Goal: Task Accomplishment & Management: Complete application form

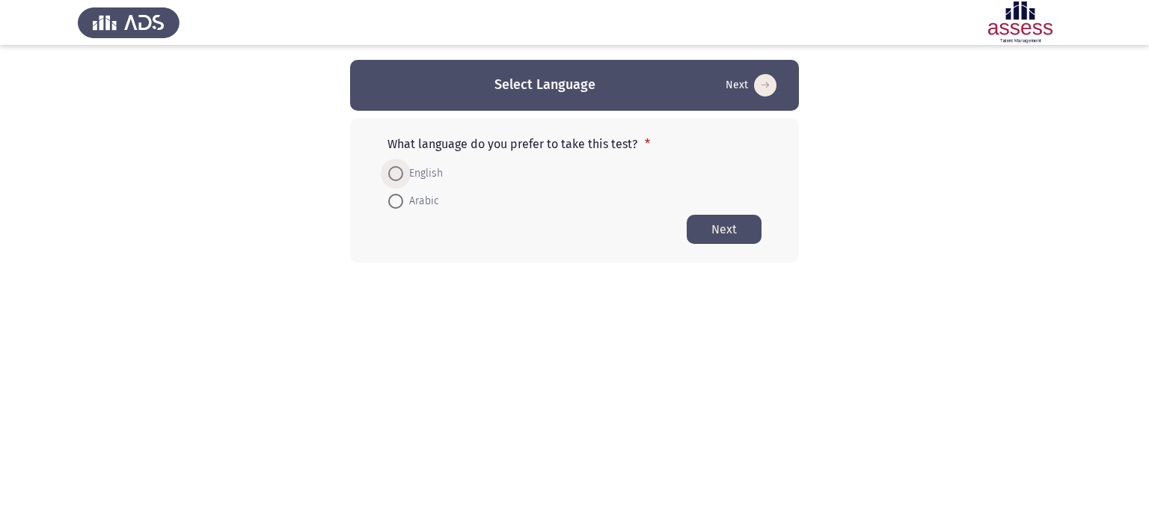
click at [405, 176] on span "English" at bounding box center [423, 174] width 40 height 18
click at [403, 176] on input "English" at bounding box center [395, 173] width 15 height 15
radio input "true"
click at [709, 238] on button "Next" at bounding box center [724, 228] width 75 height 29
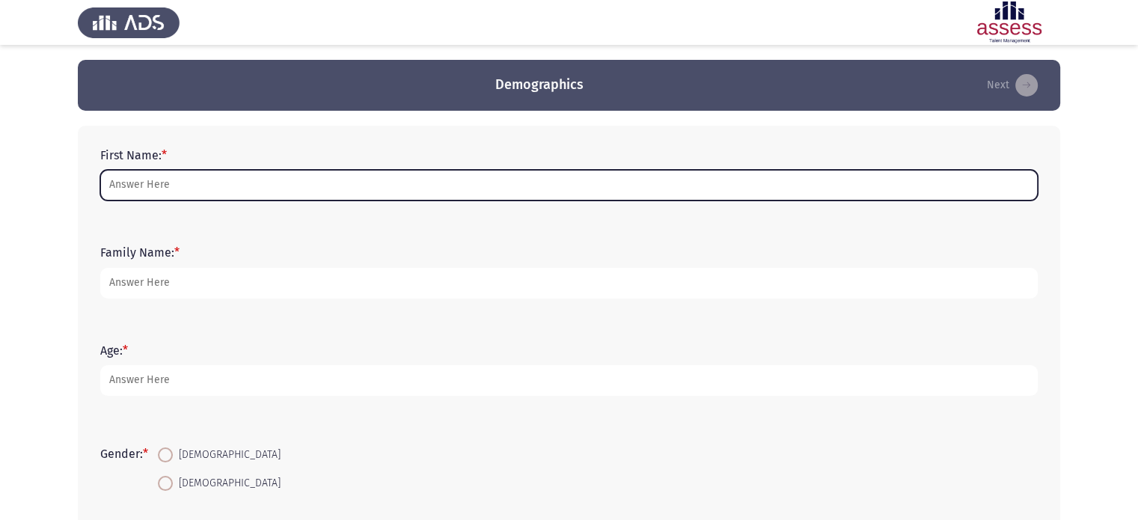
click at [558, 185] on input "First Name: *" at bounding box center [568, 185] width 937 height 31
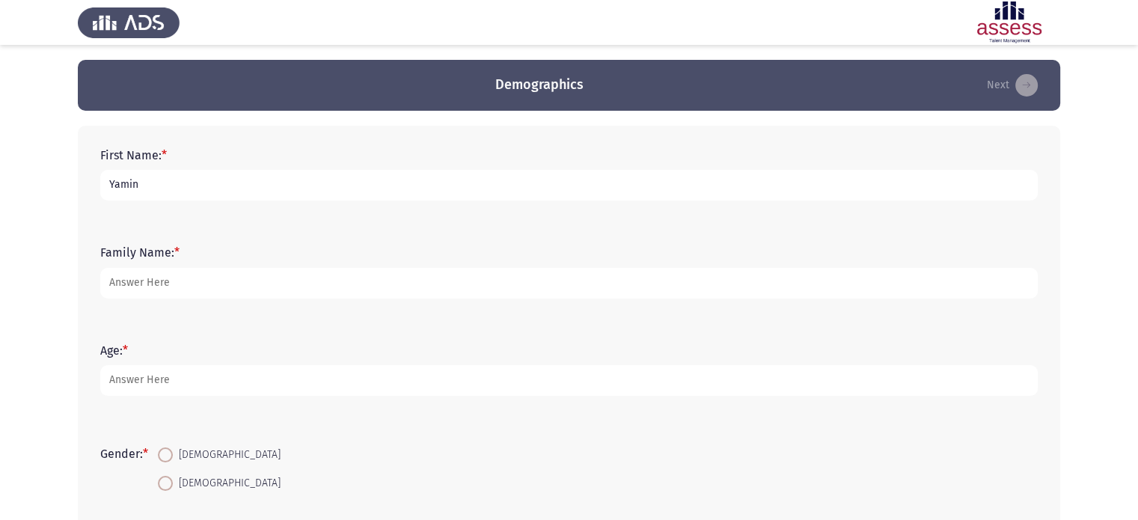
type input "Yamin"
type input "Hamed"
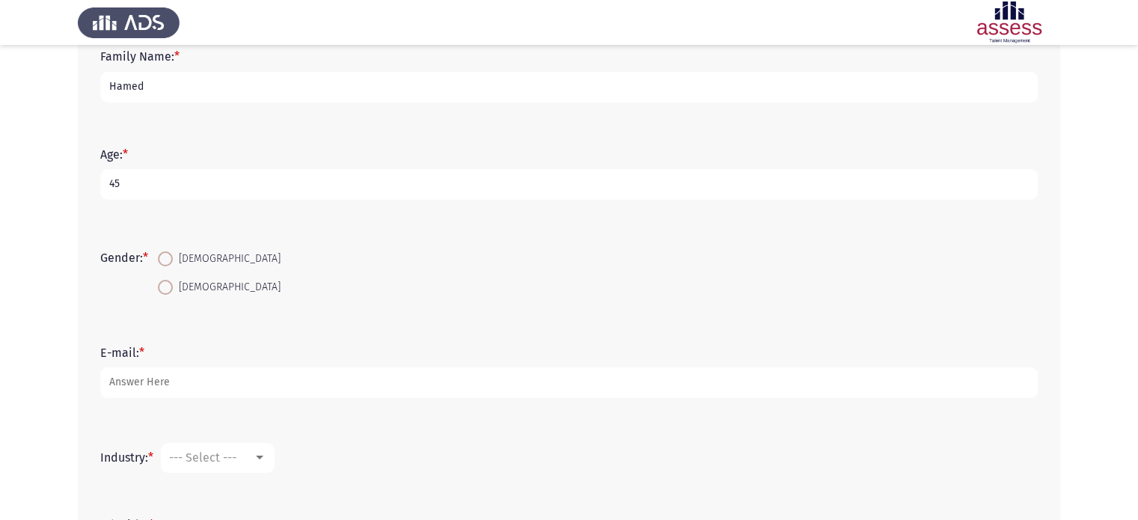
scroll to position [199, 0]
type input "45"
click at [171, 284] on span at bounding box center [165, 284] width 15 height 15
click at [171, 284] on input "[DEMOGRAPHIC_DATA]" at bounding box center [165, 284] width 15 height 15
radio input "true"
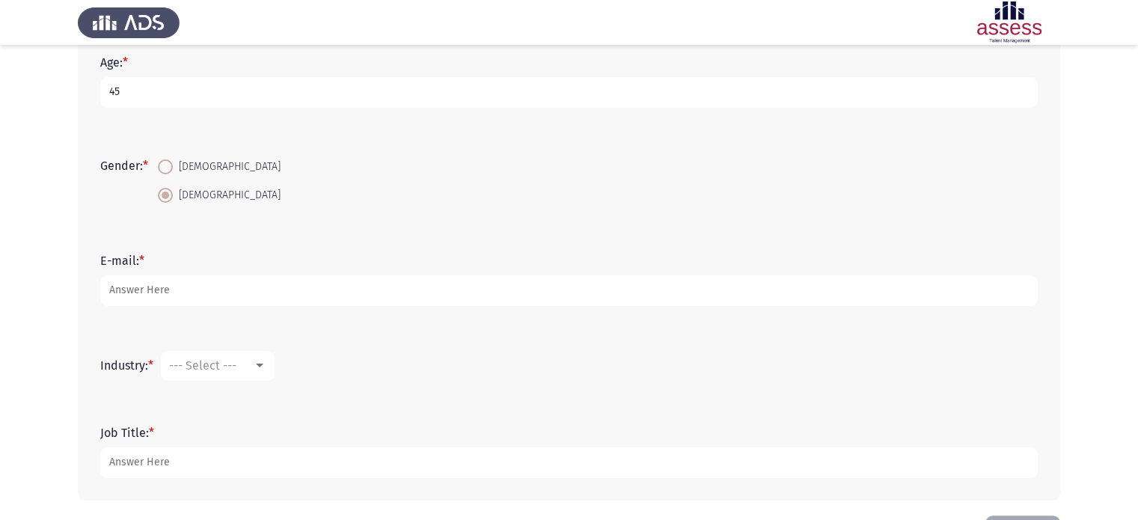
scroll to position [294, 0]
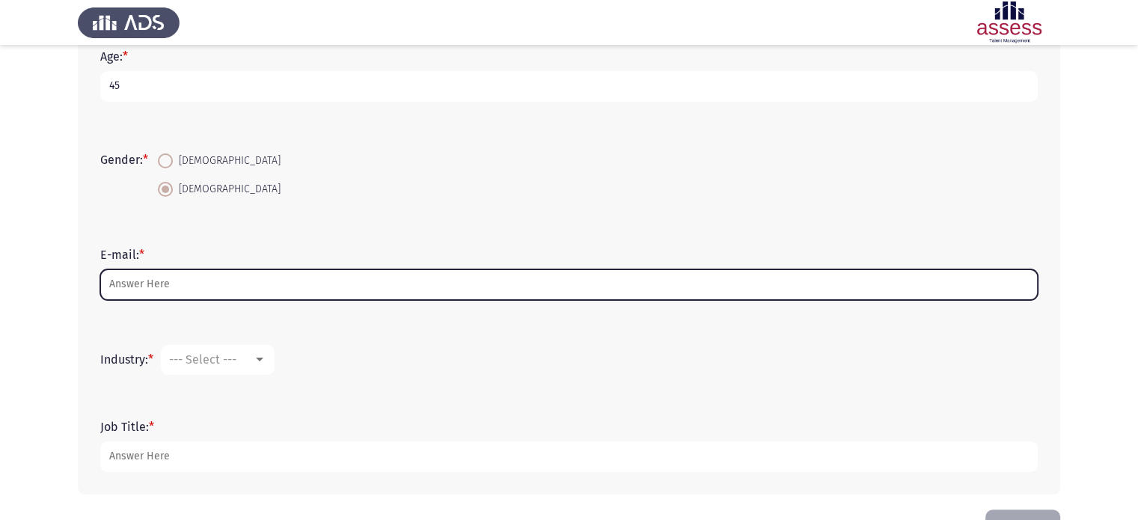
click at [329, 282] on input "E-mail: *" at bounding box center [568, 284] width 937 height 31
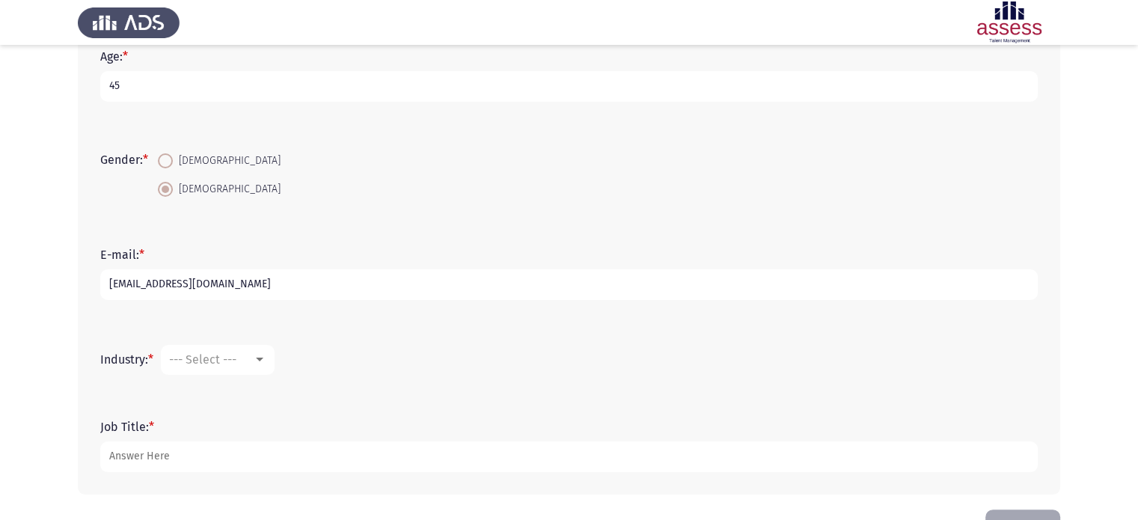
type input "[EMAIL_ADDRESS][DOMAIN_NAME]"
click at [252, 351] on mat-select "--- Select ---" at bounding box center [218, 360] width 114 height 30
click at [261, 359] on div at bounding box center [259, 360] width 7 height 4
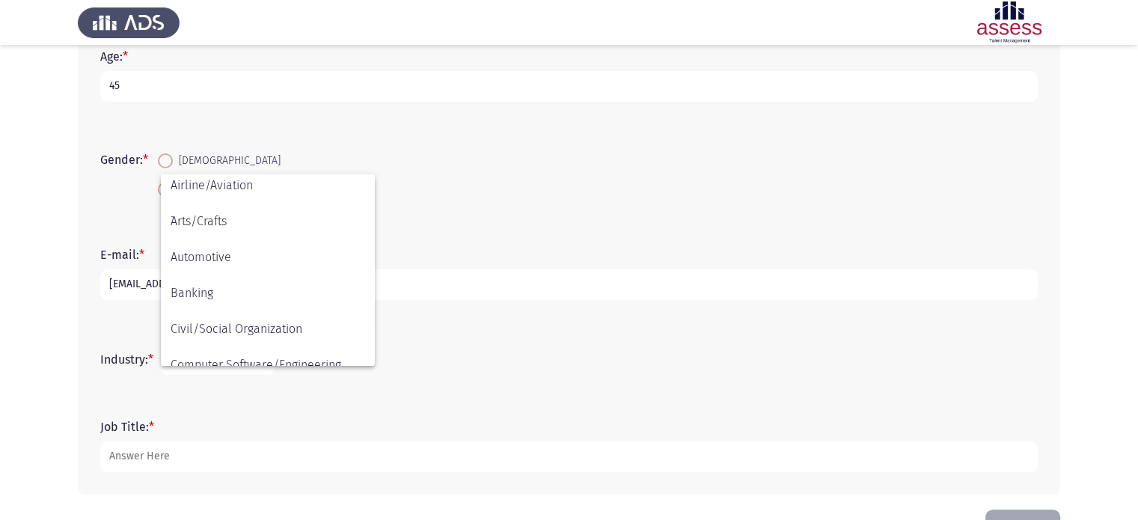
scroll to position [0, 0]
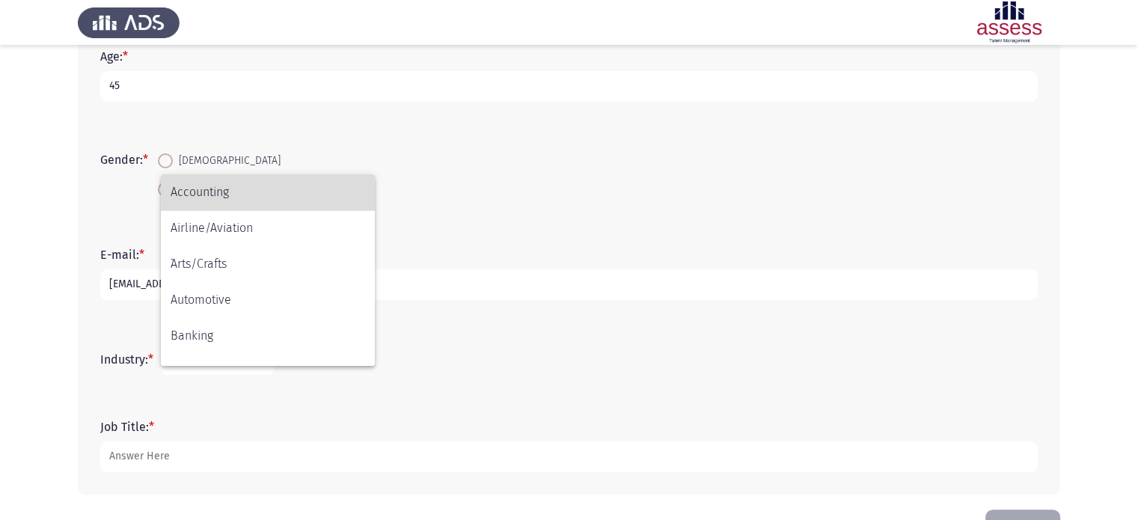
click at [302, 206] on span "Accounting" at bounding box center [268, 192] width 195 height 36
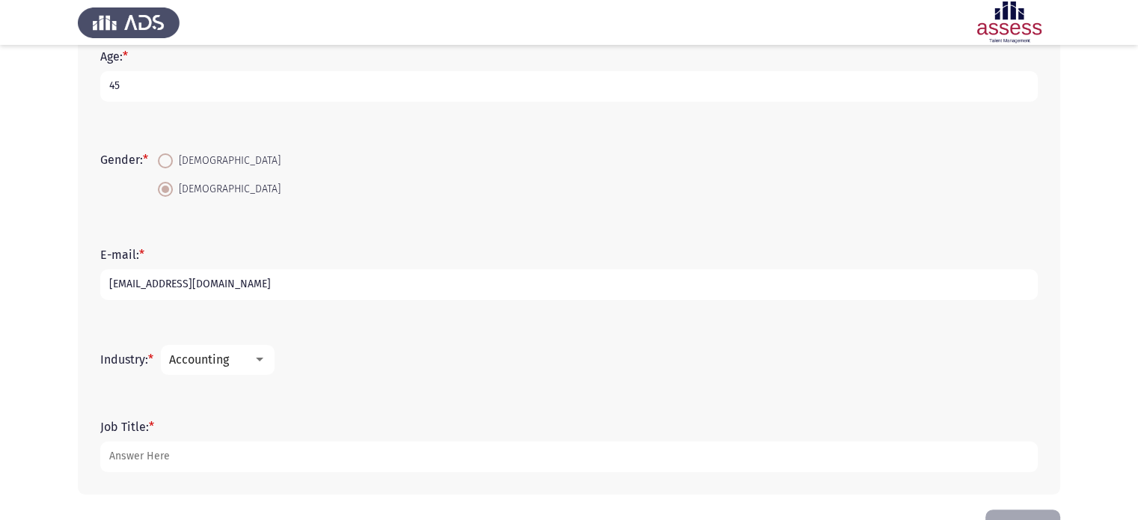
click at [344, 363] on form "Industry: * Accounting" at bounding box center [568, 360] width 937 height 30
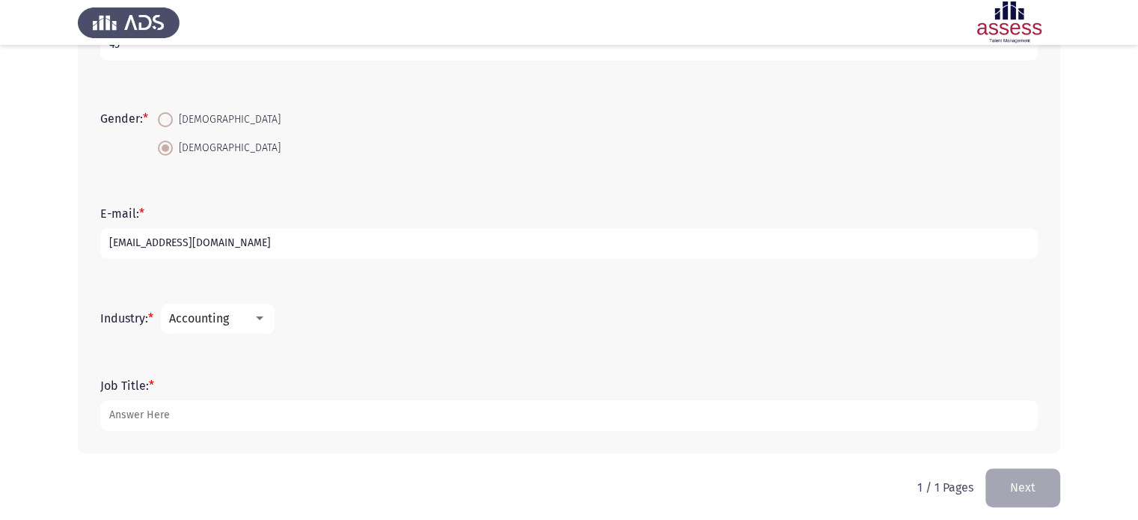
scroll to position [343, 0]
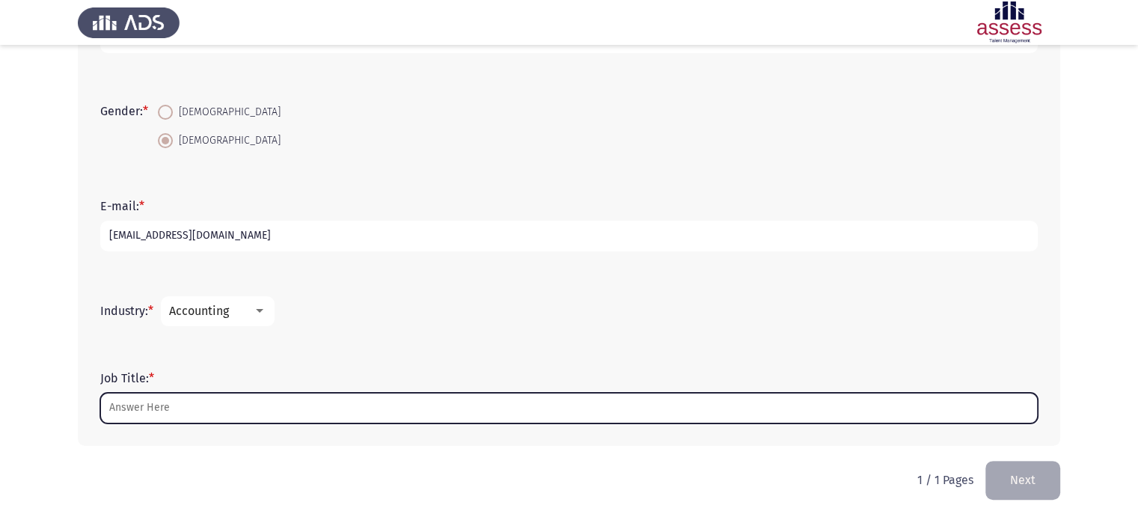
click at [268, 405] on input "Job Title: *" at bounding box center [568, 408] width 937 height 31
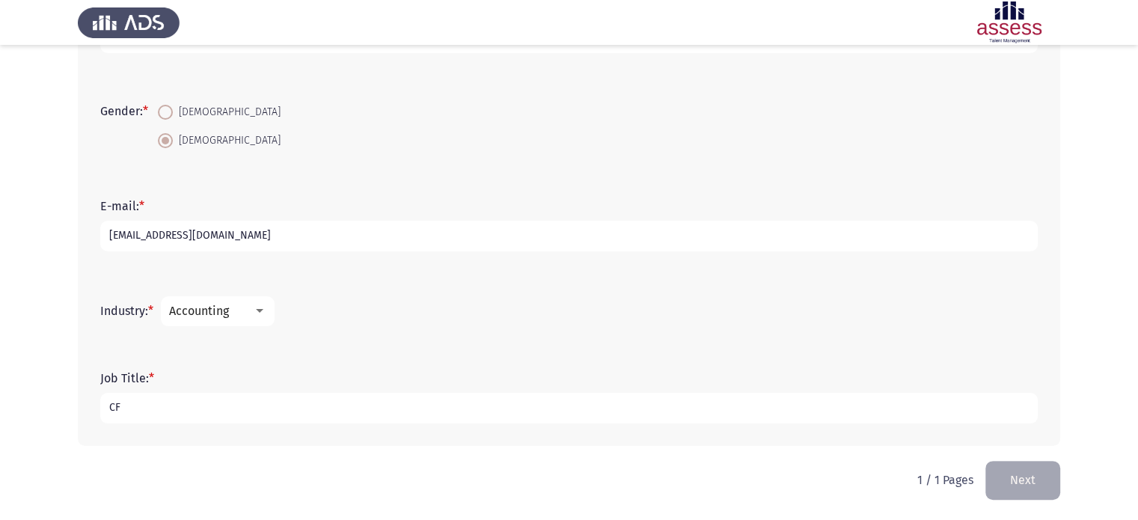
type input "C"
type input "SVP finance - Orient Takaful Insurance company [GEOGRAPHIC_DATA]"
click at [1024, 486] on button "Next" at bounding box center [1022, 480] width 75 height 38
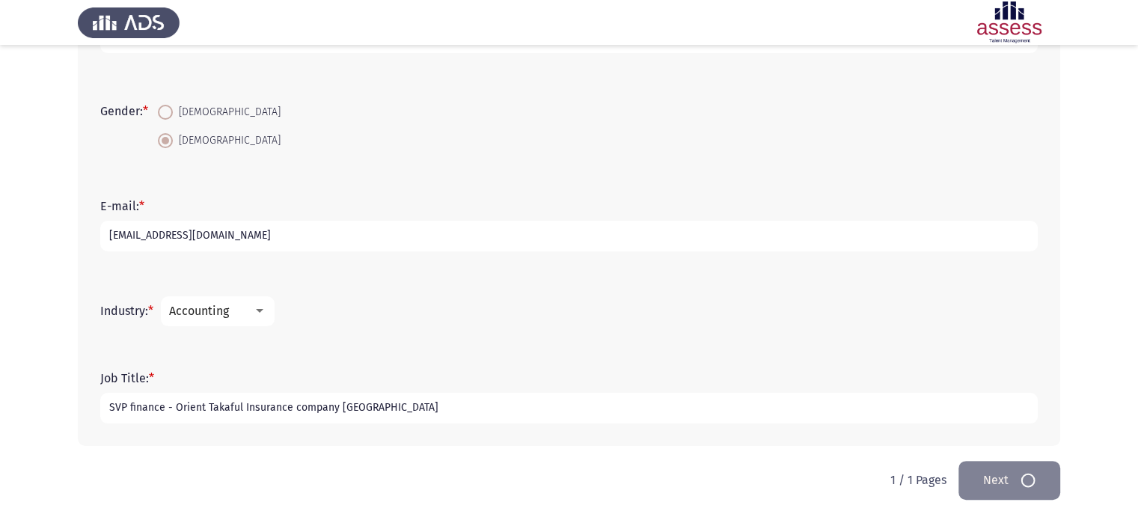
scroll to position [0, 0]
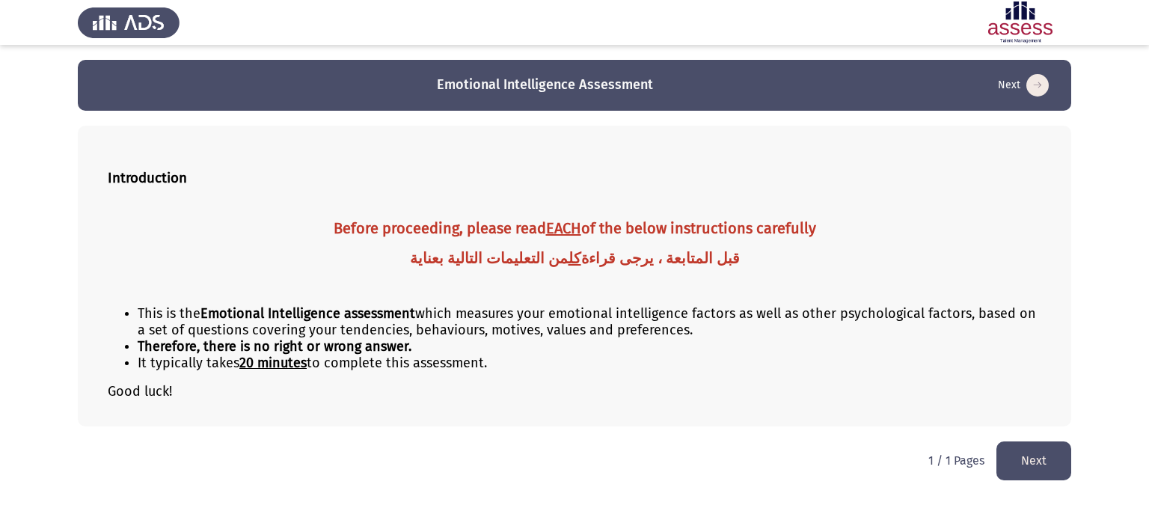
click at [746, 337] on li "This is the Emotional Intelligence assessment which measures your emotional int…" at bounding box center [590, 321] width 904 height 33
click at [1033, 459] on button "Next" at bounding box center [1034, 460] width 75 height 38
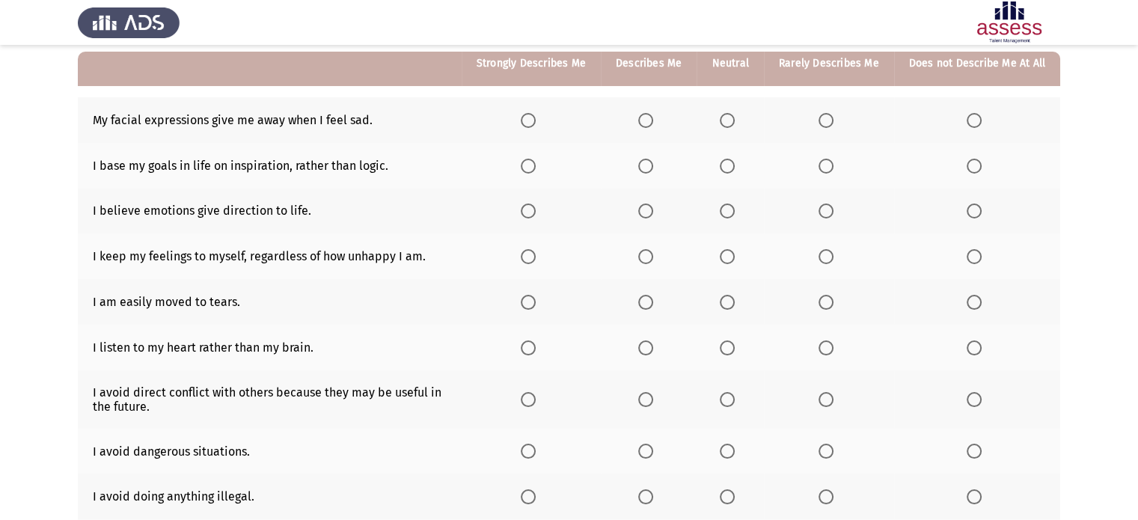
scroll to position [142, 0]
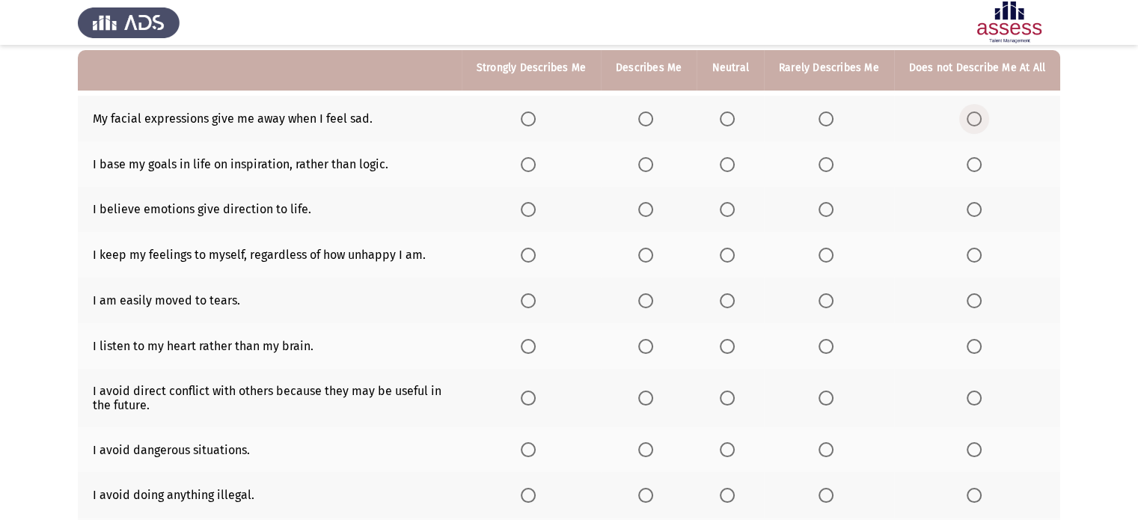
click at [973, 119] on span "Select an option" at bounding box center [974, 118] width 15 height 15
click at [973, 119] on input "Select an option" at bounding box center [974, 118] width 15 height 15
click at [638, 165] on span "Select an option" at bounding box center [645, 164] width 15 height 15
click at [638, 165] on input "Select an option" at bounding box center [645, 164] width 15 height 15
click at [723, 215] on span "Select an option" at bounding box center [727, 209] width 15 height 15
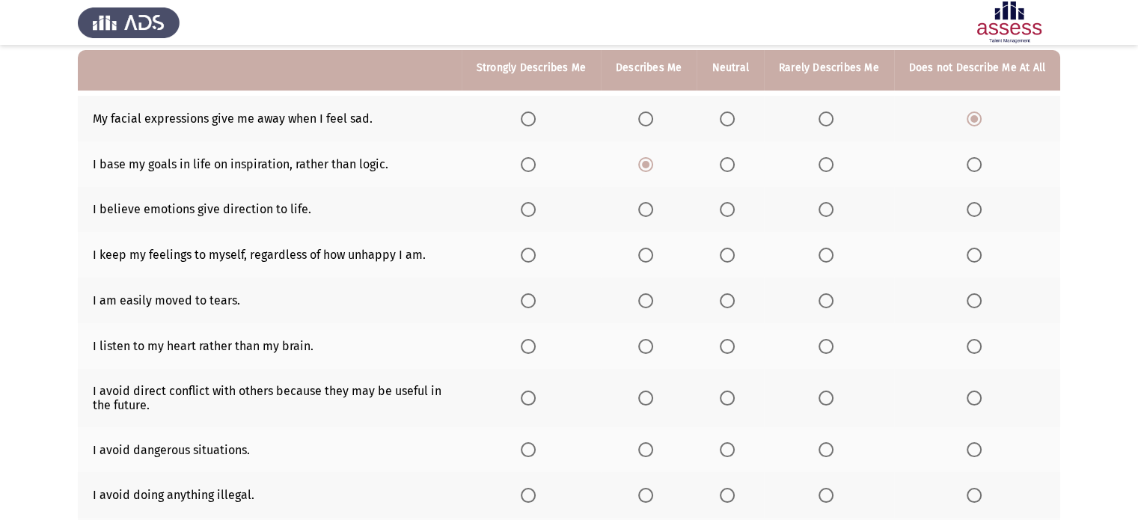
click at [723, 215] on input "Select an option" at bounding box center [727, 209] width 15 height 15
click at [828, 254] on span "Select an option" at bounding box center [826, 255] width 15 height 15
click at [828, 254] on input "Select an option" at bounding box center [826, 255] width 15 height 15
click at [973, 303] on span "Select an option" at bounding box center [974, 300] width 15 height 15
click at [973, 303] on input "Select an option" at bounding box center [974, 300] width 15 height 15
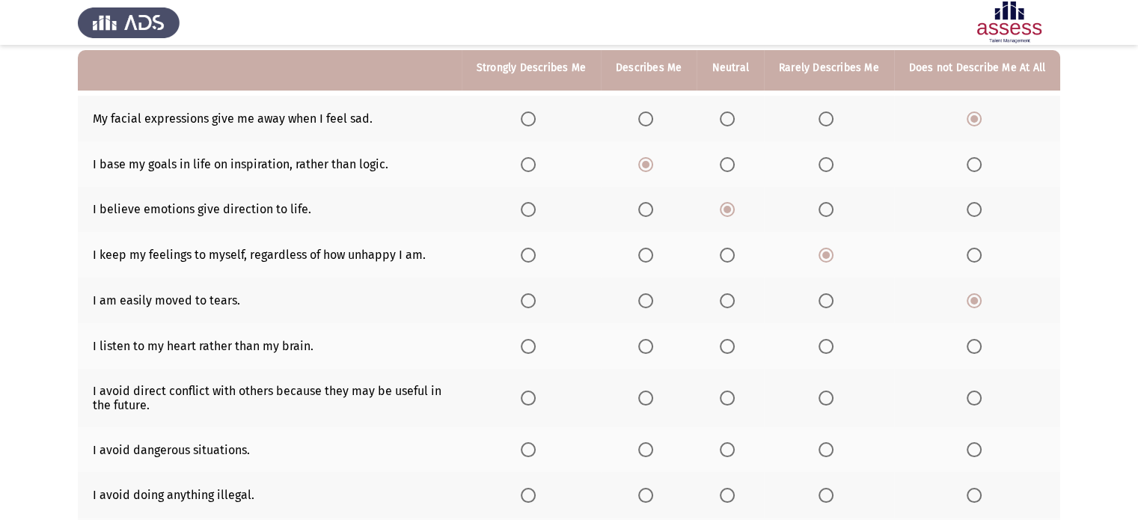
scroll to position [141, 0]
click at [970, 346] on span "Select an option" at bounding box center [974, 347] width 15 height 15
click at [970, 346] on input "Select an option" at bounding box center [974, 347] width 15 height 15
click at [830, 346] on label "Select an option" at bounding box center [829, 347] width 21 height 15
click at [830, 346] on input "Select an option" at bounding box center [826, 347] width 15 height 15
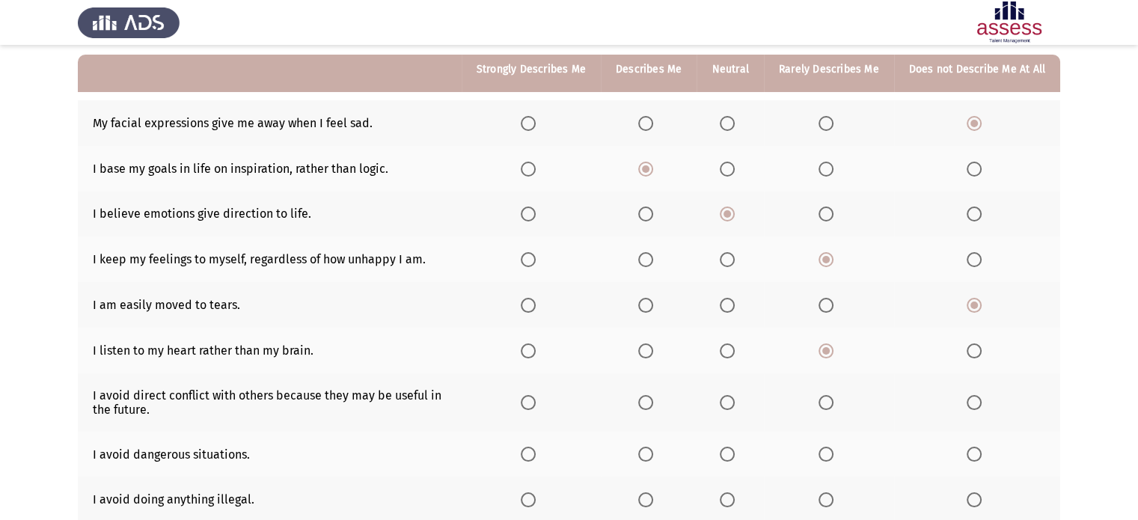
scroll to position [141, 0]
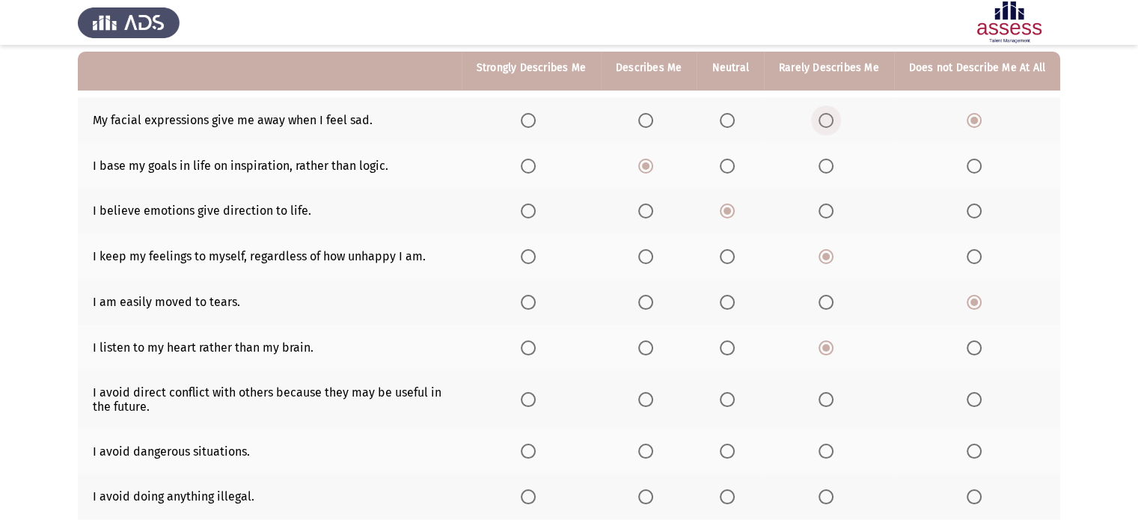
click at [827, 125] on span "Select an option" at bounding box center [826, 120] width 15 height 15
click at [827, 125] on input "Select an option" at bounding box center [826, 120] width 15 height 15
click at [726, 164] on span "Select an option" at bounding box center [727, 166] width 15 height 15
click at [726, 164] on input "Select an option" at bounding box center [727, 166] width 15 height 15
click at [725, 346] on span "Select an option" at bounding box center [727, 347] width 15 height 15
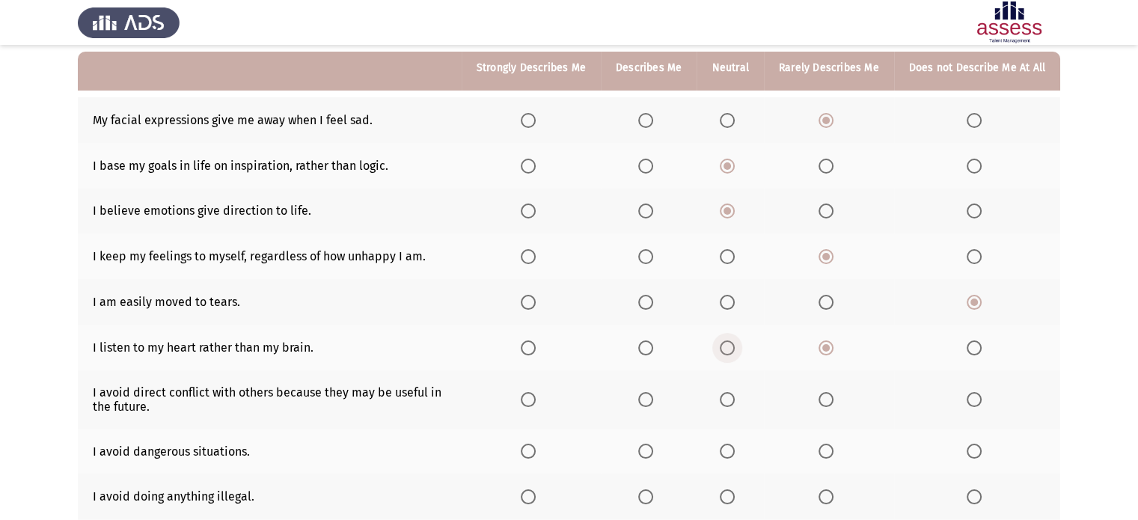
click at [725, 346] on input "Select an option" at bounding box center [727, 347] width 15 height 15
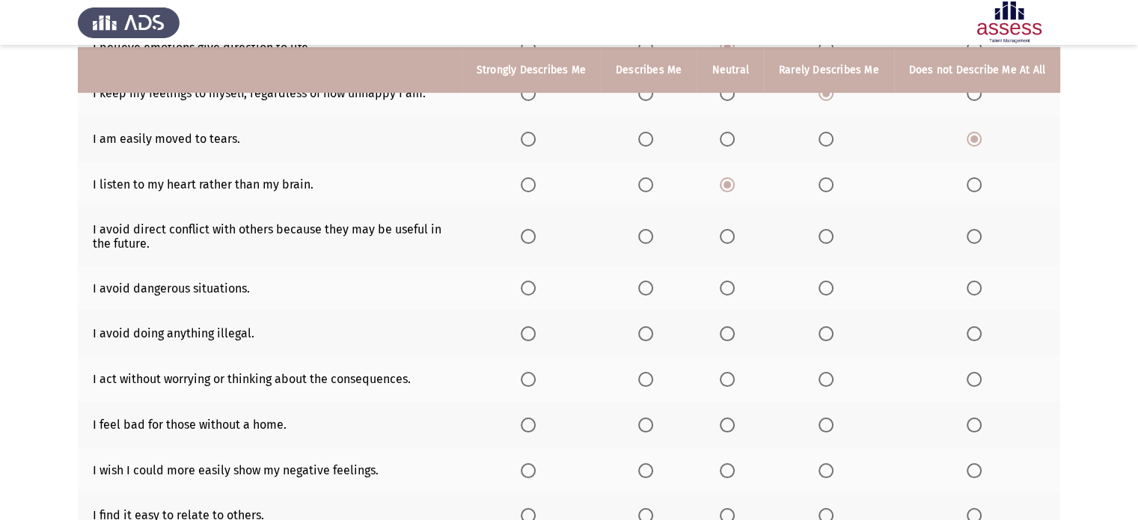
scroll to position [302, 0]
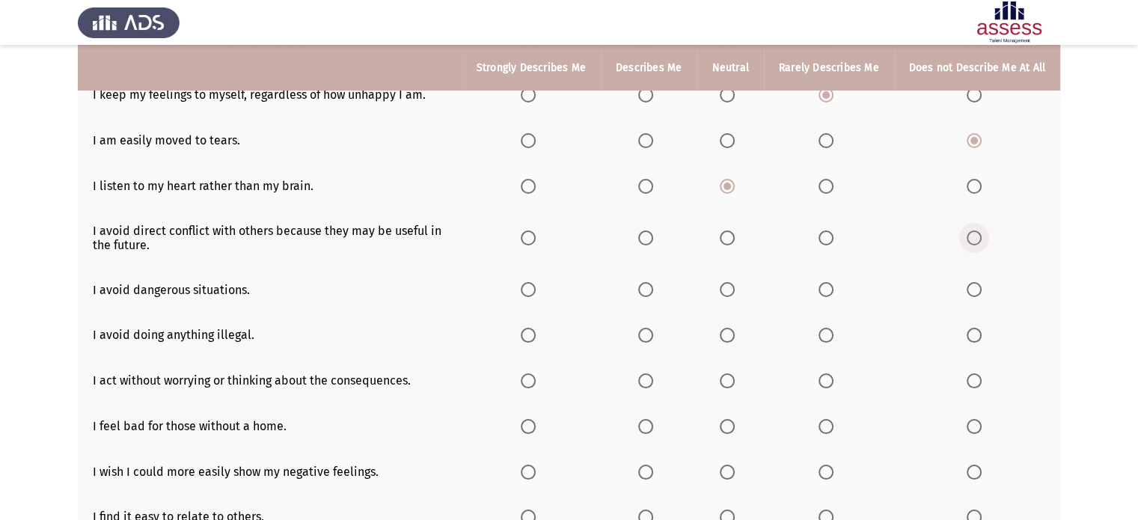
click at [972, 235] on span "Select an option" at bounding box center [974, 237] width 15 height 15
click at [972, 235] on input "Select an option" at bounding box center [974, 237] width 15 height 15
click at [641, 290] on span "Select an option" at bounding box center [645, 289] width 15 height 15
click at [641, 290] on input "Select an option" at bounding box center [645, 289] width 15 height 15
click at [521, 335] on span "Select an option" at bounding box center [528, 335] width 15 height 15
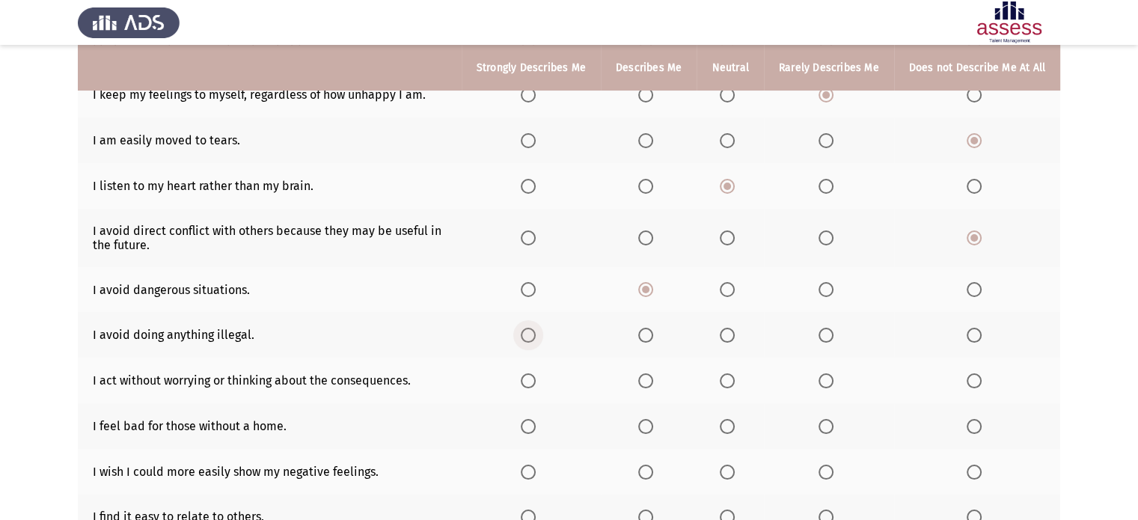
click at [521, 335] on input "Select an option" at bounding box center [528, 335] width 15 height 15
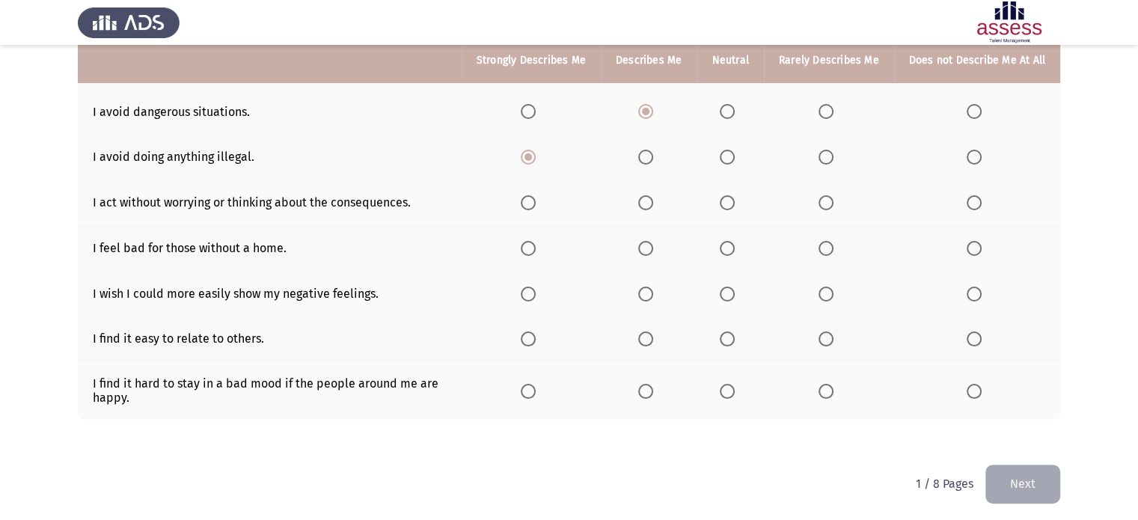
scroll to position [486, 0]
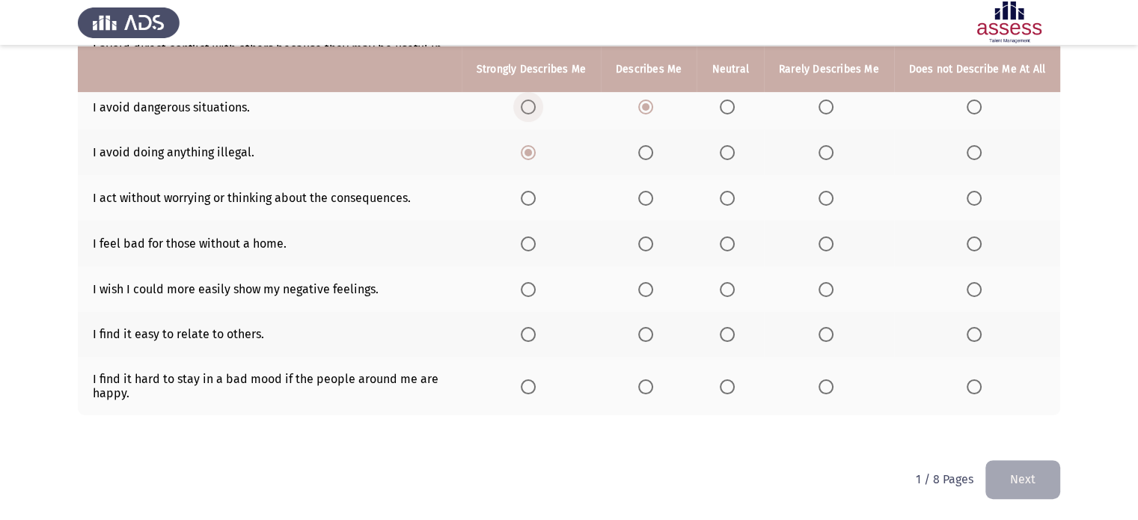
click at [527, 108] on span "Select an option" at bounding box center [528, 107] width 15 height 15
click at [527, 108] on input "Select an option" at bounding box center [528, 107] width 15 height 15
click at [979, 199] on span "Select an option" at bounding box center [974, 198] width 15 height 15
click at [979, 199] on input "Select an option" at bounding box center [974, 198] width 15 height 15
click at [646, 244] on span "Select an option" at bounding box center [646, 244] width 0 height 0
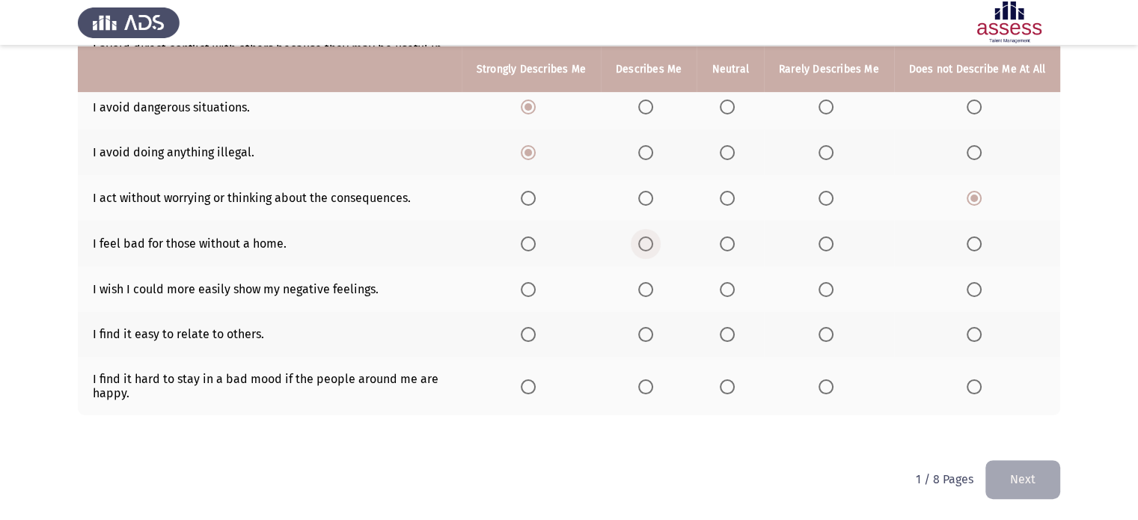
click at [640, 242] on input "Select an option" at bounding box center [645, 243] width 15 height 15
click at [530, 239] on label "Select an option" at bounding box center [531, 243] width 21 height 15
click at [530, 239] on input "Select an option" at bounding box center [528, 243] width 15 height 15
click at [820, 290] on span "Select an option" at bounding box center [826, 289] width 15 height 15
click at [820, 290] on input "Select an option" at bounding box center [826, 289] width 15 height 15
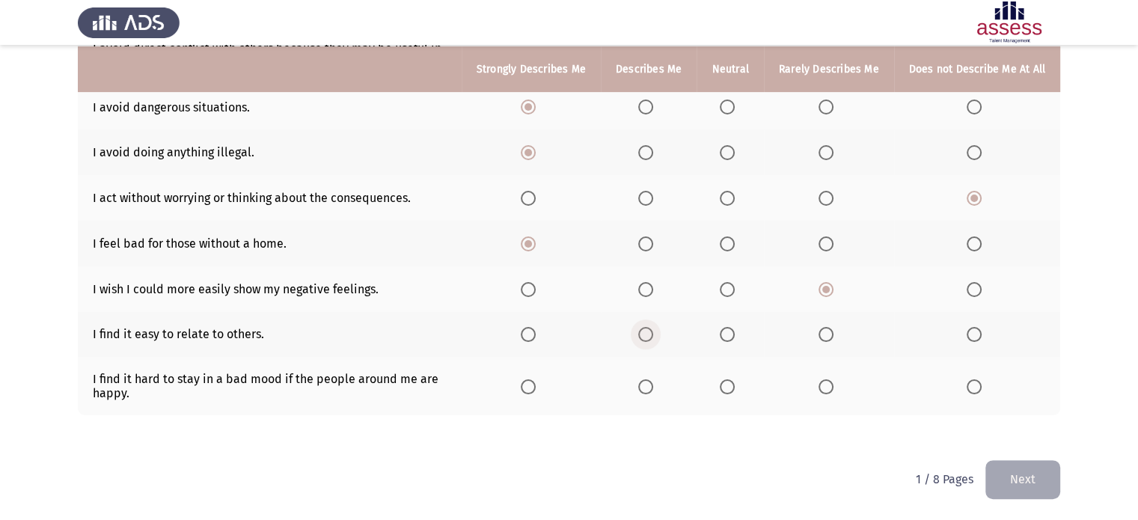
click at [646, 334] on span "Select an option" at bounding box center [645, 334] width 15 height 15
click at [646, 334] on input "Select an option" at bounding box center [645, 334] width 15 height 15
click at [640, 382] on span "Select an option" at bounding box center [645, 386] width 15 height 15
click at [640, 382] on input "Select an option" at bounding box center [645, 386] width 15 height 15
click at [1009, 474] on button "Next" at bounding box center [1022, 479] width 75 height 38
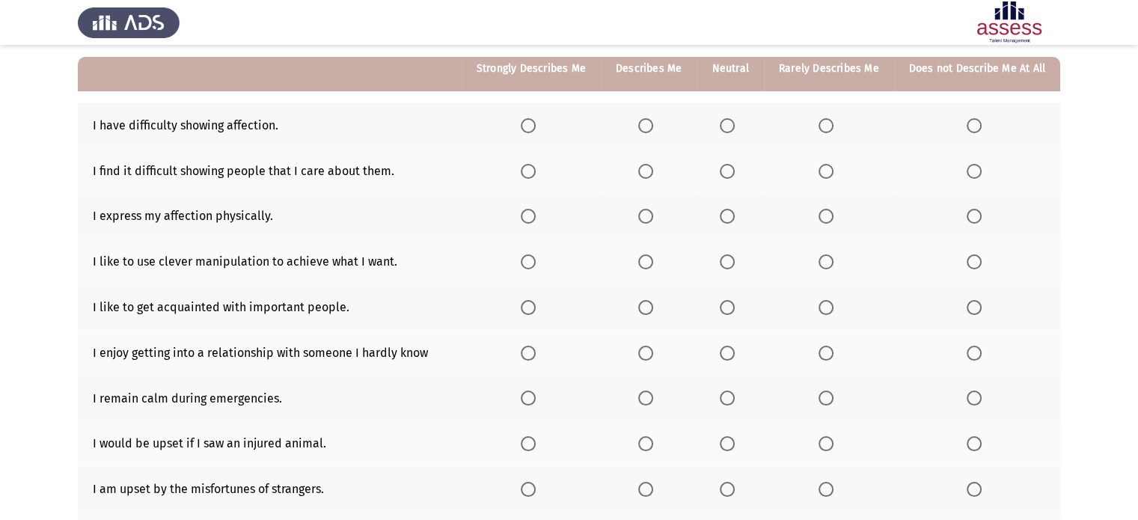
scroll to position [136, 0]
click at [642, 130] on span "Select an option" at bounding box center [645, 124] width 15 height 15
click at [642, 130] on input "Select an option" at bounding box center [645, 124] width 15 height 15
click at [825, 169] on span "Select an option" at bounding box center [826, 170] width 15 height 15
click at [825, 169] on input "Select an option" at bounding box center [826, 170] width 15 height 15
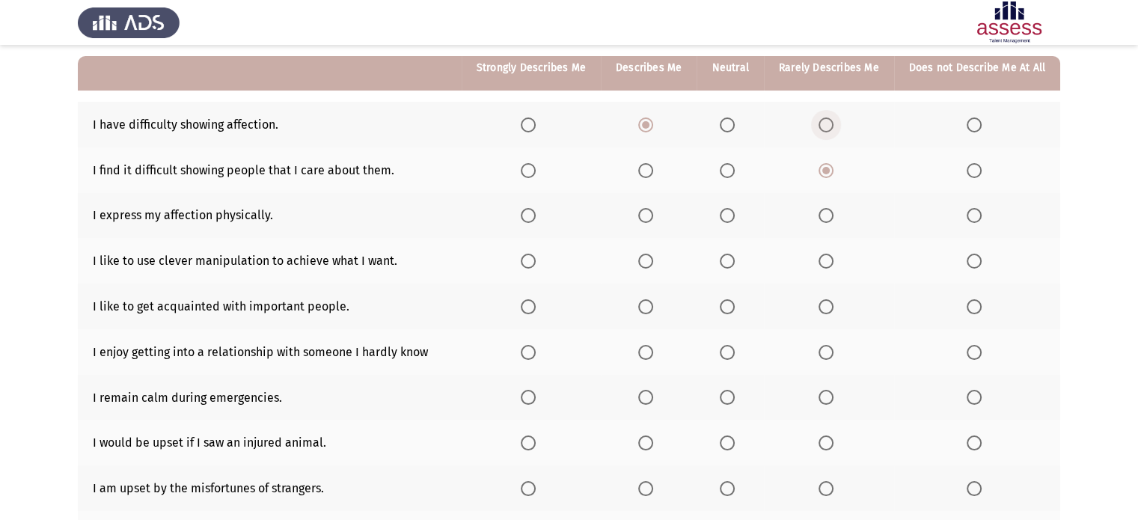
click at [822, 126] on span "Select an option" at bounding box center [826, 124] width 15 height 15
click at [822, 126] on input "Select an option" at bounding box center [826, 124] width 15 height 15
click at [724, 125] on span "Select an option" at bounding box center [727, 124] width 15 height 15
click at [724, 125] on input "Select an option" at bounding box center [727, 124] width 15 height 15
click at [979, 215] on span "Select an option" at bounding box center [974, 215] width 15 height 15
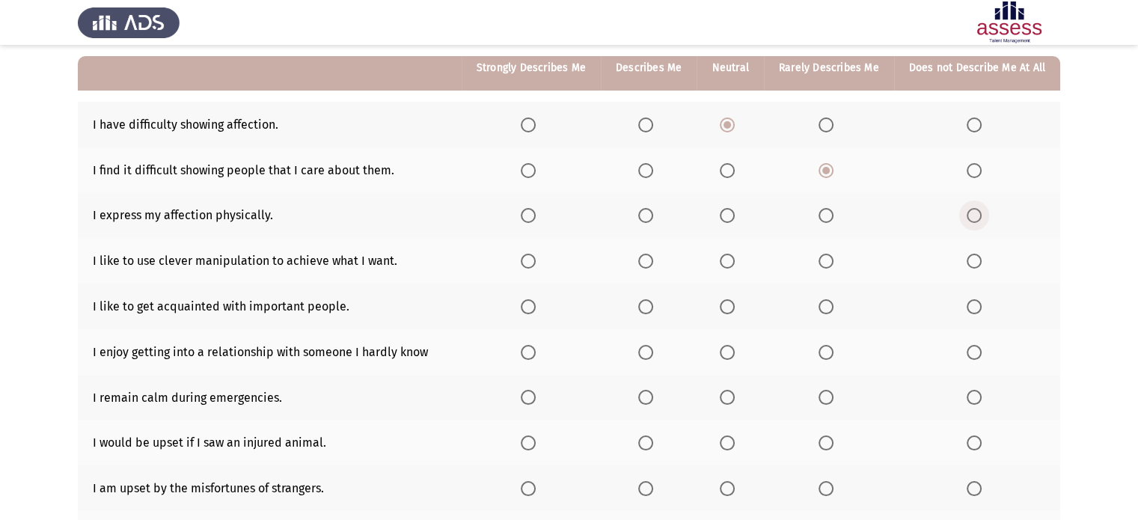
click at [979, 215] on input "Select an option" at bounding box center [974, 215] width 15 height 15
click at [970, 263] on span "Select an option" at bounding box center [974, 261] width 15 height 15
click at [970, 263] on input "Select an option" at bounding box center [974, 261] width 15 height 15
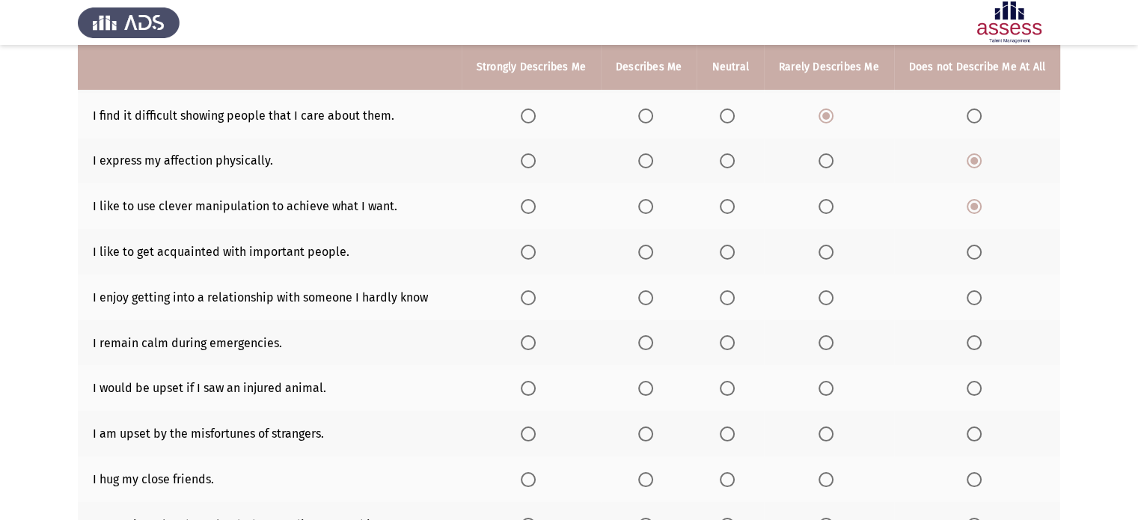
scroll to position [192, 0]
click at [643, 251] on span "Select an option" at bounding box center [645, 251] width 15 height 15
click at [643, 251] on input "Select an option" at bounding box center [645, 251] width 15 height 15
click at [830, 302] on label "Select an option" at bounding box center [829, 297] width 21 height 15
click at [830, 302] on input "Select an option" at bounding box center [826, 297] width 15 height 15
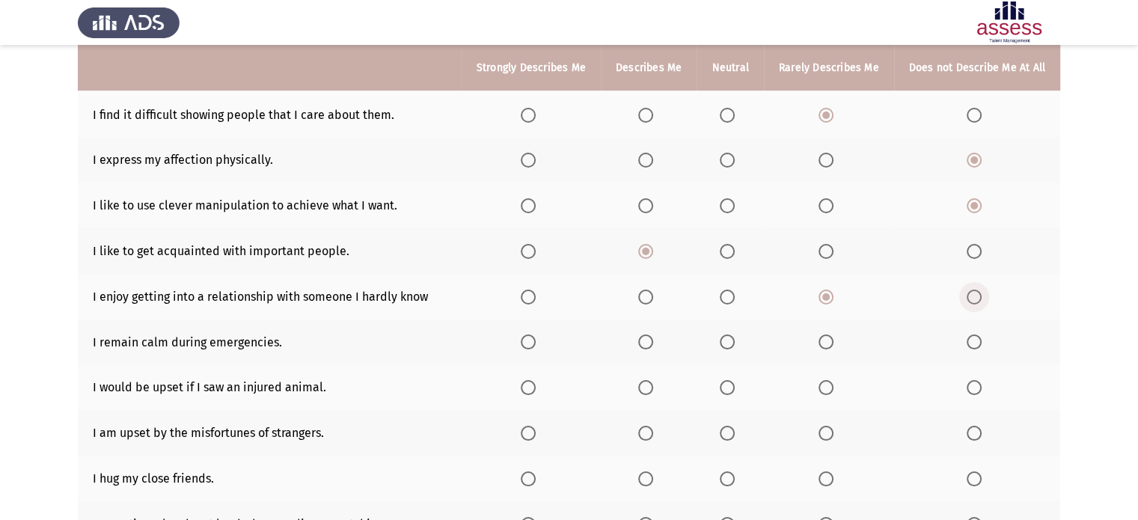
click at [968, 290] on span "Select an option" at bounding box center [974, 297] width 15 height 15
click at [968, 290] on input "Select an option" at bounding box center [974, 297] width 15 height 15
click at [526, 339] on span "Select an option" at bounding box center [528, 341] width 15 height 15
click at [526, 339] on input "Select an option" at bounding box center [528, 341] width 15 height 15
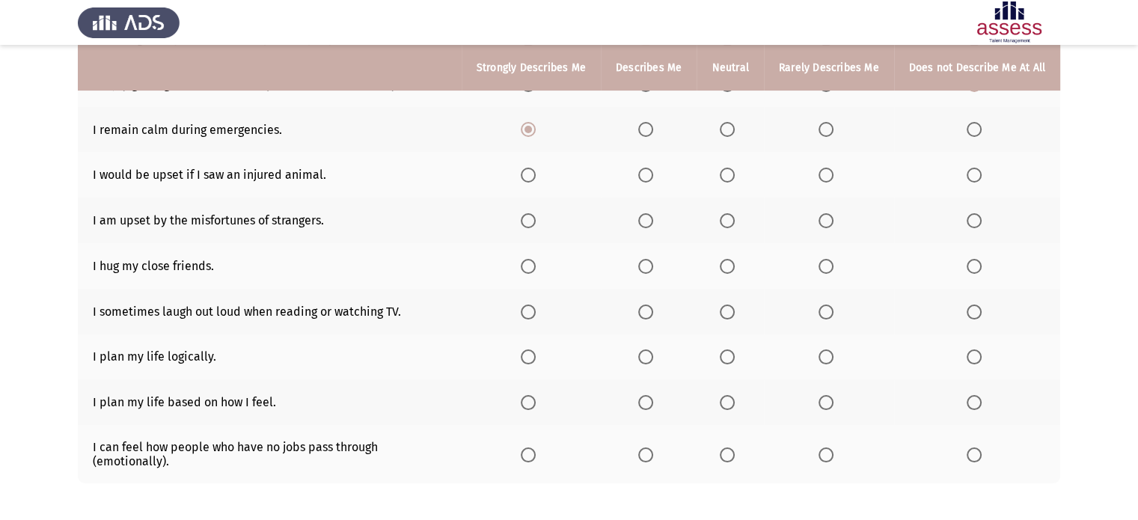
scroll to position [404, 0]
click at [649, 177] on span "Select an option" at bounding box center [645, 175] width 15 height 15
click at [649, 177] on input "Select an option" at bounding box center [645, 175] width 15 height 15
click at [642, 224] on span "Select an option" at bounding box center [645, 220] width 15 height 15
click at [642, 224] on input "Select an option" at bounding box center [645, 220] width 15 height 15
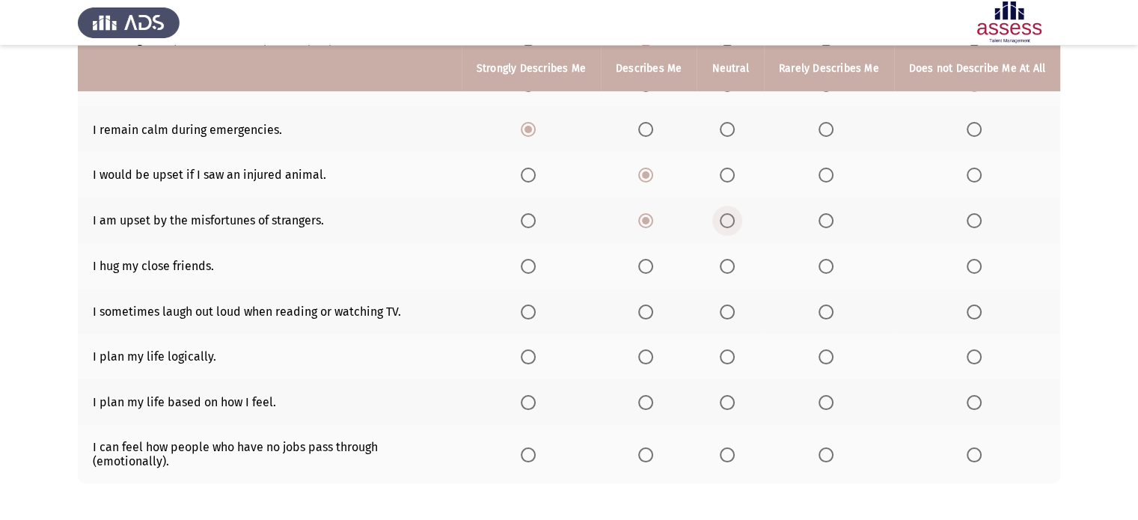
click at [721, 222] on span "Select an option" at bounding box center [727, 220] width 15 height 15
click at [721, 222] on input "Select an option" at bounding box center [727, 220] width 15 height 15
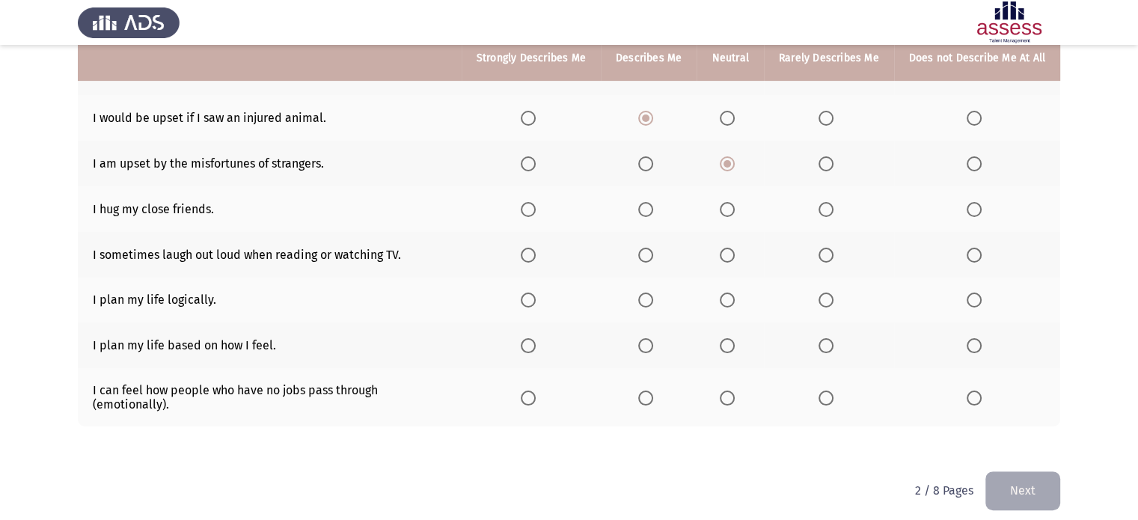
scroll to position [473, 0]
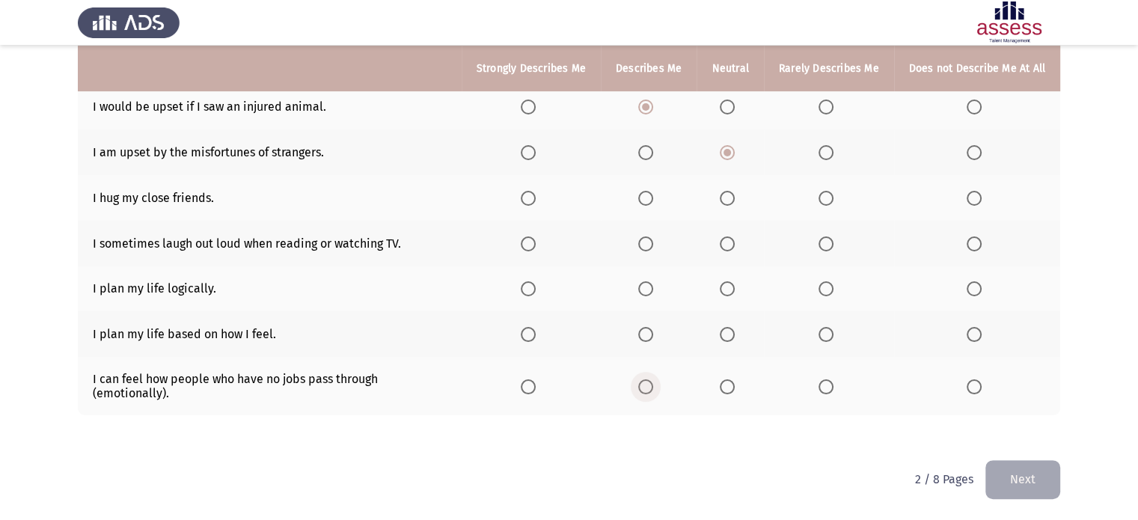
click at [643, 385] on span "Select an option" at bounding box center [645, 386] width 15 height 15
click at [643, 385] on input "Select an option" at bounding box center [645, 386] width 15 height 15
click at [822, 338] on span "Select an option" at bounding box center [826, 334] width 15 height 15
click at [822, 338] on input "Select an option" at bounding box center [826, 334] width 15 height 15
click at [526, 291] on span "Select an option" at bounding box center [528, 288] width 15 height 15
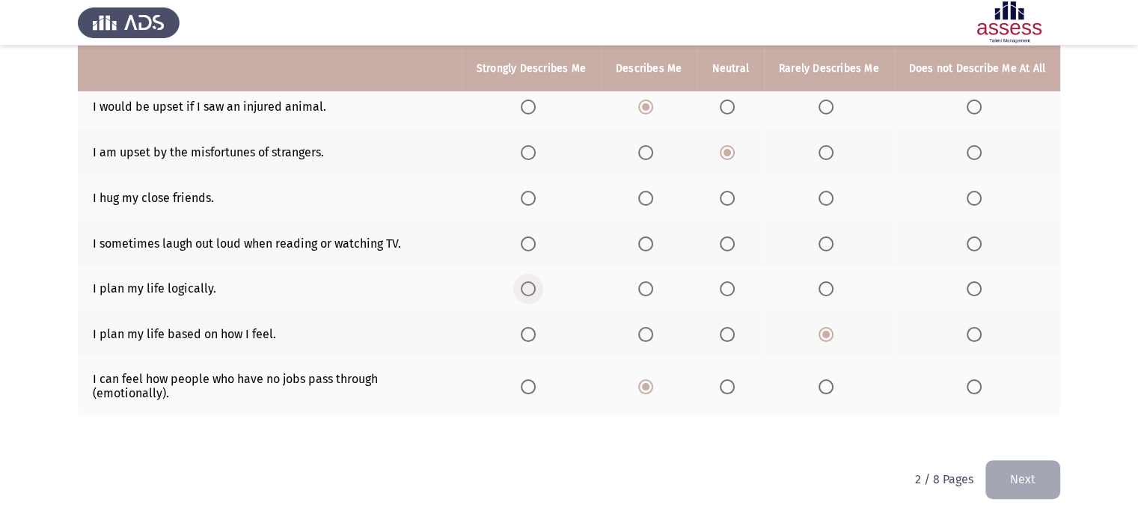
click at [526, 291] on input "Select an option" at bounding box center [528, 288] width 15 height 15
click at [823, 248] on span "Select an option" at bounding box center [826, 243] width 15 height 15
click at [823, 248] on input "Select an option" at bounding box center [826, 243] width 15 height 15
click at [646, 203] on span "Select an option" at bounding box center [645, 198] width 15 height 15
click at [646, 203] on input "Select an option" at bounding box center [645, 198] width 15 height 15
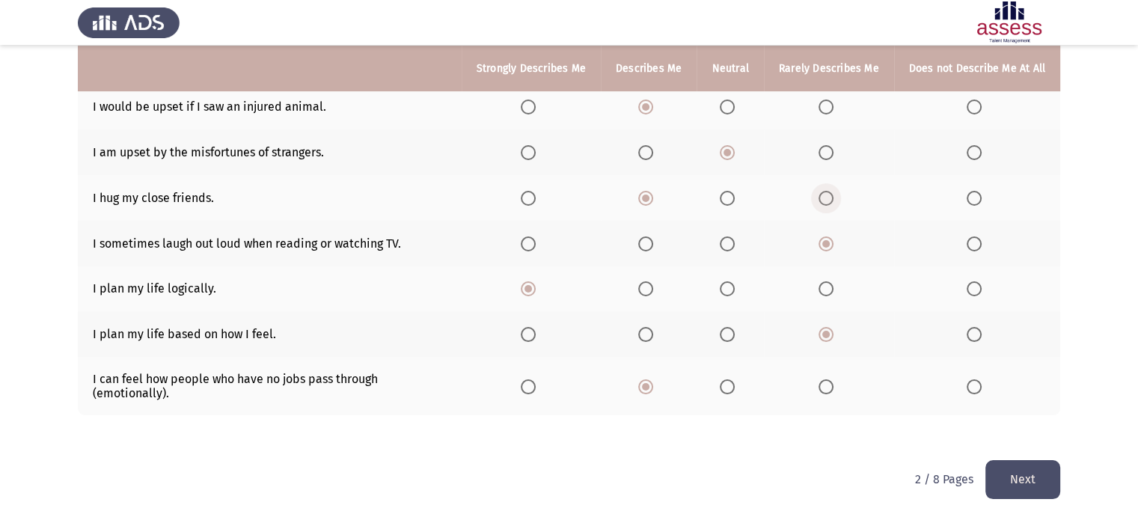
click at [826, 204] on span "Select an option" at bounding box center [826, 198] width 15 height 15
click at [826, 204] on input "Select an option" at bounding box center [826, 198] width 15 height 15
click at [720, 243] on span "Select an option" at bounding box center [727, 243] width 15 height 15
click at [720, 243] on input "Select an option" at bounding box center [727, 243] width 15 height 15
click at [1014, 484] on button "Next" at bounding box center [1022, 479] width 75 height 38
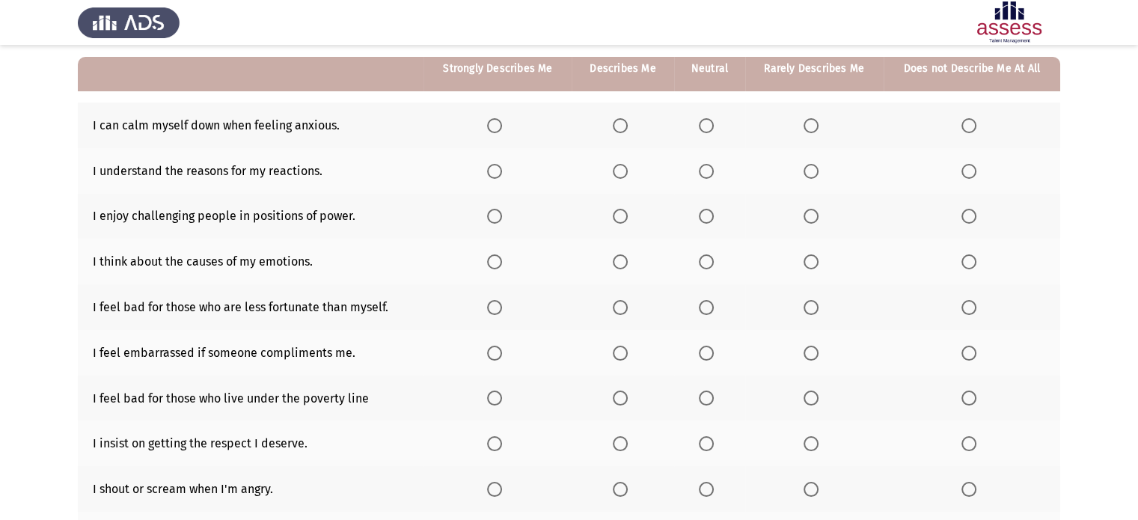
scroll to position [136, 0]
click at [625, 128] on span "Select an option" at bounding box center [620, 124] width 15 height 15
click at [625, 128] on input "Select an option" at bounding box center [620, 124] width 15 height 15
click at [495, 122] on span "Select an option" at bounding box center [494, 124] width 15 height 15
click at [495, 122] on input "Select an option" at bounding box center [494, 124] width 15 height 15
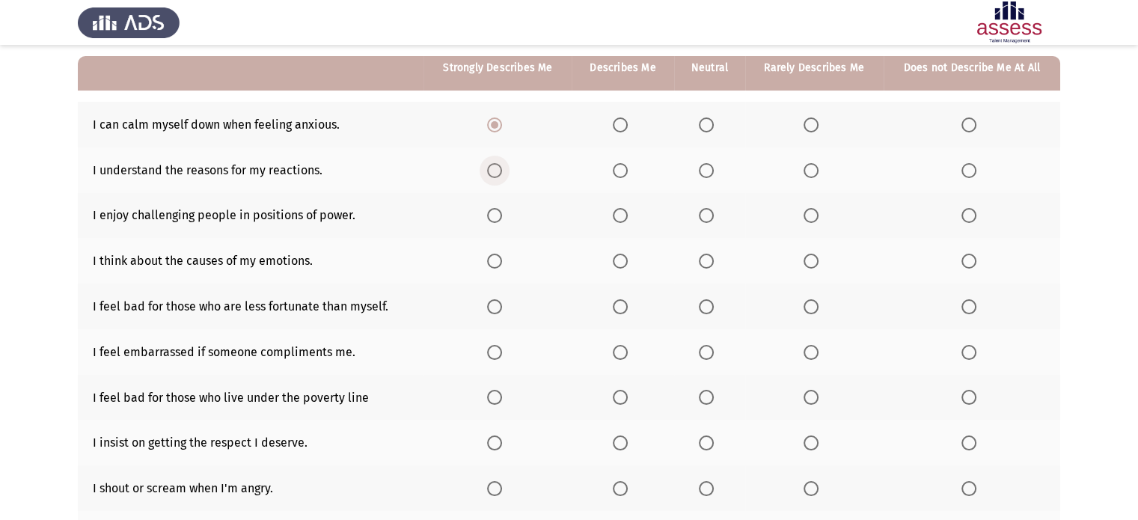
click at [490, 173] on span "Select an option" at bounding box center [494, 170] width 15 height 15
click at [490, 173] on input "Select an option" at bounding box center [494, 170] width 15 height 15
click at [496, 215] on span "Select an option" at bounding box center [494, 215] width 15 height 15
click at [496, 215] on input "Select an option" at bounding box center [494, 215] width 15 height 15
click at [499, 264] on span "Select an option" at bounding box center [494, 261] width 15 height 15
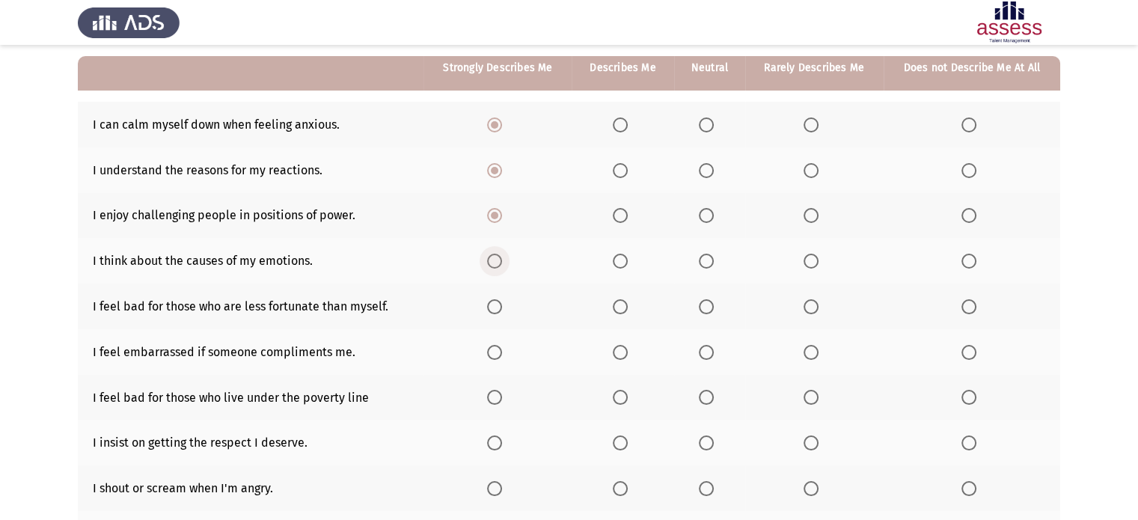
click at [499, 264] on input "Select an option" at bounding box center [494, 261] width 15 height 15
click at [617, 301] on span "Select an option" at bounding box center [620, 306] width 15 height 15
click at [617, 301] on input "Select an option" at bounding box center [620, 306] width 15 height 15
click at [804, 355] on span "Select an option" at bounding box center [811, 352] width 15 height 15
click at [804, 355] on input "Select an option" at bounding box center [811, 352] width 15 height 15
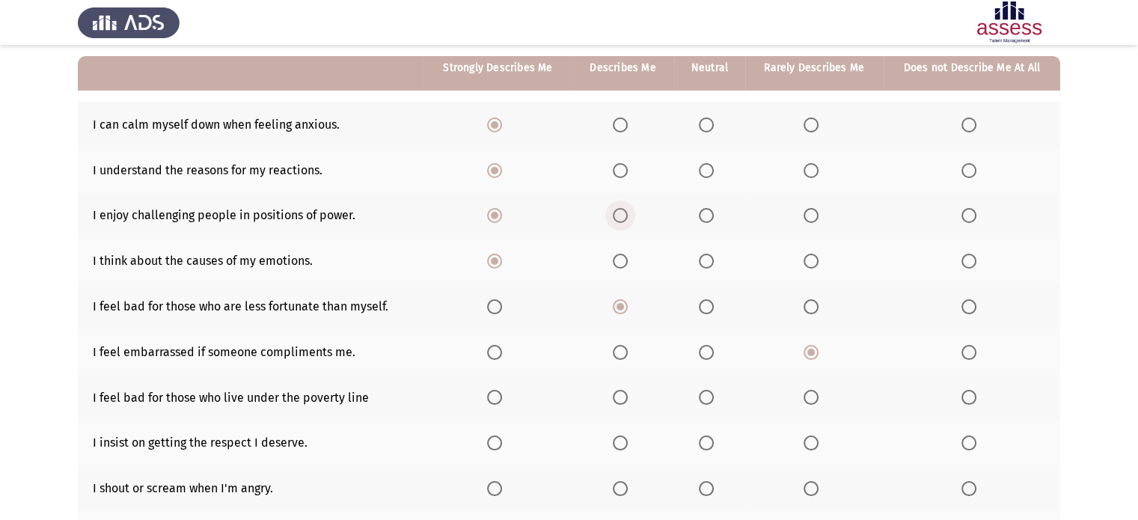
click at [623, 212] on span "Select an option" at bounding box center [620, 215] width 15 height 15
click at [623, 212] on input "Select an option" at bounding box center [620, 215] width 15 height 15
click at [495, 218] on span "Select an option" at bounding box center [494, 215] width 15 height 15
click at [495, 218] on input "Select an option" at bounding box center [494, 215] width 15 height 15
click at [618, 263] on span "Select an option" at bounding box center [620, 261] width 15 height 15
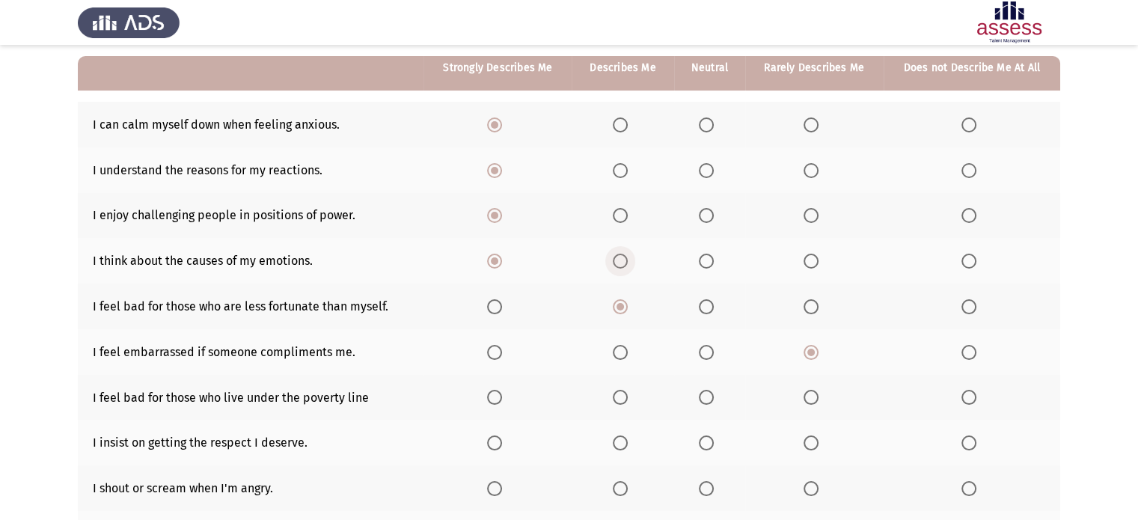
click at [618, 263] on input "Select an option" at bounding box center [620, 261] width 15 height 15
click at [624, 400] on span "Select an option" at bounding box center [620, 397] width 15 height 15
click at [624, 400] on input "Select an option" at bounding box center [620, 397] width 15 height 15
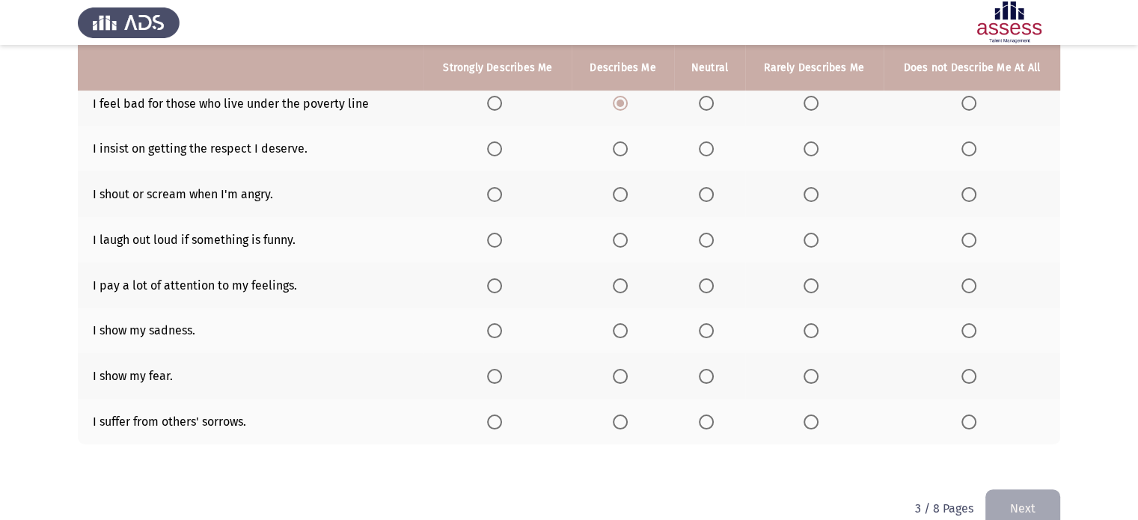
scroll to position [432, 0]
click at [625, 147] on span "Select an option" at bounding box center [620, 146] width 15 height 15
click at [625, 147] on input "Select an option" at bounding box center [620, 146] width 15 height 15
click at [967, 193] on span "Select an option" at bounding box center [968, 192] width 15 height 15
click at [967, 193] on input "Select an option" at bounding box center [968, 192] width 15 height 15
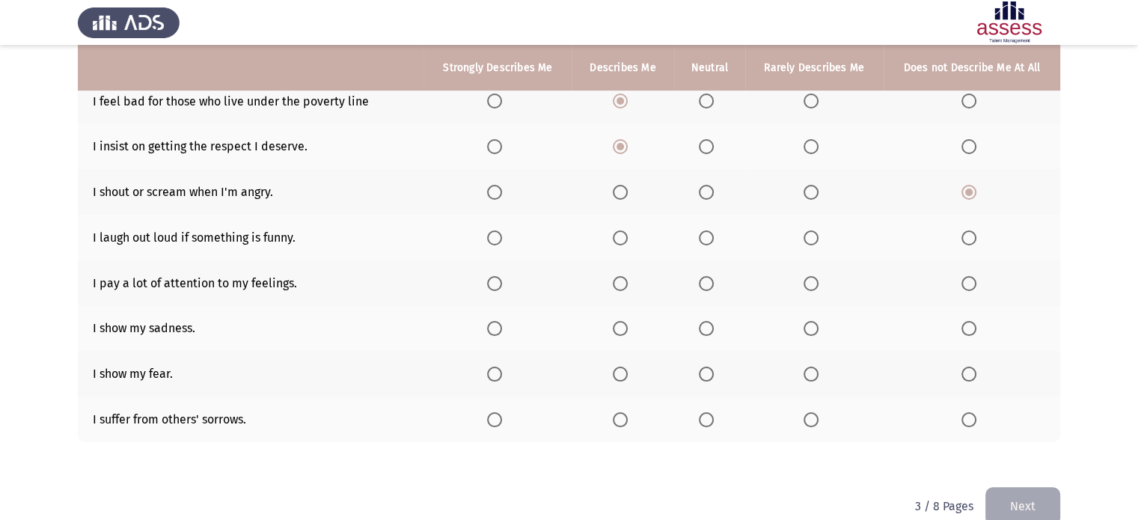
click at [818, 237] on label "Select an option" at bounding box center [814, 237] width 21 height 15
click at [818, 237] on input "Select an option" at bounding box center [811, 237] width 15 height 15
click at [617, 289] on span "Select an option" at bounding box center [620, 283] width 15 height 15
click at [617, 289] on input "Select an option" at bounding box center [620, 283] width 15 height 15
click at [617, 327] on span "Select an option" at bounding box center [620, 328] width 15 height 15
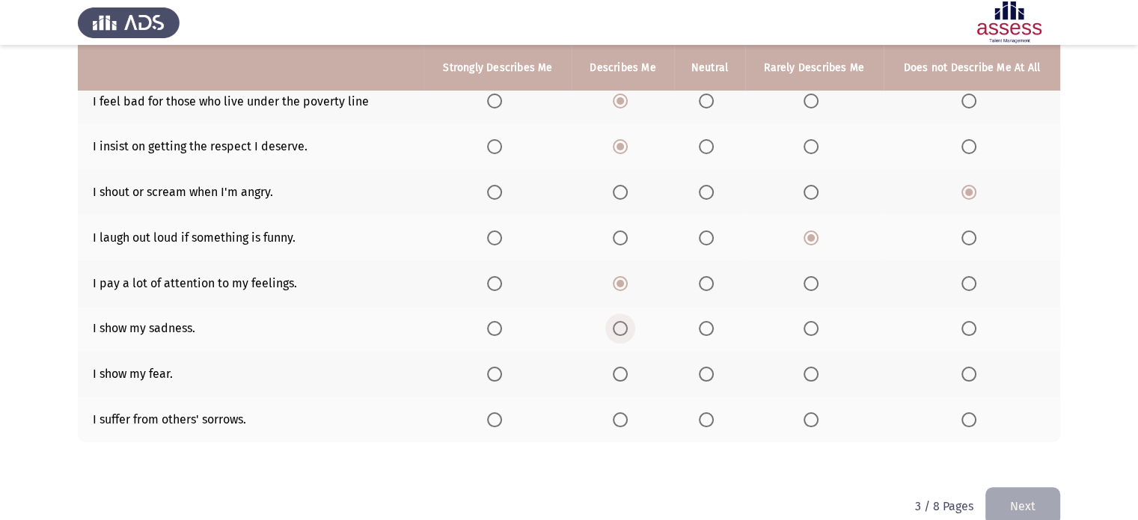
click at [617, 327] on input "Select an option" at bounding box center [620, 328] width 15 height 15
click at [621, 370] on span "Select an option" at bounding box center [620, 374] width 15 height 15
click at [621, 370] on input "Select an option" at bounding box center [620, 374] width 15 height 15
click at [811, 423] on span "Select an option" at bounding box center [811, 419] width 15 height 15
click at [811, 423] on input "Select an option" at bounding box center [811, 419] width 15 height 15
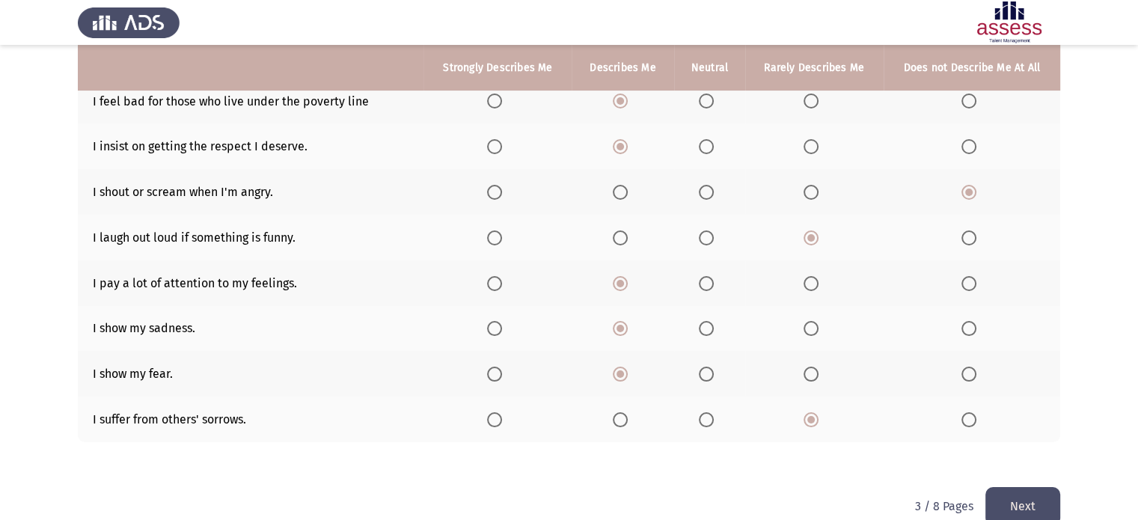
click at [705, 242] on span "Select an option" at bounding box center [706, 237] width 15 height 15
click at [705, 242] on input "Select an option" at bounding box center [706, 237] width 15 height 15
click at [700, 278] on span "Select an option" at bounding box center [706, 283] width 15 height 15
click at [700, 278] on input "Select an option" at bounding box center [706, 283] width 15 height 15
click at [806, 335] on span "Select an option" at bounding box center [811, 328] width 15 height 15
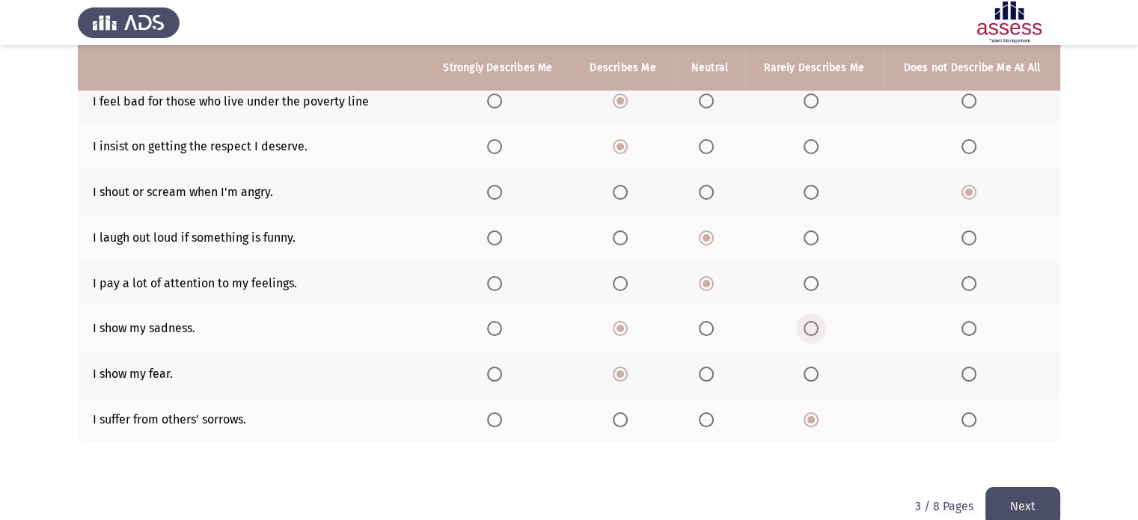
click at [806, 335] on input "Select an option" at bounding box center [811, 328] width 15 height 15
click at [814, 370] on span "Select an option" at bounding box center [811, 374] width 15 height 15
click at [814, 370] on input "Select an option" at bounding box center [811, 374] width 15 height 15
click at [971, 376] on span "Select an option" at bounding box center [968, 374] width 15 height 15
click at [971, 376] on input "Select an option" at bounding box center [968, 374] width 15 height 15
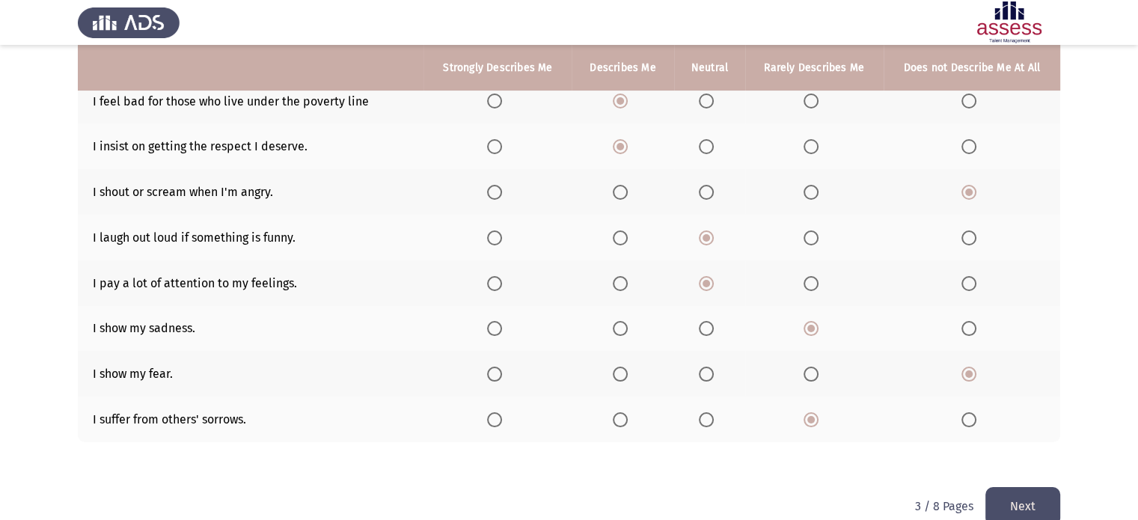
click at [1004, 497] on button "Next" at bounding box center [1022, 506] width 75 height 38
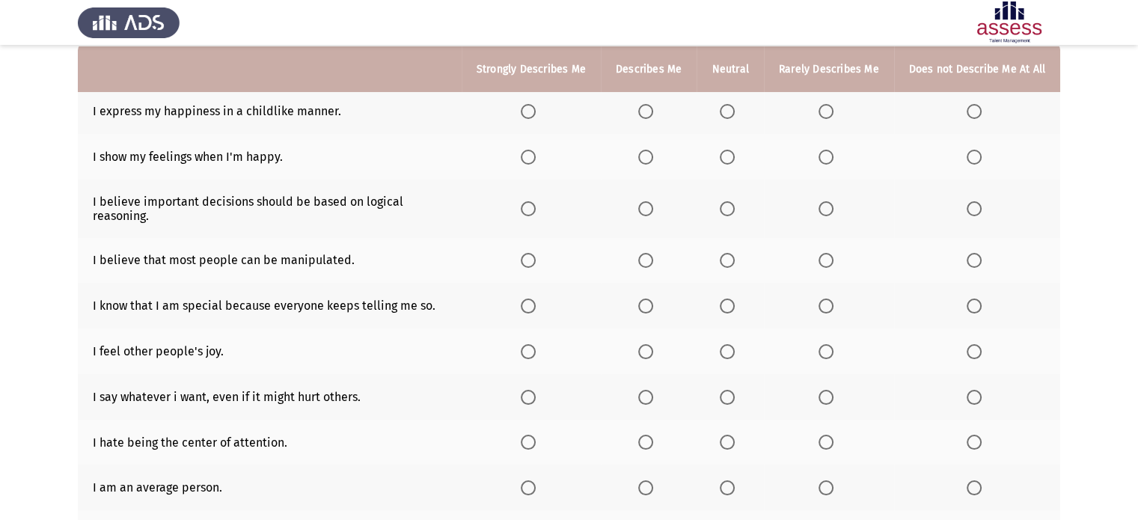
scroll to position [153, 0]
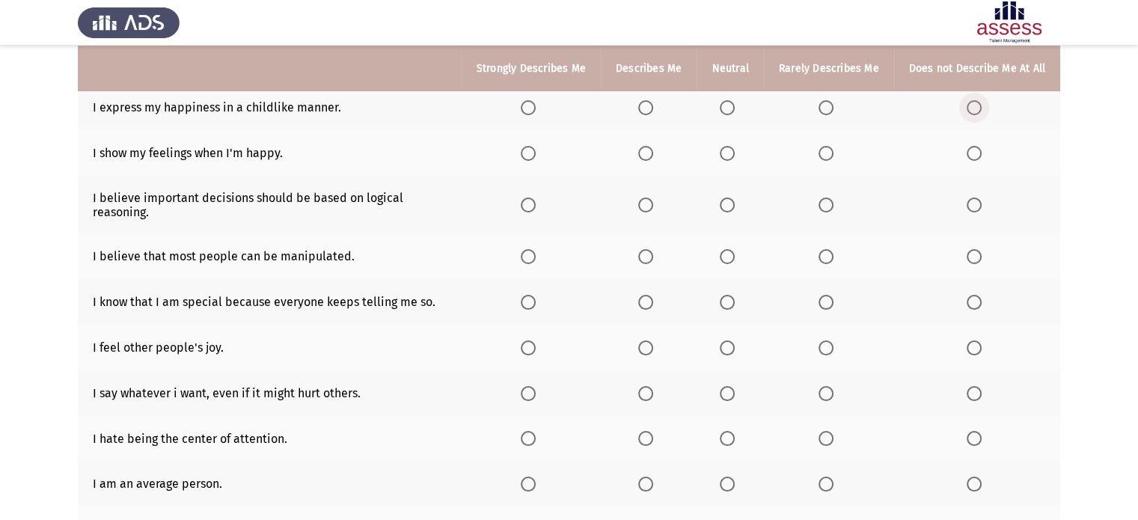
click at [970, 113] on span "Select an option" at bounding box center [974, 107] width 15 height 15
click at [970, 113] on input "Select an option" at bounding box center [974, 107] width 15 height 15
click at [643, 154] on span "Select an option" at bounding box center [645, 153] width 15 height 15
click at [643, 154] on input "Select an option" at bounding box center [645, 153] width 15 height 15
click at [524, 202] on span "Select an option" at bounding box center [528, 205] width 15 height 15
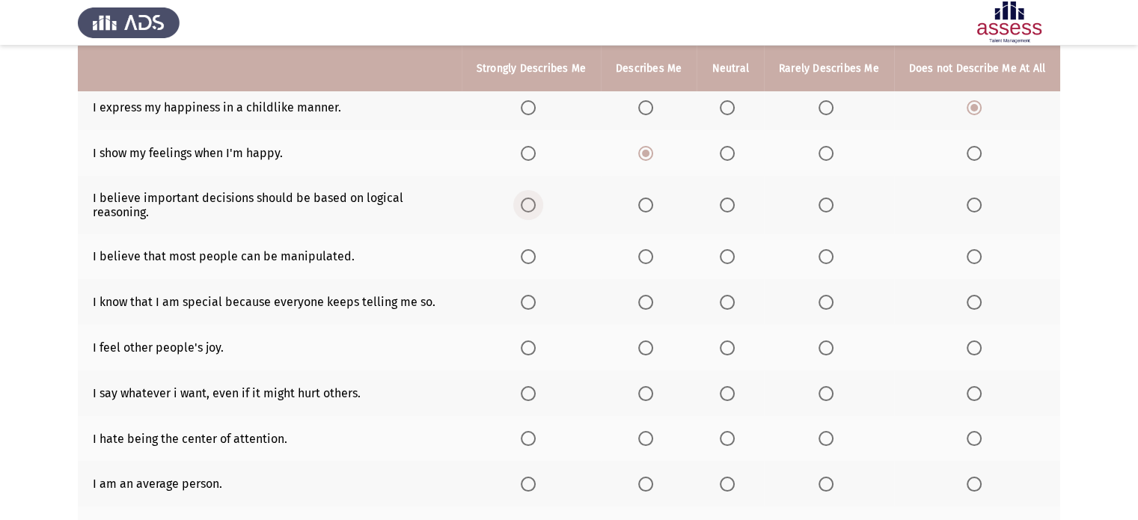
click at [524, 202] on input "Select an option" at bounding box center [528, 205] width 15 height 15
click at [648, 261] on span "Select an option" at bounding box center [645, 256] width 15 height 15
click at [648, 261] on input "Select an option" at bounding box center [645, 256] width 15 height 15
click at [970, 264] on th at bounding box center [977, 257] width 166 height 46
click at [970, 258] on span "Select an option" at bounding box center [974, 256] width 15 height 15
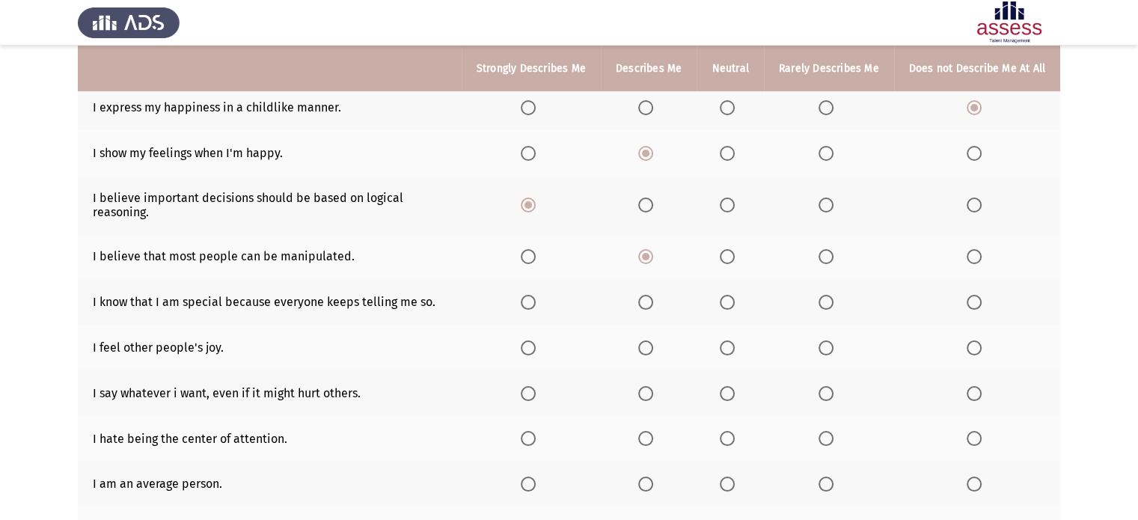
click at [970, 258] on input "Select an option" at bounding box center [974, 256] width 15 height 15
click at [975, 307] on span "Select an option" at bounding box center [974, 302] width 15 height 15
click at [975, 307] on input "Select an option" at bounding box center [974, 302] width 15 height 15
click at [644, 349] on span "Select an option" at bounding box center [645, 347] width 15 height 15
click at [644, 349] on input "Select an option" at bounding box center [645, 347] width 15 height 15
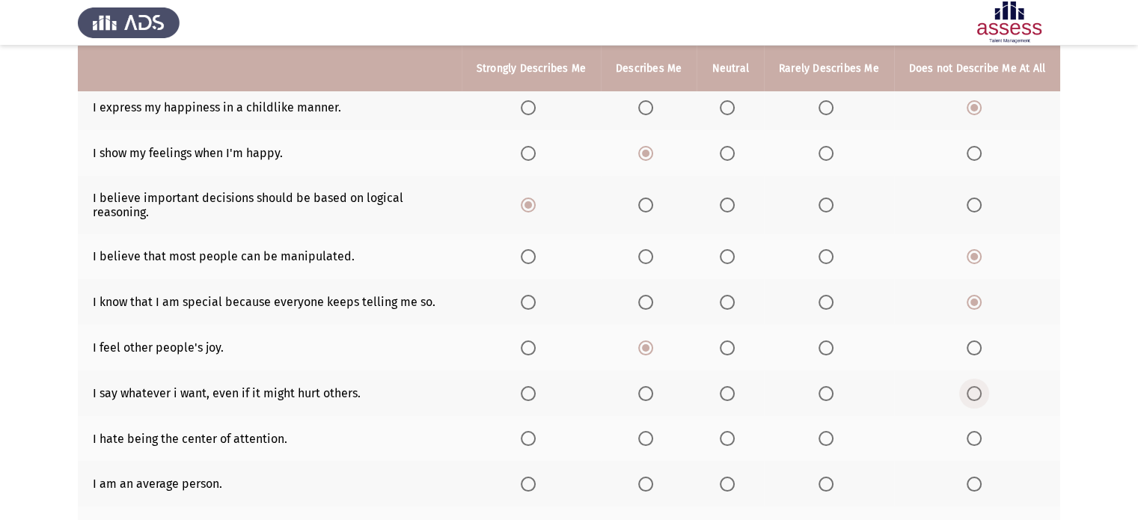
click at [973, 397] on span "Select an option" at bounding box center [974, 393] width 15 height 15
click at [973, 397] on input "Select an option" at bounding box center [974, 393] width 15 height 15
click at [824, 441] on span "Select an option" at bounding box center [826, 438] width 15 height 15
click at [824, 441] on input "Select an option" at bounding box center [826, 438] width 15 height 15
click at [972, 483] on span "Select an option" at bounding box center [974, 484] width 15 height 15
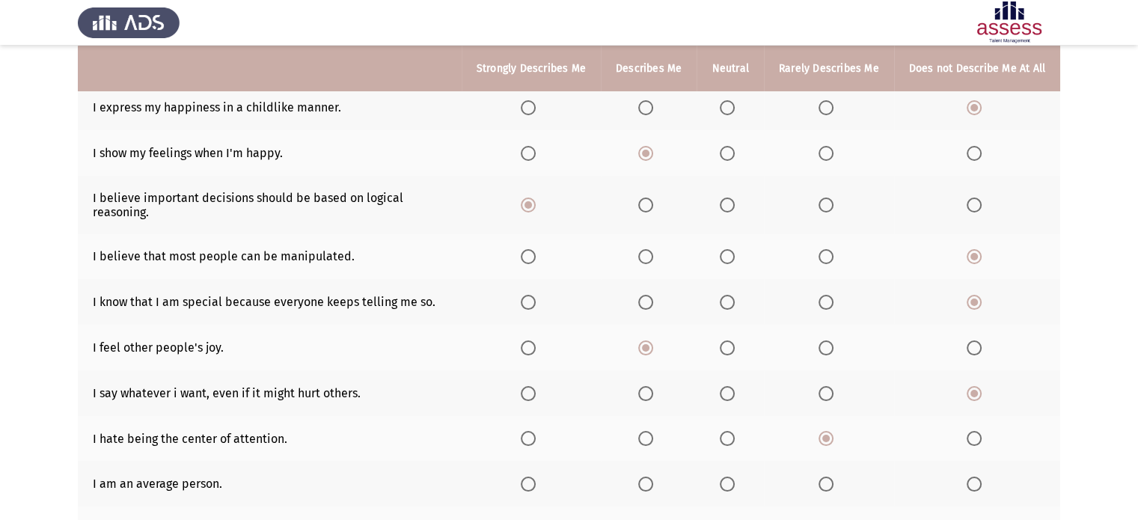
click at [972, 483] on input "Select an option" at bounding box center [974, 484] width 15 height 15
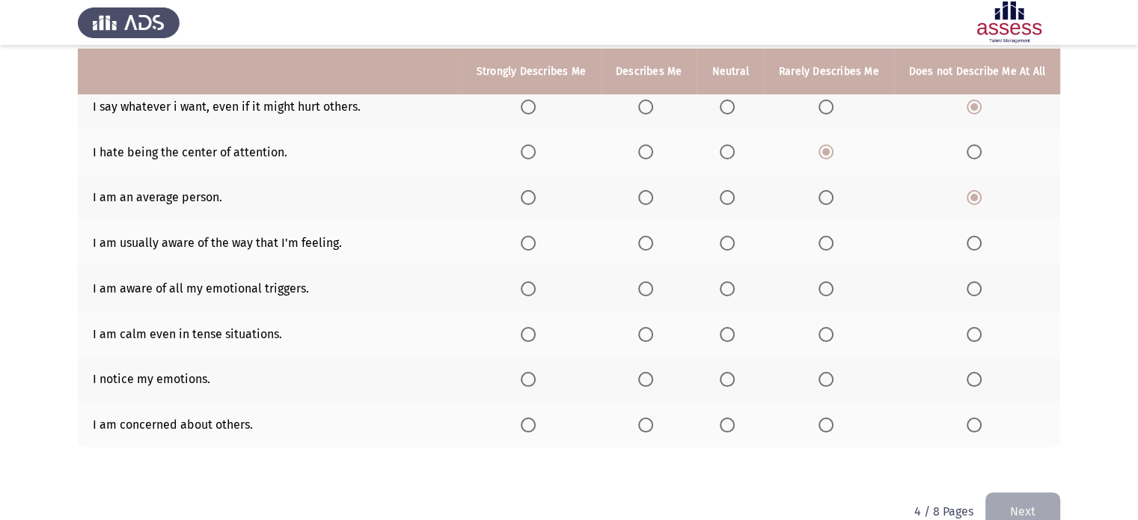
scroll to position [473, 0]
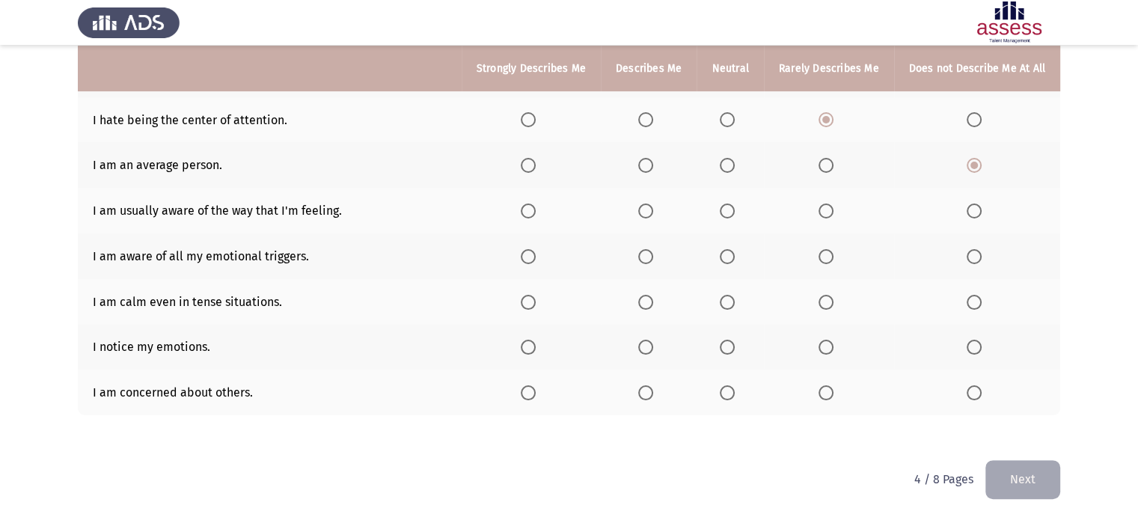
click at [721, 400] on th at bounding box center [730, 393] width 67 height 46
click at [721, 395] on span "Select an option" at bounding box center [727, 392] width 15 height 15
click at [721, 395] on input "Select an option" at bounding box center [727, 392] width 15 height 15
click at [521, 345] on span "Select an option" at bounding box center [528, 347] width 15 height 15
click at [521, 345] on input "Select an option" at bounding box center [528, 347] width 15 height 15
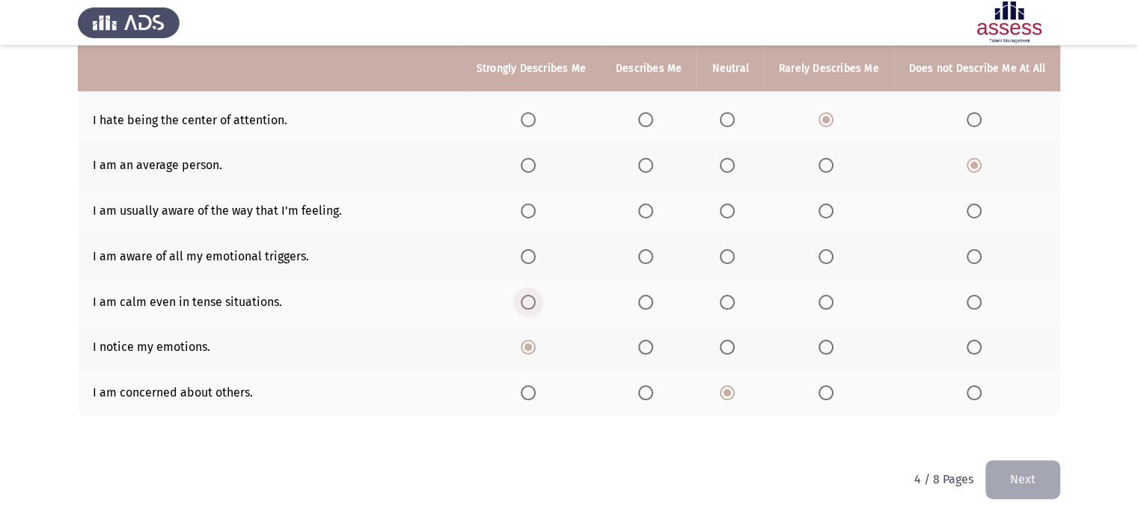
click at [524, 295] on span "Select an option" at bounding box center [528, 302] width 15 height 15
click at [524, 295] on input "Select an option" at bounding box center [528, 302] width 15 height 15
click at [523, 254] on span "Select an option" at bounding box center [528, 256] width 15 height 15
click at [523, 254] on input "Select an option" at bounding box center [528, 256] width 15 height 15
click at [522, 215] on span "Select an option" at bounding box center [528, 211] width 15 height 15
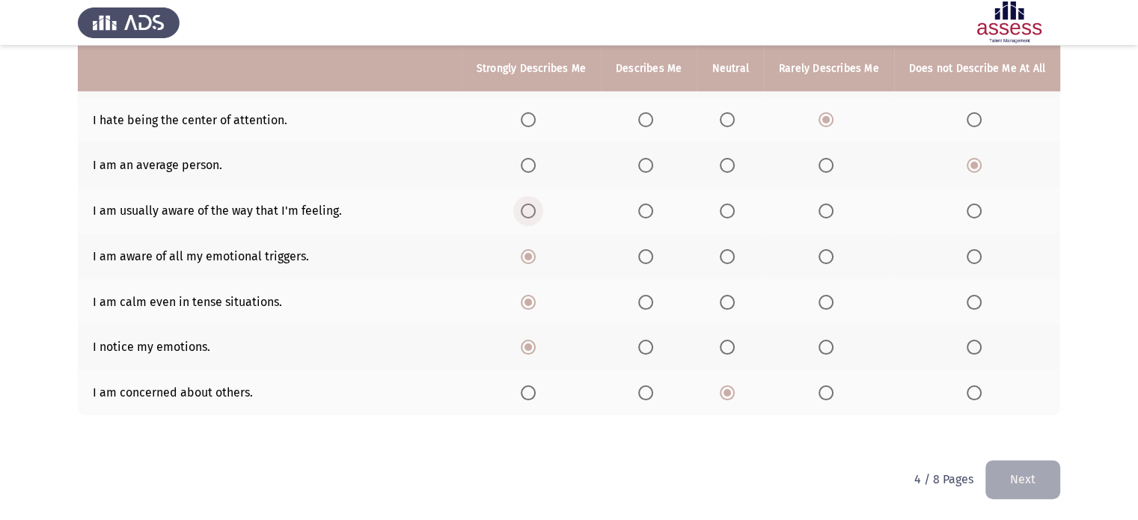
click at [522, 215] on input "Select an option" at bounding box center [528, 211] width 15 height 15
click at [641, 254] on span "Select an option" at bounding box center [645, 256] width 15 height 15
click at [641, 254] on input "Select an option" at bounding box center [645, 256] width 15 height 15
click at [642, 394] on span "Select an option" at bounding box center [645, 392] width 15 height 15
click at [642, 394] on input "Select an option" at bounding box center [645, 392] width 15 height 15
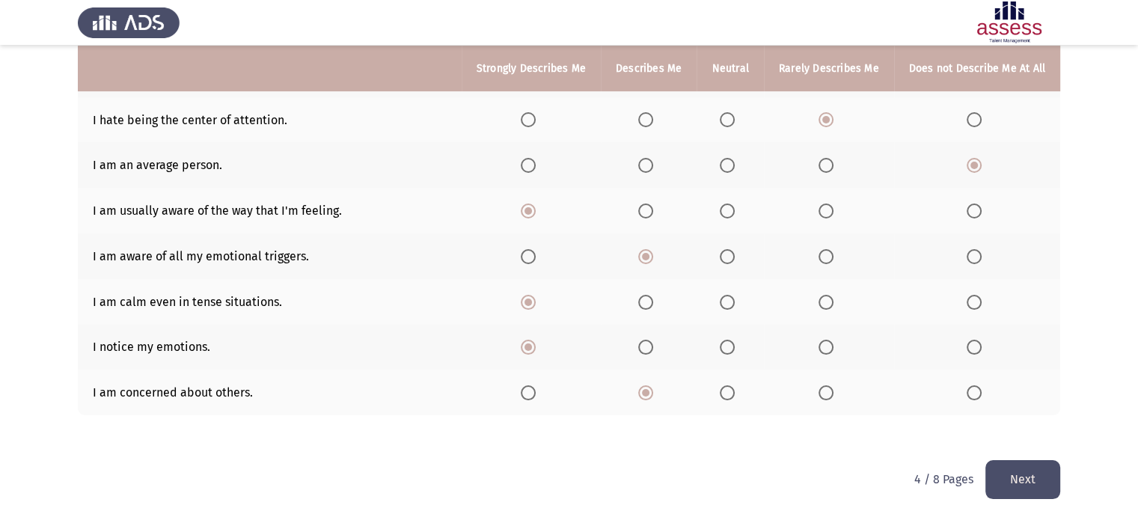
click at [1011, 476] on button "Next" at bounding box center [1022, 479] width 75 height 38
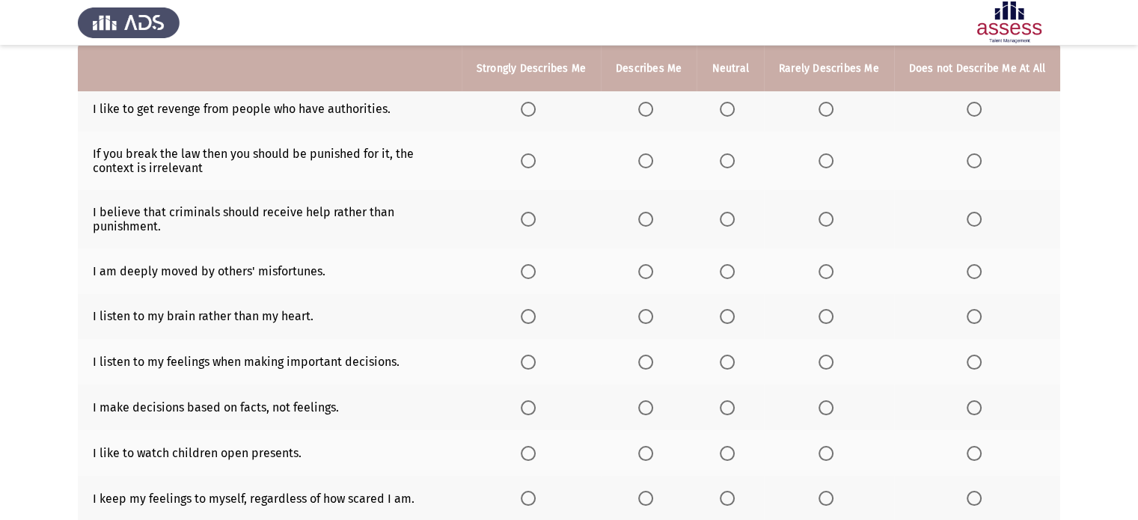
scroll to position [153, 0]
click at [973, 108] on span "Select an option" at bounding box center [974, 108] width 15 height 15
click at [973, 108] on input "Select an option" at bounding box center [974, 108] width 15 height 15
click at [974, 164] on span "Select an option" at bounding box center [974, 160] width 15 height 15
click at [974, 164] on input "Select an option" at bounding box center [974, 160] width 15 height 15
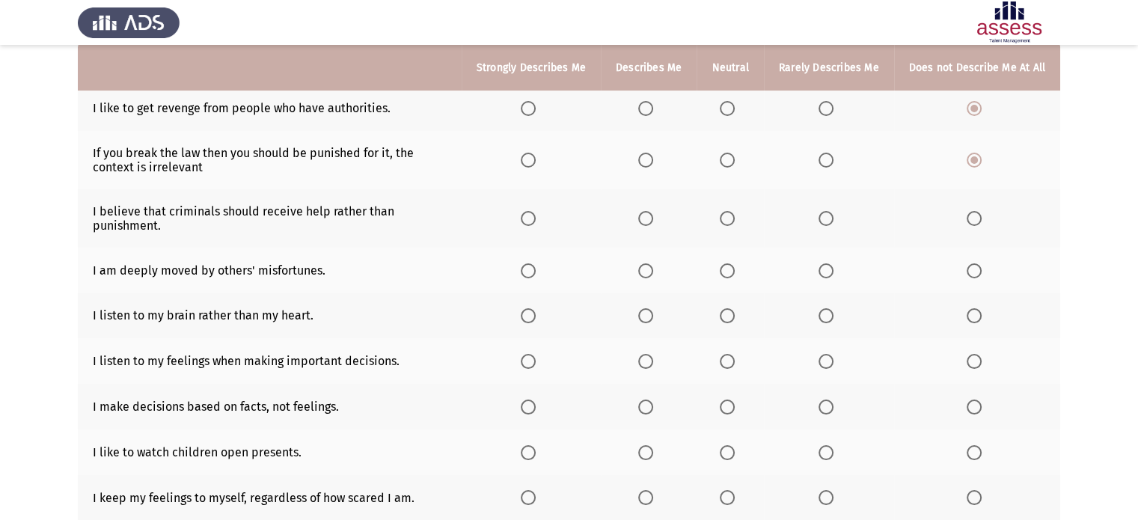
click at [975, 219] on span "Select an option" at bounding box center [974, 218] width 15 height 15
click at [975, 219] on input "Select an option" at bounding box center [974, 218] width 15 height 15
click at [822, 271] on span "Select an option" at bounding box center [826, 270] width 15 height 15
click at [822, 271] on input "Select an option" at bounding box center [826, 270] width 15 height 15
click at [824, 317] on span "Select an option" at bounding box center [826, 315] width 15 height 15
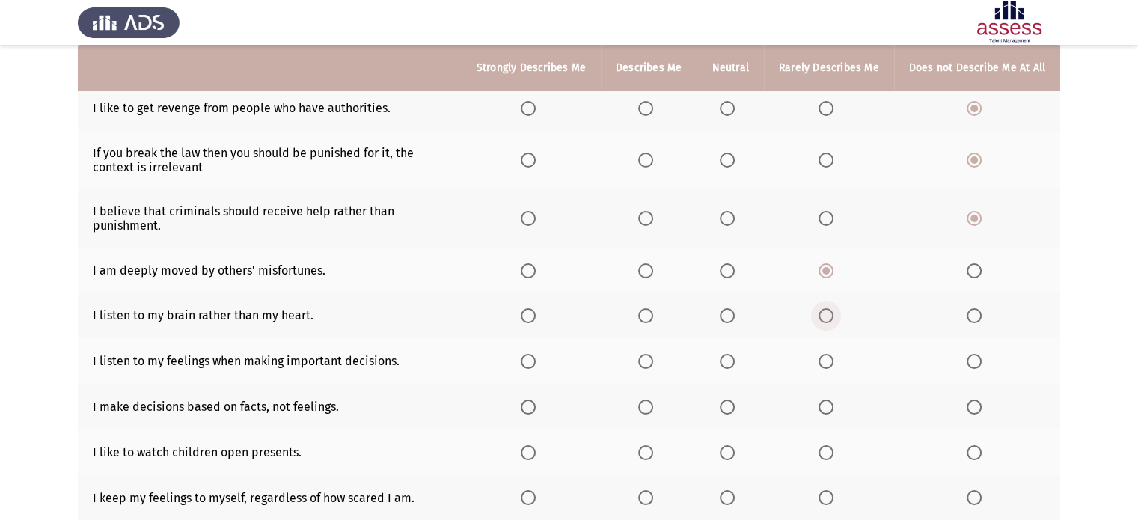
click at [824, 317] on input "Select an option" at bounding box center [826, 315] width 15 height 15
click at [819, 370] on th at bounding box center [829, 361] width 130 height 46
click at [822, 367] on span "Select an option" at bounding box center [826, 361] width 15 height 15
click at [822, 367] on input "Select an option" at bounding box center [826, 361] width 15 height 15
click at [530, 412] on span "Select an option" at bounding box center [528, 407] width 15 height 15
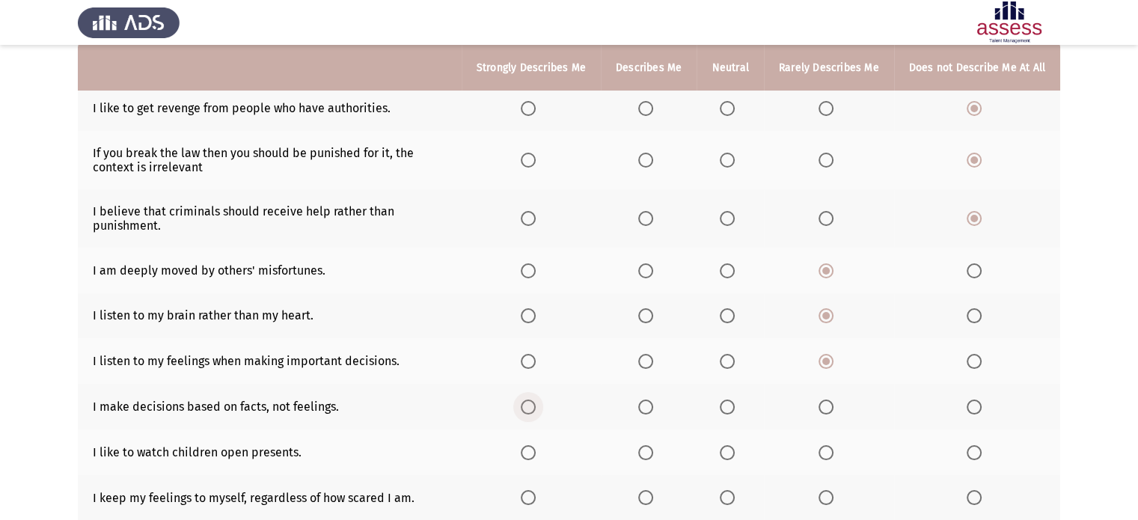
click at [530, 412] on input "Select an option" at bounding box center [528, 407] width 15 height 15
click at [640, 457] on span "Select an option" at bounding box center [645, 452] width 15 height 15
click at [640, 457] on input "Select an option" at bounding box center [645, 452] width 15 height 15
click at [823, 502] on span "Select an option" at bounding box center [826, 497] width 15 height 15
click at [823, 502] on input "Select an option" at bounding box center [826, 497] width 15 height 15
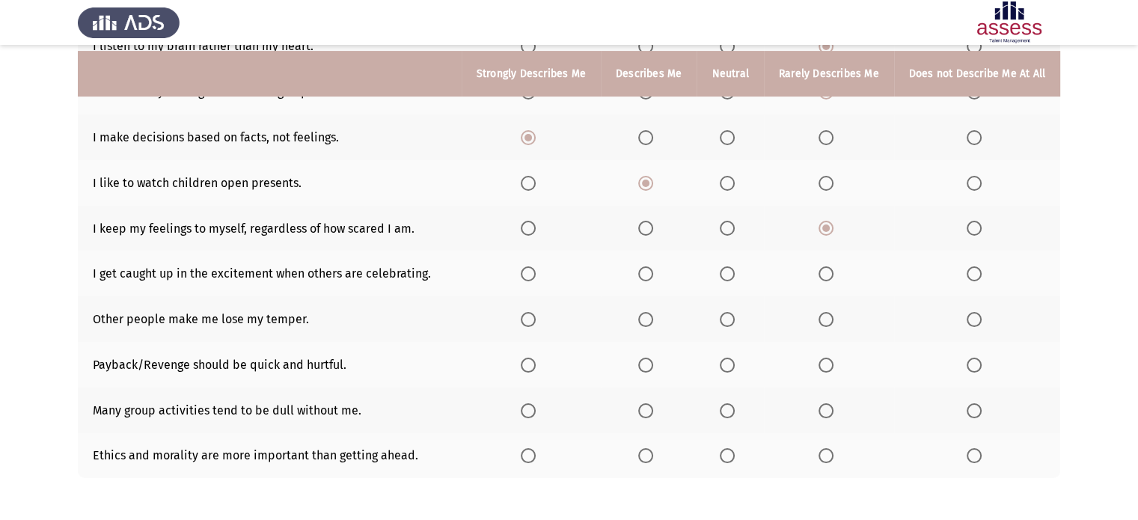
scroll to position [421, 0]
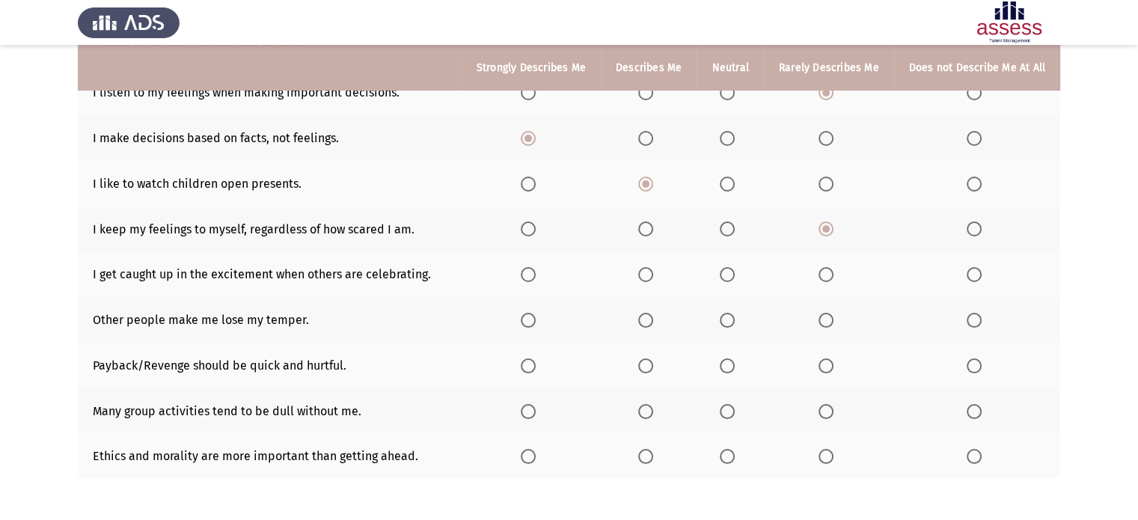
click at [638, 447] on th at bounding box center [649, 457] width 96 height 46
click at [521, 460] on span "Select an option" at bounding box center [528, 456] width 15 height 15
click at [521, 460] on input "Select an option" at bounding box center [528, 456] width 15 height 15
click at [643, 414] on span "Select an option" at bounding box center [645, 411] width 15 height 15
click at [643, 414] on input "Select an option" at bounding box center [645, 411] width 15 height 15
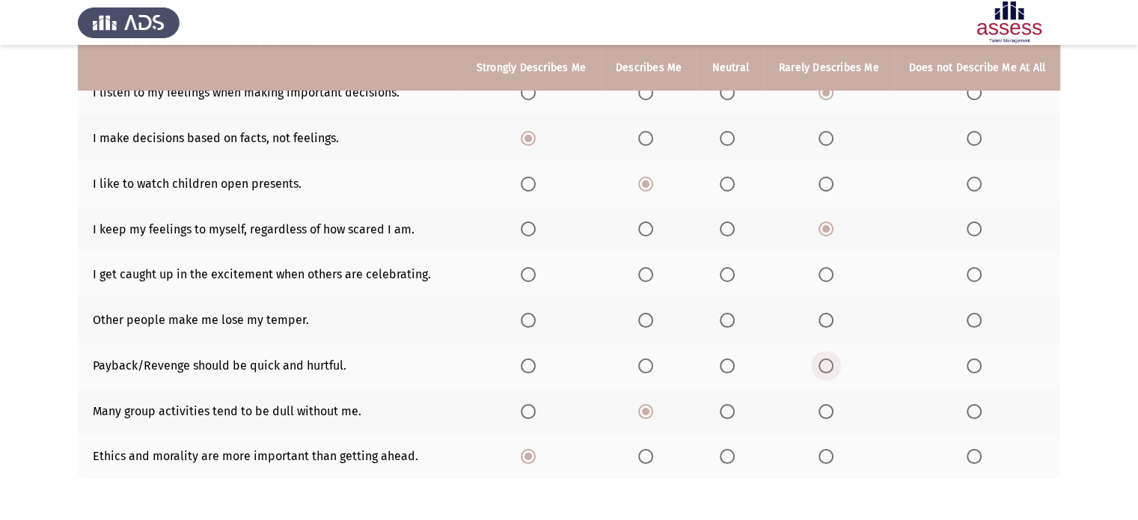
click at [825, 366] on span "Select an option" at bounding box center [826, 365] width 15 height 15
click at [825, 366] on input "Select an option" at bounding box center [826, 365] width 15 height 15
click at [822, 321] on span "Select an option" at bounding box center [826, 320] width 15 height 15
click at [822, 321] on input "Select an option" at bounding box center [826, 320] width 15 height 15
click at [819, 272] on span "Select an option" at bounding box center [826, 274] width 15 height 15
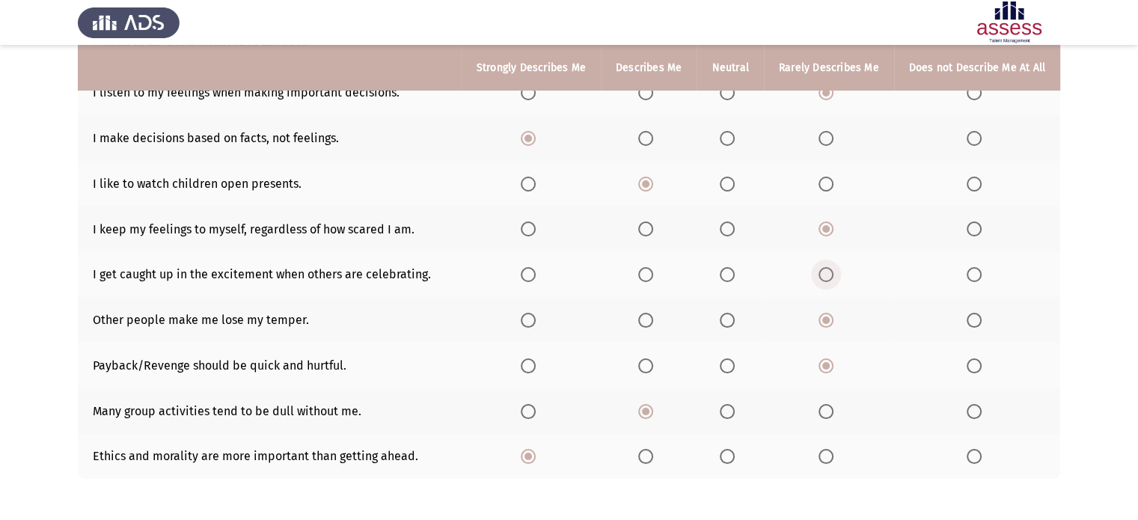
click at [819, 272] on input "Select an option" at bounding box center [826, 274] width 15 height 15
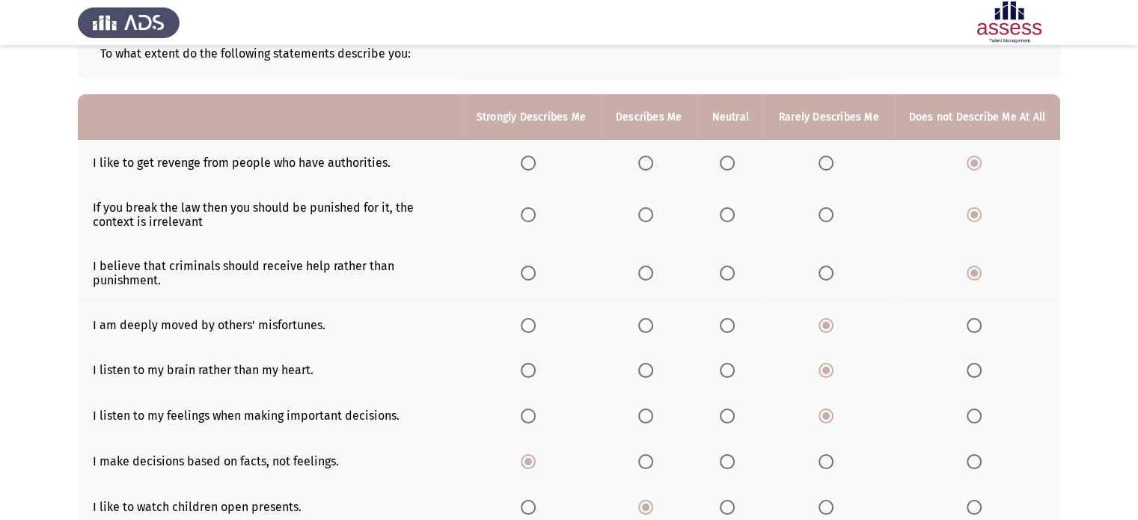
scroll to position [91, 0]
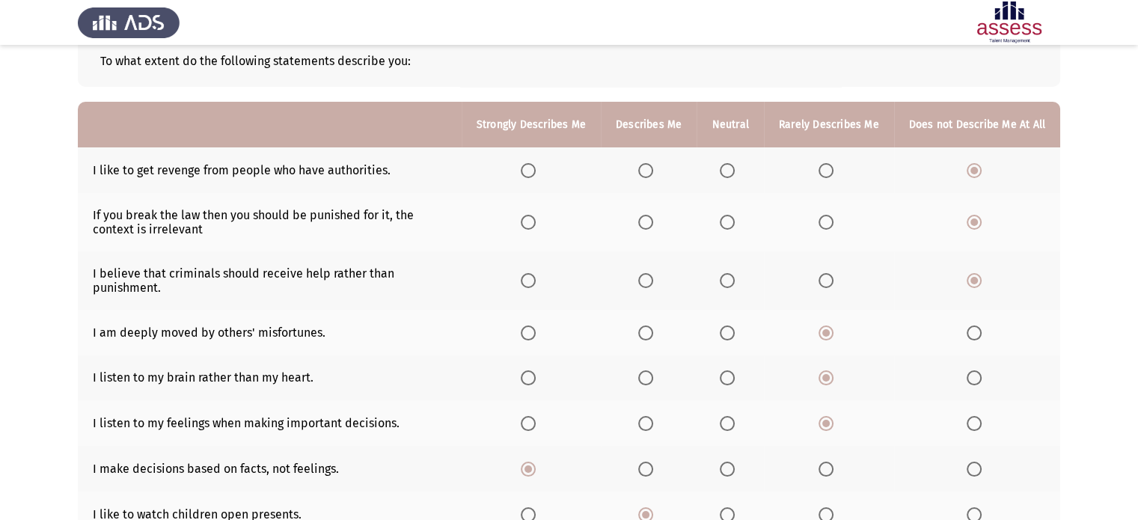
drag, startPoint x: 209, startPoint y: 232, endPoint x: 159, endPoint y: 209, distance: 55.2
click at [159, 209] on td "If you break the law then you should be punished for it, the context is irrelev…" at bounding box center [270, 222] width 384 height 58
drag, startPoint x: 159, startPoint y: 209, endPoint x: 187, endPoint y: 227, distance: 33.6
click at [187, 227] on td "If you break the law then you should be punished for it, the context is irrelev…" at bounding box center [270, 222] width 384 height 58
click at [525, 226] on span "Select an option" at bounding box center [528, 222] width 15 height 15
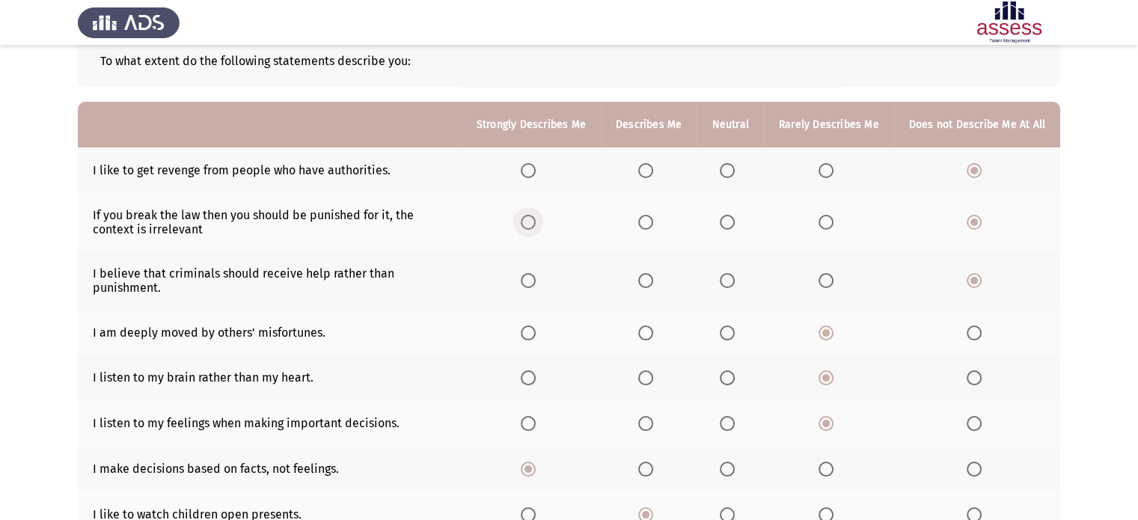
click at [525, 226] on input "Select an option" at bounding box center [528, 222] width 15 height 15
click at [721, 337] on span "Select an option" at bounding box center [727, 332] width 15 height 15
click at [721, 337] on input "Select an option" at bounding box center [727, 332] width 15 height 15
click at [638, 376] on span "Select an option" at bounding box center [645, 377] width 15 height 15
click at [638, 376] on input "Select an option" at bounding box center [645, 377] width 15 height 15
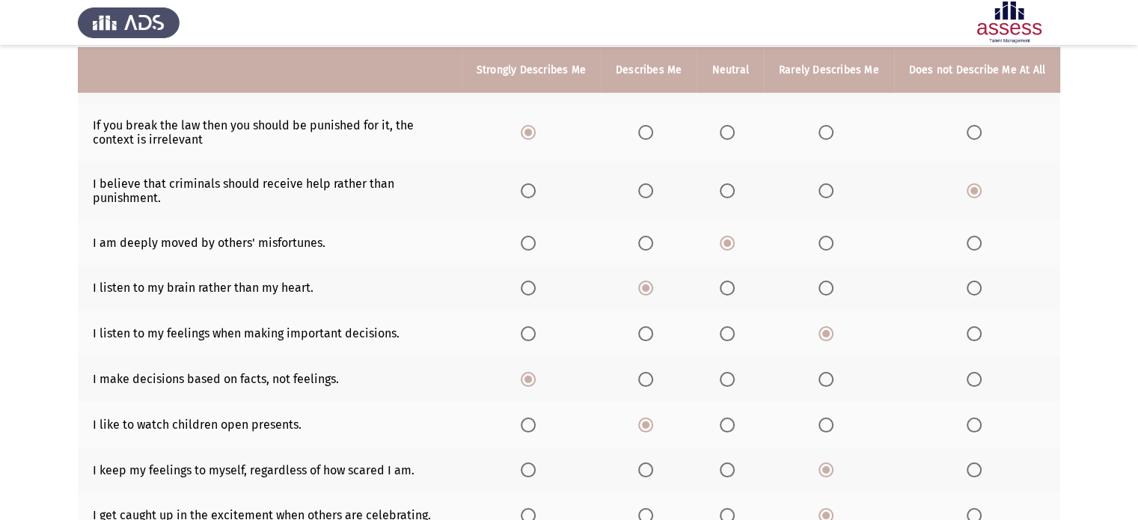
scroll to position [187, 0]
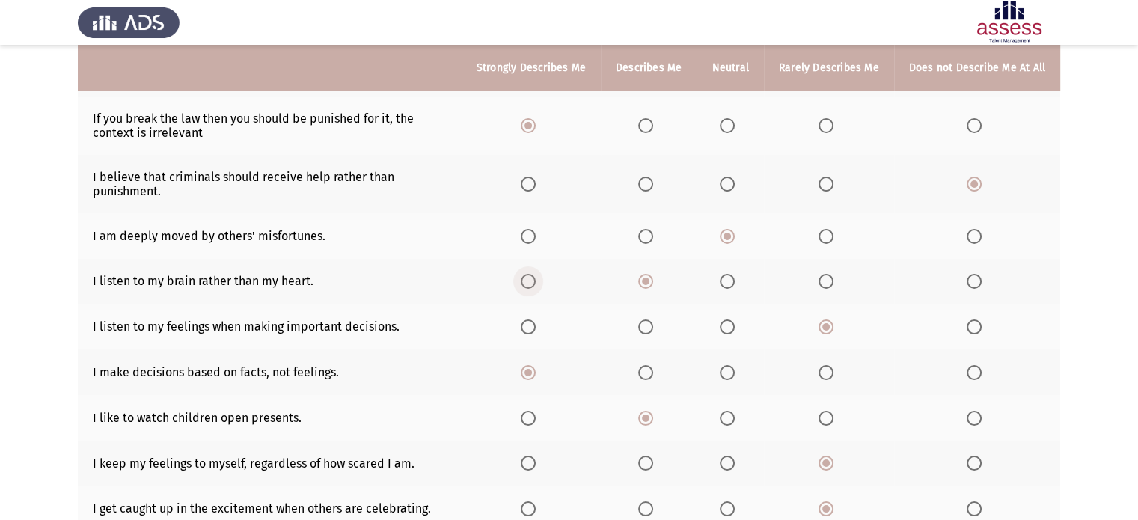
click at [524, 284] on span "Select an option" at bounding box center [528, 281] width 15 height 15
click at [524, 284] on input "Select an option" at bounding box center [528, 281] width 15 height 15
click at [976, 328] on span "Select an option" at bounding box center [974, 326] width 15 height 15
click at [976, 328] on input "Select an option" at bounding box center [974, 326] width 15 height 15
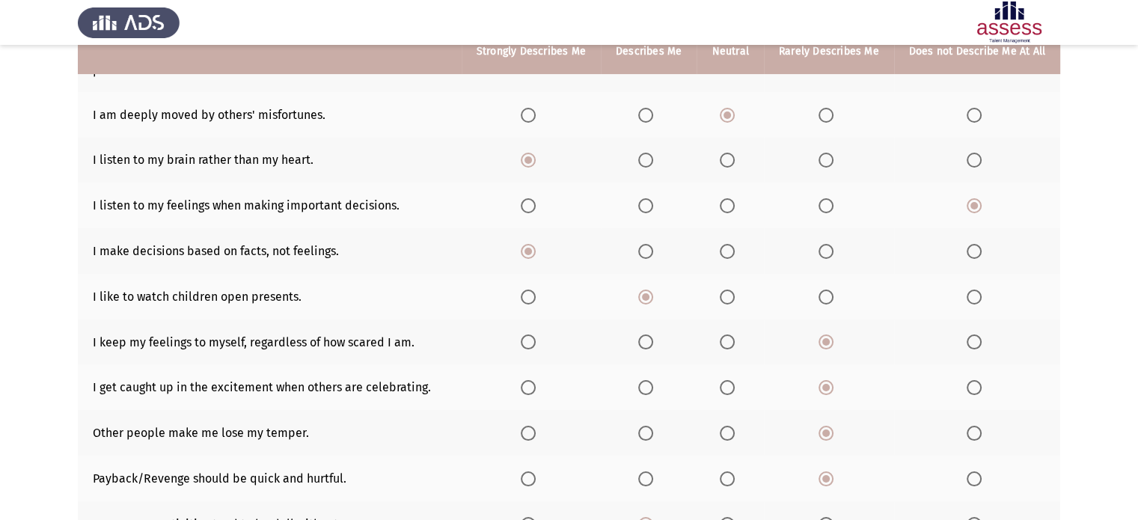
scroll to position [311, 0]
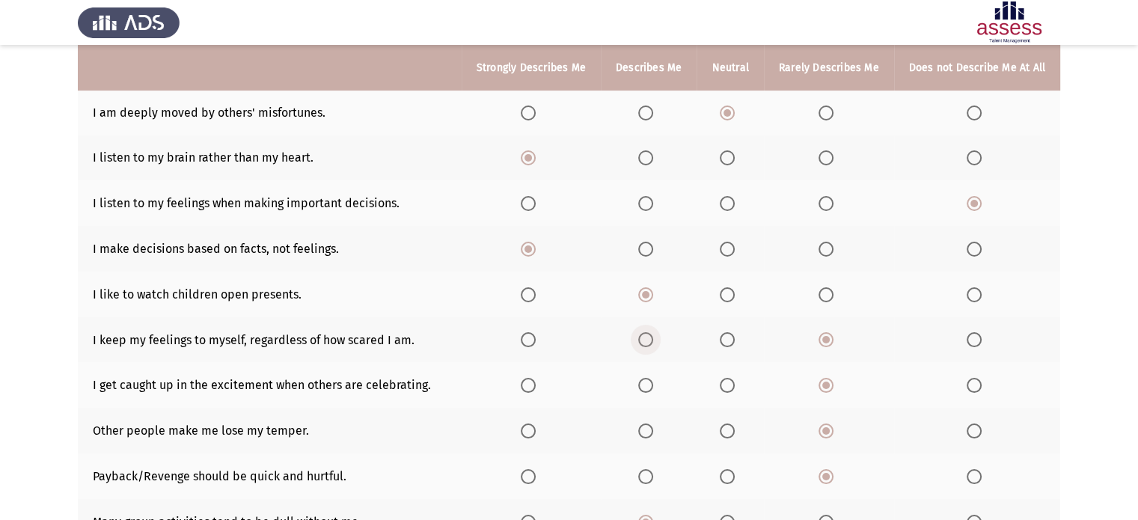
click at [640, 341] on span "Select an option" at bounding box center [645, 339] width 15 height 15
click at [640, 341] on input "Select an option" at bounding box center [645, 339] width 15 height 15
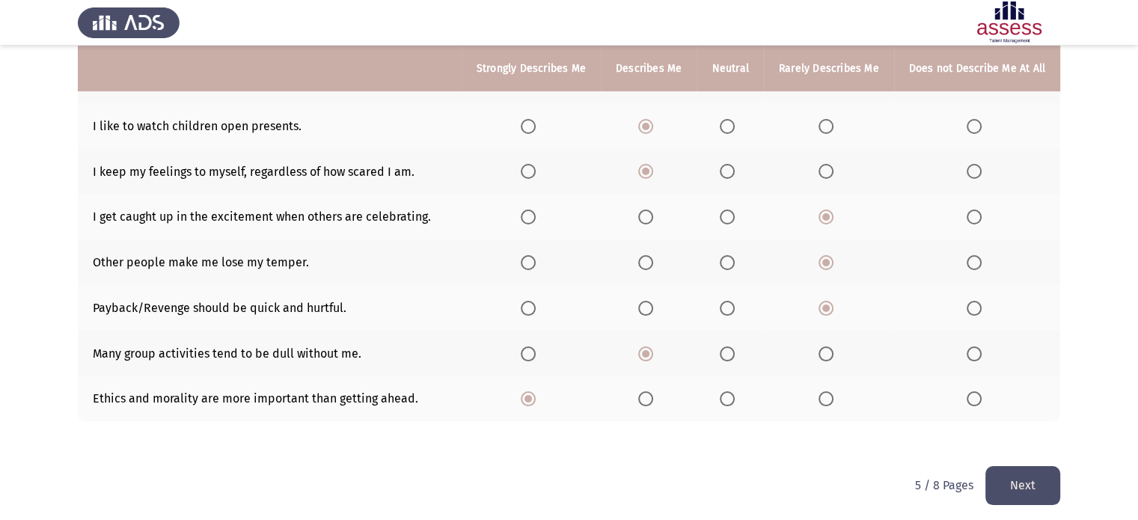
scroll to position [480, 0]
click at [721, 212] on span "Select an option" at bounding box center [727, 216] width 15 height 15
click at [721, 212] on input "Select an option" at bounding box center [727, 216] width 15 height 15
click at [975, 263] on span "Select an option" at bounding box center [974, 261] width 15 height 15
click at [975, 263] on input "Select an option" at bounding box center [974, 261] width 15 height 15
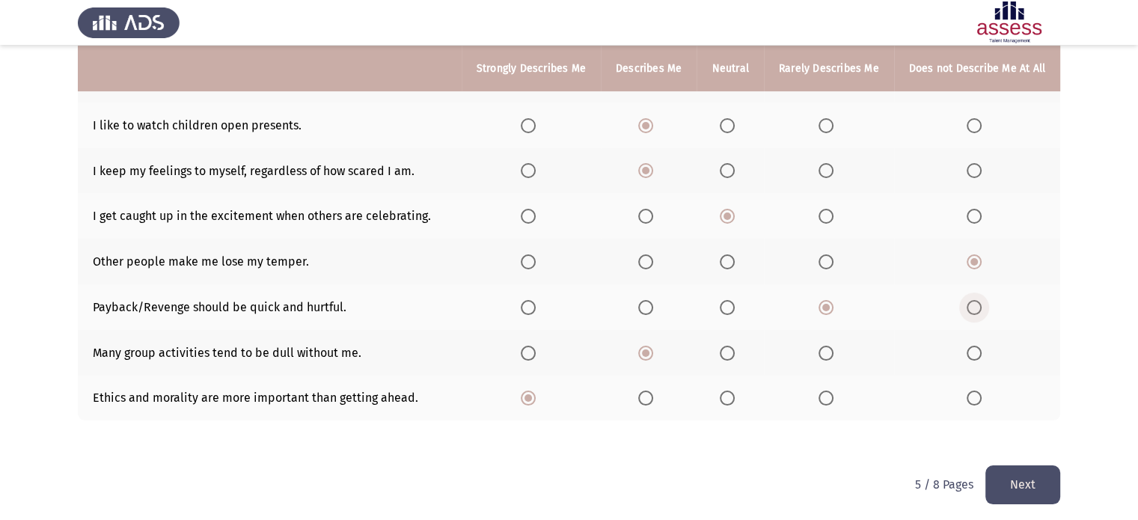
click at [970, 308] on span "Select an option" at bounding box center [974, 307] width 15 height 15
click at [970, 308] on input "Select an option" at bounding box center [974, 307] width 15 height 15
click at [819, 358] on span "Select an option" at bounding box center [826, 353] width 15 height 15
click at [819, 358] on input "Select an option" at bounding box center [826, 353] width 15 height 15
click at [1023, 489] on button "Next" at bounding box center [1022, 484] width 75 height 38
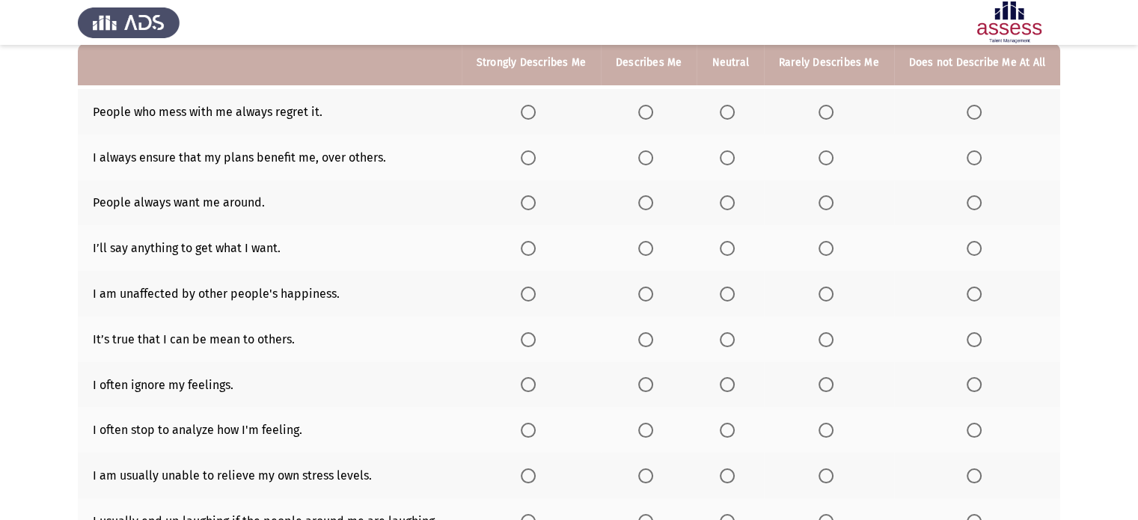
scroll to position [150, 0]
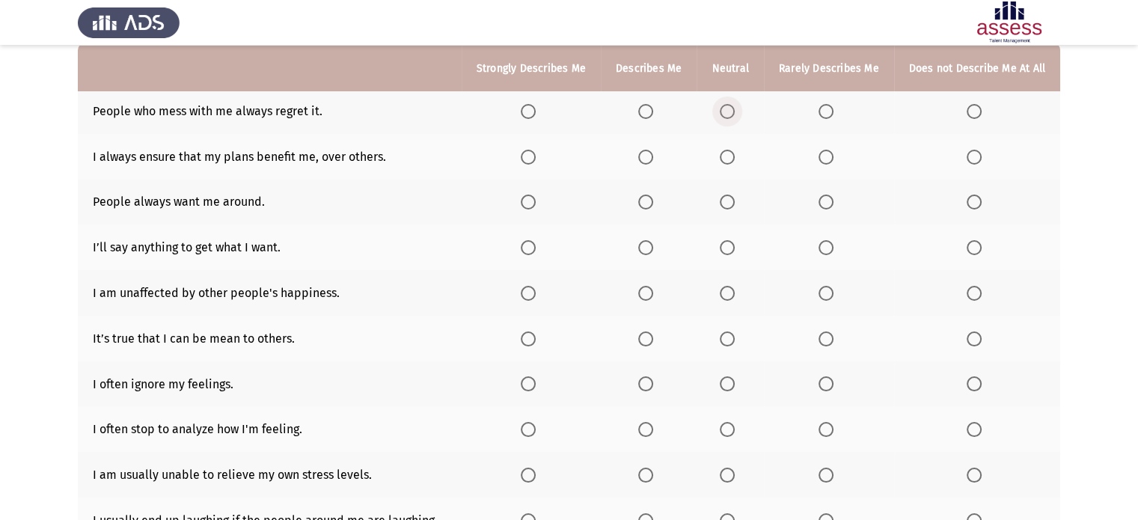
click at [724, 110] on span "Select an option" at bounding box center [727, 111] width 15 height 15
click at [724, 110] on input "Select an option" at bounding box center [727, 111] width 15 height 15
click at [975, 110] on span "Select an option" at bounding box center [974, 111] width 15 height 15
click at [975, 110] on input "Select an option" at bounding box center [974, 111] width 15 height 15
click at [825, 116] on span "Select an option" at bounding box center [826, 111] width 15 height 15
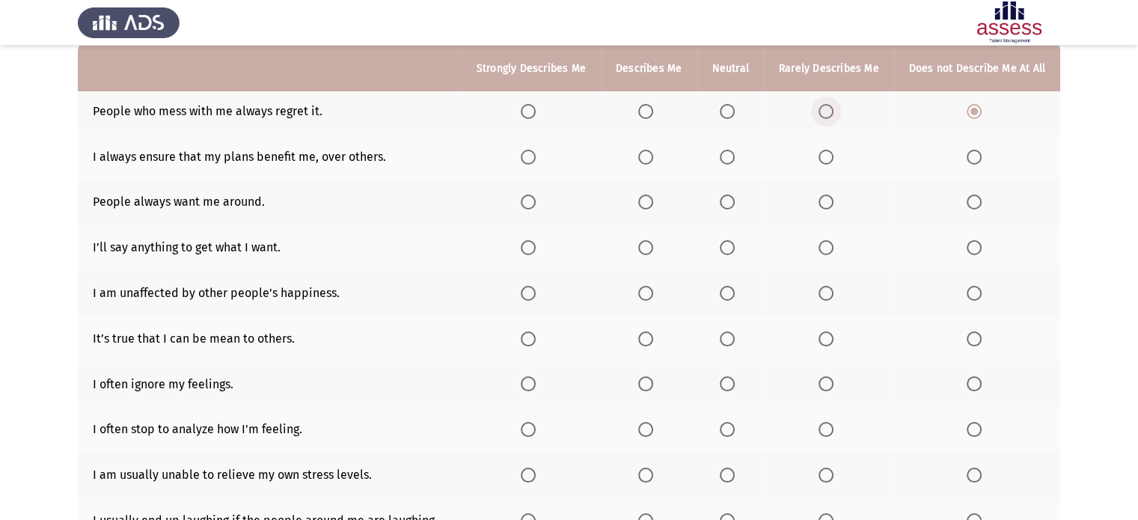
click at [825, 116] on input "Select an option" at bounding box center [826, 111] width 15 height 15
click at [970, 153] on span "Select an option" at bounding box center [974, 157] width 15 height 15
click at [970, 153] on input "Select an option" at bounding box center [974, 157] width 15 height 15
click at [973, 110] on span "Select an option" at bounding box center [974, 111] width 15 height 15
click at [973, 110] on input "Select an option" at bounding box center [974, 111] width 15 height 15
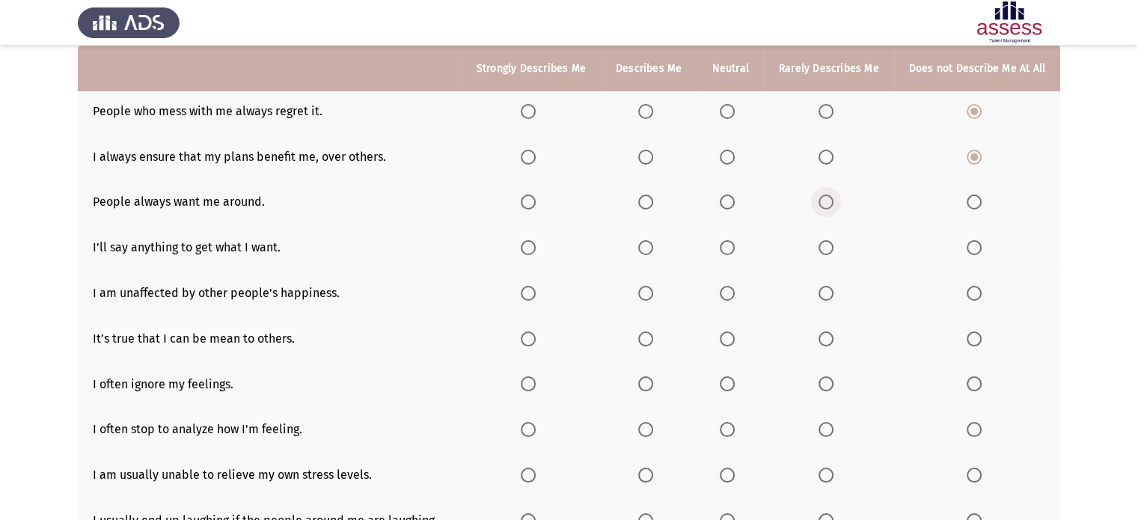
click at [823, 200] on span "Select an option" at bounding box center [826, 202] width 15 height 15
click at [823, 200] on input "Select an option" at bounding box center [826, 202] width 15 height 15
click at [970, 248] on span "Select an option" at bounding box center [974, 247] width 15 height 15
click at [970, 248] on input "Select an option" at bounding box center [974, 247] width 15 height 15
click at [829, 295] on span "Select an option" at bounding box center [826, 293] width 15 height 15
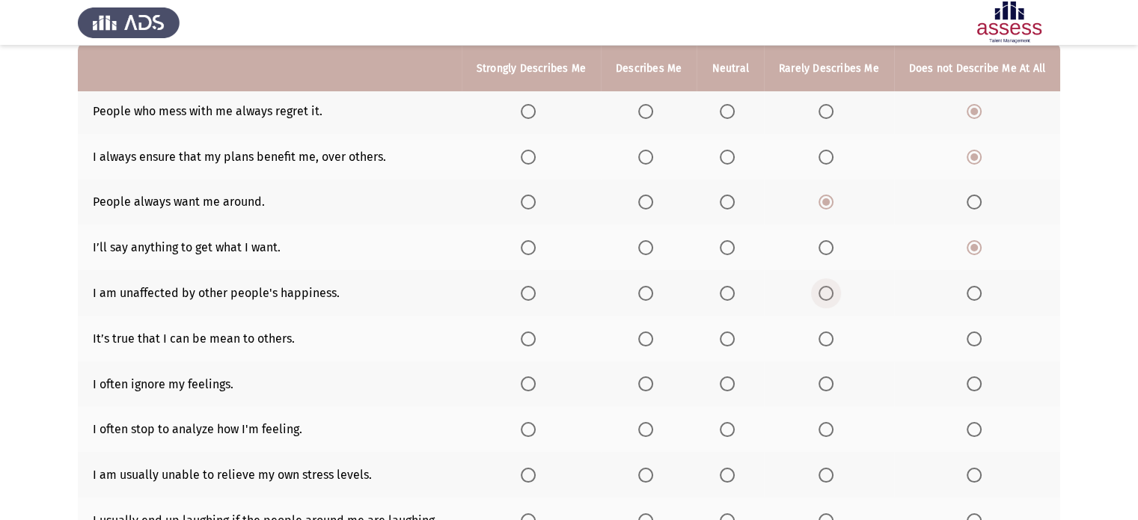
click at [829, 295] on input "Select an option" at bounding box center [826, 293] width 15 height 15
click at [974, 344] on span "Select an option" at bounding box center [974, 338] width 15 height 15
click at [974, 344] on input "Select an option" at bounding box center [974, 338] width 15 height 15
click at [721, 385] on span "Select an option" at bounding box center [727, 383] width 15 height 15
click at [721, 385] on input "Select an option" at bounding box center [727, 383] width 15 height 15
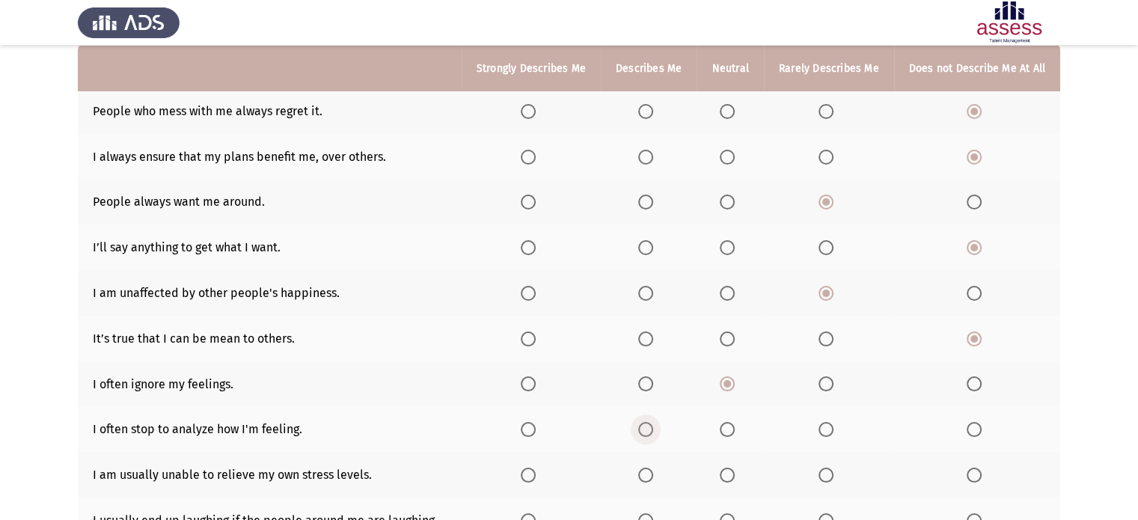
click at [638, 431] on span "Select an option" at bounding box center [645, 429] width 15 height 15
click at [638, 431] on input "Select an option" at bounding box center [645, 429] width 15 height 15
click at [979, 477] on span "Select an option" at bounding box center [974, 475] width 15 height 15
click at [979, 477] on input "Select an option" at bounding box center [974, 475] width 15 height 15
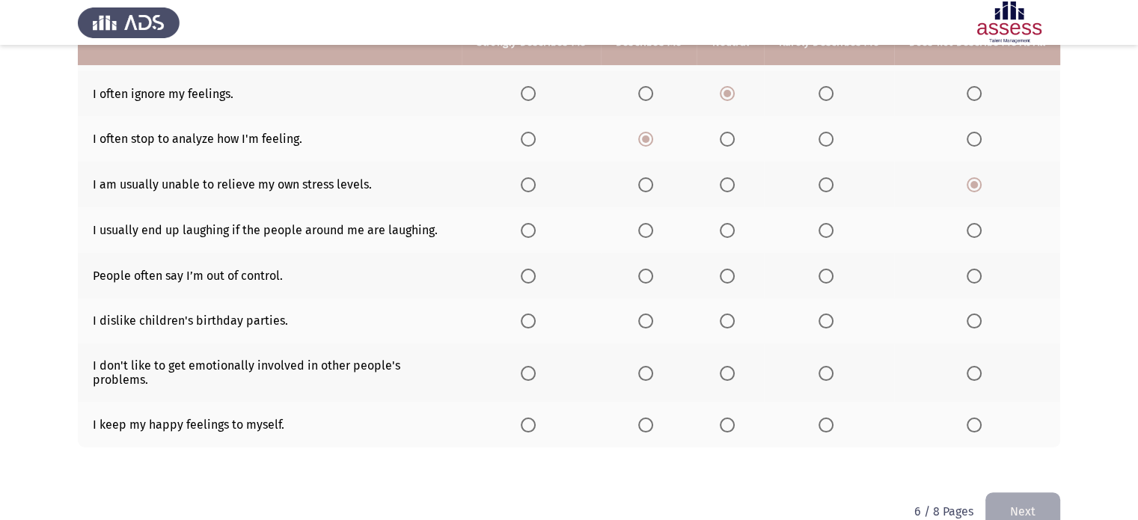
scroll to position [473, 0]
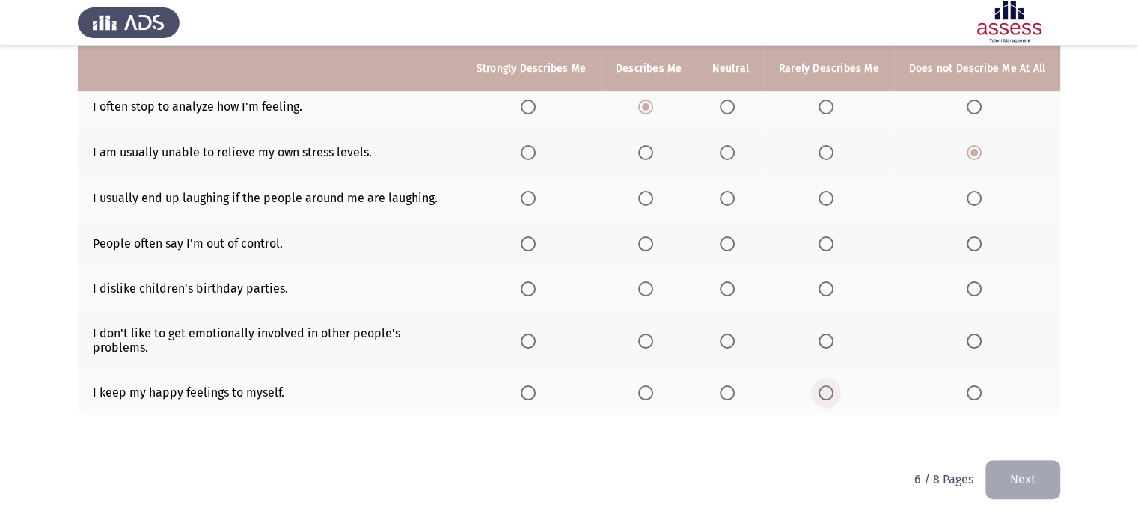
click at [822, 394] on span "Select an option" at bounding box center [826, 392] width 15 height 15
click at [822, 394] on input "Select an option" at bounding box center [826, 392] width 15 height 15
click at [643, 393] on span "Select an option" at bounding box center [645, 392] width 15 height 15
click at [643, 393] on input "Select an option" at bounding box center [645, 392] width 15 height 15
click at [724, 343] on span "Select an option" at bounding box center [727, 341] width 15 height 15
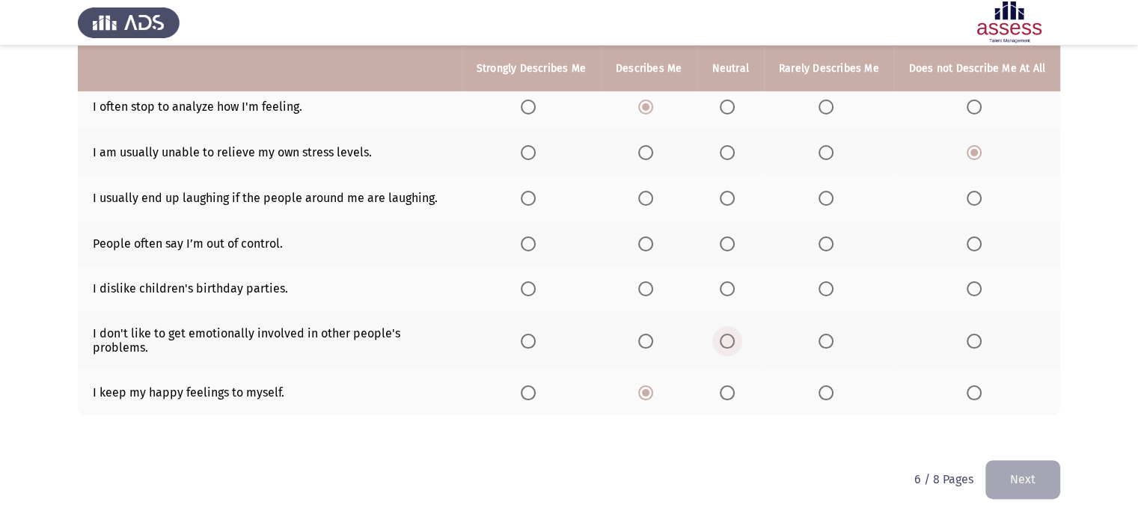
click at [724, 343] on input "Select an option" at bounding box center [727, 341] width 15 height 15
click at [820, 284] on span "Select an option" at bounding box center [826, 288] width 15 height 15
click at [820, 284] on input "Select an option" at bounding box center [826, 288] width 15 height 15
click at [645, 198] on span "Select an option" at bounding box center [645, 198] width 15 height 15
click at [645, 198] on input "Select an option" at bounding box center [645, 198] width 15 height 15
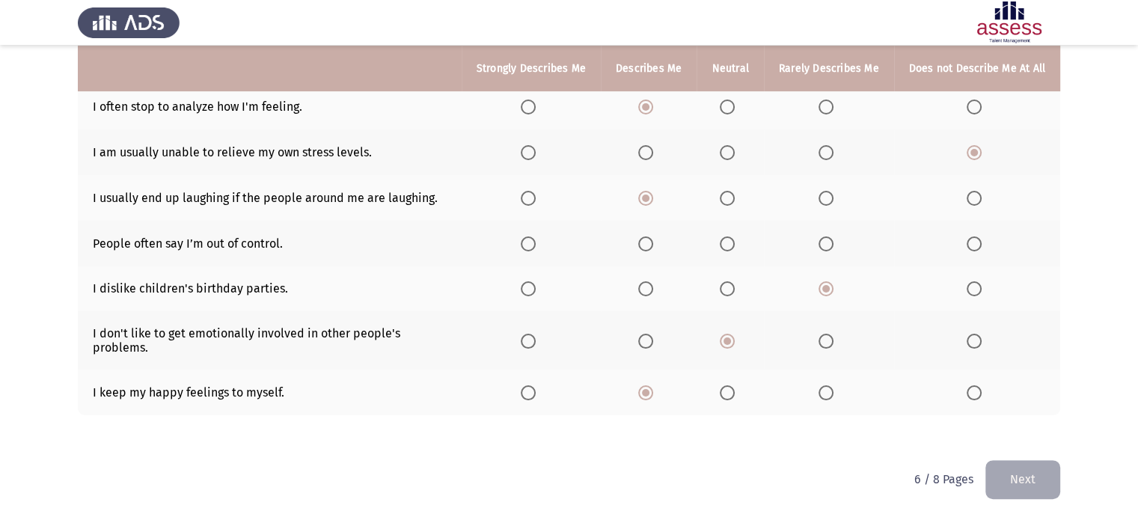
click at [973, 250] on span "Select an option" at bounding box center [974, 243] width 15 height 15
click at [973, 250] on input "Select an option" at bounding box center [974, 243] width 15 height 15
click at [720, 290] on span "Select an option" at bounding box center [727, 288] width 15 height 15
click at [720, 290] on input "Select an option" at bounding box center [727, 288] width 15 height 15
click at [732, 395] on label "Select an option" at bounding box center [730, 392] width 21 height 15
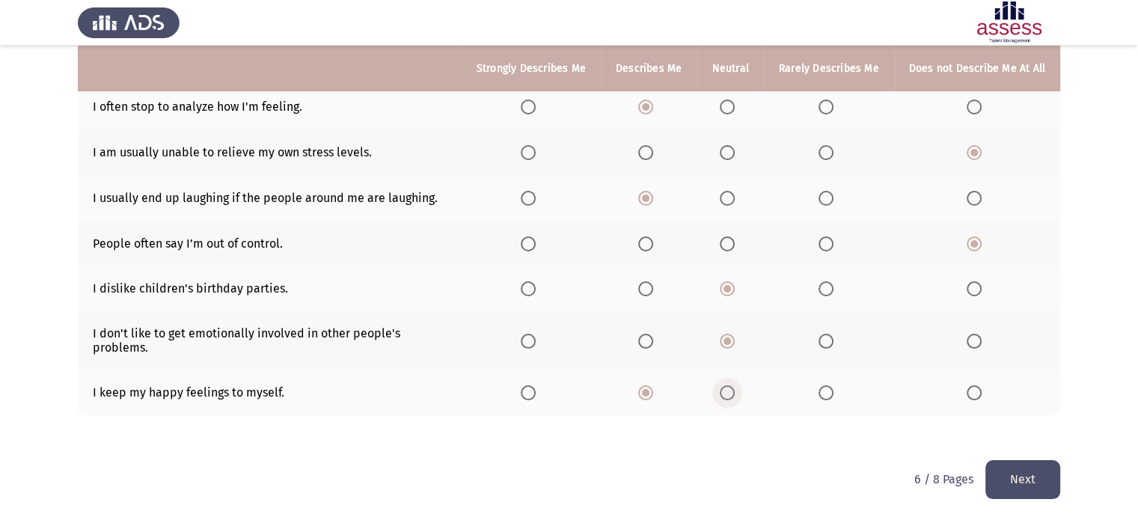
click at [732, 395] on input "Select an option" at bounding box center [727, 392] width 15 height 15
click at [1032, 475] on button "Next" at bounding box center [1022, 479] width 75 height 38
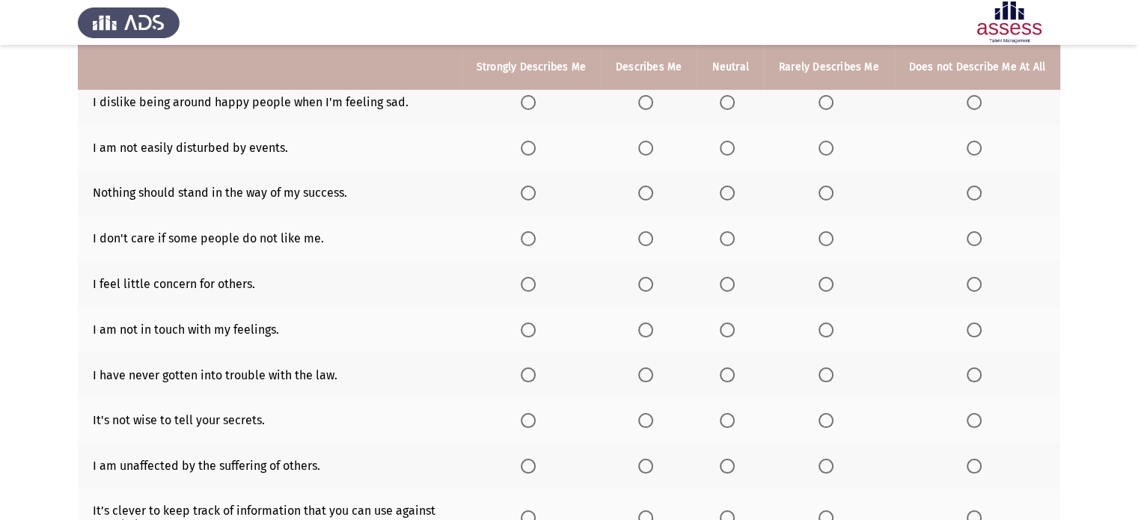
scroll to position [158, 0]
click at [822, 106] on span "Select an option" at bounding box center [826, 103] width 15 height 15
click at [822, 106] on input "Select an option" at bounding box center [826, 103] width 15 height 15
click at [643, 147] on span "Select an option" at bounding box center [645, 148] width 15 height 15
click at [643, 147] on input "Select an option" at bounding box center [645, 148] width 15 height 15
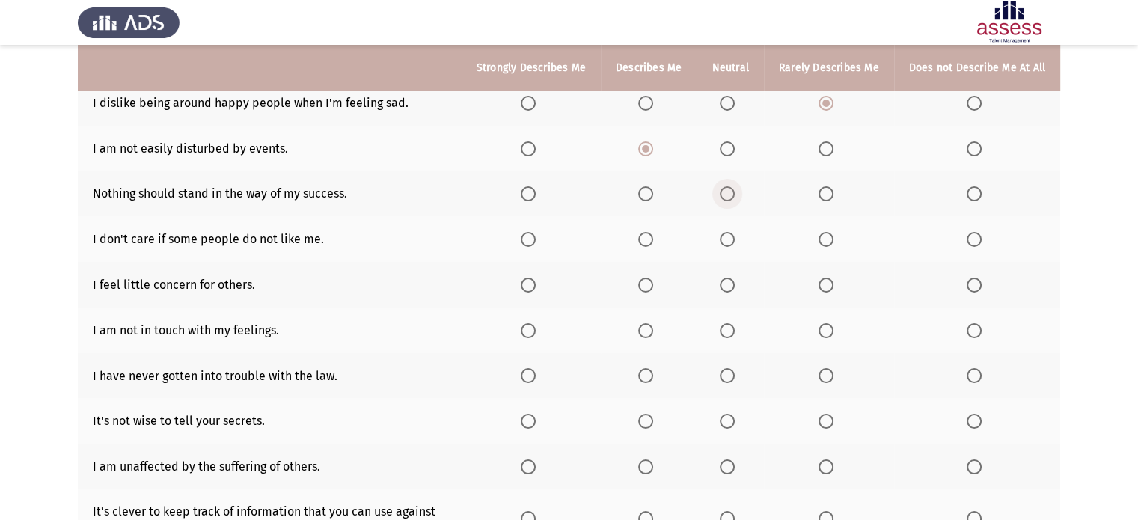
click at [727, 194] on span "Select an option" at bounding box center [727, 194] width 0 height 0
click at [723, 194] on input "Select an option" at bounding box center [727, 193] width 15 height 15
click at [822, 191] on span "Select an option" at bounding box center [826, 193] width 15 height 15
click at [822, 191] on input "Select an option" at bounding box center [826, 193] width 15 height 15
click at [646, 239] on span "Select an option" at bounding box center [645, 239] width 15 height 15
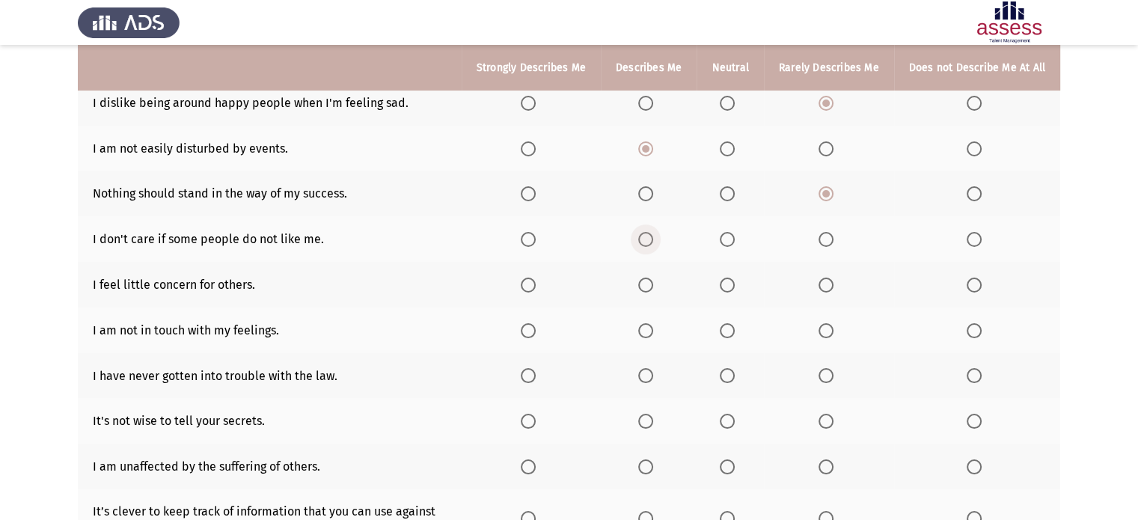
click at [646, 239] on input "Select an option" at bounding box center [645, 239] width 15 height 15
click at [974, 291] on span "Select an option" at bounding box center [974, 285] width 15 height 15
click at [974, 291] on input "Select an option" at bounding box center [974, 285] width 15 height 15
click at [978, 334] on span "Select an option" at bounding box center [974, 330] width 15 height 15
click at [978, 334] on input "Select an option" at bounding box center [974, 330] width 15 height 15
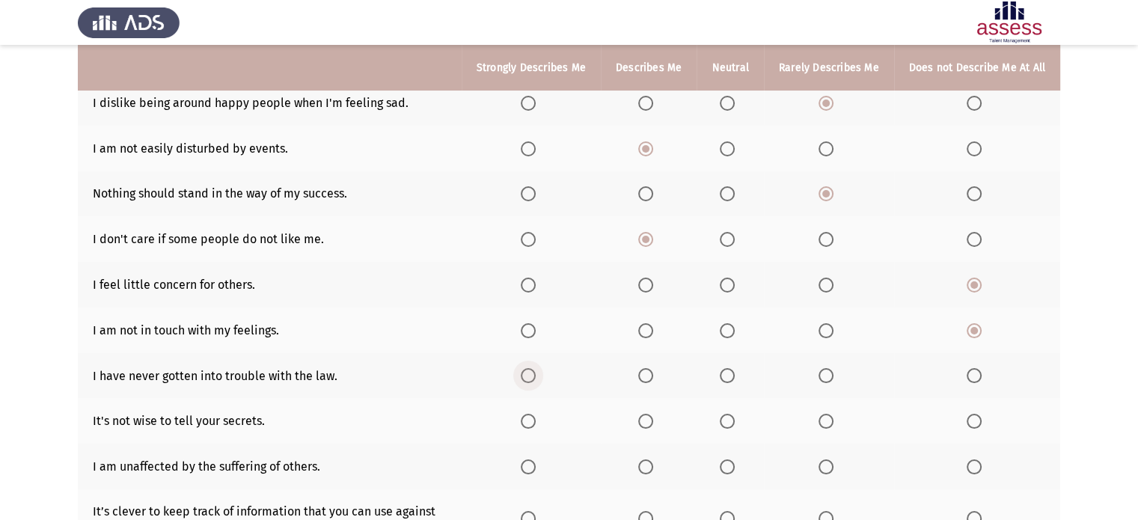
click at [530, 378] on label "Select an option" at bounding box center [531, 375] width 21 height 15
click at [530, 378] on input "Select an option" at bounding box center [528, 375] width 15 height 15
click at [642, 424] on span "Select an option" at bounding box center [645, 421] width 15 height 15
click at [642, 424] on input "Select an option" at bounding box center [645, 421] width 15 height 15
click at [976, 468] on span "Select an option" at bounding box center [974, 466] width 15 height 15
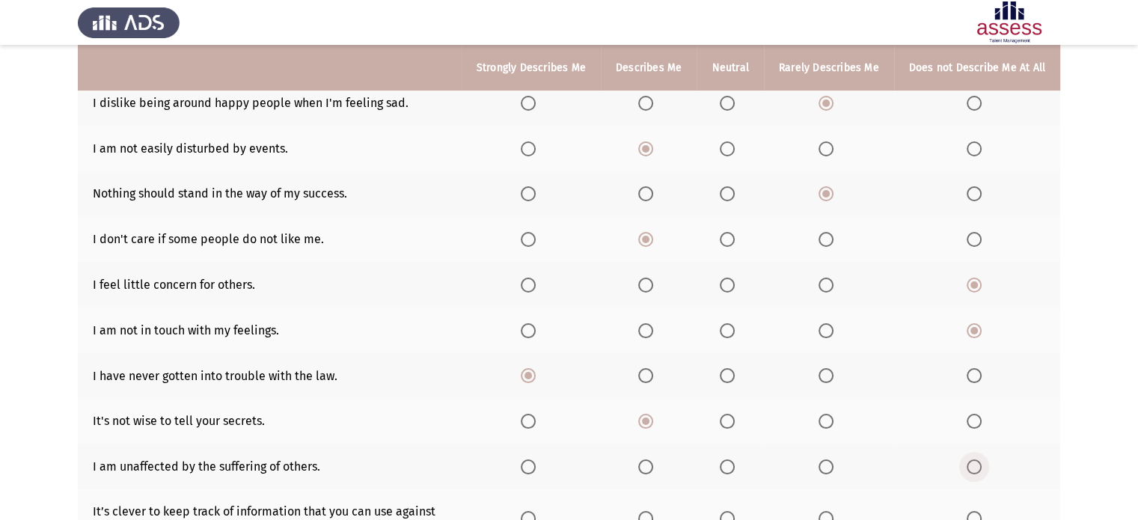
click at [976, 468] on input "Select an option" at bounding box center [974, 466] width 15 height 15
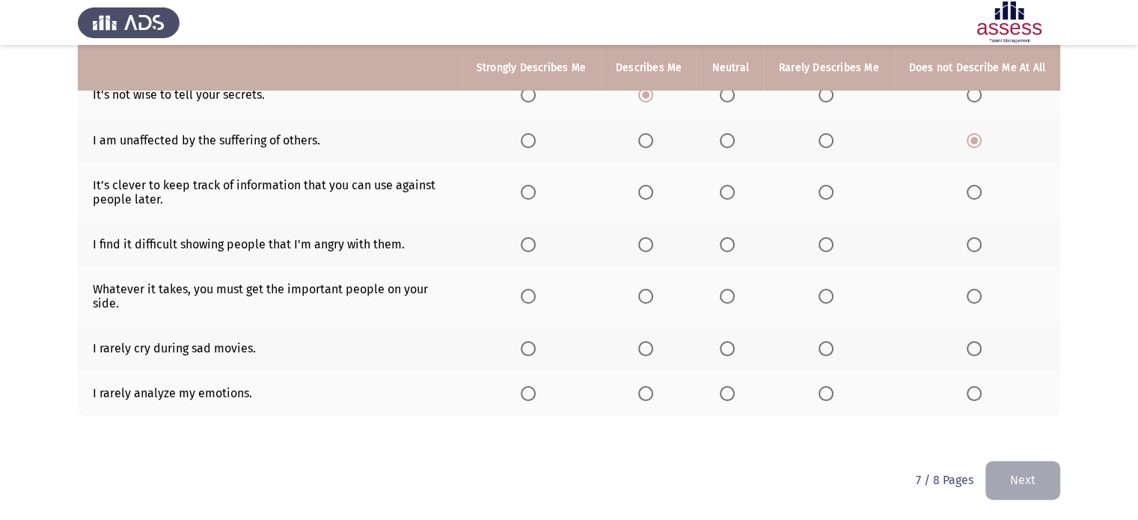
scroll to position [486, 0]
click at [975, 194] on span "Select an option" at bounding box center [974, 191] width 15 height 15
click at [975, 194] on input "Select an option" at bounding box center [974, 191] width 15 height 15
click at [971, 389] on span "Select an option" at bounding box center [974, 392] width 15 height 15
click at [971, 389] on input "Select an option" at bounding box center [974, 392] width 15 height 15
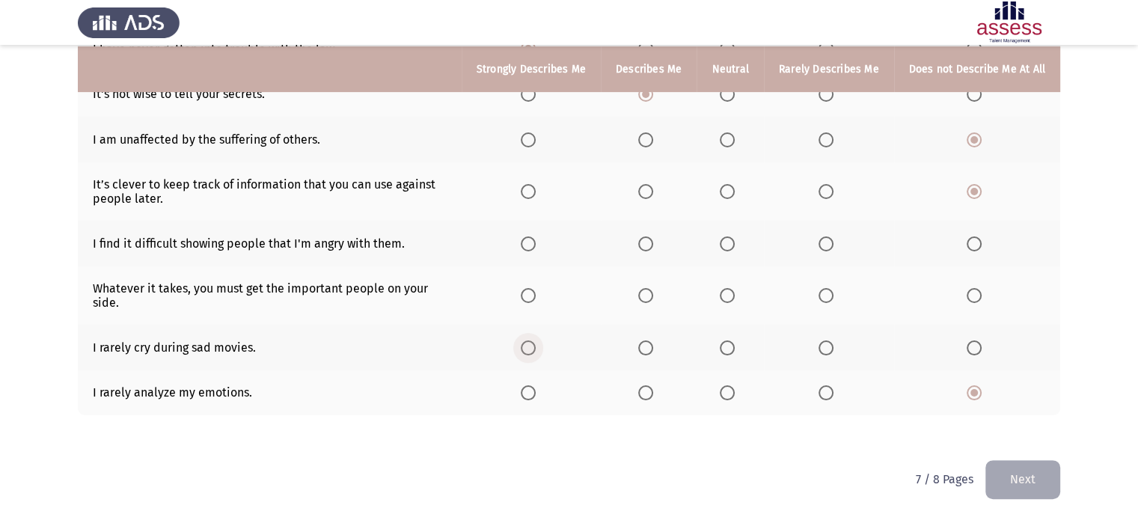
click at [528, 348] on span "Select an option" at bounding box center [528, 348] width 0 height 0
click at [521, 346] on input "Select an option" at bounding box center [528, 347] width 15 height 15
click at [826, 299] on span "Select an option" at bounding box center [826, 295] width 15 height 15
click at [826, 299] on input "Select an option" at bounding box center [826, 295] width 15 height 15
click at [973, 245] on span "Select an option" at bounding box center [974, 243] width 15 height 15
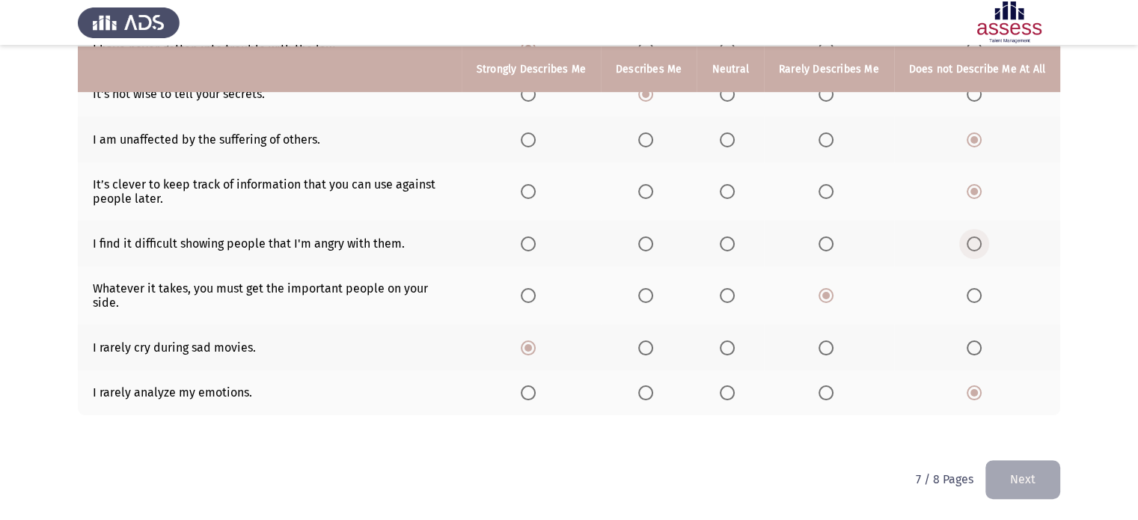
click at [973, 245] on input "Select an option" at bounding box center [974, 243] width 15 height 15
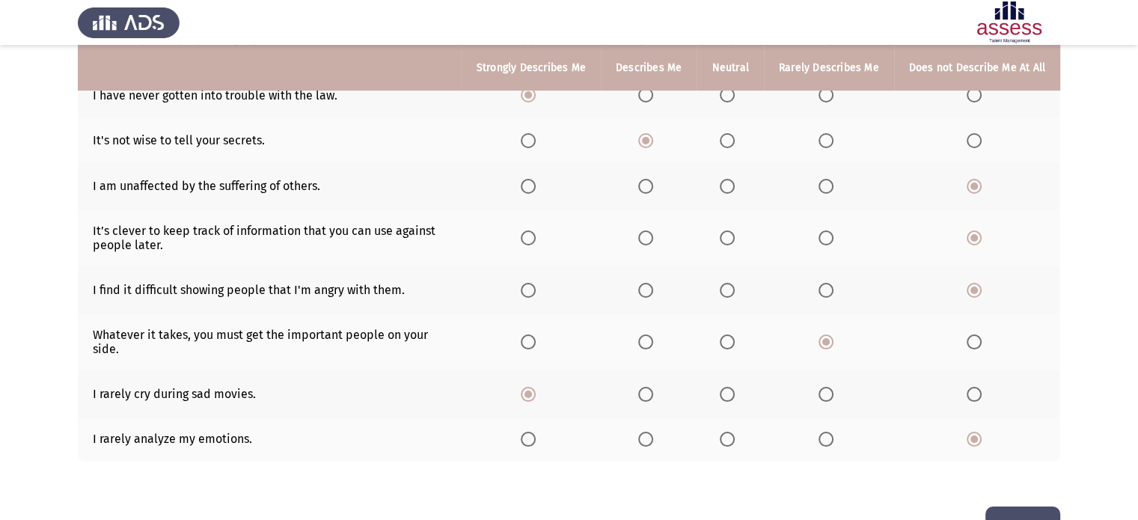
scroll to position [438, 0]
click at [530, 289] on span "Select an option" at bounding box center [528, 291] width 15 height 15
click at [530, 289] on input "Select an option" at bounding box center [528, 291] width 15 height 15
click at [643, 291] on span "Select an option" at bounding box center [645, 291] width 15 height 15
click at [643, 291] on input "Select an option" at bounding box center [645, 291] width 15 height 15
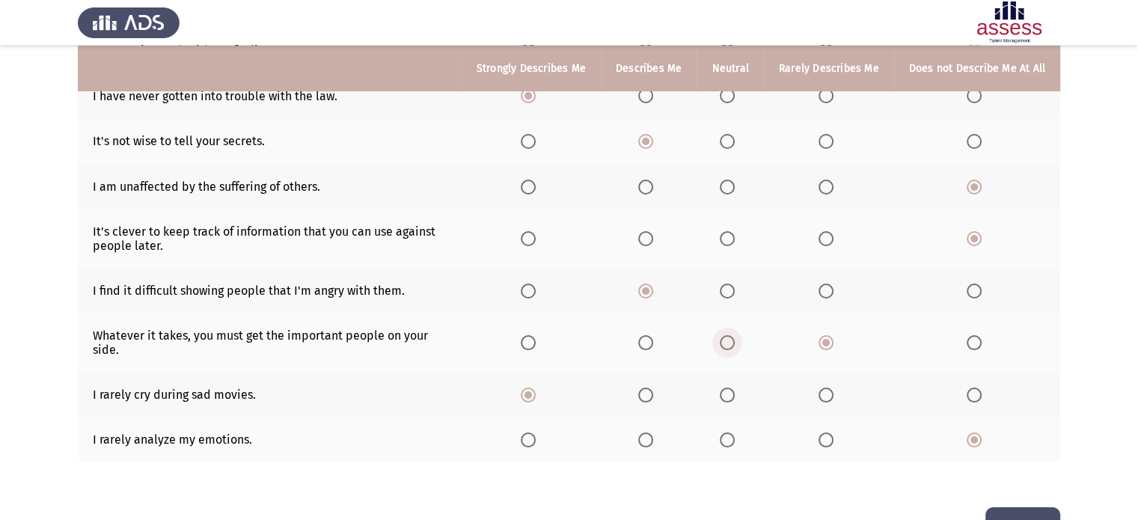
click at [727, 343] on span "Select an option" at bounding box center [727, 342] width 15 height 15
click at [727, 343] on input "Select an option" at bounding box center [727, 342] width 15 height 15
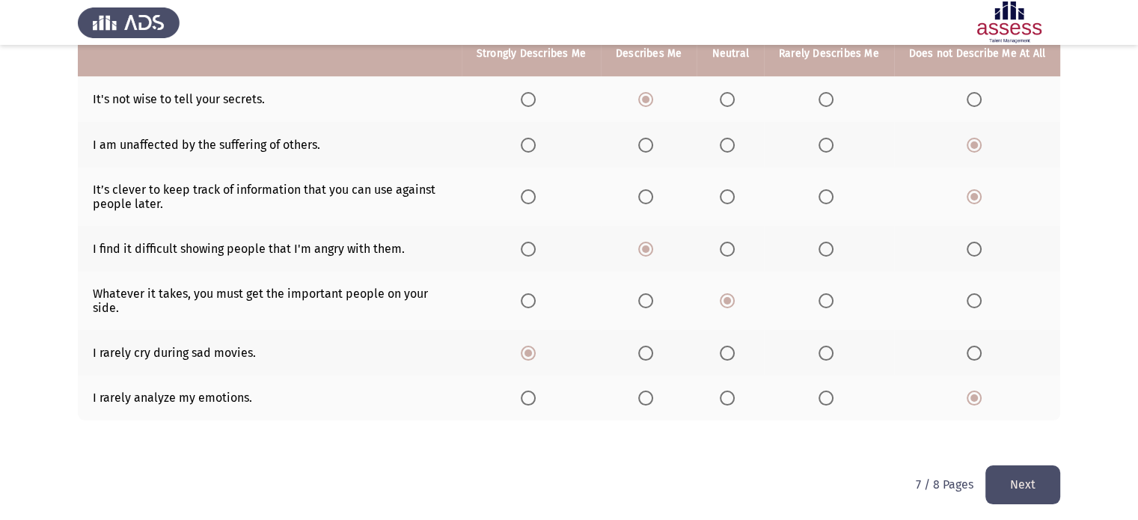
scroll to position [486, 0]
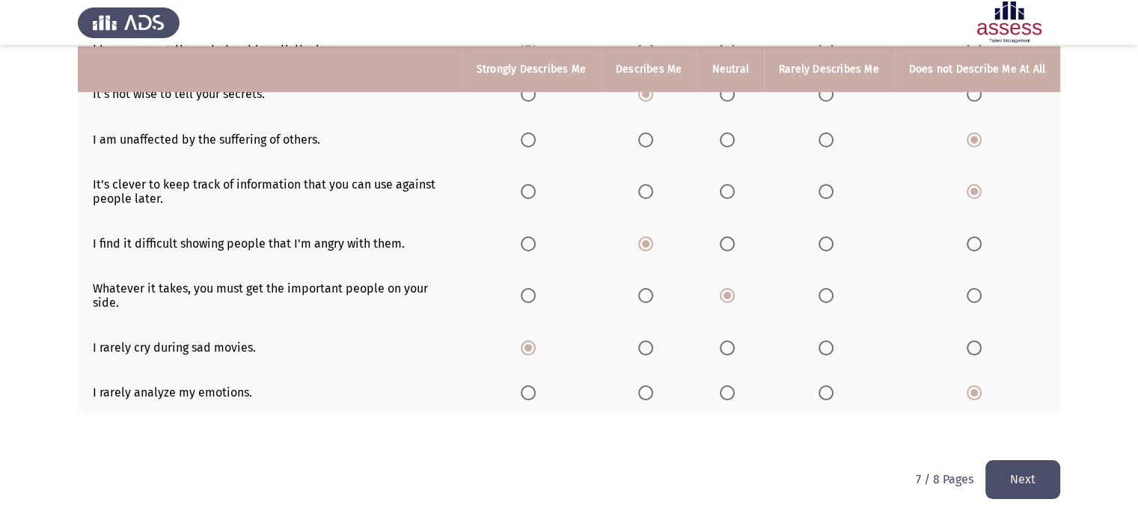
click at [1035, 488] on button "Next" at bounding box center [1022, 479] width 75 height 38
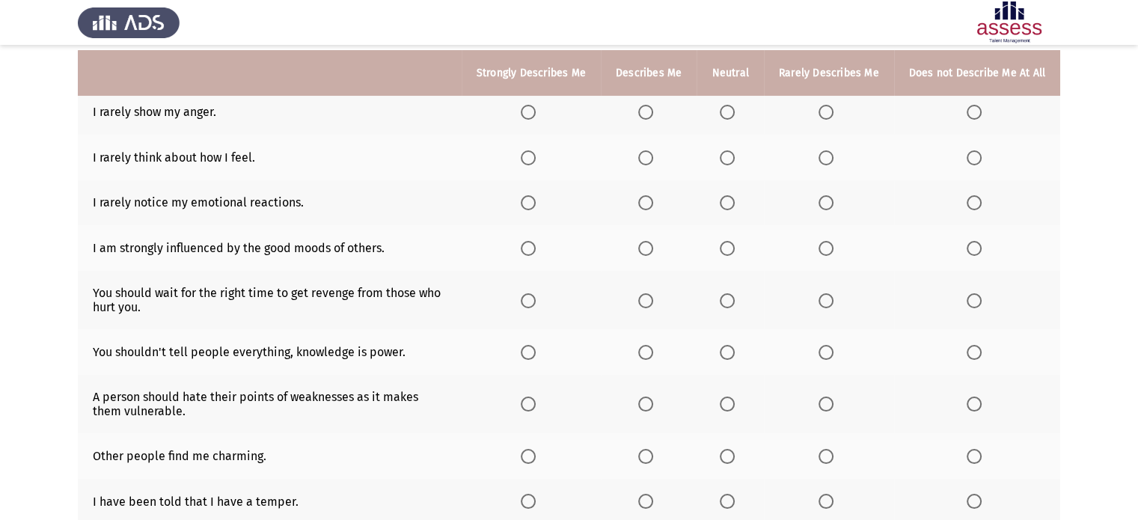
scroll to position [154, 0]
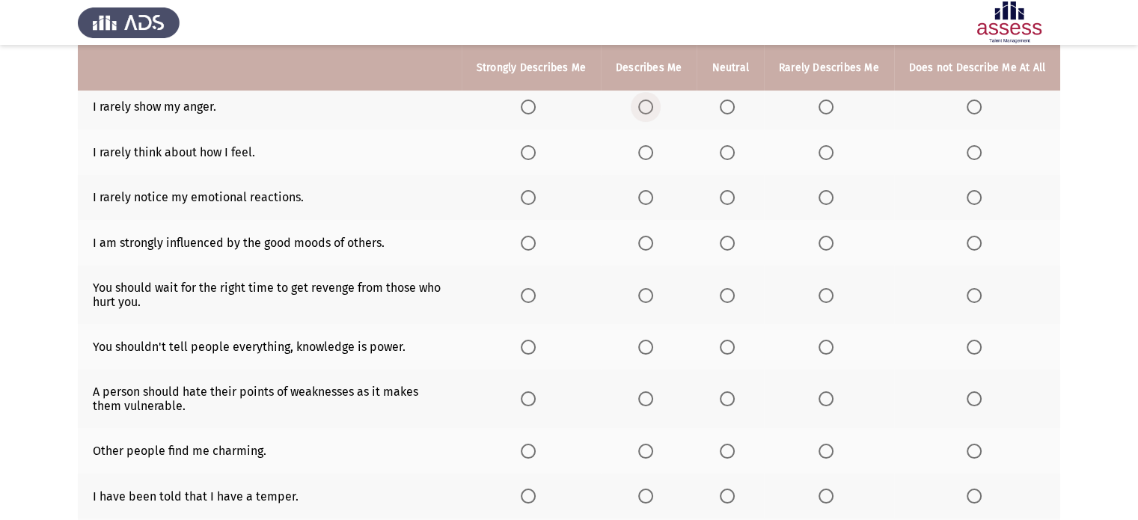
click at [648, 110] on span "Select an option" at bounding box center [645, 107] width 15 height 15
click at [648, 110] on input "Select an option" at bounding box center [645, 107] width 15 height 15
click at [826, 156] on span "Select an option" at bounding box center [826, 152] width 15 height 15
click at [826, 156] on input "Select an option" at bounding box center [826, 152] width 15 height 15
click at [647, 199] on span "Select an option" at bounding box center [645, 197] width 15 height 15
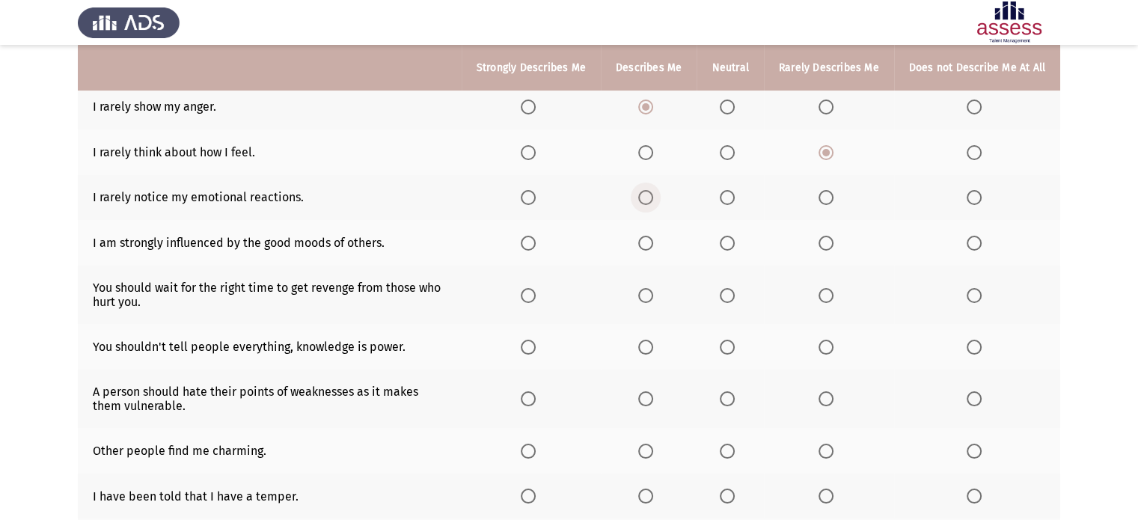
click at [647, 199] on input "Select an option" at bounding box center [645, 197] width 15 height 15
click at [638, 243] on span "Select an option" at bounding box center [645, 243] width 15 height 15
click at [638, 243] on input "Select an option" at bounding box center [645, 243] width 15 height 15
click at [67, 209] on app-assessment-container "Emotional Intelligence Assessment End To what extent do the following statement…" at bounding box center [569, 348] width 1138 height 885
click at [524, 104] on span "Select an option" at bounding box center [528, 107] width 15 height 15
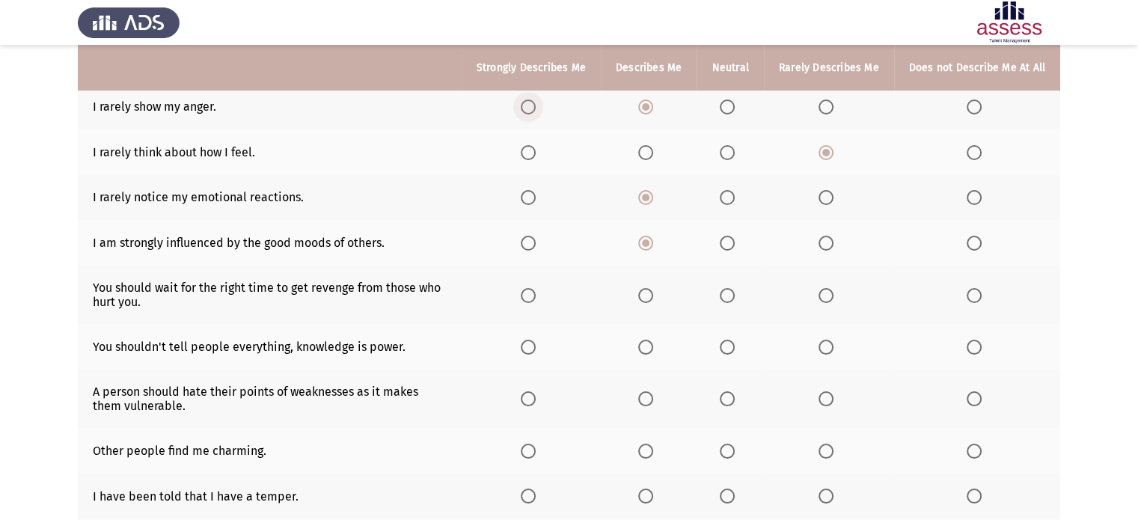
click at [524, 104] on input "Select an option" at bounding box center [528, 107] width 15 height 15
click at [607, 190] on th at bounding box center [649, 198] width 96 height 46
click at [652, 105] on label "Select an option" at bounding box center [648, 107] width 21 height 15
click at [652, 105] on input "Select an option" at bounding box center [645, 107] width 15 height 15
click at [827, 201] on span "Select an option" at bounding box center [826, 197] width 15 height 15
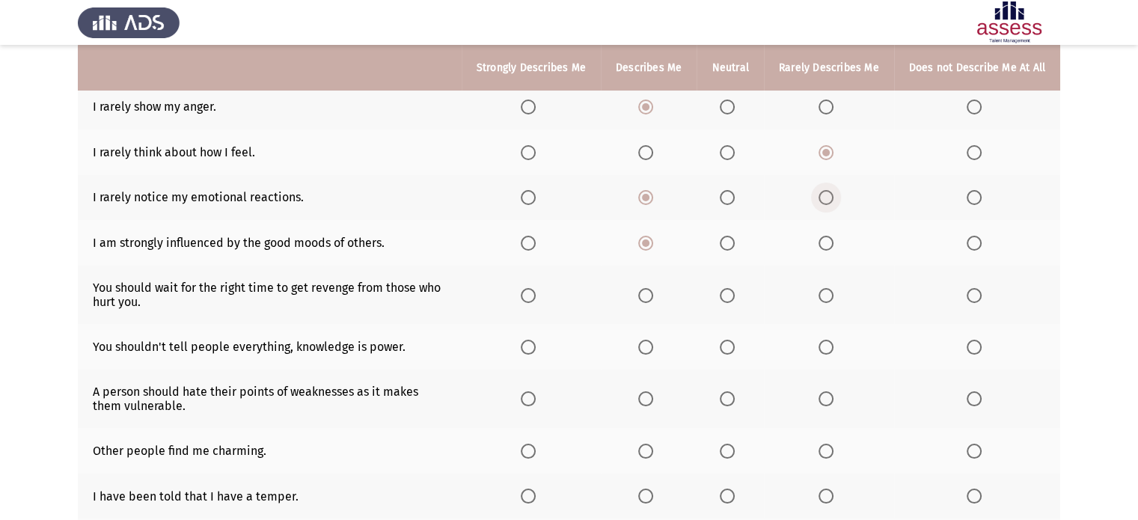
click at [827, 201] on input "Select an option" at bounding box center [826, 197] width 15 height 15
click at [973, 297] on span "Select an option" at bounding box center [974, 295] width 15 height 15
click at [973, 297] on input "Select an option" at bounding box center [974, 295] width 15 height 15
click at [730, 348] on span "Select an option" at bounding box center [727, 347] width 15 height 15
click at [730, 348] on input "Select an option" at bounding box center [727, 347] width 15 height 15
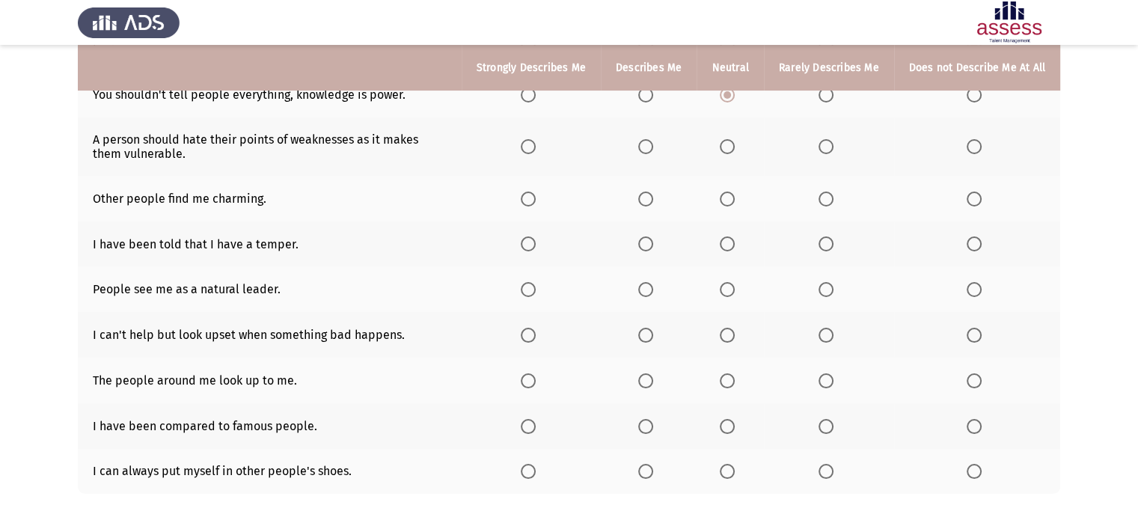
scroll to position [407, 0]
click at [90, 205] on td "Other people find me charming." at bounding box center [270, 198] width 384 height 46
click at [828, 147] on span "Select an option" at bounding box center [826, 145] width 15 height 15
click at [828, 147] on input "Select an option" at bounding box center [826, 145] width 15 height 15
click at [720, 200] on span "Select an option" at bounding box center [727, 198] width 15 height 15
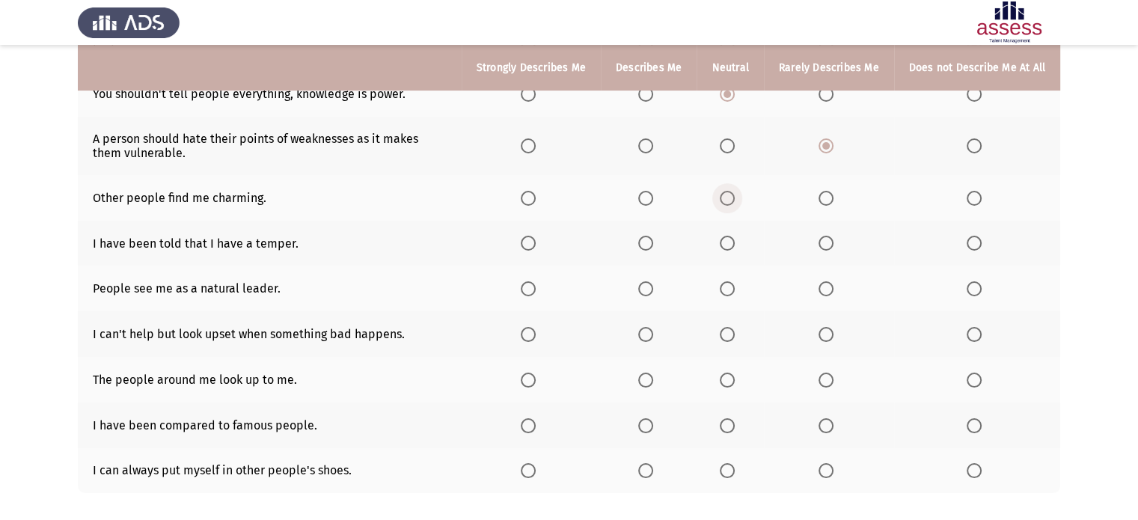
click at [720, 200] on input "Select an option" at bounding box center [727, 198] width 15 height 15
click at [970, 250] on span "Select an option" at bounding box center [974, 243] width 15 height 15
click at [970, 250] on input "Select an option" at bounding box center [974, 243] width 15 height 15
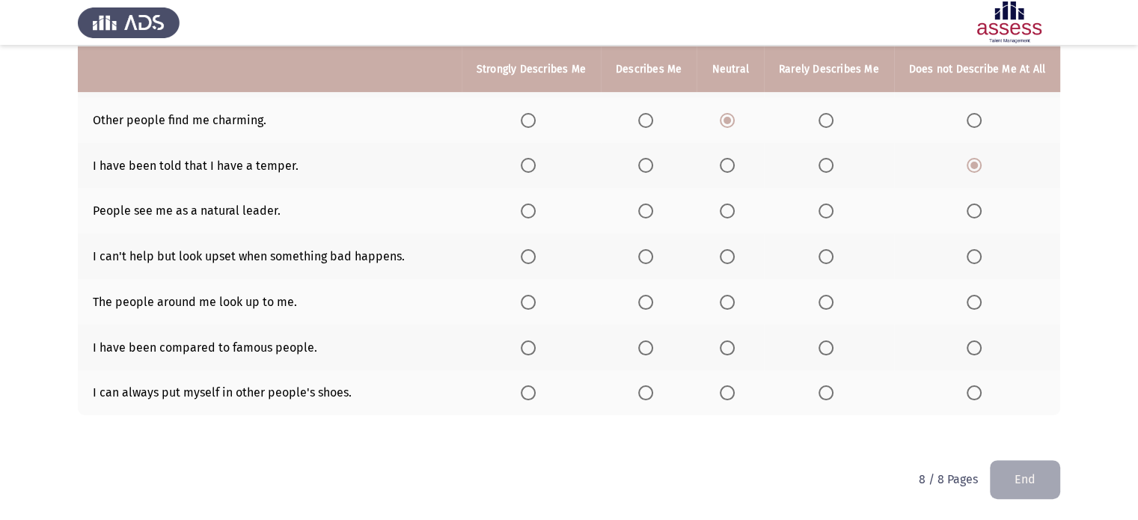
scroll to position [486, 0]
click at [646, 391] on span "Select an option" at bounding box center [645, 392] width 15 height 15
click at [646, 391] on input "Select an option" at bounding box center [645, 392] width 15 height 15
click at [638, 341] on span "Select an option" at bounding box center [645, 347] width 15 height 15
click at [638, 341] on input "Select an option" at bounding box center [645, 347] width 15 height 15
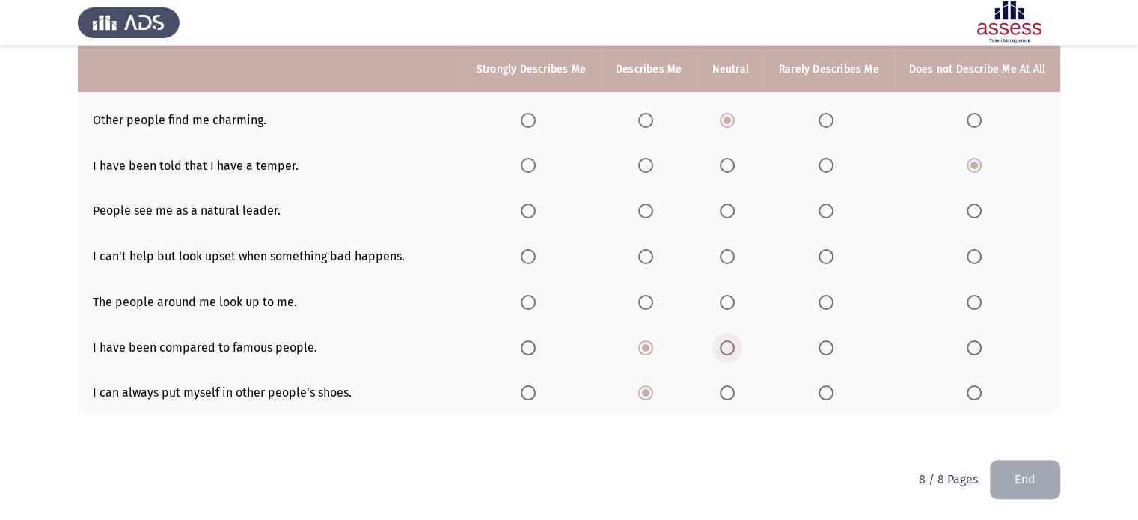
click at [720, 346] on span "Select an option" at bounding box center [727, 347] width 15 height 15
click at [720, 346] on input "Select an option" at bounding box center [727, 347] width 15 height 15
click at [640, 296] on span "Select an option" at bounding box center [645, 302] width 15 height 15
click at [640, 296] on input "Select an option" at bounding box center [645, 302] width 15 height 15
click at [638, 257] on span "Select an option" at bounding box center [645, 256] width 15 height 15
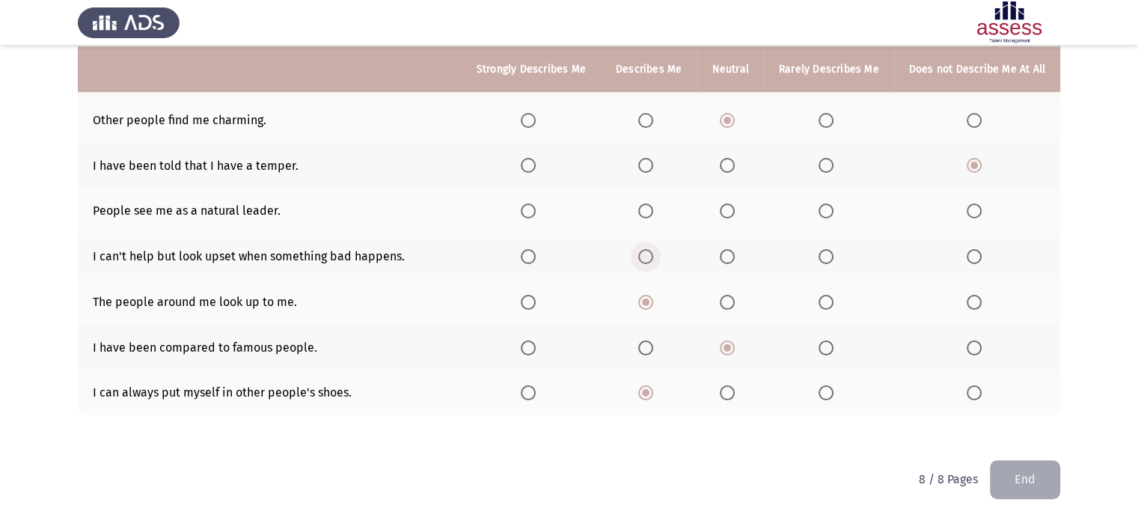
click at [638, 257] on input "Select an option" at bounding box center [645, 256] width 15 height 15
click at [640, 216] on span "Select an option" at bounding box center [645, 211] width 15 height 15
click at [640, 216] on input "Select an option" at bounding box center [645, 211] width 15 height 15
click at [824, 260] on span "Select an option" at bounding box center [826, 256] width 15 height 15
click at [824, 260] on input "Select an option" at bounding box center [826, 256] width 15 height 15
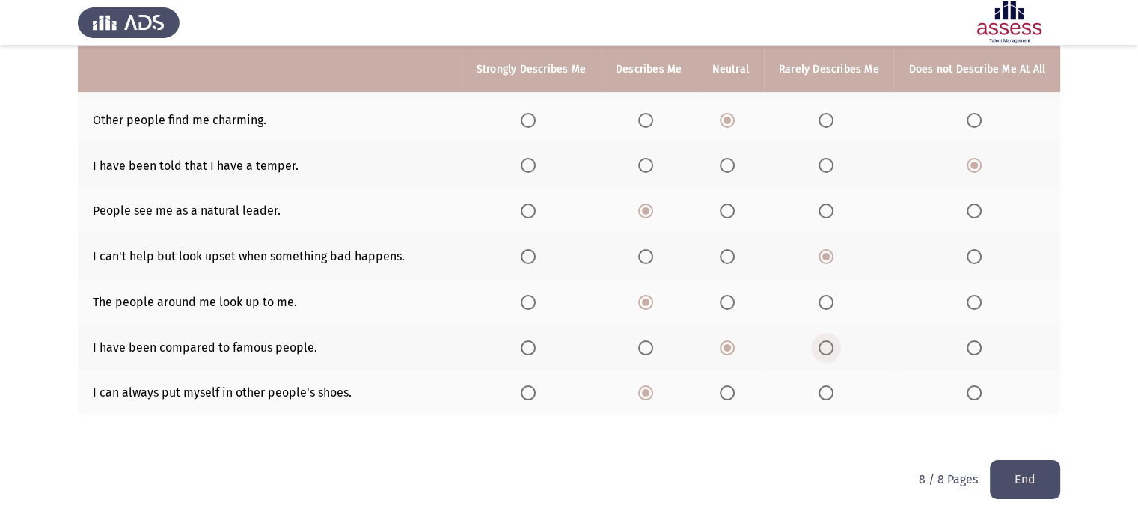
click at [819, 346] on span "Select an option" at bounding box center [826, 347] width 15 height 15
click at [819, 346] on input "Select an option" at bounding box center [826, 347] width 15 height 15
click at [521, 398] on span "Select an option" at bounding box center [528, 392] width 15 height 15
click at [521, 398] on input "Select an option" at bounding box center [528, 392] width 15 height 15
click at [1023, 481] on button "End" at bounding box center [1025, 479] width 70 height 38
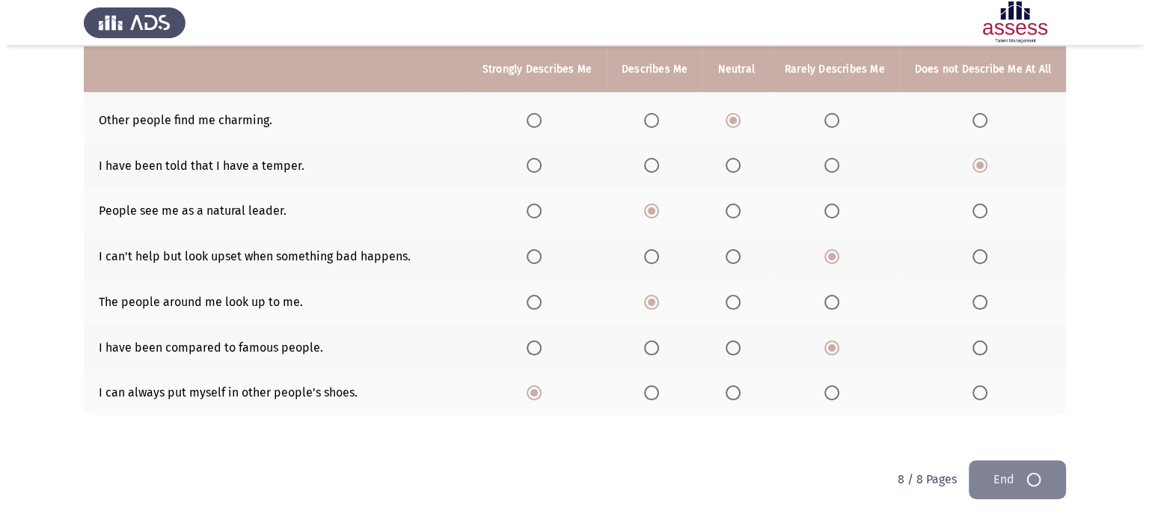
scroll to position [0, 0]
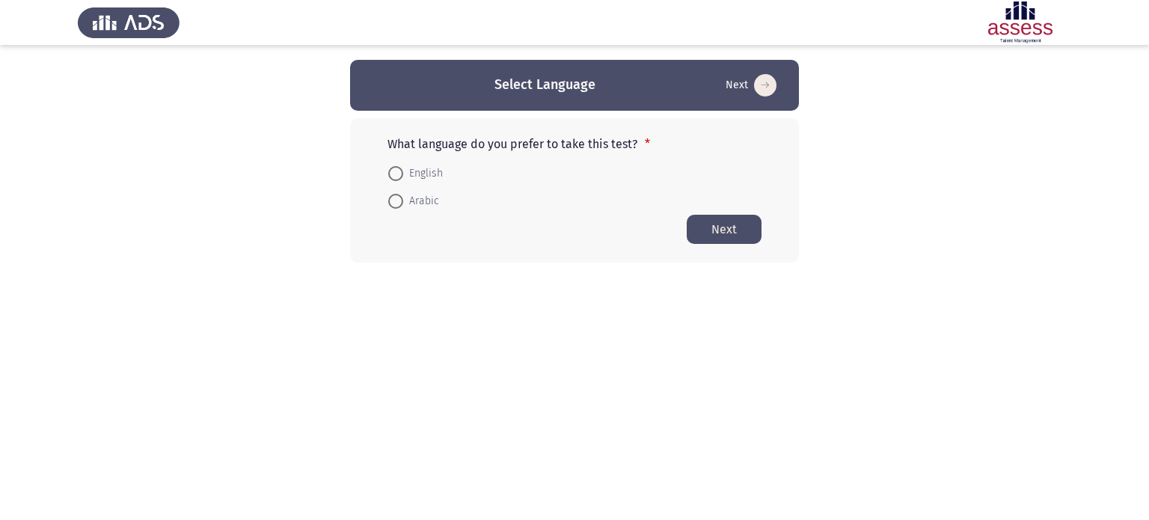
click at [400, 174] on span at bounding box center [395, 173] width 15 height 15
click at [400, 174] on input "English" at bounding box center [395, 173] width 15 height 15
radio input "true"
click at [713, 237] on button "Next" at bounding box center [724, 228] width 75 height 29
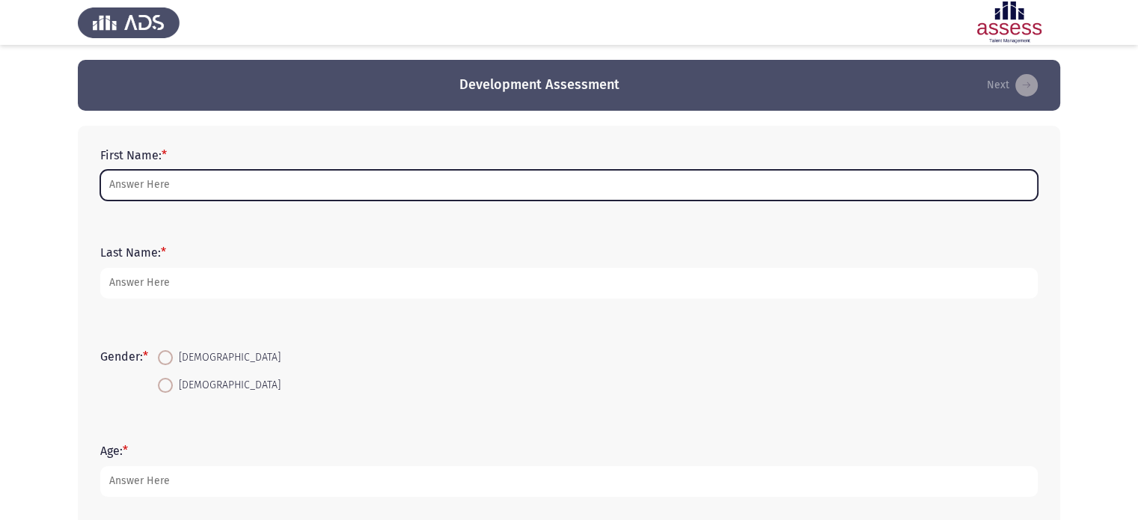
click at [706, 195] on input "First Name: *" at bounding box center [568, 185] width 937 height 31
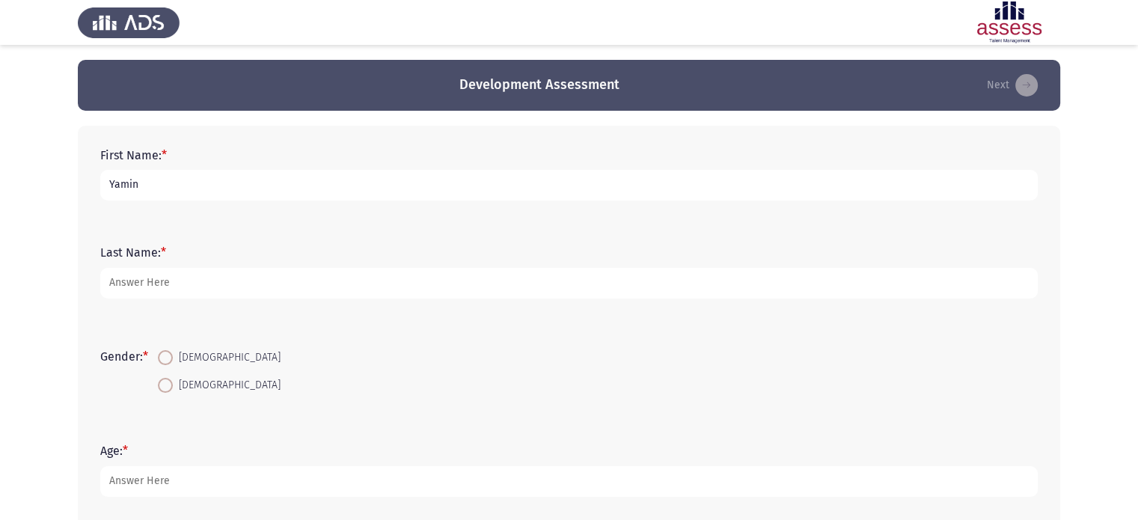
type input "Yamin"
type input "Hamed"
click at [165, 385] on span at bounding box center [165, 385] width 0 height 0
click at [168, 385] on input "[DEMOGRAPHIC_DATA]" at bounding box center [165, 385] width 15 height 15
radio input "true"
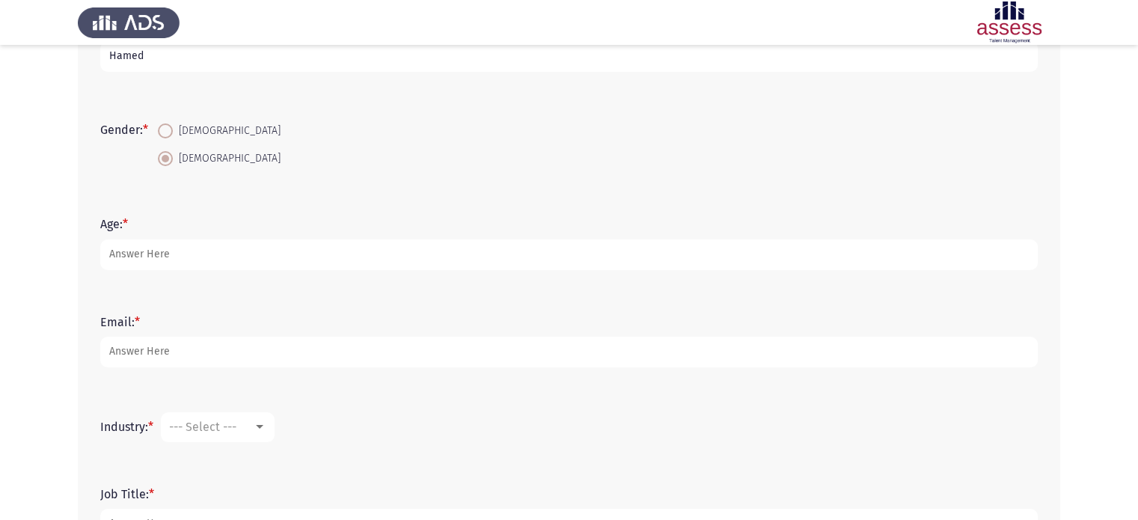
scroll to position [236, 0]
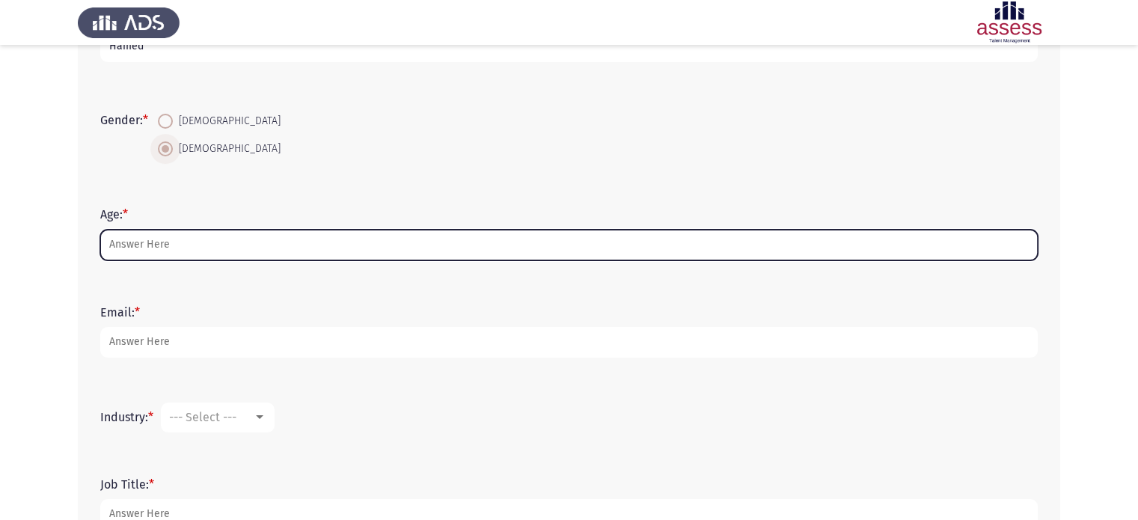
click at [114, 247] on input "Age: *" at bounding box center [568, 245] width 937 height 31
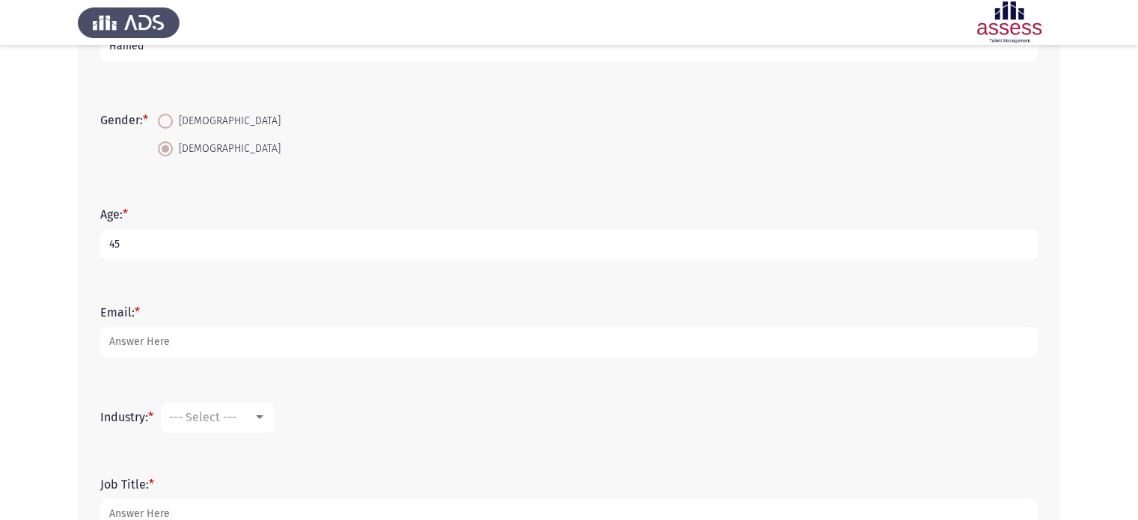
type input "45"
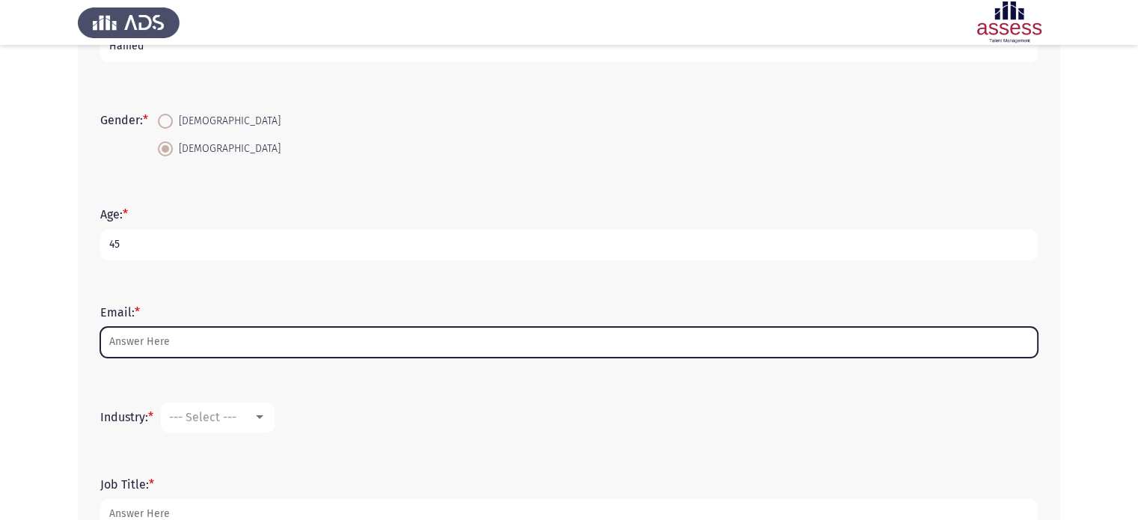
click at [114, 343] on input "Email: *" at bounding box center [568, 342] width 937 height 31
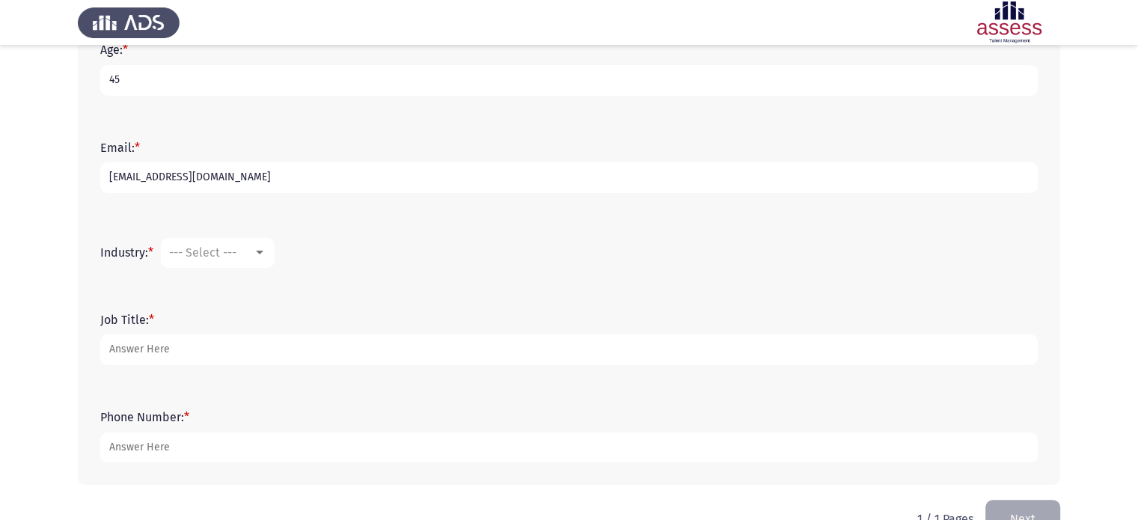
scroll to position [417, 0]
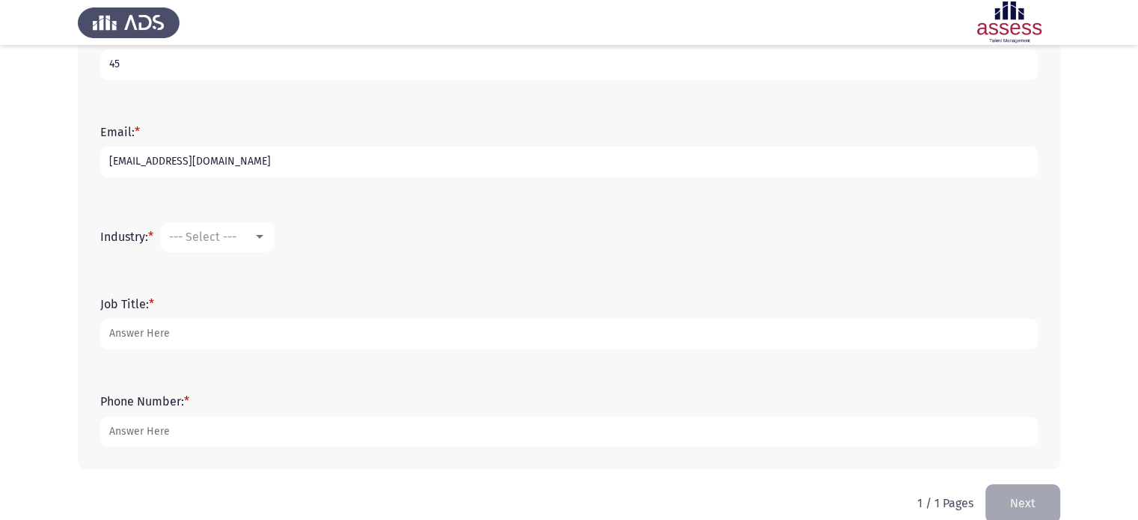
type input "[EMAIL_ADDRESS][DOMAIN_NAME]"
click at [204, 235] on span "--- Select ---" at bounding box center [202, 237] width 67 height 14
click at [188, 237] on span "Accounting" at bounding box center [268, 236] width 195 height 36
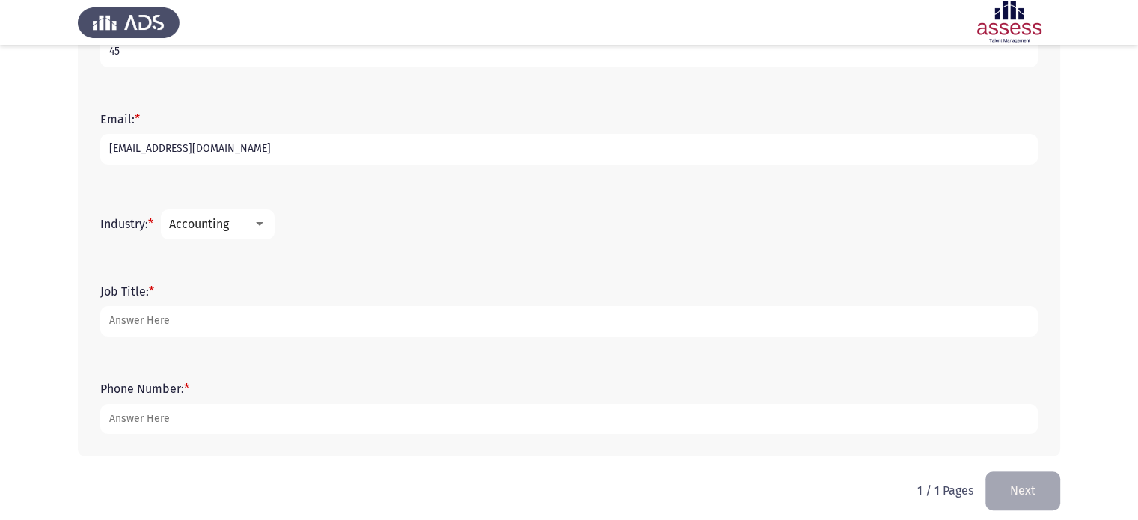
scroll to position [440, 0]
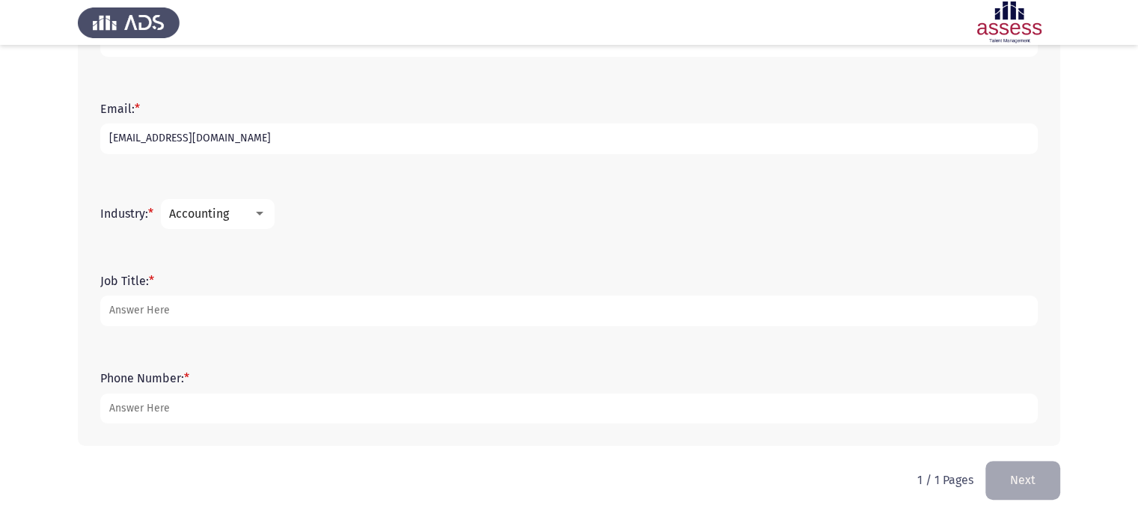
click at [121, 307] on input "Job Title: *" at bounding box center [568, 311] width 937 height 31
type input "SVP Finance - Orient Takaful Insurance company - Egypt"
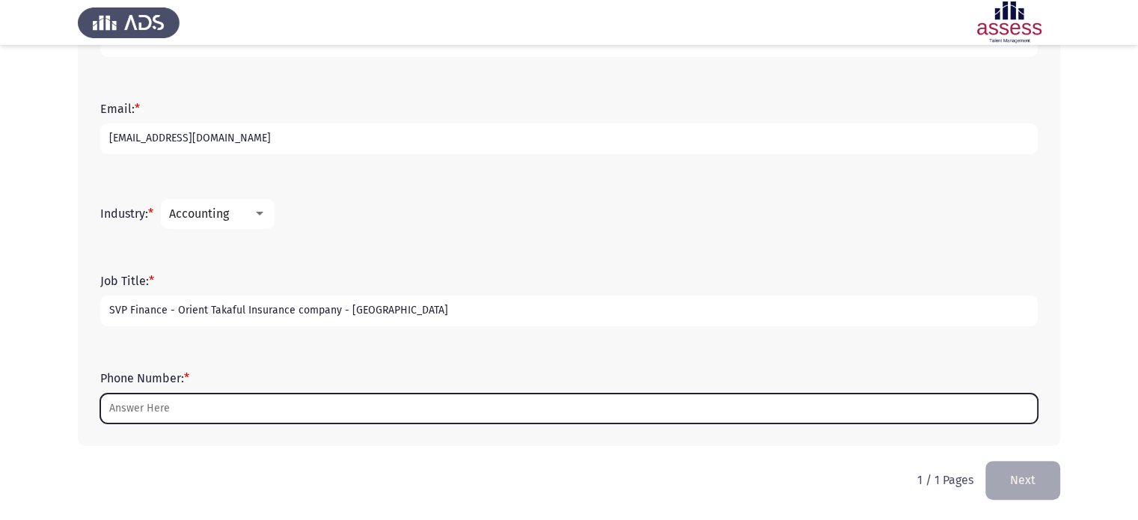
click at [485, 403] on input "Phone Number: *" at bounding box center [568, 409] width 937 height 31
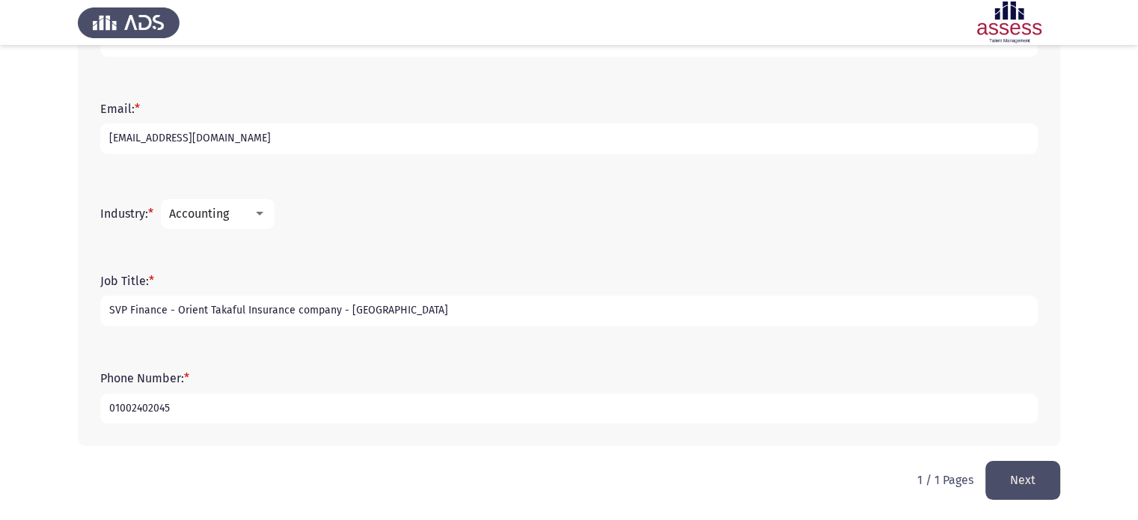
type input "01002402045"
click at [1031, 476] on button "Next" at bounding box center [1022, 480] width 75 height 38
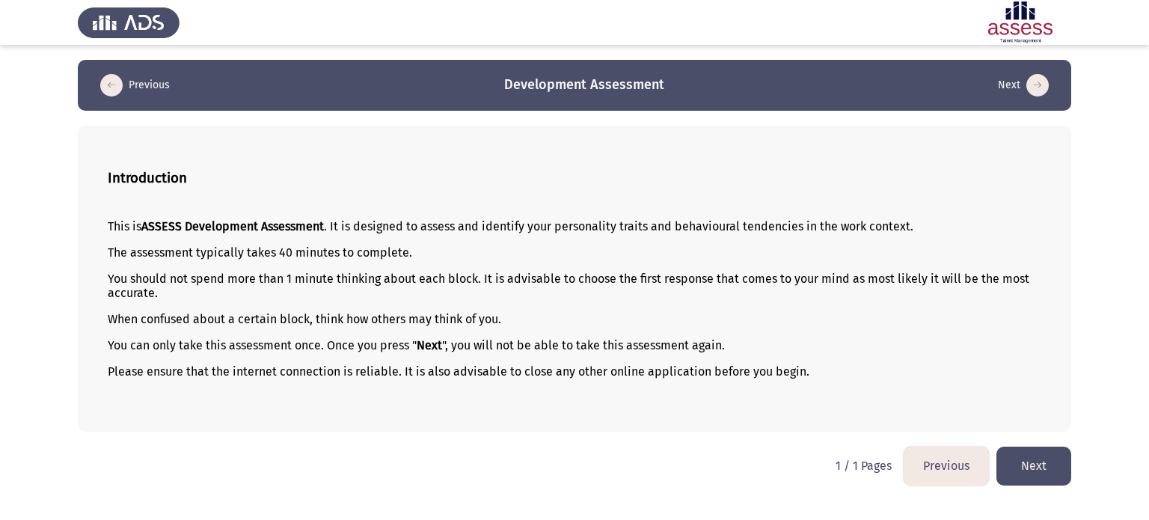
click at [1032, 477] on button "Next" at bounding box center [1034, 466] width 75 height 38
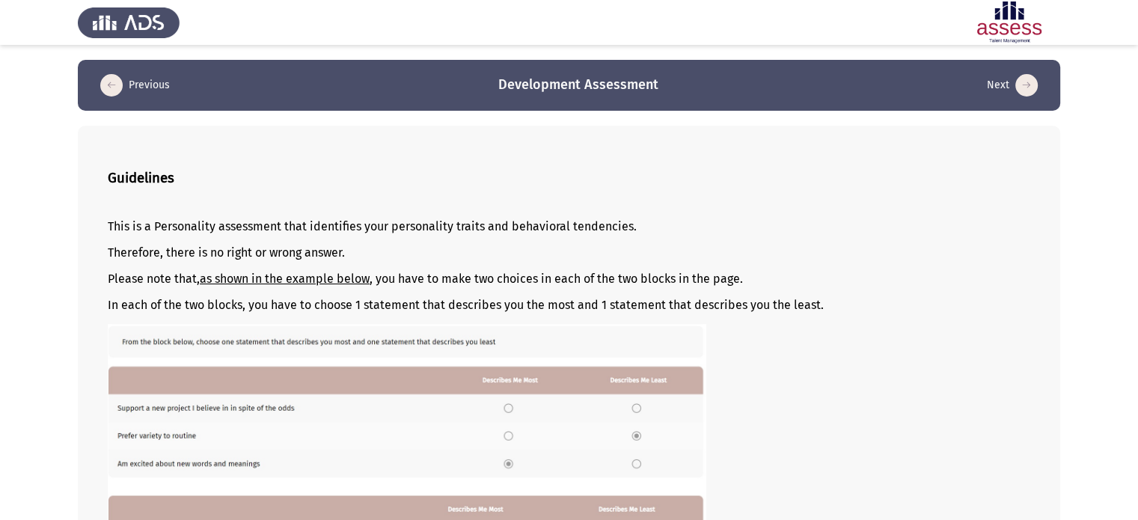
click at [925, 325] on p at bounding box center [569, 468] width 923 height 288
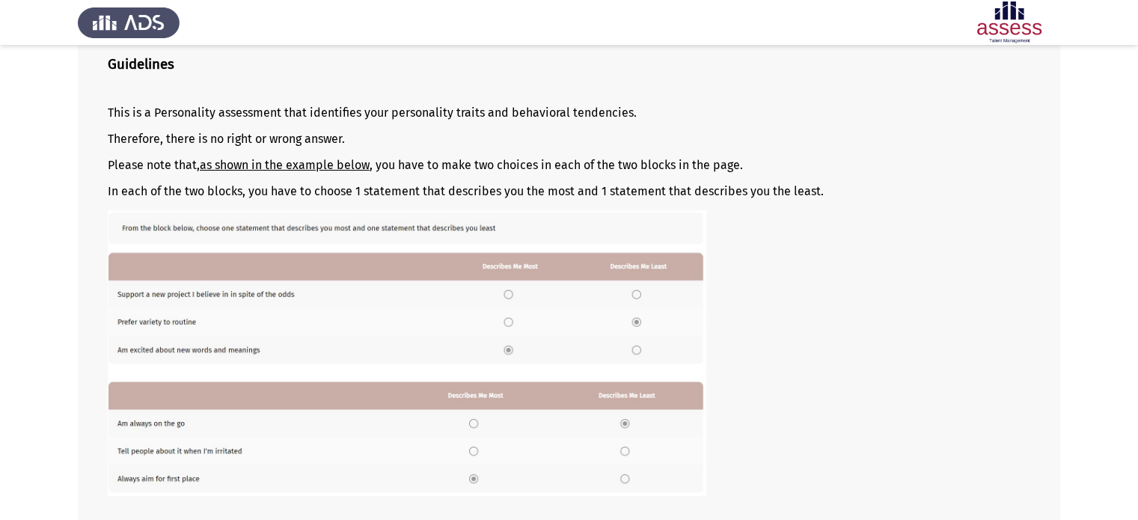
scroll to position [120, 0]
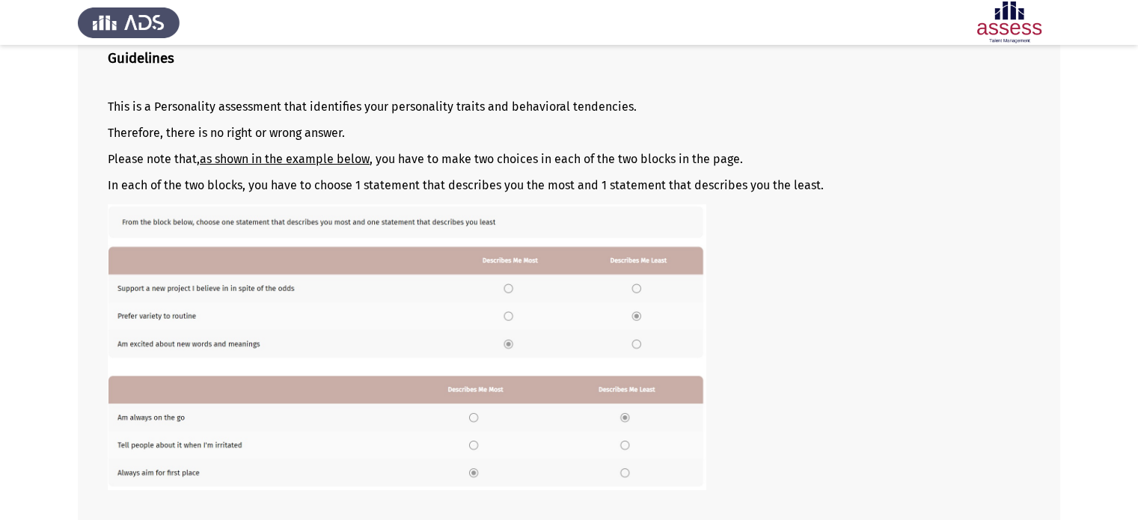
click at [887, 298] on p at bounding box center [569, 348] width 923 height 288
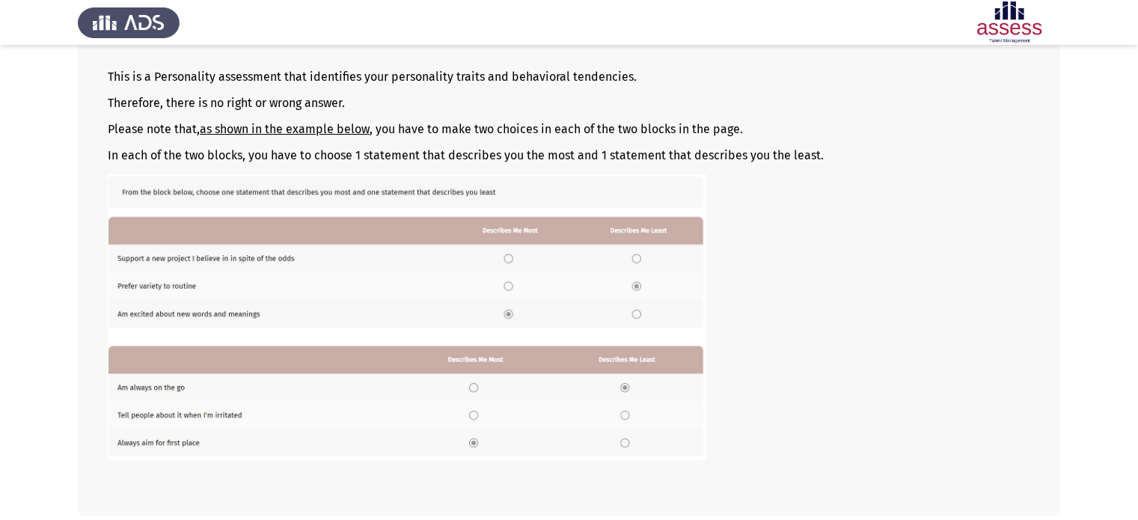
scroll to position [215, 0]
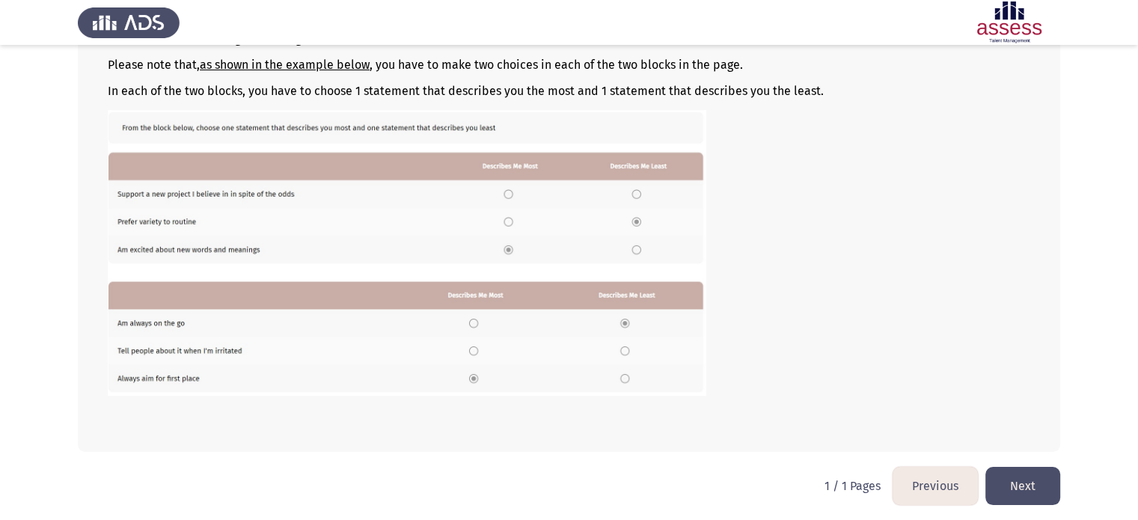
click at [1009, 481] on button "Next" at bounding box center [1022, 486] width 75 height 38
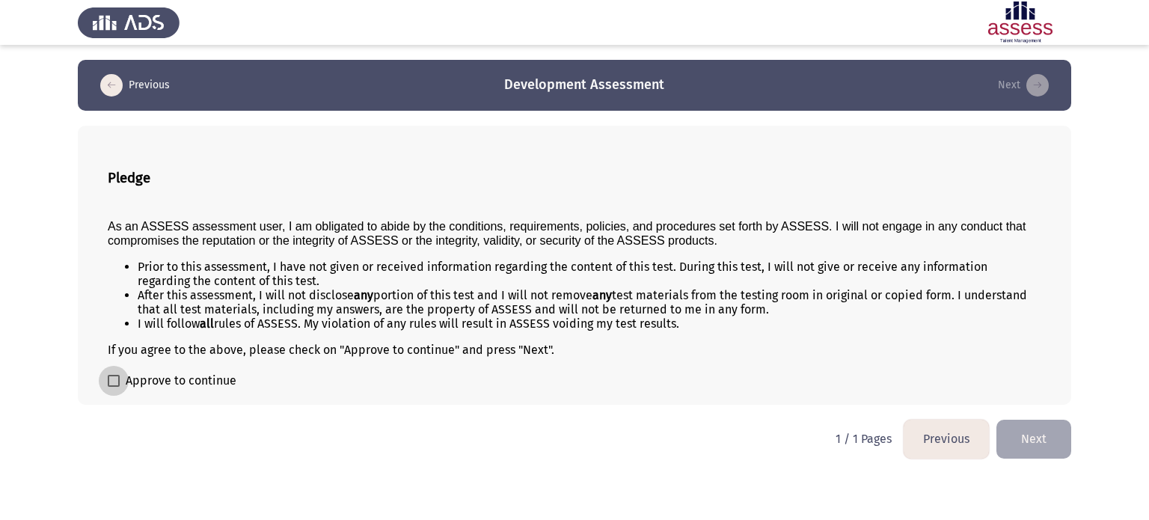
click at [117, 382] on span at bounding box center [114, 381] width 12 height 12
click at [114, 387] on input "Approve to continue" at bounding box center [113, 387] width 1 height 1
checkbox input "true"
click at [1030, 440] on button "Next" at bounding box center [1034, 439] width 75 height 38
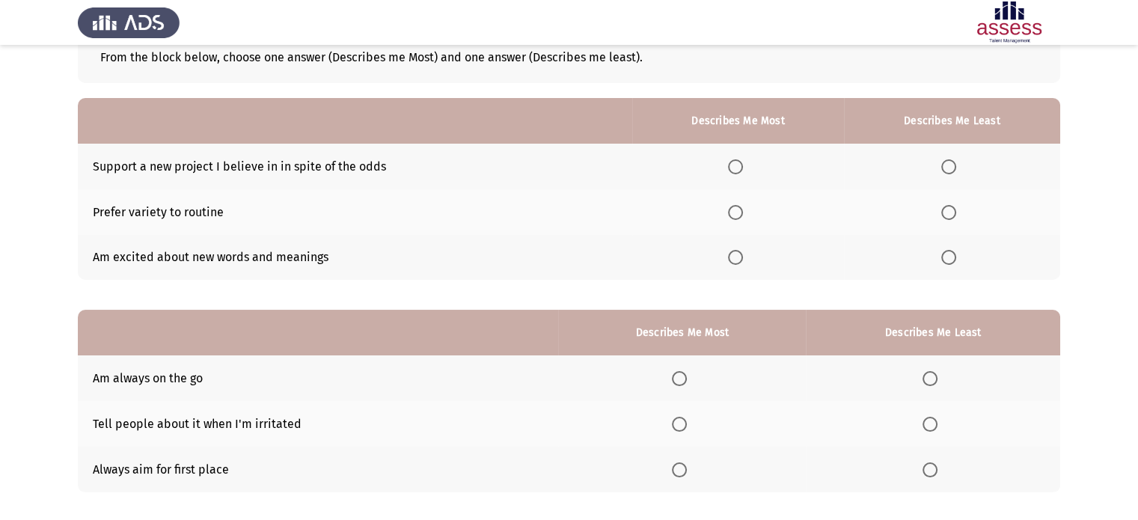
scroll to position [93, 0]
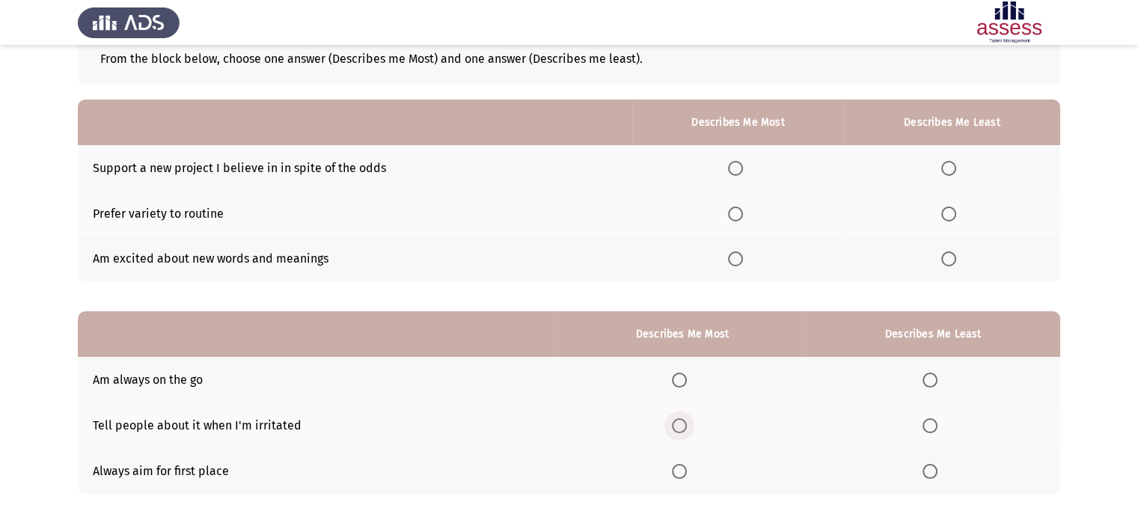
click at [674, 425] on span "Select an option" at bounding box center [679, 425] width 15 height 15
click at [674, 425] on input "Select an option" at bounding box center [679, 425] width 15 height 15
click at [678, 475] on span "Select an option" at bounding box center [679, 471] width 15 height 15
click at [678, 475] on input "Select an option" at bounding box center [679, 471] width 15 height 15
click at [929, 429] on span "Select an option" at bounding box center [930, 425] width 15 height 15
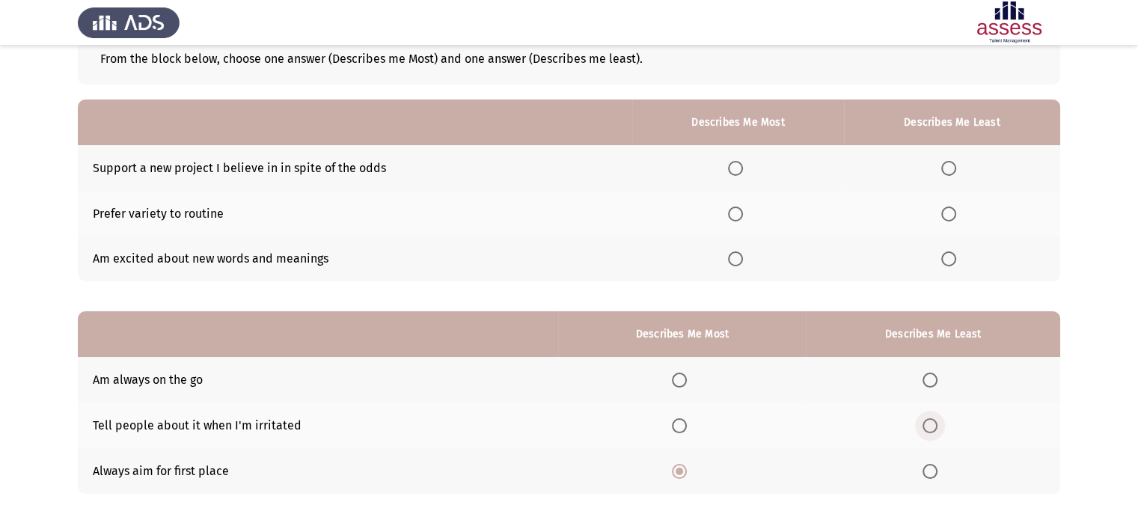
click at [929, 429] on input "Select an option" at bounding box center [930, 425] width 15 height 15
click at [730, 260] on span "Select an option" at bounding box center [735, 258] width 15 height 15
click at [730, 260] on input "Select an option" at bounding box center [735, 258] width 15 height 15
click at [731, 171] on span "Select an option" at bounding box center [735, 168] width 15 height 15
click at [731, 171] on input "Select an option" at bounding box center [735, 168] width 15 height 15
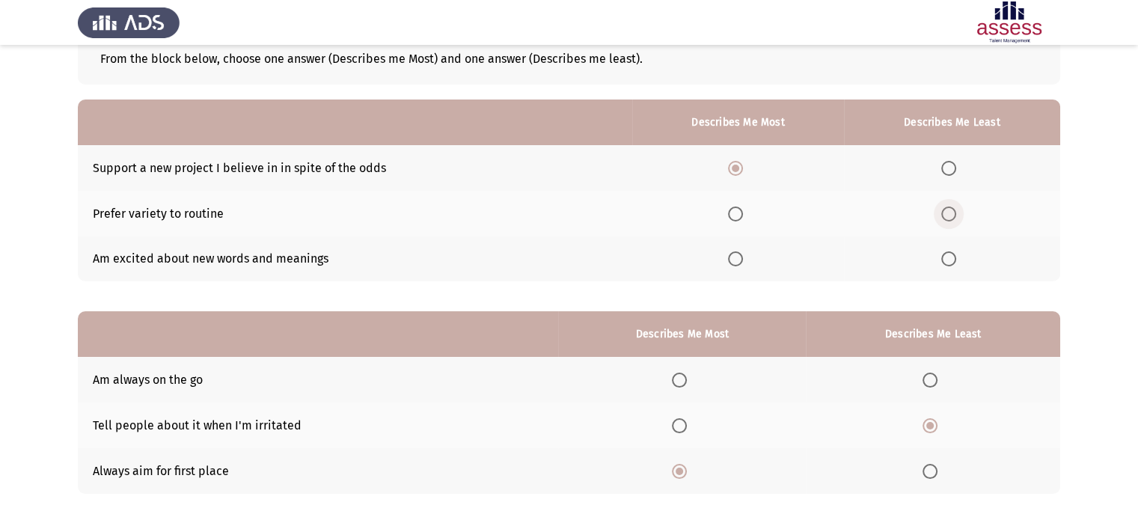
click at [949, 215] on span "Select an option" at bounding box center [948, 214] width 15 height 15
click at [949, 215] on input "Select an option" at bounding box center [948, 214] width 15 height 15
click at [679, 379] on span "Select an option" at bounding box center [679, 380] width 15 height 15
click at [679, 379] on input "Select an option" at bounding box center [679, 380] width 15 height 15
click at [1009, 362] on th at bounding box center [933, 380] width 254 height 46
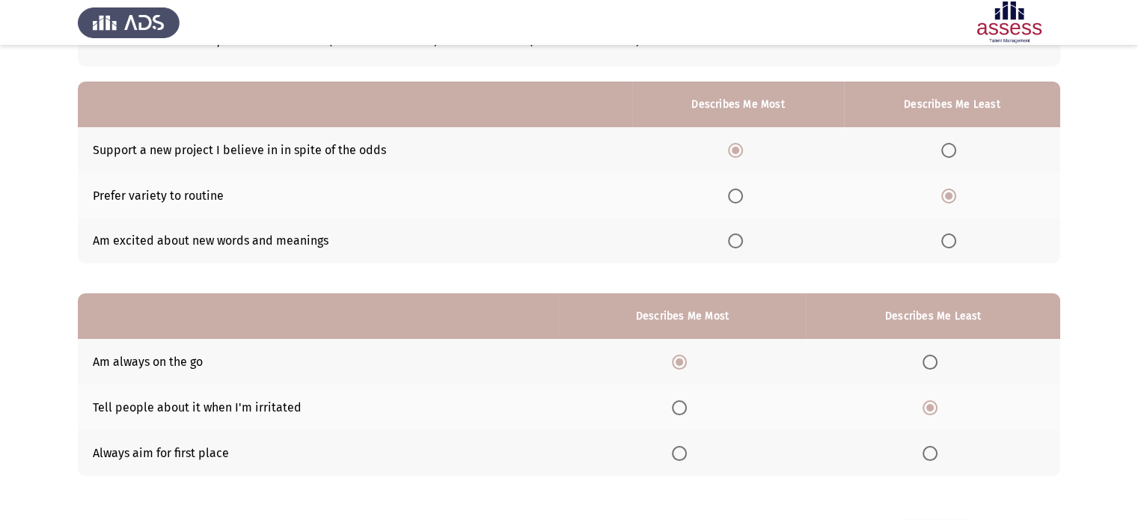
scroll to position [171, 0]
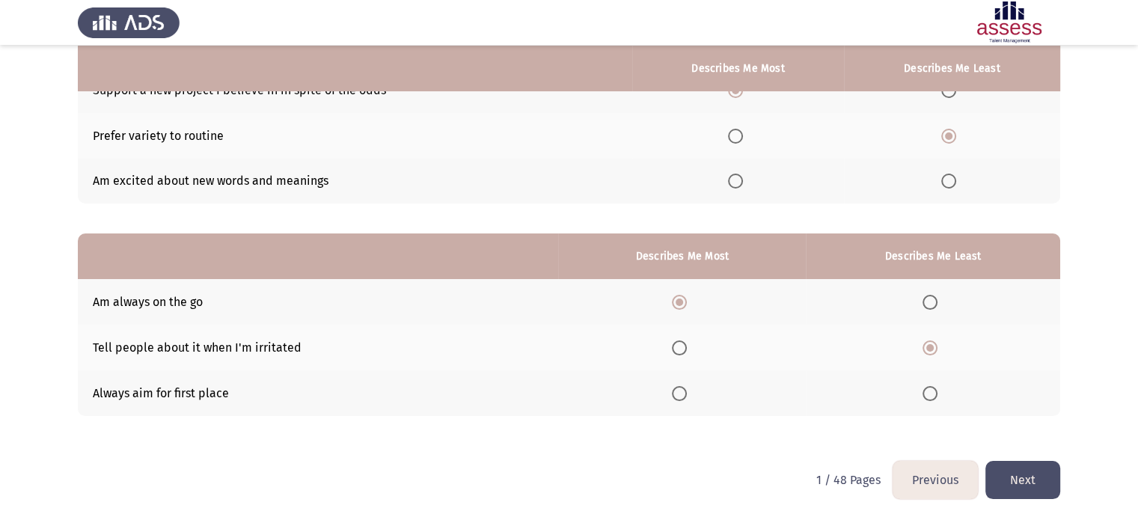
click at [1027, 486] on button "Next" at bounding box center [1022, 480] width 75 height 38
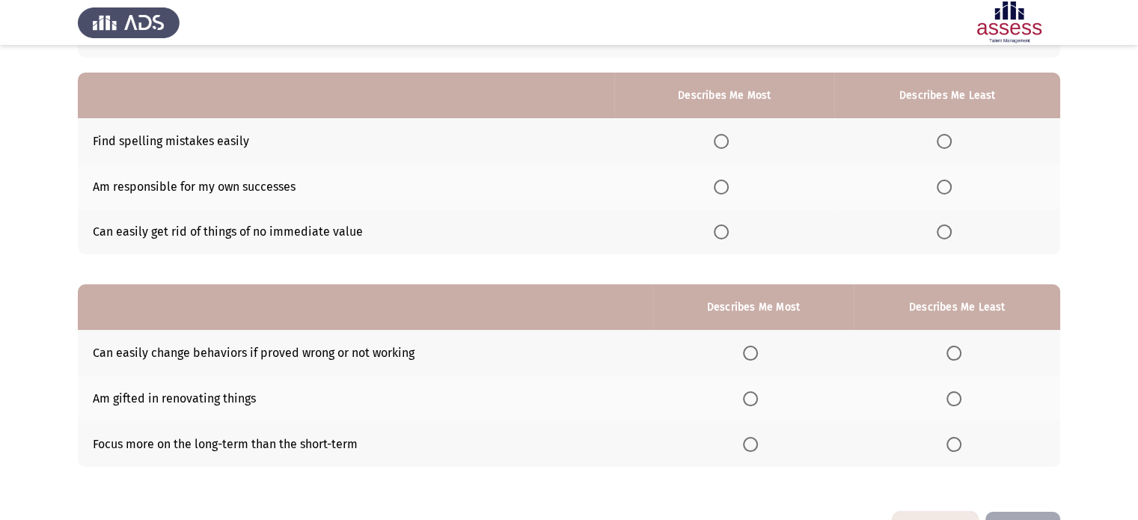
scroll to position [120, 0]
click at [719, 140] on span "Select an option" at bounding box center [721, 141] width 15 height 15
click at [719, 140] on input "Select an option" at bounding box center [721, 141] width 15 height 15
click at [49, 189] on app-assessment-container "Previous Development Assessment Next From the block below, choose one answer (D…" at bounding box center [569, 226] width 1138 height 572
click at [940, 190] on span "Select an option" at bounding box center [944, 187] width 15 height 15
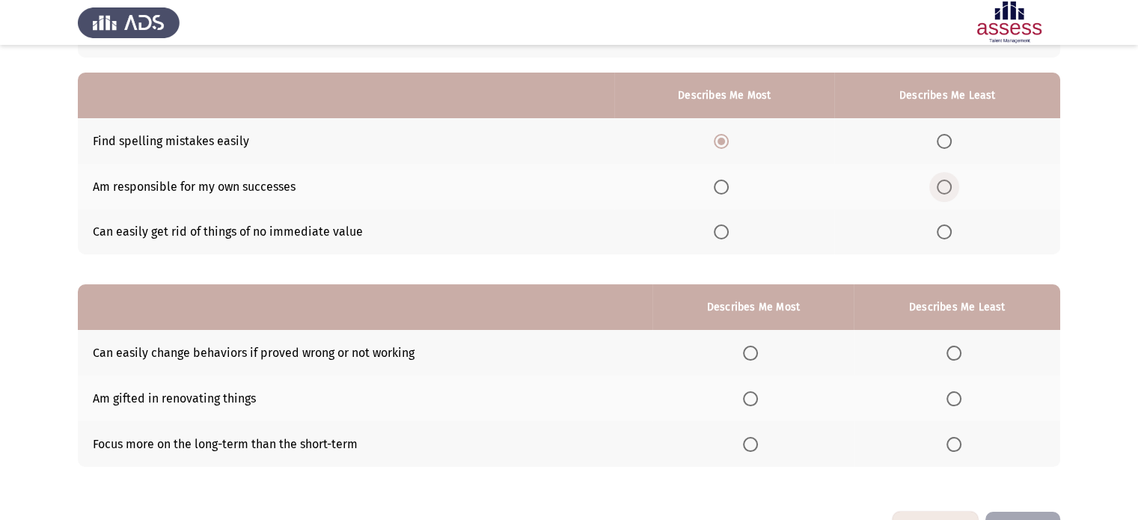
click at [940, 190] on input "Select an option" at bounding box center [944, 187] width 15 height 15
click at [941, 234] on span "Select an option" at bounding box center [944, 231] width 15 height 15
click at [941, 234] on input "Select an option" at bounding box center [944, 231] width 15 height 15
click at [724, 187] on span "Select an option" at bounding box center [721, 187] width 15 height 15
click at [724, 187] on input "Select an option" at bounding box center [721, 187] width 15 height 15
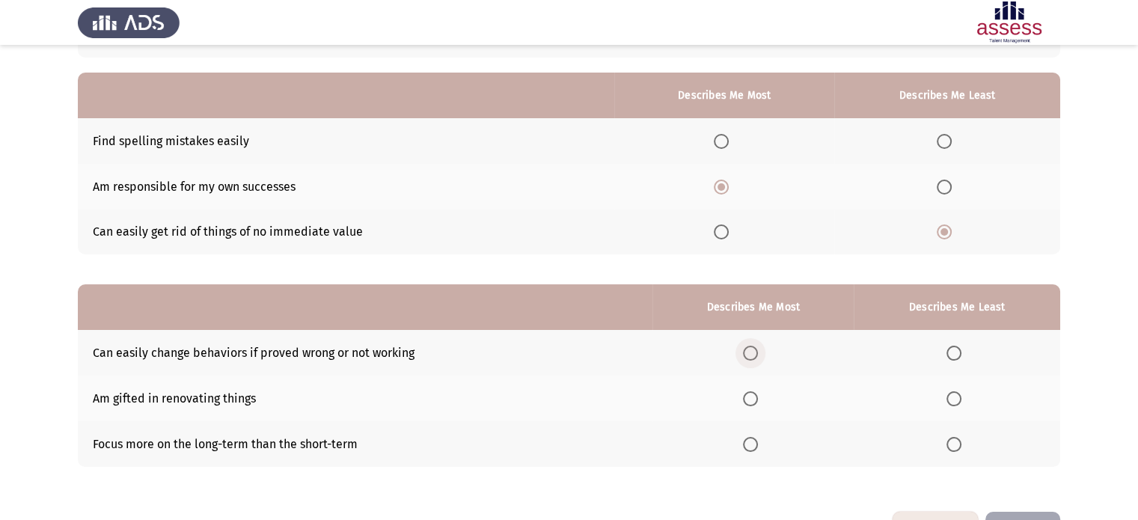
click at [753, 355] on span "Select an option" at bounding box center [750, 353] width 15 height 15
click at [753, 355] on input "Select an option" at bounding box center [750, 353] width 15 height 15
click at [758, 444] on span "Select an option" at bounding box center [750, 444] width 15 height 15
click at [758, 444] on input "Select an option" at bounding box center [750, 444] width 15 height 15
click at [952, 353] on span "Select an option" at bounding box center [953, 353] width 15 height 15
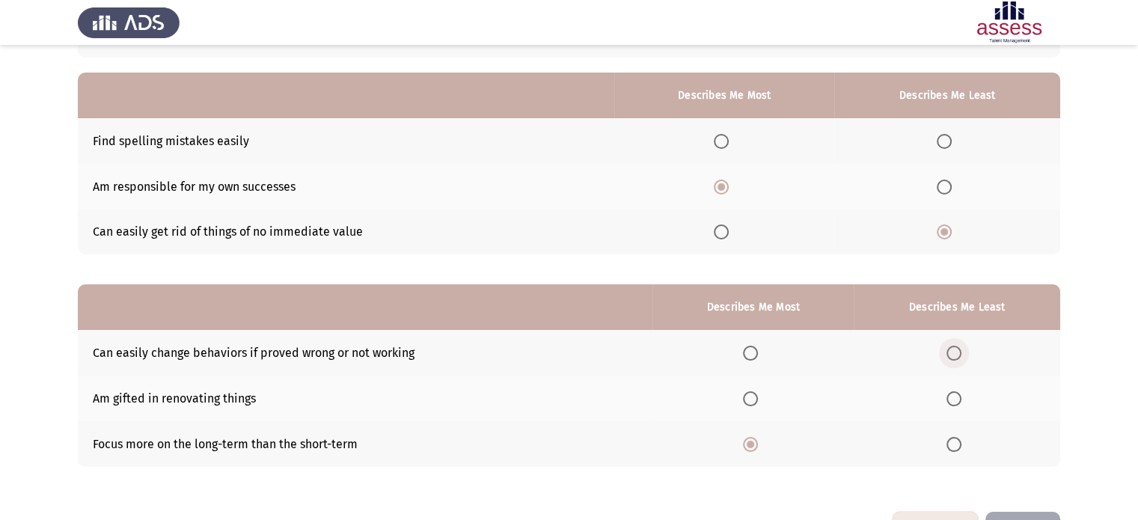
click at [952, 353] on input "Select an option" at bounding box center [953, 353] width 15 height 15
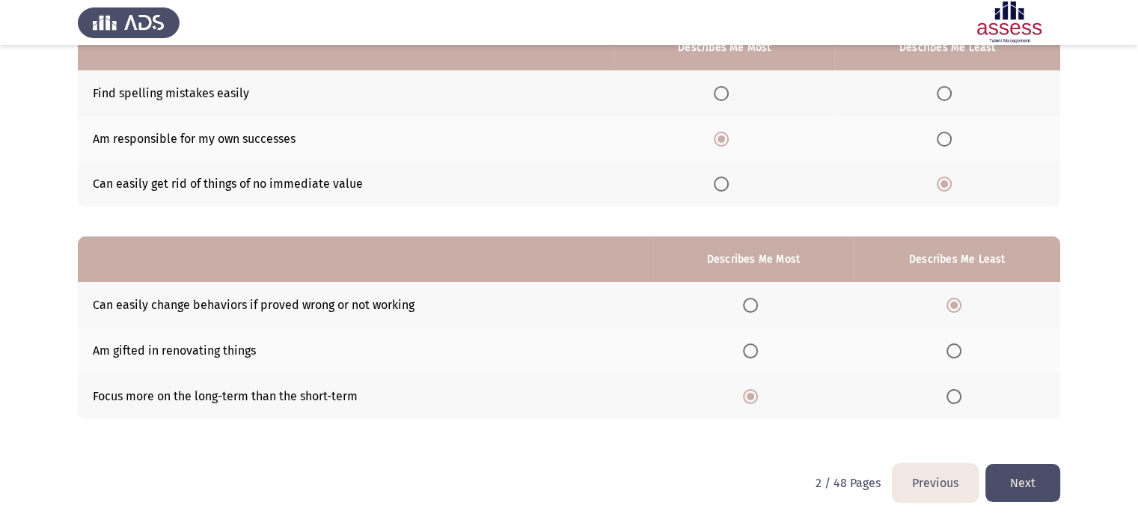
scroll to position [171, 0]
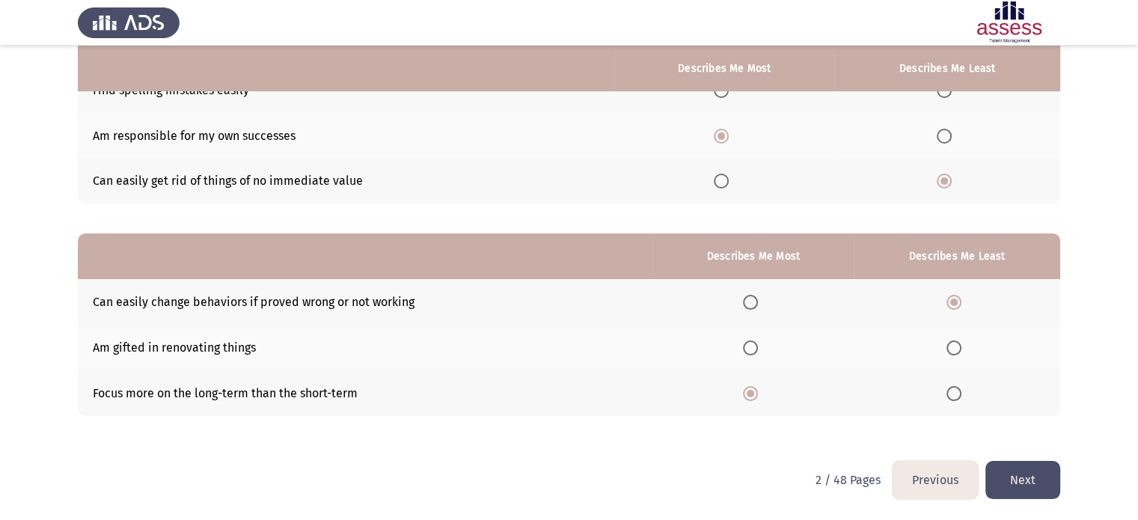
click at [1033, 477] on button "Next" at bounding box center [1022, 480] width 75 height 38
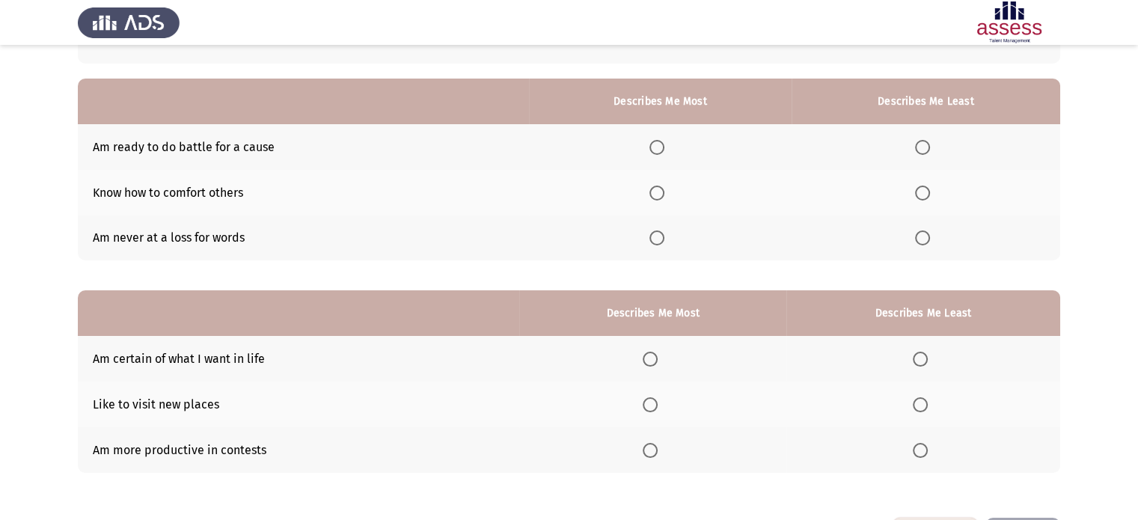
scroll to position [114, 0]
click at [646, 451] on span "Select an option" at bounding box center [650, 450] width 15 height 15
click at [646, 451] on input "Select an option" at bounding box center [650, 450] width 15 height 15
click at [652, 361] on span "Select an option" at bounding box center [650, 359] width 15 height 15
click at [652, 361] on input "Select an option" at bounding box center [650, 359] width 15 height 15
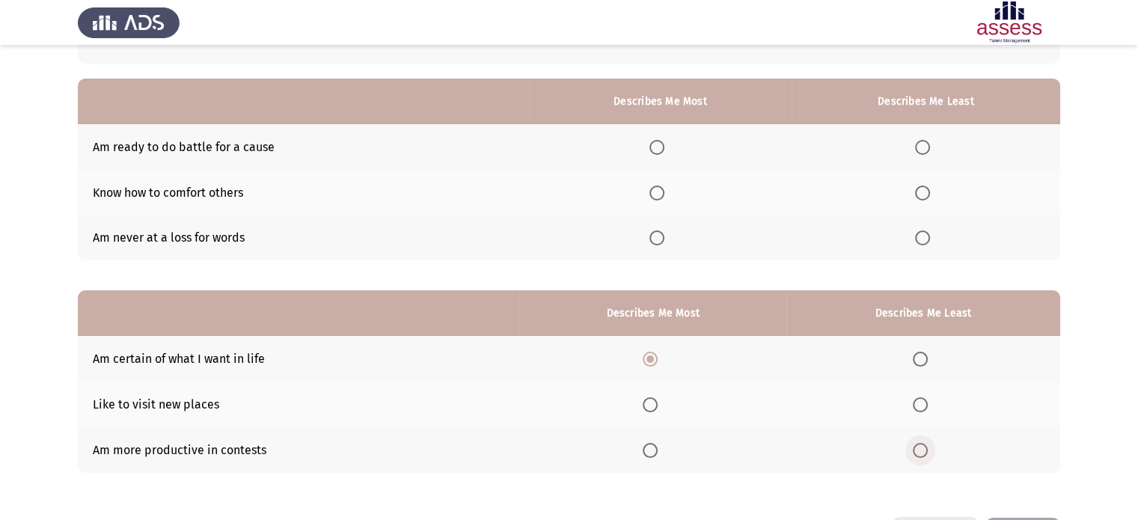
click at [922, 451] on span "Select an option" at bounding box center [920, 450] width 15 height 15
click at [922, 451] on input "Select an option" at bounding box center [920, 450] width 15 height 15
click at [922, 195] on span "Select an option" at bounding box center [922, 193] width 15 height 15
click at [922, 195] on input "Select an option" at bounding box center [922, 193] width 15 height 15
click at [653, 145] on span "Select an option" at bounding box center [656, 147] width 15 height 15
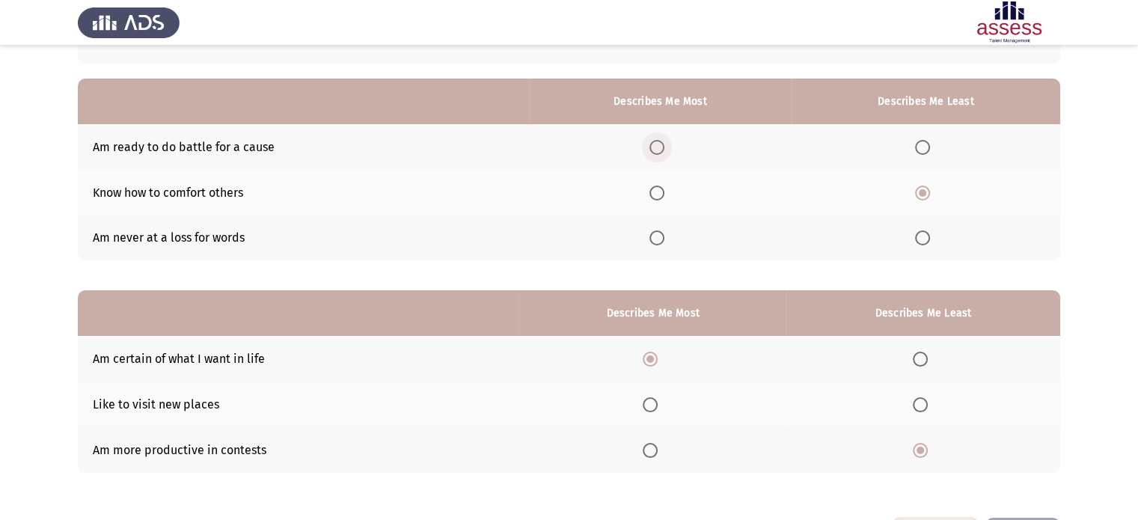
click at [653, 145] on input "Select an option" at bounding box center [656, 147] width 15 height 15
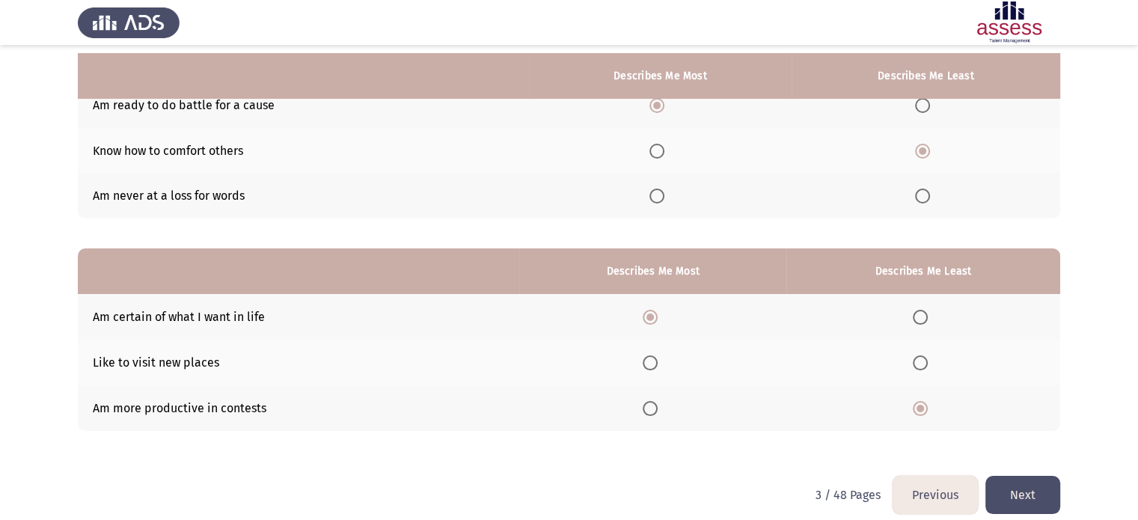
scroll to position [171, 0]
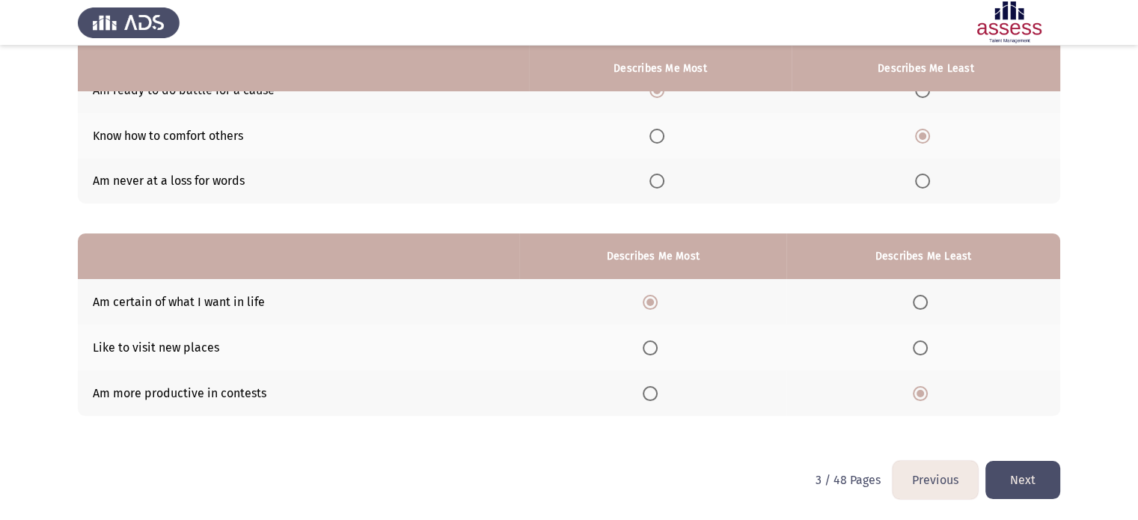
click at [1030, 483] on button "Next" at bounding box center [1022, 480] width 75 height 38
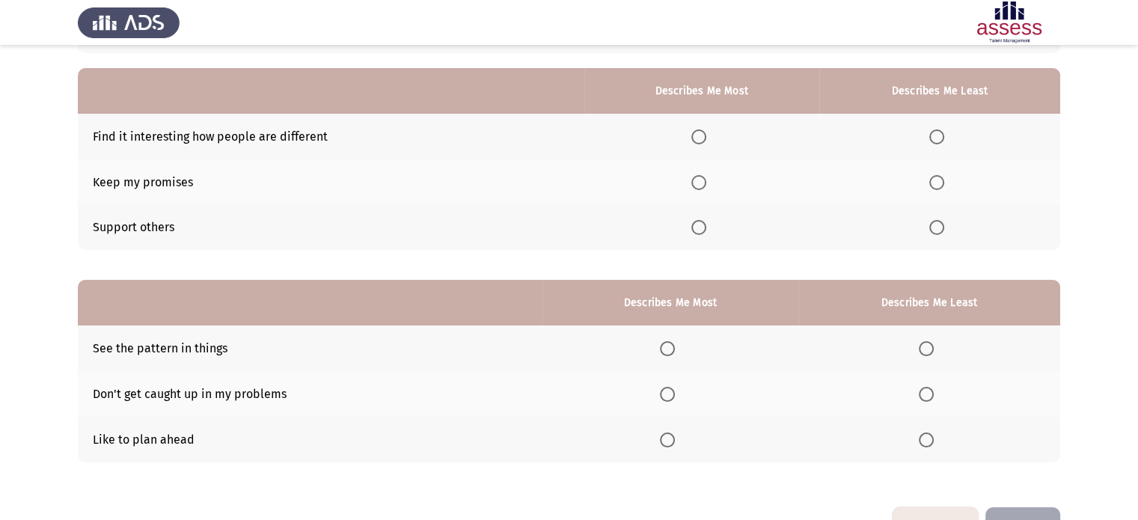
scroll to position [125, 0]
click at [693, 183] on span "Select an option" at bounding box center [698, 181] width 15 height 15
click at [693, 183] on input "Select an option" at bounding box center [698, 181] width 15 height 15
click at [934, 137] on span "Select an option" at bounding box center [936, 136] width 15 height 15
click at [934, 137] on input "Select an option" at bounding box center [936, 136] width 15 height 15
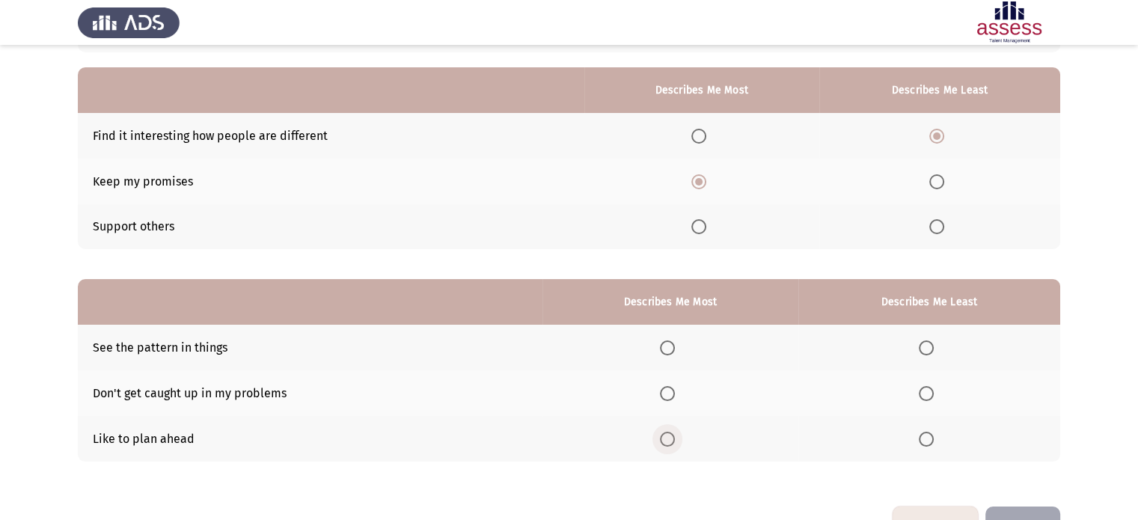
click at [663, 443] on span "Select an option" at bounding box center [667, 439] width 15 height 15
click at [663, 443] on input "Select an option" at bounding box center [667, 439] width 15 height 15
click at [920, 393] on span "Select an option" at bounding box center [926, 393] width 15 height 15
click at [920, 393] on input "Select an option" at bounding box center [926, 393] width 15 height 15
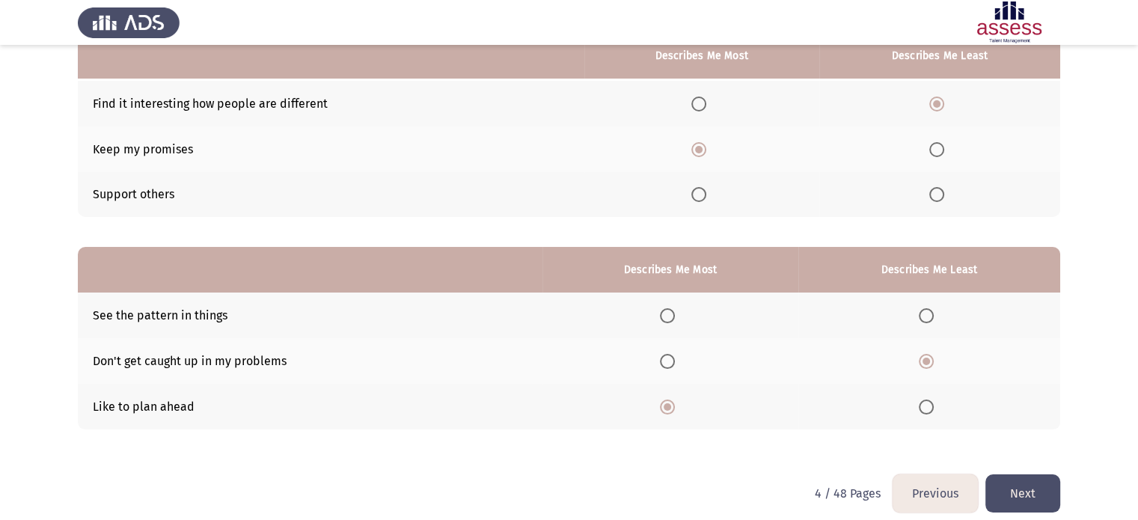
scroll to position [171, 0]
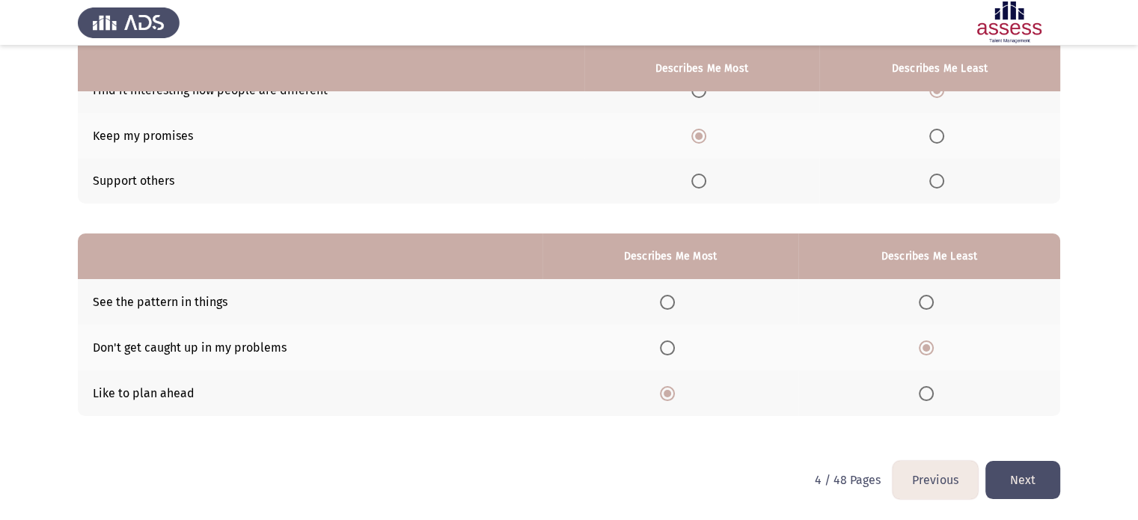
click at [1029, 478] on button "Next" at bounding box center [1022, 480] width 75 height 38
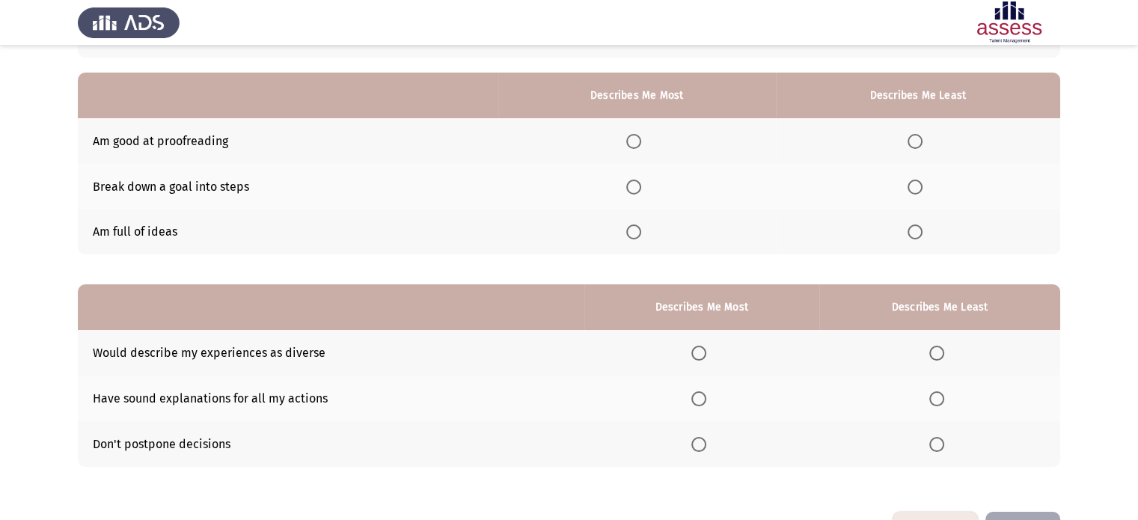
scroll to position [119, 0]
click at [629, 191] on span "Select an option" at bounding box center [633, 187] width 15 height 15
click at [629, 191] on input "Select an option" at bounding box center [633, 187] width 15 height 15
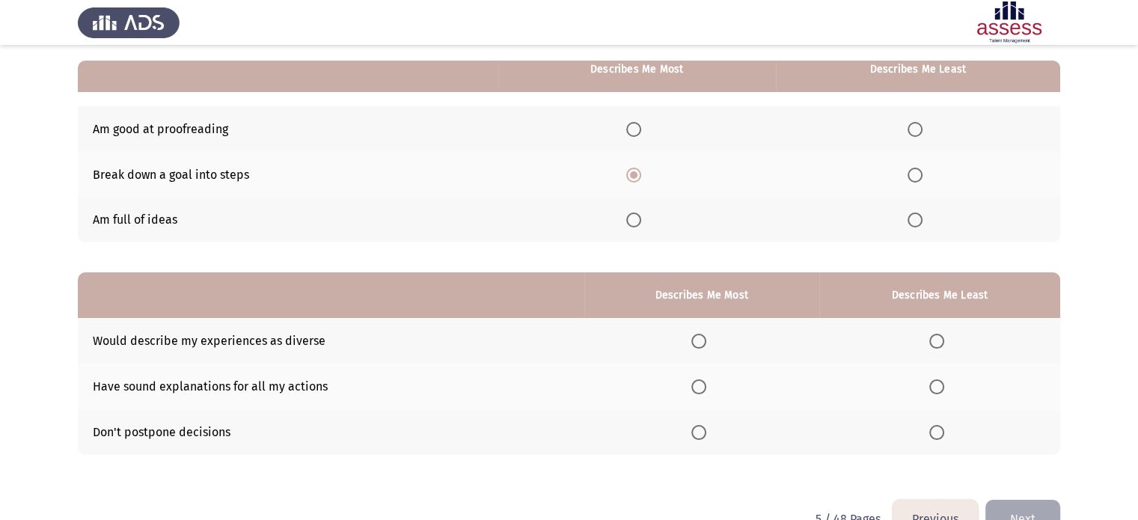
scroll to position [133, 0]
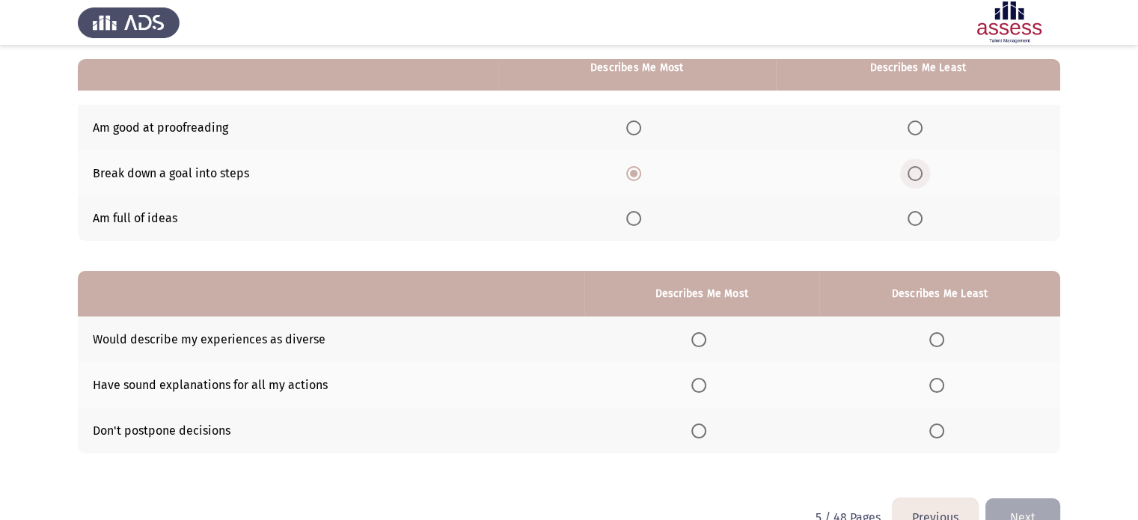
click at [916, 175] on span "Select an option" at bounding box center [915, 173] width 15 height 15
click at [916, 175] on input "Select an option" at bounding box center [915, 173] width 15 height 15
click at [637, 133] on span "Select an option" at bounding box center [633, 127] width 15 height 15
click at [637, 133] on input "Select an option" at bounding box center [633, 127] width 15 height 15
click at [942, 388] on span "Select an option" at bounding box center [936, 385] width 15 height 15
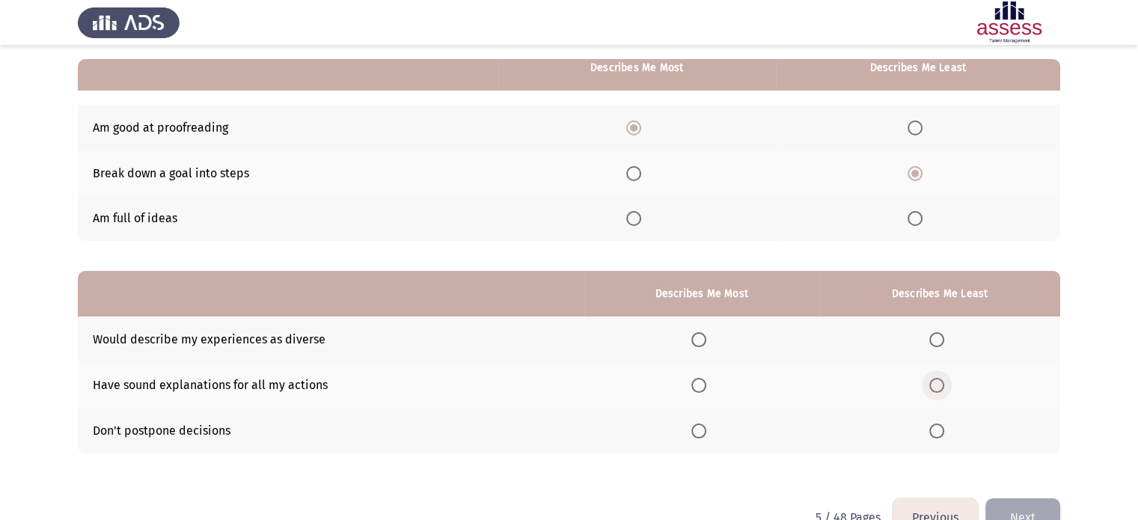
click at [942, 388] on input "Select an option" at bounding box center [936, 385] width 15 height 15
click at [694, 429] on span "Select an option" at bounding box center [698, 430] width 15 height 15
click at [694, 429] on input "Select an option" at bounding box center [698, 430] width 15 height 15
click at [919, 224] on span "Select an option" at bounding box center [915, 218] width 15 height 15
click at [919, 224] on input "Select an option" at bounding box center [915, 218] width 15 height 15
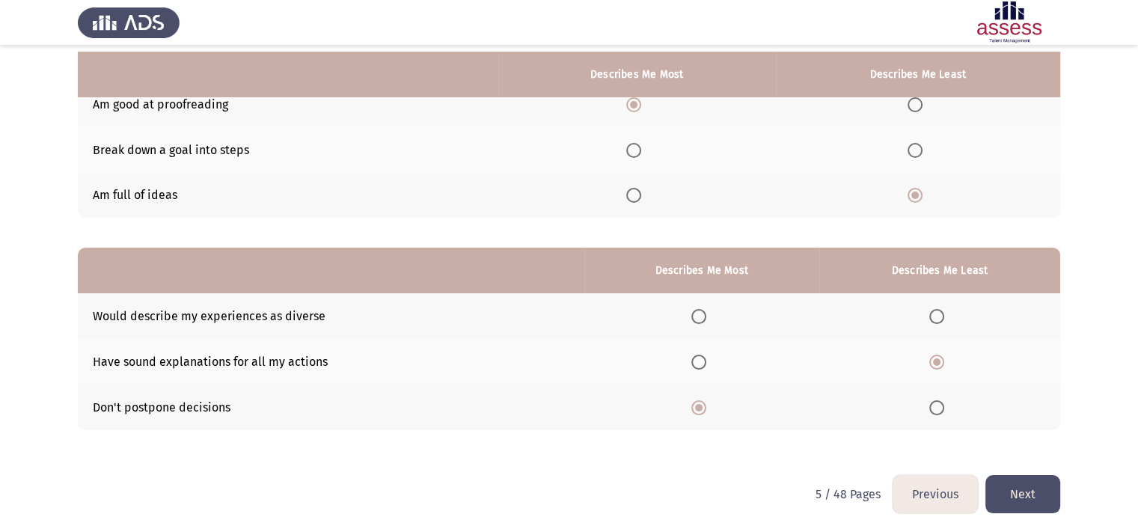
scroll to position [154, 0]
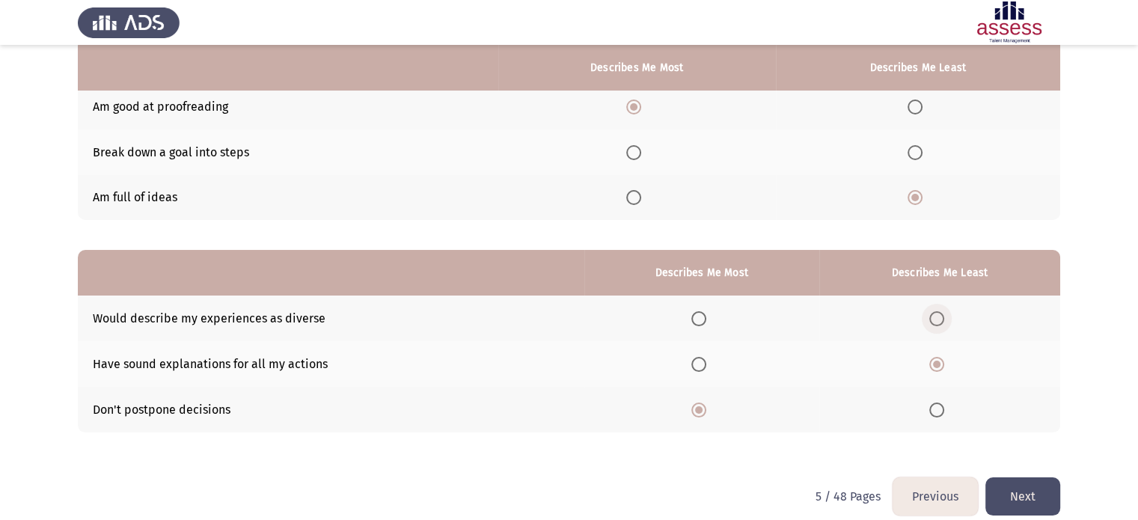
click at [943, 322] on span "Select an option" at bounding box center [936, 318] width 15 height 15
click at [943, 322] on input "Select an option" at bounding box center [936, 318] width 15 height 15
click at [691, 367] on span "Select an option" at bounding box center [698, 364] width 15 height 15
click at [691, 367] on input "Select an option" at bounding box center [698, 364] width 15 height 15
click at [1044, 501] on button "Next" at bounding box center [1022, 496] width 75 height 38
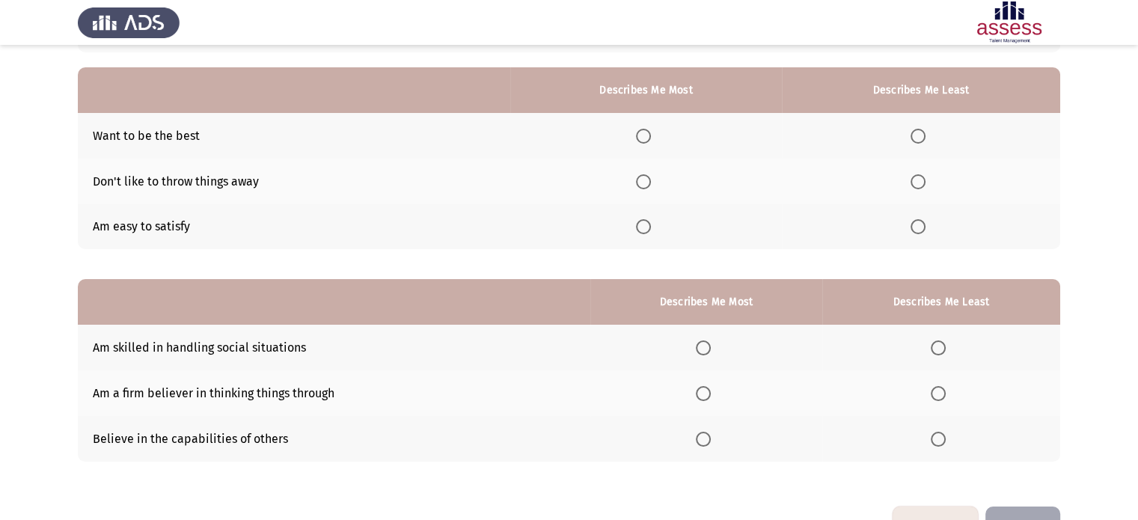
scroll to position [132, 0]
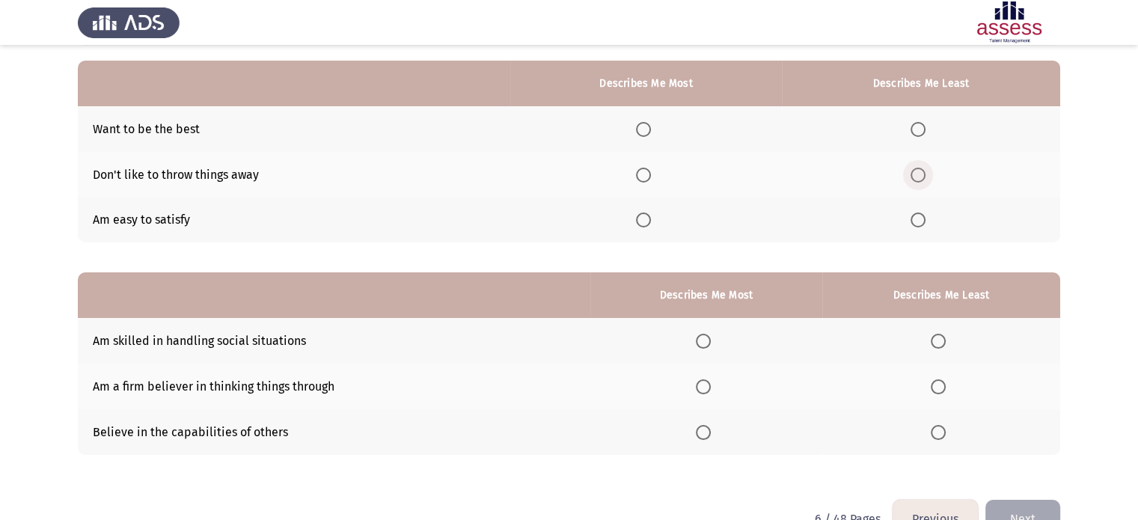
click at [920, 176] on span "Select an option" at bounding box center [918, 175] width 15 height 15
click at [920, 176] on input "Select an option" at bounding box center [918, 175] width 15 height 15
click at [644, 128] on span "Select an option" at bounding box center [643, 129] width 15 height 15
click at [644, 128] on input "Select an option" at bounding box center [643, 129] width 15 height 15
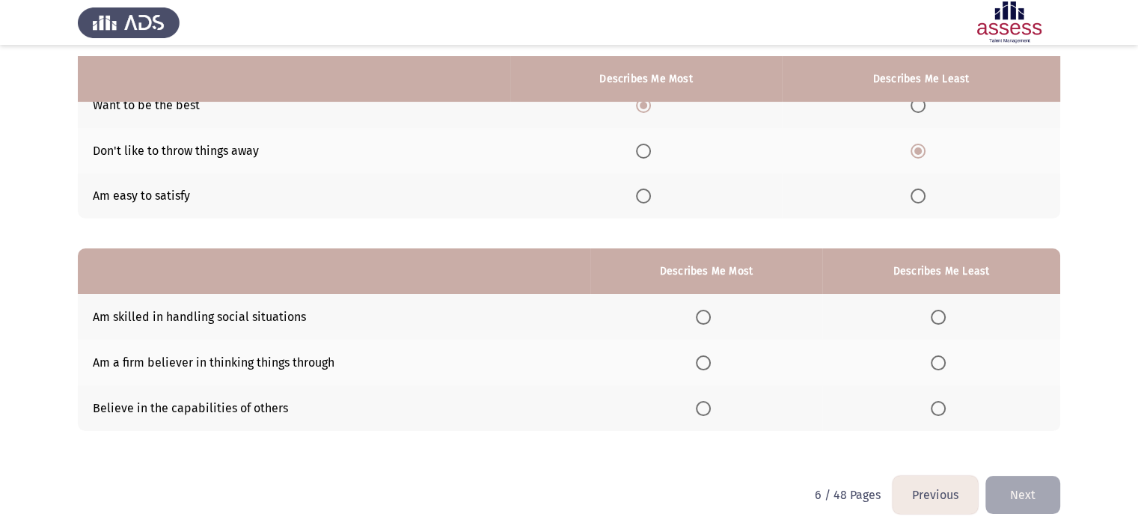
scroll to position [171, 0]
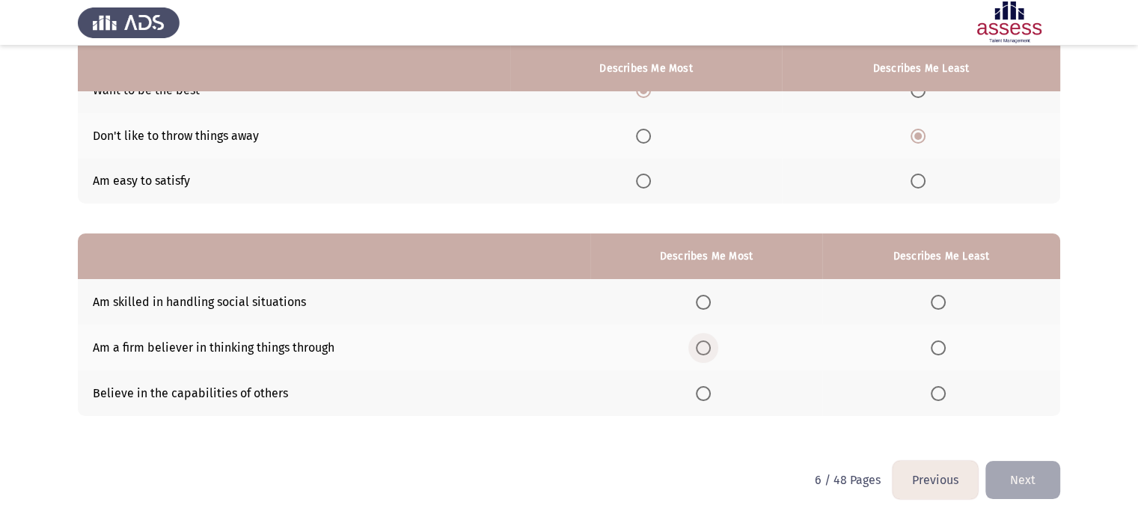
click at [700, 349] on span "Select an option" at bounding box center [703, 347] width 15 height 15
click at [700, 349] on input "Select an option" at bounding box center [703, 347] width 15 height 15
click at [937, 307] on span "Select an option" at bounding box center [938, 302] width 15 height 15
click at [937, 307] on input "Select an option" at bounding box center [938, 302] width 15 height 15
click at [1013, 478] on button "Next" at bounding box center [1022, 480] width 75 height 38
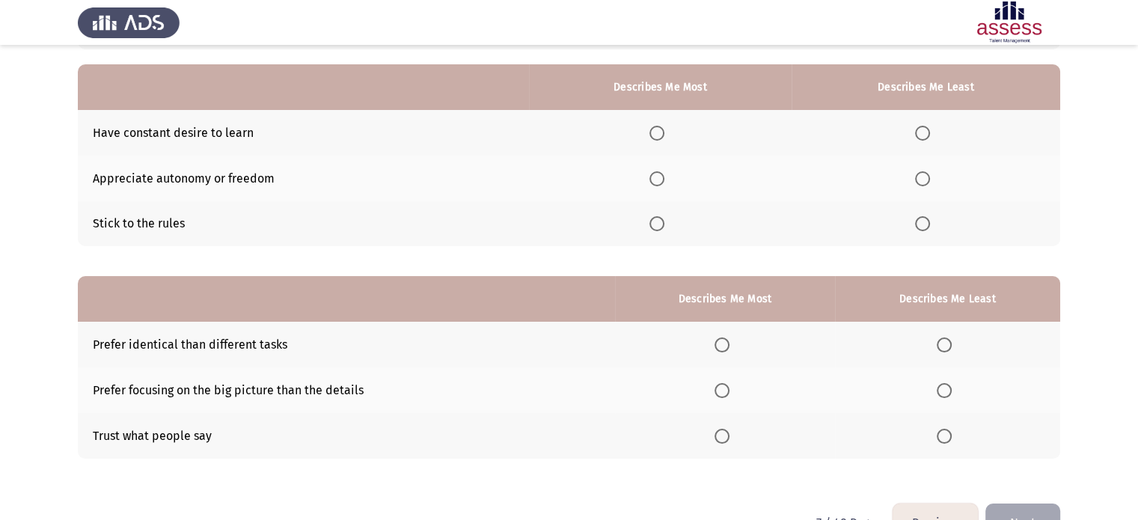
scroll to position [129, 0]
click at [941, 340] on span "Select an option" at bounding box center [944, 344] width 15 height 15
click at [941, 340] on input "Select an option" at bounding box center [944, 344] width 15 height 15
click at [718, 387] on span "Select an option" at bounding box center [722, 389] width 15 height 15
click at [718, 387] on input "Select an option" at bounding box center [722, 389] width 15 height 15
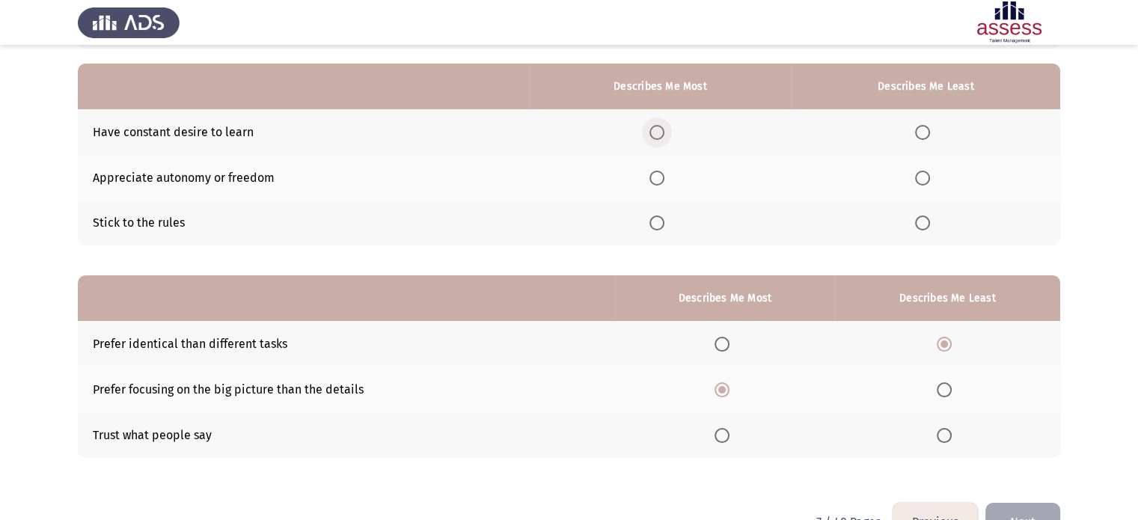
click at [655, 137] on span "Select an option" at bounding box center [656, 132] width 15 height 15
click at [655, 137] on input "Select an option" at bounding box center [656, 132] width 15 height 15
click at [922, 183] on span "Select an option" at bounding box center [922, 178] width 15 height 15
click at [922, 183] on input "Select an option" at bounding box center [922, 178] width 15 height 15
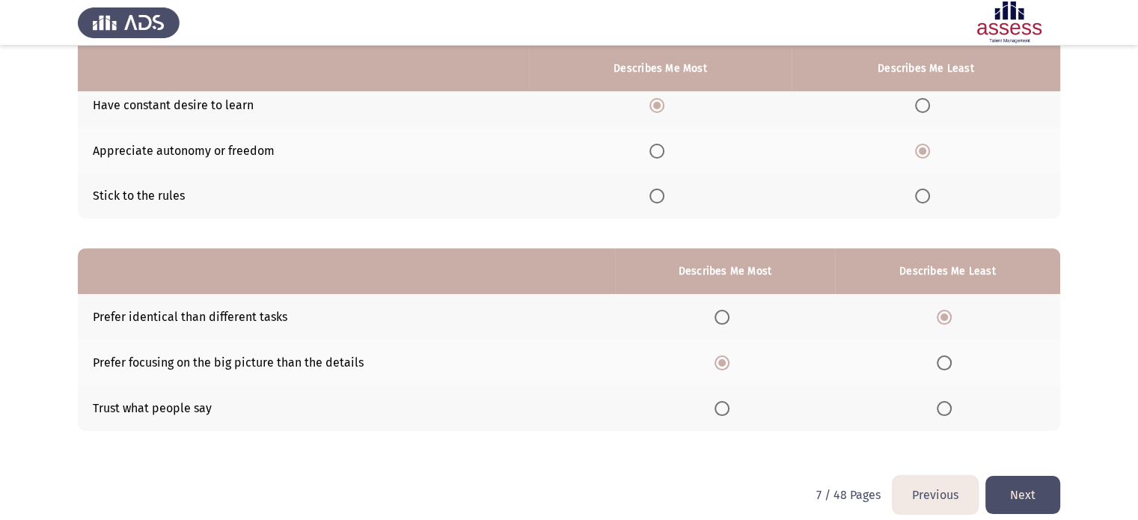
scroll to position [159, 0]
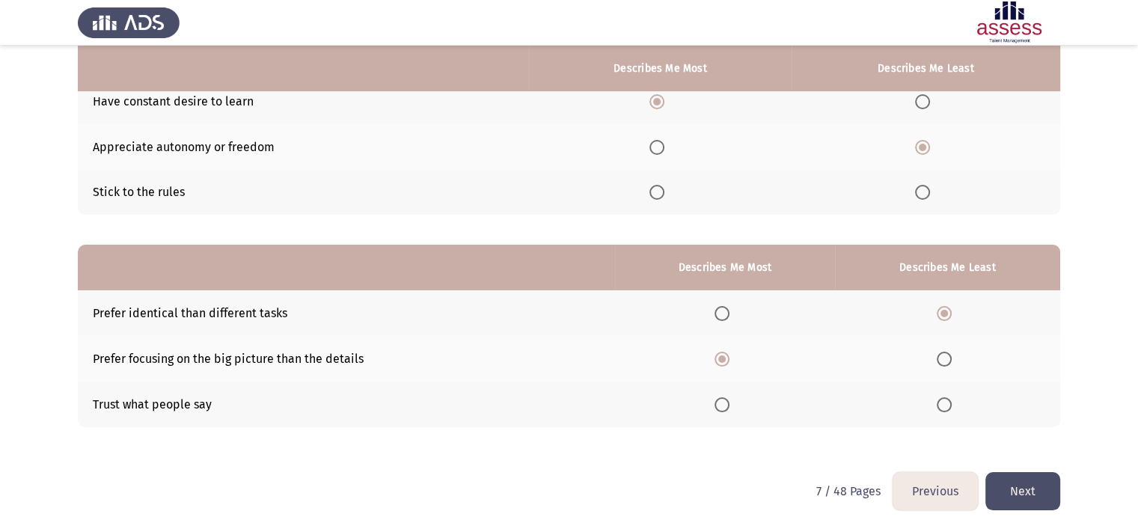
click at [1026, 491] on button "Next" at bounding box center [1022, 491] width 75 height 38
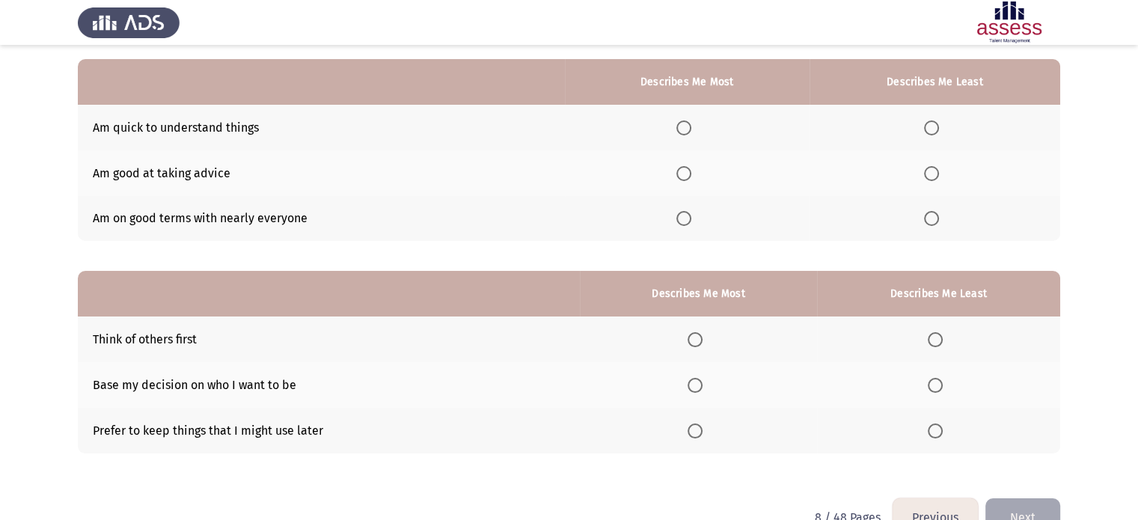
scroll to position [135, 0]
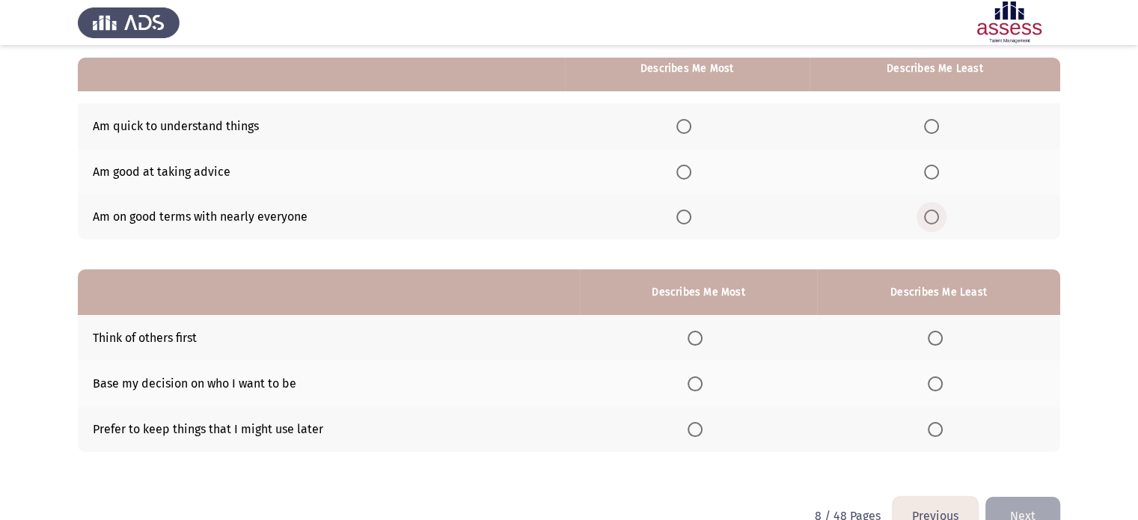
click at [934, 220] on span "Select an option" at bounding box center [931, 216] width 15 height 15
click at [934, 220] on input "Select an option" at bounding box center [931, 216] width 15 height 15
click at [685, 130] on span "Select an option" at bounding box center [683, 126] width 15 height 15
click at [685, 130] on input "Select an option" at bounding box center [683, 126] width 15 height 15
click at [698, 433] on span "Select an option" at bounding box center [695, 429] width 15 height 15
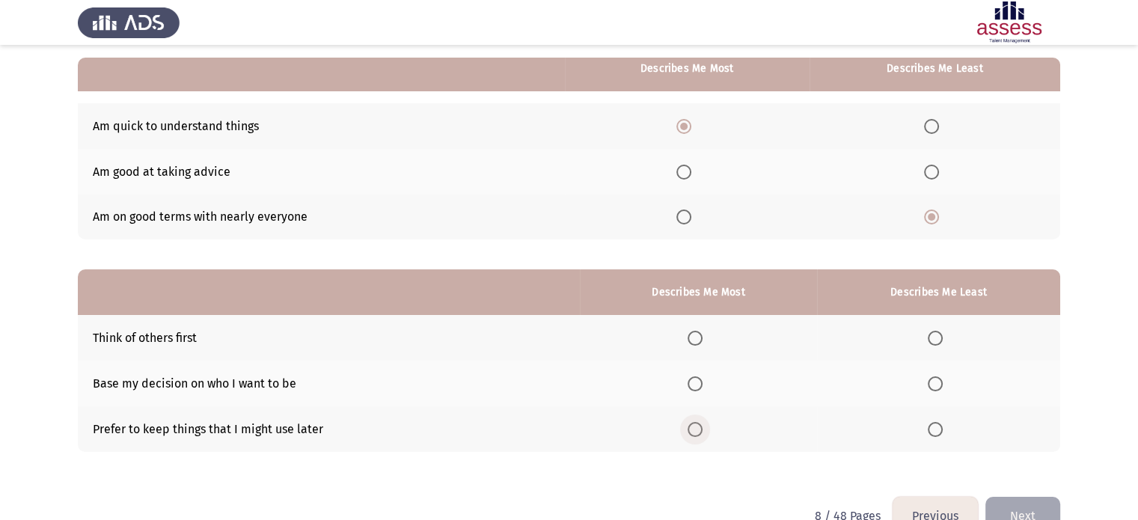
click at [698, 433] on input "Select an option" at bounding box center [695, 429] width 15 height 15
click at [937, 382] on span "Select an option" at bounding box center [935, 383] width 15 height 15
click at [937, 382] on input "Select an option" at bounding box center [935, 383] width 15 height 15
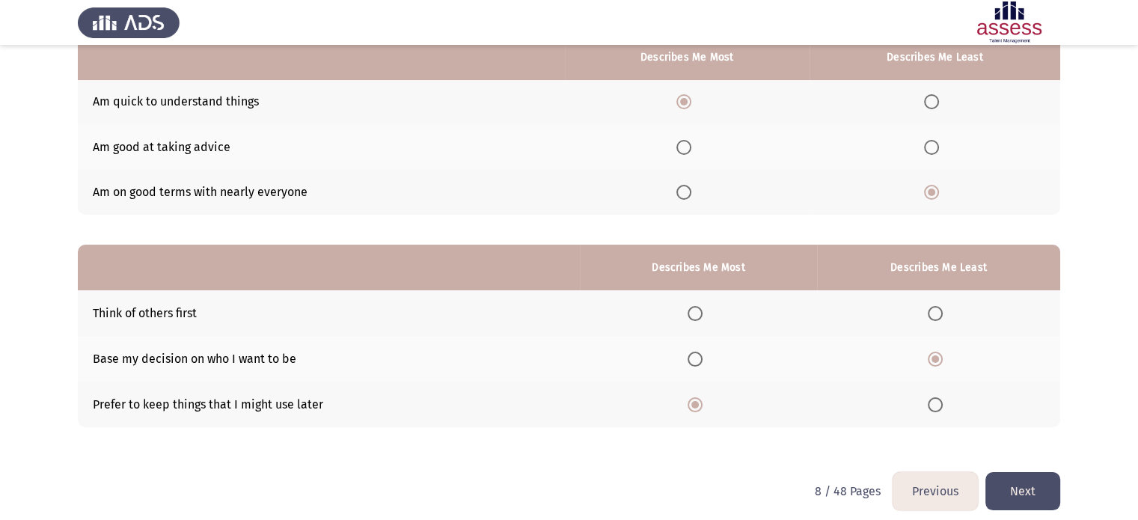
scroll to position [171, 0]
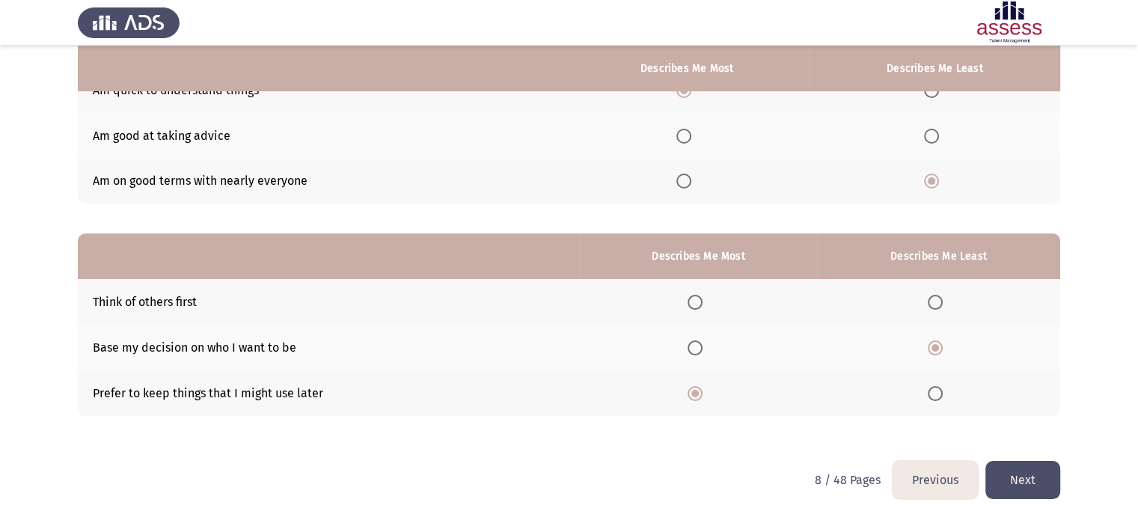
click at [1018, 475] on button "Next" at bounding box center [1022, 480] width 75 height 38
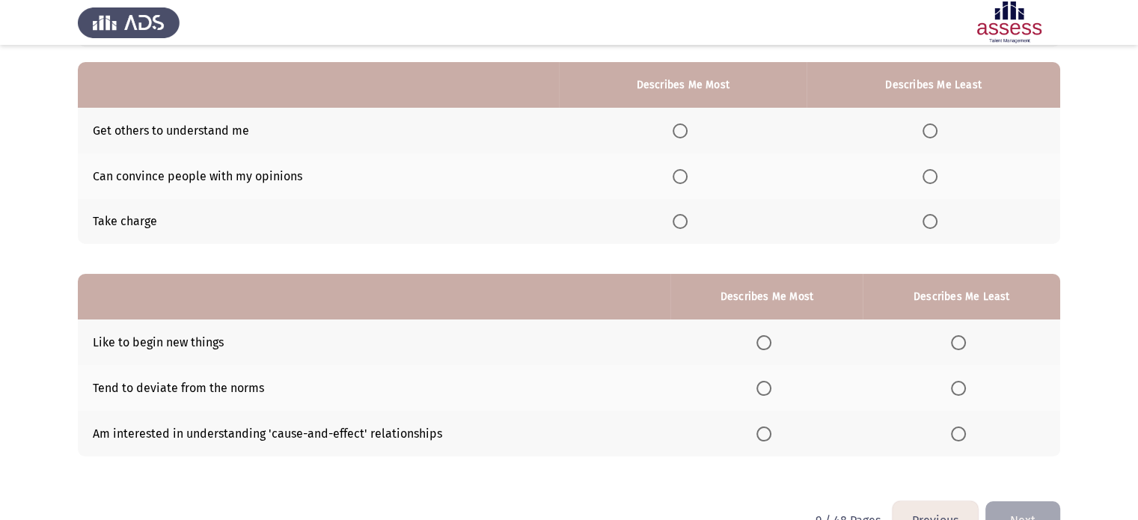
scroll to position [131, 0]
click at [682, 176] on span "Select an option" at bounding box center [680, 175] width 15 height 15
click at [682, 176] on input "Select an option" at bounding box center [680, 175] width 15 height 15
click at [931, 134] on span "Select an option" at bounding box center [930, 130] width 15 height 15
click at [931, 134] on input "Select an option" at bounding box center [930, 130] width 15 height 15
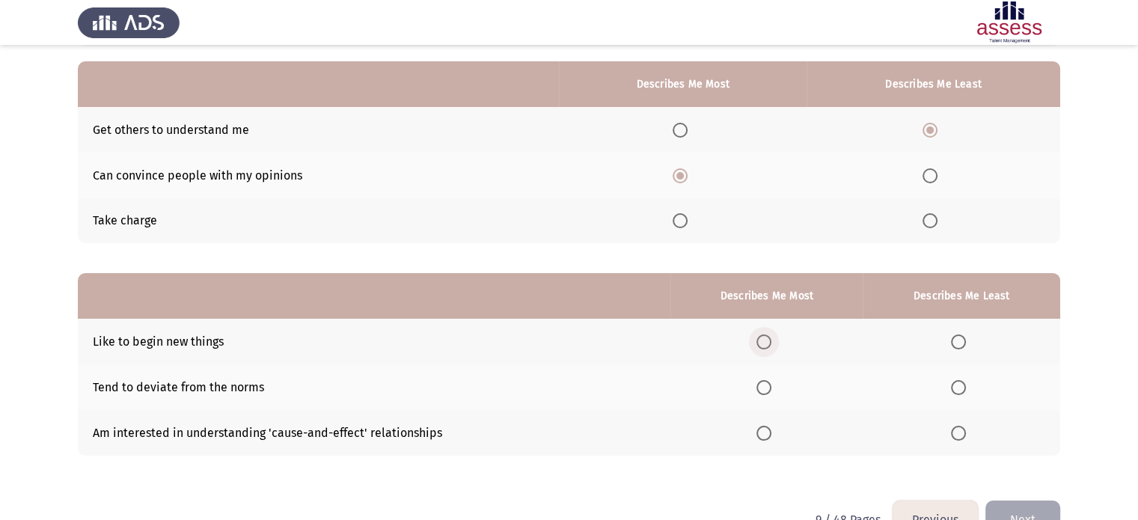
click at [757, 340] on span "Select an option" at bounding box center [763, 341] width 15 height 15
click at [757, 340] on input "Select an option" at bounding box center [763, 341] width 15 height 15
click at [958, 436] on span "Select an option" at bounding box center [958, 433] width 15 height 15
click at [958, 436] on input "Select an option" at bounding box center [958, 433] width 15 height 15
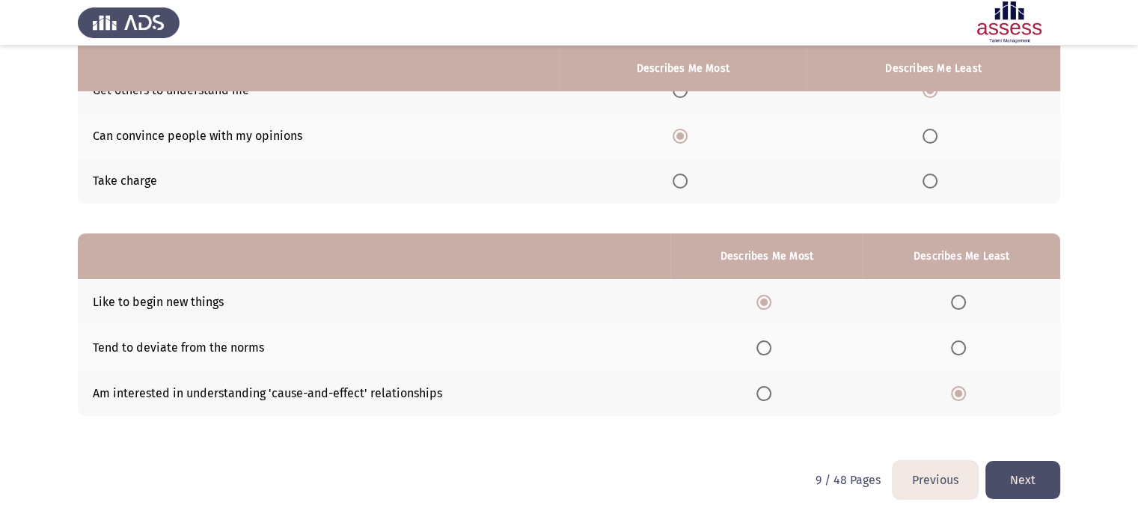
click at [940, 486] on button "Previous" at bounding box center [935, 480] width 85 height 38
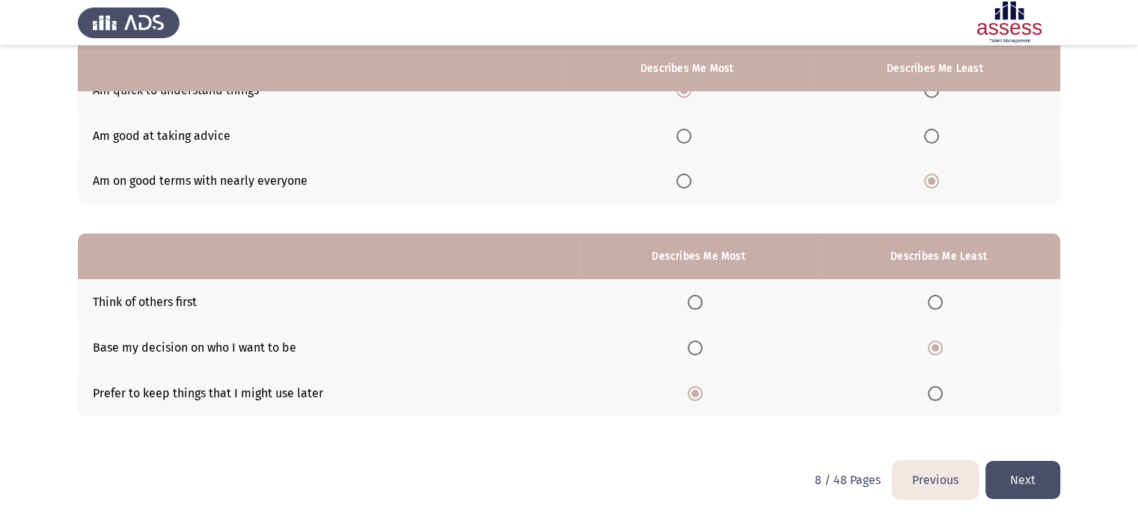
click at [1027, 481] on button "Next" at bounding box center [1022, 480] width 75 height 38
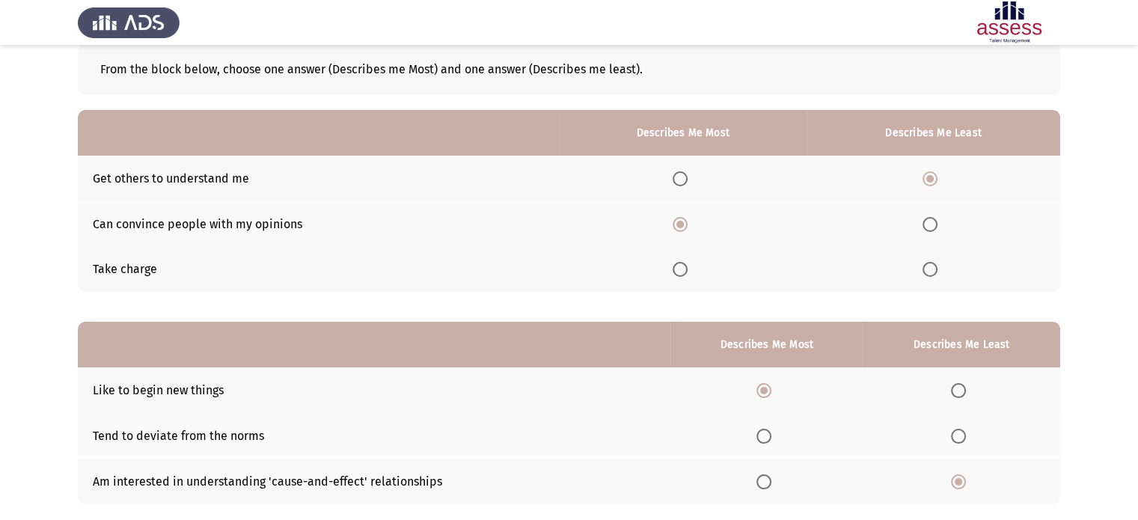
scroll to position [86, 0]
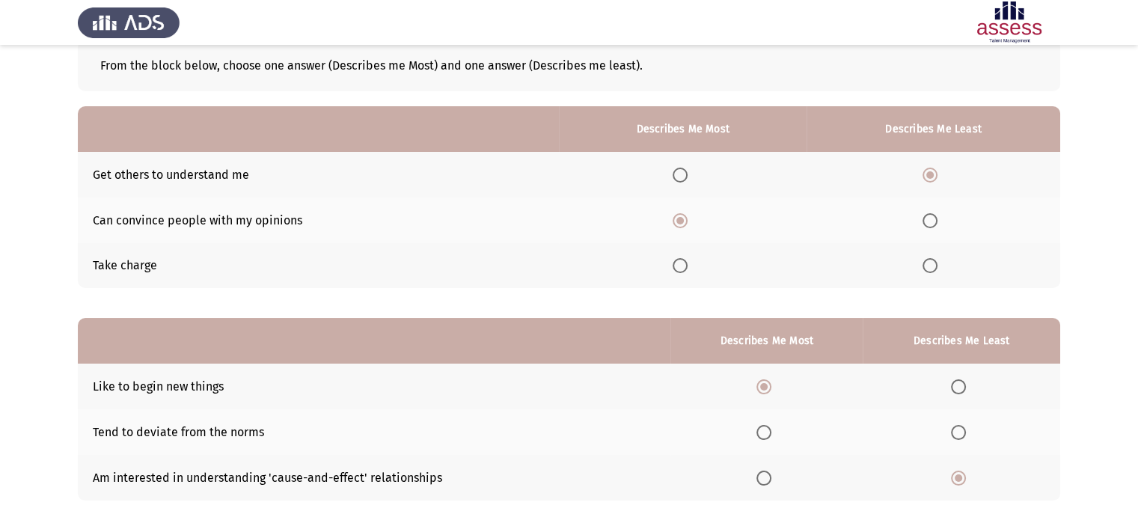
click at [682, 269] on span "Select an option" at bounding box center [680, 265] width 15 height 15
click at [682, 269] on input "Select an option" at bounding box center [680, 265] width 15 height 15
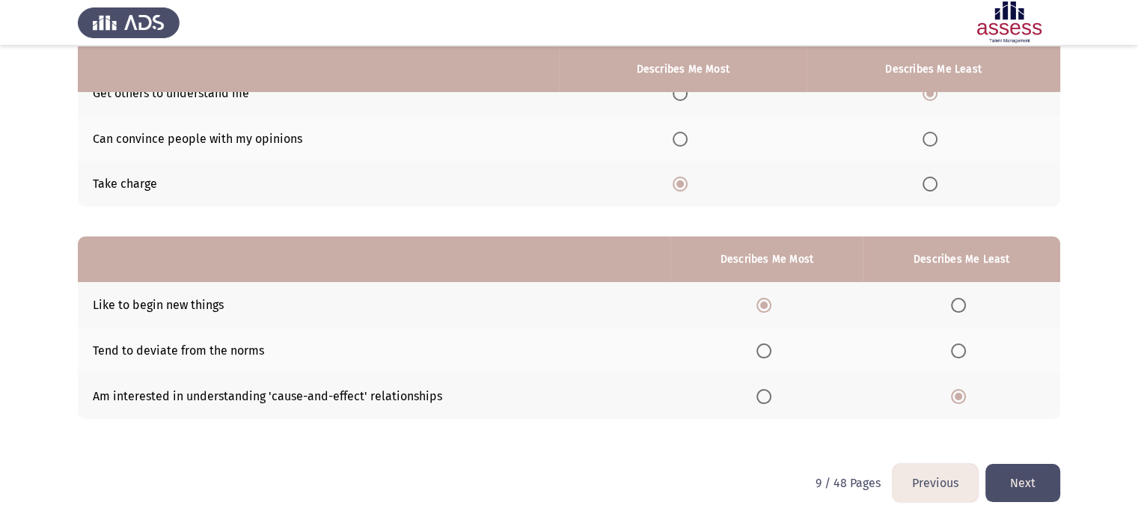
scroll to position [170, 0]
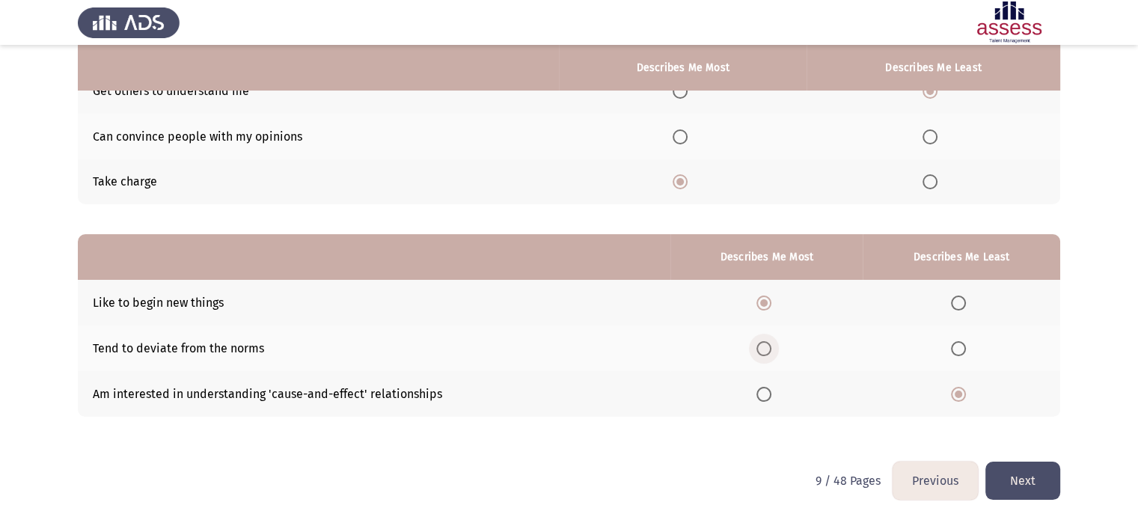
click at [758, 354] on span "Select an option" at bounding box center [763, 348] width 15 height 15
click at [758, 354] on input "Select an option" at bounding box center [763, 348] width 15 height 15
click at [955, 349] on span "Select an option" at bounding box center [958, 348] width 15 height 15
click at [955, 349] on input "Select an option" at bounding box center [958, 348] width 15 height 15
click at [763, 394] on span "Select an option" at bounding box center [763, 394] width 15 height 15
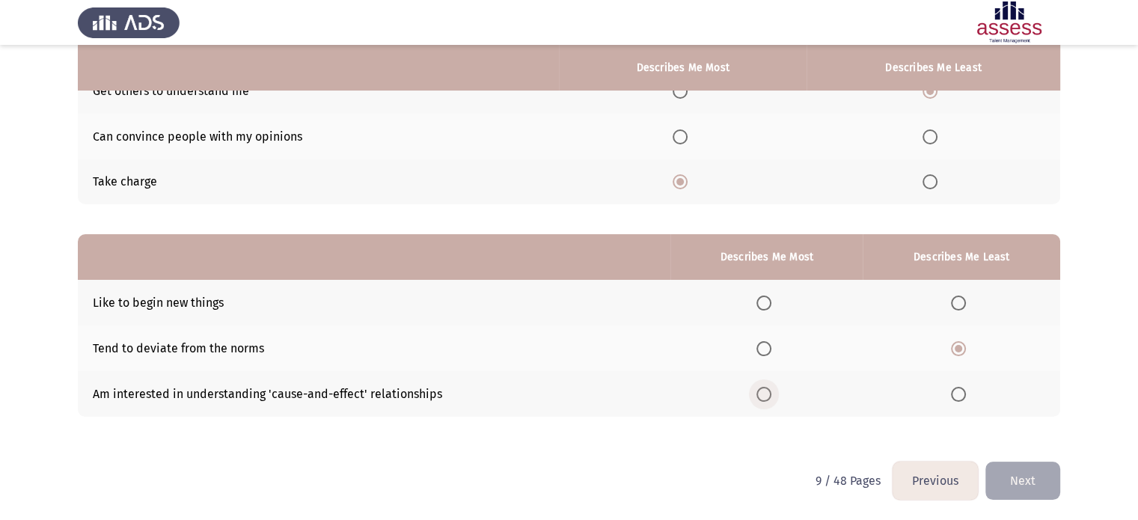
click at [763, 394] on input "Select an option" at bounding box center [763, 394] width 15 height 15
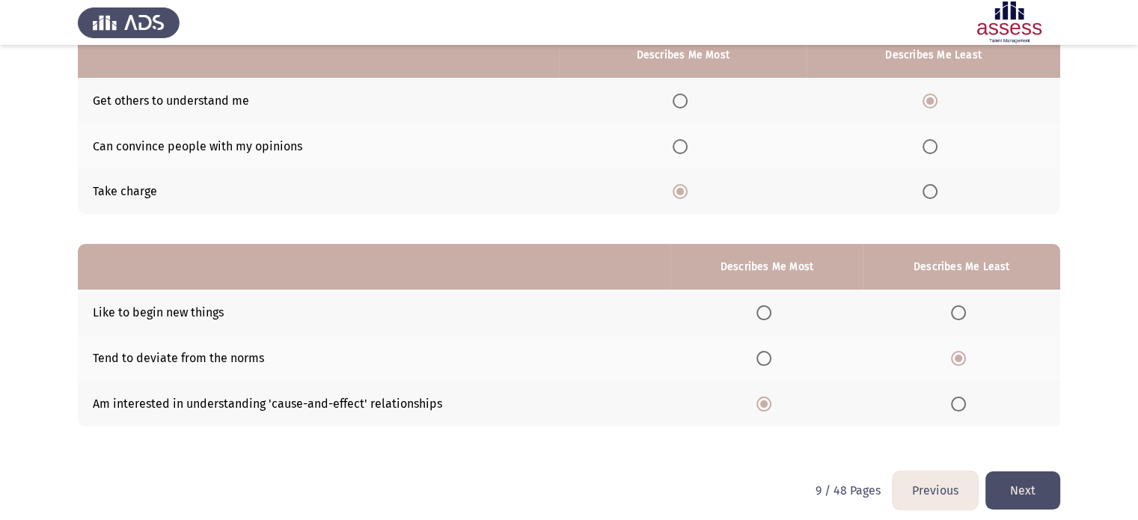
scroll to position [171, 0]
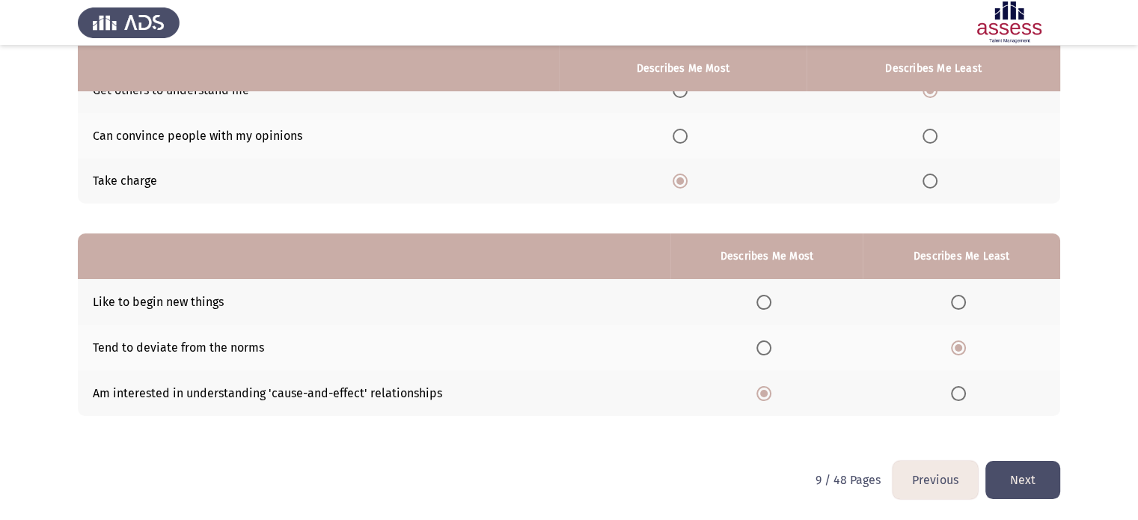
click at [1025, 479] on button "Next" at bounding box center [1022, 480] width 75 height 38
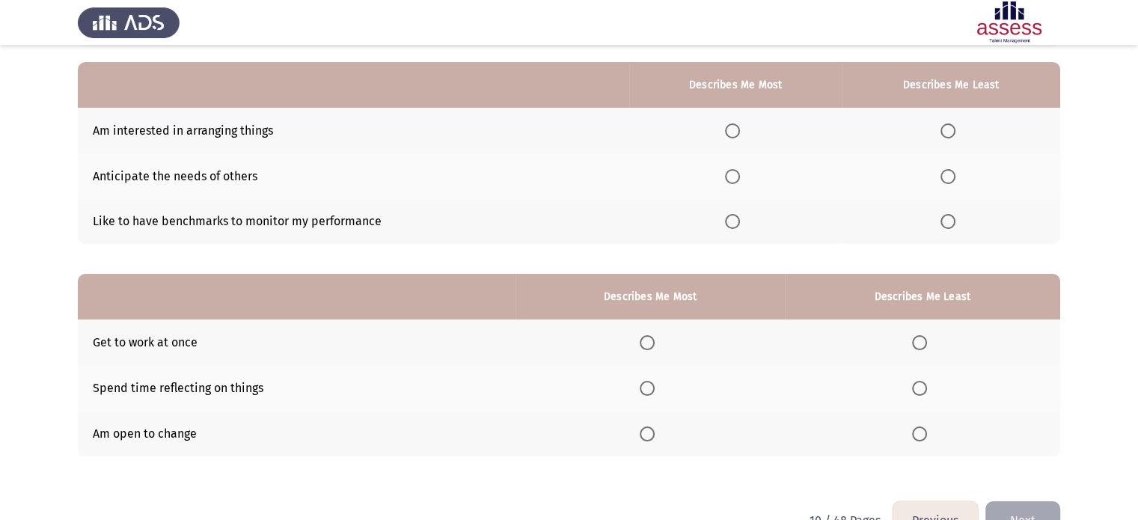
scroll to position [131, 0]
click at [940, 173] on th at bounding box center [951, 176] width 218 height 46
click at [946, 178] on span "Select an option" at bounding box center [947, 175] width 15 height 15
click at [946, 178] on input "Select an option" at bounding box center [947, 175] width 15 height 15
click at [736, 219] on span "Select an option" at bounding box center [732, 220] width 15 height 15
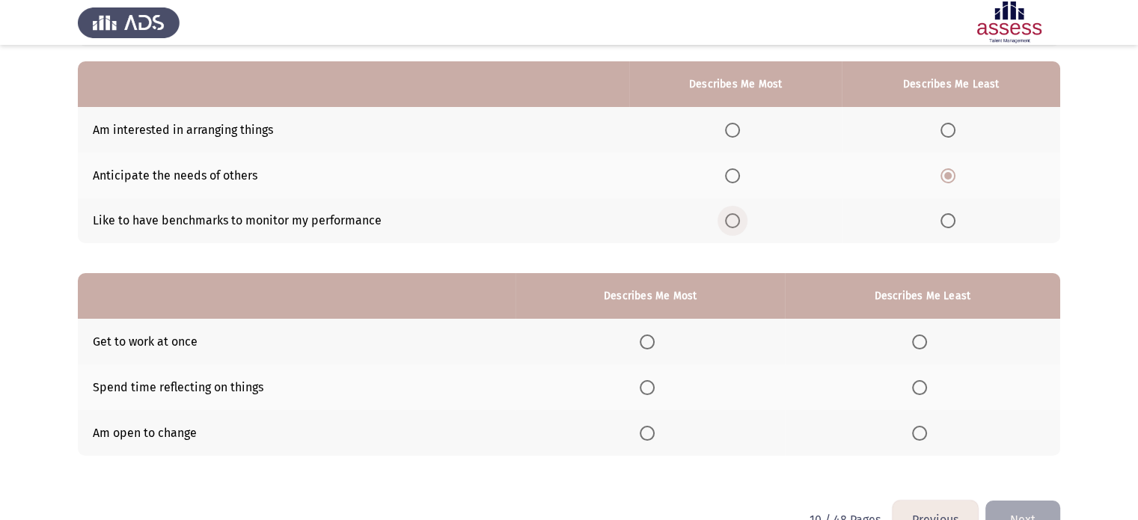
click at [736, 219] on input "Select an option" at bounding box center [732, 220] width 15 height 15
click at [652, 387] on span "Select an option" at bounding box center [647, 387] width 15 height 15
click at [652, 387] on input "Select an option" at bounding box center [647, 387] width 15 height 15
click at [919, 335] on span "Select an option" at bounding box center [919, 341] width 15 height 15
click at [919, 335] on input "Select an option" at bounding box center [919, 341] width 15 height 15
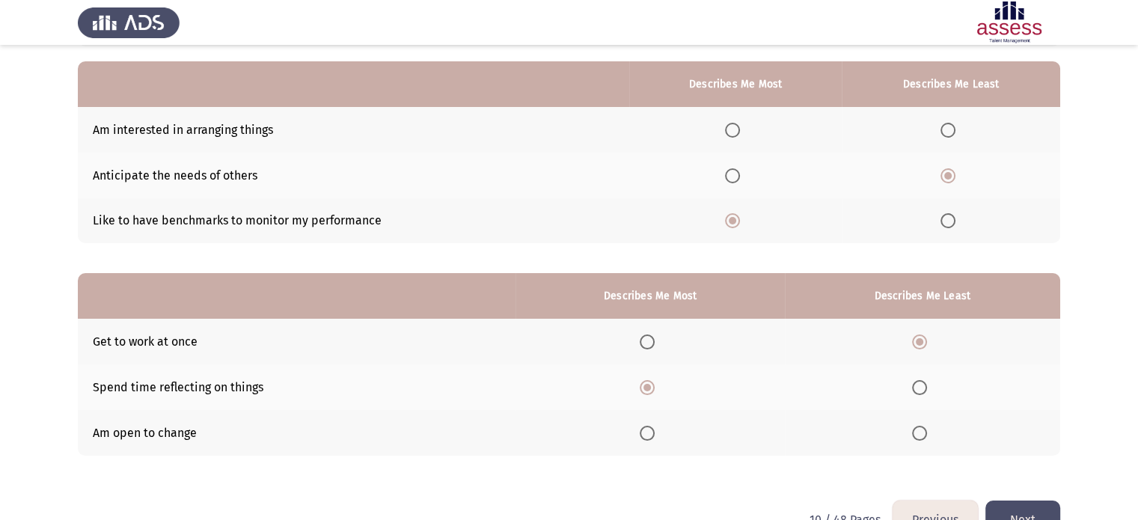
click at [1022, 512] on button "Next" at bounding box center [1022, 520] width 75 height 38
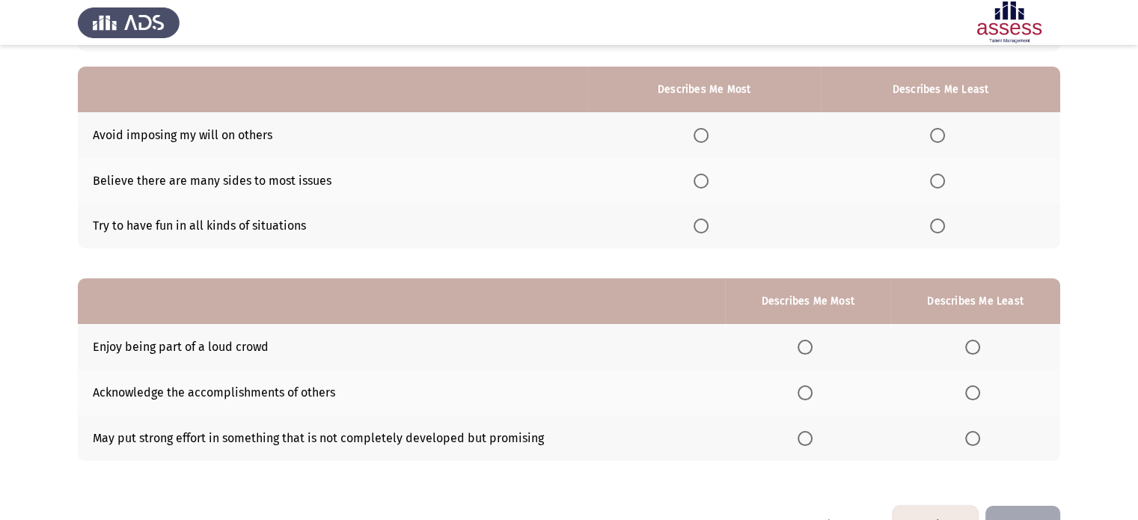
scroll to position [129, 0]
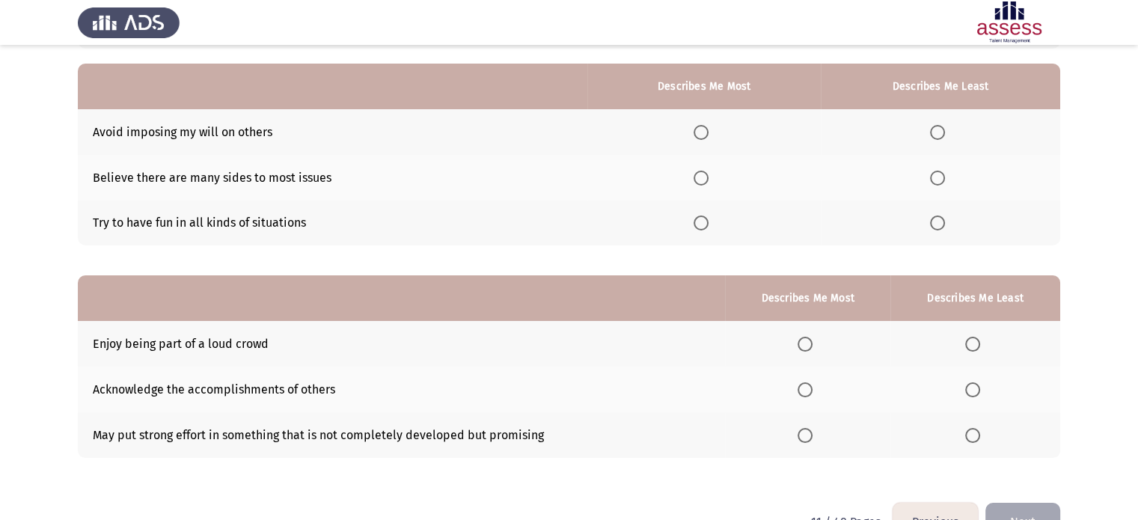
click at [938, 225] on span "Select an option" at bounding box center [937, 222] width 15 height 15
click at [938, 225] on input "Select an option" at bounding box center [937, 222] width 15 height 15
click at [700, 176] on span "Select an option" at bounding box center [701, 178] width 15 height 15
click at [700, 176] on input "Select an option" at bounding box center [701, 178] width 15 height 15
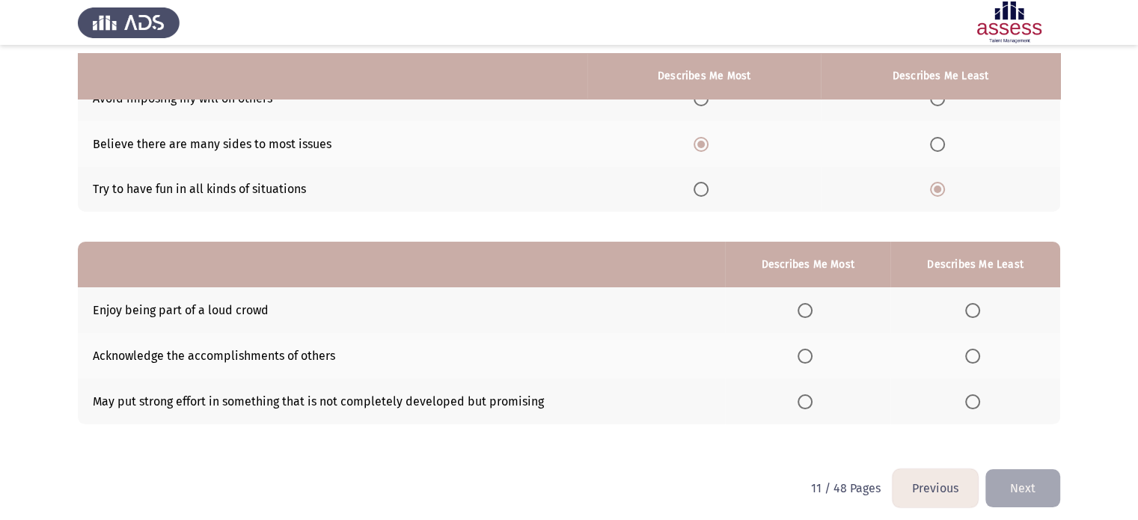
scroll to position [171, 0]
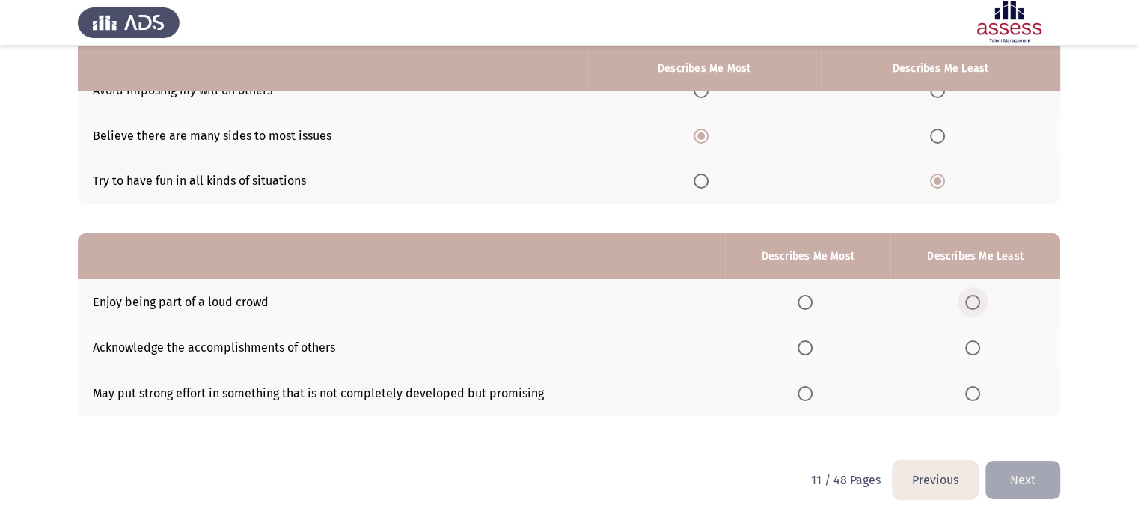
click at [974, 306] on span "Select an option" at bounding box center [972, 302] width 15 height 15
click at [974, 306] on input "Select an option" at bounding box center [972, 302] width 15 height 15
click at [810, 392] on span "Select an option" at bounding box center [805, 393] width 15 height 15
click at [810, 392] on input "Select an option" at bounding box center [805, 393] width 15 height 15
click at [920, 475] on button "Previous" at bounding box center [935, 480] width 85 height 38
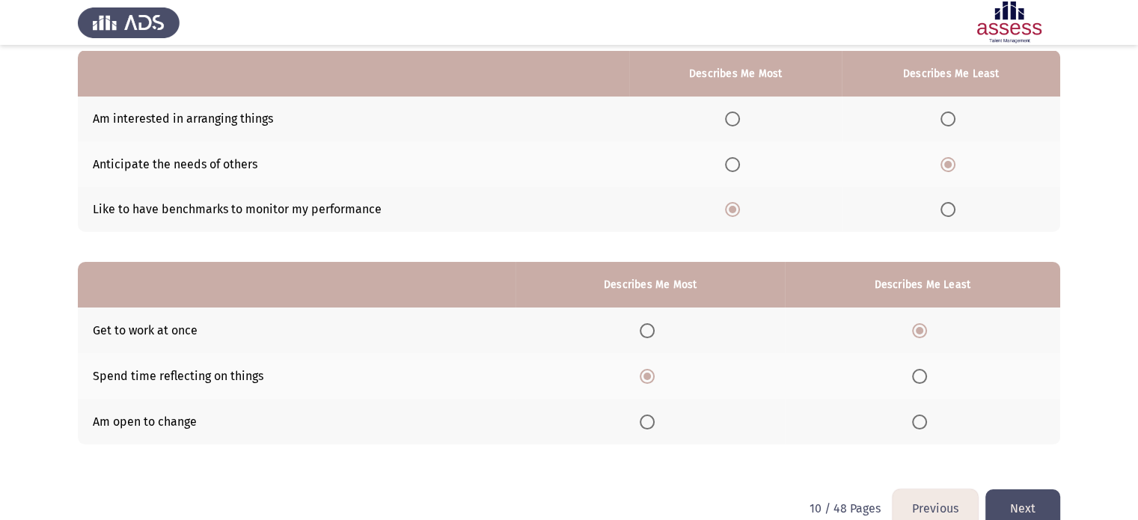
scroll to position [148, 0]
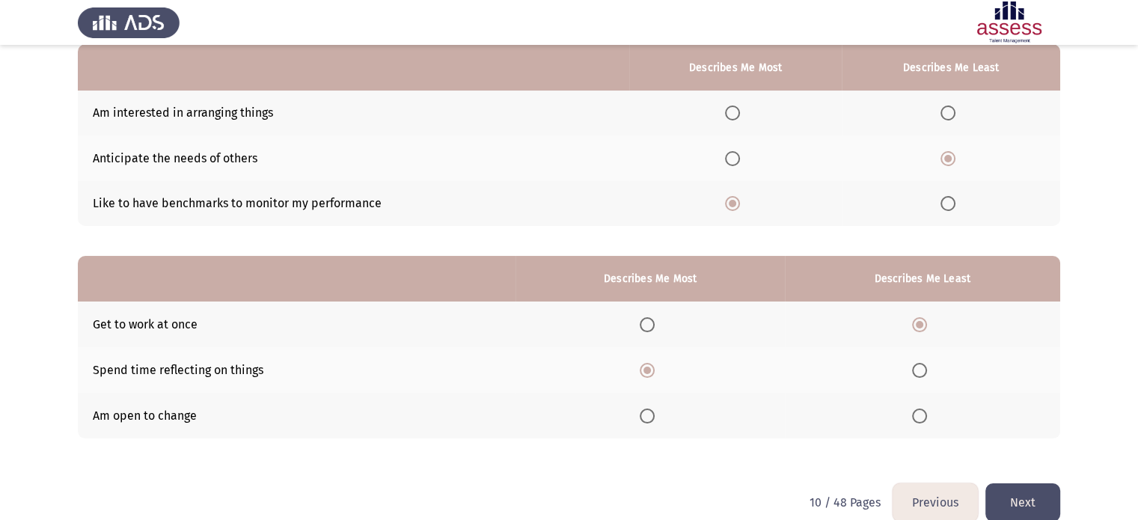
click at [18, 230] on app-assessment-container "Previous Development Assessment Next From the block below, choose one answer (D…" at bounding box center [569, 198] width 1138 height 572
click at [951, 116] on span "Select an option" at bounding box center [947, 112] width 15 height 15
click at [951, 116] on input "Select an option" at bounding box center [947, 112] width 15 height 15
click at [1010, 495] on button "Next" at bounding box center [1022, 502] width 75 height 38
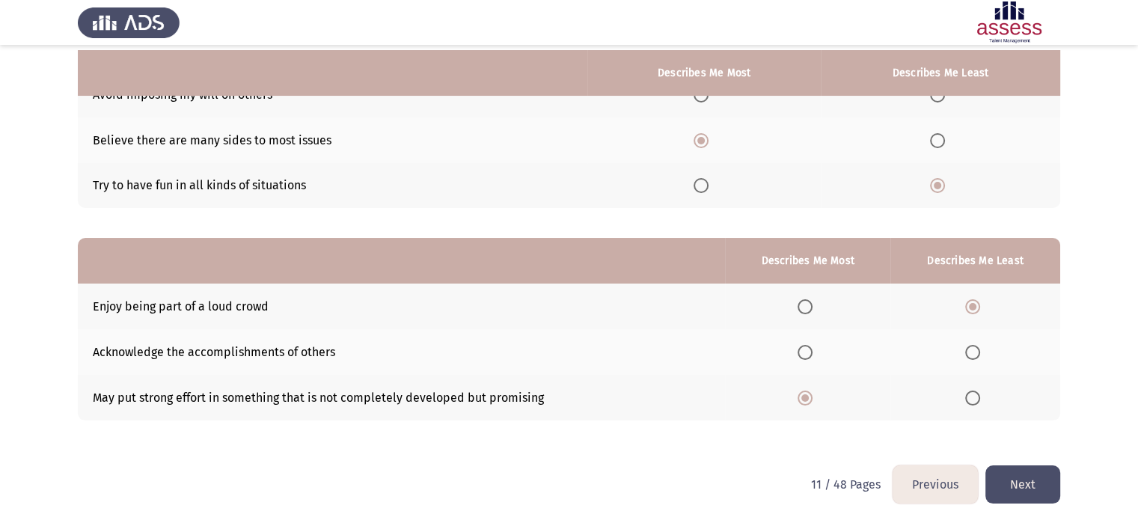
scroll to position [171, 0]
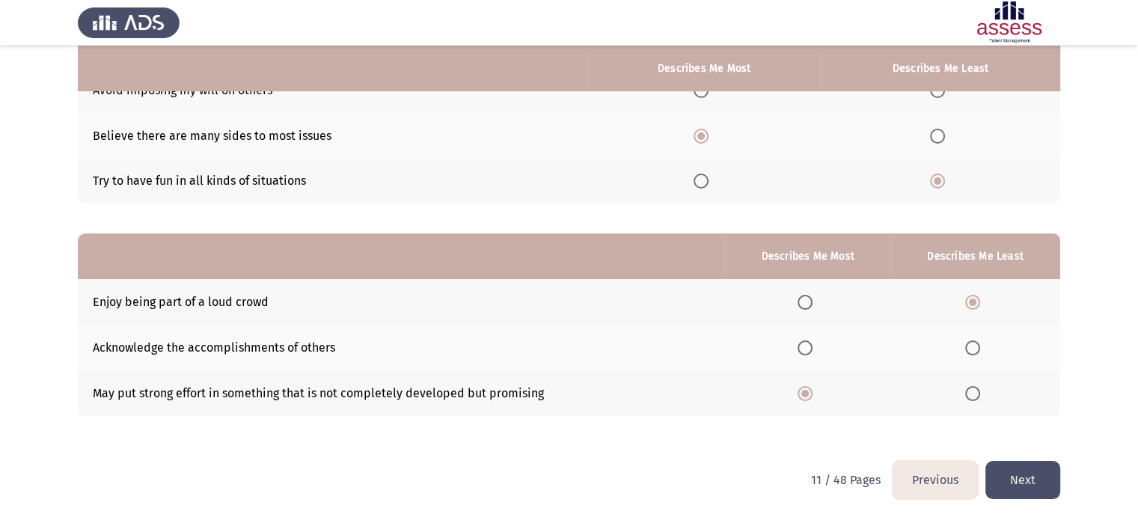
click at [1013, 479] on button "Next" at bounding box center [1022, 480] width 75 height 38
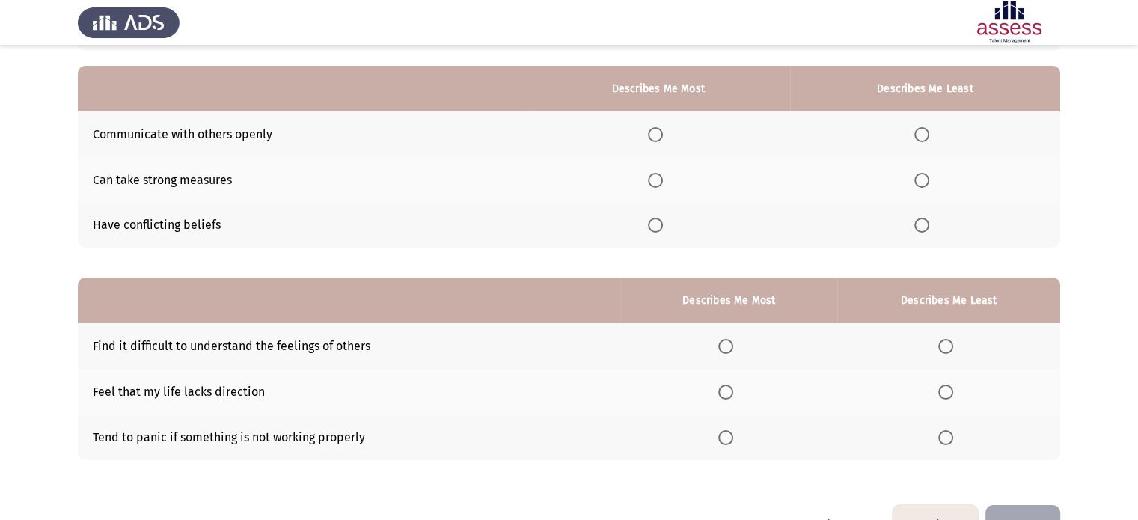
scroll to position [127, 0]
click at [922, 224] on span "Select an option" at bounding box center [922, 224] width 0 height 0
click at [922, 224] on input "Select an option" at bounding box center [921, 224] width 15 height 15
click at [649, 176] on span "Select an option" at bounding box center [655, 179] width 15 height 15
click at [649, 176] on input "Select an option" at bounding box center [655, 179] width 15 height 15
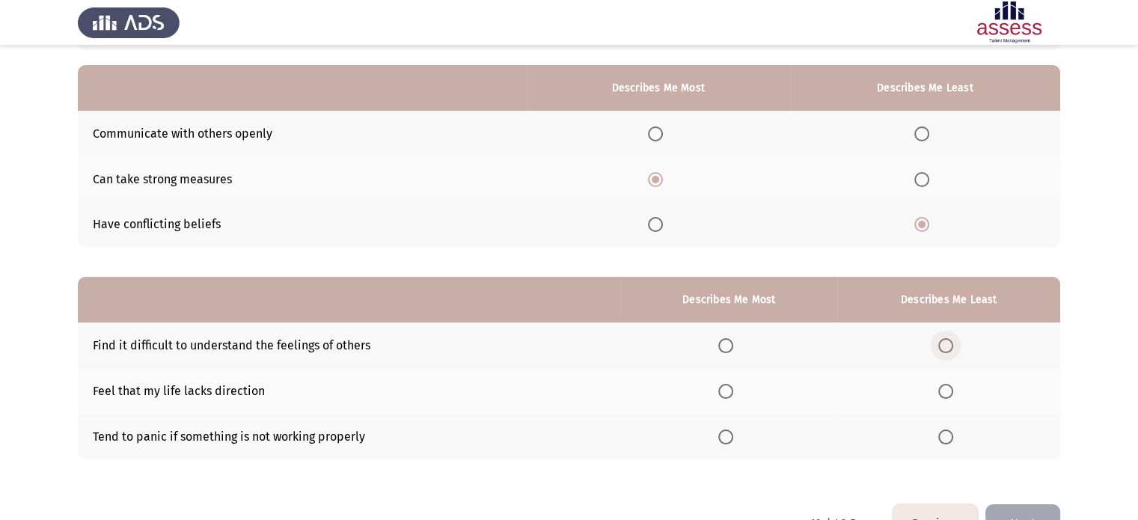
click at [944, 349] on span "Select an option" at bounding box center [945, 345] width 15 height 15
click at [944, 349] on input "Select an option" at bounding box center [945, 345] width 15 height 15
click at [944, 442] on span "Select an option" at bounding box center [945, 436] width 15 height 15
click at [944, 442] on input "Select an option" at bounding box center [945, 436] width 15 height 15
click at [731, 391] on span "Select an option" at bounding box center [725, 391] width 15 height 15
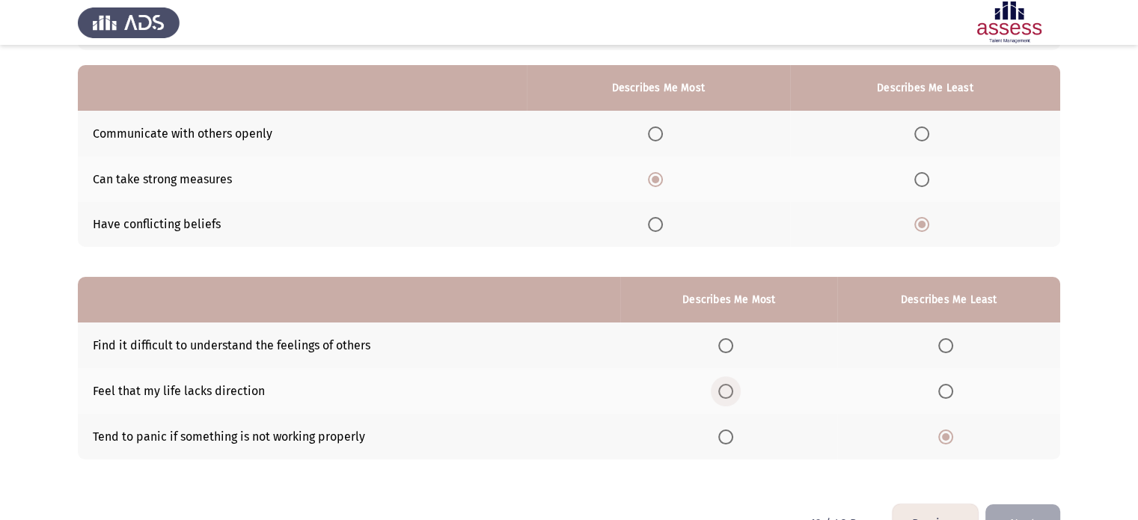
click at [731, 391] on input "Select an option" at bounding box center [725, 391] width 15 height 15
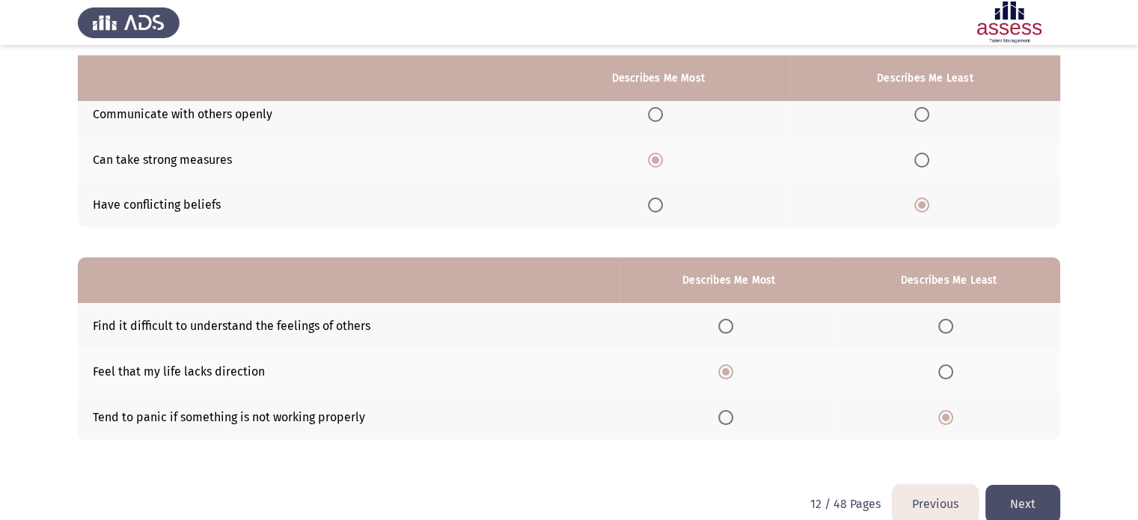
scroll to position [171, 0]
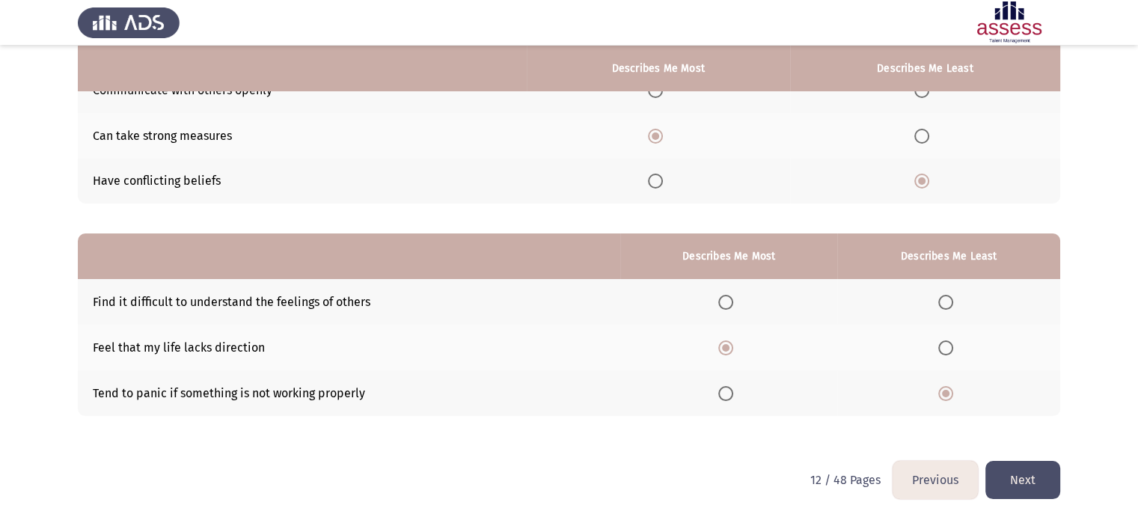
click at [1036, 486] on button "Next" at bounding box center [1022, 480] width 75 height 38
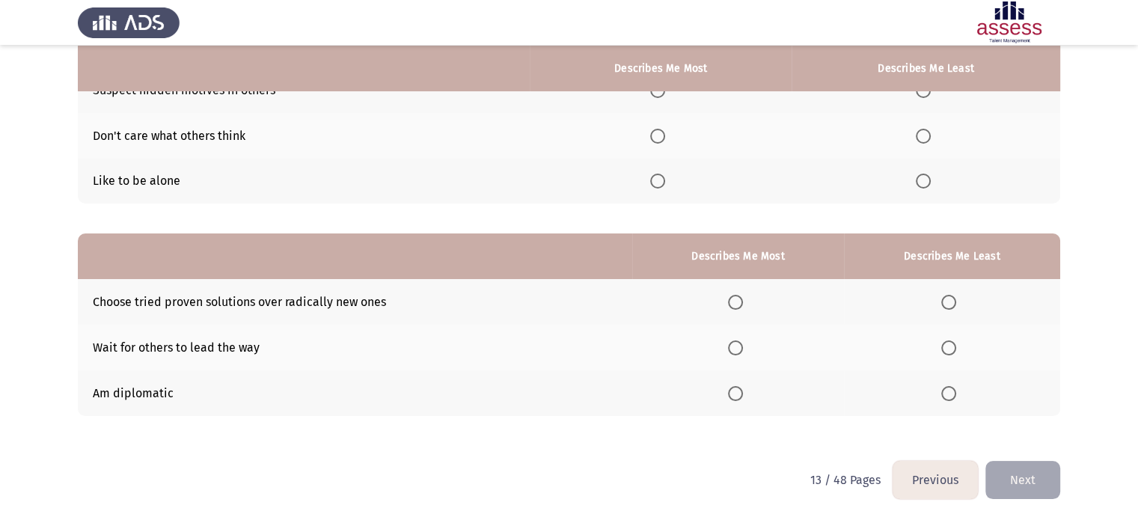
click at [961, 486] on button "Previous" at bounding box center [935, 480] width 85 height 38
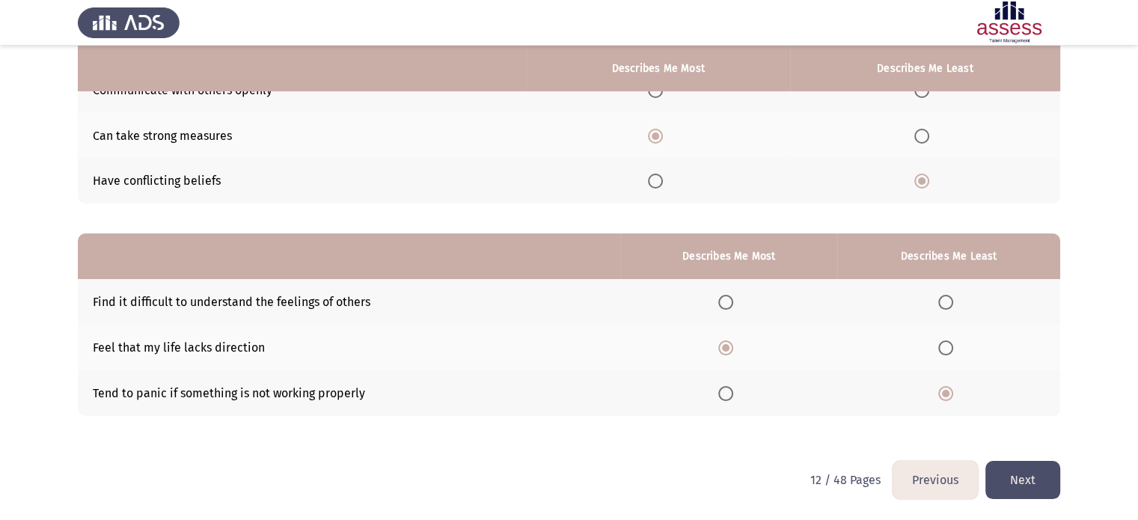
click at [964, 490] on button "Previous" at bounding box center [935, 480] width 85 height 38
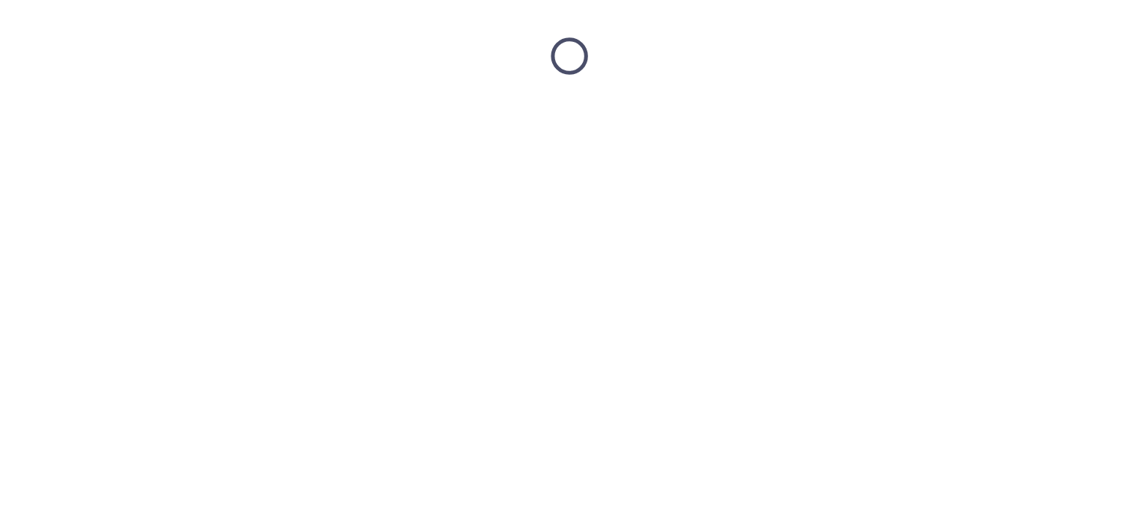
scroll to position [0, 0]
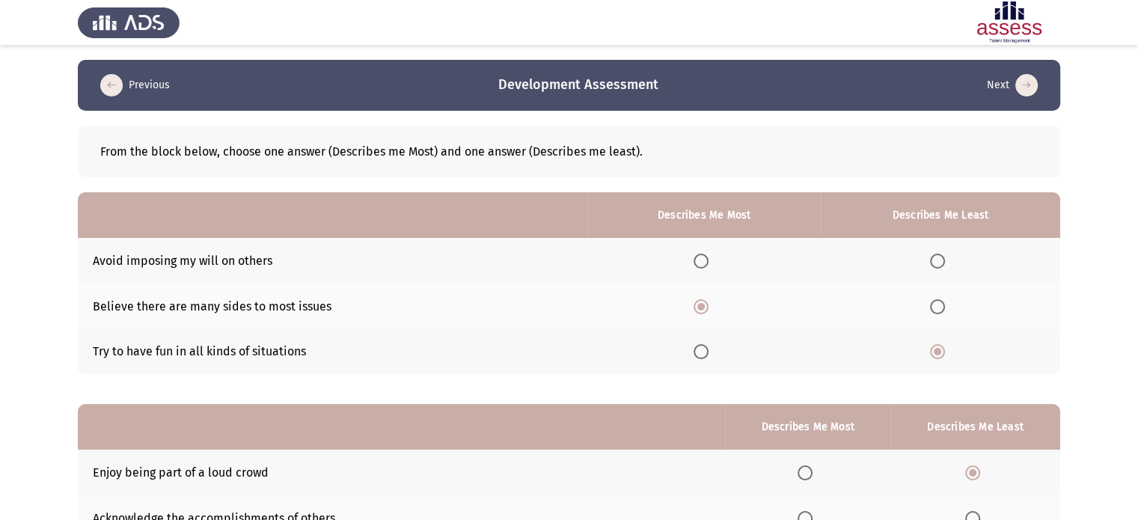
click at [940, 260] on span "Select an option" at bounding box center [937, 261] width 15 height 15
click at [940, 260] on input "Select an option" at bounding box center [937, 261] width 15 height 15
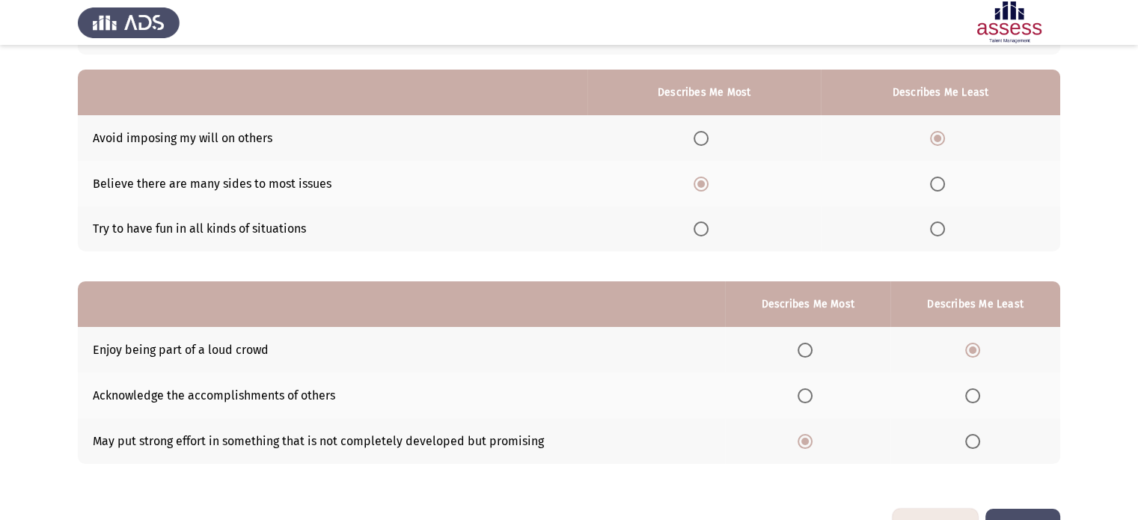
scroll to position [126, 0]
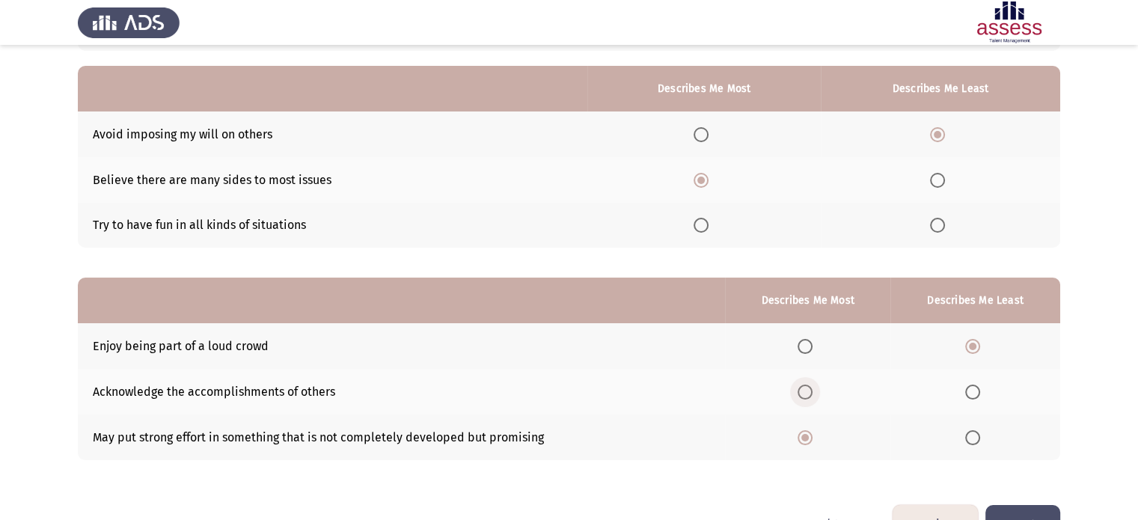
click at [808, 394] on span "Select an option" at bounding box center [805, 392] width 15 height 15
click at [808, 394] on input "Select an option" at bounding box center [805, 392] width 15 height 15
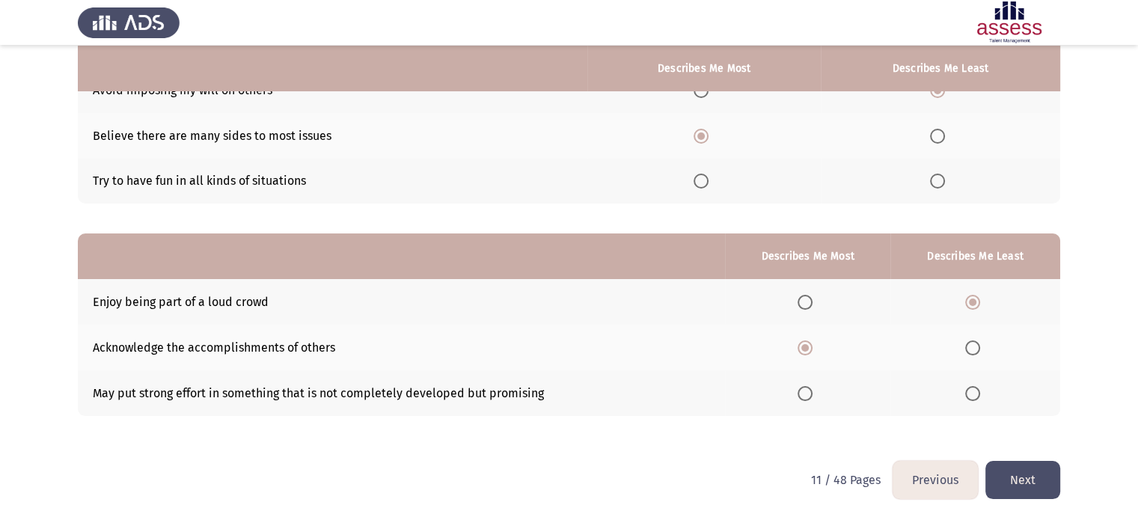
click at [1041, 487] on button "Next" at bounding box center [1022, 480] width 75 height 38
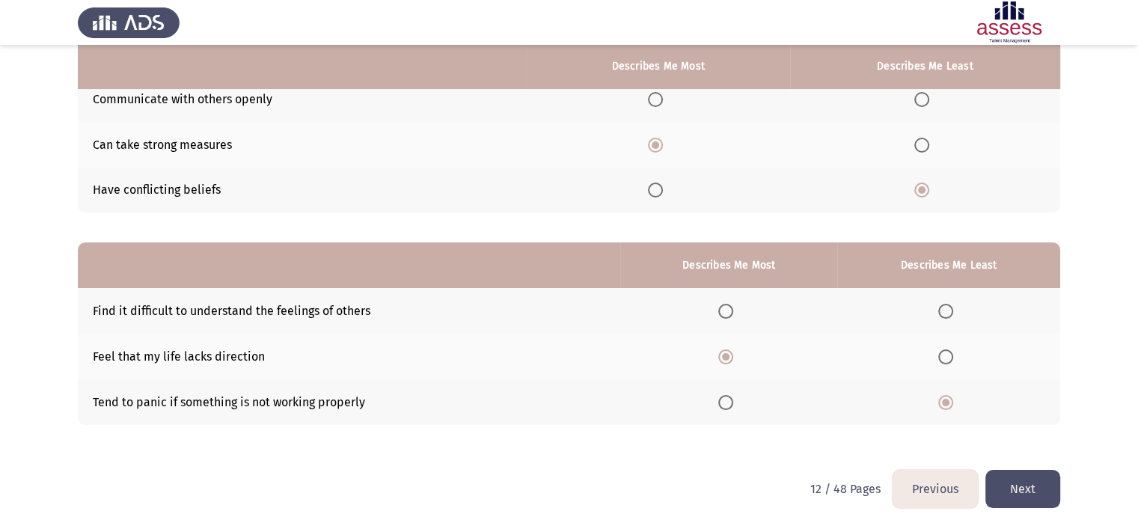
scroll to position [162, 0]
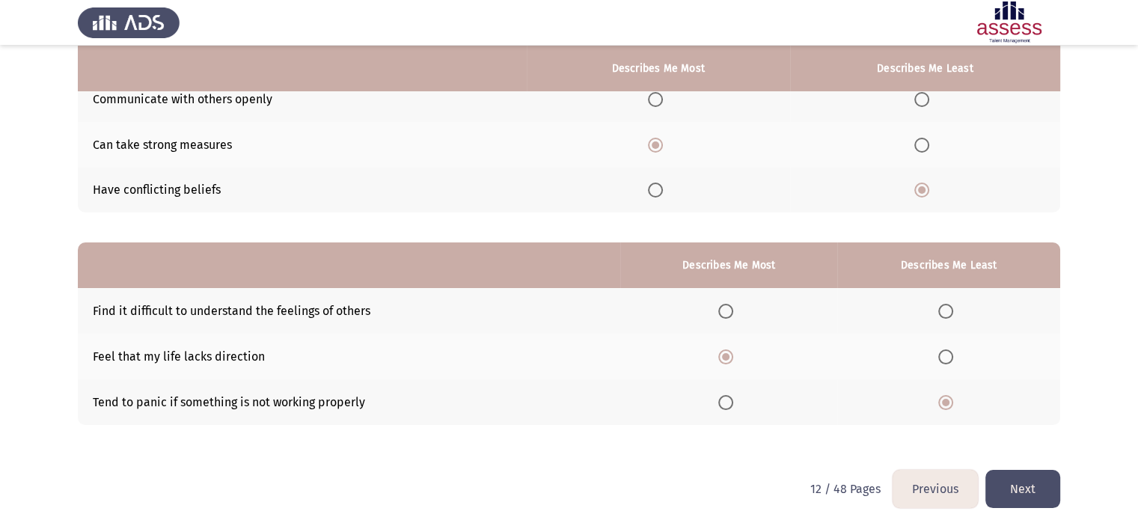
click at [1035, 478] on button "Next" at bounding box center [1022, 489] width 75 height 38
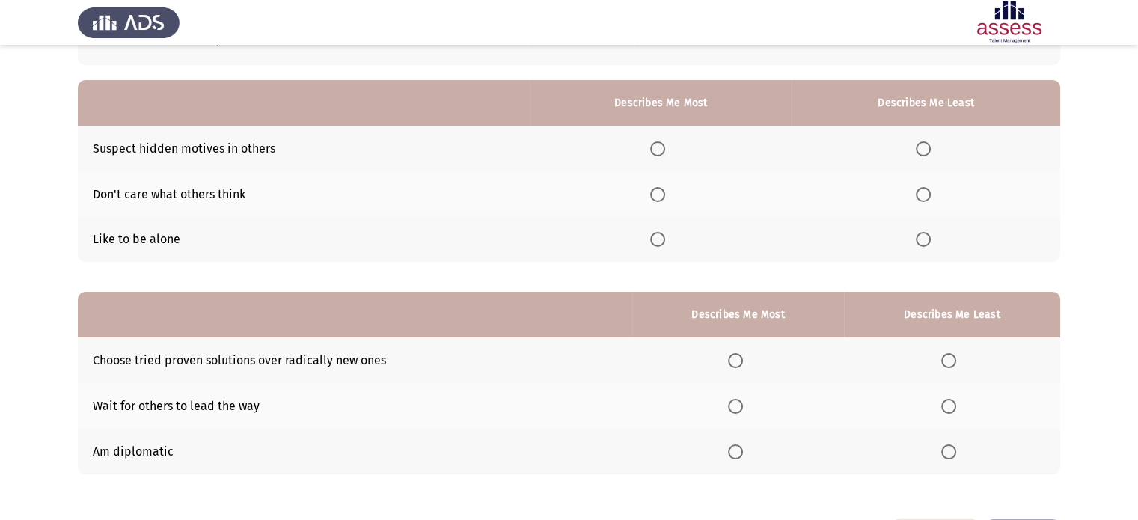
scroll to position [113, 0]
click at [923, 154] on span "Select an option" at bounding box center [923, 148] width 15 height 15
click at [923, 154] on input "Select an option" at bounding box center [923, 148] width 15 height 15
click at [658, 195] on span "Select an option" at bounding box center [657, 193] width 15 height 15
click at [658, 195] on input "Select an option" at bounding box center [657, 193] width 15 height 15
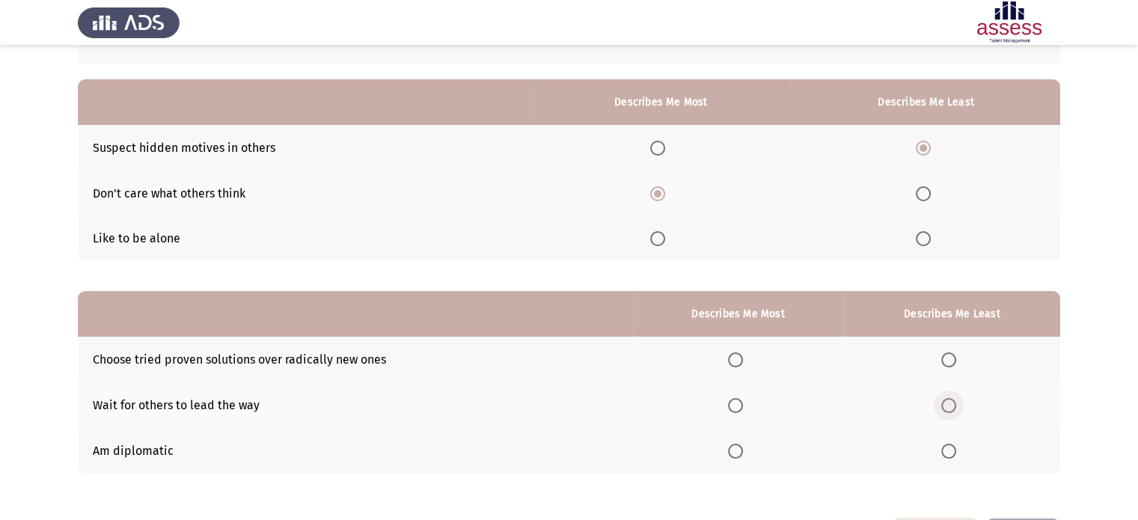
click at [955, 405] on span "Select an option" at bounding box center [948, 405] width 15 height 15
click at [955, 405] on input "Select an option" at bounding box center [948, 405] width 15 height 15
click at [732, 455] on span "Select an option" at bounding box center [735, 451] width 15 height 15
click at [732, 455] on input "Select an option" at bounding box center [735, 451] width 15 height 15
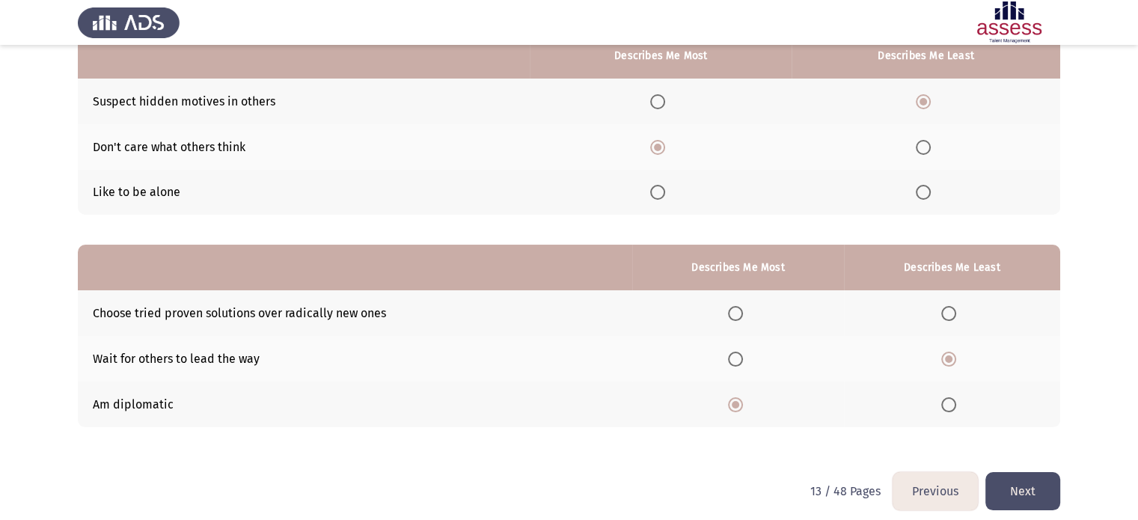
scroll to position [171, 0]
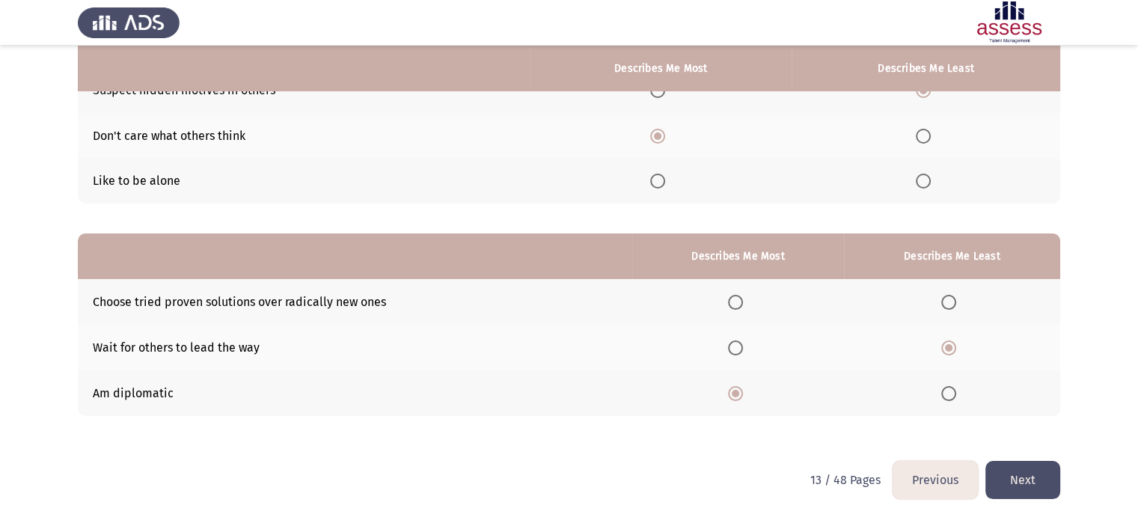
click at [1033, 480] on button "Next" at bounding box center [1022, 480] width 75 height 38
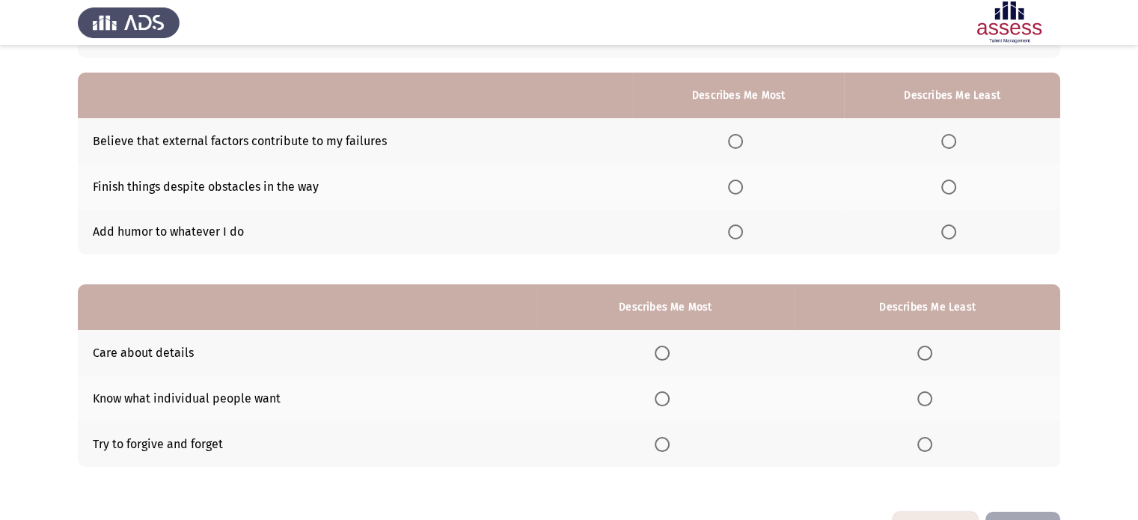
scroll to position [122, 0]
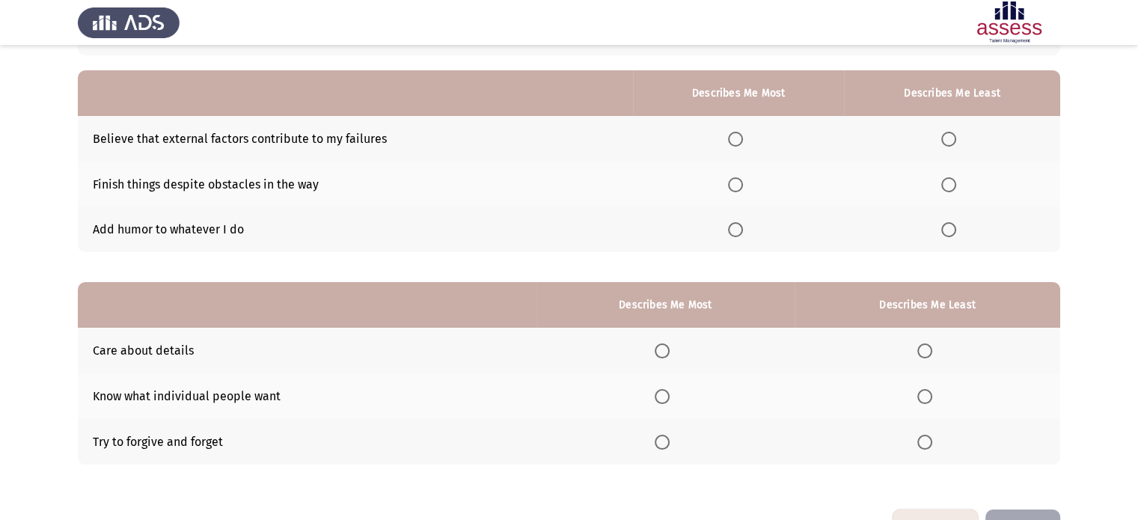
click at [658, 398] on span "Select an option" at bounding box center [662, 396] width 15 height 15
click at [658, 398] on input "Select an option" at bounding box center [662, 396] width 15 height 15
click at [665, 349] on span "Select an option" at bounding box center [662, 350] width 15 height 15
click at [665, 349] on input "Select an option" at bounding box center [662, 350] width 15 height 15
click at [920, 441] on span "Select an option" at bounding box center [924, 442] width 15 height 15
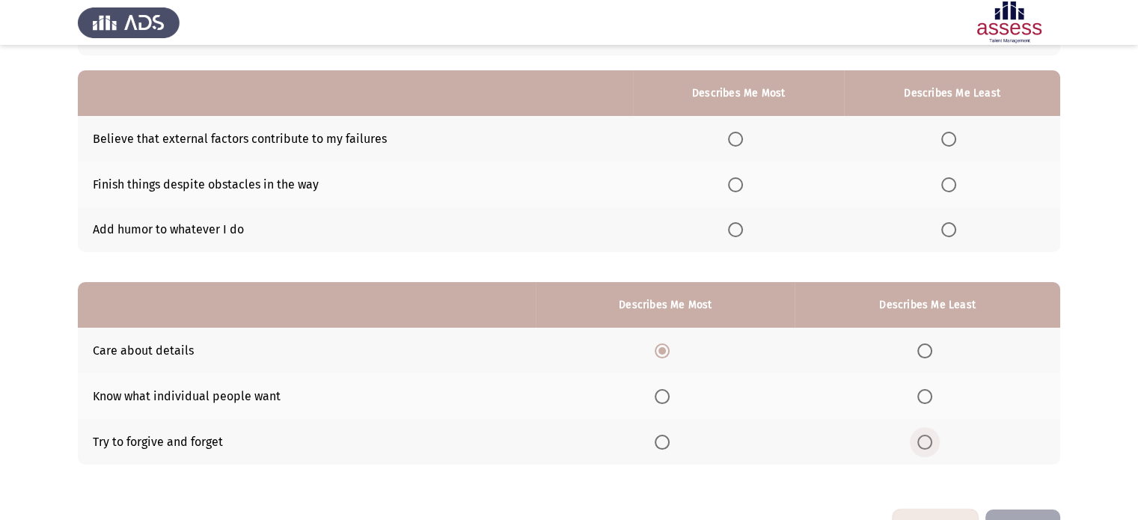
click at [920, 441] on input "Select an option" at bounding box center [924, 442] width 15 height 15
click at [948, 233] on span "Select an option" at bounding box center [948, 229] width 15 height 15
click at [948, 233] on input "Select an option" at bounding box center [948, 229] width 15 height 15
click at [741, 187] on span "Select an option" at bounding box center [735, 184] width 15 height 15
click at [741, 187] on input "Select an option" at bounding box center [735, 184] width 15 height 15
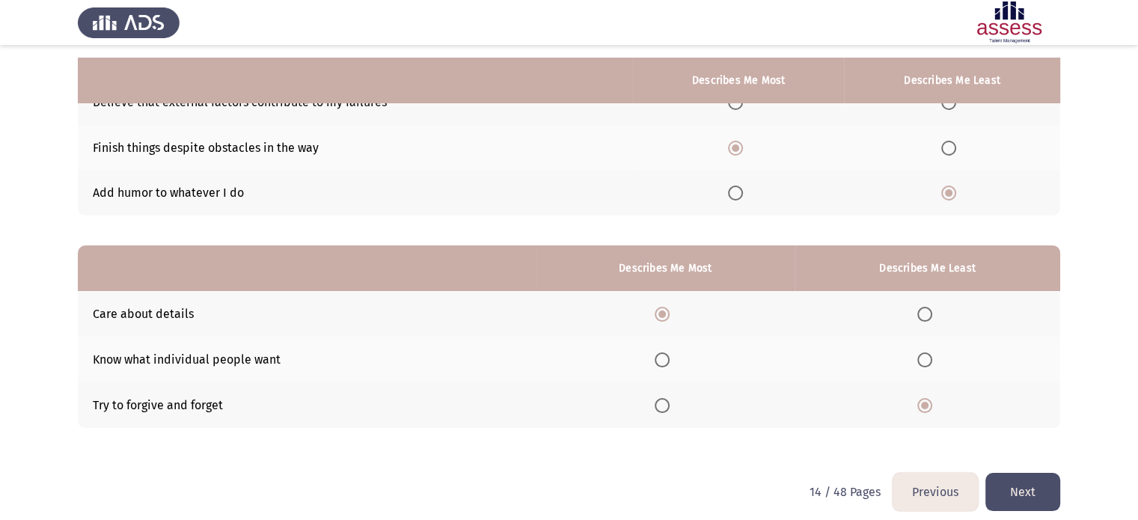
scroll to position [171, 0]
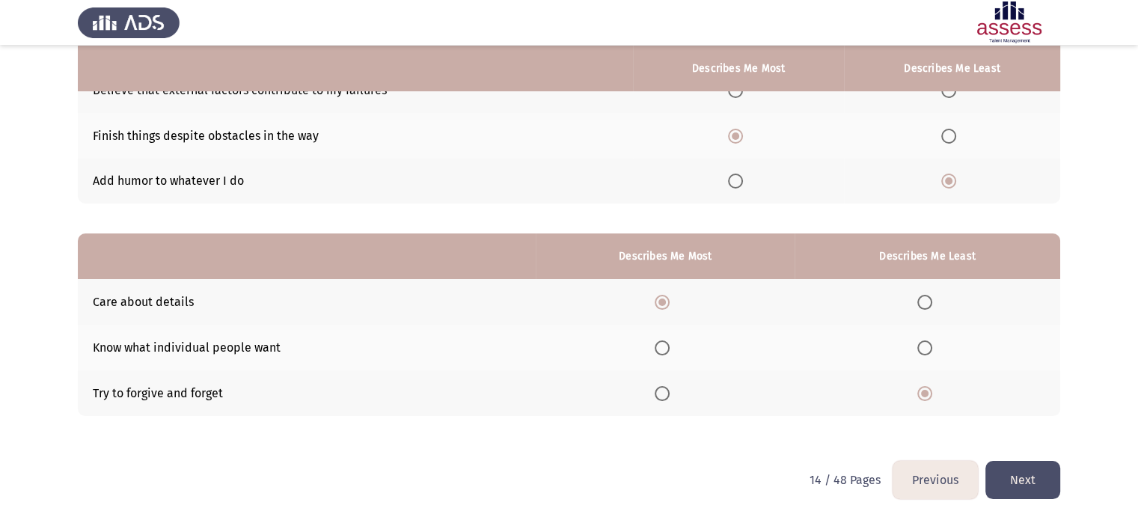
click at [1030, 478] on button "Next" at bounding box center [1022, 480] width 75 height 38
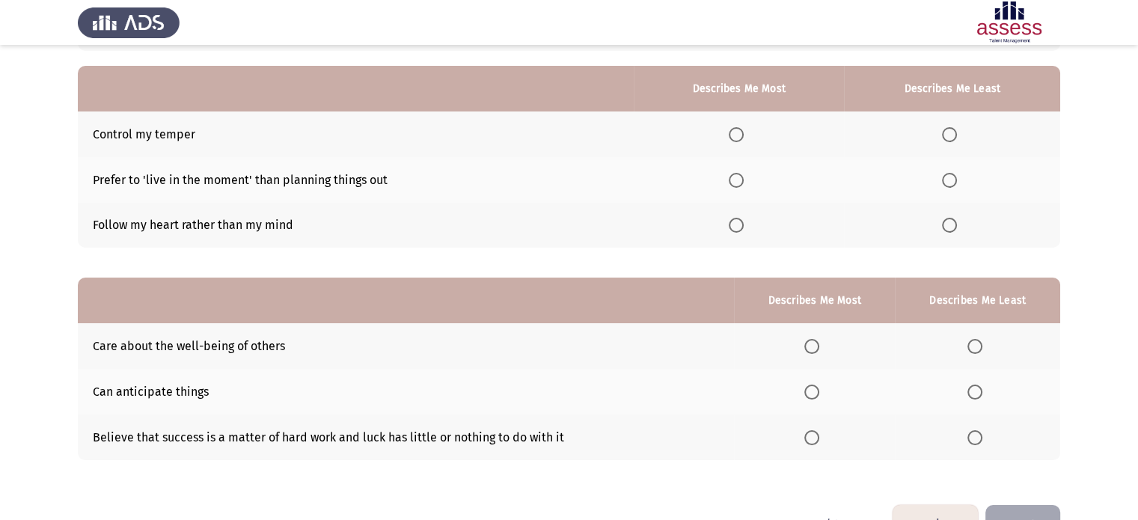
scroll to position [127, 0]
click at [815, 435] on span "Select an option" at bounding box center [811, 436] width 15 height 15
click at [815, 435] on input "Select an option" at bounding box center [811, 436] width 15 height 15
click at [980, 343] on span "Select an option" at bounding box center [974, 345] width 15 height 15
click at [980, 343] on input "Select an option" at bounding box center [974, 345] width 15 height 15
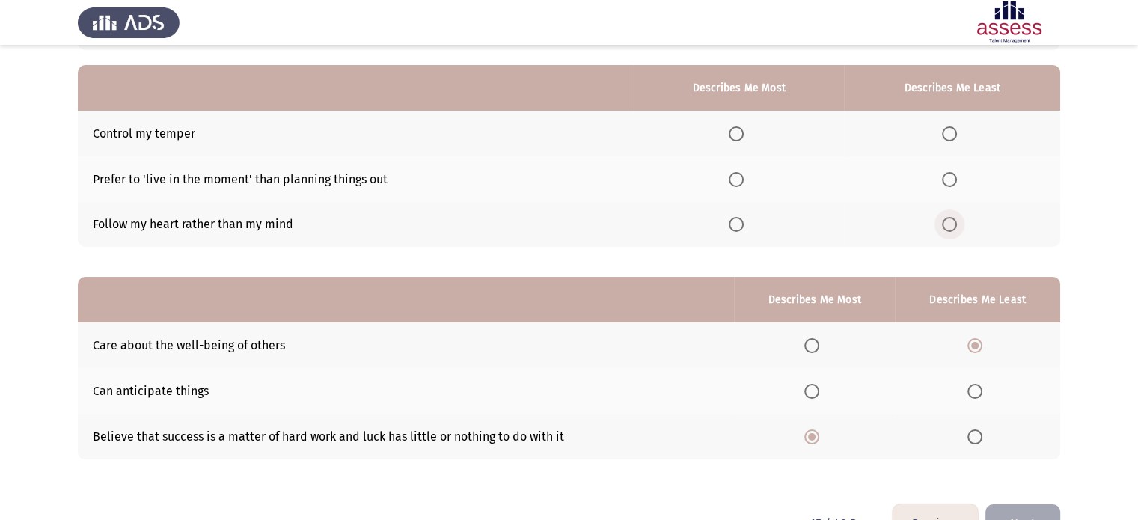
click at [944, 227] on span "Select an option" at bounding box center [949, 224] width 15 height 15
click at [944, 227] on input "Select an option" at bounding box center [949, 224] width 15 height 15
click at [738, 137] on span "Select an option" at bounding box center [736, 133] width 15 height 15
click at [738, 137] on input "Select an option" at bounding box center [736, 133] width 15 height 15
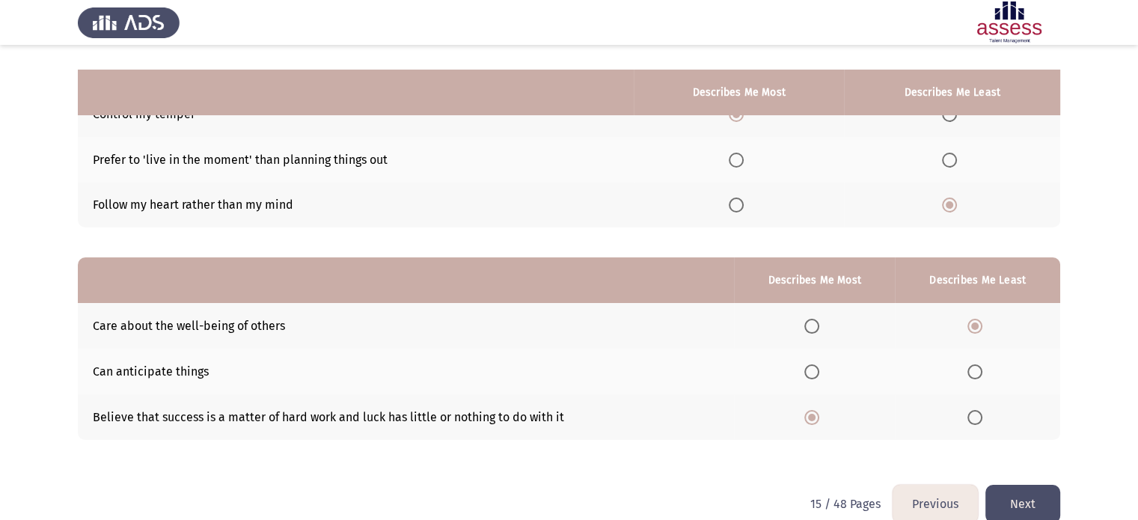
scroll to position [171, 0]
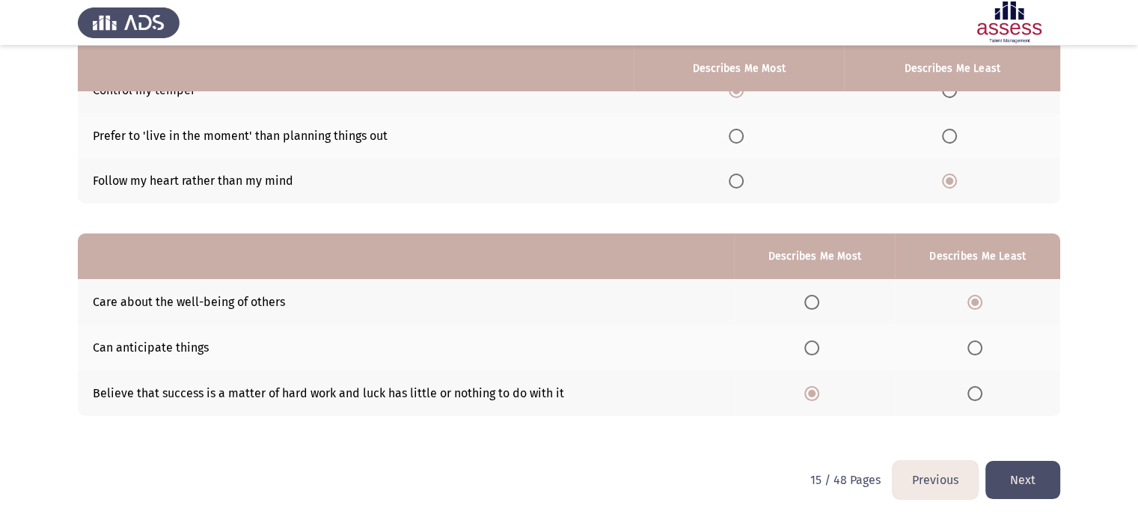
click at [1021, 483] on button "Next" at bounding box center [1022, 480] width 75 height 38
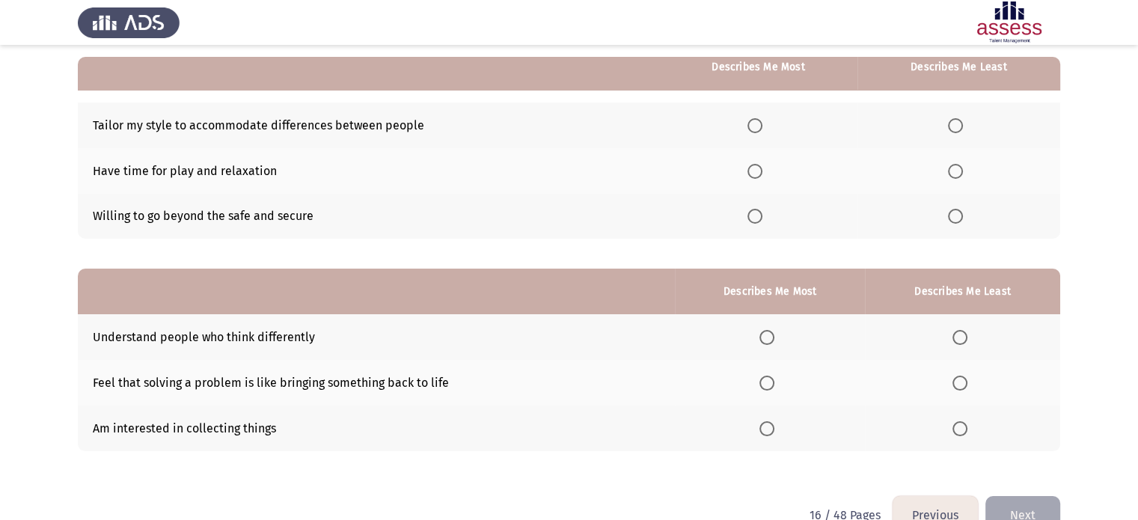
scroll to position [138, 0]
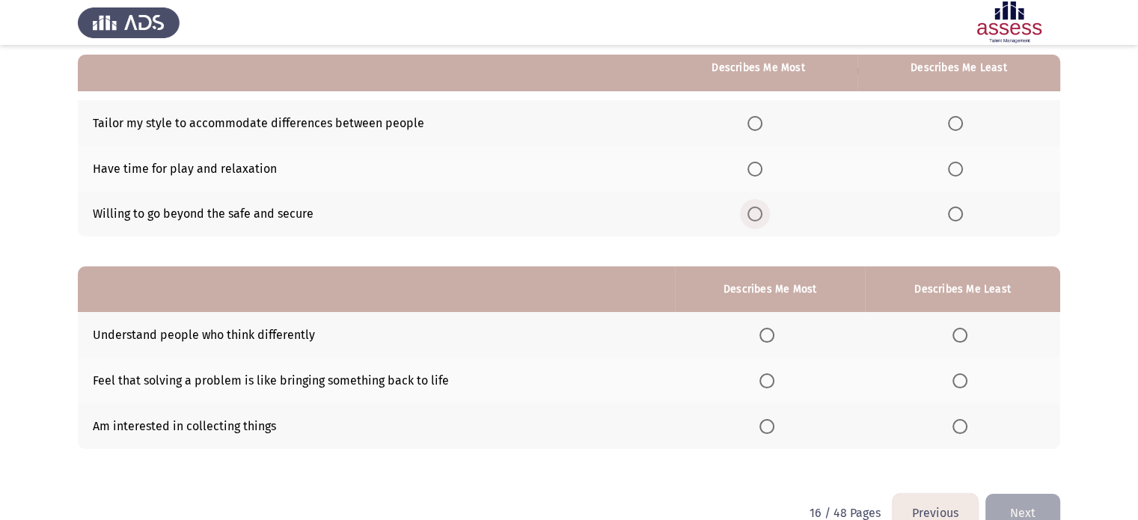
click at [751, 218] on span "Select an option" at bounding box center [754, 214] width 15 height 15
click at [751, 218] on input "Select an option" at bounding box center [754, 214] width 15 height 15
click at [760, 383] on span "Select an option" at bounding box center [766, 380] width 15 height 15
click at [760, 383] on input "Select an option" at bounding box center [766, 380] width 15 height 15
click at [958, 428] on span "Select an option" at bounding box center [959, 426] width 15 height 15
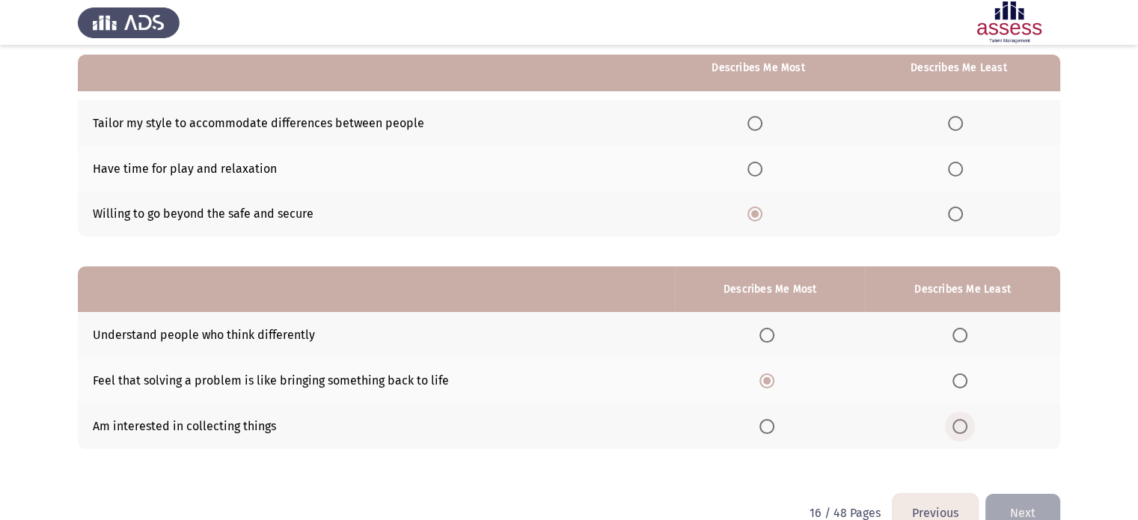
click at [958, 428] on input "Select an option" at bounding box center [959, 426] width 15 height 15
click at [955, 170] on span "Select an option" at bounding box center [955, 169] width 15 height 15
click at [955, 170] on input "Select an option" at bounding box center [955, 169] width 15 height 15
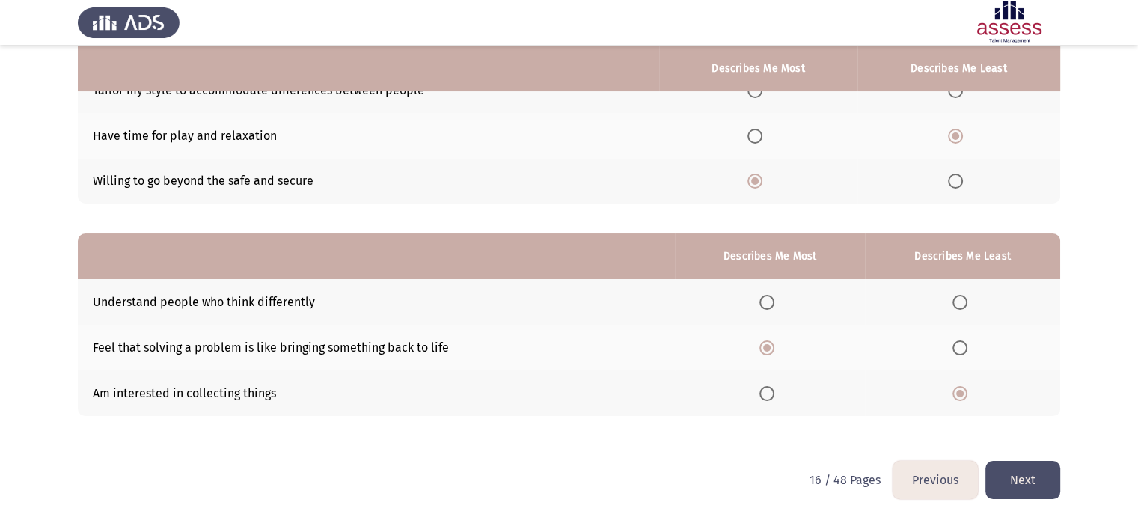
click at [1030, 475] on button "Next" at bounding box center [1022, 480] width 75 height 38
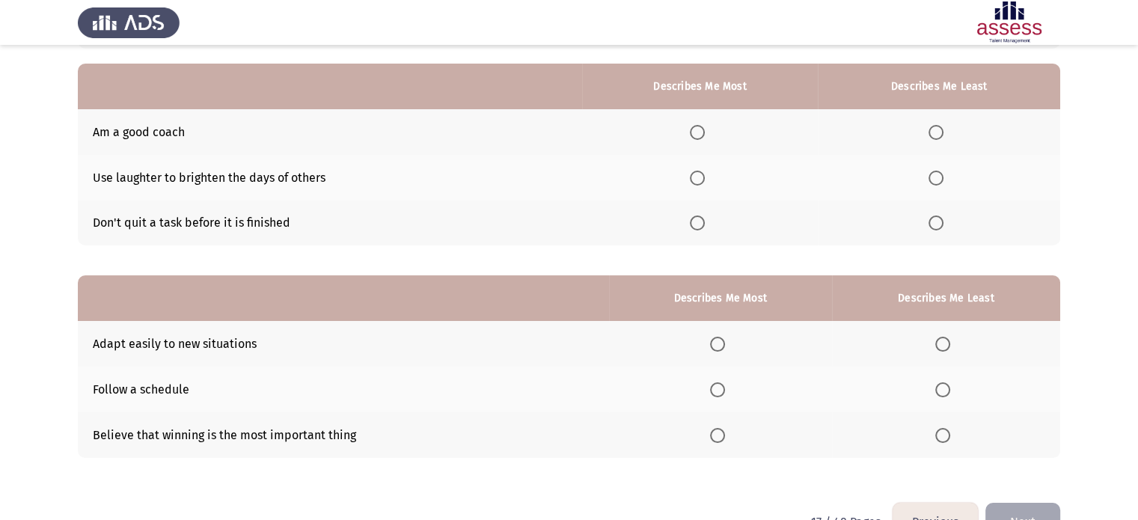
scroll to position [129, 0]
click at [718, 346] on span "Select an option" at bounding box center [717, 344] width 15 height 15
click at [718, 346] on input "Select an option" at bounding box center [717, 344] width 15 height 15
click at [943, 391] on span "Select an option" at bounding box center [942, 389] width 15 height 15
click at [943, 391] on input "Select an option" at bounding box center [942, 389] width 15 height 15
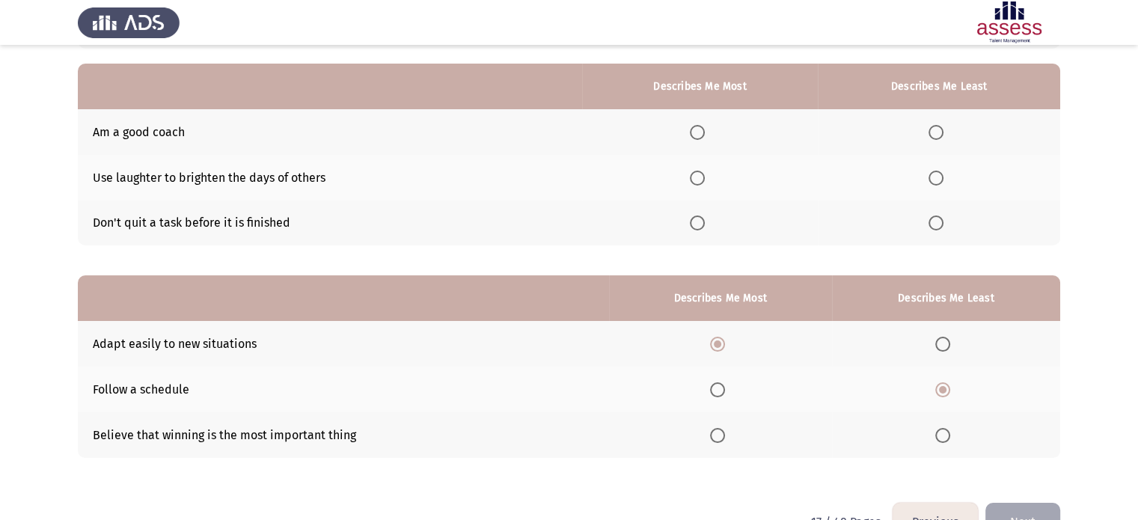
click at [935, 511] on button "Previous" at bounding box center [935, 522] width 85 height 38
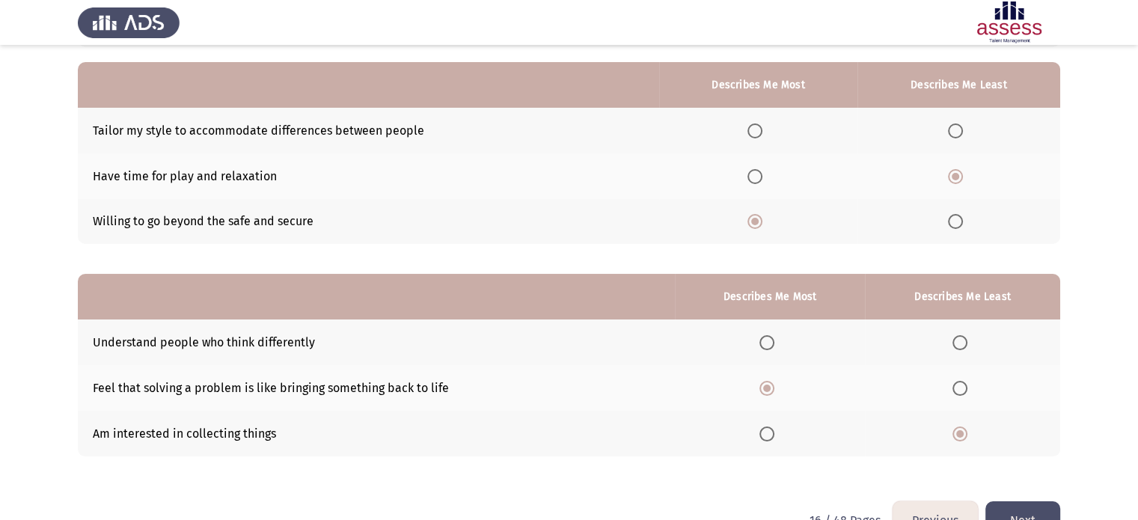
scroll to position [132, 0]
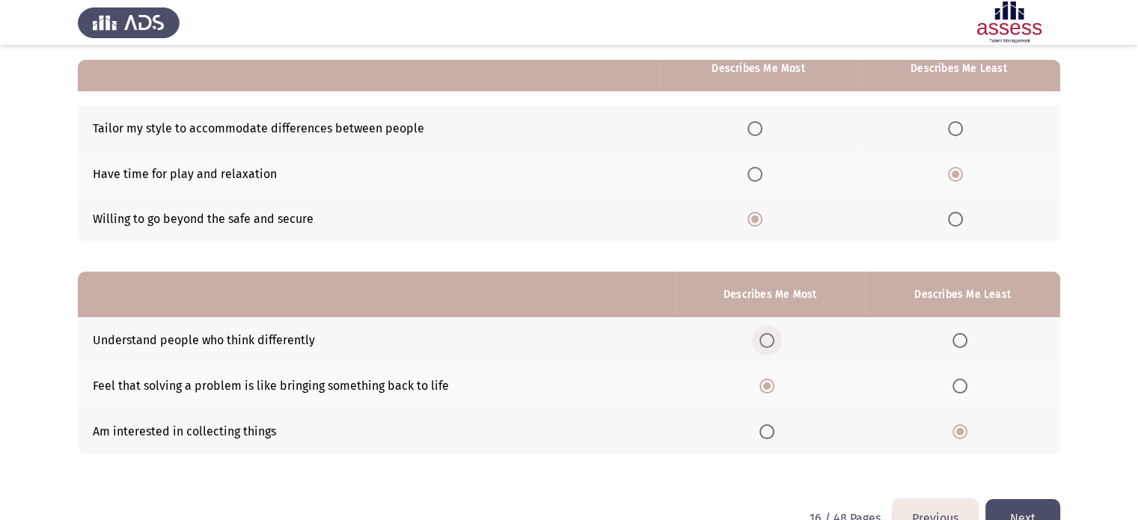
click at [768, 345] on span "Select an option" at bounding box center [766, 340] width 15 height 15
click at [768, 345] on input "Select an option" at bounding box center [766, 340] width 15 height 15
click at [1030, 514] on button "Next" at bounding box center [1022, 518] width 75 height 38
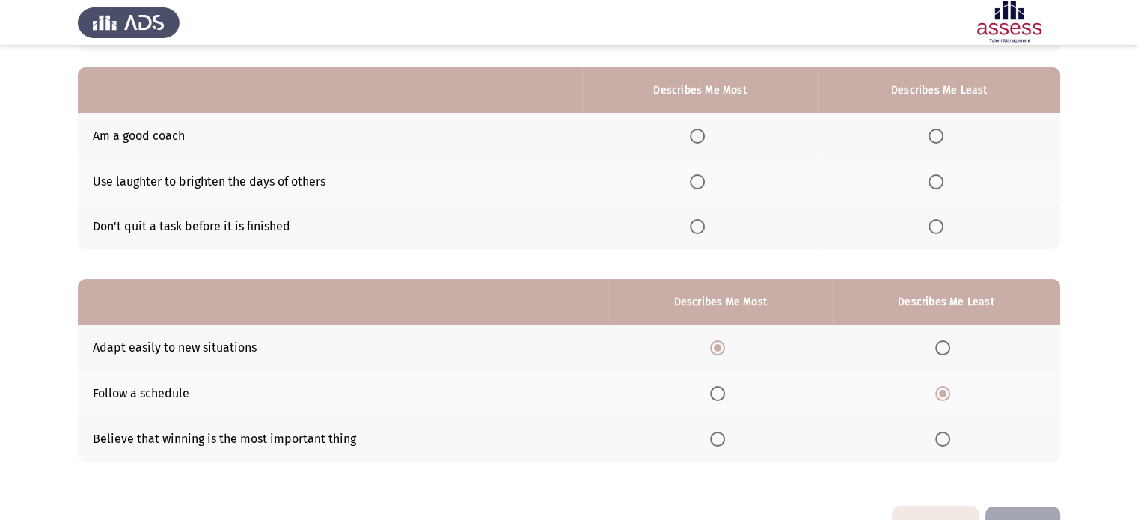
scroll to position [129, 0]
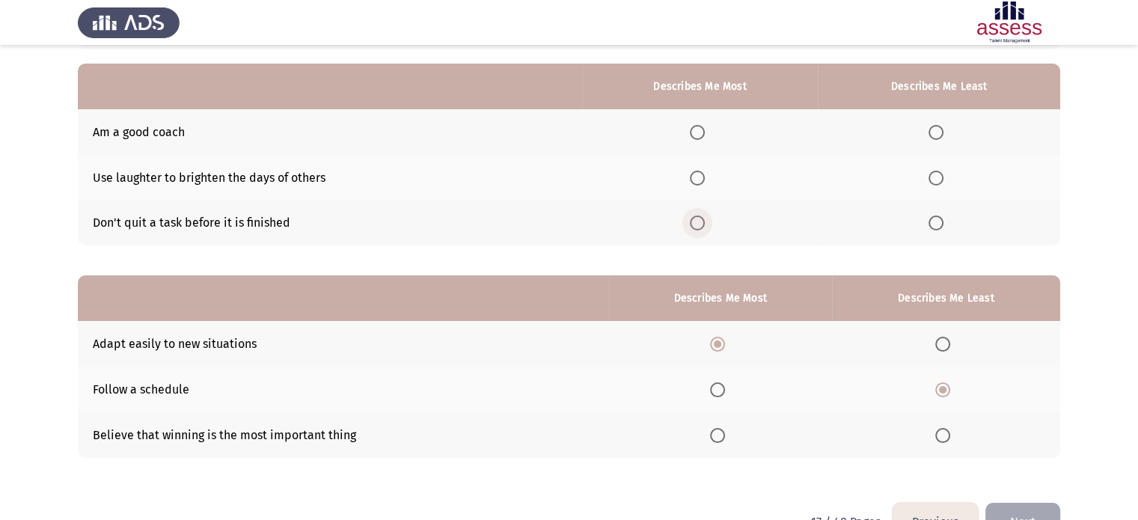
click at [700, 223] on span "Select an option" at bounding box center [697, 222] width 15 height 15
click at [700, 223] on input "Select an option" at bounding box center [697, 222] width 15 height 15
click at [938, 179] on span "Select an option" at bounding box center [936, 178] width 15 height 15
click at [938, 179] on input "Select an option" at bounding box center [936, 178] width 15 height 15
click at [1014, 507] on button "Next" at bounding box center [1022, 522] width 75 height 38
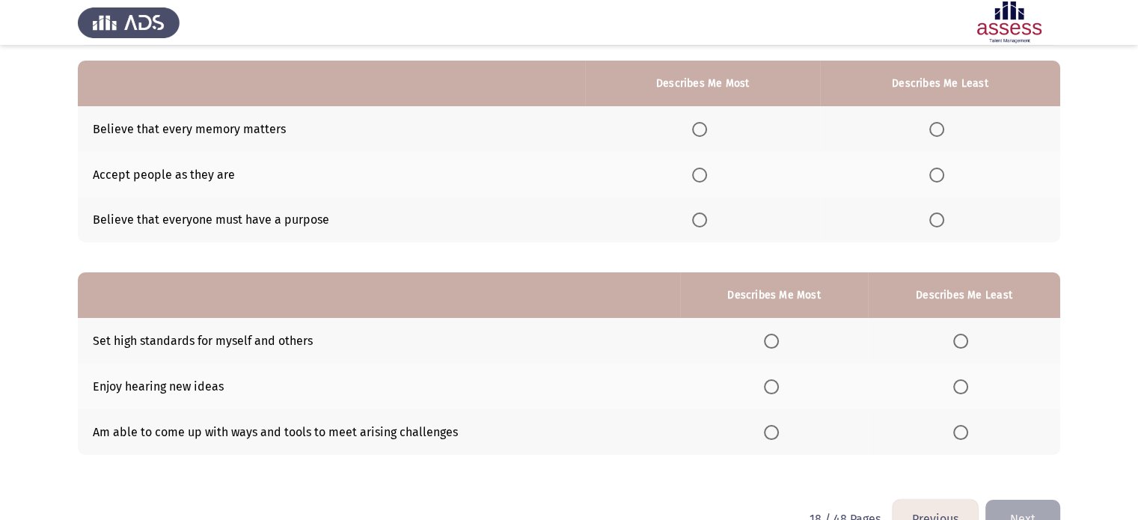
scroll to position [171, 0]
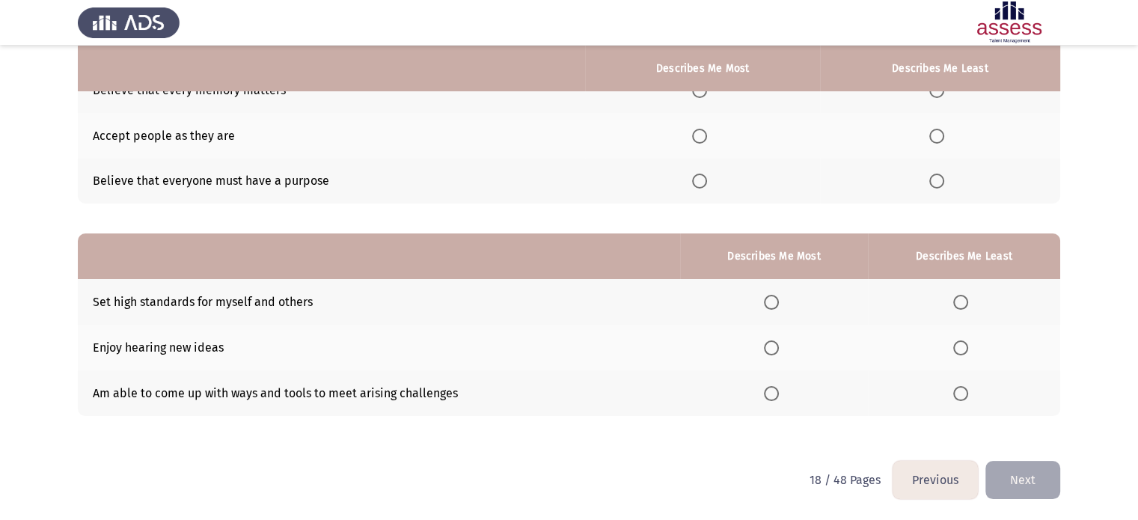
click at [931, 484] on button "Previous" at bounding box center [935, 480] width 85 height 38
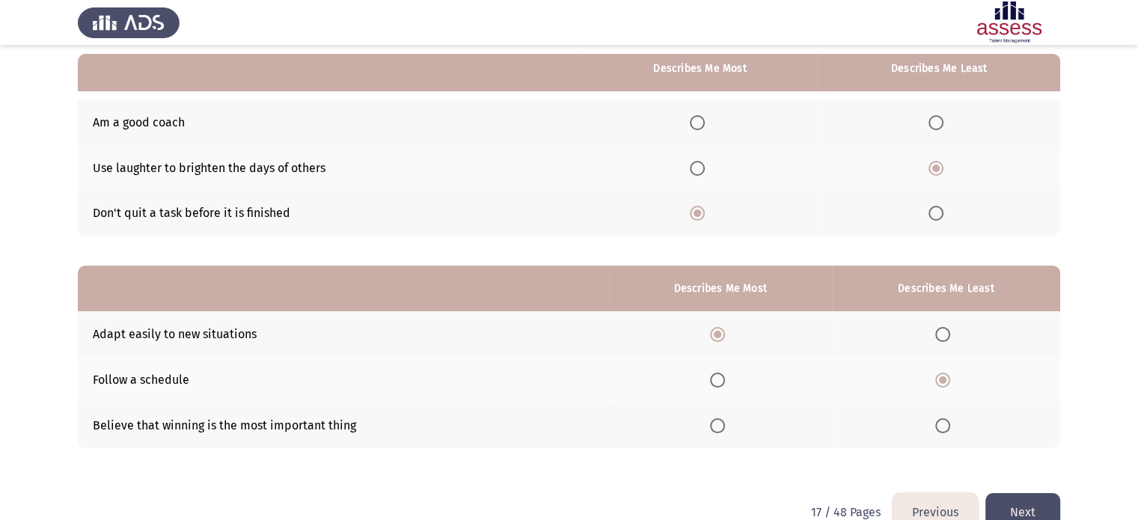
scroll to position [139, 0]
click at [940, 421] on span "Select an option" at bounding box center [942, 424] width 15 height 15
click at [940, 421] on input "Select an option" at bounding box center [942, 424] width 15 height 15
click at [1023, 500] on button "Next" at bounding box center [1022, 511] width 75 height 38
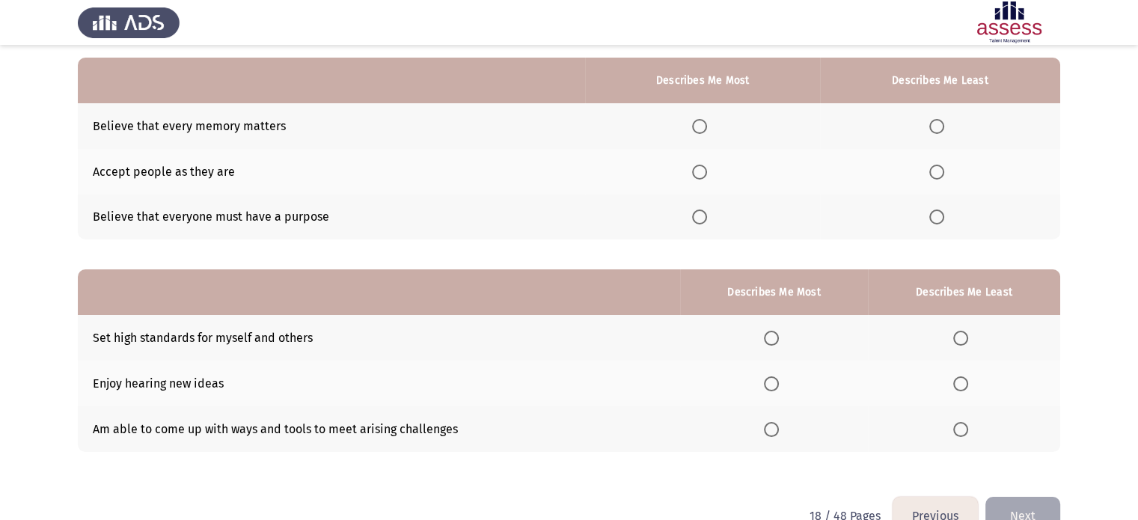
scroll to position [135, 0]
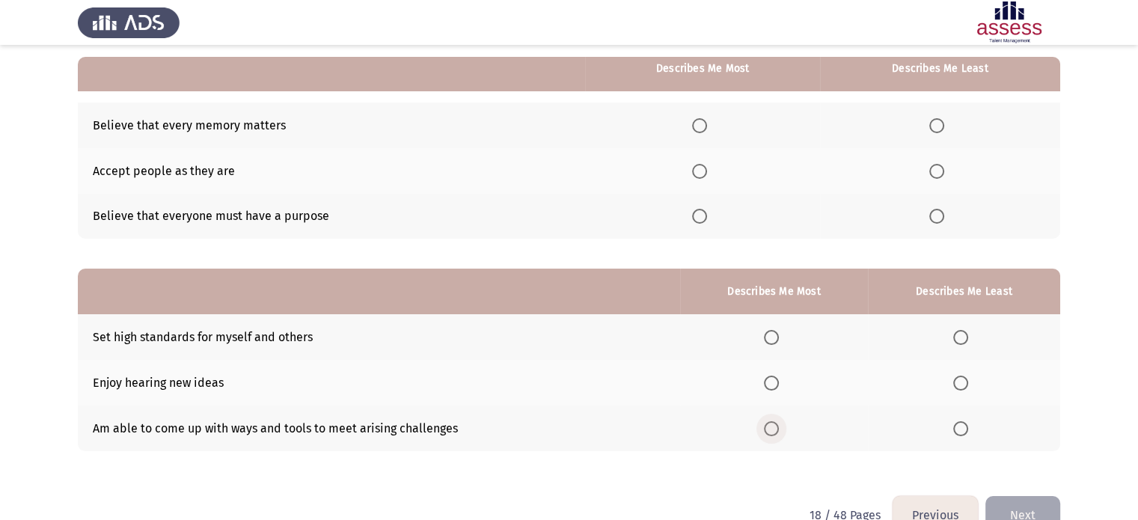
click at [772, 429] on span "Select an option" at bounding box center [771, 428] width 15 height 15
click at [772, 429] on input "Select an option" at bounding box center [771, 428] width 15 height 15
click at [955, 426] on span "Select an option" at bounding box center [960, 428] width 15 height 15
click at [955, 426] on input "Select an option" at bounding box center [960, 428] width 15 height 15
click at [773, 385] on span "Select an option" at bounding box center [771, 383] width 15 height 15
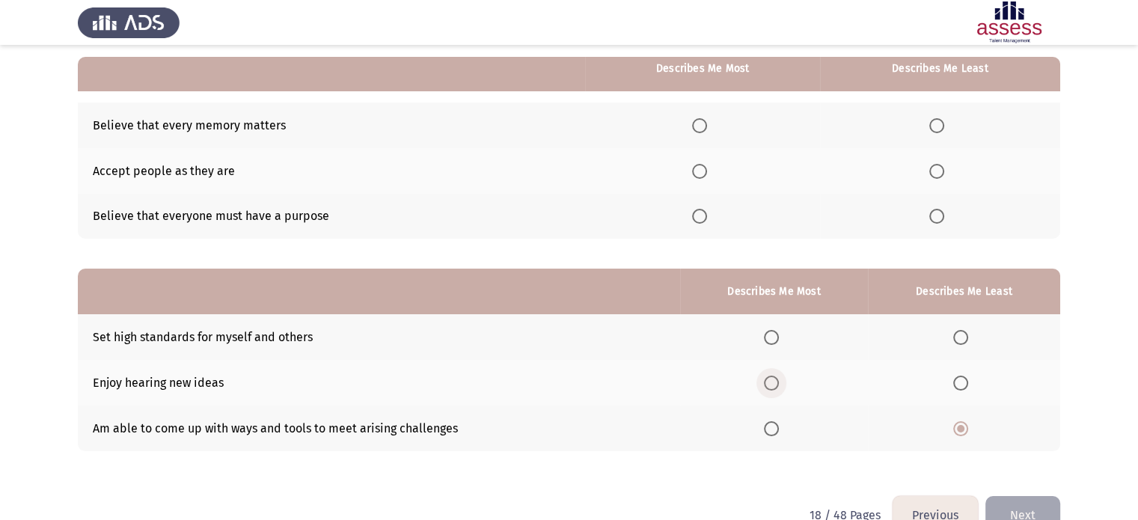
click at [773, 385] on input "Select an option" at bounding box center [771, 383] width 15 height 15
click at [934, 174] on span "Select an option" at bounding box center [936, 171] width 15 height 15
click at [934, 174] on input "Select an option" at bounding box center [936, 171] width 15 height 15
click at [704, 214] on span "Select an option" at bounding box center [699, 216] width 15 height 15
click at [704, 214] on input "Select an option" at bounding box center [699, 216] width 15 height 15
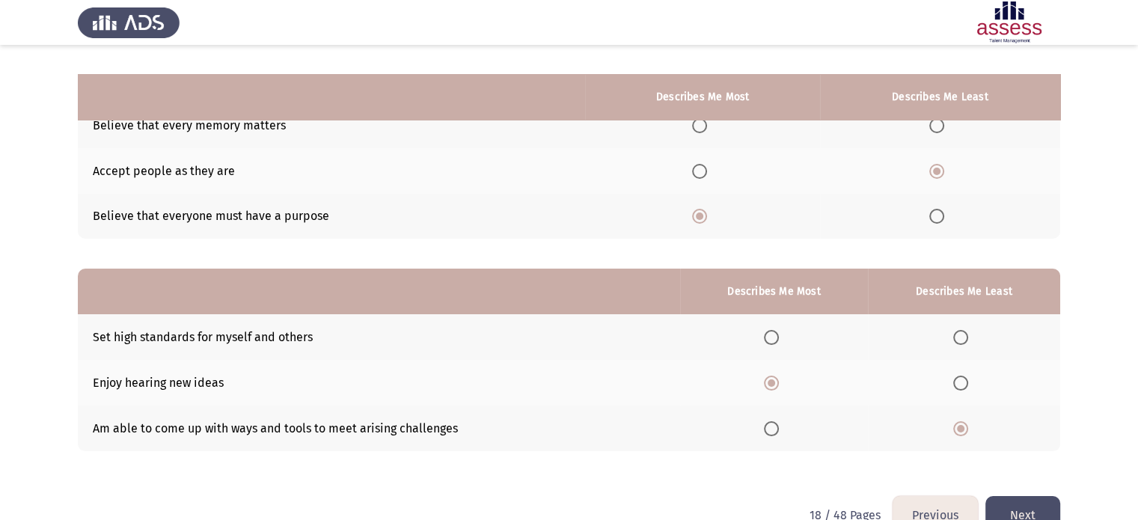
scroll to position [171, 0]
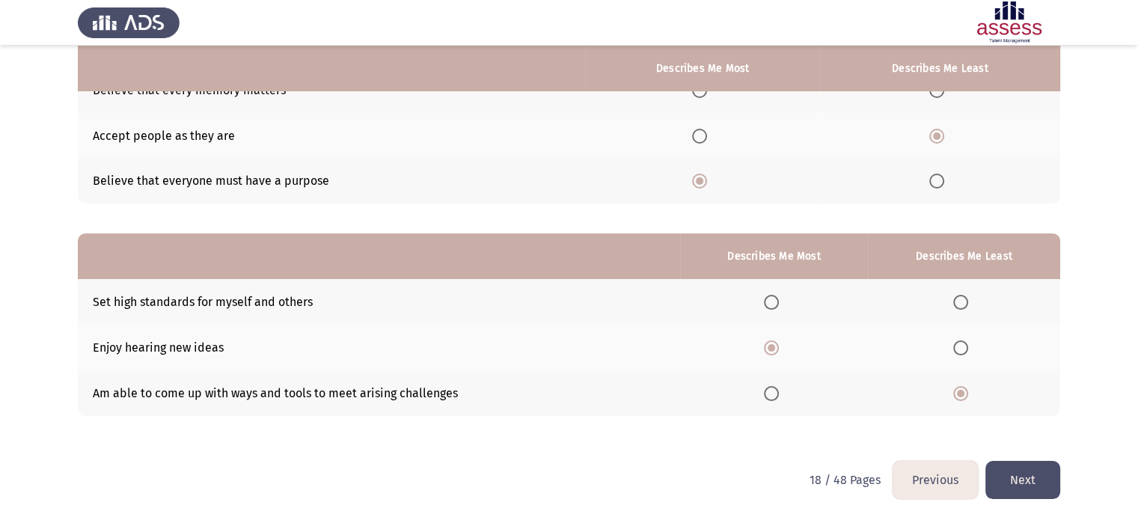
click at [1036, 472] on button "Next" at bounding box center [1022, 480] width 75 height 38
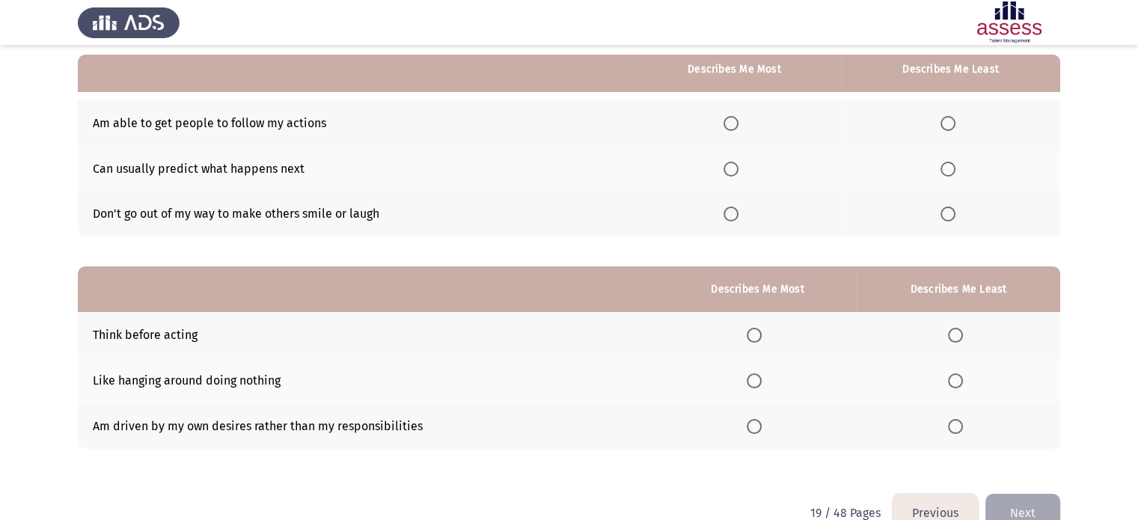
scroll to position [138, 0]
click at [930, 509] on button "Previous" at bounding box center [935, 512] width 85 height 38
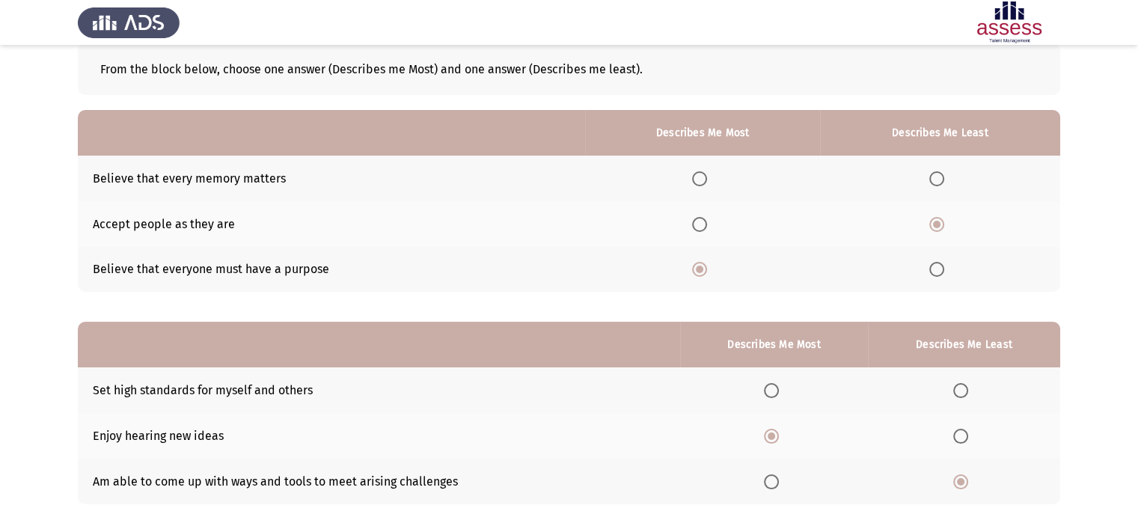
scroll to position [89, 0]
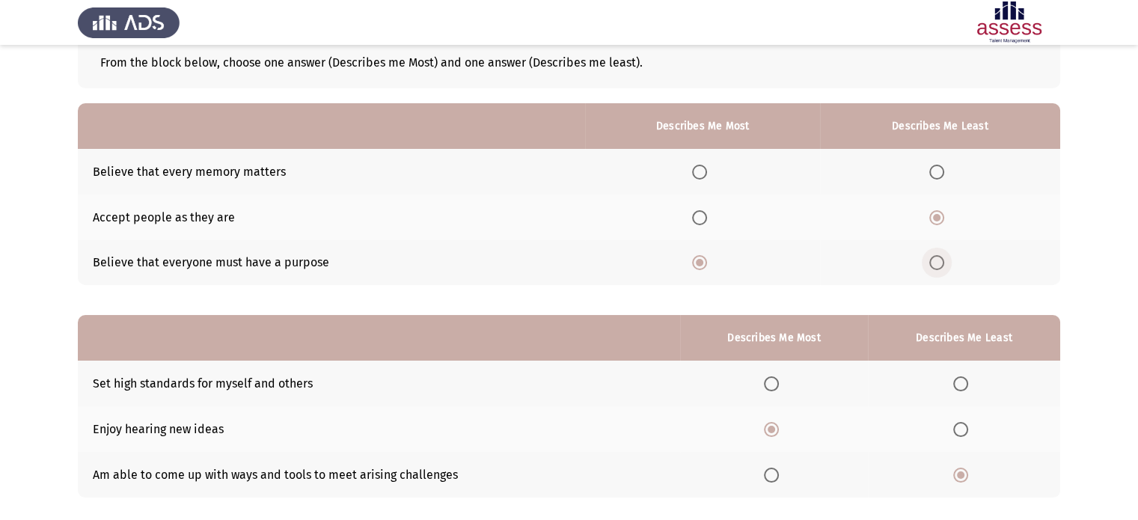
click at [938, 263] on span "Select an option" at bounding box center [936, 262] width 15 height 15
click at [938, 263] on input "Select an option" at bounding box center [936, 262] width 15 height 15
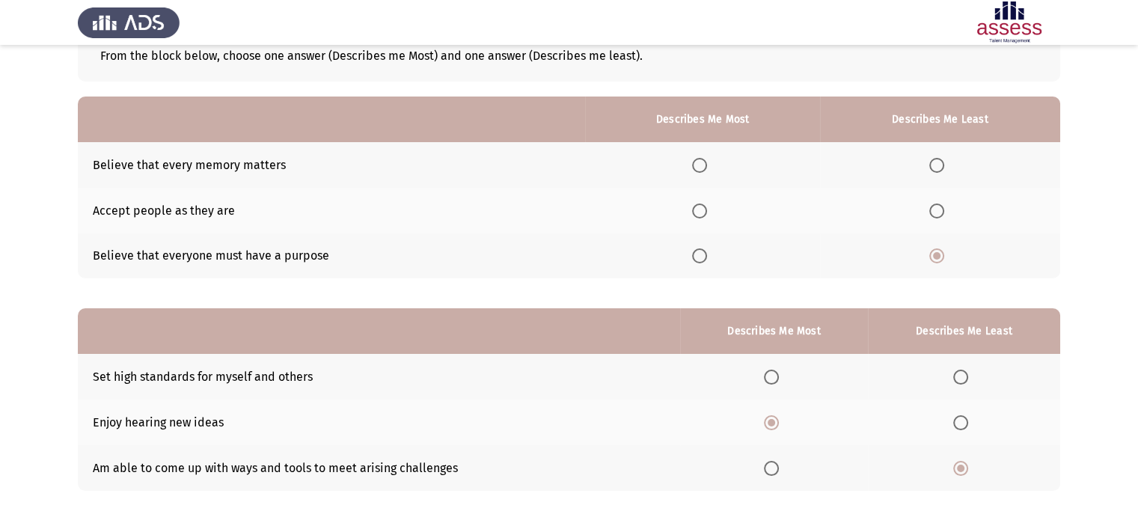
scroll to position [120, 0]
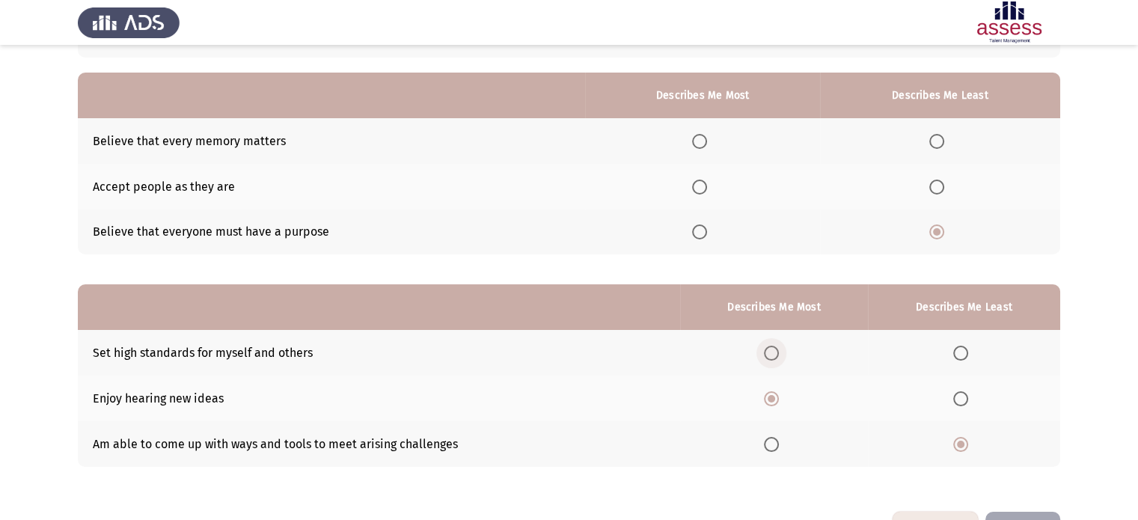
click at [772, 352] on span "Select an option" at bounding box center [771, 353] width 15 height 15
click at [772, 352] on input "Select an option" at bounding box center [771, 353] width 15 height 15
click at [698, 189] on span "Select an option" at bounding box center [699, 187] width 15 height 15
click at [698, 189] on input "Select an option" at bounding box center [699, 187] width 15 height 15
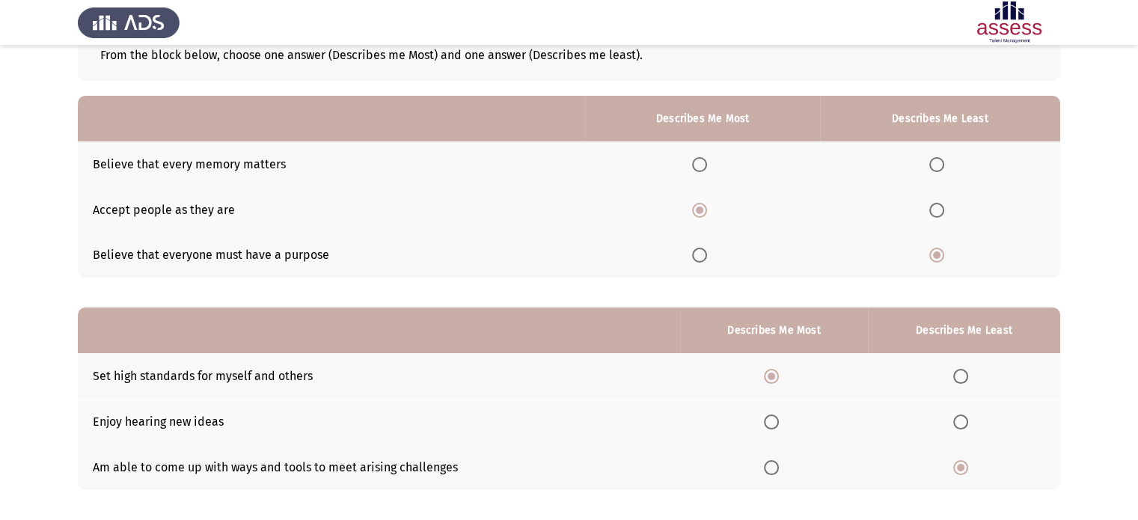
scroll to position [94, 0]
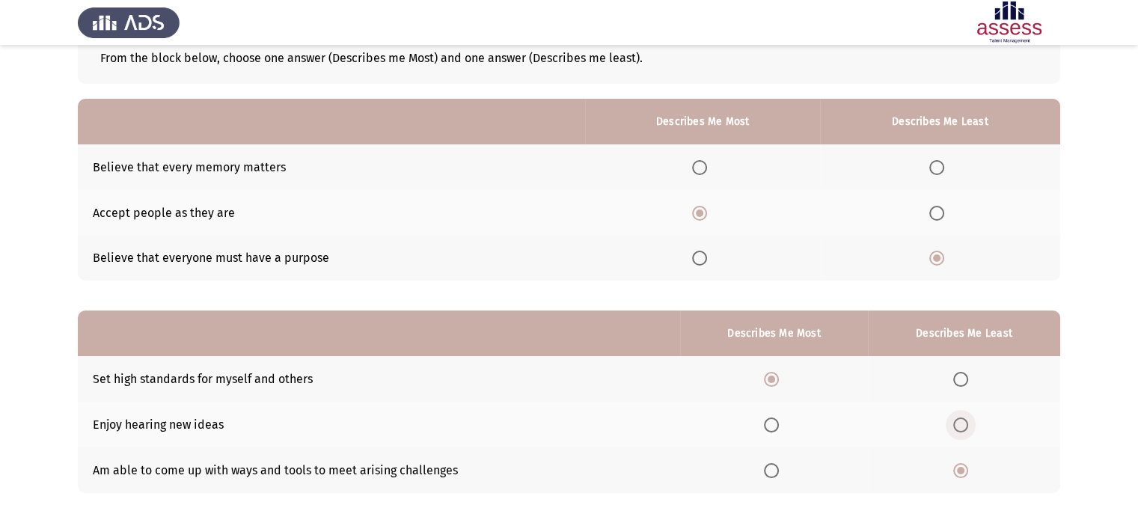
click at [961, 425] on span "Select an option" at bounding box center [960, 424] width 15 height 15
click at [961, 425] on input "Select an option" at bounding box center [960, 424] width 15 height 15
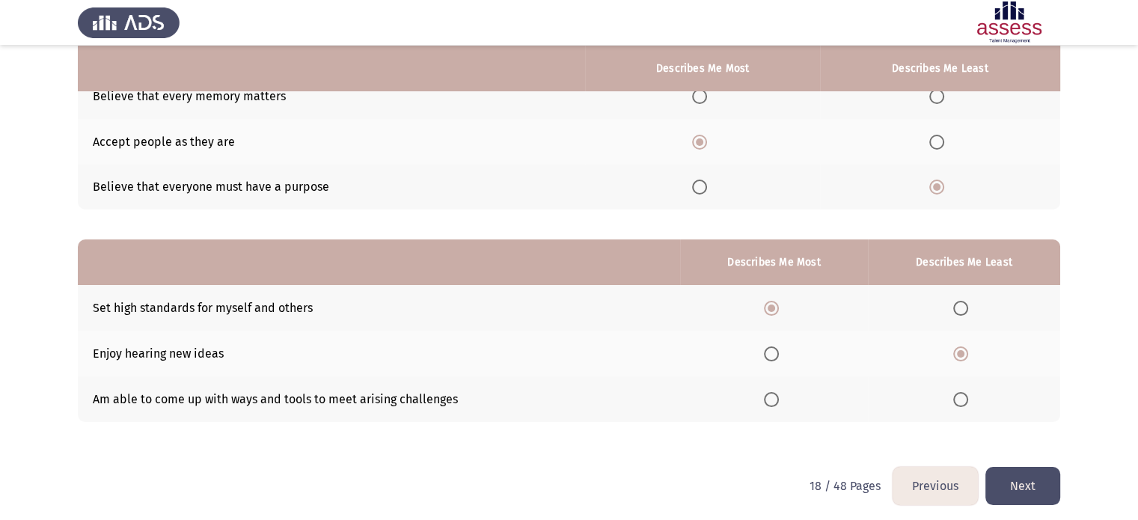
scroll to position [171, 0]
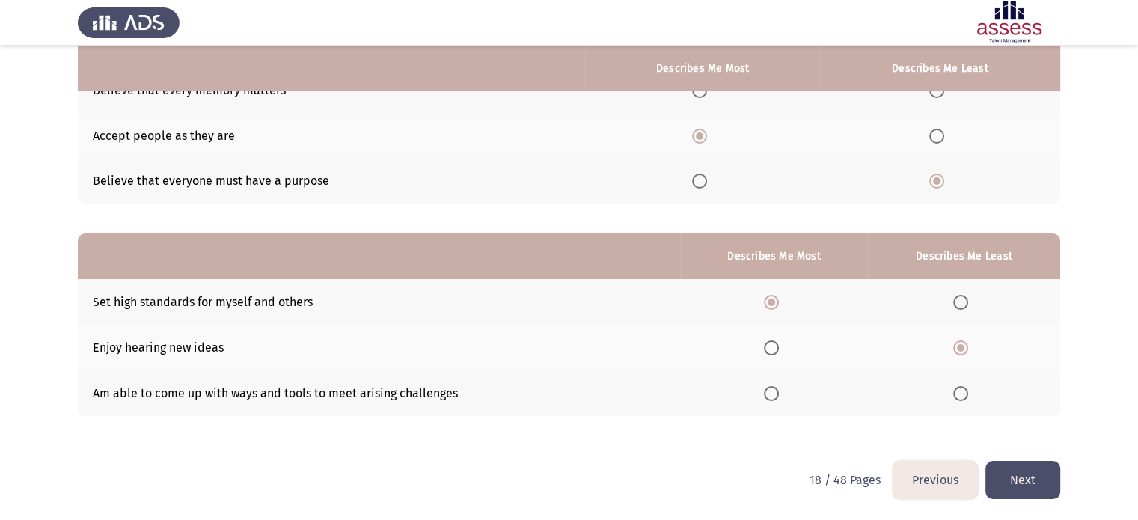
click at [1024, 488] on button "Next" at bounding box center [1022, 480] width 75 height 38
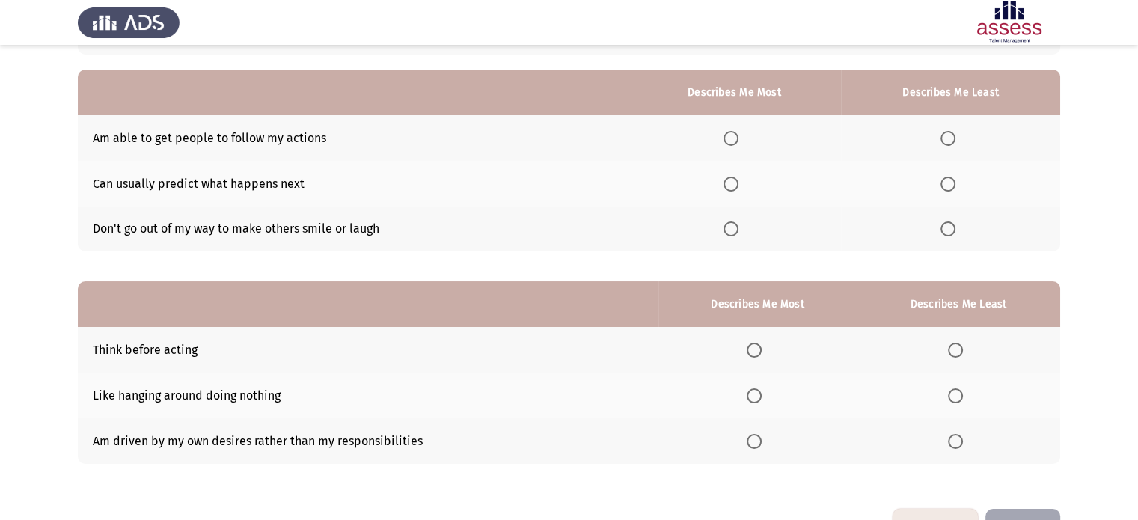
scroll to position [122, 0]
click at [944, 236] on span "Select an option" at bounding box center [947, 229] width 15 height 15
click at [944, 236] on input "Select an option" at bounding box center [947, 229] width 15 height 15
click at [729, 144] on span "Select an option" at bounding box center [731, 139] width 15 height 15
click at [729, 144] on input "Select an option" at bounding box center [731, 139] width 15 height 15
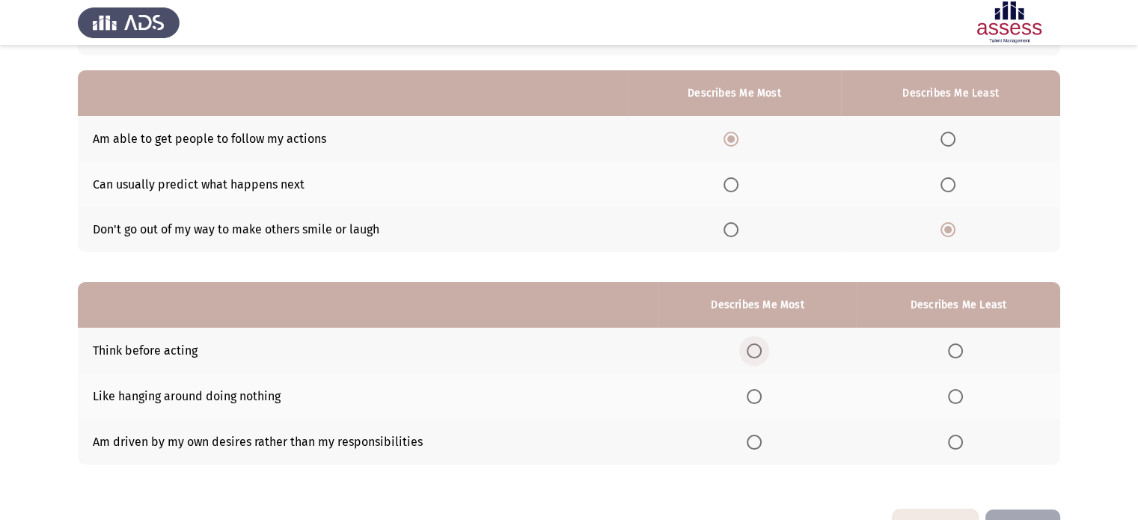
click at [756, 352] on span "Select an option" at bounding box center [754, 350] width 15 height 15
click at [756, 352] on input "Select an option" at bounding box center [754, 350] width 15 height 15
click at [953, 397] on span "Select an option" at bounding box center [955, 396] width 15 height 15
click at [953, 397] on input "Select an option" at bounding box center [955, 396] width 15 height 15
click at [1021, 510] on button "Next" at bounding box center [1022, 529] width 75 height 38
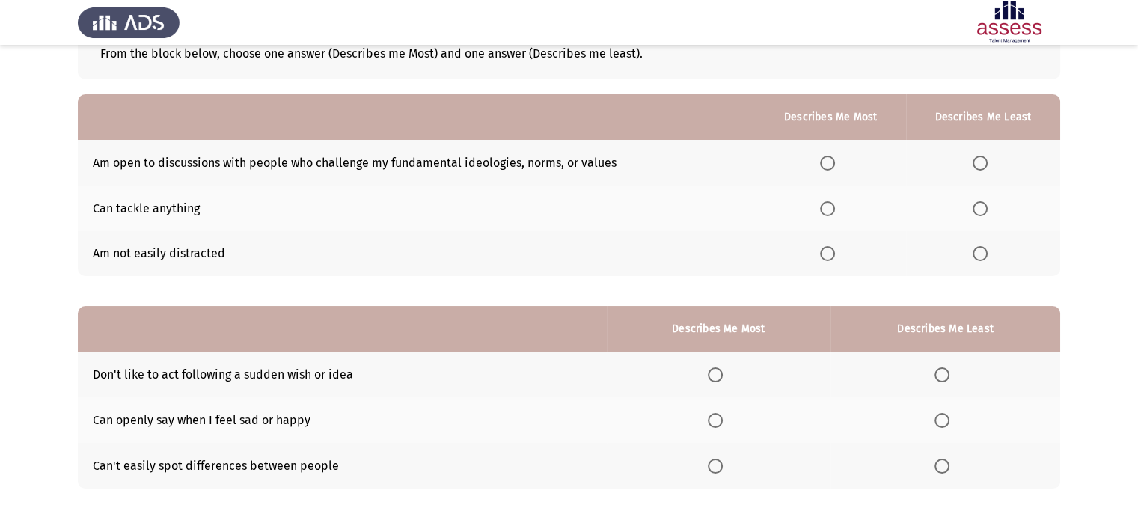
scroll to position [100, 0]
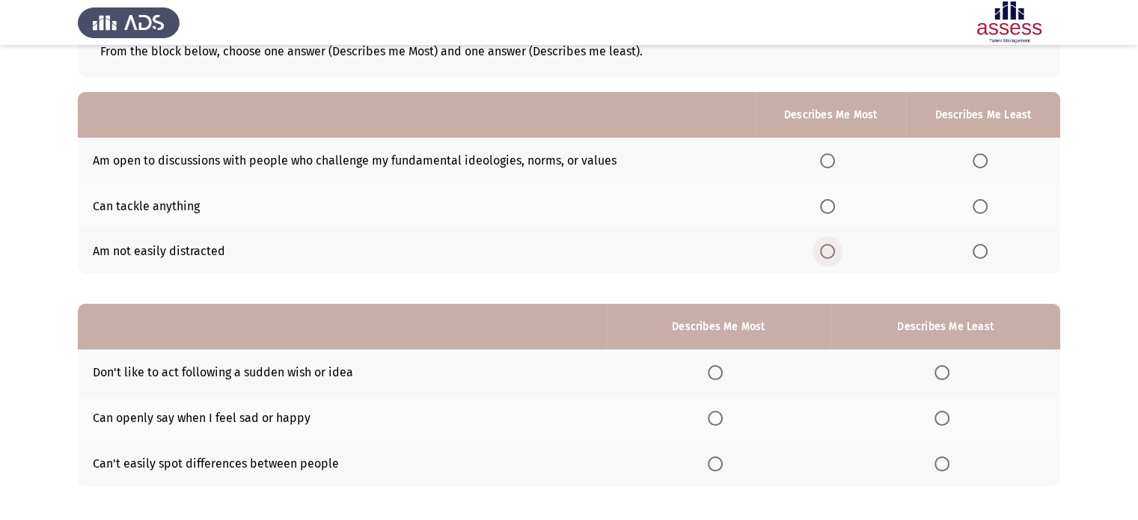
click at [828, 251] on span "Select an option" at bounding box center [828, 251] width 0 height 0
click at [828, 251] on input "Select an option" at bounding box center [827, 251] width 15 height 15
click at [976, 205] on span "Select an option" at bounding box center [980, 206] width 15 height 15
click at [976, 205] on input "Select an option" at bounding box center [980, 206] width 15 height 15
click at [845, 334] on th "Describes Me Least" at bounding box center [945, 327] width 230 height 46
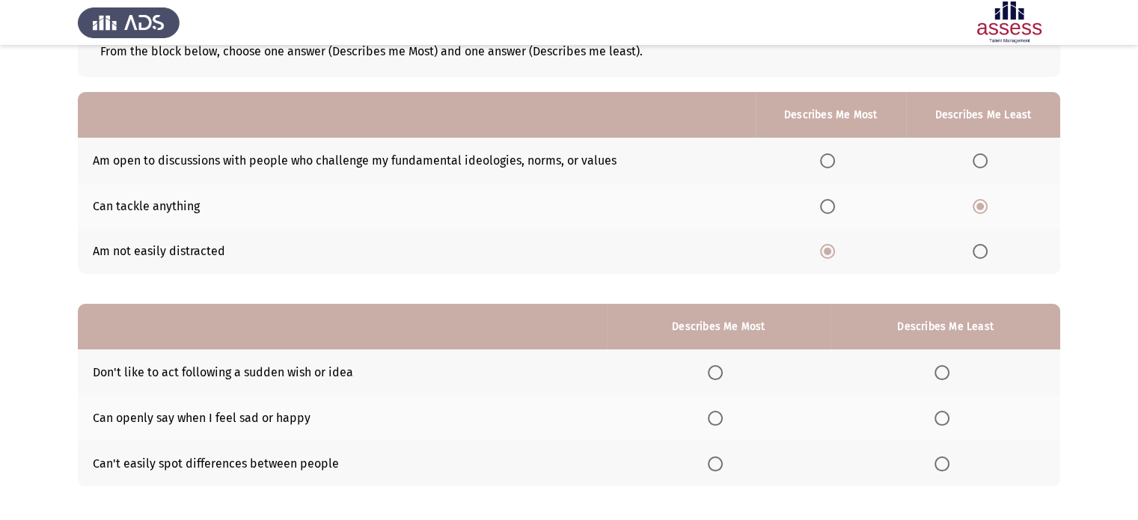
scroll to position [130, 0]
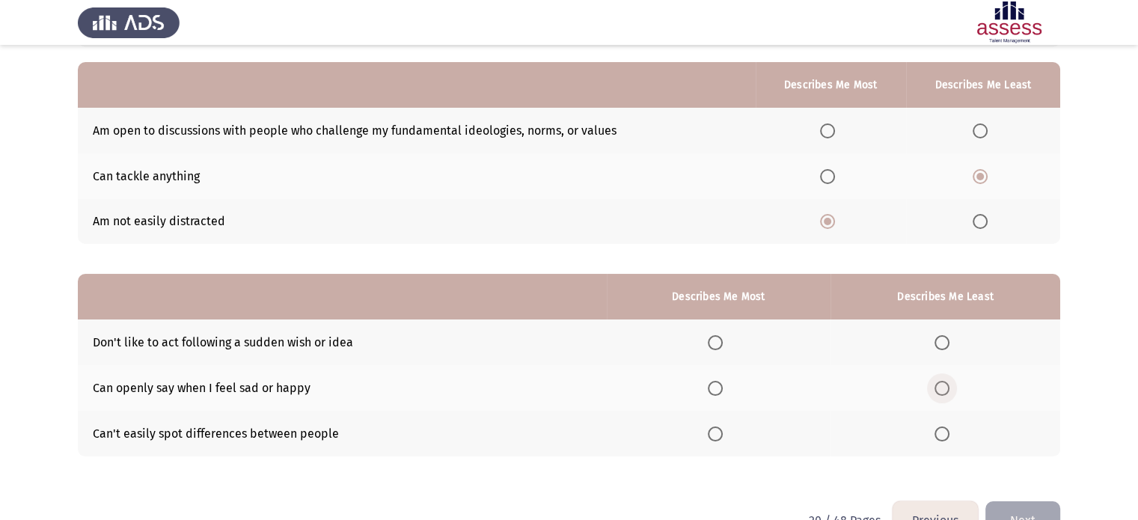
click at [940, 388] on span "Select an option" at bounding box center [941, 388] width 15 height 15
click at [940, 388] on input "Select an option" at bounding box center [941, 388] width 15 height 15
click at [718, 393] on span "Select an option" at bounding box center [715, 388] width 15 height 15
click at [718, 393] on input "Select an option" at bounding box center [715, 388] width 15 height 15
click at [721, 342] on span "Select an option" at bounding box center [715, 342] width 15 height 15
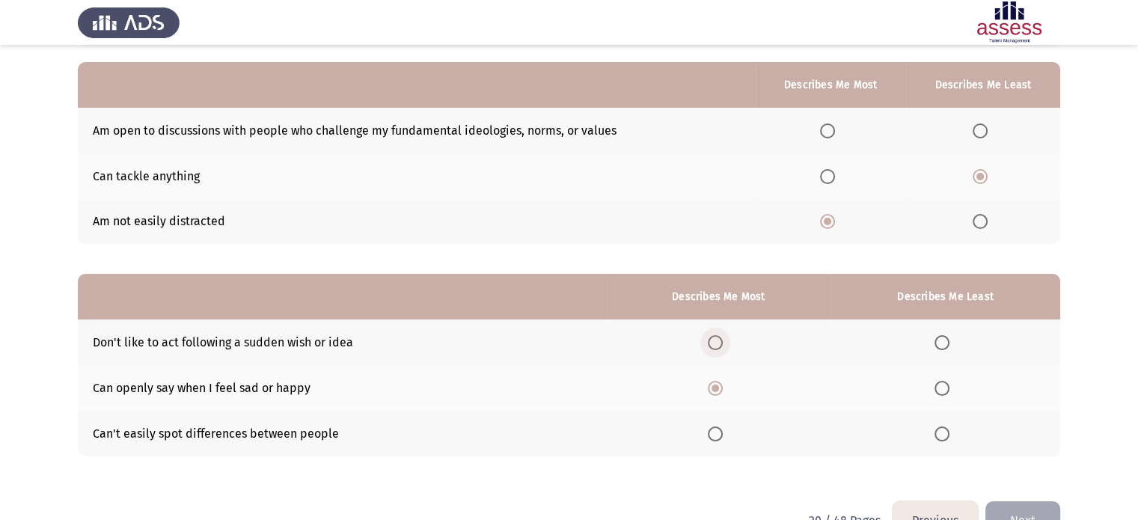
click at [721, 342] on input "Select an option" at bounding box center [715, 342] width 15 height 15
click at [940, 389] on span "Select an option" at bounding box center [941, 388] width 15 height 15
click at [940, 389] on input "Select an option" at bounding box center [941, 388] width 15 height 15
click at [1018, 507] on button "Next" at bounding box center [1022, 520] width 75 height 38
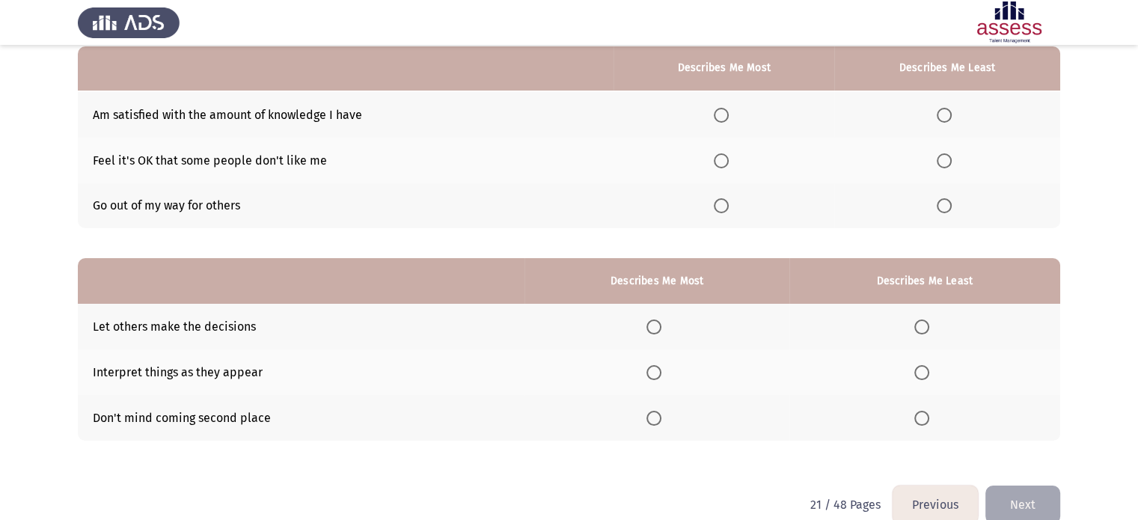
scroll to position [148, 0]
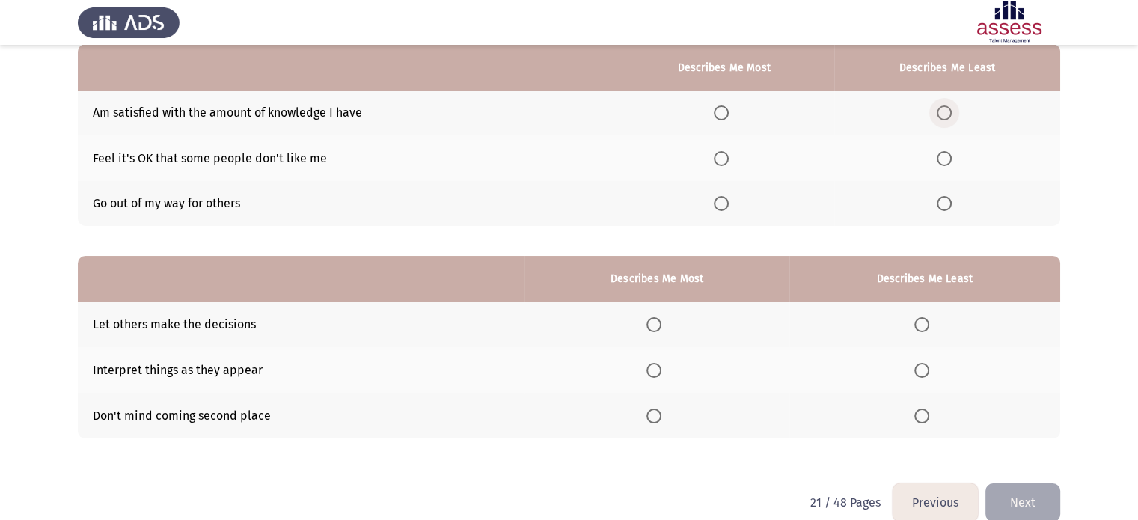
click at [949, 114] on span "Select an option" at bounding box center [944, 112] width 15 height 15
click at [949, 114] on input "Select an option" at bounding box center [944, 112] width 15 height 15
click at [921, 512] on button "Previous" at bounding box center [935, 502] width 85 height 38
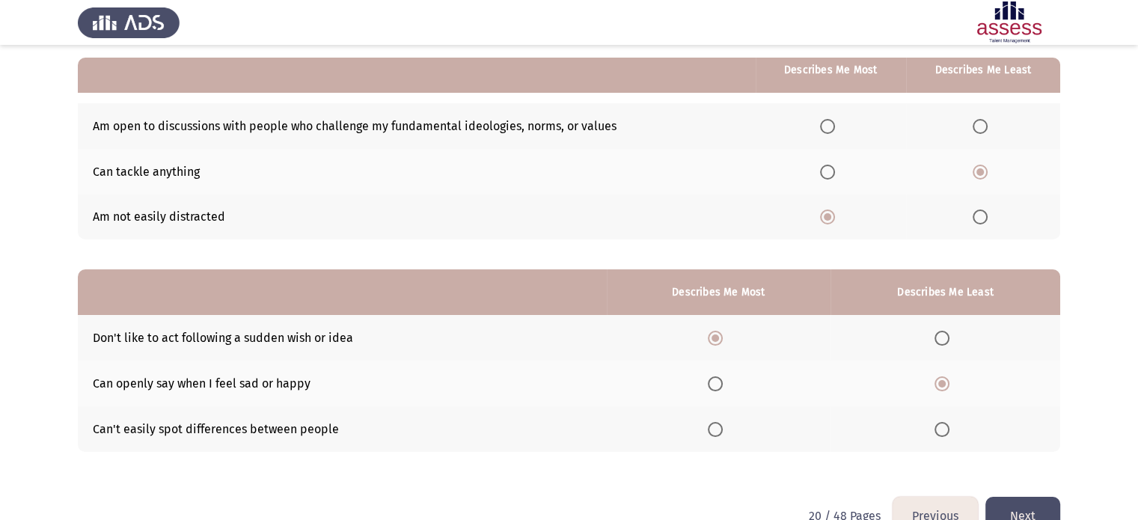
scroll to position [142, 0]
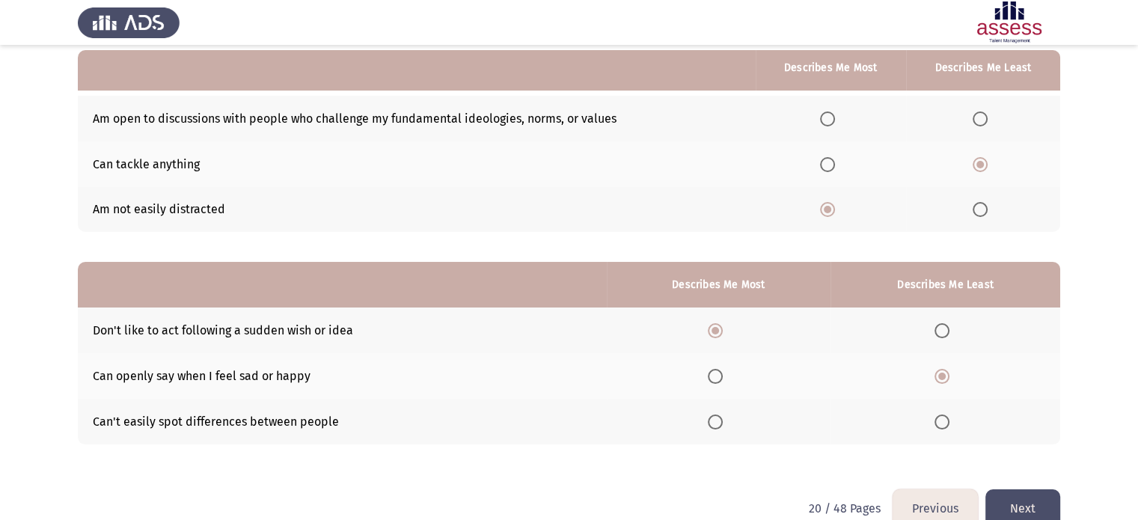
click at [1027, 495] on button "Next" at bounding box center [1022, 508] width 75 height 38
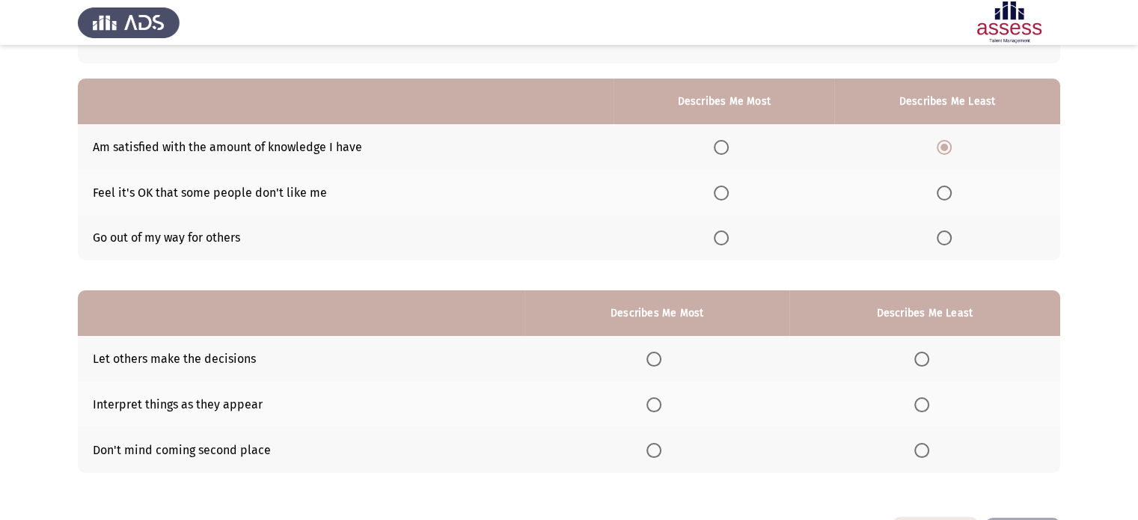
scroll to position [121, 0]
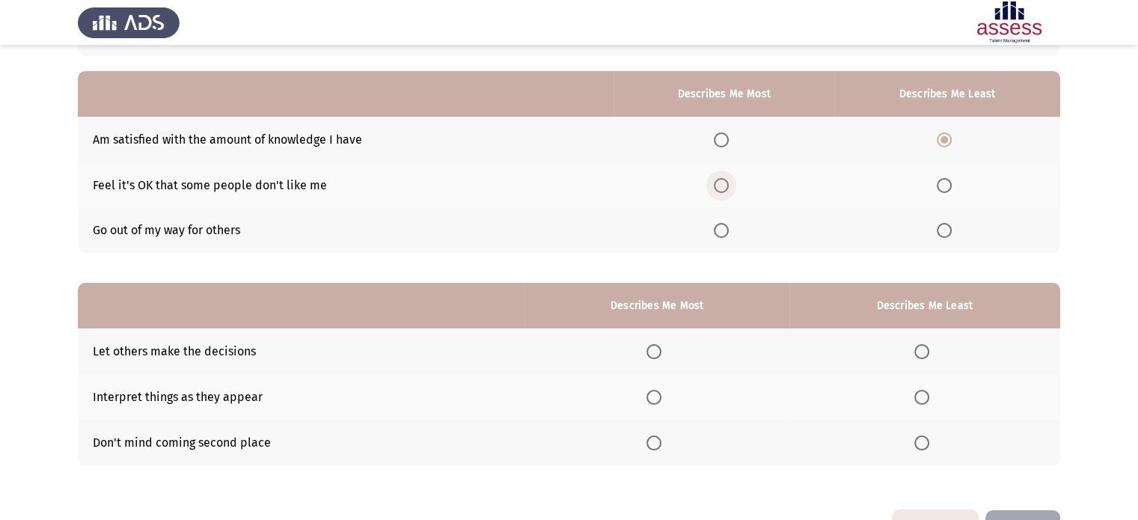
click at [721, 189] on span "Select an option" at bounding box center [721, 185] width 15 height 15
click at [721, 189] on input "Select an option" at bounding box center [721, 185] width 15 height 15
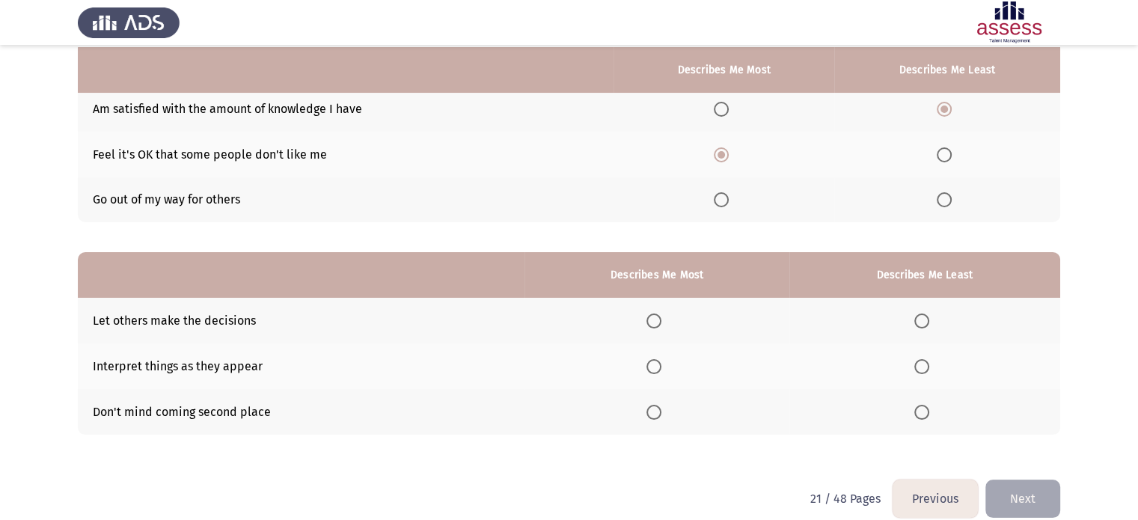
scroll to position [156, 0]
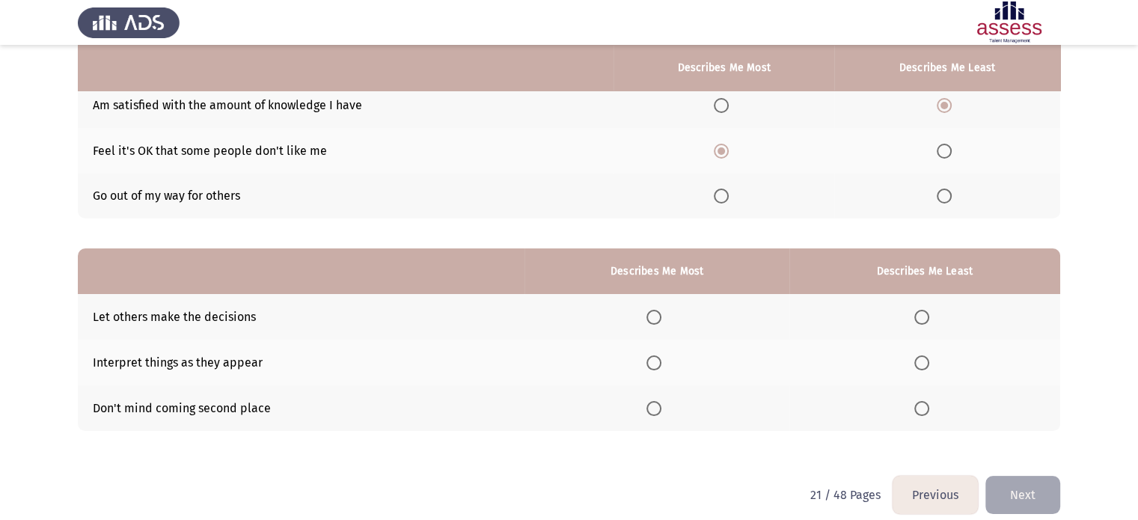
click at [929, 325] on th at bounding box center [924, 317] width 271 height 46
click at [925, 362] on span "Select an option" at bounding box center [921, 362] width 15 height 15
click at [925, 362] on input "Select an option" at bounding box center [921, 362] width 15 height 15
click at [655, 413] on span "Select an option" at bounding box center [653, 408] width 15 height 15
click at [655, 413] on input "Select an option" at bounding box center [653, 408] width 15 height 15
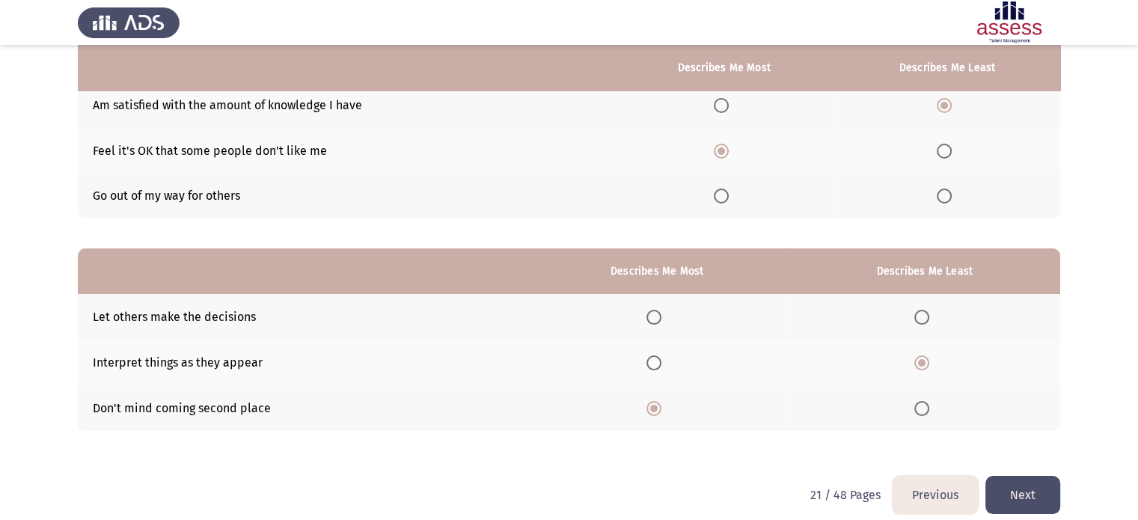
click at [1015, 492] on button "Next" at bounding box center [1022, 495] width 75 height 38
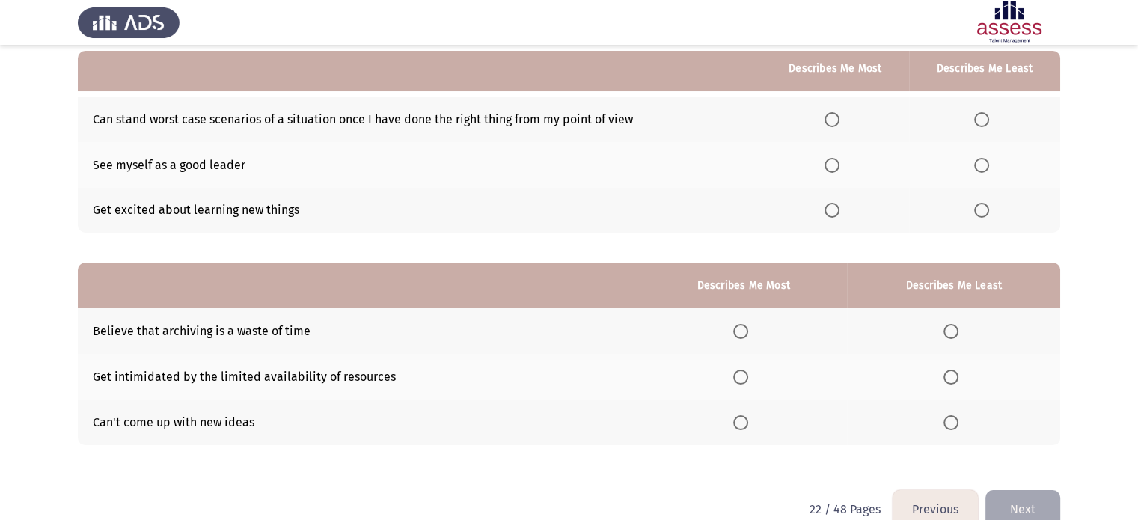
scroll to position [141, 0]
click at [834, 122] on span "Select an option" at bounding box center [832, 120] width 15 height 15
click at [834, 122] on input "Select an option" at bounding box center [832, 120] width 15 height 15
click at [936, 501] on button "Previous" at bounding box center [935, 510] width 85 height 38
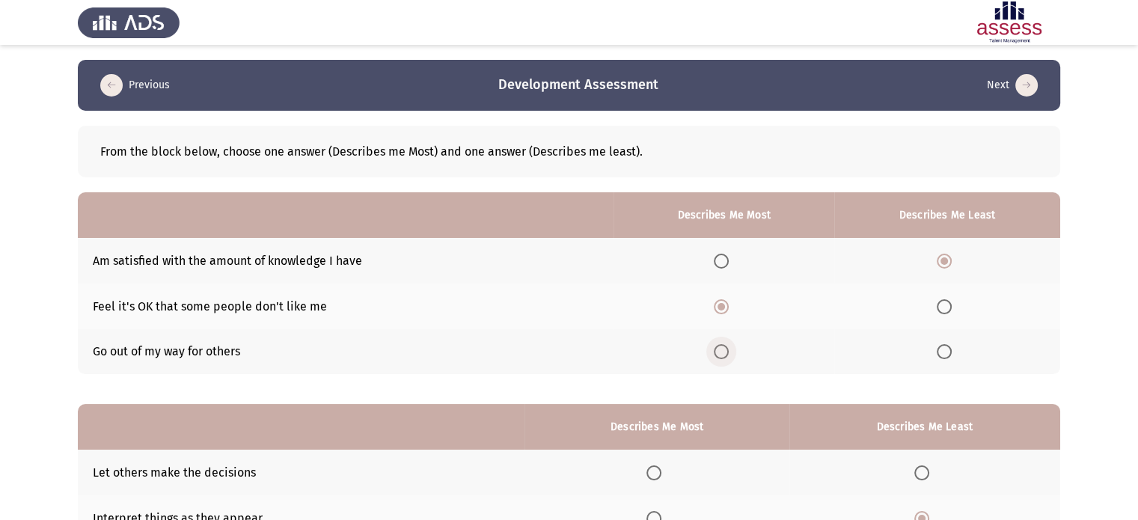
click at [717, 355] on span "Select an option" at bounding box center [721, 351] width 15 height 15
click at [717, 355] on input "Select an option" at bounding box center [721, 351] width 15 height 15
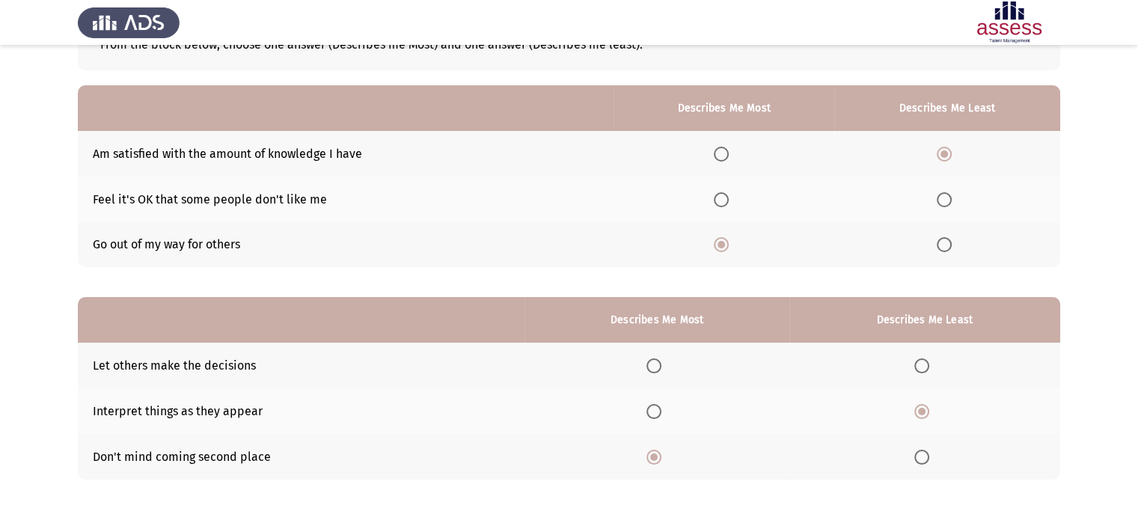
scroll to position [108, 0]
click at [949, 201] on span "Select an option" at bounding box center [944, 199] width 15 height 15
click at [949, 201] on input "Select an option" at bounding box center [944, 199] width 15 height 15
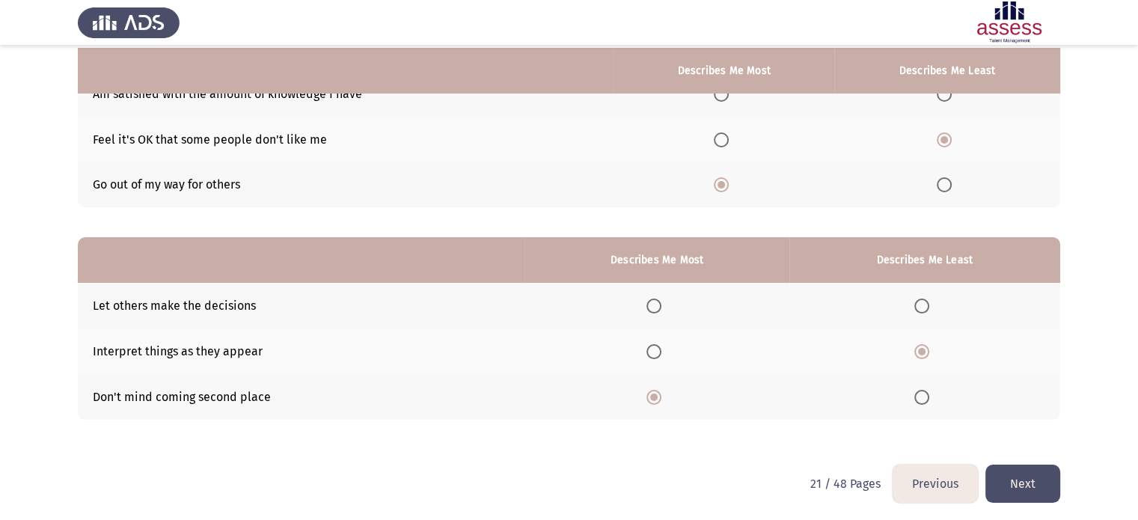
scroll to position [171, 0]
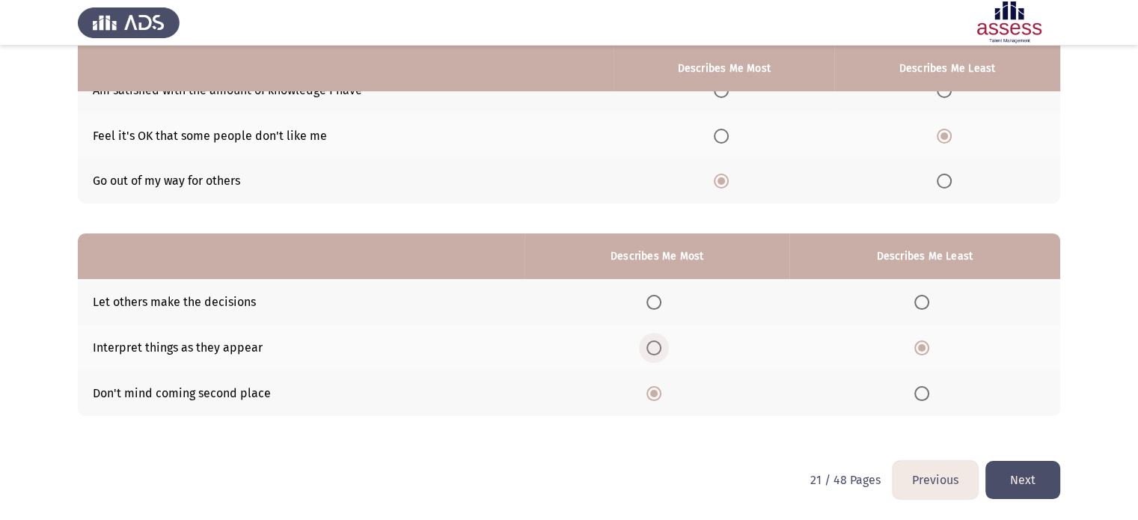
click at [652, 344] on span "Select an option" at bounding box center [653, 347] width 15 height 15
click at [652, 344] on input "Select an option" at bounding box center [653, 347] width 15 height 15
click at [923, 296] on span "Select an option" at bounding box center [921, 302] width 15 height 15
click at [923, 296] on input "Select an option" at bounding box center [921, 302] width 15 height 15
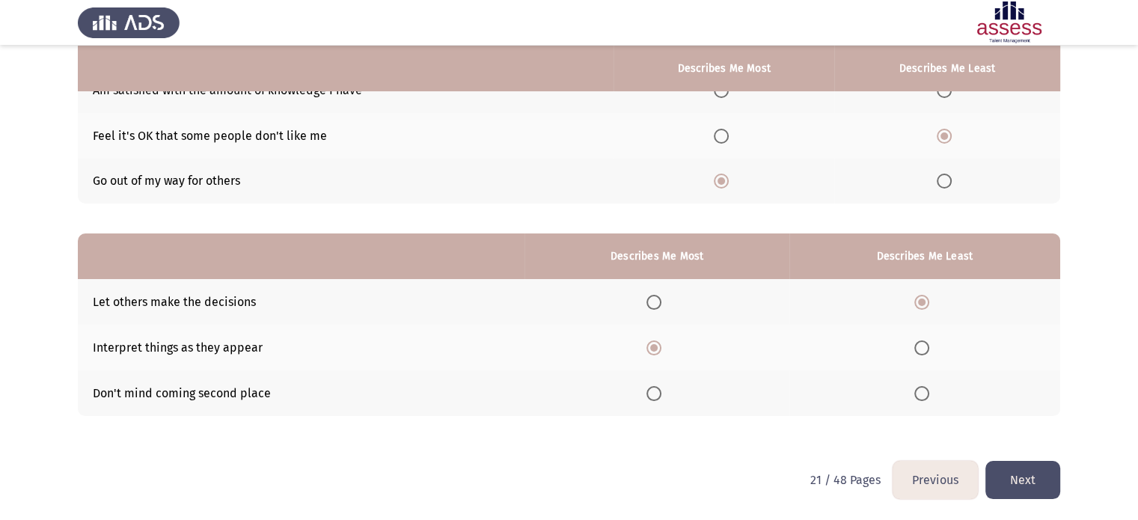
click at [1026, 480] on button "Next" at bounding box center [1022, 480] width 75 height 38
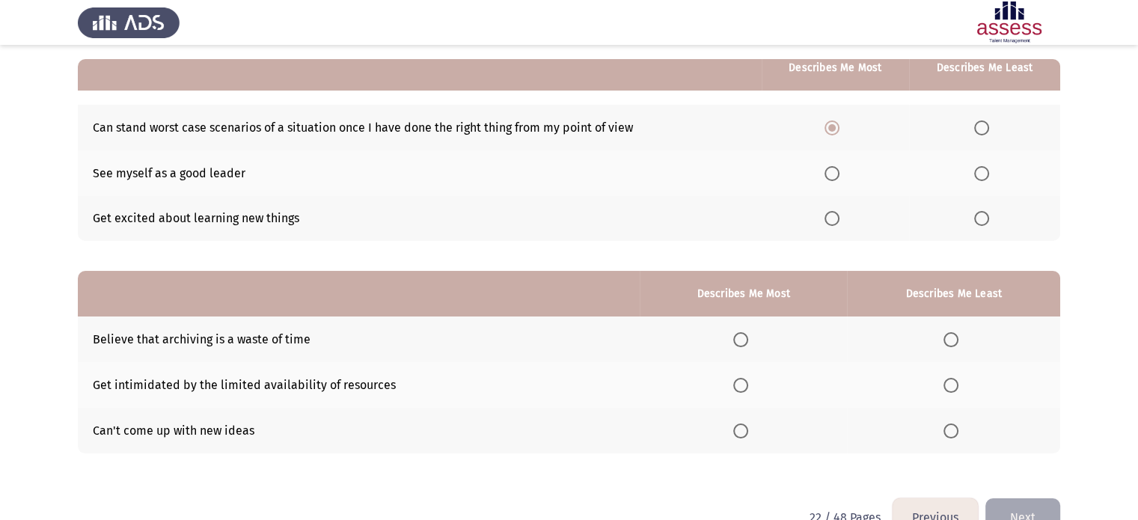
scroll to position [135, 0]
click at [834, 176] on span "Select an option" at bounding box center [832, 172] width 15 height 15
click at [834, 176] on input "Select an option" at bounding box center [832, 172] width 15 height 15
click at [951, 431] on span "Select an option" at bounding box center [950, 429] width 15 height 15
click at [951, 431] on input "Select an option" at bounding box center [950, 429] width 15 height 15
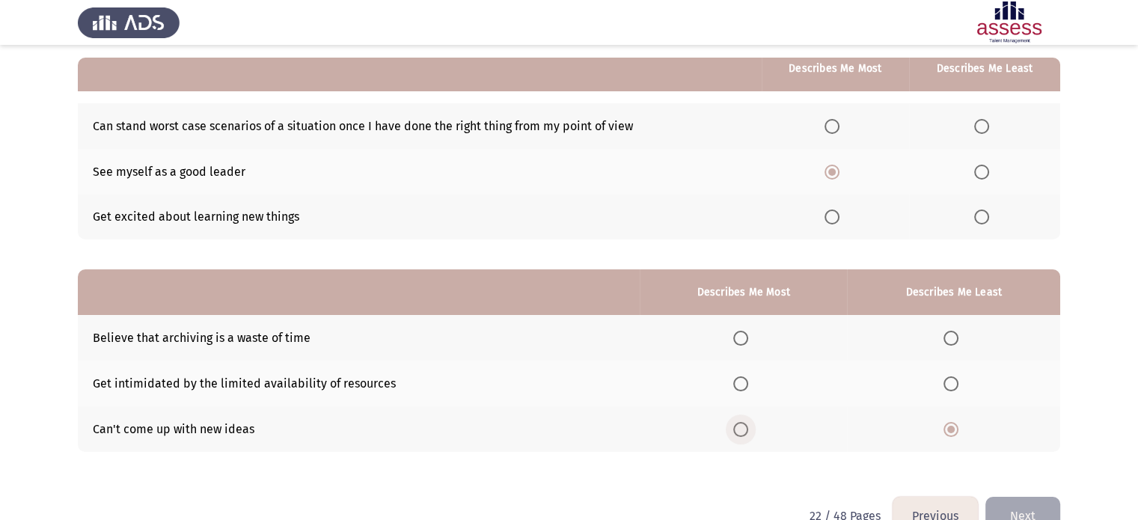
click at [735, 430] on span "Select an option" at bounding box center [740, 429] width 15 height 15
click at [735, 430] on input "Select an option" at bounding box center [740, 429] width 15 height 15
click at [952, 340] on span "Select an option" at bounding box center [950, 338] width 15 height 15
click at [952, 340] on input "Select an option" at bounding box center [950, 338] width 15 height 15
click at [950, 430] on span "Select an option" at bounding box center [950, 429] width 15 height 15
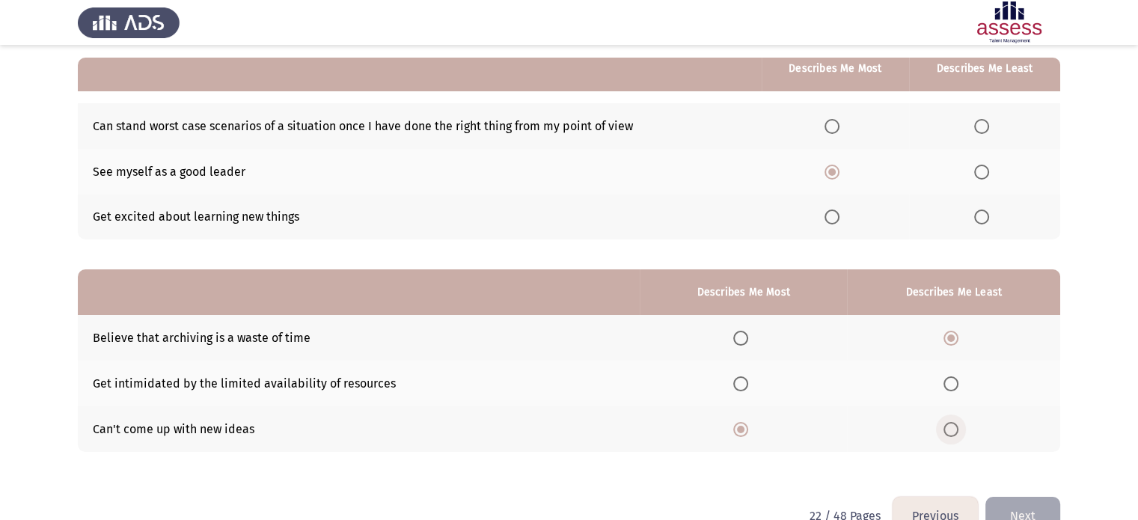
click at [950, 430] on input "Select an option" at bounding box center [950, 429] width 15 height 15
click at [979, 216] on span "Select an option" at bounding box center [981, 216] width 15 height 15
click at [979, 216] on input "Select an option" at bounding box center [981, 216] width 15 height 15
click at [947, 335] on span "Select an option" at bounding box center [950, 338] width 15 height 15
click at [947, 335] on input "Select an option" at bounding box center [950, 338] width 15 height 15
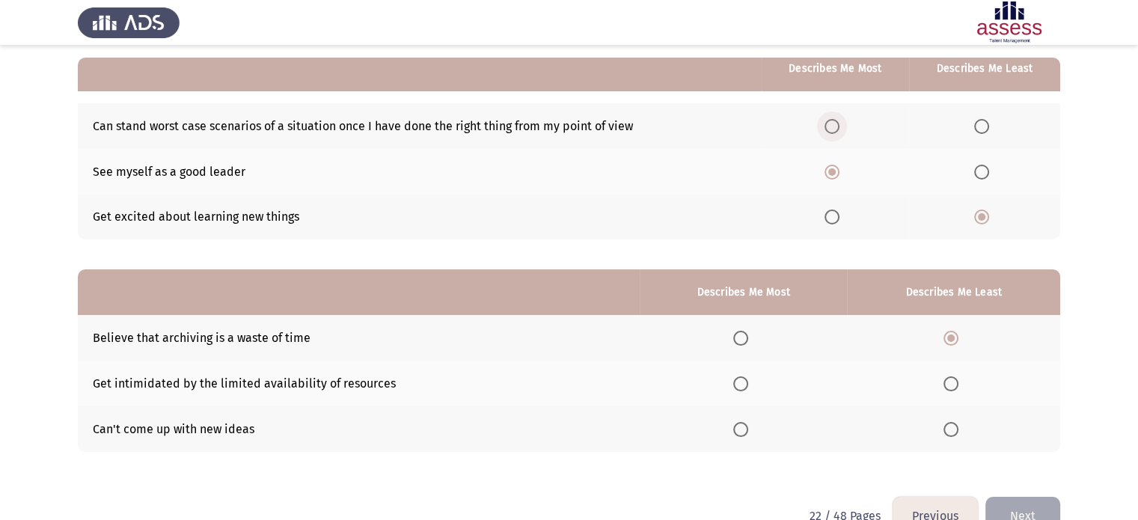
click at [829, 126] on span "Select an option" at bounding box center [832, 126] width 15 height 15
click at [829, 126] on input "Select an option" at bounding box center [832, 126] width 15 height 15
click at [738, 386] on span "Select an option" at bounding box center [740, 383] width 15 height 15
click at [738, 386] on input "Select an option" at bounding box center [740, 383] width 15 height 15
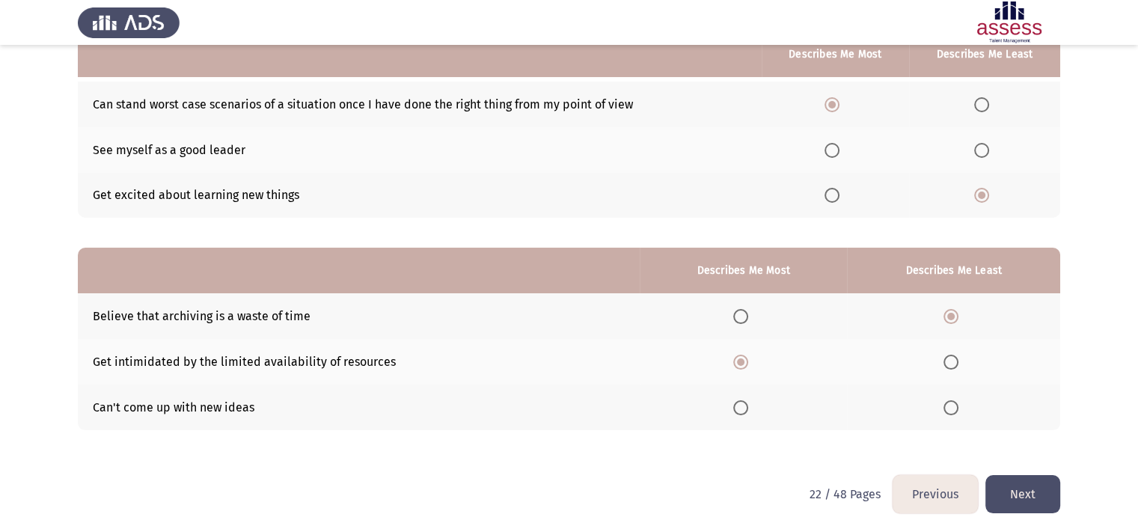
scroll to position [171, 0]
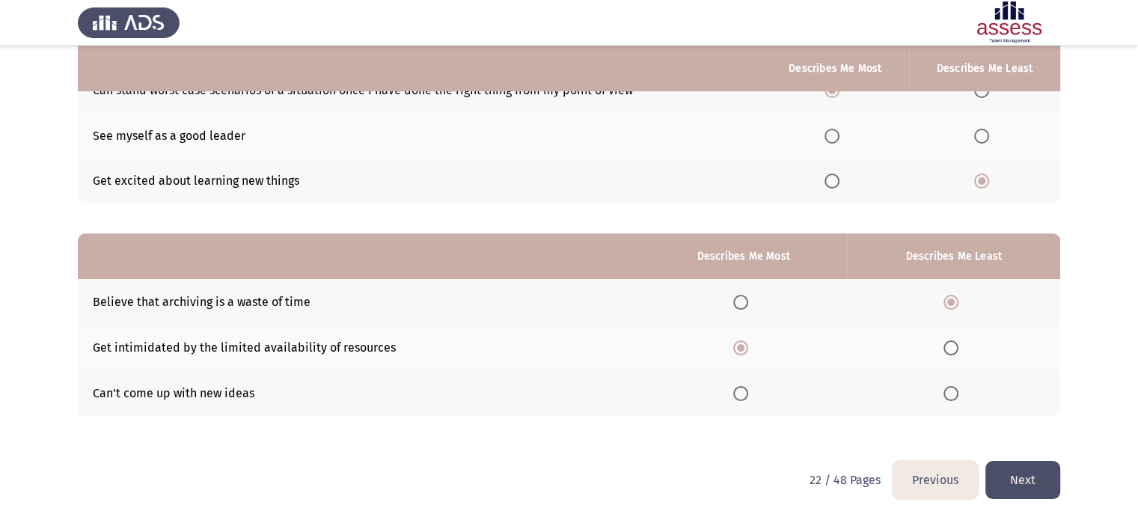
click at [1032, 478] on button "Next" at bounding box center [1022, 480] width 75 height 38
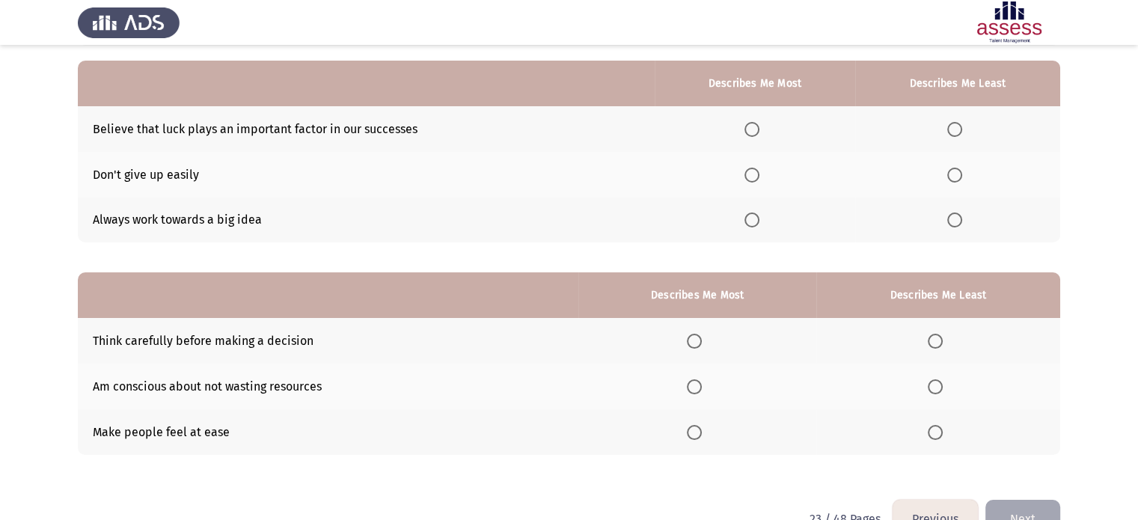
scroll to position [135, 0]
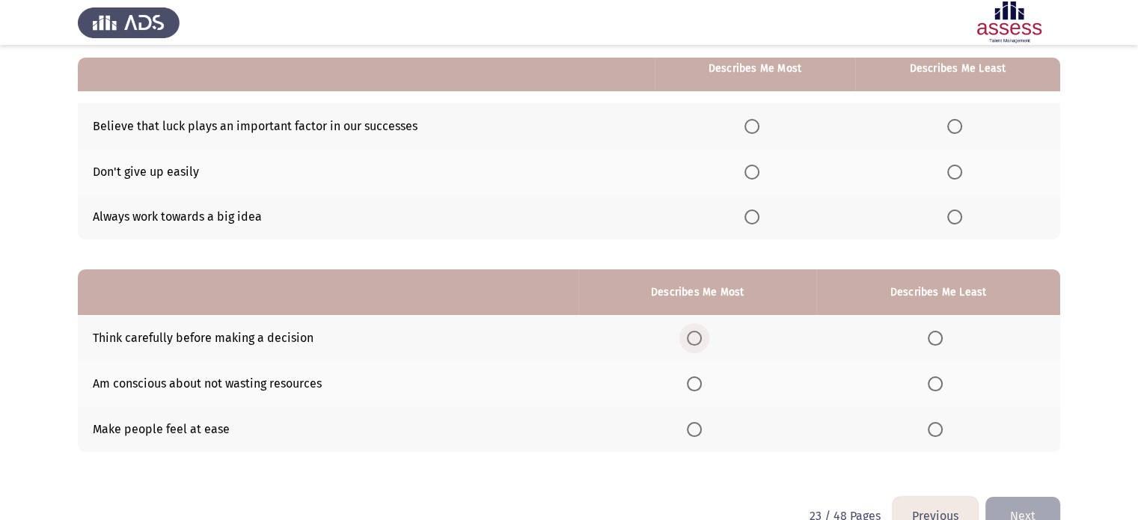
click at [695, 340] on span "Select an option" at bounding box center [694, 338] width 15 height 15
click at [695, 340] on input "Select an option" at bounding box center [694, 338] width 15 height 15
click at [700, 379] on span "Select an option" at bounding box center [694, 383] width 15 height 15
click at [700, 379] on input "Select an option" at bounding box center [694, 383] width 15 height 15
click at [939, 427] on span "Select an option" at bounding box center [935, 429] width 15 height 15
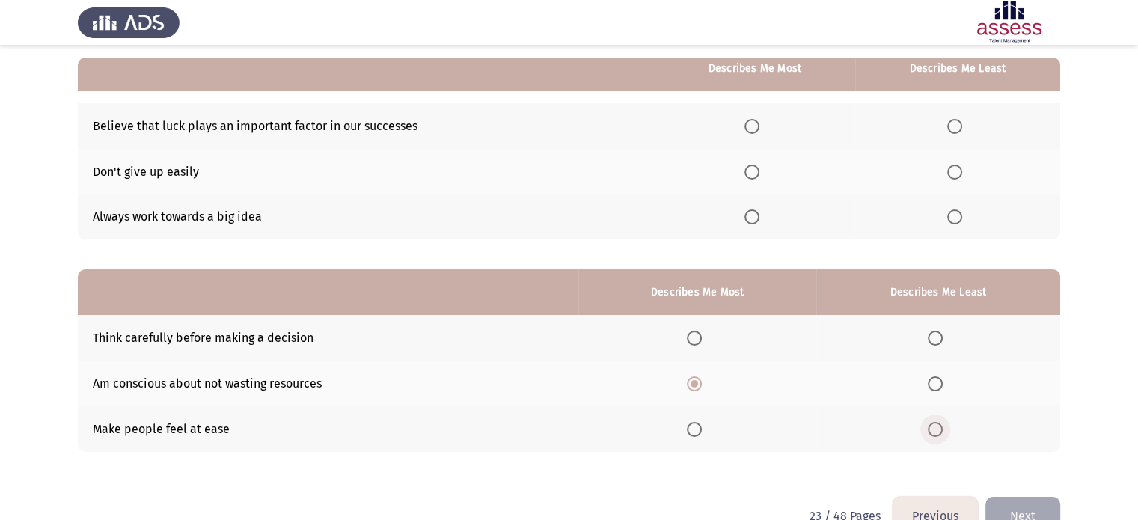
click at [939, 427] on input "Select an option" at bounding box center [935, 429] width 15 height 15
click at [958, 128] on span "Select an option" at bounding box center [954, 126] width 15 height 15
click at [958, 128] on input "Select an option" at bounding box center [954, 126] width 15 height 15
click at [751, 212] on span "Select an option" at bounding box center [751, 216] width 15 height 15
click at [751, 212] on input "Select an option" at bounding box center [751, 216] width 15 height 15
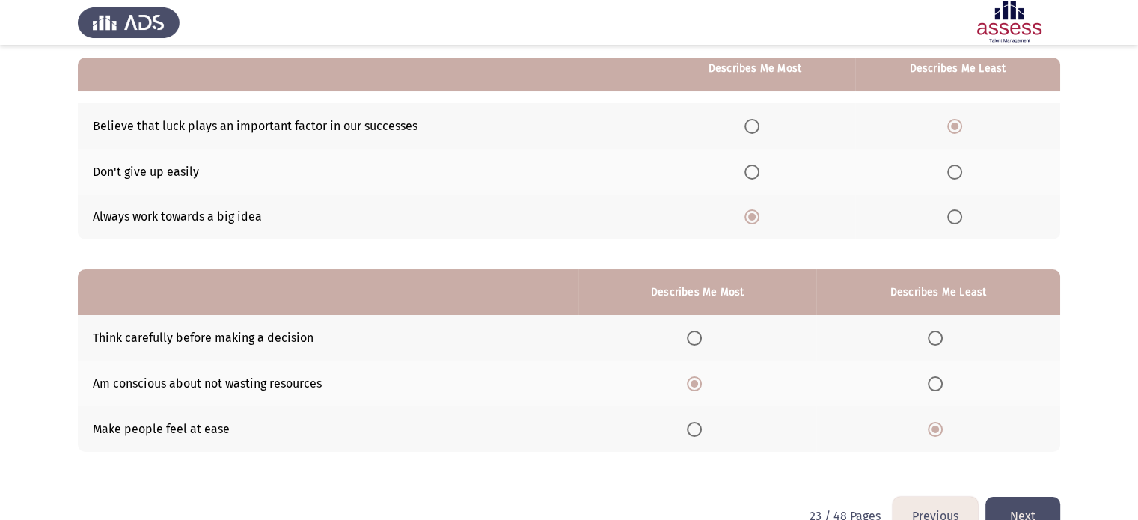
click at [1013, 505] on button "Next" at bounding box center [1022, 516] width 75 height 38
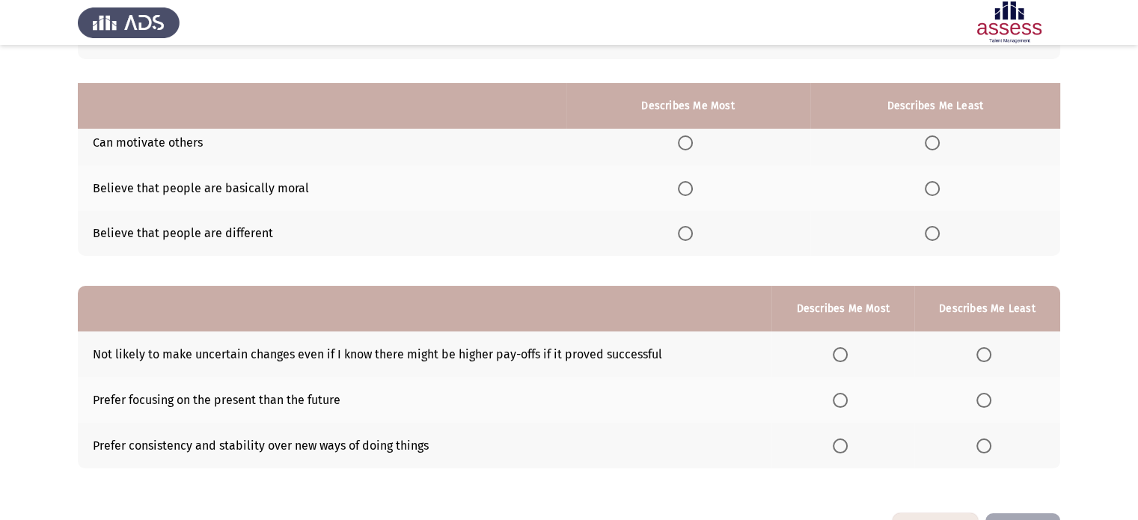
scroll to position [171, 0]
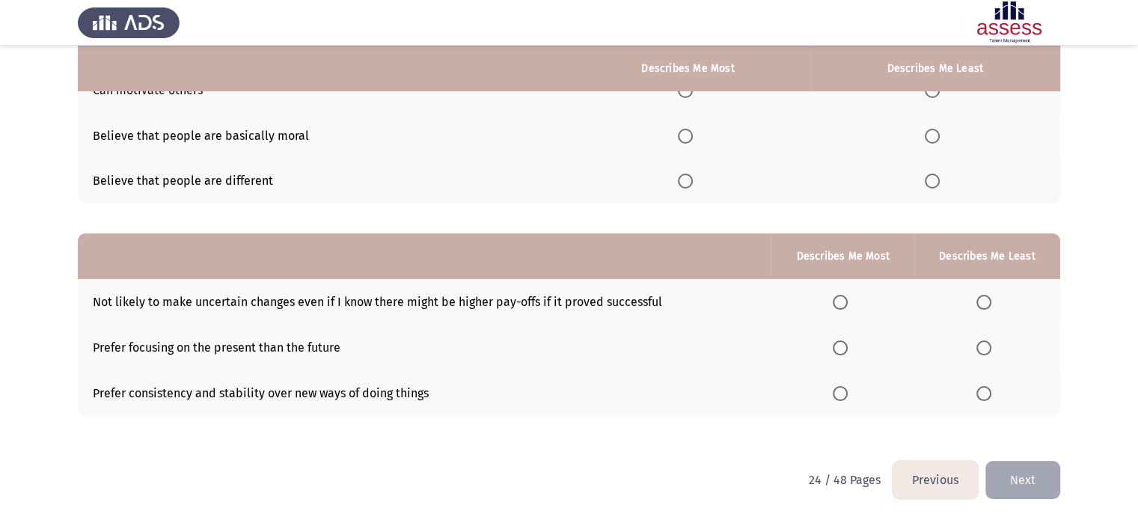
click at [934, 496] on button "Previous" at bounding box center [935, 480] width 85 height 38
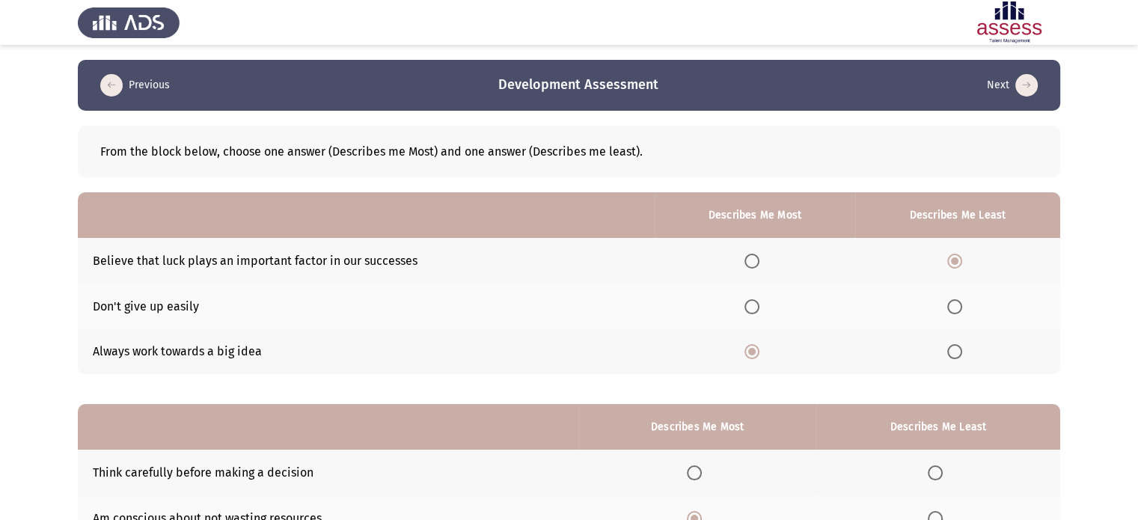
click at [742, 305] on th at bounding box center [755, 307] width 200 height 46
click at [751, 305] on span "Select an option" at bounding box center [751, 306] width 15 height 15
click at [751, 305] on input "Select an option" at bounding box center [751, 306] width 15 height 15
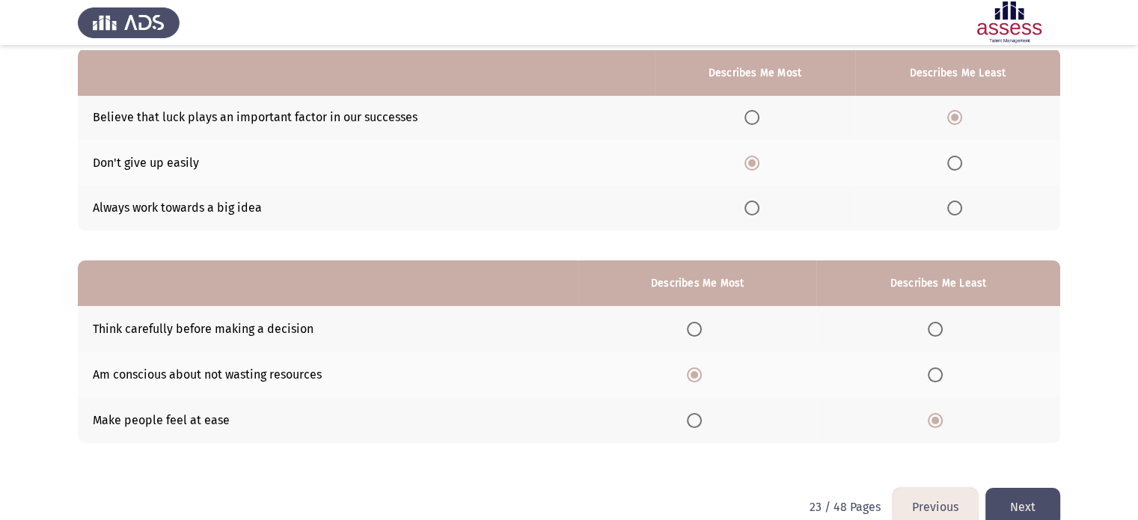
scroll to position [148, 0]
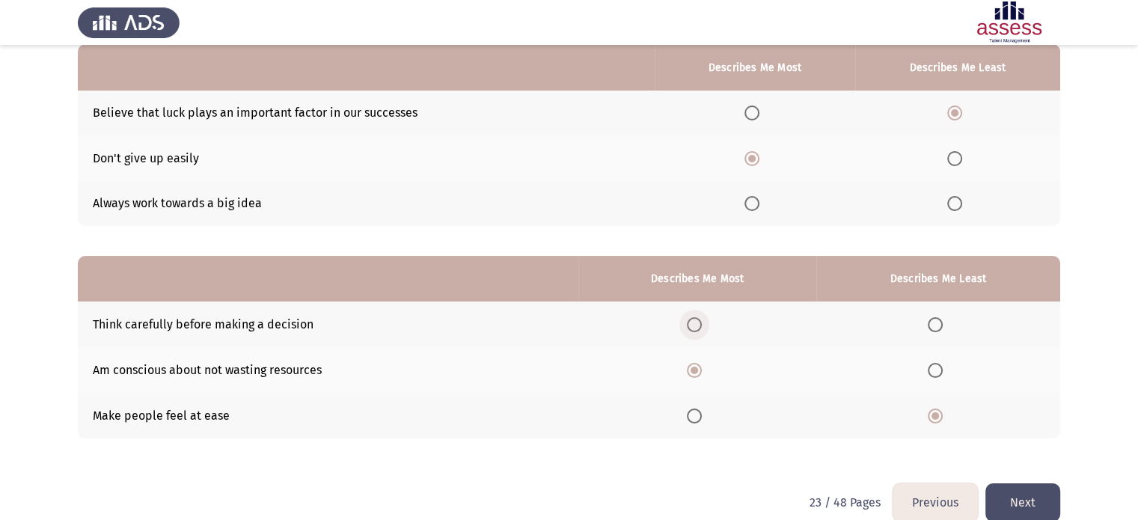
click at [694, 328] on span "Select an option" at bounding box center [694, 324] width 15 height 15
click at [694, 328] on input "Select an option" at bounding box center [694, 324] width 15 height 15
click at [1024, 495] on button "Next" at bounding box center [1022, 502] width 75 height 38
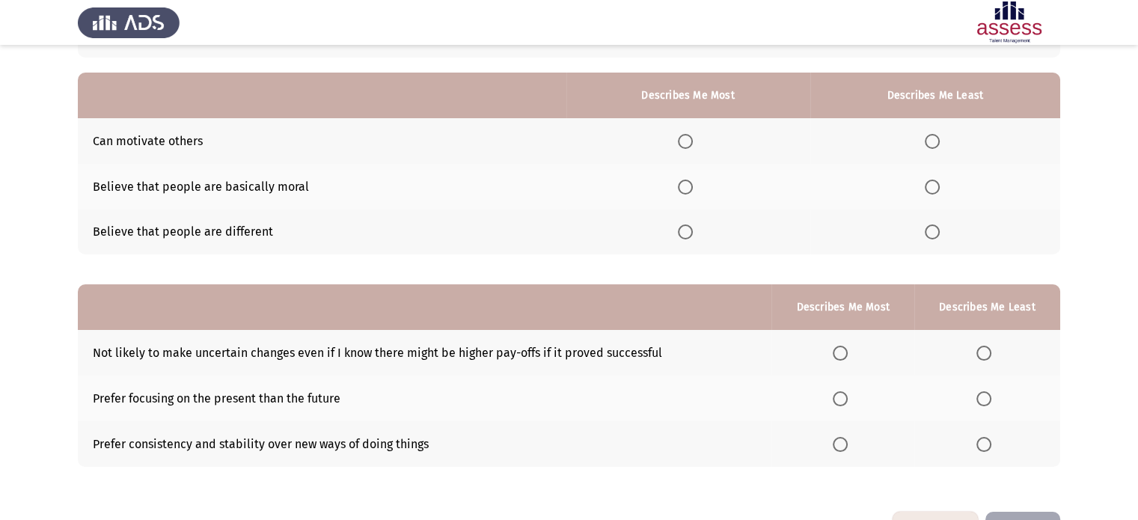
scroll to position [120, 0]
click at [1024, 495] on div "From the block below, choose one answer (Describes me Most) and one answer (Des…" at bounding box center [569, 243] width 982 height 506
click at [988, 448] on span "Select an option" at bounding box center [983, 443] width 15 height 15
click at [988, 448] on input "Select an option" at bounding box center [983, 443] width 15 height 15
click at [842, 401] on span "Select an option" at bounding box center [840, 398] width 15 height 15
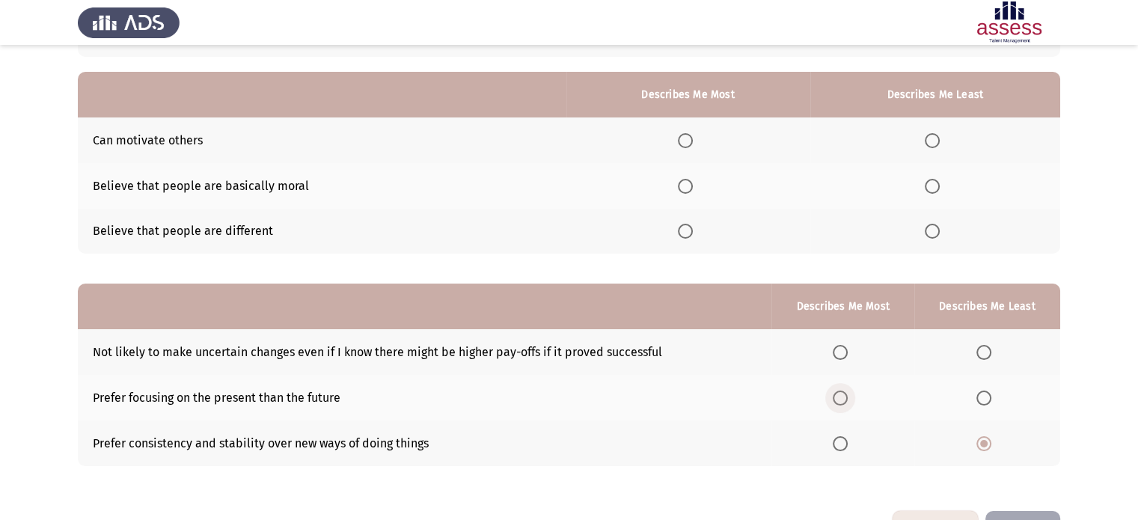
click at [842, 401] on input "Select an option" at bounding box center [840, 398] width 15 height 15
click at [679, 146] on span "Select an option" at bounding box center [685, 140] width 15 height 15
click at [679, 146] on input "Select an option" at bounding box center [685, 140] width 15 height 15
click at [932, 186] on span "Select an option" at bounding box center [932, 186] width 15 height 15
click at [932, 186] on input "Select an option" at bounding box center [932, 186] width 15 height 15
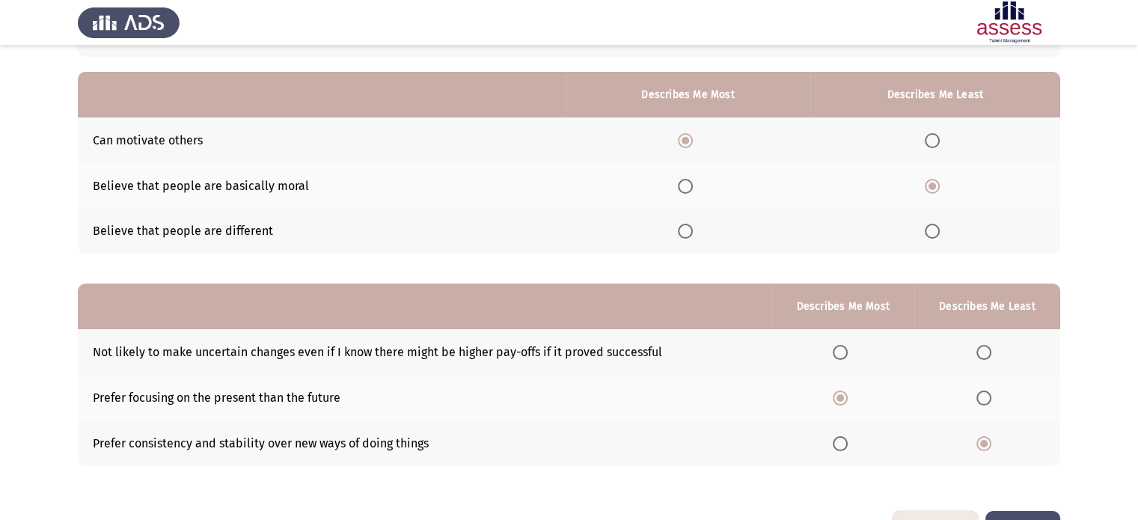
click at [838, 439] on span "Select an option" at bounding box center [840, 443] width 15 height 15
click at [838, 439] on input "Select an option" at bounding box center [840, 443] width 15 height 15
click at [842, 405] on span "Select an option" at bounding box center [840, 398] width 15 height 15
click at [842, 405] on input "Select an option" at bounding box center [840, 398] width 15 height 15
click at [987, 447] on span "Select an option" at bounding box center [983, 443] width 15 height 15
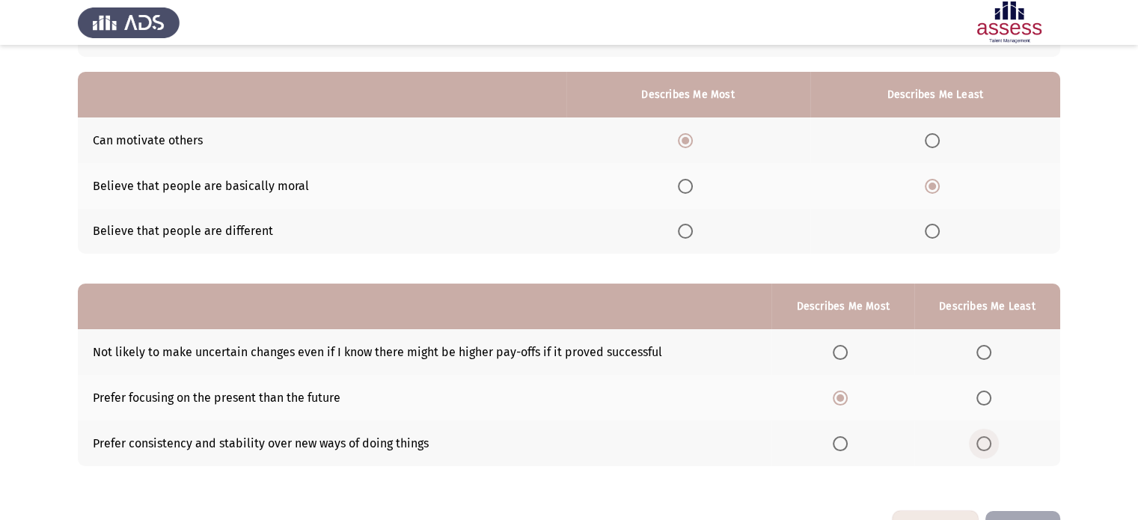
click at [987, 447] on span "Select an option" at bounding box center [983, 443] width 15 height 15
click at [987, 447] on input "Select an option" at bounding box center [983, 443] width 15 height 15
click at [988, 400] on span "Select an option" at bounding box center [983, 398] width 15 height 15
click at [988, 400] on input "Select an option" at bounding box center [983, 398] width 15 height 15
click at [840, 447] on span "Select an option" at bounding box center [840, 443] width 15 height 15
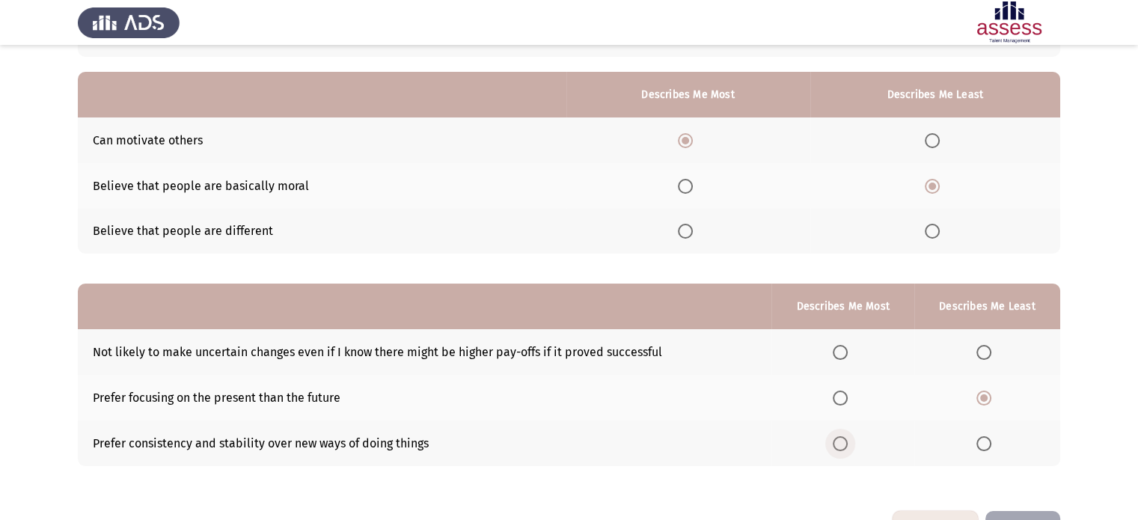
click at [840, 447] on input "Select an option" at bounding box center [840, 443] width 15 height 15
click at [1007, 516] on button "Next" at bounding box center [1022, 530] width 75 height 38
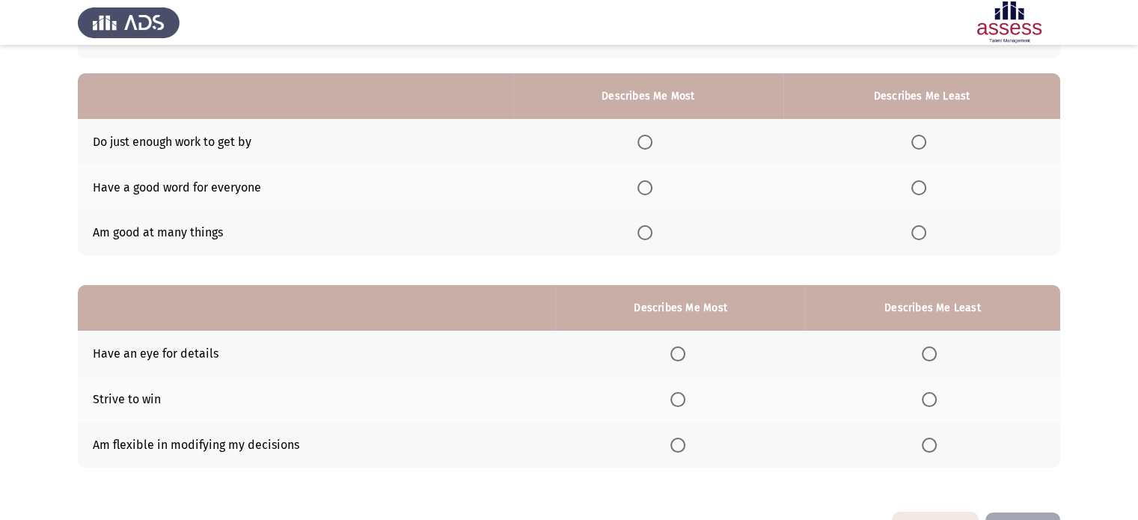
scroll to position [117, 0]
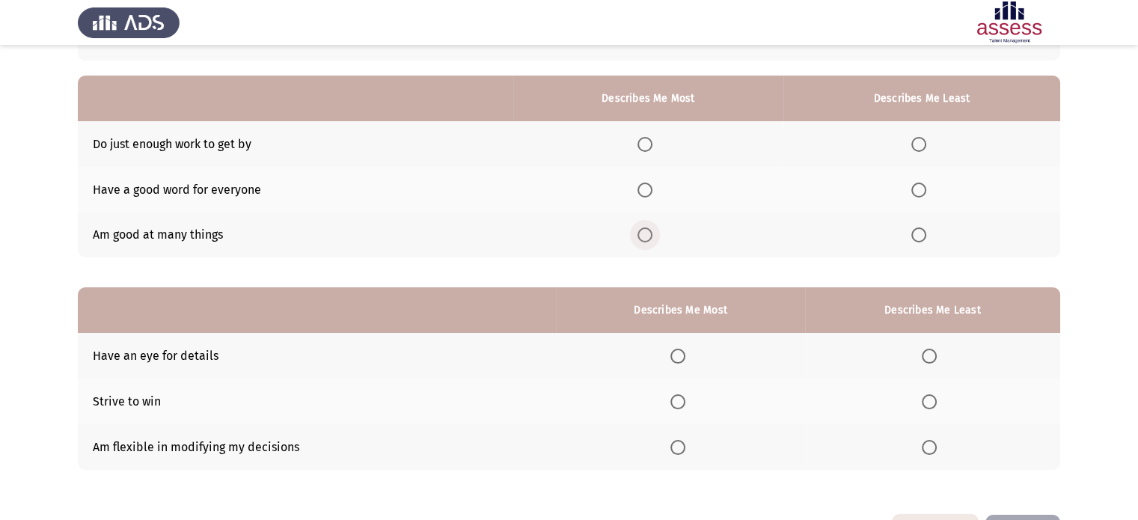
click at [651, 240] on span "Select an option" at bounding box center [644, 234] width 15 height 15
click at [651, 240] on input "Select an option" at bounding box center [644, 234] width 15 height 15
click at [919, 188] on span "Select an option" at bounding box center [918, 190] width 15 height 15
click at [919, 188] on input "Select an option" at bounding box center [918, 190] width 15 height 15
click at [685, 358] on label "Select an option" at bounding box center [680, 356] width 21 height 15
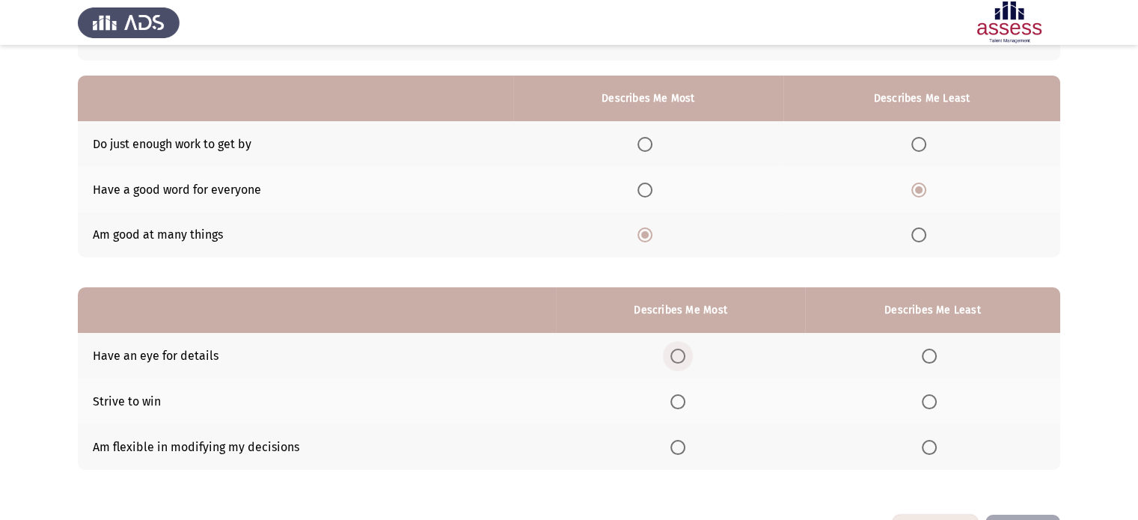
click at [685, 358] on input "Select an option" at bounding box center [677, 356] width 15 height 15
click at [924, 445] on span "Select an option" at bounding box center [929, 447] width 15 height 15
click at [924, 445] on input "Select an option" at bounding box center [929, 447] width 15 height 15
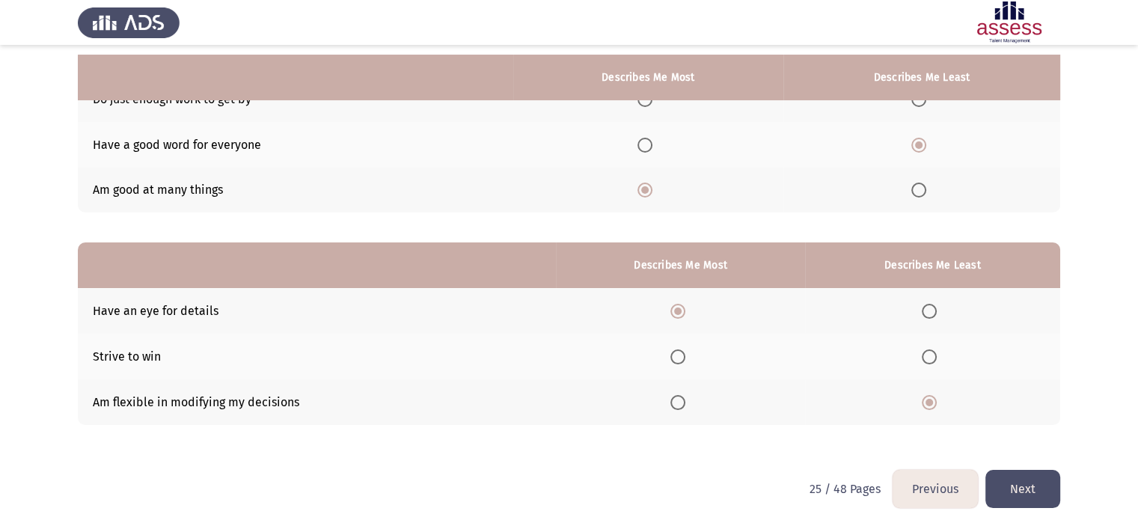
scroll to position [171, 0]
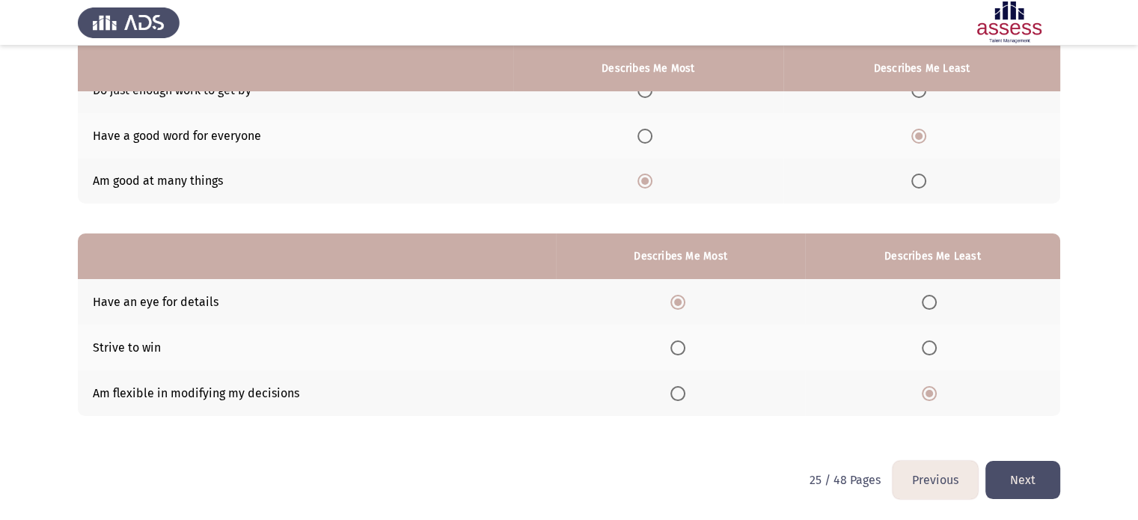
click at [1015, 475] on button "Next" at bounding box center [1022, 480] width 75 height 38
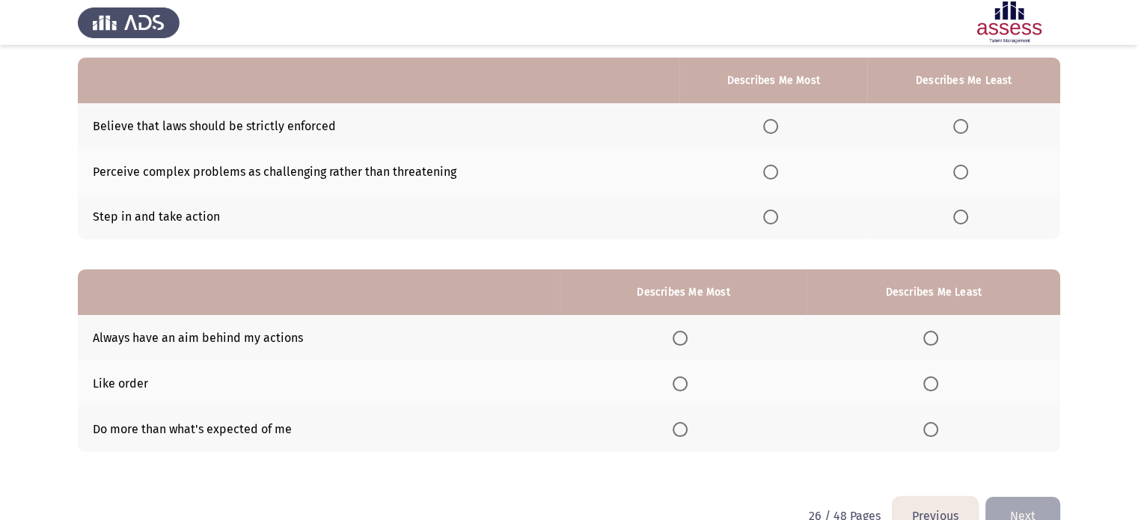
scroll to position [136, 0]
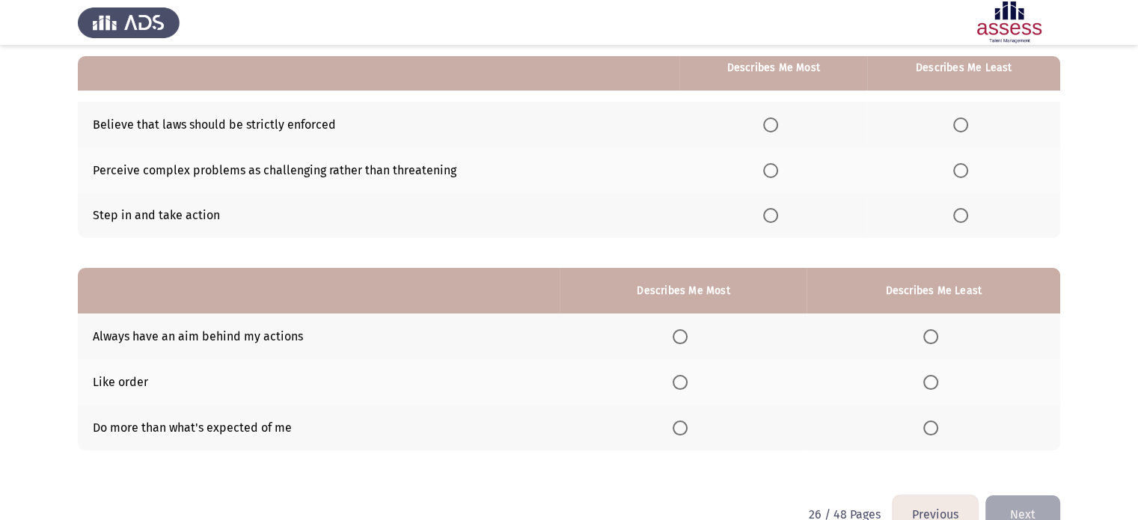
click at [771, 214] on span "Select an option" at bounding box center [770, 215] width 15 height 15
click at [771, 214] on input "Select an option" at bounding box center [770, 215] width 15 height 15
click at [926, 502] on button "Previous" at bounding box center [935, 514] width 85 height 38
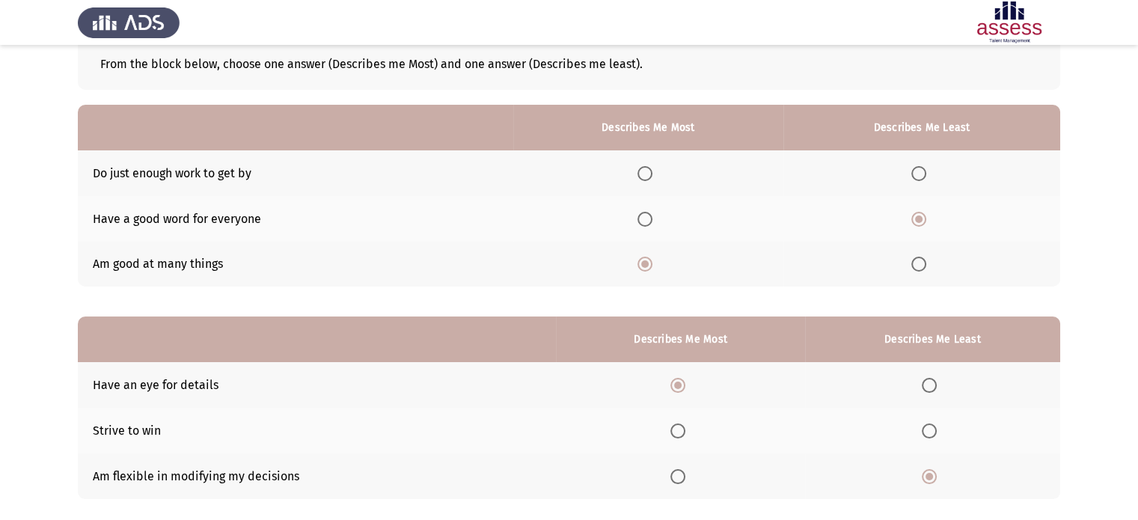
scroll to position [88, 0]
click at [919, 174] on span "Select an option" at bounding box center [918, 172] width 15 height 15
click at [919, 174] on input "Select an option" at bounding box center [918, 172] width 15 height 15
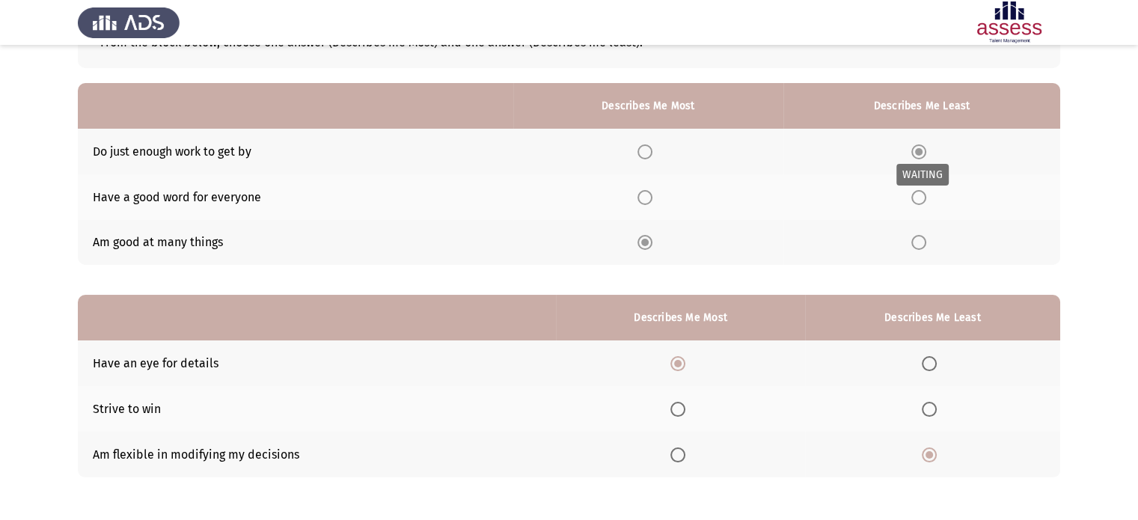
scroll to position [116, 0]
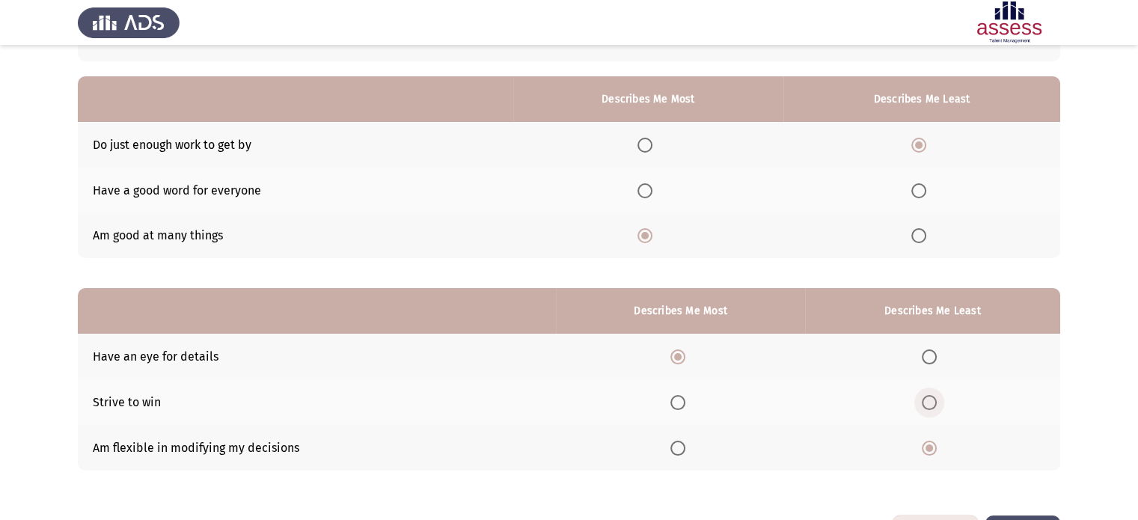
click at [932, 400] on span "Select an option" at bounding box center [929, 402] width 15 height 15
click at [932, 400] on input "Select an option" at bounding box center [929, 402] width 15 height 15
click at [928, 446] on span "Select an option" at bounding box center [929, 448] width 15 height 15
click at [928, 446] on input "Select an option" at bounding box center [929, 448] width 15 height 15
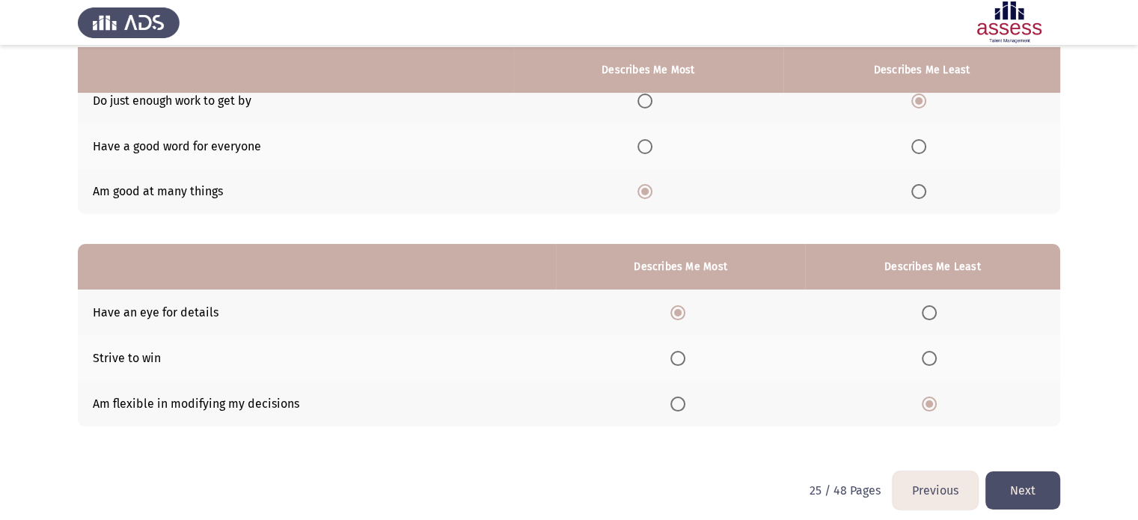
scroll to position [162, 0]
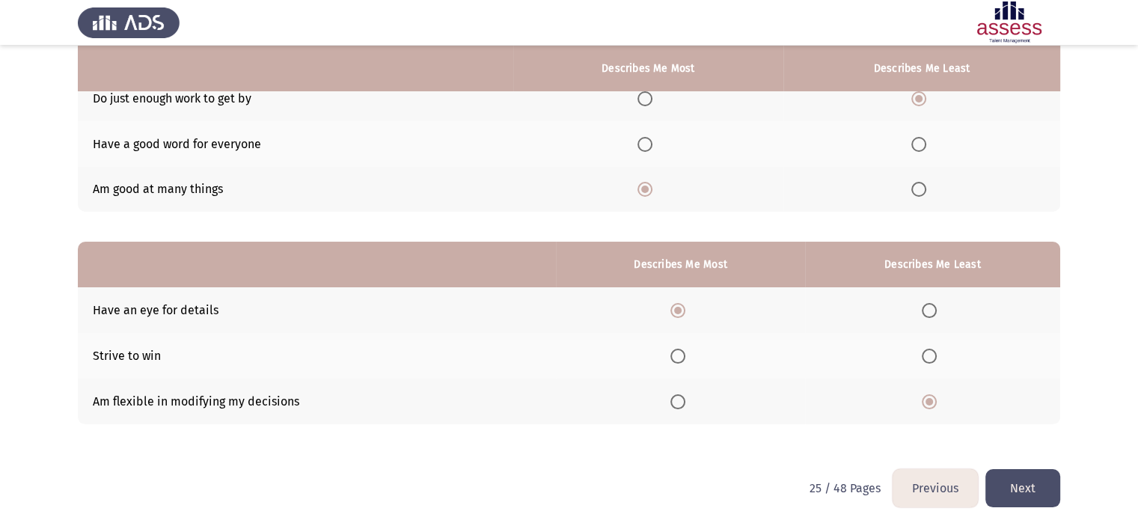
click at [1012, 483] on button "Next" at bounding box center [1022, 488] width 75 height 38
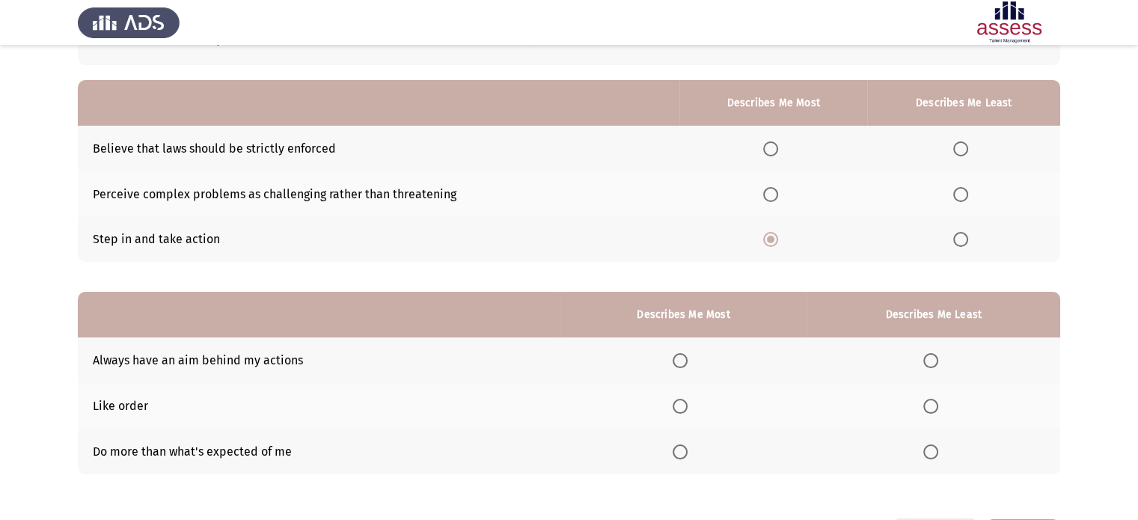
scroll to position [114, 0]
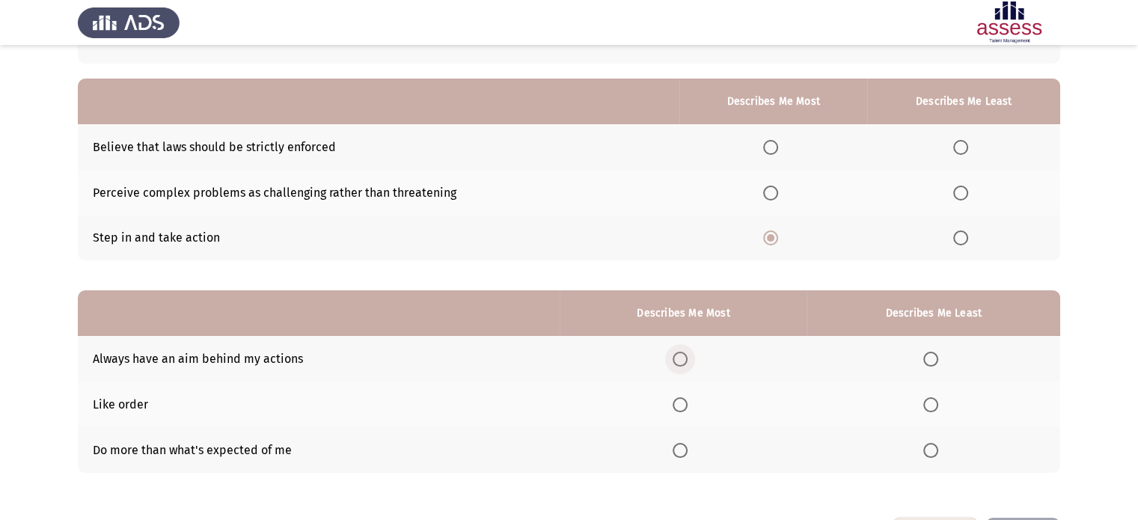
click at [683, 361] on span "Select an option" at bounding box center [680, 359] width 15 height 15
click at [683, 361] on input "Select an option" at bounding box center [680, 359] width 15 height 15
click at [926, 407] on span "Select an option" at bounding box center [930, 404] width 15 height 15
click at [926, 407] on input "Select an option" at bounding box center [930, 404] width 15 height 15
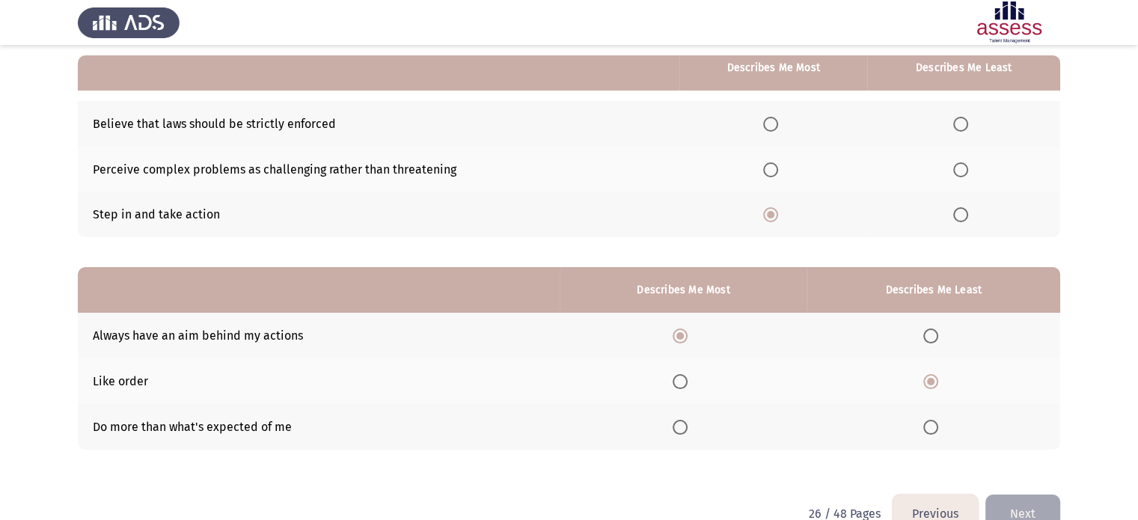
scroll to position [135, 0]
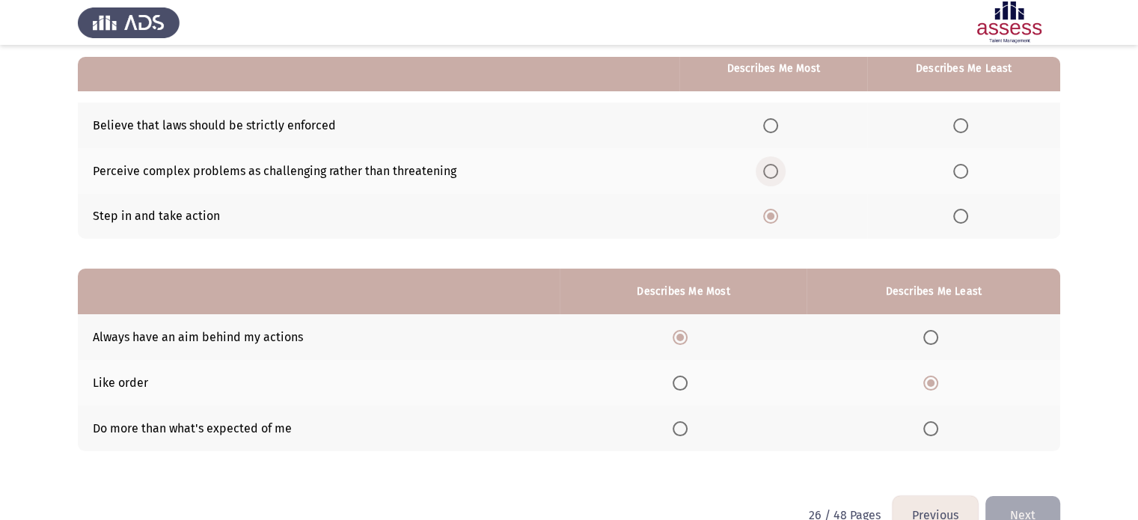
click at [768, 167] on span "Select an option" at bounding box center [770, 171] width 15 height 15
click at [768, 167] on input "Select an option" at bounding box center [770, 171] width 15 height 15
click at [961, 221] on span "Select an option" at bounding box center [960, 216] width 15 height 15
click at [961, 221] on input "Select an option" at bounding box center [960, 216] width 15 height 15
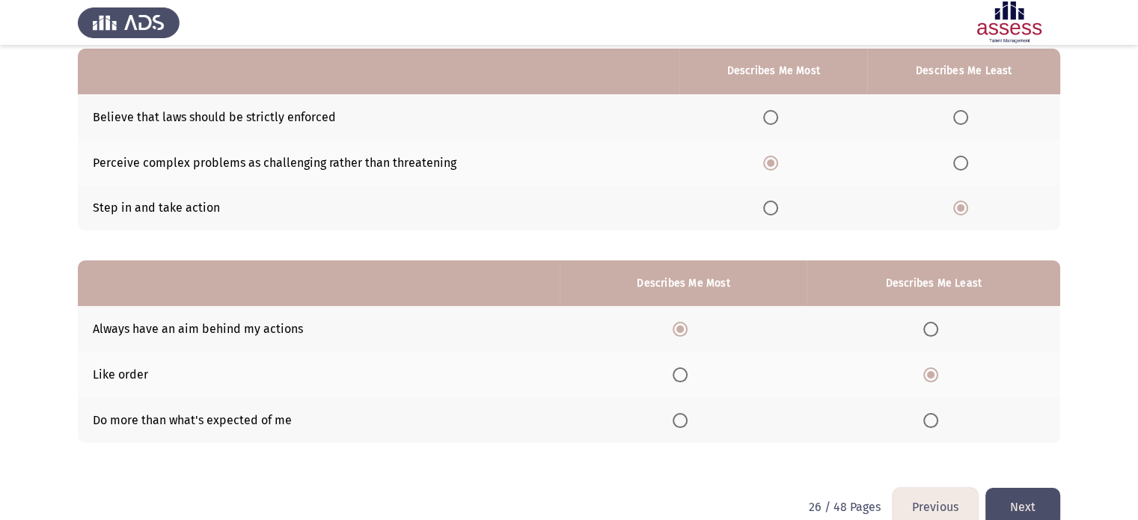
scroll to position [147, 0]
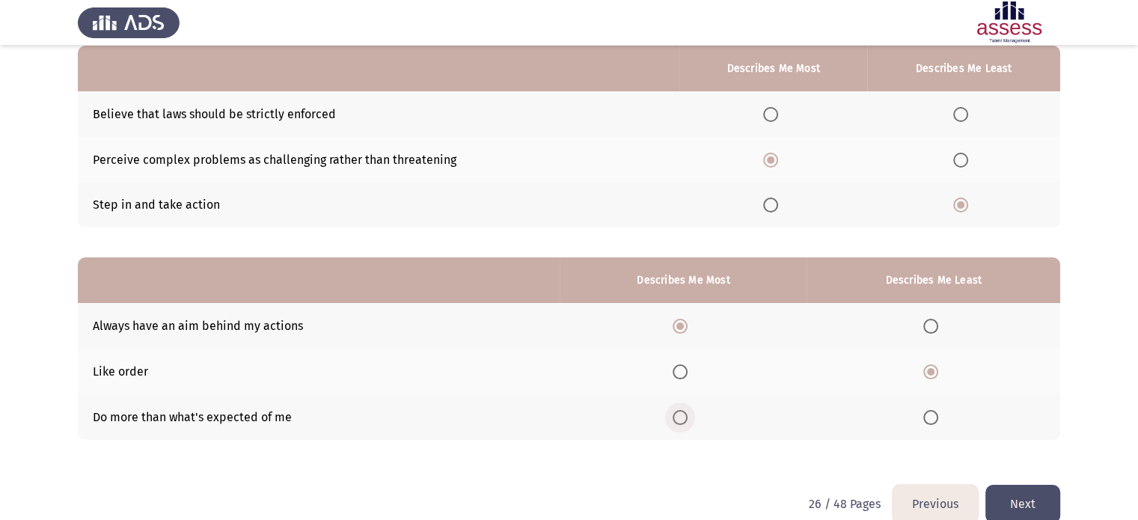
click at [682, 417] on span "Select an option" at bounding box center [680, 417] width 15 height 15
click at [682, 417] on input "Select an option" at bounding box center [680, 417] width 15 height 15
click at [1033, 504] on button "Next" at bounding box center [1022, 504] width 75 height 38
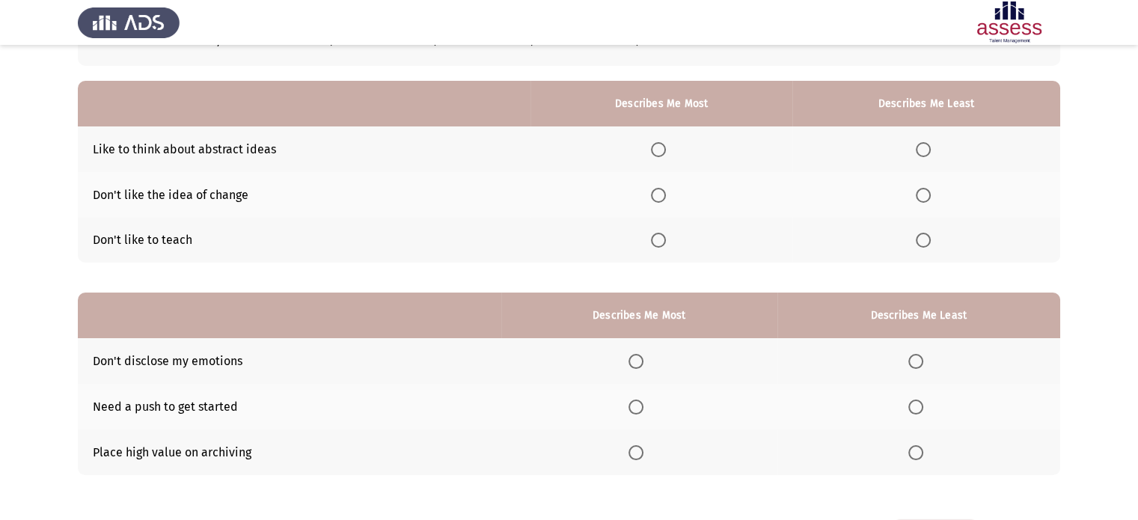
scroll to position [107, 0]
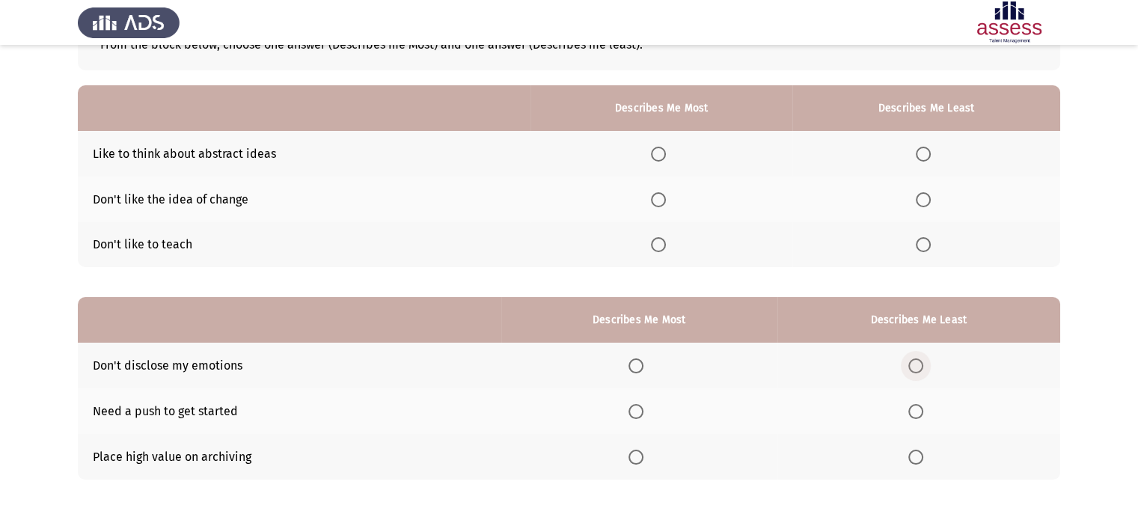
click at [914, 367] on span "Select an option" at bounding box center [915, 365] width 15 height 15
click at [914, 367] on input "Select an option" at bounding box center [915, 365] width 15 height 15
click at [918, 418] on span "Select an option" at bounding box center [915, 411] width 15 height 15
click at [918, 418] on input "Select an option" at bounding box center [915, 411] width 15 height 15
click at [637, 453] on span "Select an option" at bounding box center [635, 457] width 15 height 15
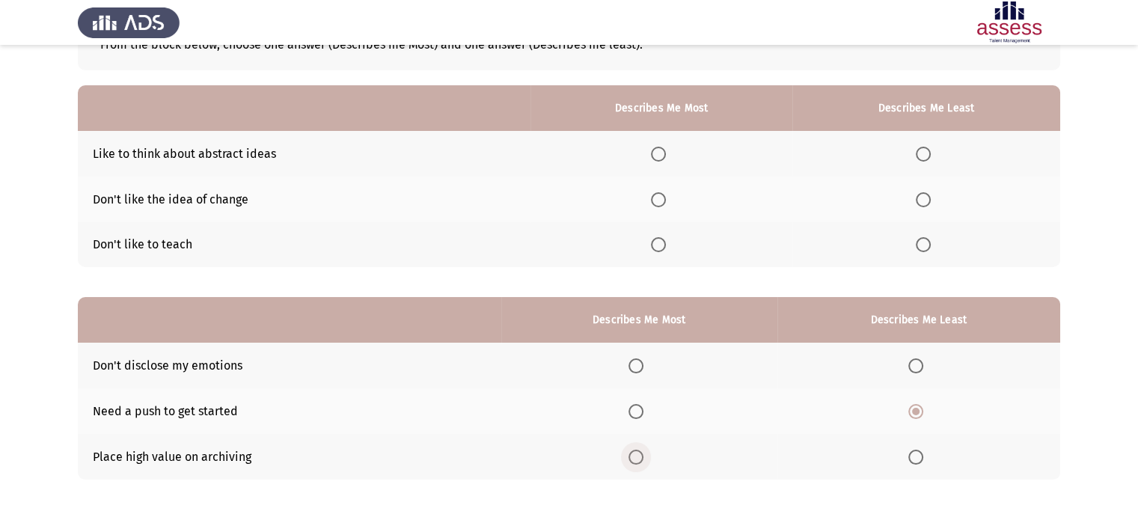
click at [637, 453] on input "Select an option" at bounding box center [635, 457] width 15 height 15
click at [922, 198] on span "Select an option" at bounding box center [923, 199] width 15 height 15
click at [922, 198] on input "Select an option" at bounding box center [923, 199] width 15 height 15
click at [645, 150] on th at bounding box center [660, 154] width 261 height 46
click at [653, 155] on span "Select an option" at bounding box center [658, 154] width 15 height 15
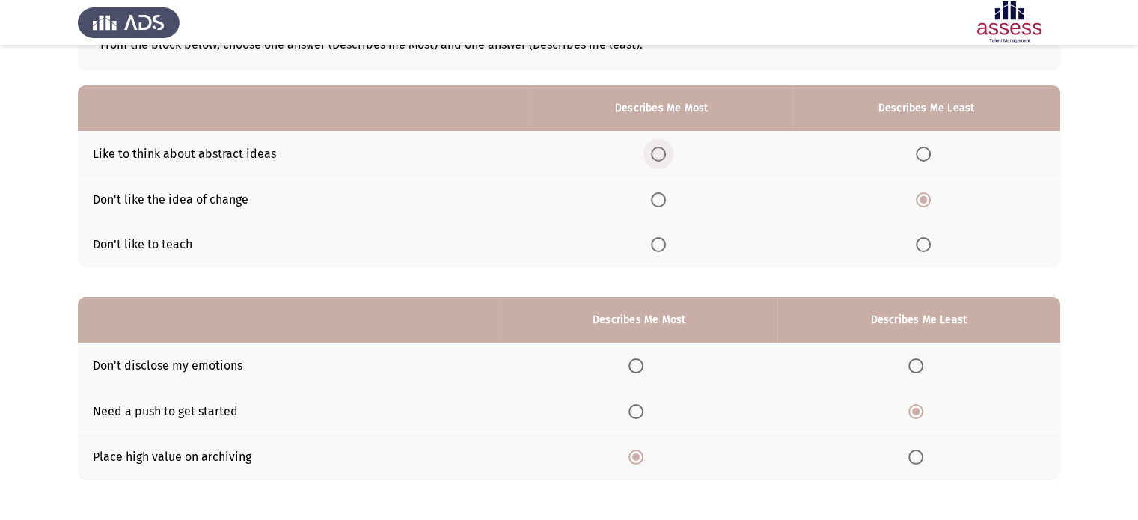
click at [653, 155] on input "Select an option" at bounding box center [658, 154] width 15 height 15
click at [784, 359] on th at bounding box center [918, 366] width 283 height 46
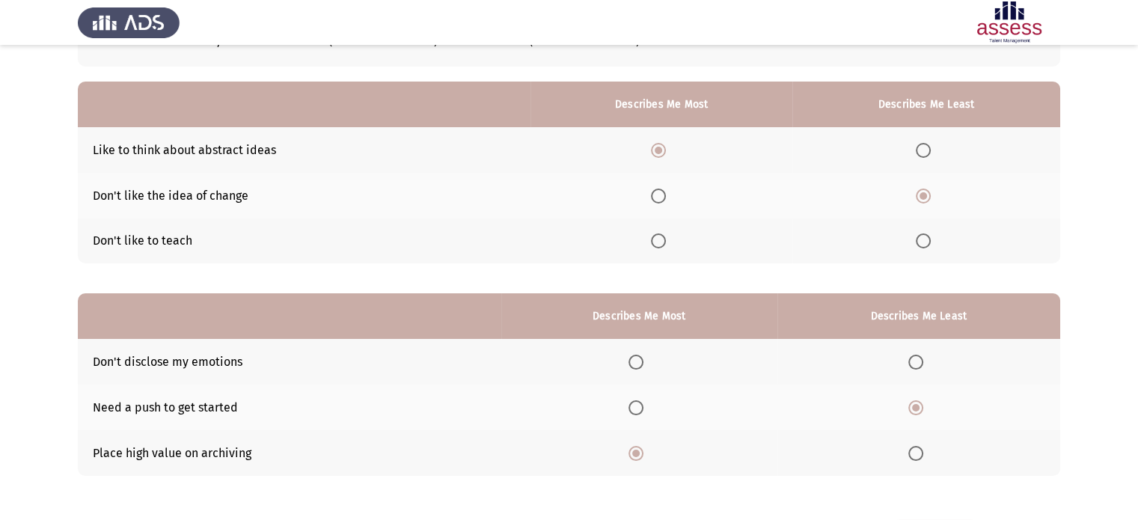
scroll to position [108, 0]
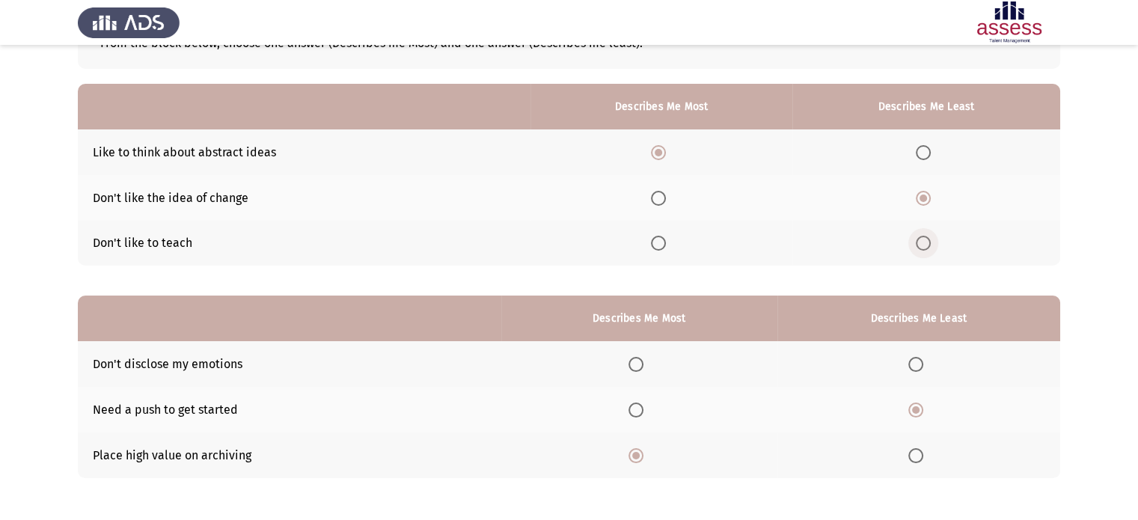
click at [919, 245] on span "Select an option" at bounding box center [923, 243] width 15 height 15
click at [919, 245] on input "Select an option" at bounding box center [923, 243] width 15 height 15
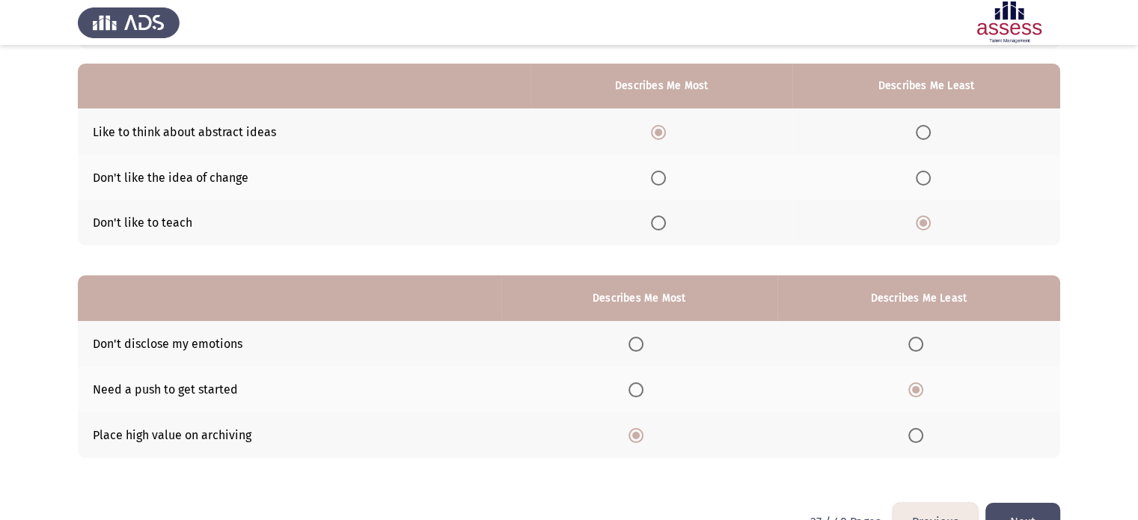
scroll to position [165, 0]
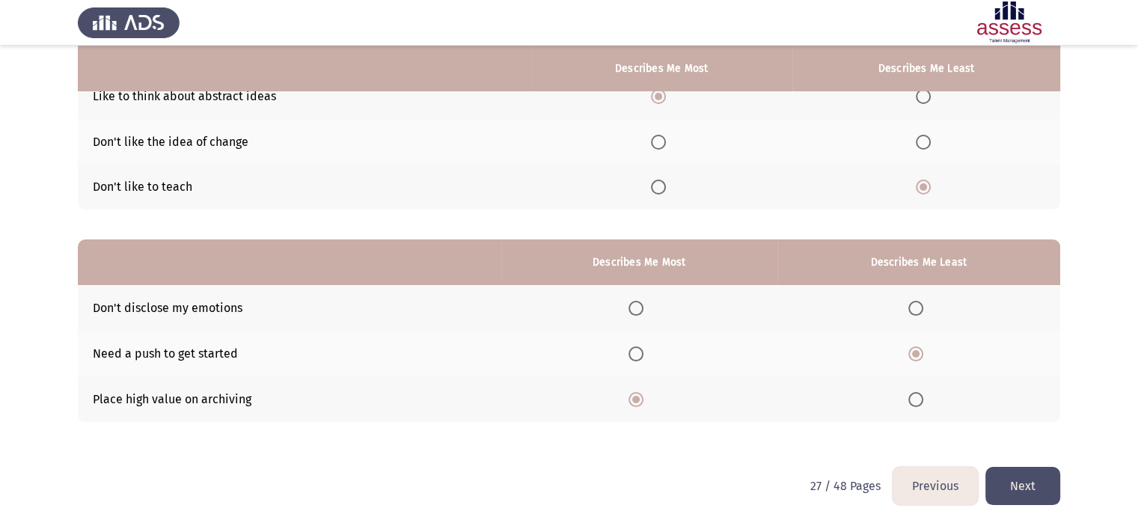
click at [1035, 484] on button "Next" at bounding box center [1022, 486] width 75 height 38
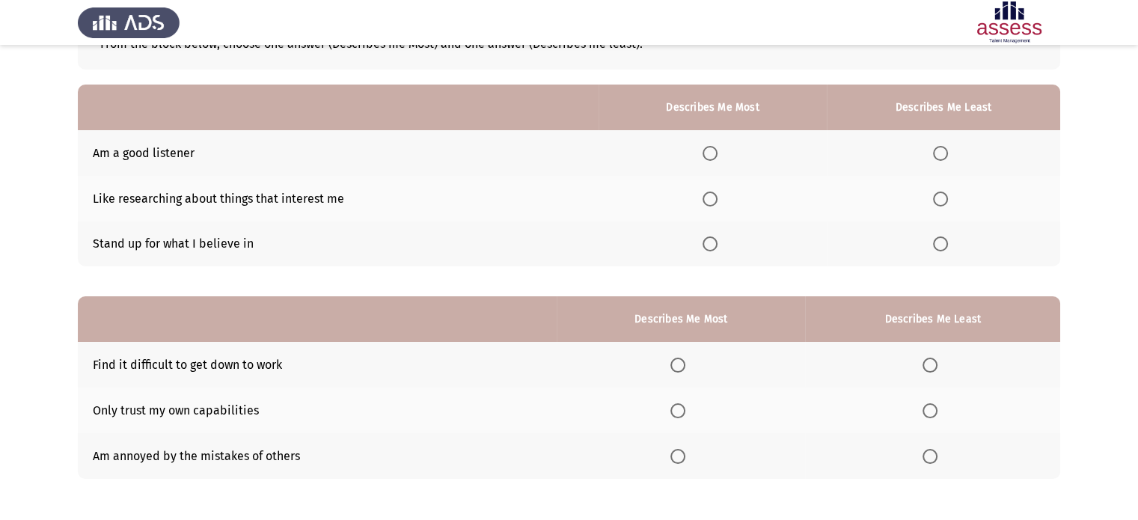
scroll to position [111, 0]
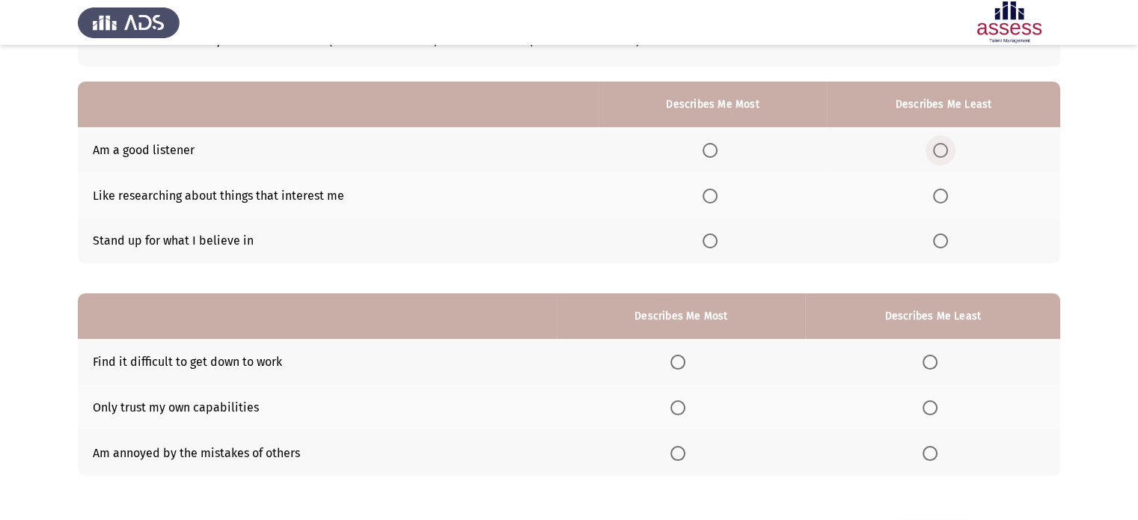
click at [940, 148] on span "Select an option" at bounding box center [940, 150] width 15 height 15
click at [940, 148] on input "Select an option" at bounding box center [940, 150] width 15 height 15
click at [710, 240] on span "Select an option" at bounding box center [710, 240] width 15 height 15
click at [710, 240] on input "Select an option" at bounding box center [710, 240] width 15 height 15
click at [936, 193] on span "Select an option" at bounding box center [940, 196] width 15 height 15
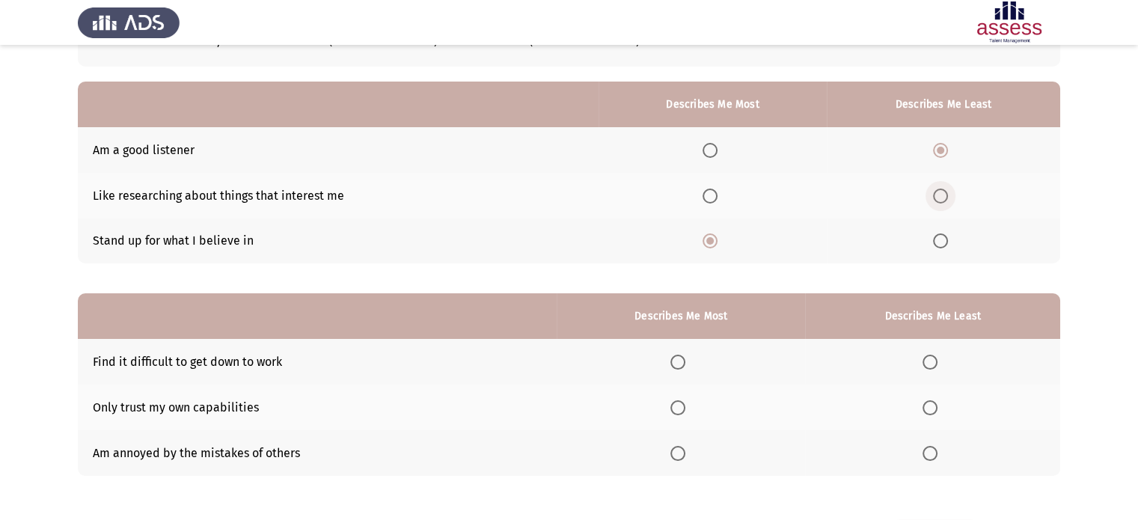
click at [936, 193] on input "Select an option" at bounding box center [940, 196] width 15 height 15
click at [932, 364] on span "Select an option" at bounding box center [930, 362] width 15 height 15
click at [932, 364] on input "Select an option" at bounding box center [930, 362] width 15 height 15
click at [673, 403] on span "Select an option" at bounding box center [677, 407] width 15 height 15
click at [673, 403] on input "Select an option" at bounding box center [677, 407] width 15 height 15
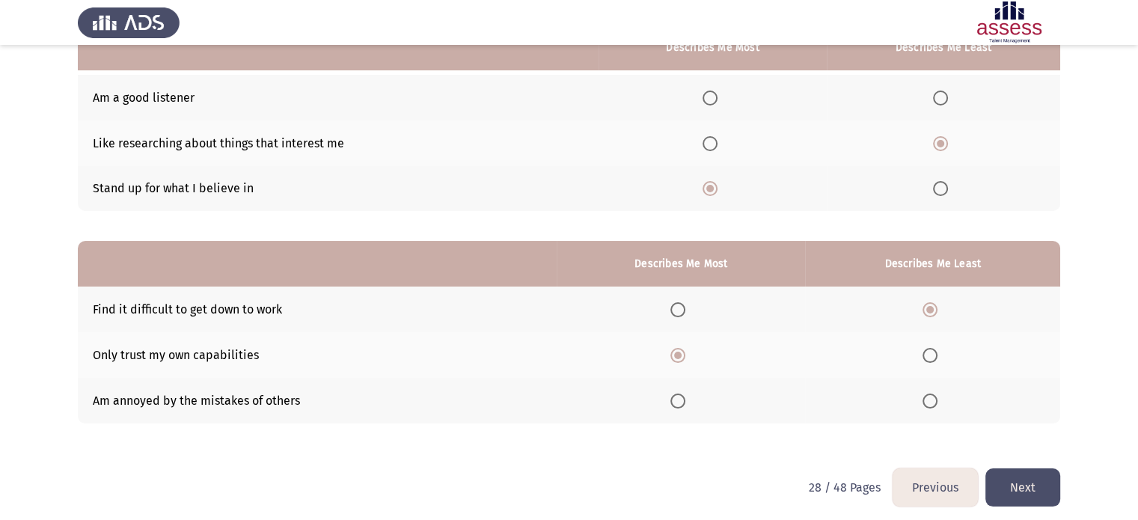
scroll to position [171, 0]
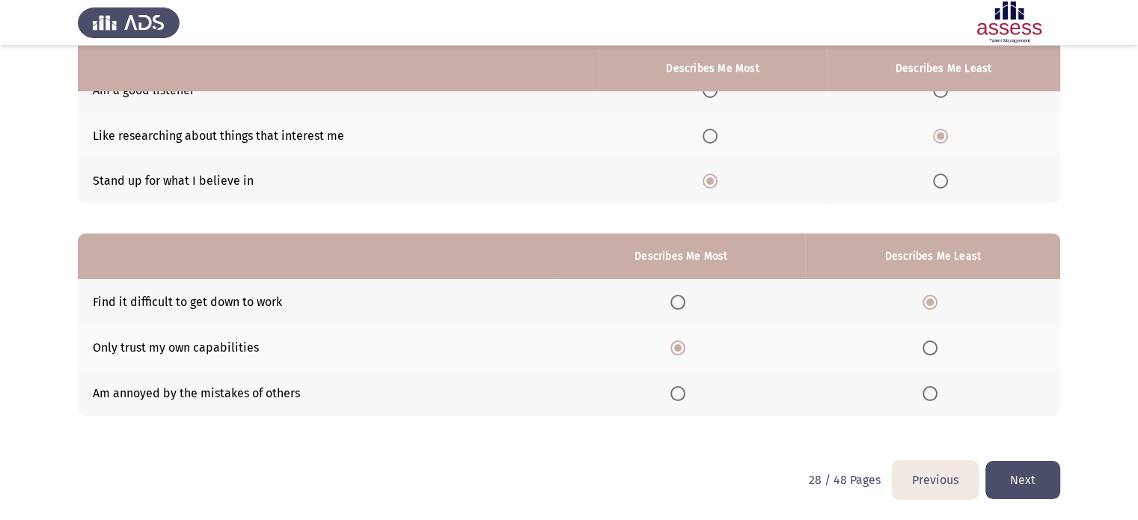
click at [1038, 488] on button "Next" at bounding box center [1022, 480] width 75 height 38
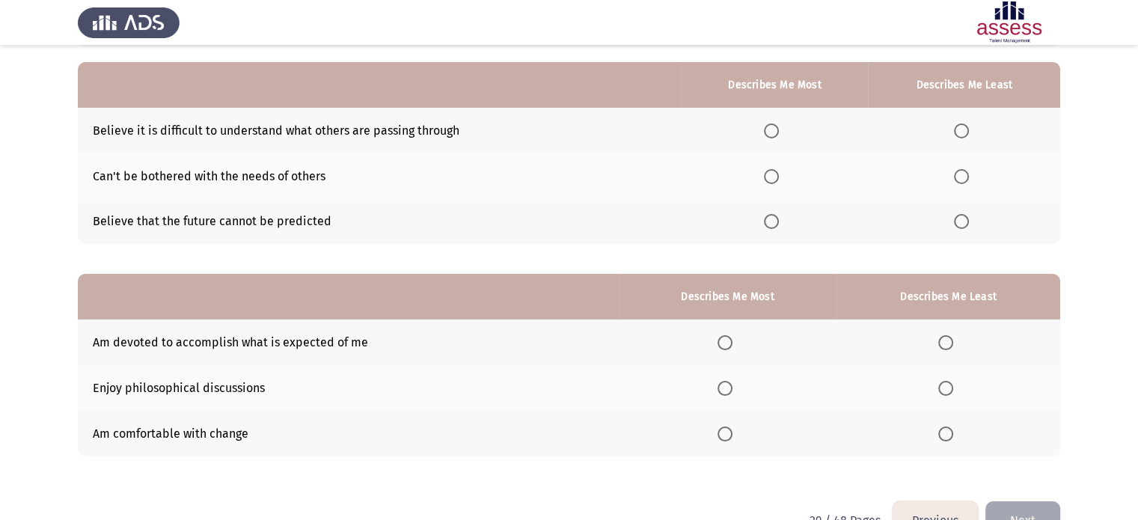
scroll to position [131, 0]
click at [721, 346] on span "Select an option" at bounding box center [725, 341] width 15 height 15
click at [721, 346] on input "Select an option" at bounding box center [725, 341] width 15 height 15
click at [943, 390] on span "Select an option" at bounding box center [945, 387] width 15 height 15
click at [943, 390] on input "Select an option" at bounding box center [945, 387] width 15 height 15
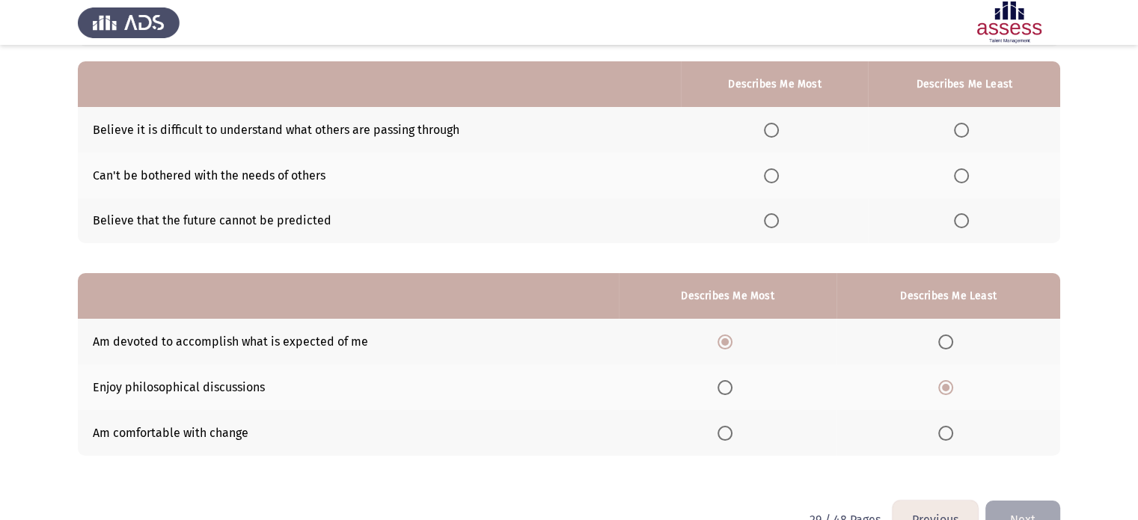
click at [729, 441] on th at bounding box center [728, 433] width 218 height 46
click at [956, 175] on span "Select an option" at bounding box center [961, 175] width 15 height 15
click at [956, 175] on input "Select an option" at bounding box center [961, 175] width 15 height 15
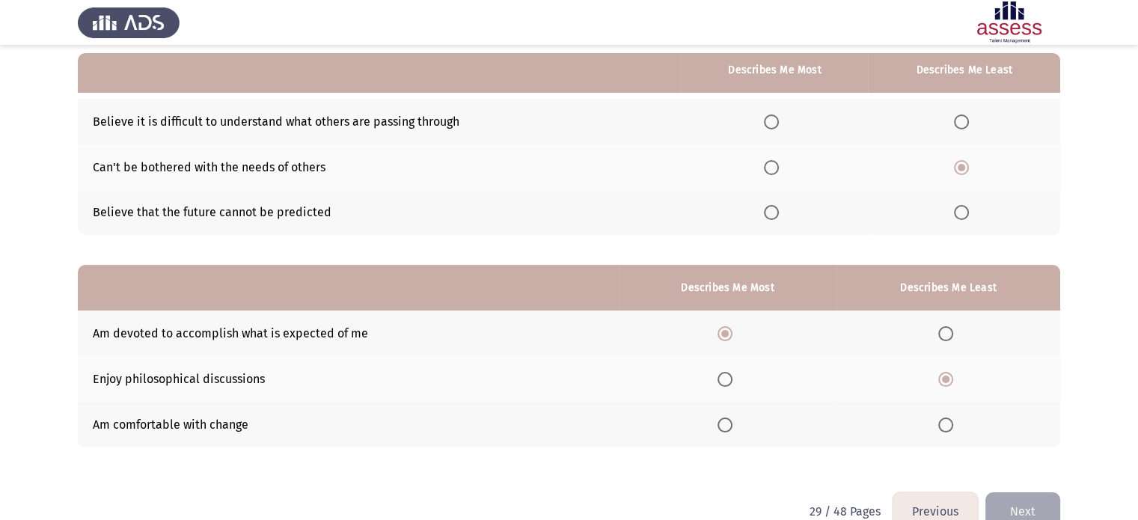
scroll to position [135, 0]
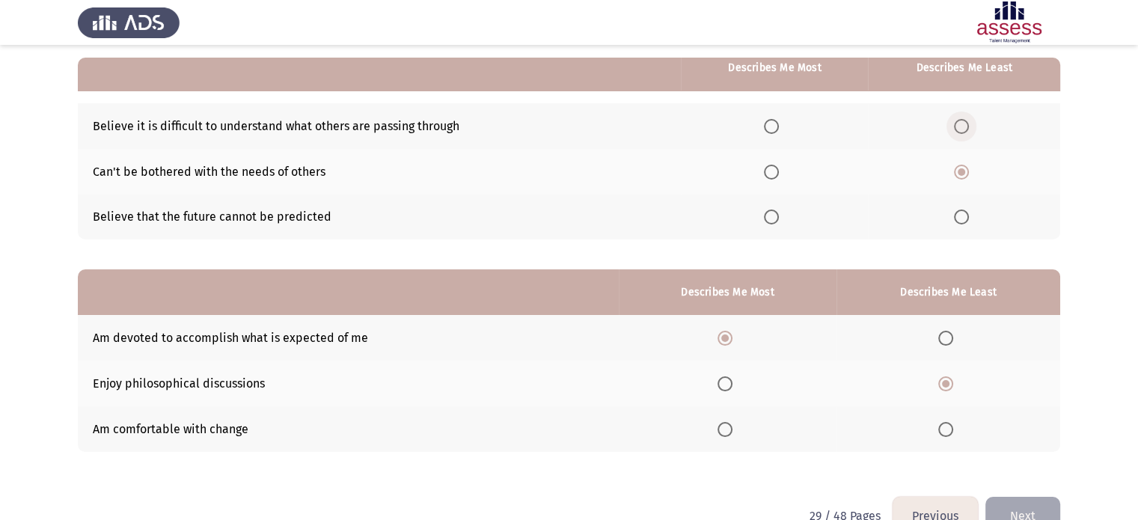
click at [964, 131] on span "Select an option" at bounding box center [961, 126] width 15 height 15
click at [964, 131] on input "Select an option" at bounding box center [961, 126] width 15 height 15
click at [724, 427] on span "Select an option" at bounding box center [725, 429] width 15 height 15
click at [724, 427] on input "Select an option" at bounding box center [725, 429] width 15 height 15
click at [16, 438] on app-assessment-container "Previous Development Assessment Next From the block below, choose one answer (D…" at bounding box center [569, 211] width 1138 height 572
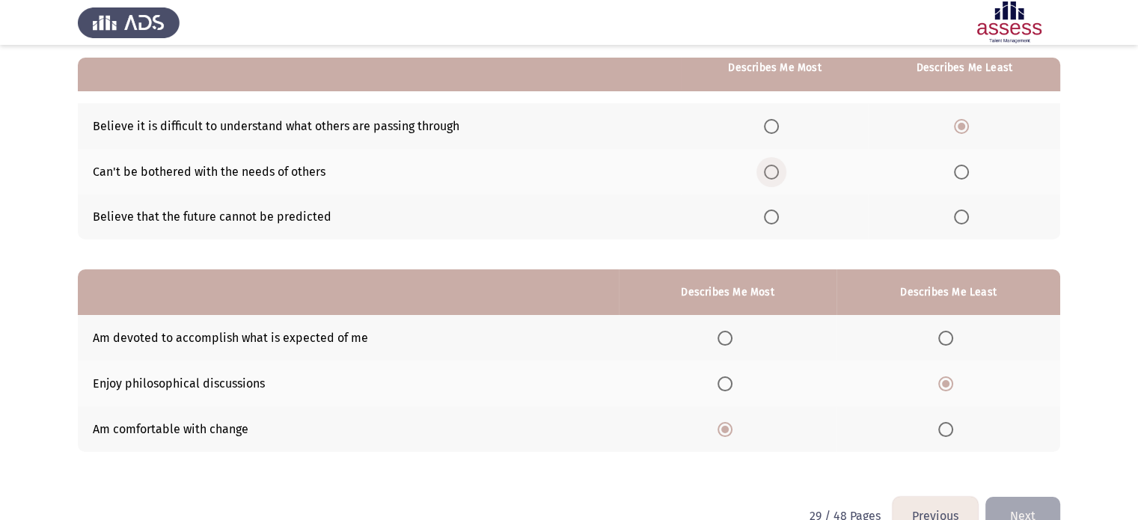
click at [769, 174] on span "Select an option" at bounding box center [771, 172] width 15 height 15
click at [769, 174] on input "Select an option" at bounding box center [771, 172] width 15 height 15
click at [1008, 511] on button "Next" at bounding box center [1022, 516] width 75 height 38
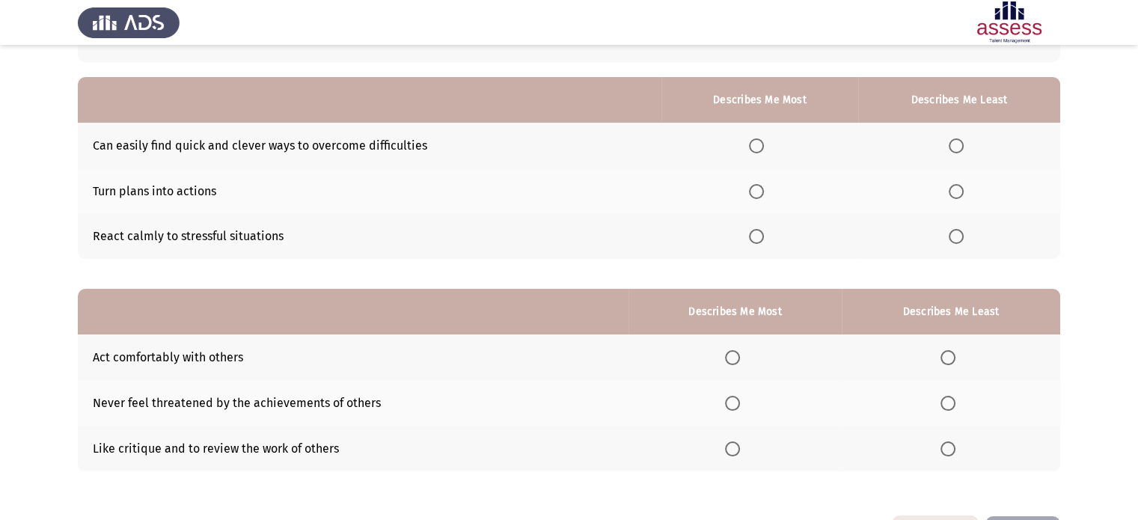
scroll to position [116, 0]
click at [757, 231] on span "Select an option" at bounding box center [756, 235] width 15 height 15
click at [757, 231] on input "Select an option" at bounding box center [756, 235] width 15 height 15
click at [964, 149] on label "Select an option" at bounding box center [959, 145] width 21 height 15
click at [964, 149] on input "Select an option" at bounding box center [956, 145] width 15 height 15
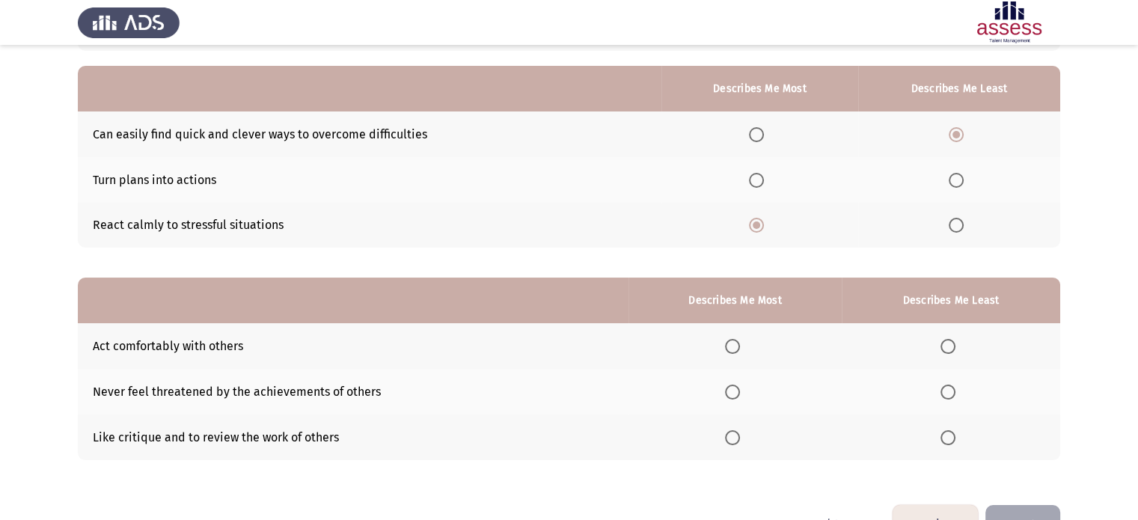
scroll to position [129, 0]
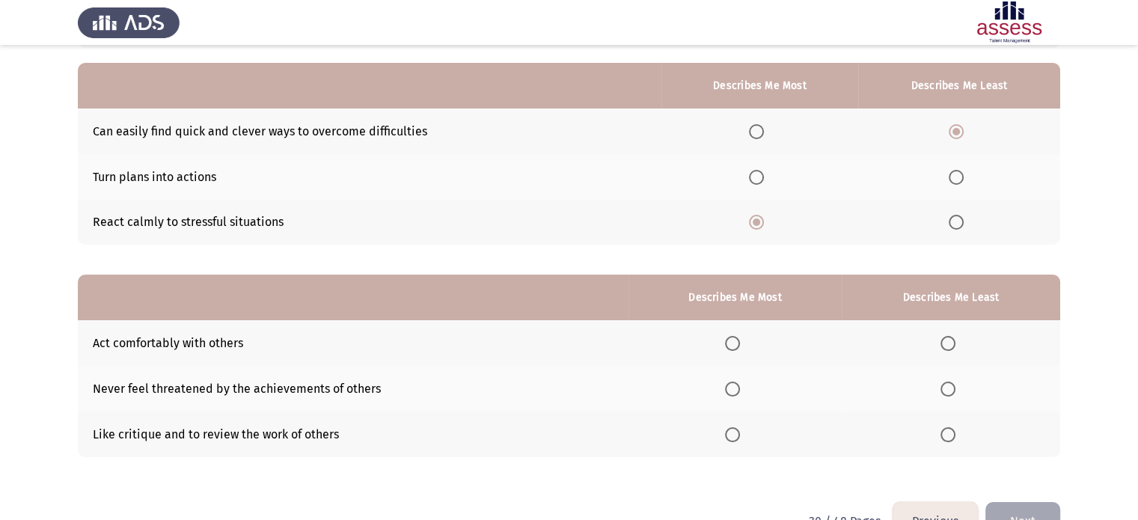
click at [929, 510] on button "Previous" at bounding box center [935, 521] width 85 height 38
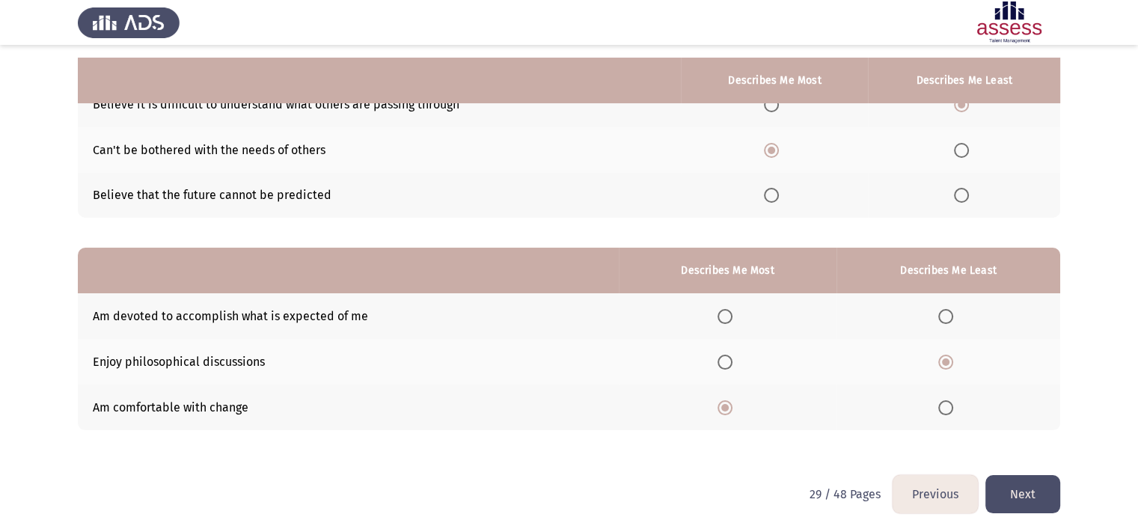
scroll to position [171, 0]
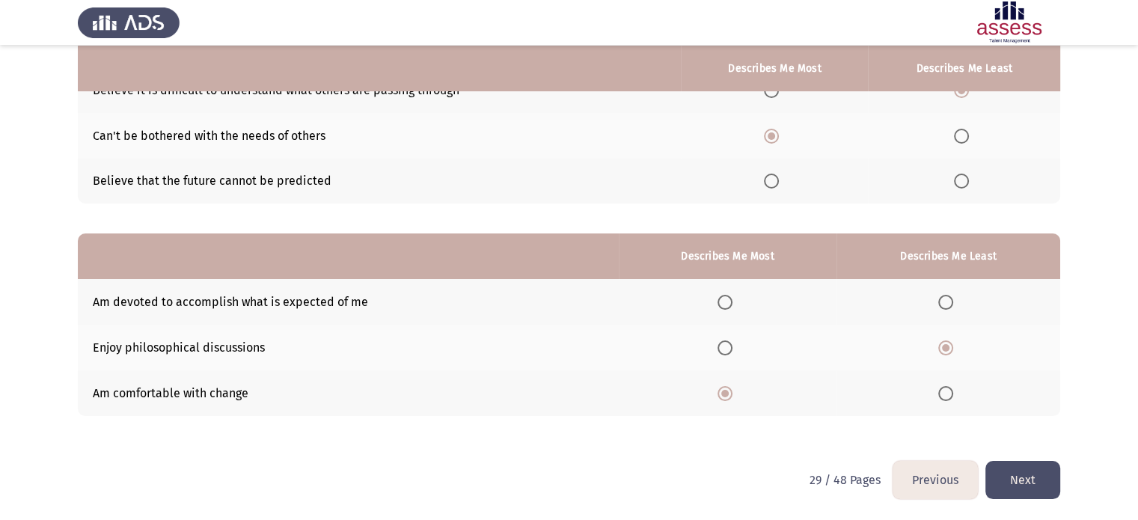
click at [1007, 485] on button "Next" at bounding box center [1022, 480] width 75 height 38
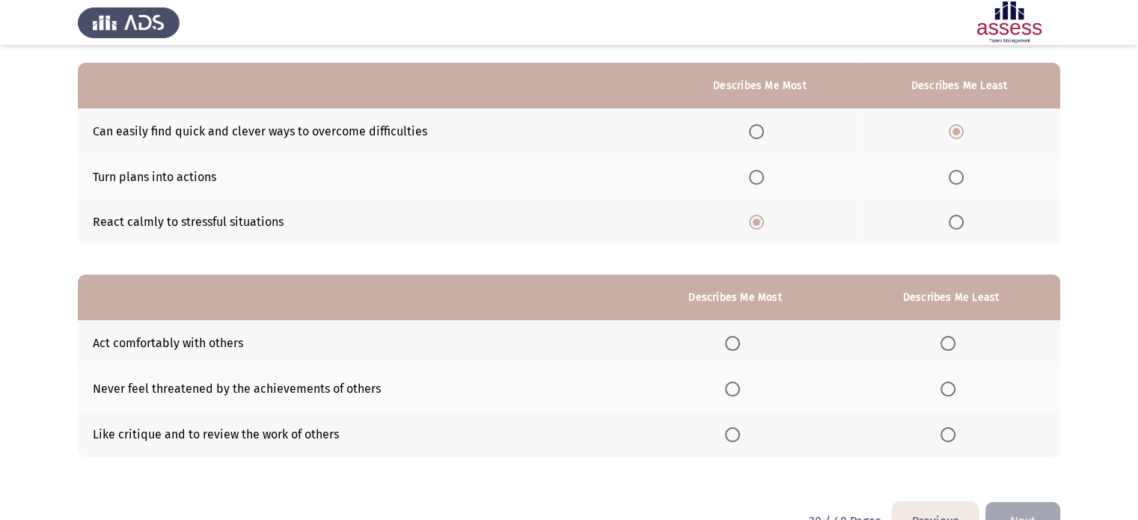
scroll to position [129, 0]
click at [959, 180] on span "Select an option" at bounding box center [956, 178] width 15 height 15
click at [959, 180] on input "Select an option" at bounding box center [956, 178] width 15 height 15
click at [952, 435] on span "Select an option" at bounding box center [947, 435] width 15 height 15
click at [952, 435] on input "Select an option" at bounding box center [947, 435] width 15 height 15
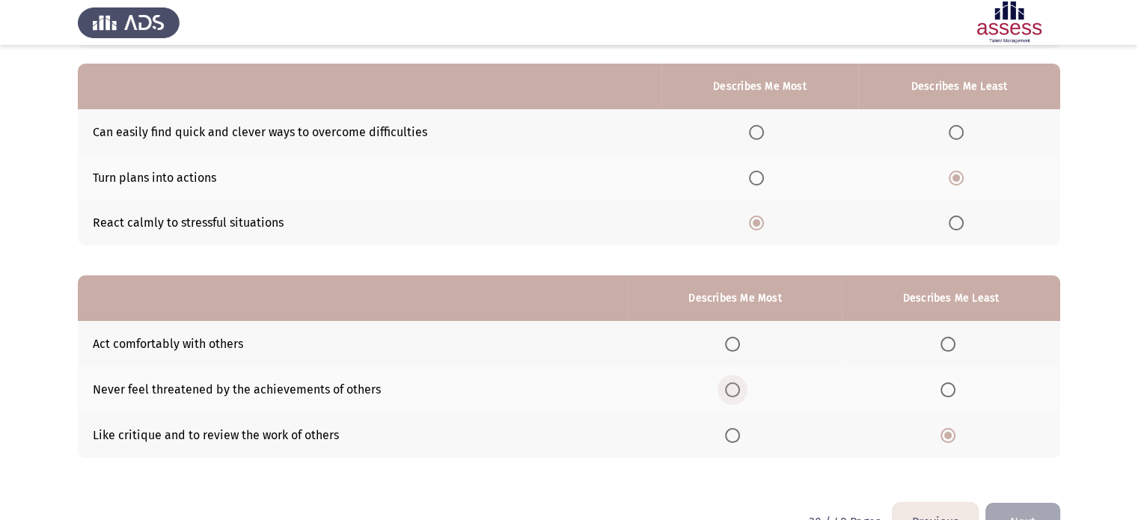
click at [730, 390] on span "Select an option" at bounding box center [732, 389] width 15 height 15
click at [730, 390] on input "Select an option" at bounding box center [732, 389] width 15 height 15
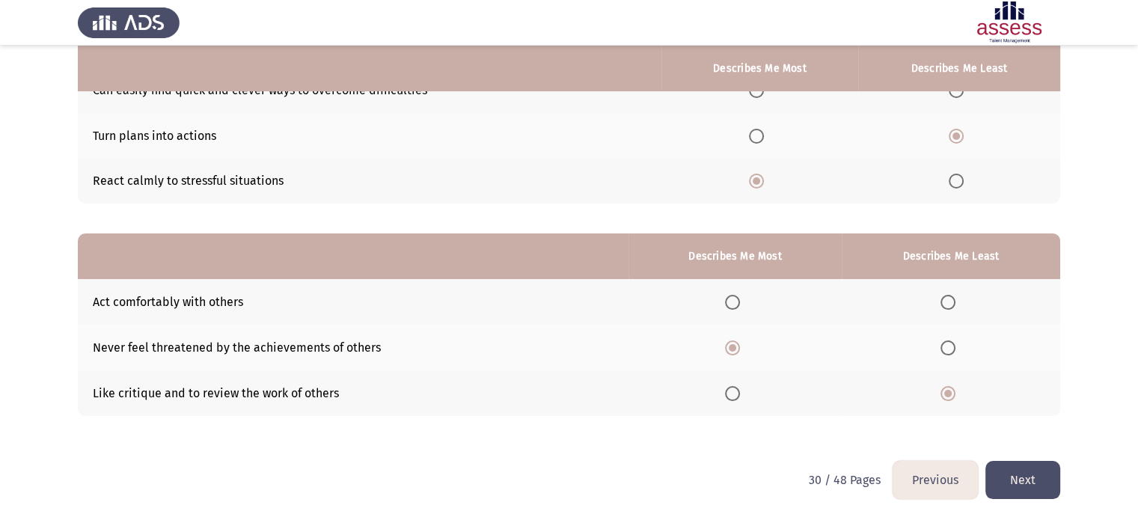
click at [1021, 487] on button "Next" at bounding box center [1022, 480] width 75 height 38
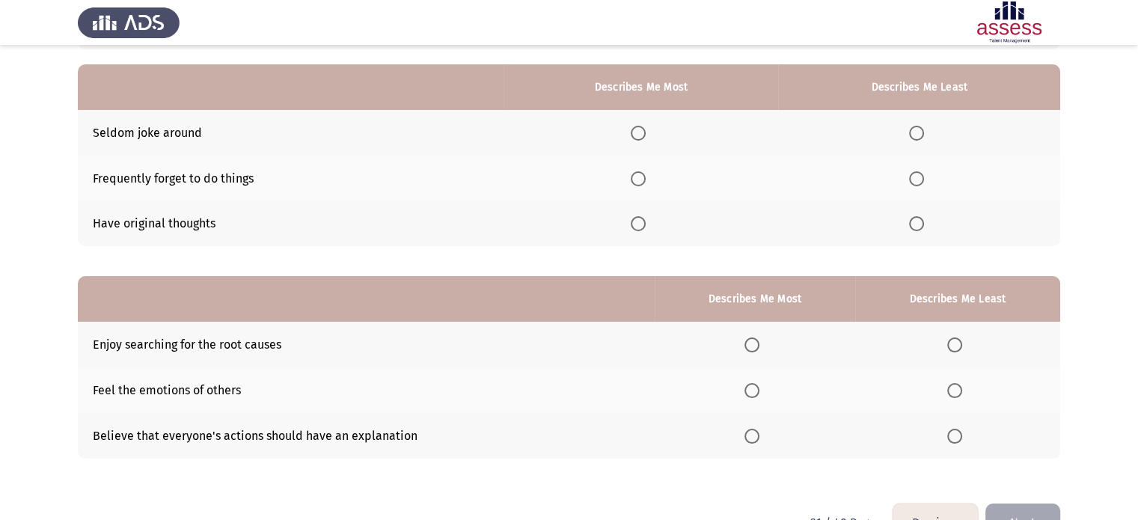
scroll to position [130, 0]
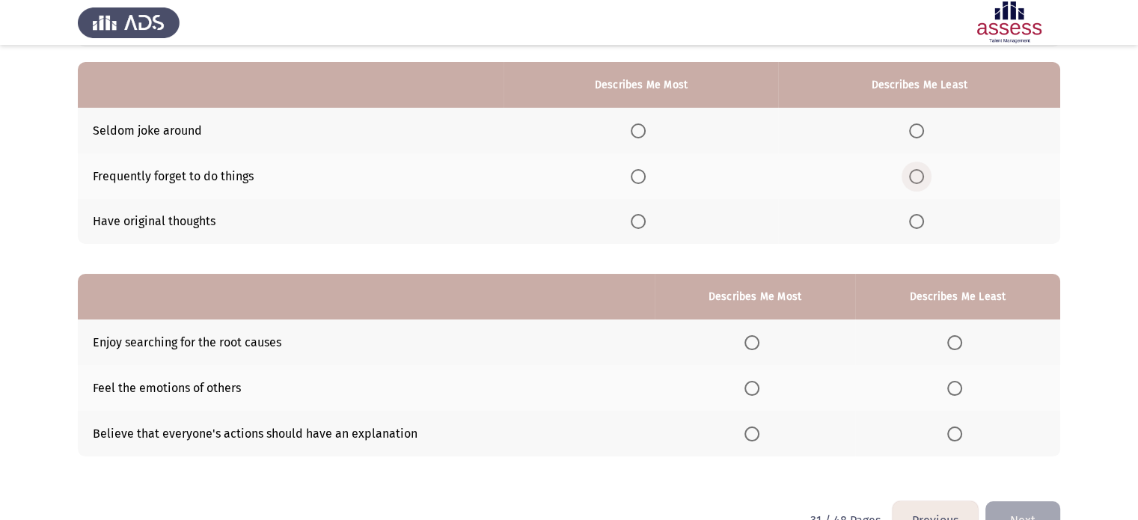
click at [917, 182] on span "Select an option" at bounding box center [916, 176] width 15 height 15
click at [917, 182] on input "Select an option" at bounding box center [916, 176] width 15 height 15
click at [634, 218] on span "Select an option" at bounding box center [638, 221] width 15 height 15
click at [634, 218] on input "Select an option" at bounding box center [638, 221] width 15 height 15
click at [958, 433] on span "Select an option" at bounding box center [954, 433] width 15 height 15
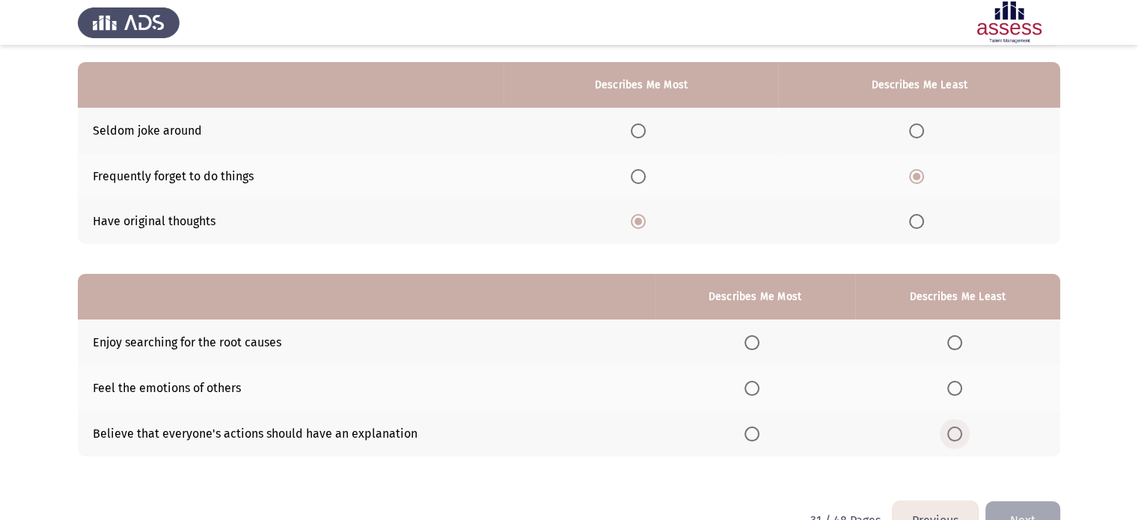
click at [958, 433] on input "Select an option" at bounding box center [954, 433] width 15 height 15
click at [750, 343] on span "Select an option" at bounding box center [751, 342] width 15 height 15
click at [750, 343] on input "Select an option" at bounding box center [751, 342] width 15 height 15
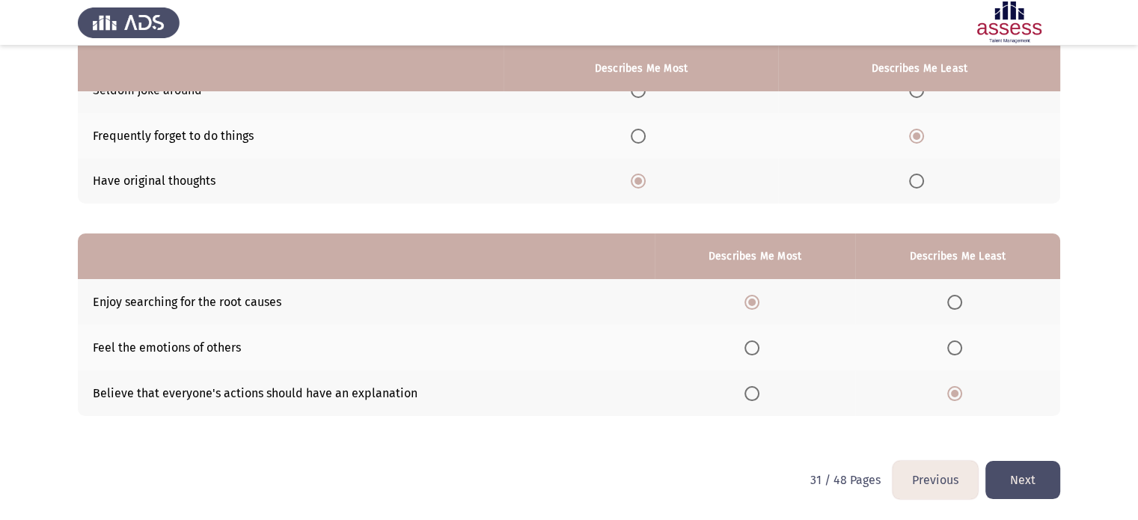
click at [1024, 493] on button "Next" at bounding box center [1022, 480] width 75 height 38
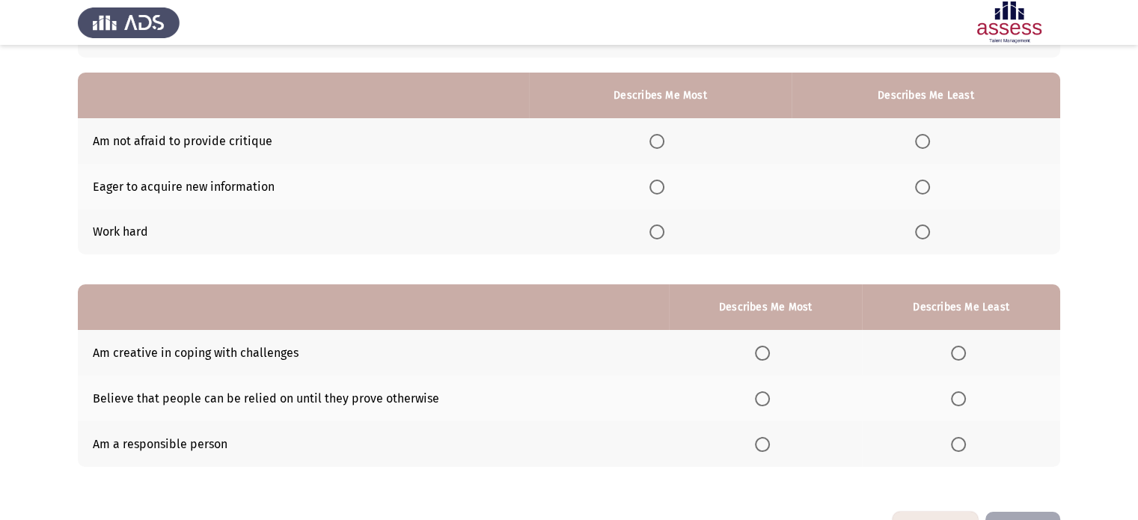
scroll to position [123, 0]
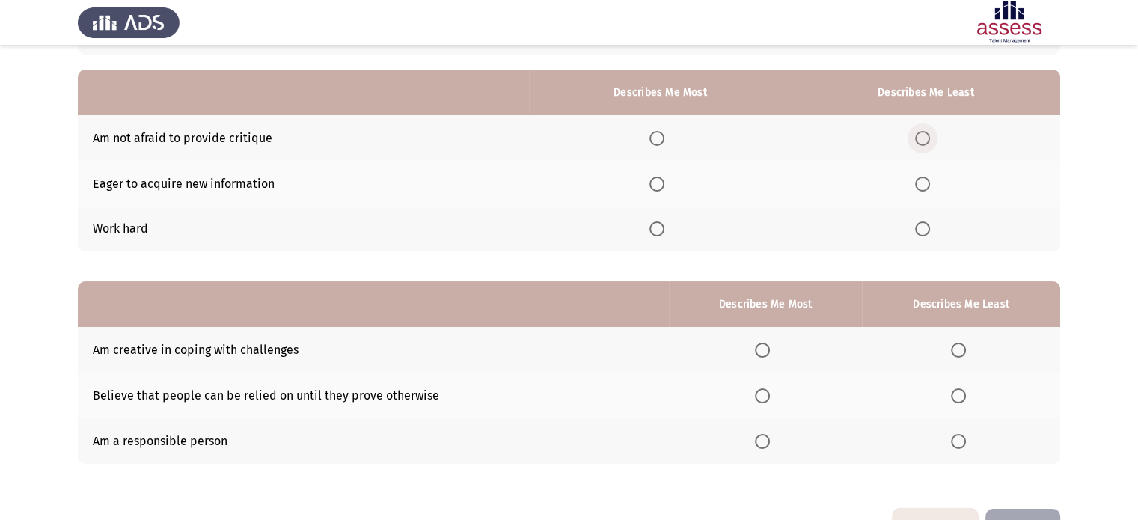
click at [925, 143] on span "Select an option" at bounding box center [922, 138] width 15 height 15
click at [925, 143] on input "Select an option" at bounding box center [922, 138] width 15 height 15
click at [658, 183] on span "Select an option" at bounding box center [656, 184] width 15 height 15
click at [658, 183] on input "Select an option" at bounding box center [656, 184] width 15 height 15
click at [959, 400] on span "Select an option" at bounding box center [958, 395] width 15 height 15
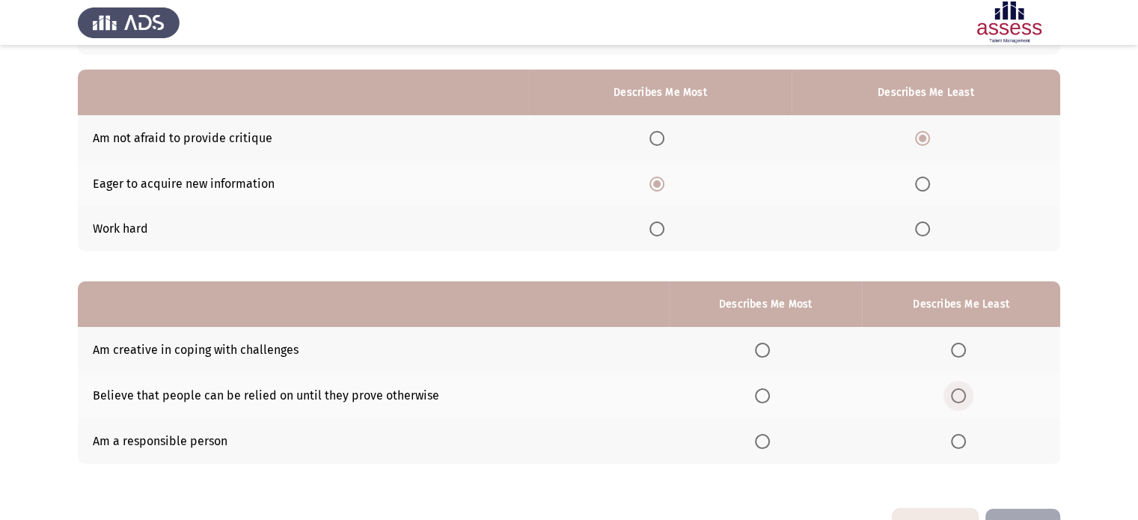
click at [959, 400] on input "Select an option" at bounding box center [958, 395] width 15 height 15
click at [762, 352] on span "Select an option" at bounding box center [762, 350] width 15 height 15
click at [762, 352] on input "Select an option" at bounding box center [762, 350] width 15 height 15
click at [1009, 514] on button "Next" at bounding box center [1022, 528] width 75 height 38
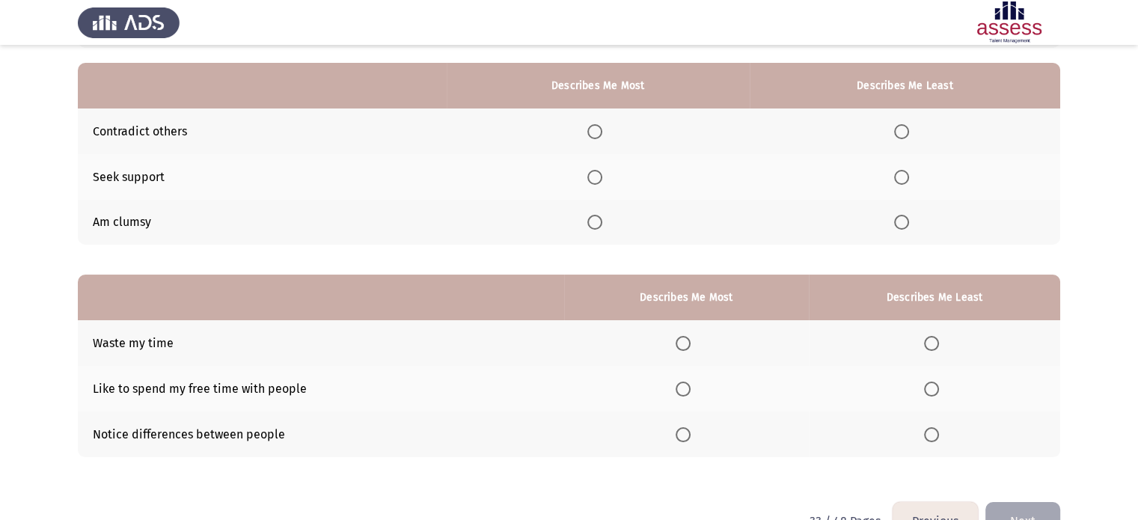
scroll to position [129, 0]
click at [932, 349] on span "Select an option" at bounding box center [931, 344] width 15 height 15
click at [932, 349] on input "Select an option" at bounding box center [931, 344] width 15 height 15
click at [683, 390] on span "Select an option" at bounding box center [683, 389] width 15 height 15
click at [683, 390] on input "Select an option" at bounding box center [683, 389] width 15 height 15
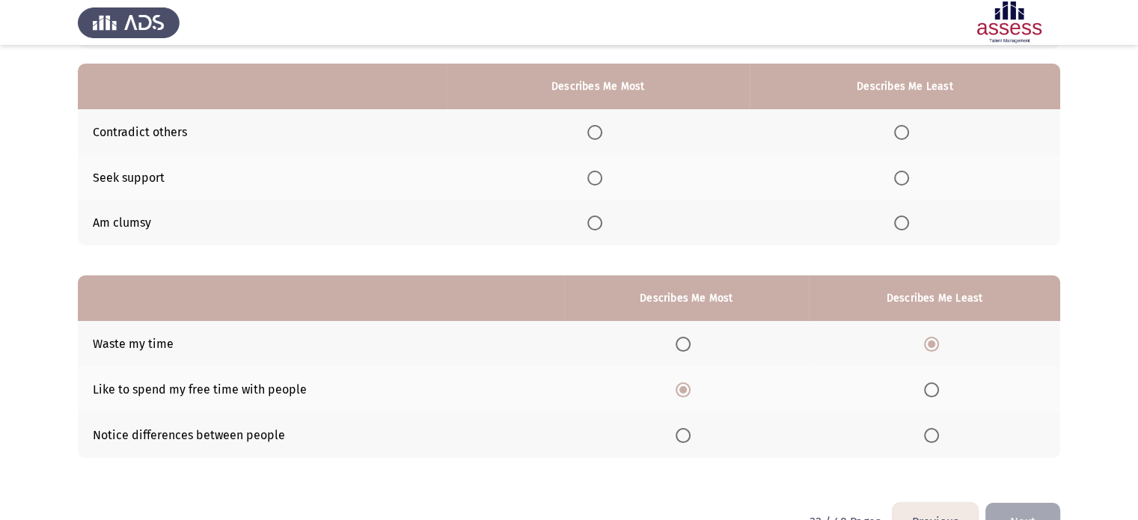
click at [596, 224] on span "Select an option" at bounding box center [594, 222] width 15 height 15
click at [596, 224] on input "Select an option" at bounding box center [594, 222] width 15 height 15
click at [902, 132] on span "Select an option" at bounding box center [901, 132] width 15 height 15
click at [902, 132] on input "Select an option" at bounding box center [901, 132] width 15 height 15
click at [595, 136] on span "Select an option" at bounding box center [594, 132] width 15 height 15
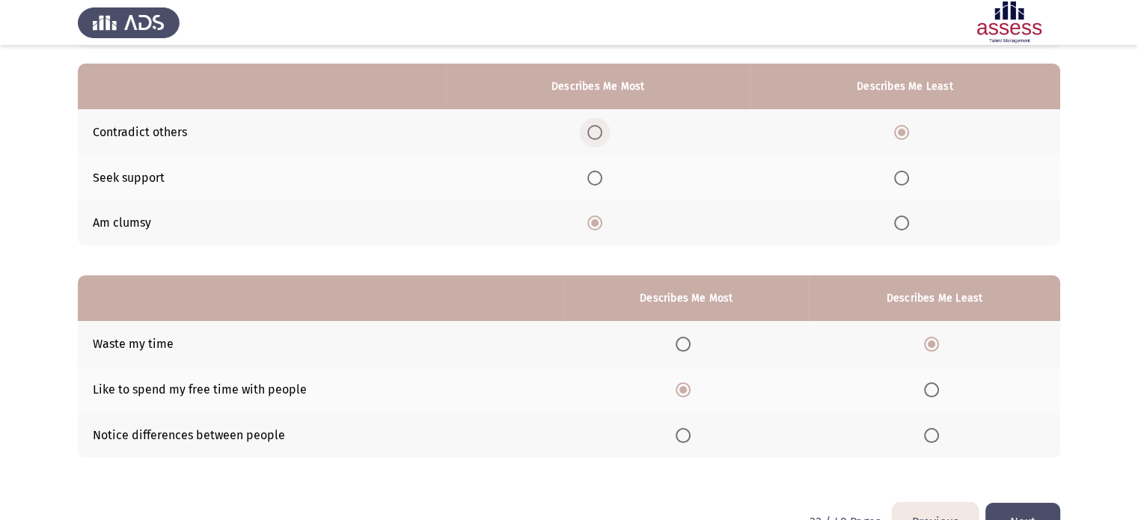
click at [595, 136] on input "Select an option" at bounding box center [594, 132] width 15 height 15
click at [599, 180] on span "Select an option" at bounding box center [594, 178] width 15 height 15
click at [599, 180] on input "Select an option" at bounding box center [594, 178] width 15 height 15
click at [901, 131] on span "Select an option" at bounding box center [901, 132] width 15 height 15
click at [901, 131] on input "Select an option" at bounding box center [901, 132] width 15 height 15
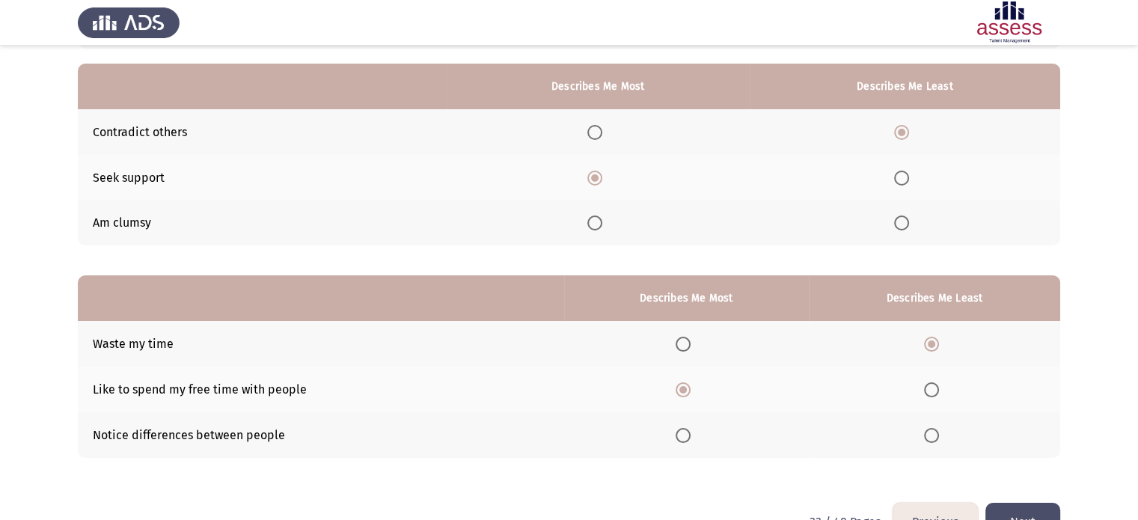
click at [1004, 257] on div "From the block below, choose one answer (Describes me Most) and one answer (Des…" at bounding box center [569, 235] width 982 height 506
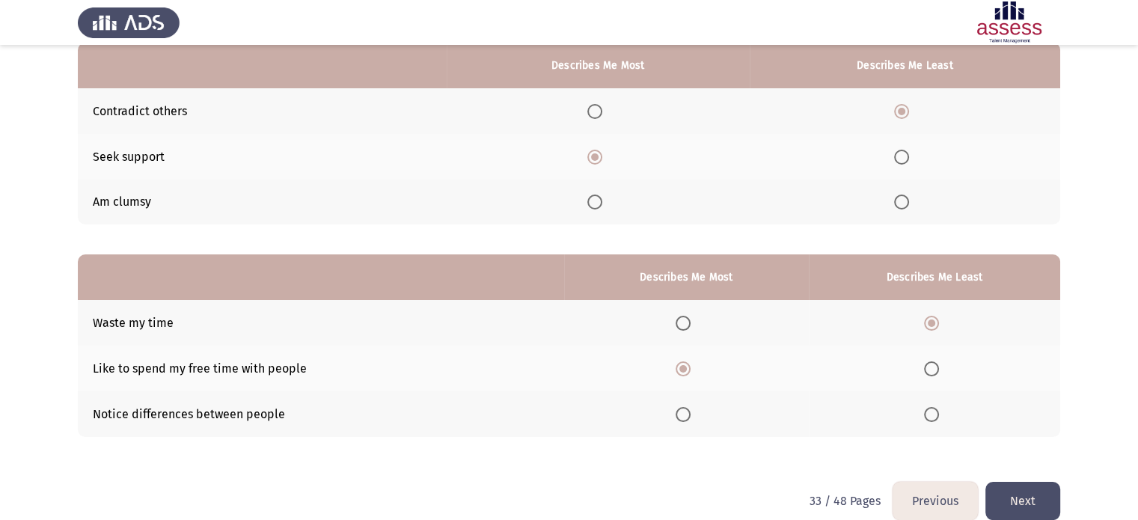
scroll to position [171, 0]
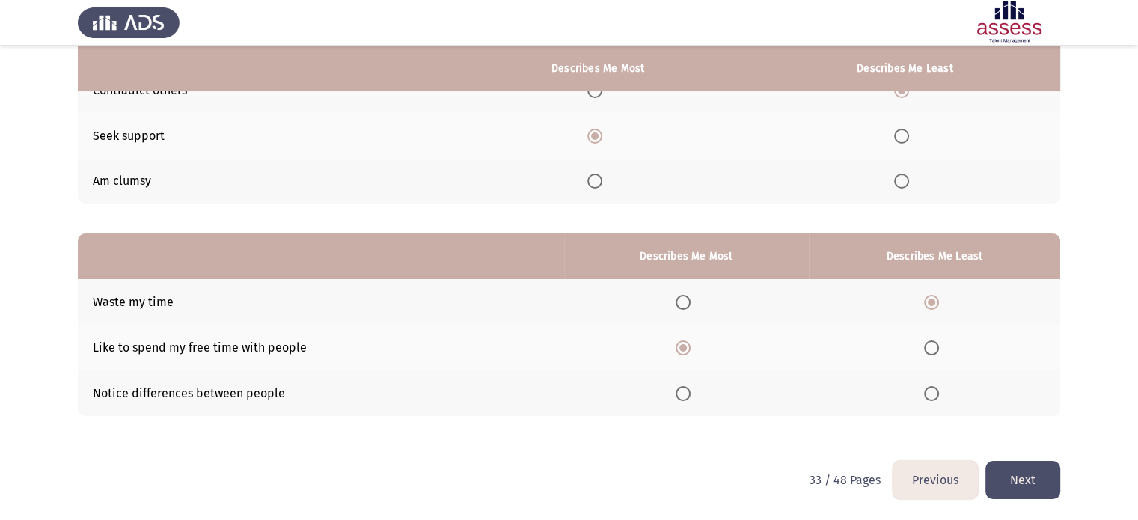
click at [1030, 490] on button "Next" at bounding box center [1022, 480] width 75 height 38
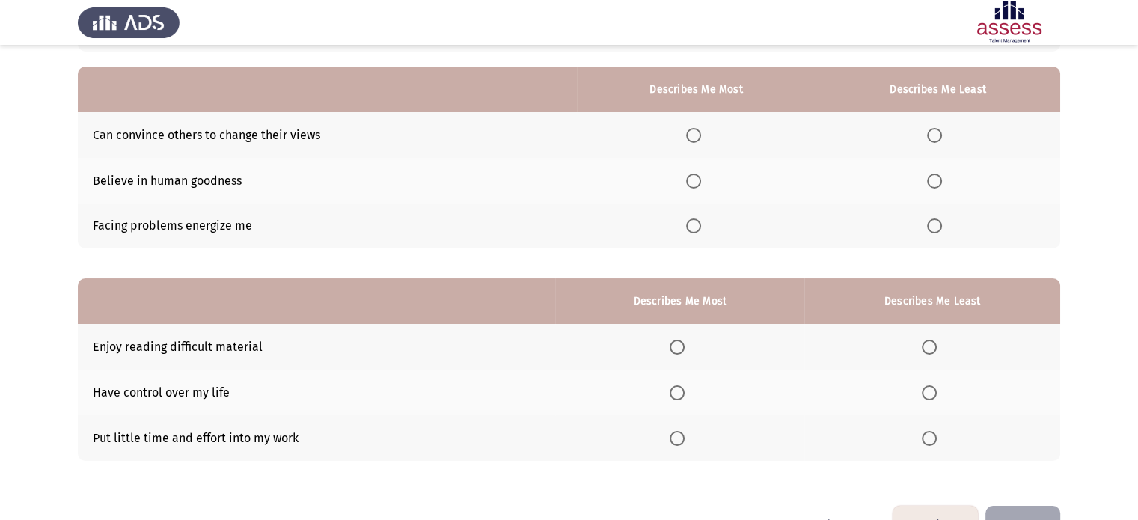
scroll to position [128, 0]
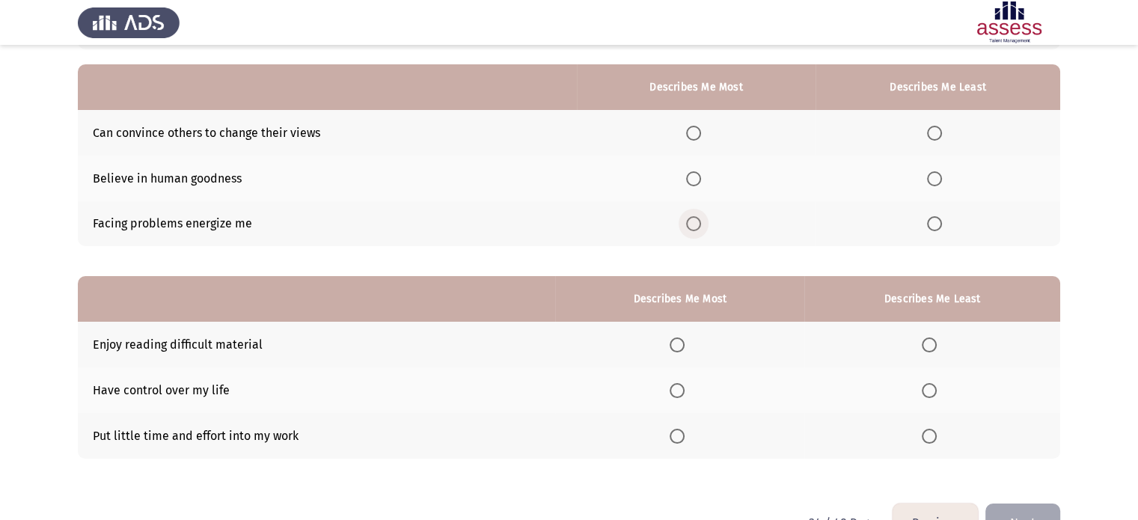
click at [699, 227] on span "Select an option" at bounding box center [693, 223] width 15 height 15
click at [699, 227] on input "Select an option" at bounding box center [693, 223] width 15 height 15
click at [929, 185] on span "Select an option" at bounding box center [934, 178] width 15 height 15
click at [929, 185] on input "Select an option" at bounding box center [934, 178] width 15 height 15
click at [932, 439] on span "Select an option" at bounding box center [929, 436] width 15 height 15
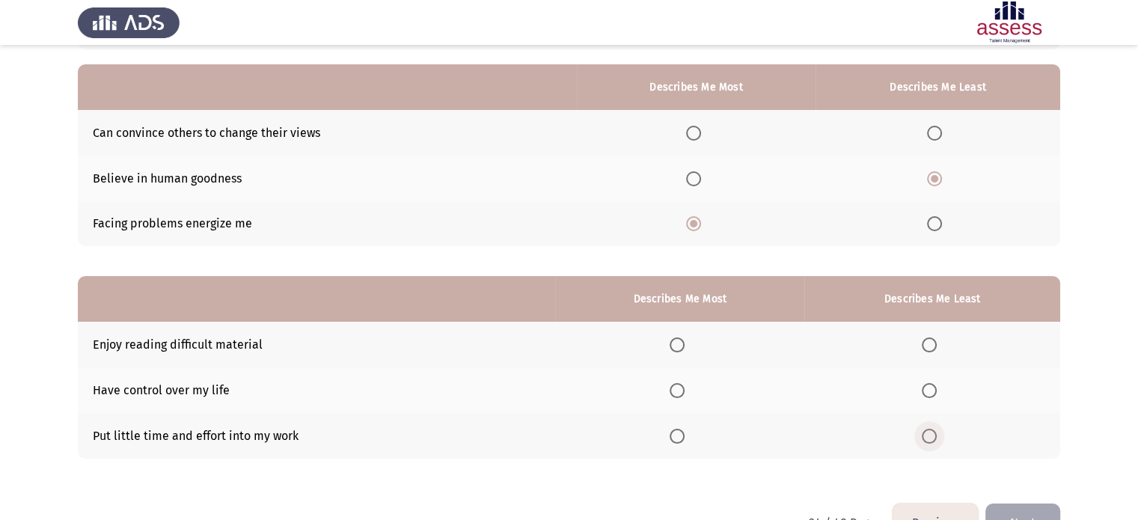
click at [932, 439] on input "Select an option" at bounding box center [929, 436] width 15 height 15
click at [677, 345] on span "Select an option" at bounding box center [677, 344] width 15 height 15
click at [677, 345] on input "Select an option" at bounding box center [677, 344] width 15 height 15
click at [1006, 514] on button "Next" at bounding box center [1022, 523] width 75 height 38
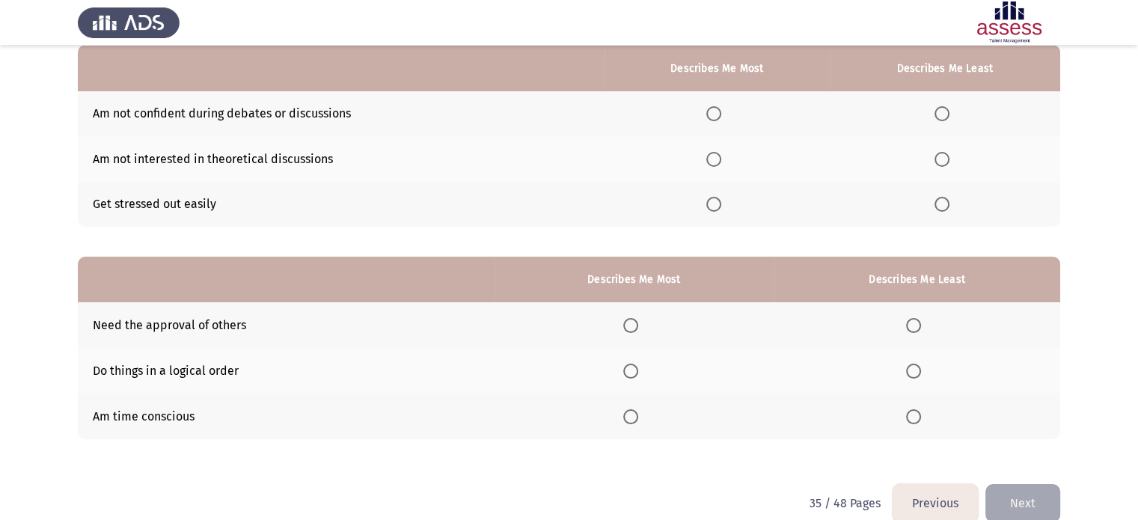
scroll to position [153, 0]
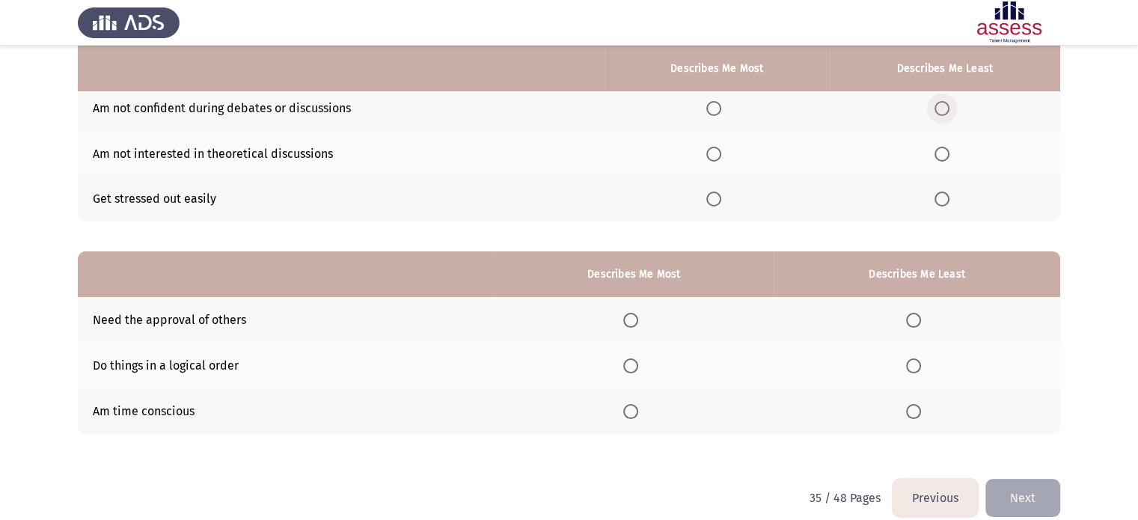
click at [938, 109] on span "Select an option" at bounding box center [941, 108] width 15 height 15
click at [938, 109] on input "Select an option" at bounding box center [941, 108] width 15 height 15
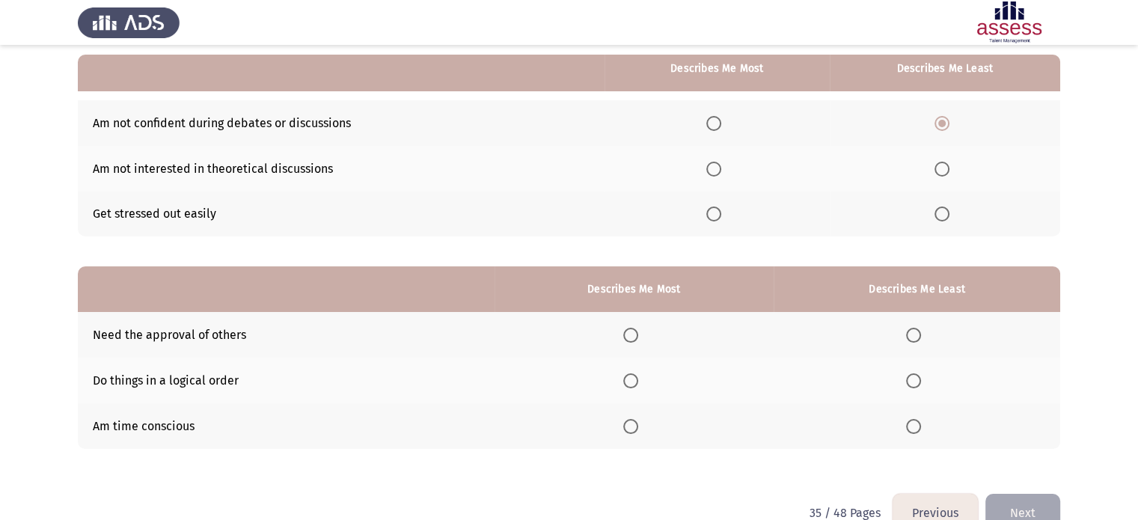
scroll to position [137, 0]
click at [631, 382] on span "Select an option" at bounding box center [630, 381] width 15 height 15
click at [631, 382] on input "Select an option" at bounding box center [630, 381] width 15 height 15
click at [911, 338] on span "Select an option" at bounding box center [913, 335] width 15 height 15
click at [911, 338] on input "Select an option" at bounding box center [913, 335] width 15 height 15
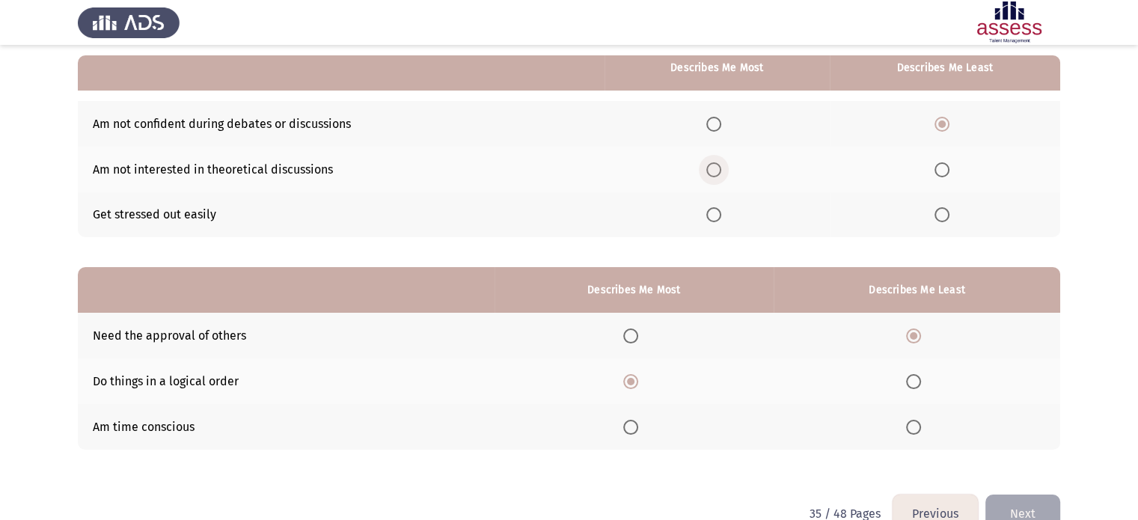
click at [712, 176] on span "Select an option" at bounding box center [713, 169] width 15 height 15
click at [712, 176] on input "Select an option" at bounding box center [713, 169] width 15 height 15
click at [1000, 501] on button "Next" at bounding box center [1022, 514] width 75 height 38
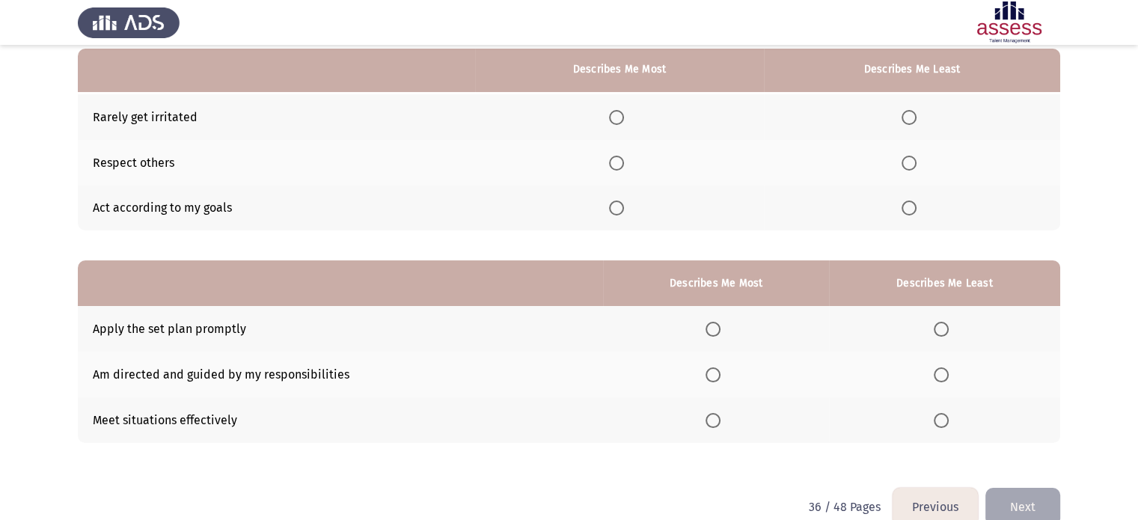
scroll to position [147, 0]
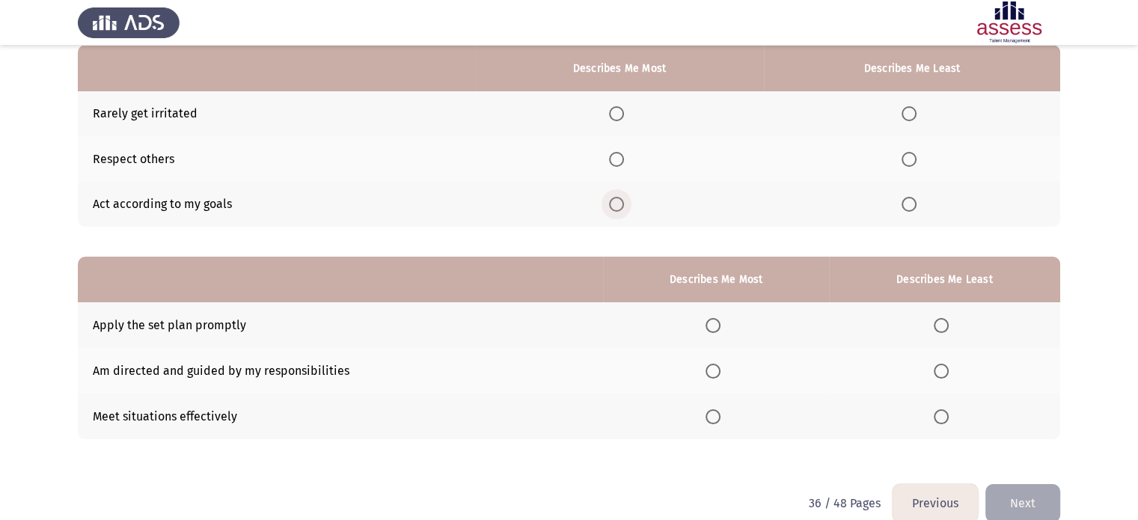
click at [617, 206] on span "Select an option" at bounding box center [616, 204] width 15 height 15
click at [617, 206] on input "Select an option" at bounding box center [616, 204] width 15 height 15
click at [904, 117] on span "Select an option" at bounding box center [909, 113] width 15 height 15
click at [904, 117] on input "Select an option" at bounding box center [909, 113] width 15 height 15
click at [714, 377] on span "Select an option" at bounding box center [713, 371] width 15 height 15
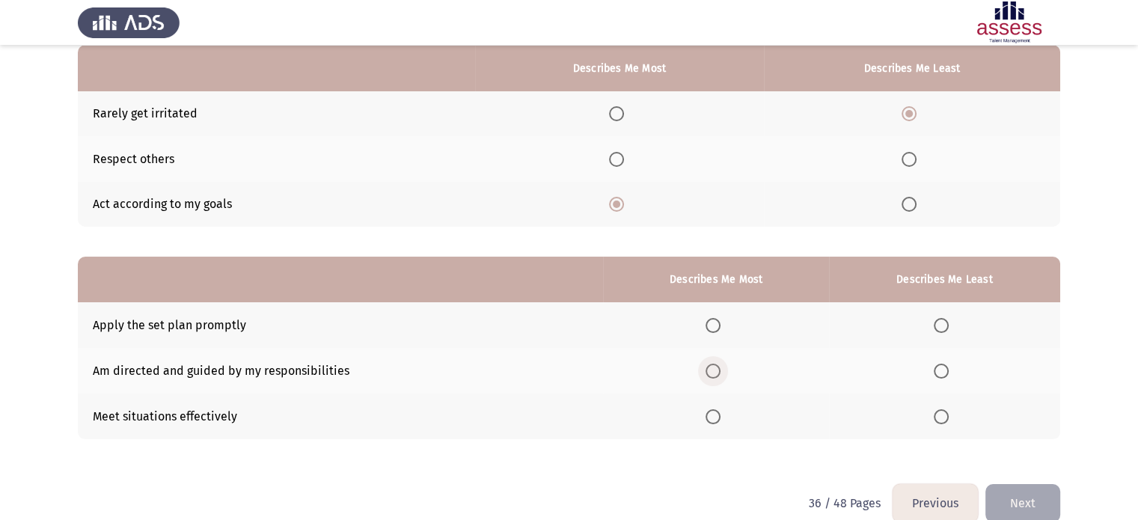
click at [714, 377] on input "Select an option" at bounding box center [713, 371] width 15 height 15
click at [709, 411] on span "Select an option" at bounding box center [713, 416] width 15 height 15
click at [709, 411] on input "Select an option" at bounding box center [713, 416] width 15 height 15
click at [929, 495] on button "Previous" at bounding box center [935, 503] width 85 height 38
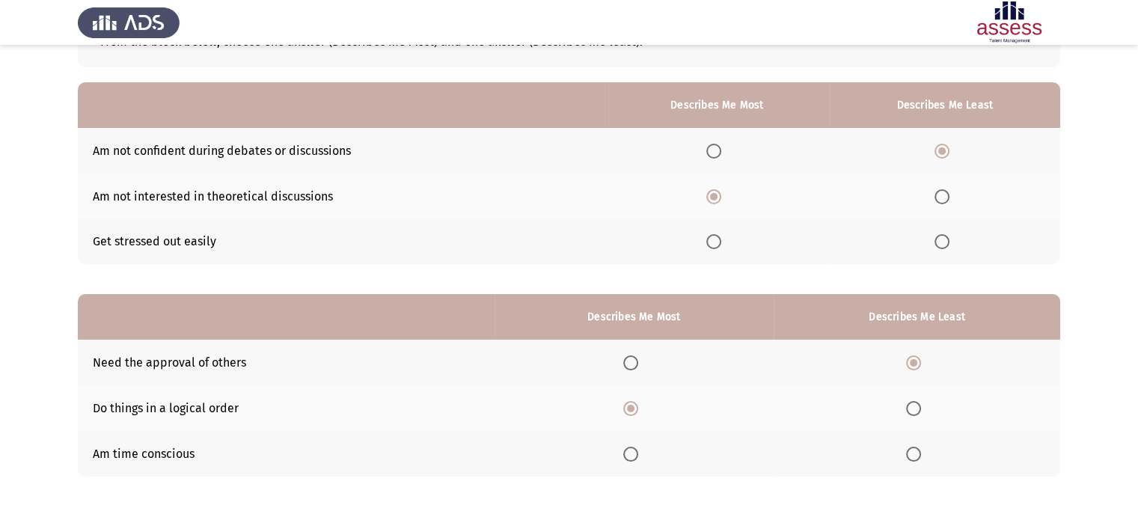
scroll to position [111, 0]
click at [940, 244] on span "Select an option" at bounding box center [941, 240] width 15 height 15
click at [940, 244] on input "Select an option" at bounding box center [941, 240] width 15 height 15
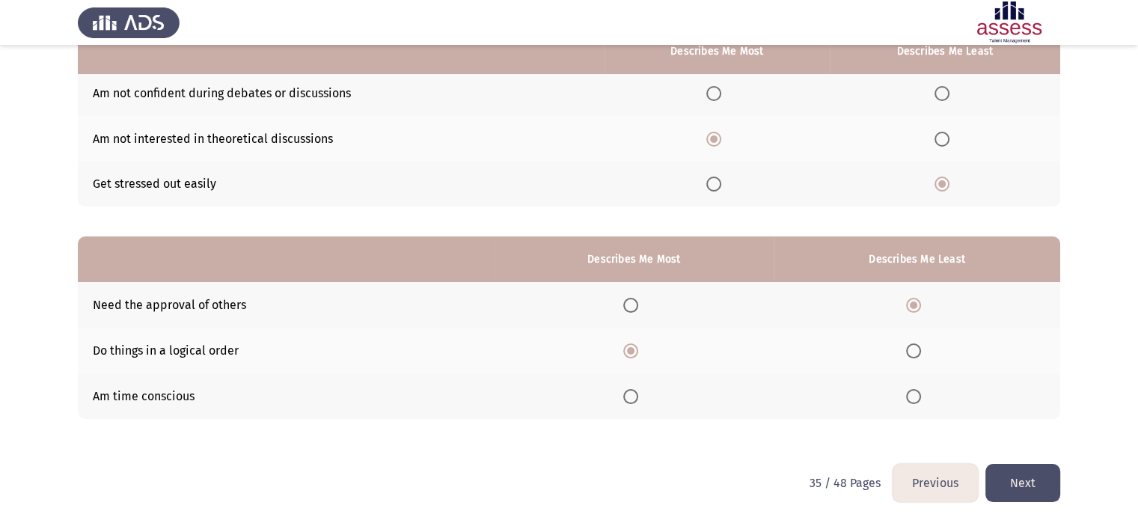
scroll to position [171, 0]
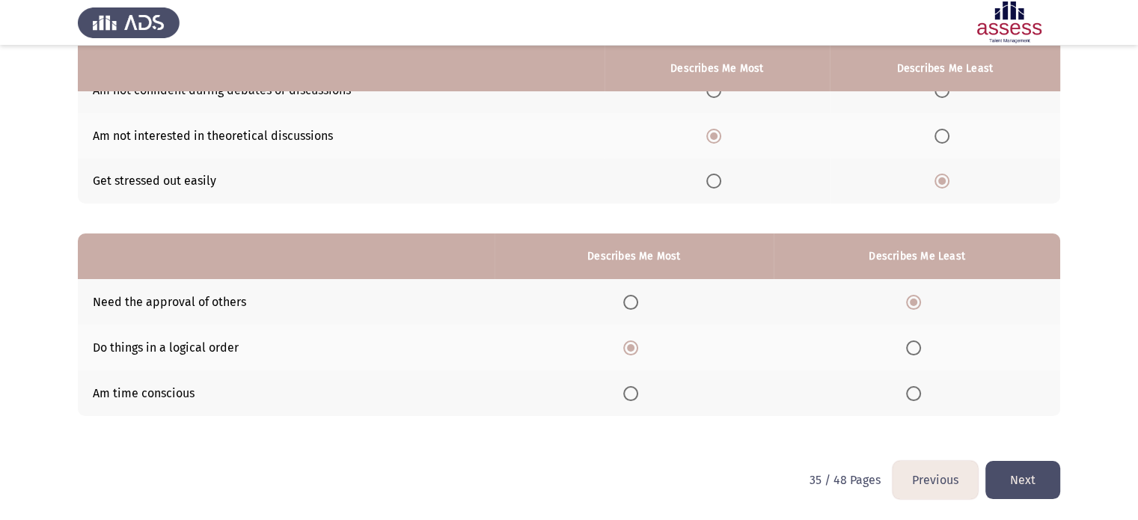
click at [1038, 477] on button "Next" at bounding box center [1022, 480] width 75 height 38
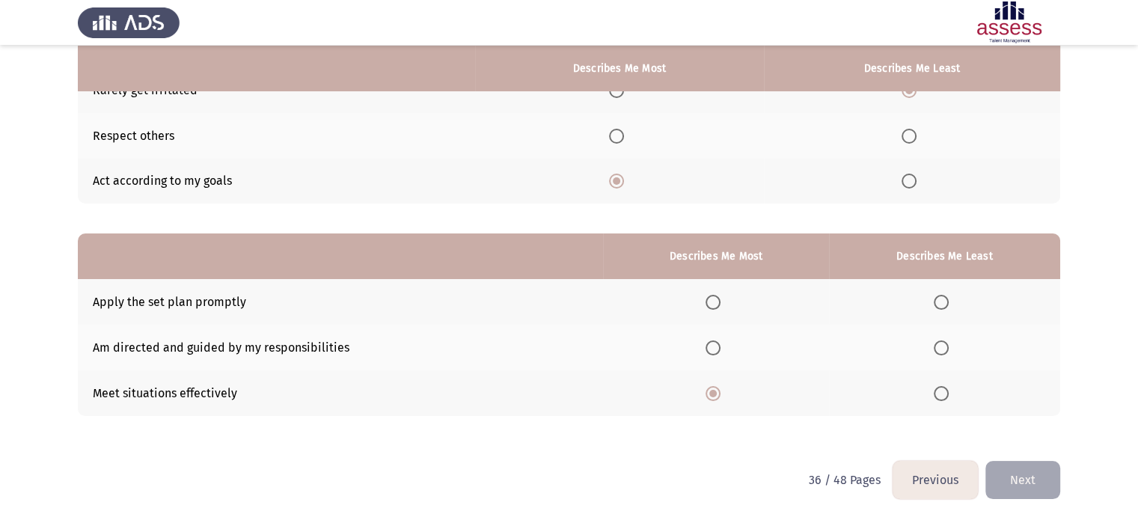
click at [936, 303] on span "Select an option" at bounding box center [941, 302] width 15 height 15
click at [936, 303] on input "Select an option" at bounding box center [941, 302] width 15 height 15
click at [1029, 486] on button "Next" at bounding box center [1022, 480] width 75 height 38
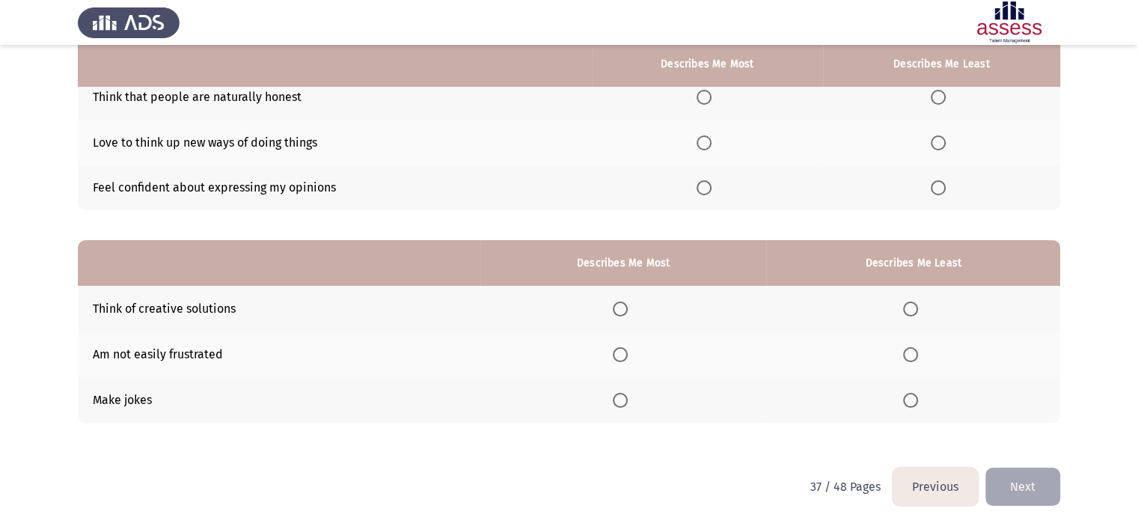
scroll to position [165, 0]
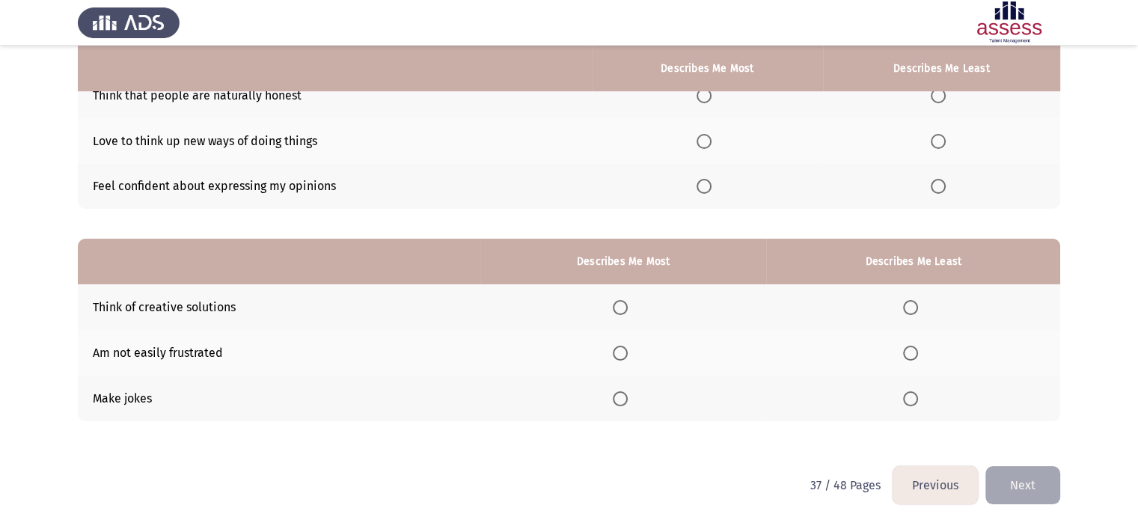
click at [950, 486] on button "Previous" at bounding box center [935, 485] width 85 height 38
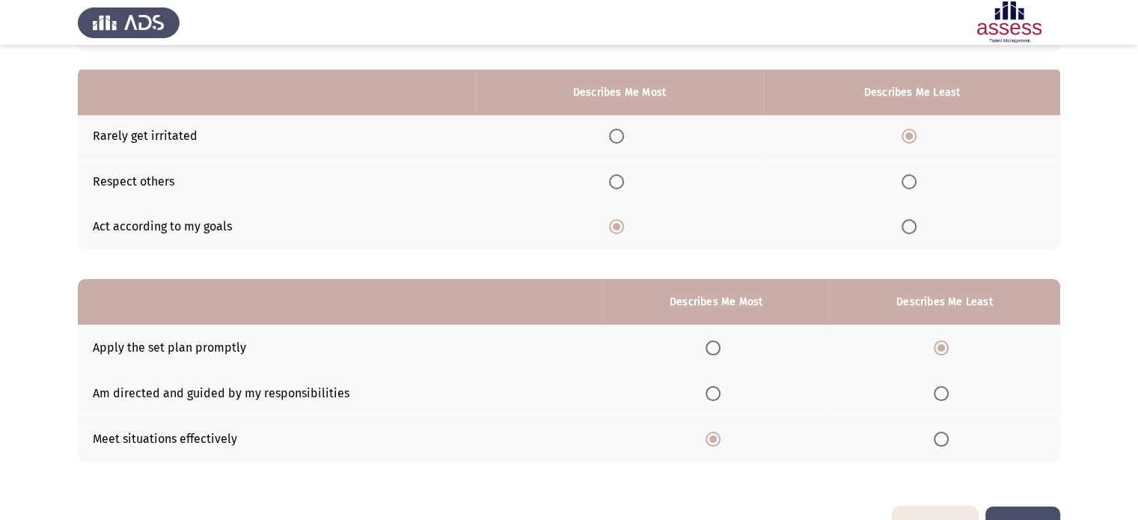
scroll to position [171, 0]
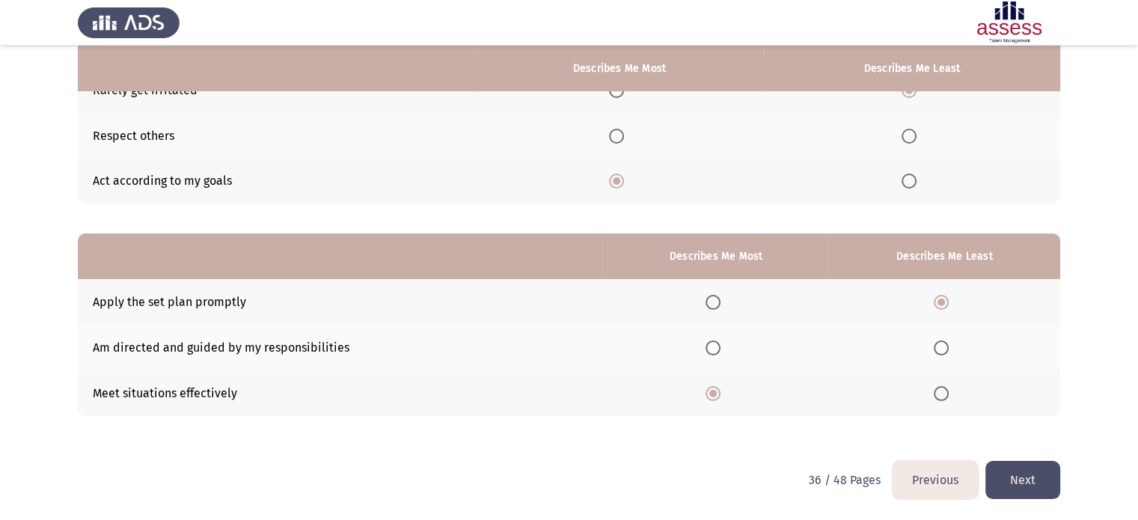
click at [934, 477] on button "Previous" at bounding box center [935, 480] width 85 height 38
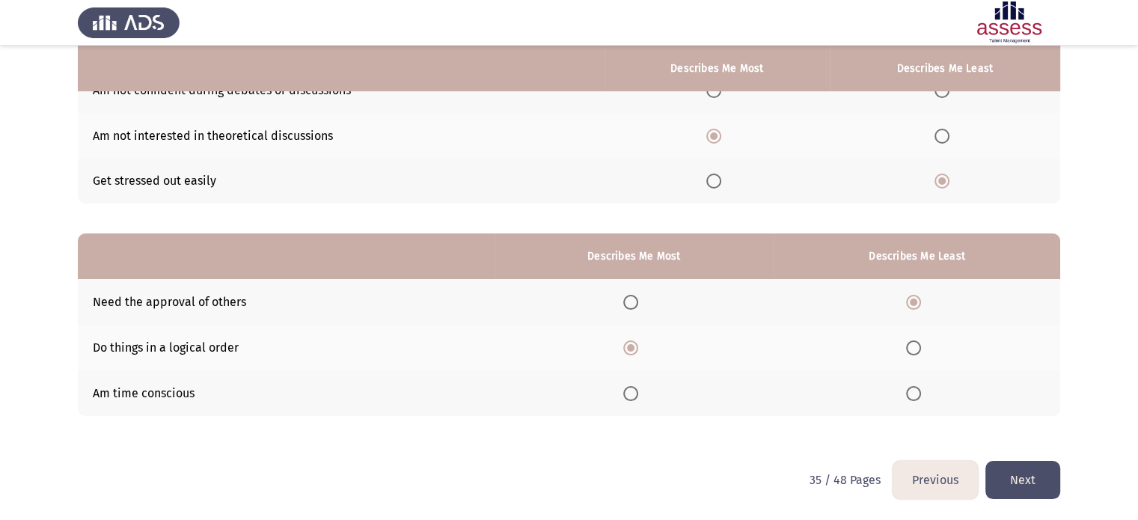
click at [1030, 484] on button "Next" at bounding box center [1022, 480] width 75 height 38
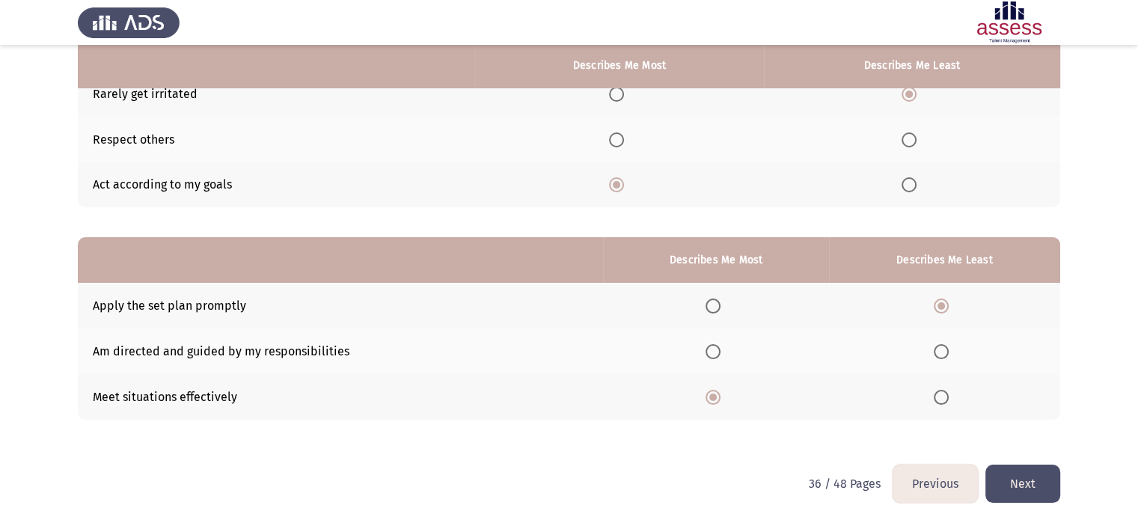
scroll to position [168, 0]
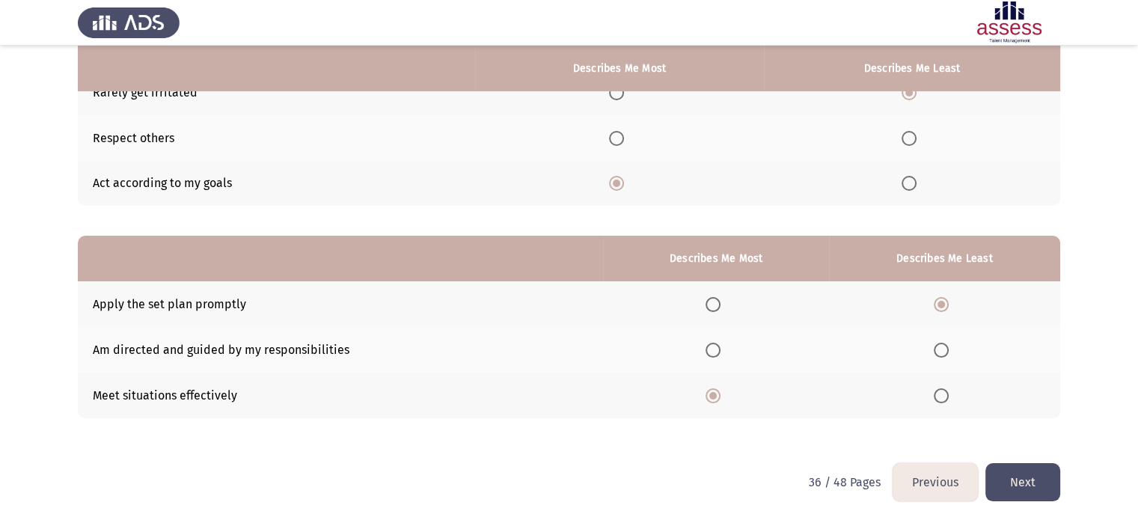
click at [1030, 478] on button "Next" at bounding box center [1022, 482] width 75 height 38
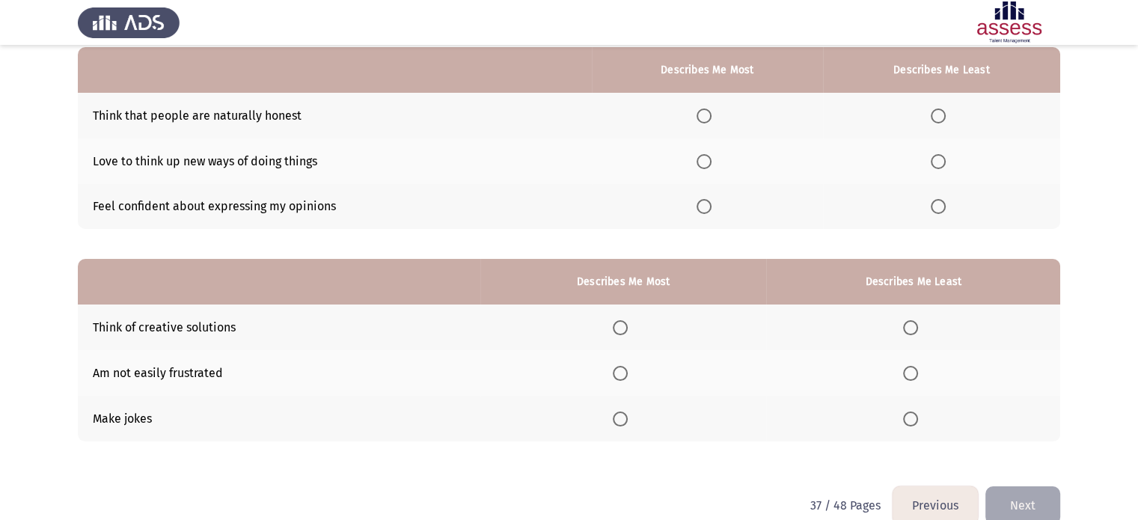
scroll to position [154, 0]
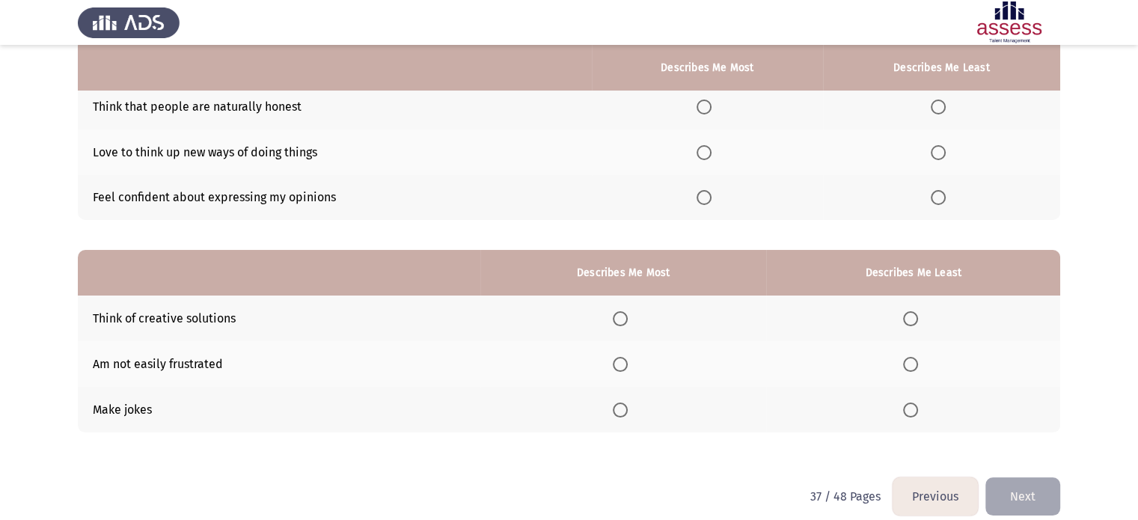
click at [955, 488] on button "Previous" at bounding box center [935, 496] width 85 height 38
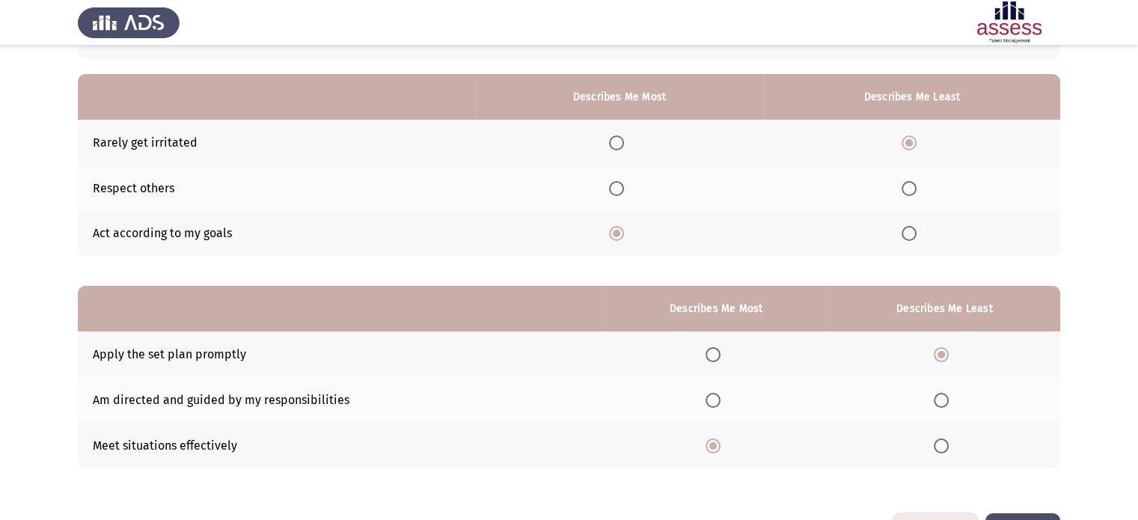
scroll to position [171, 0]
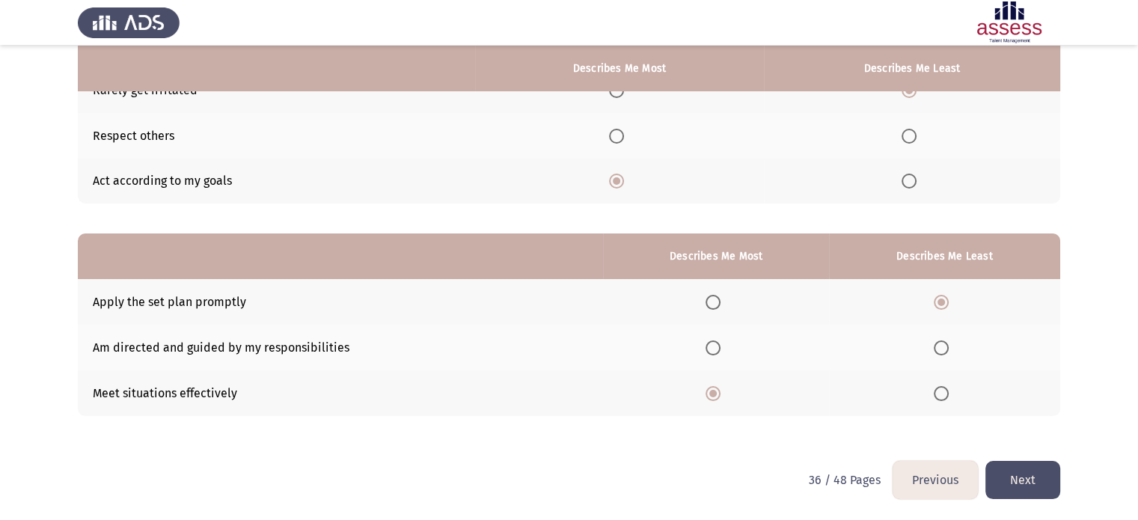
click at [1024, 474] on button "Next" at bounding box center [1022, 480] width 75 height 38
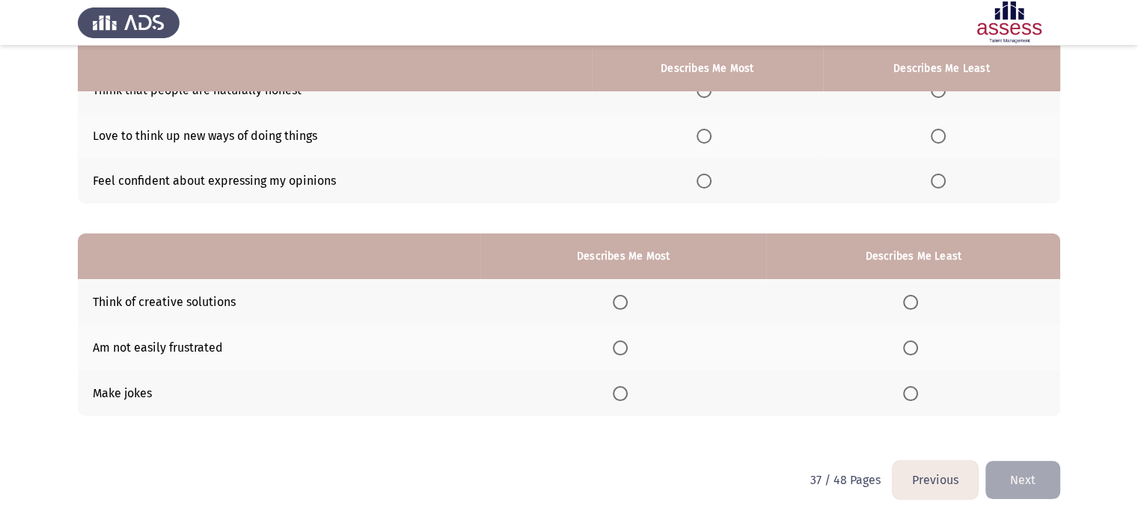
click at [943, 487] on button "Previous" at bounding box center [935, 480] width 85 height 38
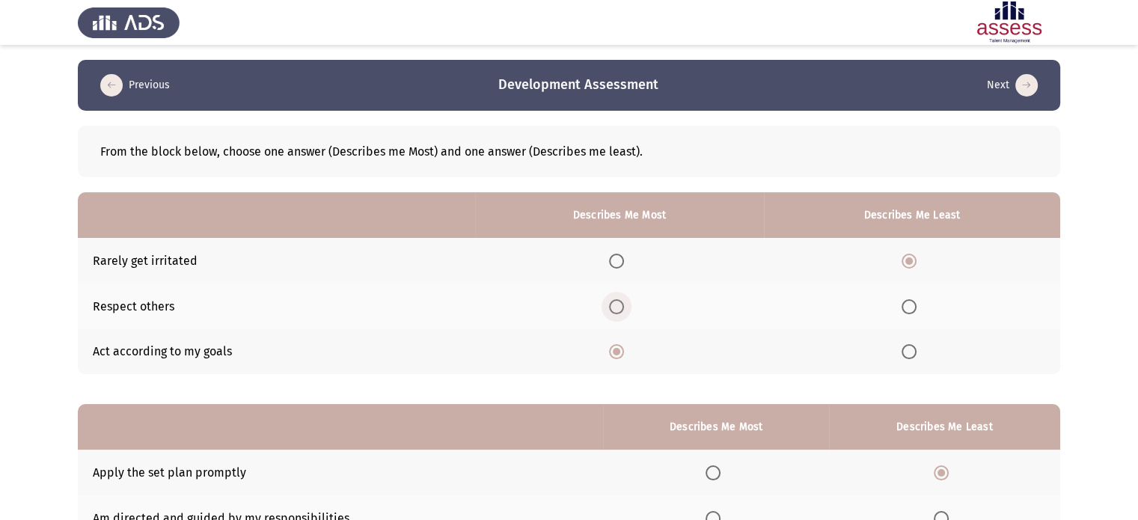
click at [620, 313] on span "Select an option" at bounding box center [616, 306] width 15 height 15
click at [620, 313] on input "Select an option" at bounding box center [616, 306] width 15 height 15
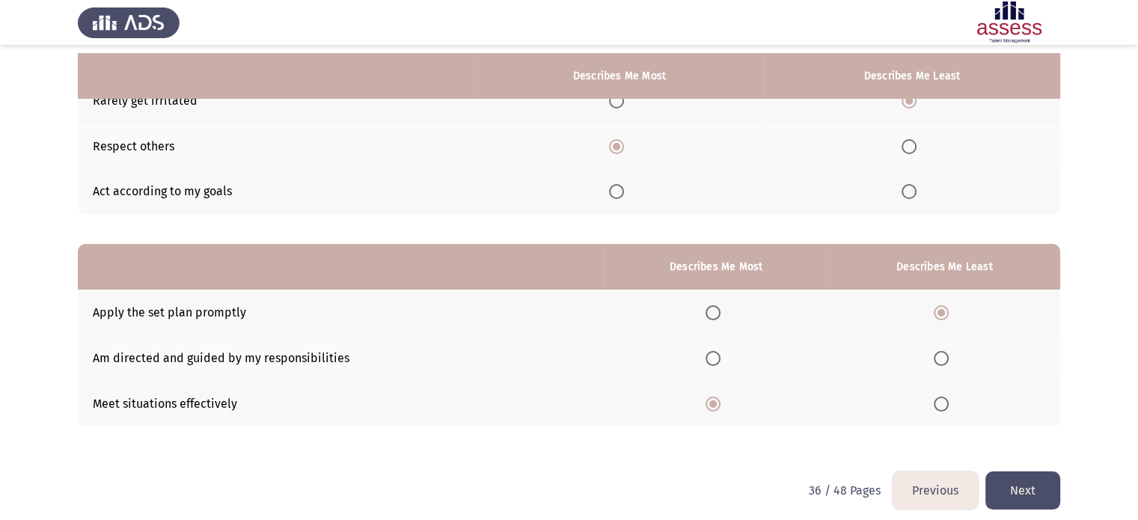
scroll to position [168, 0]
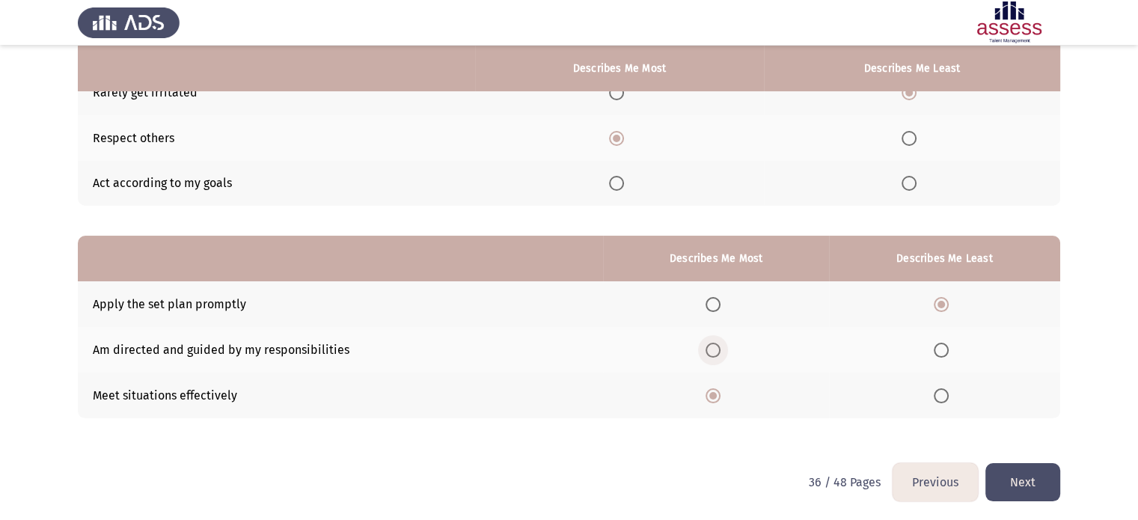
click at [712, 351] on span "Select an option" at bounding box center [713, 350] width 15 height 15
click at [712, 351] on input "Select an option" at bounding box center [713, 350] width 15 height 15
click at [1024, 491] on button "Next" at bounding box center [1022, 482] width 75 height 38
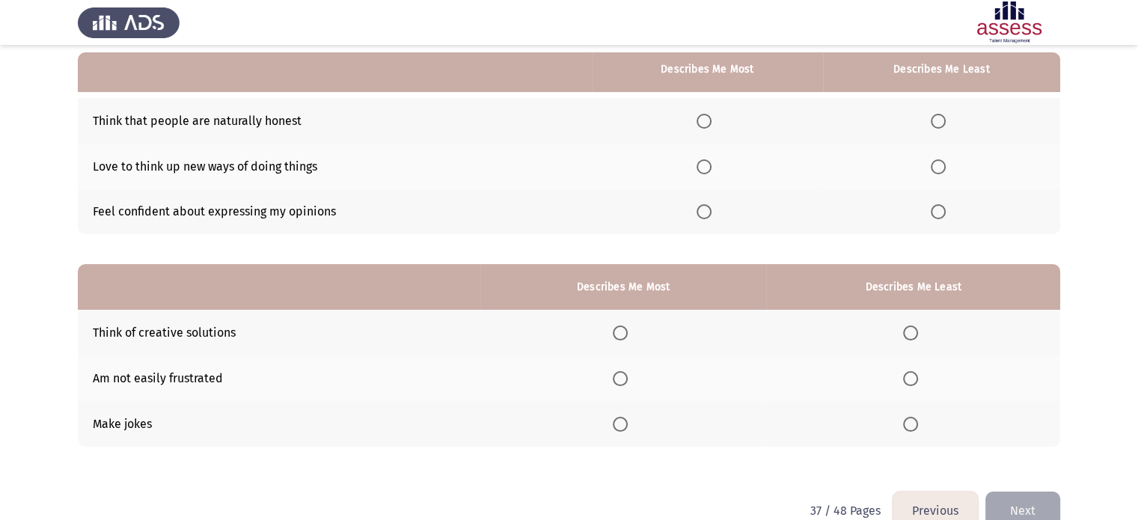
scroll to position [141, 0]
click at [618, 328] on span "Select an option" at bounding box center [620, 332] width 15 height 15
click at [618, 328] on input "Select an option" at bounding box center [620, 332] width 15 height 15
click at [907, 422] on span "Select an option" at bounding box center [910, 423] width 15 height 15
click at [907, 422] on input "Select an option" at bounding box center [910, 423] width 15 height 15
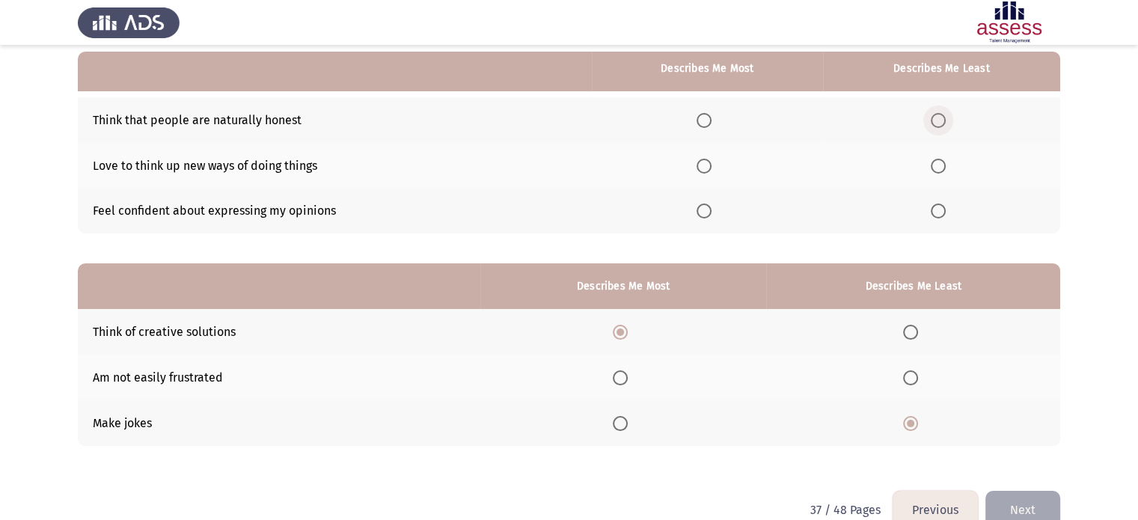
click at [939, 126] on span "Select an option" at bounding box center [938, 120] width 15 height 15
click at [939, 126] on input "Select an option" at bounding box center [938, 120] width 15 height 15
click at [705, 213] on span "Select an option" at bounding box center [704, 211] width 15 height 15
click at [705, 213] on input "Select an option" at bounding box center [704, 211] width 15 height 15
click at [702, 167] on span "Select an option" at bounding box center [704, 166] width 15 height 15
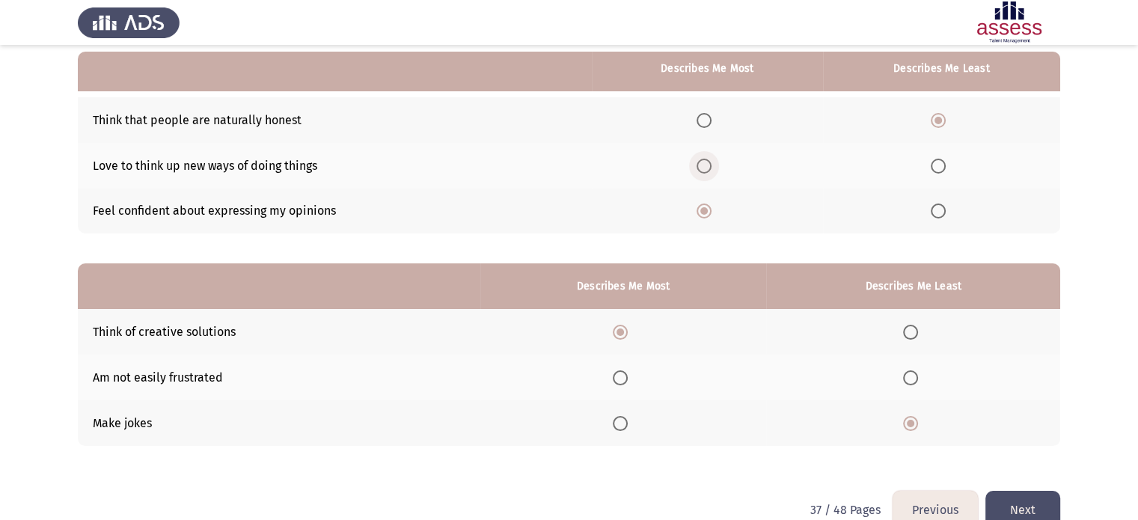
click at [702, 167] on input "Select an option" at bounding box center [704, 166] width 15 height 15
click at [1018, 502] on button "Next" at bounding box center [1022, 510] width 75 height 38
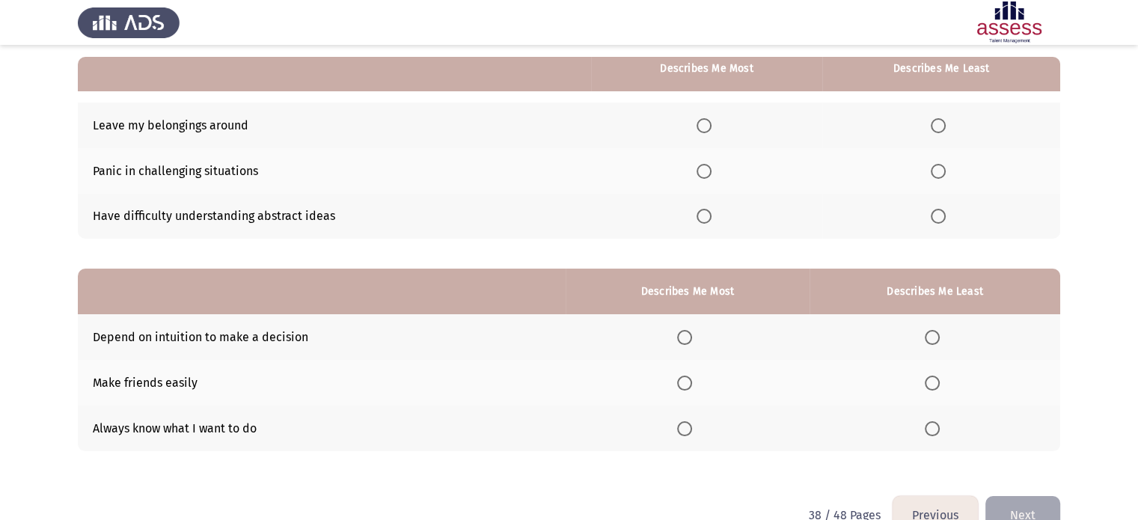
scroll to position [144, 0]
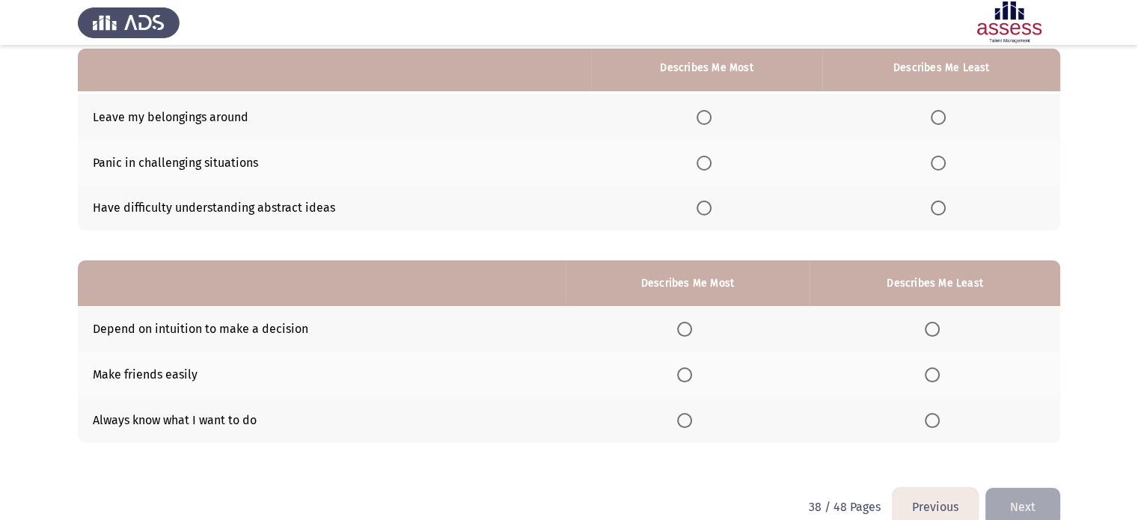
click at [937, 501] on button "Previous" at bounding box center [935, 507] width 85 height 38
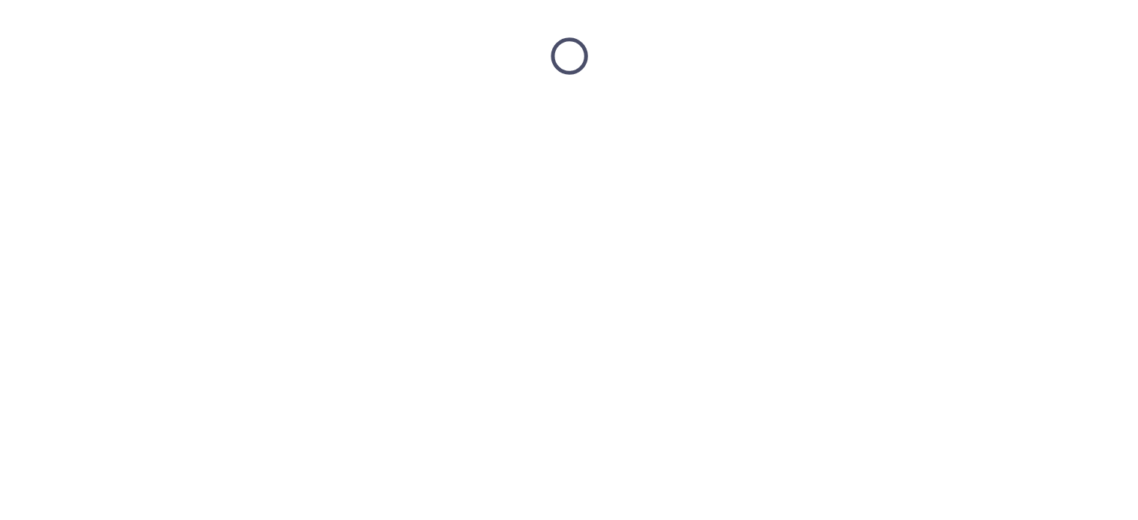
scroll to position [0, 0]
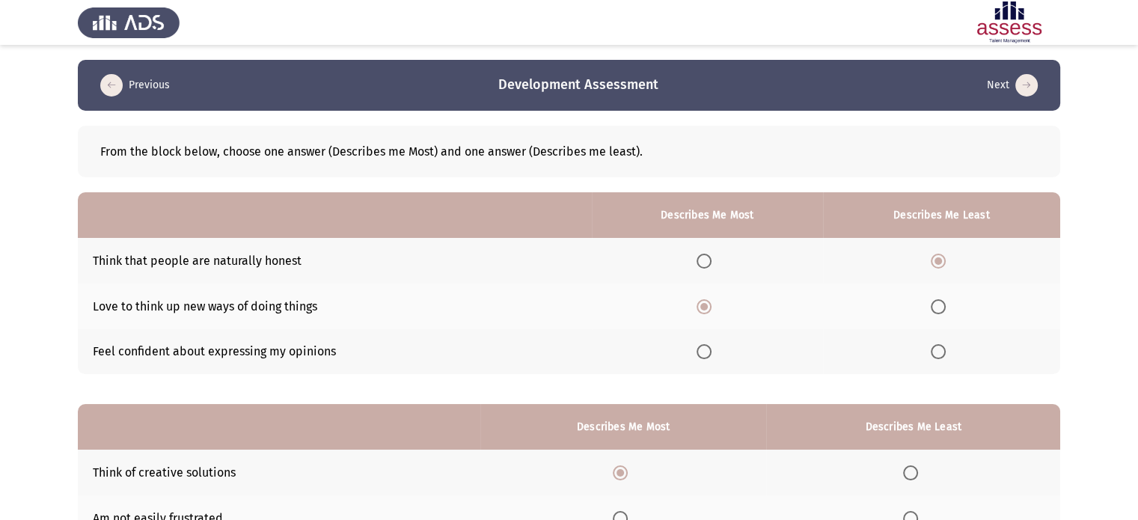
click at [706, 354] on span "Select an option" at bounding box center [704, 351] width 15 height 15
click at [706, 354] on input "Select an option" at bounding box center [704, 351] width 15 height 15
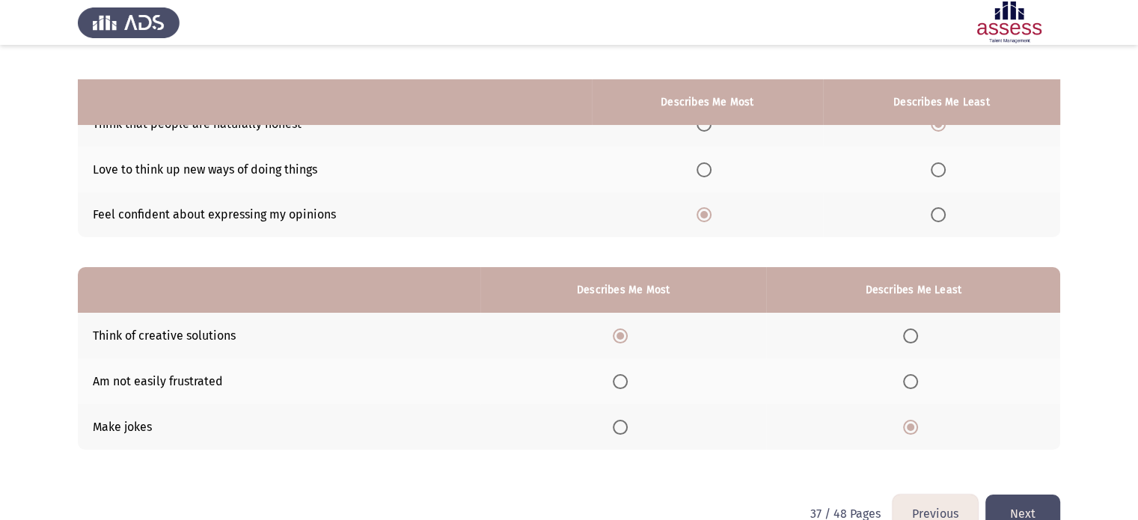
scroll to position [171, 0]
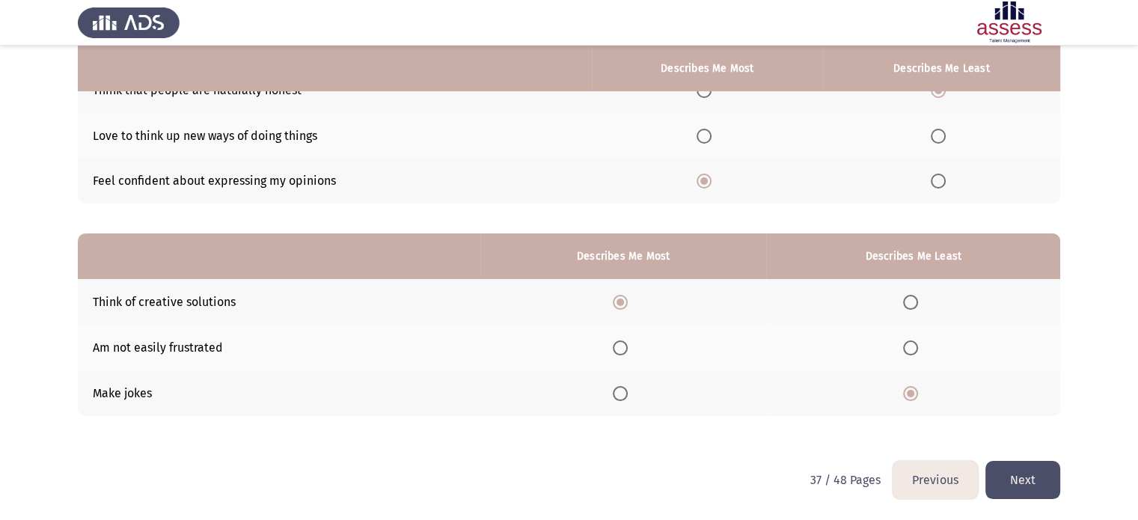
click at [1023, 479] on button "Next" at bounding box center [1022, 480] width 75 height 38
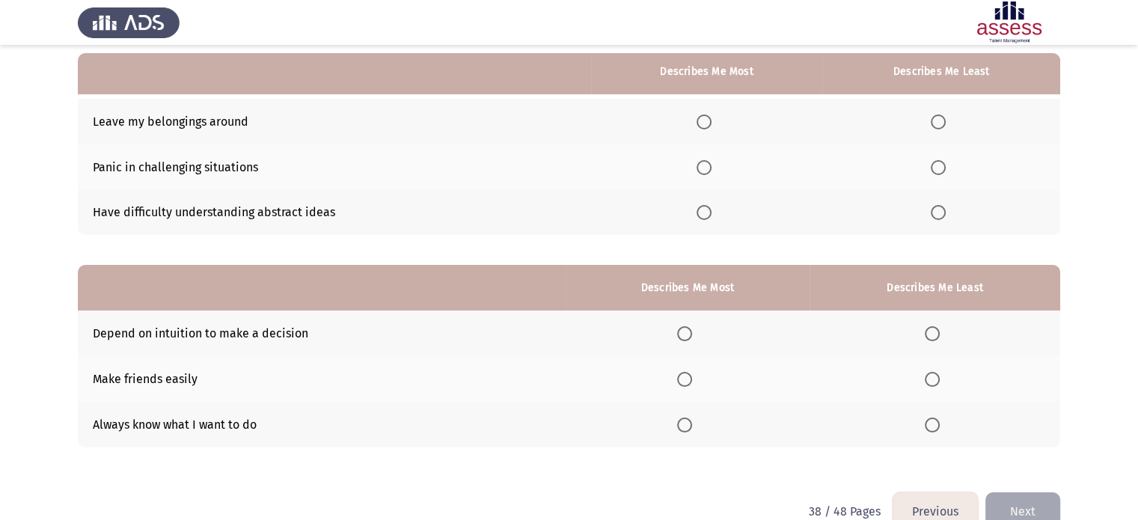
scroll to position [144, 0]
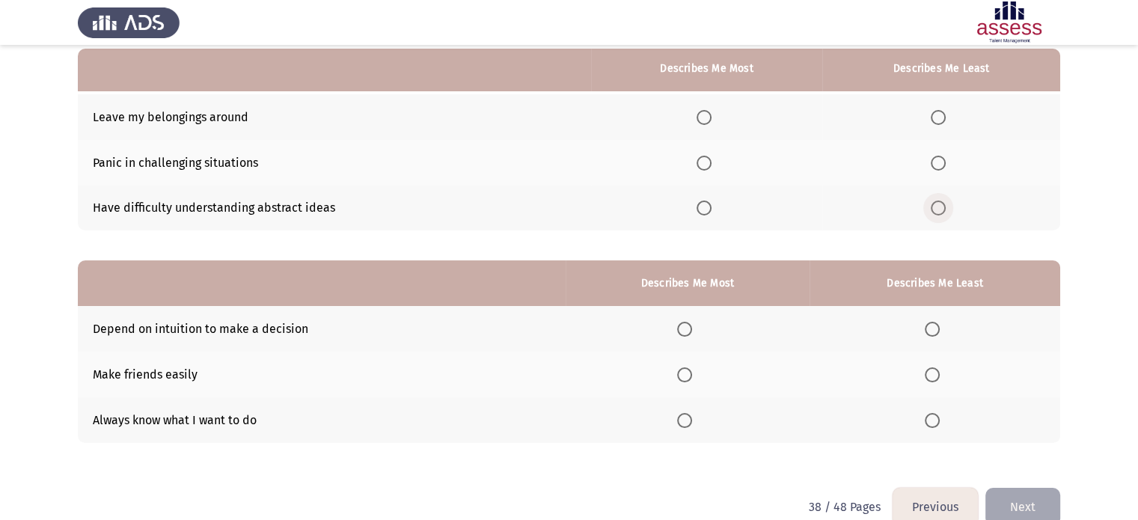
click at [942, 212] on span "Select an option" at bounding box center [938, 208] width 15 height 15
click at [942, 212] on input "Select an option" at bounding box center [938, 208] width 15 height 15
click at [934, 164] on span "Select an option" at bounding box center [938, 163] width 15 height 15
click at [934, 164] on input "Select an option" at bounding box center [938, 163] width 15 height 15
click at [706, 207] on span "Select an option" at bounding box center [704, 208] width 15 height 15
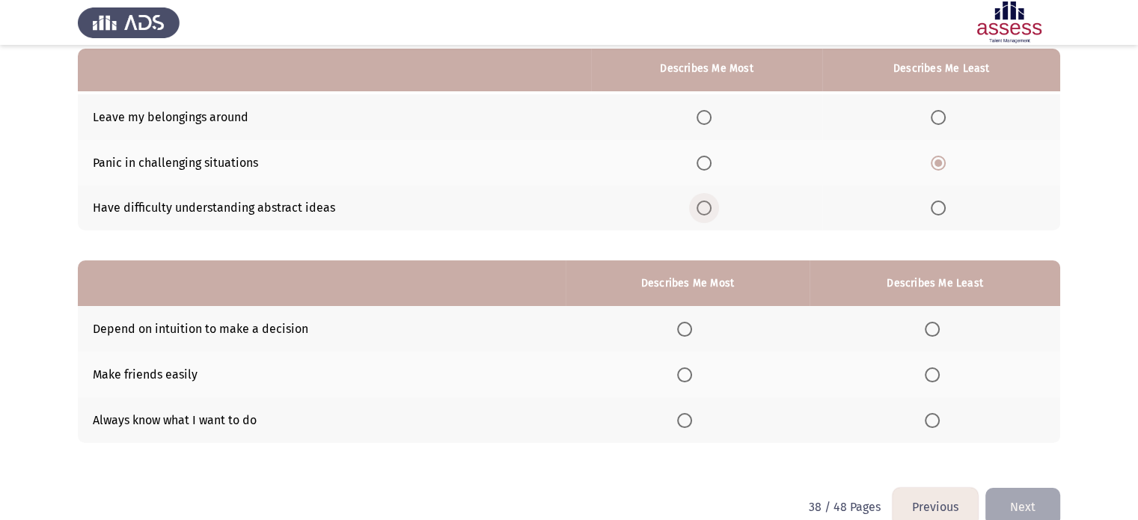
click at [706, 207] on input "Select an option" at bounding box center [704, 208] width 15 height 15
click at [683, 418] on span "Select an option" at bounding box center [684, 420] width 15 height 15
click at [683, 418] on input "Select an option" at bounding box center [684, 420] width 15 height 15
click at [931, 326] on span "Select an option" at bounding box center [932, 329] width 15 height 15
click at [931, 326] on input "Select an option" at bounding box center [932, 329] width 15 height 15
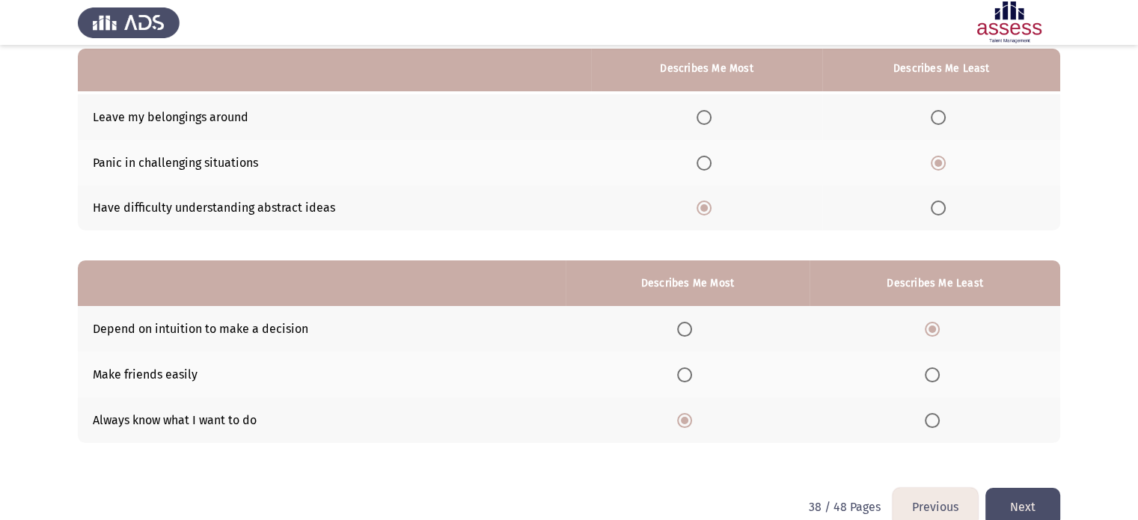
click at [1025, 498] on button "Next" at bounding box center [1022, 507] width 75 height 38
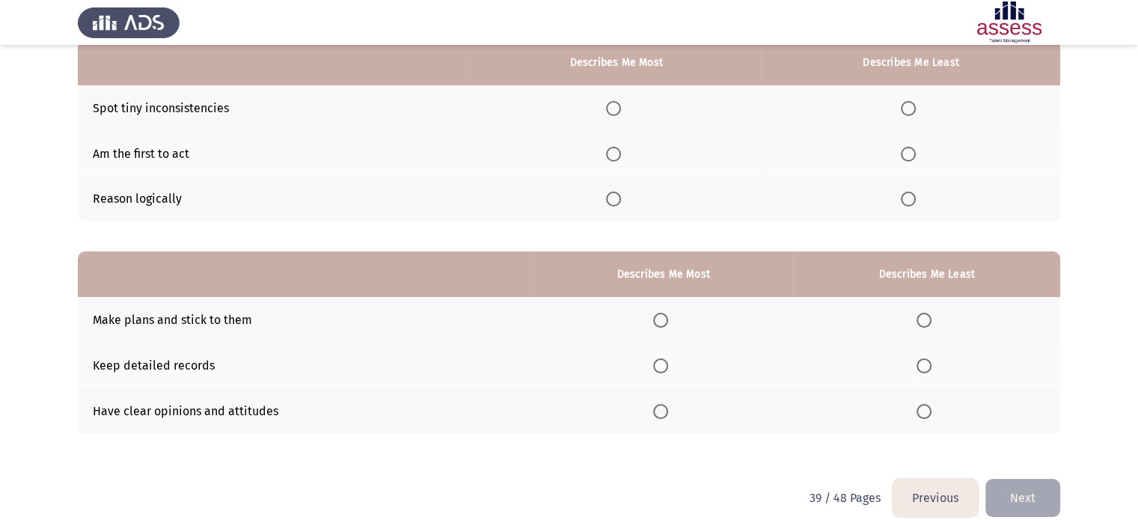
scroll to position [171, 0]
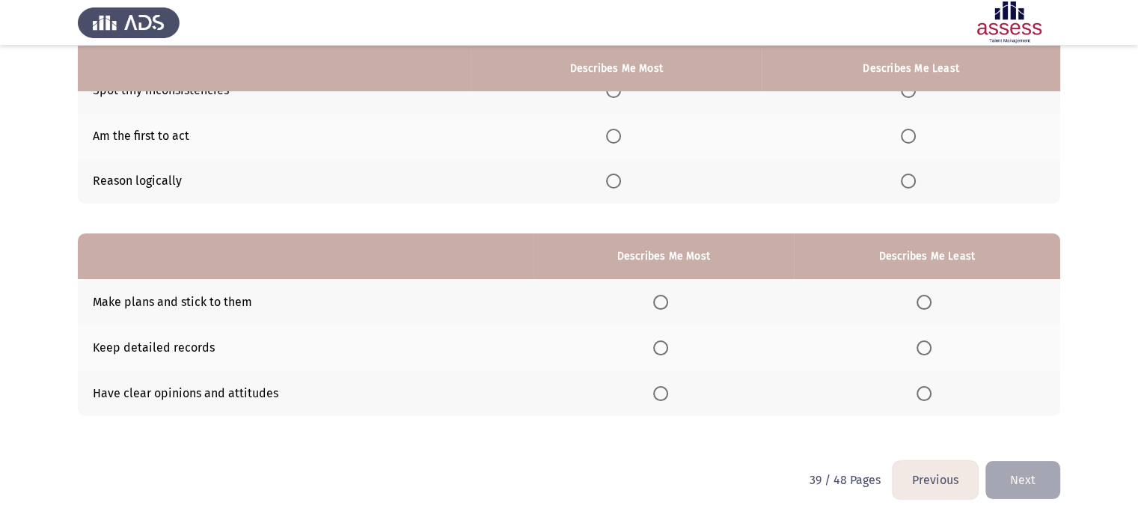
click at [922, 465] on button "Previous" at bounding box center [935, 480] width 85 height 38
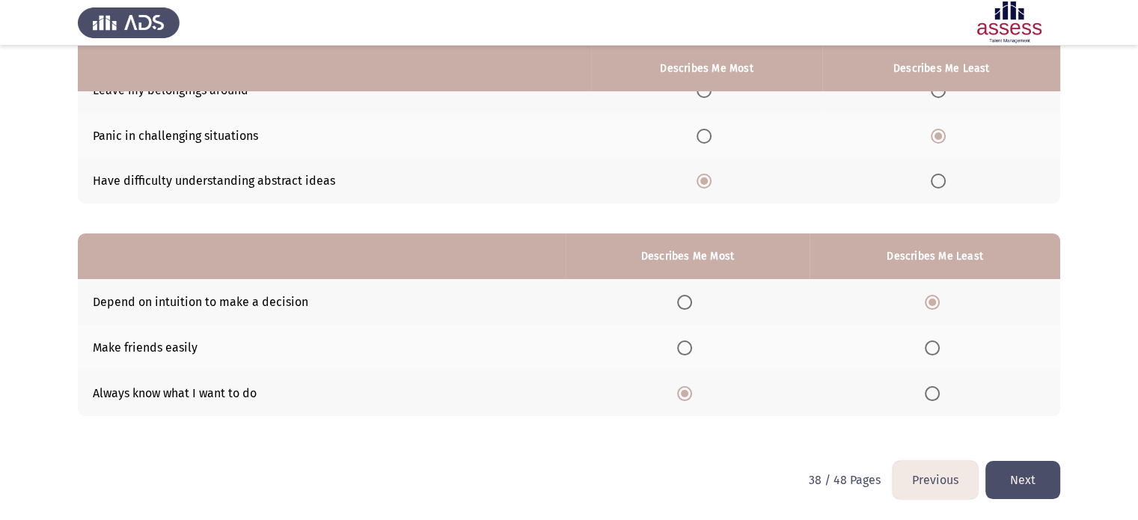
click at [1021, 481] on button "Next" at bounding box center [1022, 480] width 75 height 38
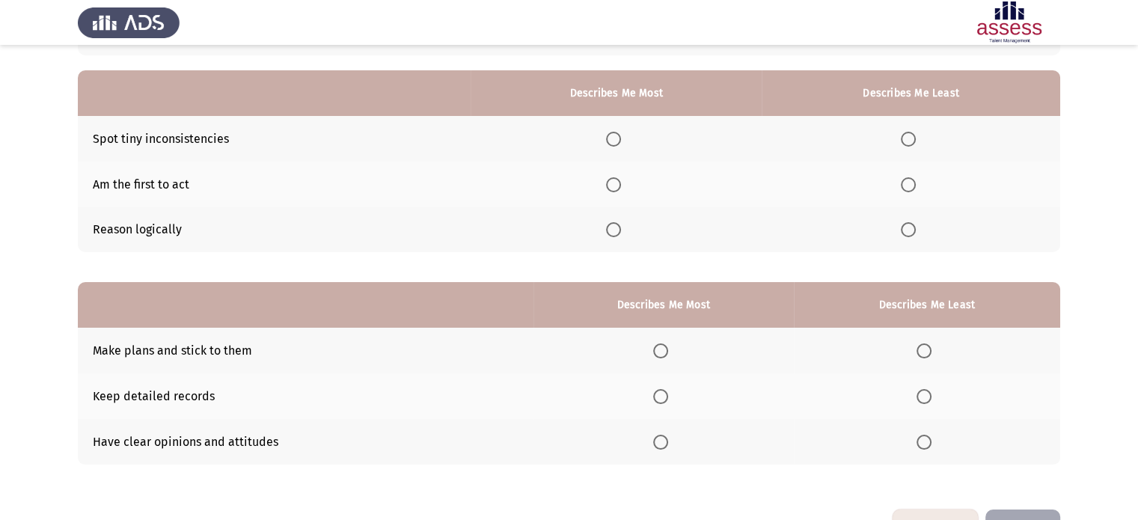
scroll to position [124, 0]
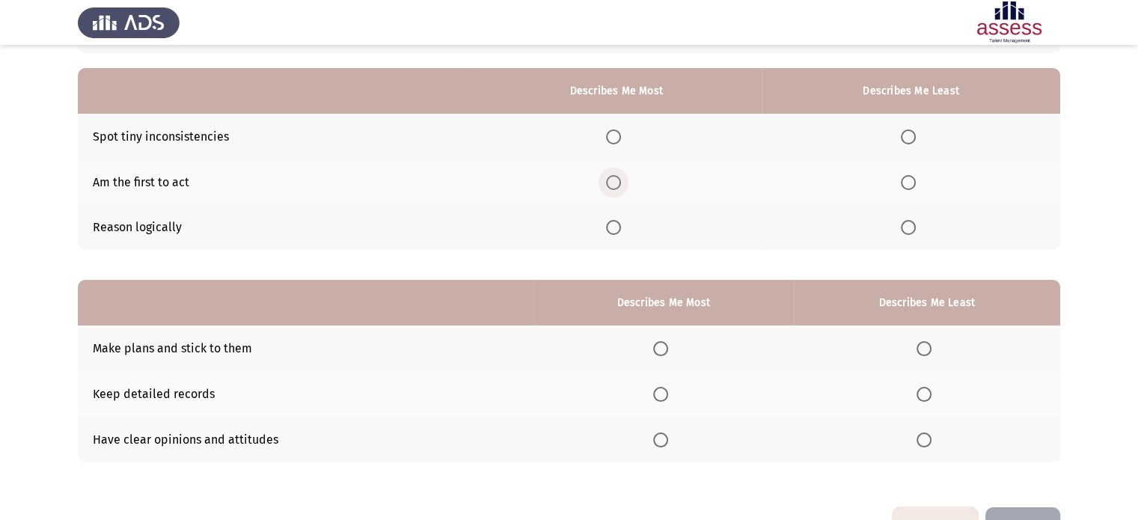
click at [617, 187] on span "Select an option" at bounding box center [613, 182] width 15 height 15
click at [617, 187] on input "Select an option" at bounding box center [613, 182] width 15 height 15
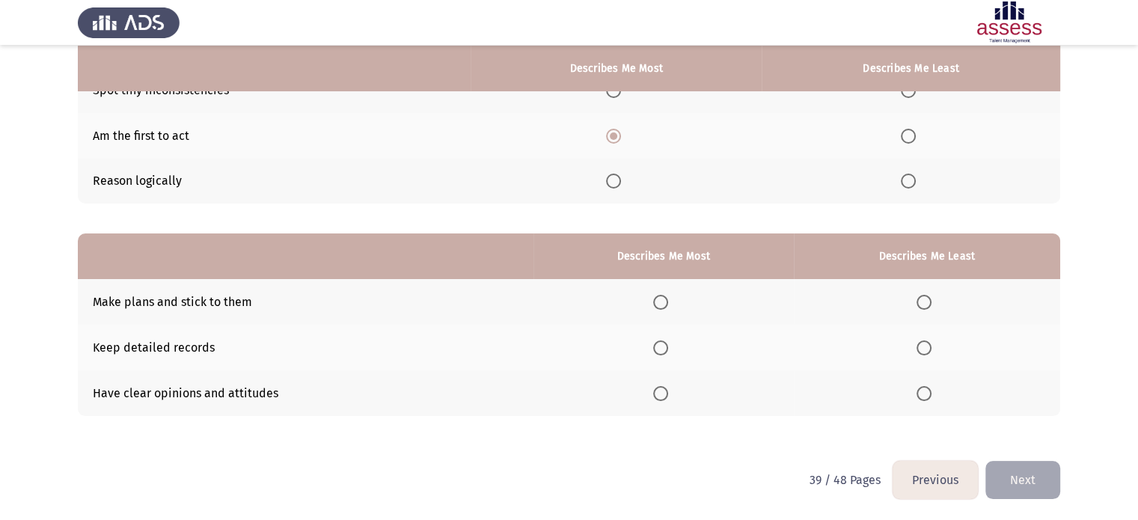
click at [961, 486] on button "Previous" at bounding box center [935, 480] width 85 height 38
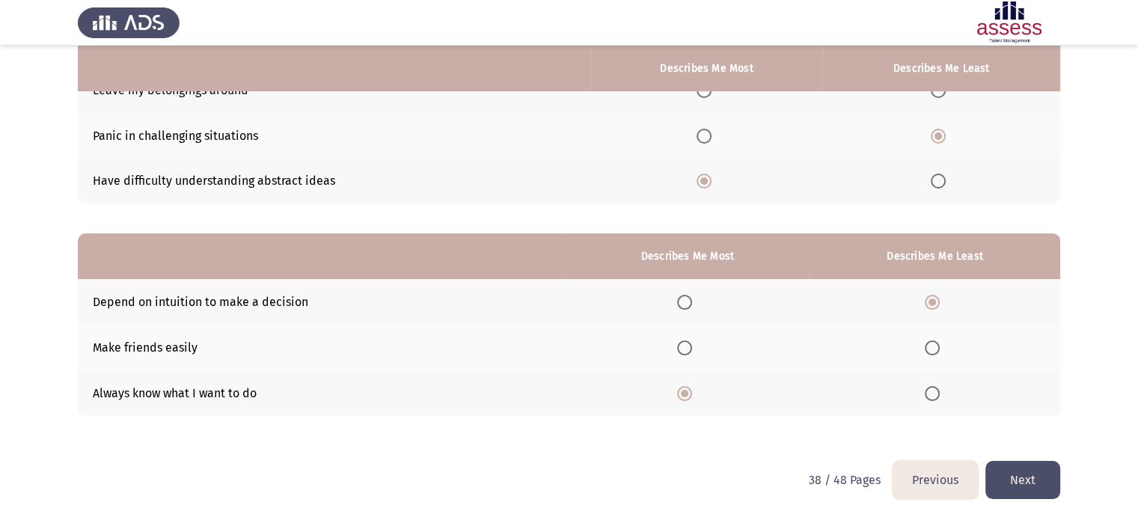
click at [1039, 475] on button "Next" at bounding box center [1022, 480] width 75 height 38
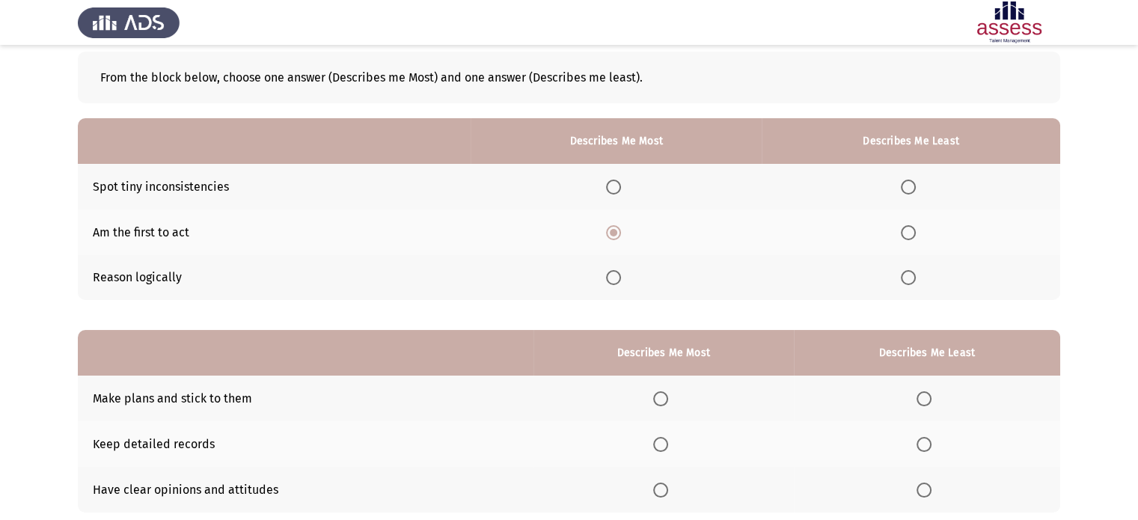
scroll to position [75, 0]
click at [928, 445] on span "Select an option" at bounding box center [924, 443] width 15 height 15
click at [928, 445] on input "Select an option" at bounding box center [924, 443] width 15 height 15
click at [655, 492] on span "Select an option" at bounding box center [660, 489] width 15 height 15
click at [655, 492] on input "Select an option" at bounding box center [660, 489] width 15 height 15
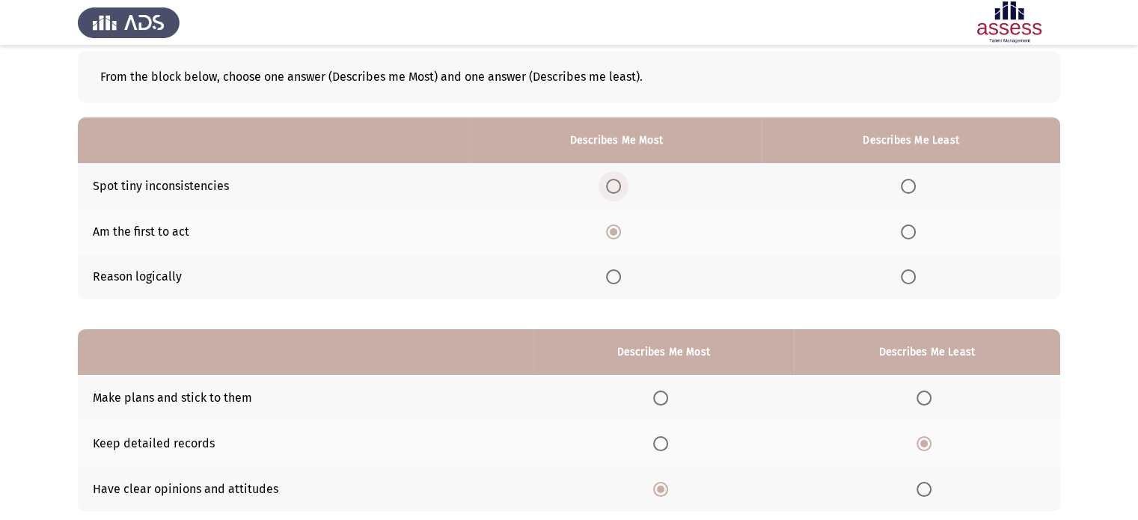
click at [614, 188] on span "Select an option" at bounding box center [613, 186] width 15 height 15
click at [614, 188] on input "Select an option" at bounding box center [613, 186] width 15 height 15
click at [907, 183] on span "Select an option" at bounding box center [908, 186] width 15 height 15
click at [907, 183] on input "Select an option" at bounding box center [908, 186] width 15 height 15
click at [619, 281] on span "Select an option" at bounding box center [613, 276] width 15 height 15
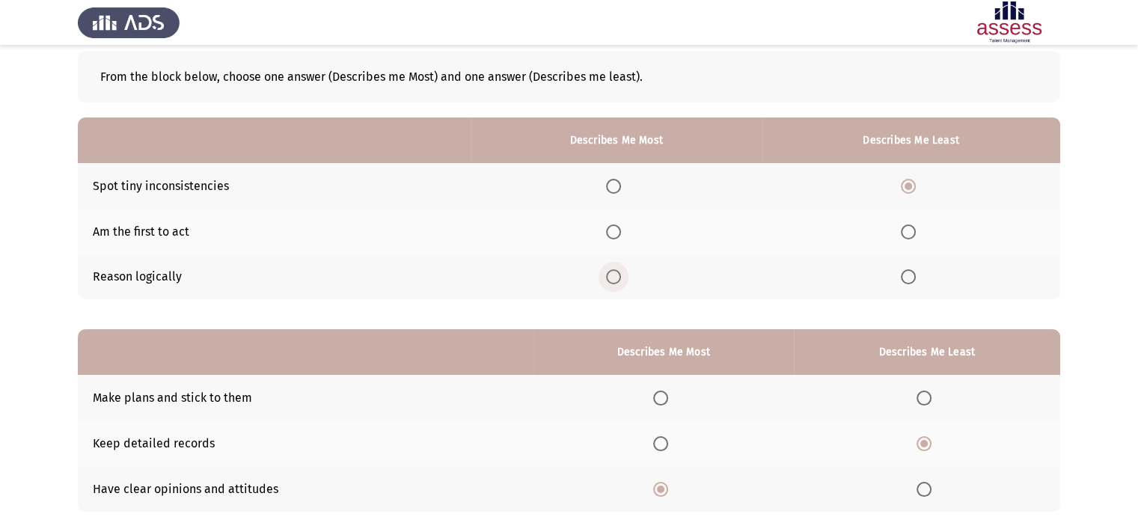
click at [619, 281] on input "Select an option" at bounding box center [613, 276] width 15 height 15
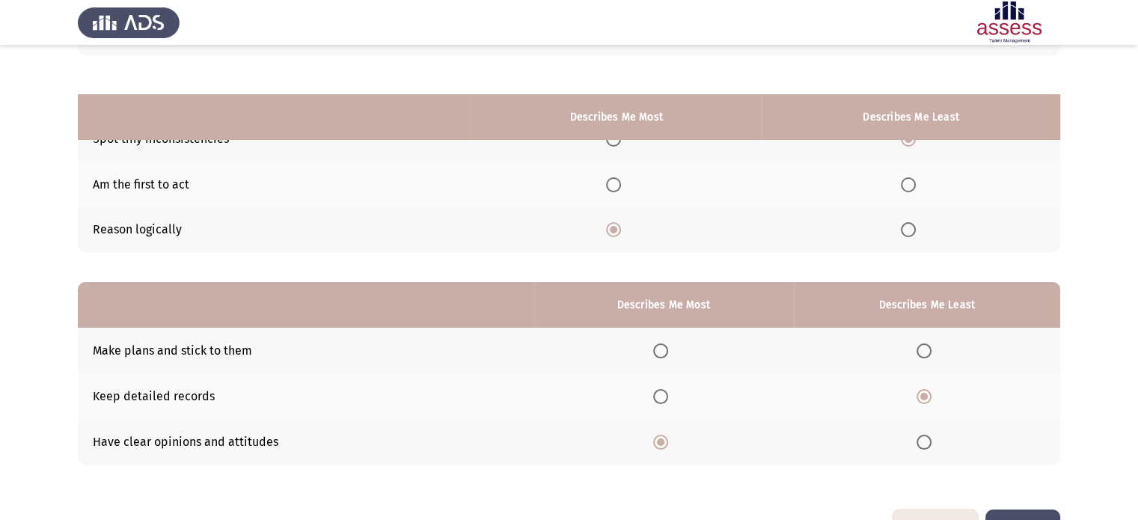
scroll to position [171, 0]
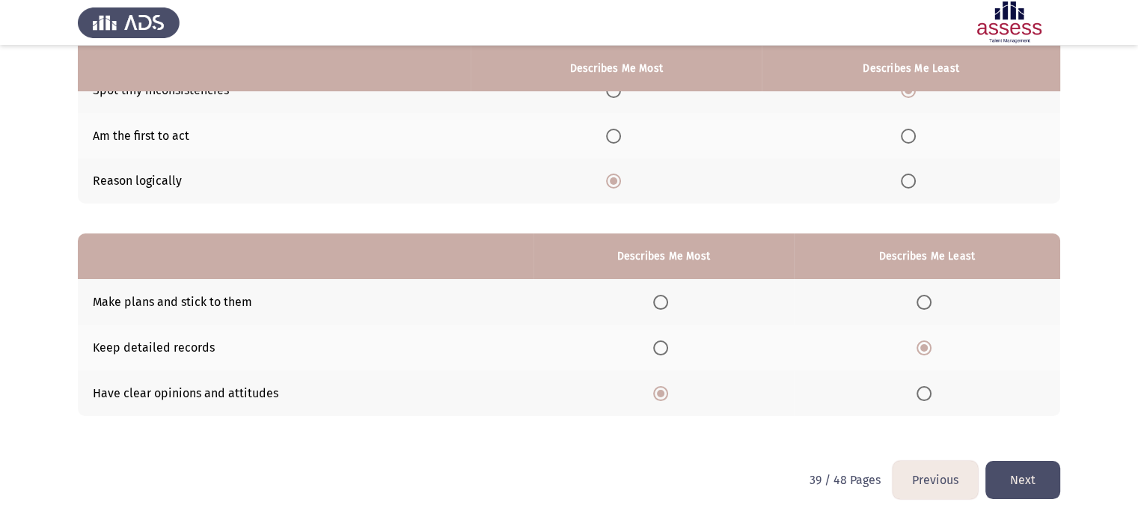
click at [1047, 481] on button "Next" at bounding box center [1022, 480] width 75 height 38
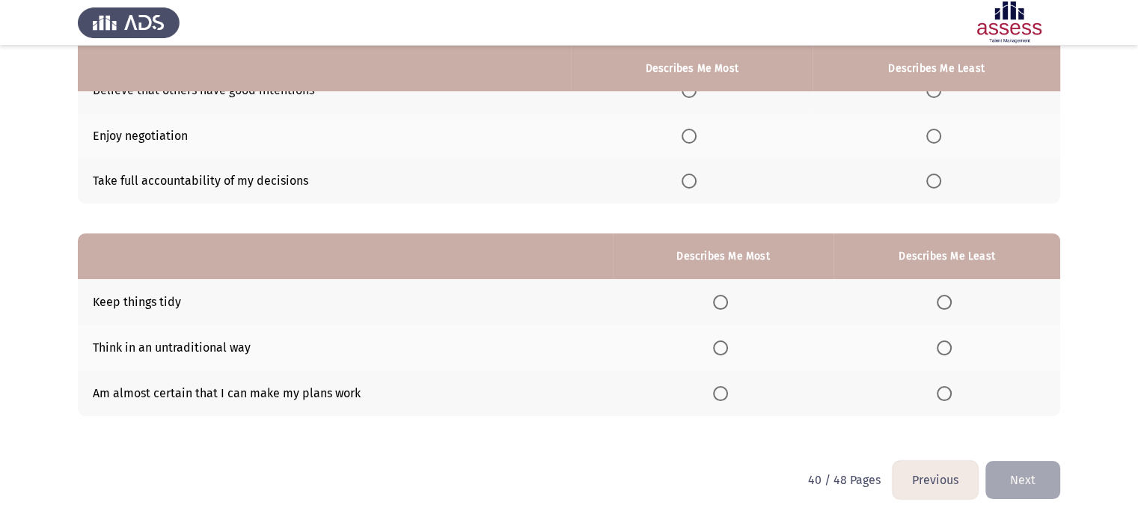
click at [927, 478] on button "Previous" at bounding box center [935, 480] width 85 height 38
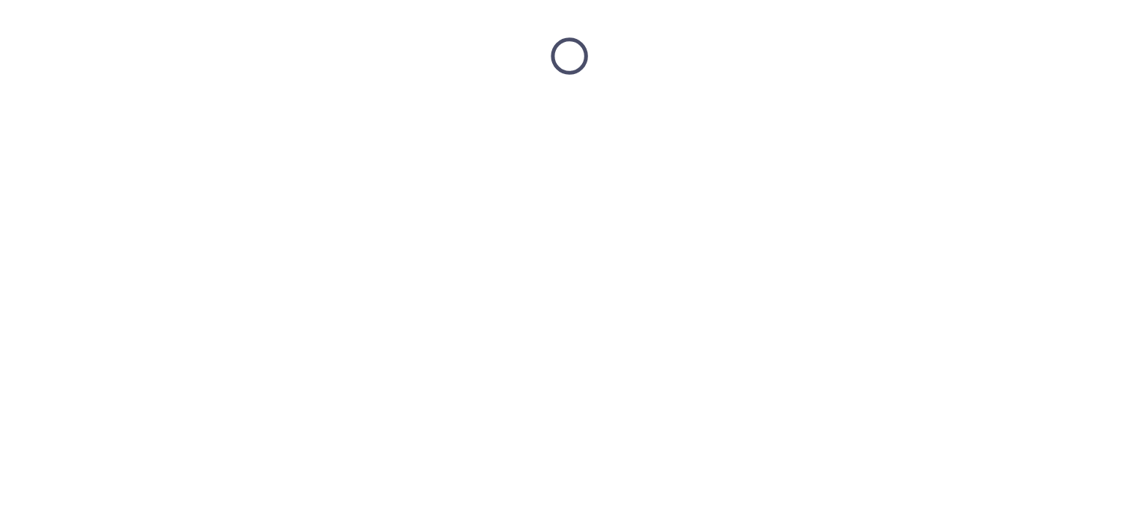
scroll to position [0, 0]
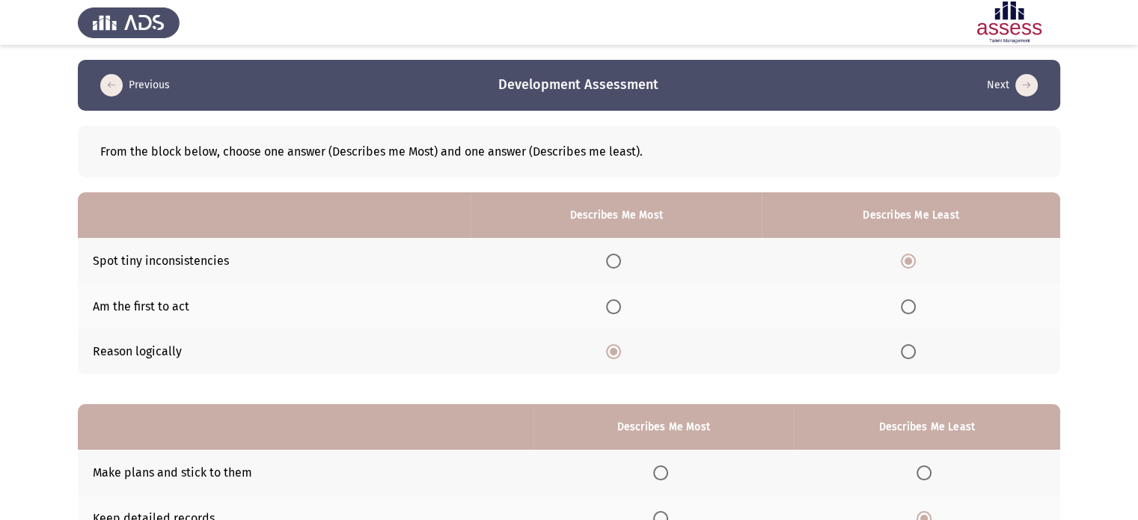
click at [914, 305] on span "Select an option" at bounding box center [908, 306] width 15 height 15
click at [914, 305] on input "Select an option" at bounding box center [908, 306] width 15 height 15
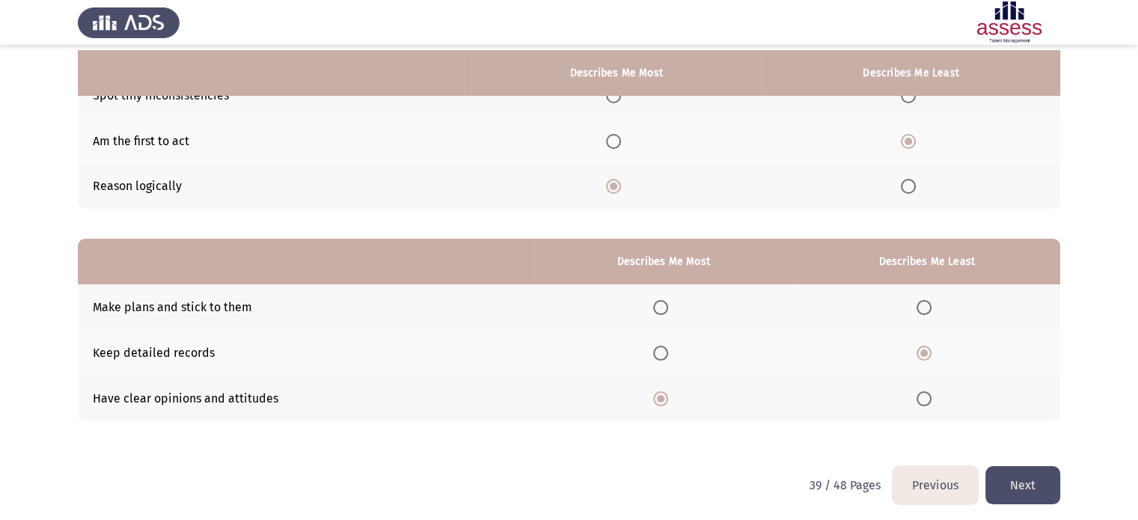
scroll to position [171, 0]
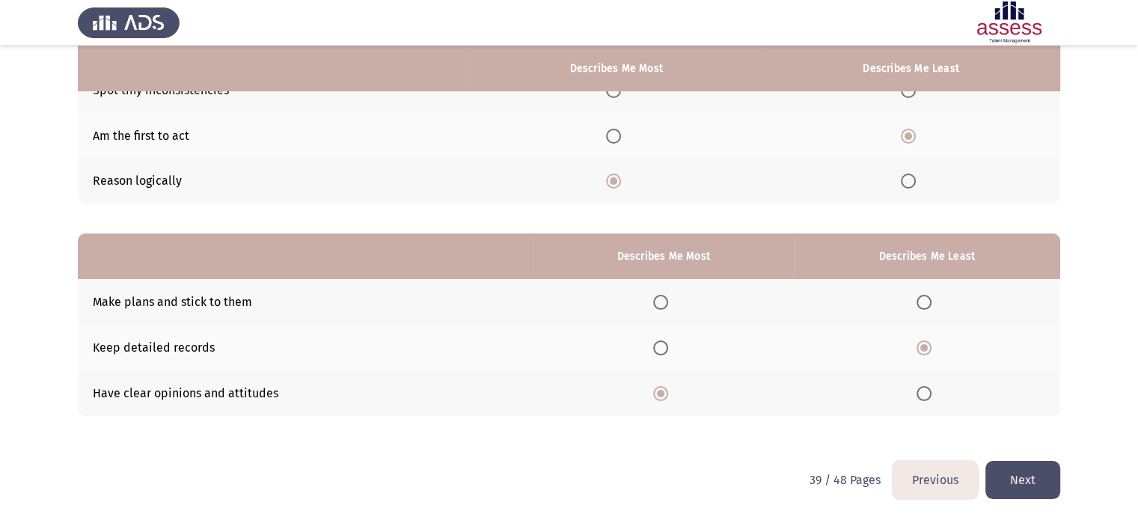
click at [1038, 485] on button "Next" at bounding box center [1022, 480] width 75 height 38
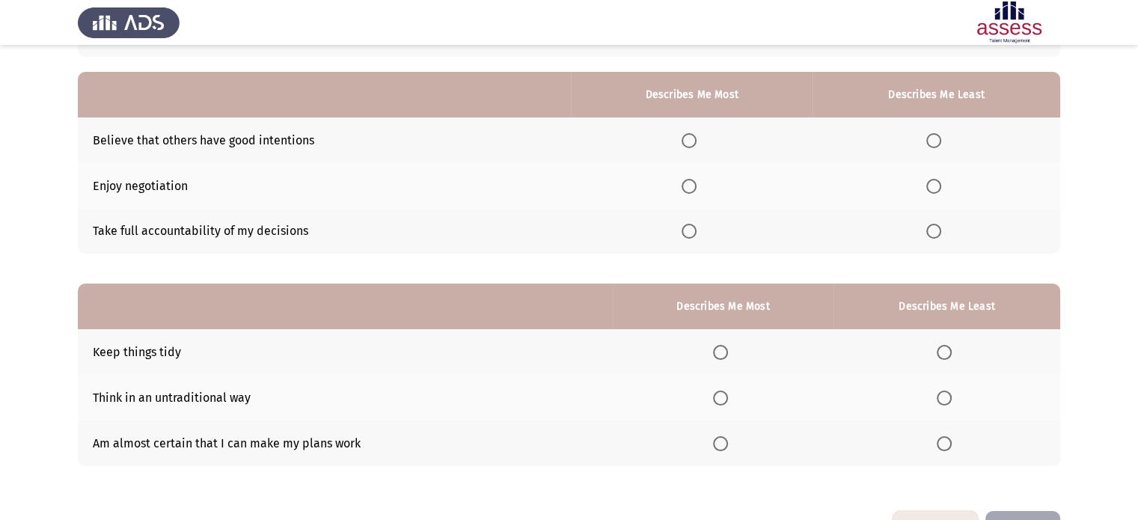
scroll to position [123, 0]
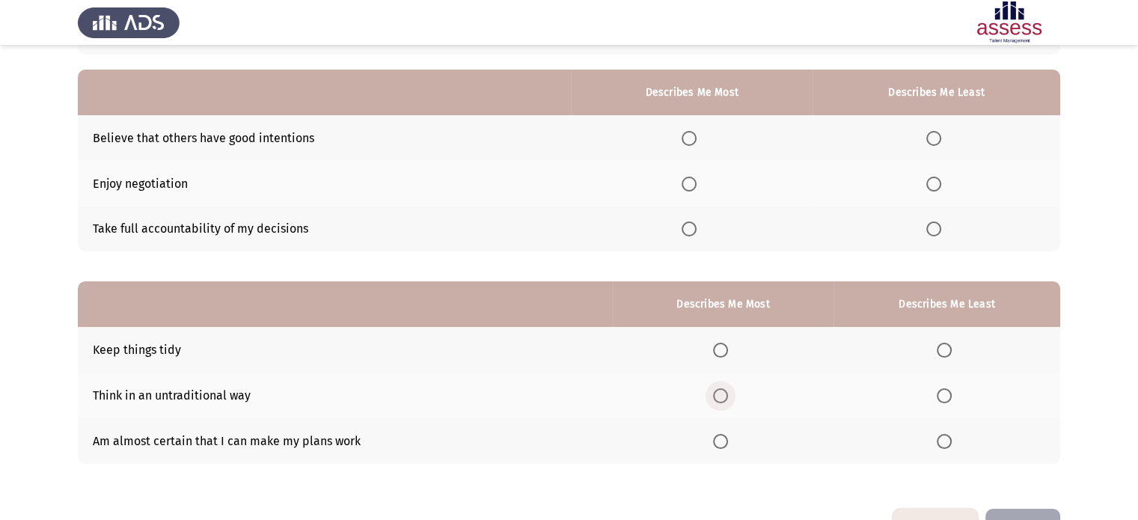
click at [721, 395] on span "Select an option" at bounding box center [720, 395] width 15 height 15
click at [721, 395] on input "Select an option" at bounding box center [720, 395] width 15 height 15
click at [721, 442] on span "Select an option" at bounding box center [720, 441] width 15 height 15
click at [721, 442] on input "Select an option" at bounding box center [720, 441] width 15 height 15
click at [948, 352] on span "Select an option" at bounding box center [944, 350] width 15 height 15
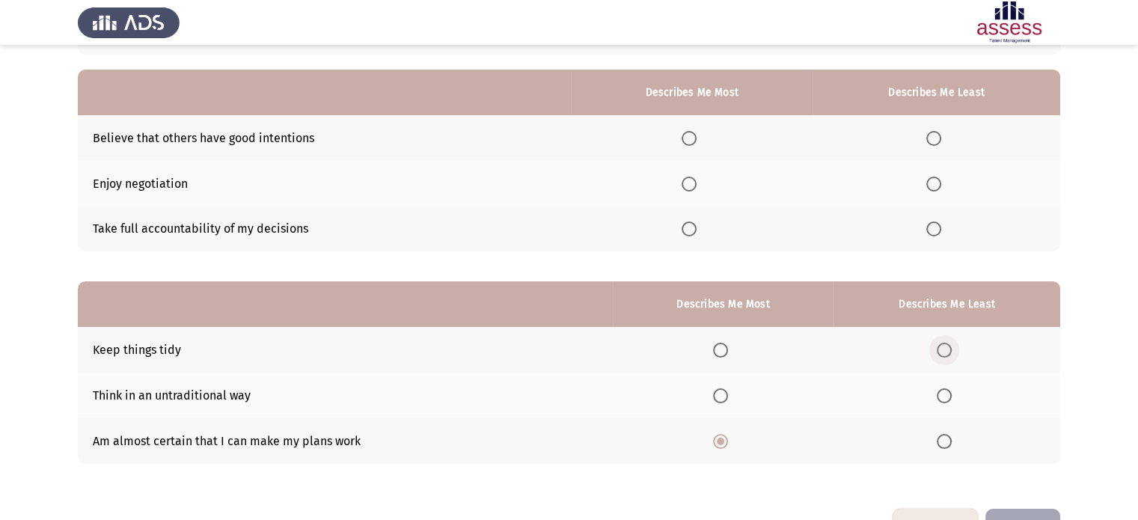
click at [948, 352] on input "Select an option" at bounding box center [944, 350] width 15 height 15
click at [715, 391] on span "Select an option" at bounding box center [720, 395] width 15 height 15
click at [715, 391] on input "Select an option" at bounding box center [720, 395] width 15 height 15
click at [690, 231] on span "Select an option" at bounding box center [689, 228] width 15 height 15
click at [690, 231] on input "Select an option" at bounding box center [689, 228] width 15 height 15
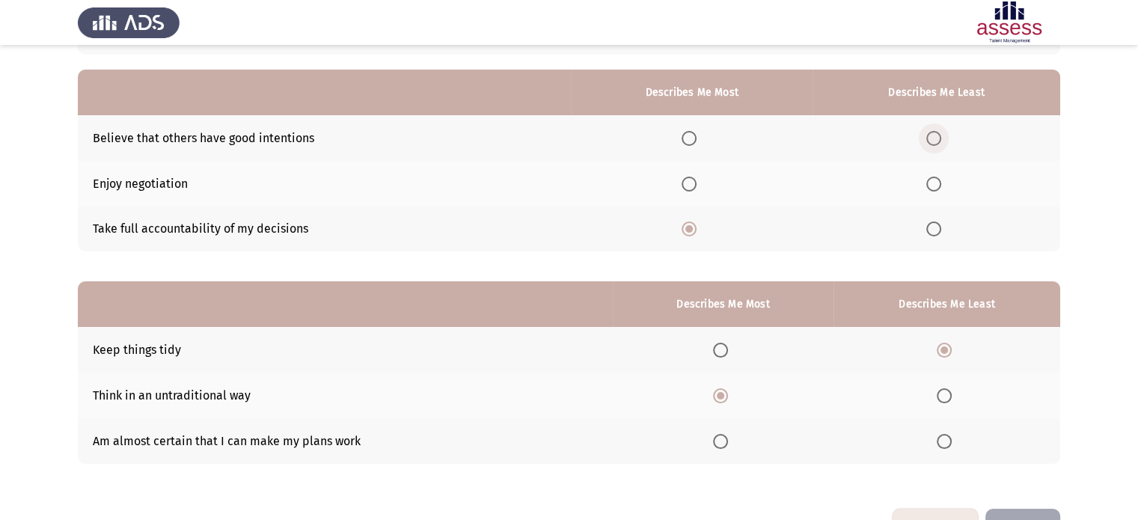
click at [927, 143] on span "Select an option" at bounding box center [933, 138] width 15 height 15
click at [927, 143] on input "Select an option" at bounding box center [933, 138] width 15 height 15
click at [1030, 512] on button "Next" at bounding box center [1022, 528] width 75 height 38
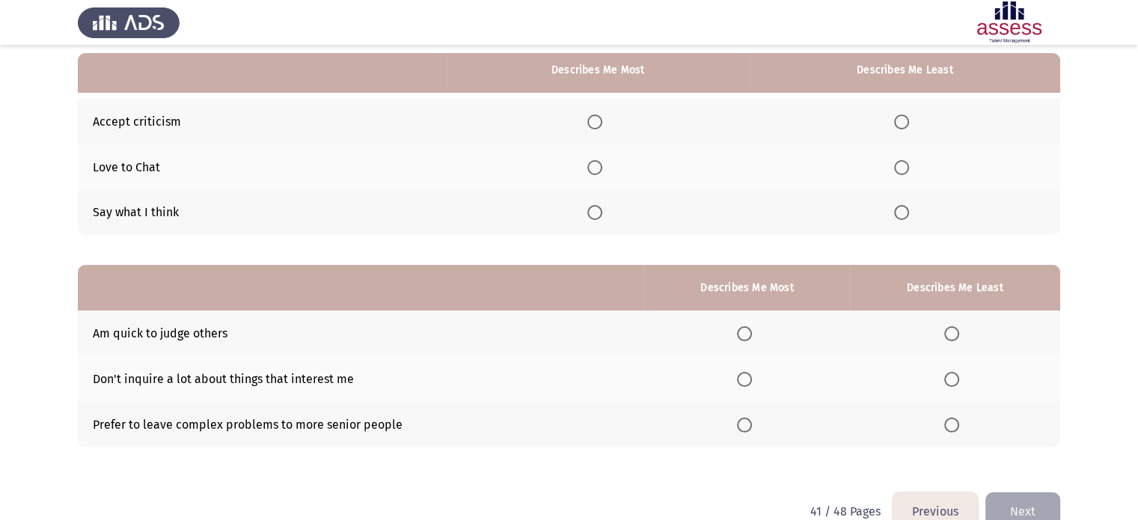
scroll to position [141, 0]
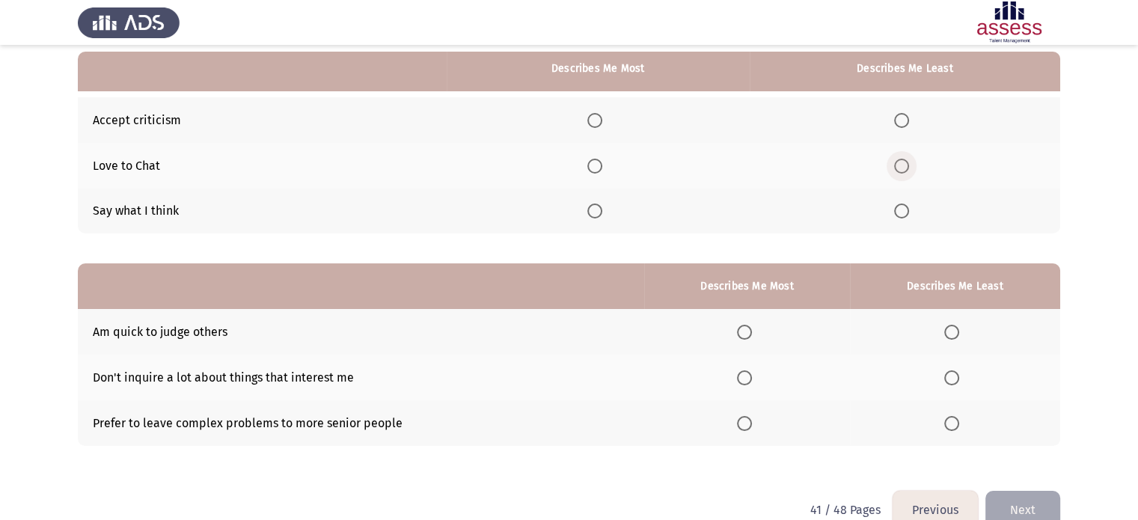
click at [903, 165] on span "Select an option" at bounding box center [901, 166] width 15 height 15
click at [903, 165] on input "Select an option" at bounding box center [901, 166] width 15 height 15
click at [594, 118] on span "Select an option" at bounding box center [594, 120] width 15 height 15
click at [594, 118] on input "Select an option" at bounding box center [594, 120] width 15 height 15
click at [949, 336] on span "Select an option" at bounding box center [951, 332] width 15 height 15
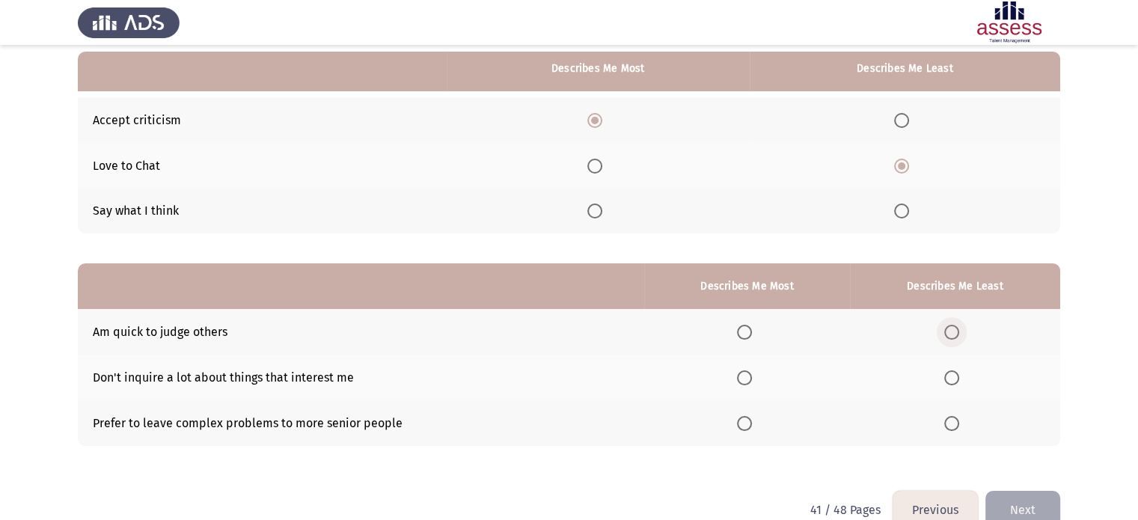
click at [949, 336] on input "Select an option" at bounding box center [951, 332] width 15 height 15
click at [748, 379] on span "Select an option" at bounding box center [744, 377] width 15 height 15
click at [748, 379] on input "Select an option" at bounding box center [744, 377] width 15 height 15
click at [1012, 502] on button "Next" at bounding box center [1022, 510] width 75 height 38
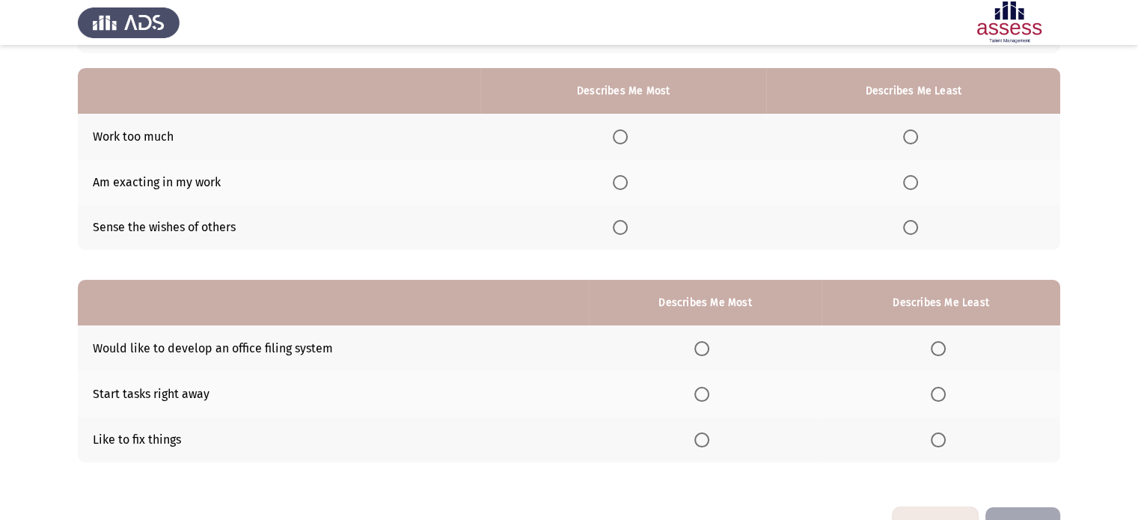
scroll to position [129, 0]
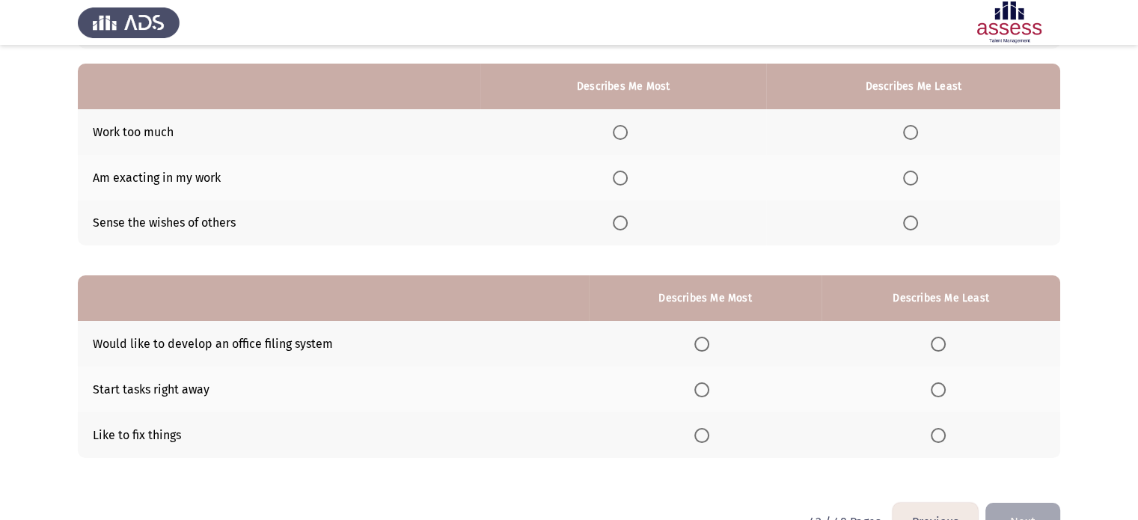
click at [914, 225] on span "Select an option" at bounding box center [910, 222] width 15 height 15
click at [914, 225] on input "Select an option" at bounding box center [910, 222] width 15 height 15
click at [617, 177] on span "Select an option" at bounding box center [620, 178] width 15 height 15
click at [617, 177] on input "Select an option" at bounding box center [620, 178] width 15 height 15
click at [700, 430] on span "Select an option" at bounding box center [701, 435] width 15 height 15
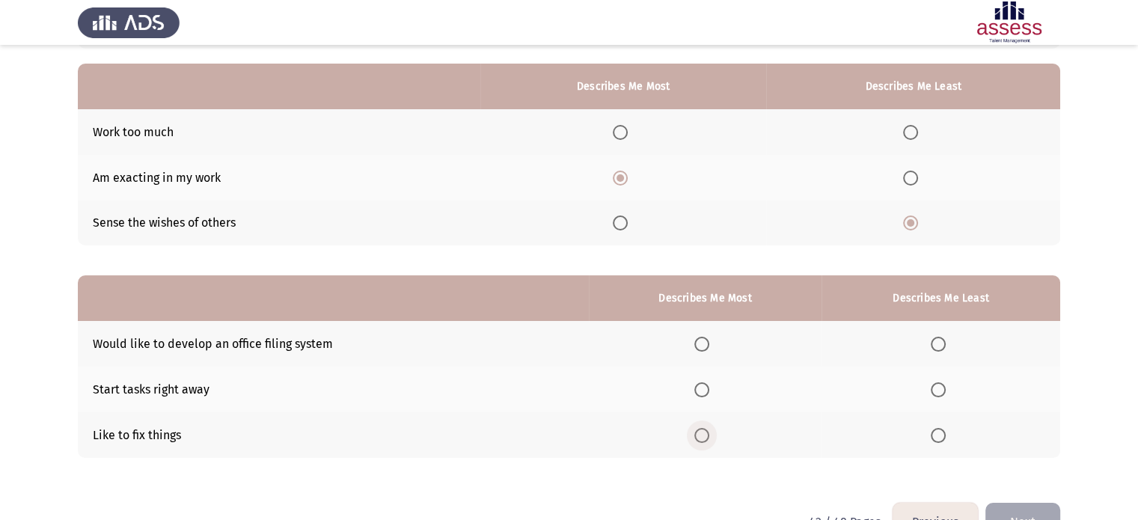
click at [700, 430] on input "Select an option" at bounding box center [701, 435] width 15 height 15
click at [937, 349] on span "Select an option" at bounding box center [938, 344] width 15 height 15
click at [937, 349] on input "Select an option" at bounding box center [938, 344] width 15 height 15
click at [937, 397] on span "Select an option" at bounding box center [938, 389] width 15 height 15
click at [937, 397] on input "Select an option" at bounding box center [938, 389] width 15 height 15
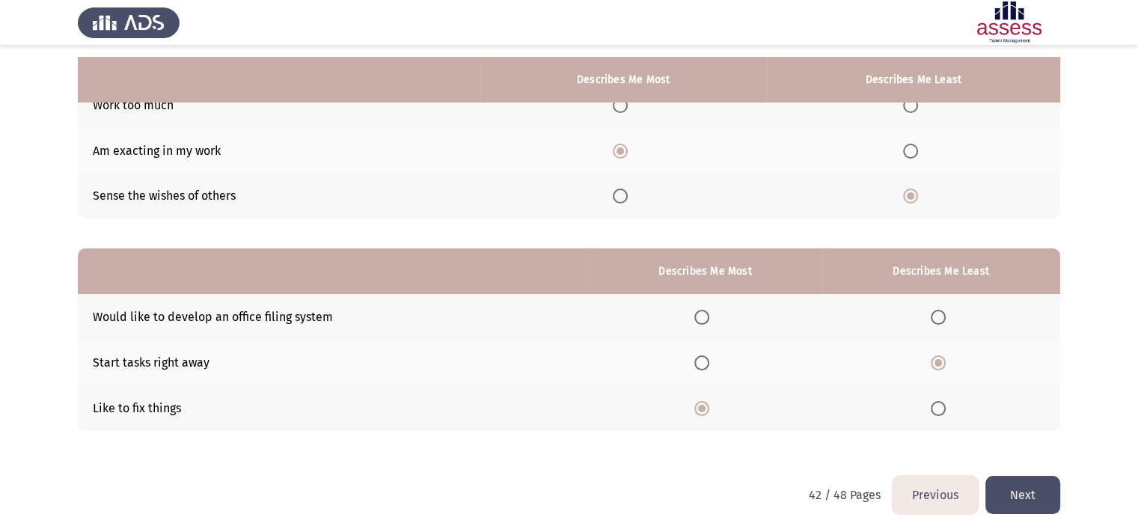
scroll to position [171, 0]
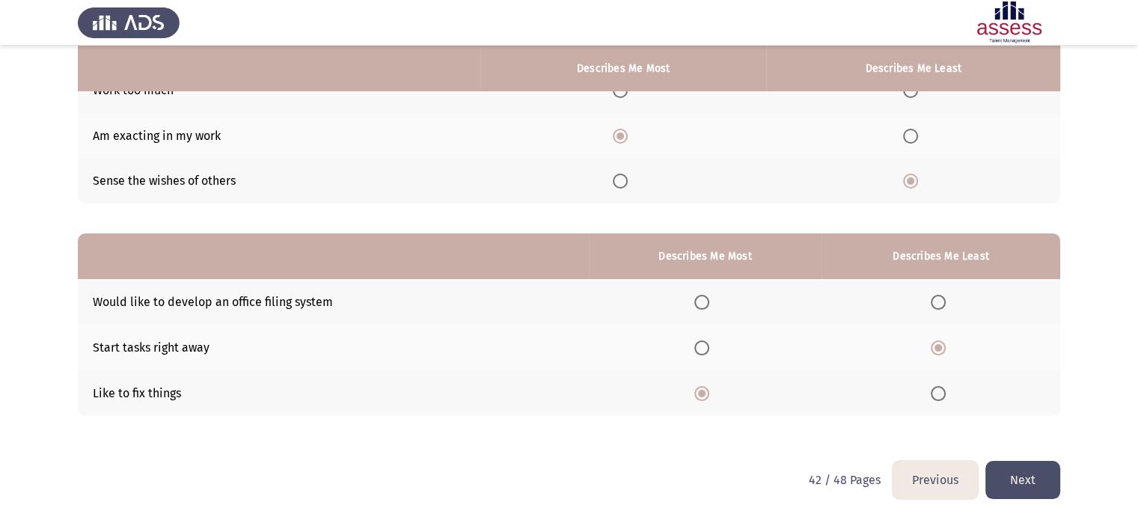
click at [1009, 485] on button "Next" at bounding box center [1022, 480] width 75 height 38
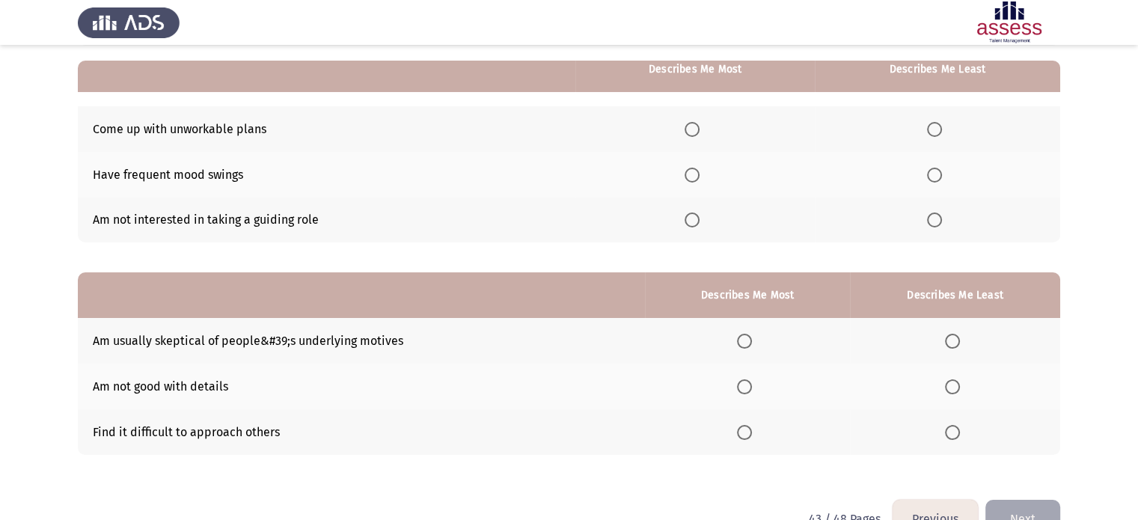
scroll to position [132, 0]
click at [946, 511] on button "Previous" at bounding box center [935, 518] width 85 height 38
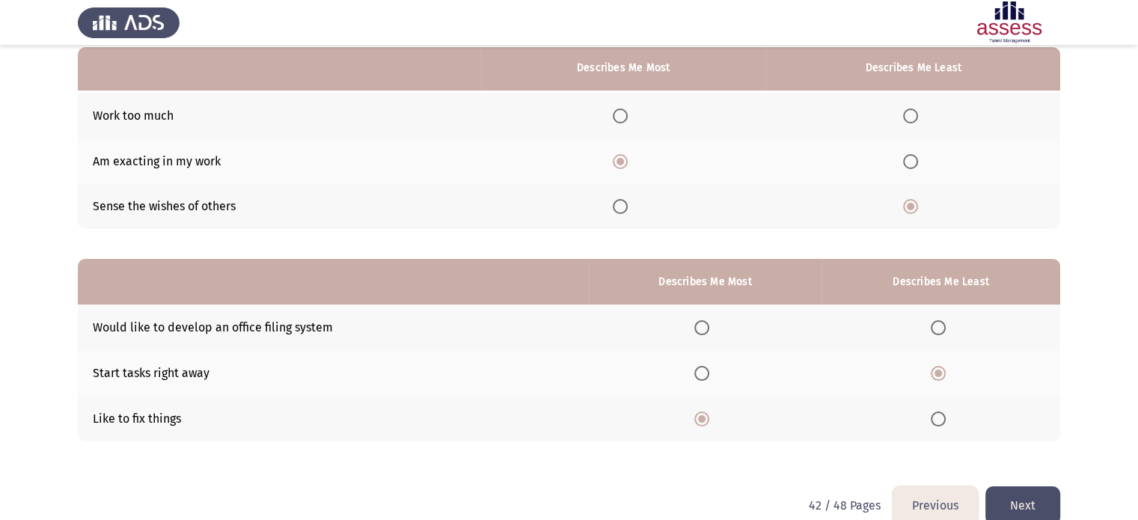
scroll to position [171, 0]
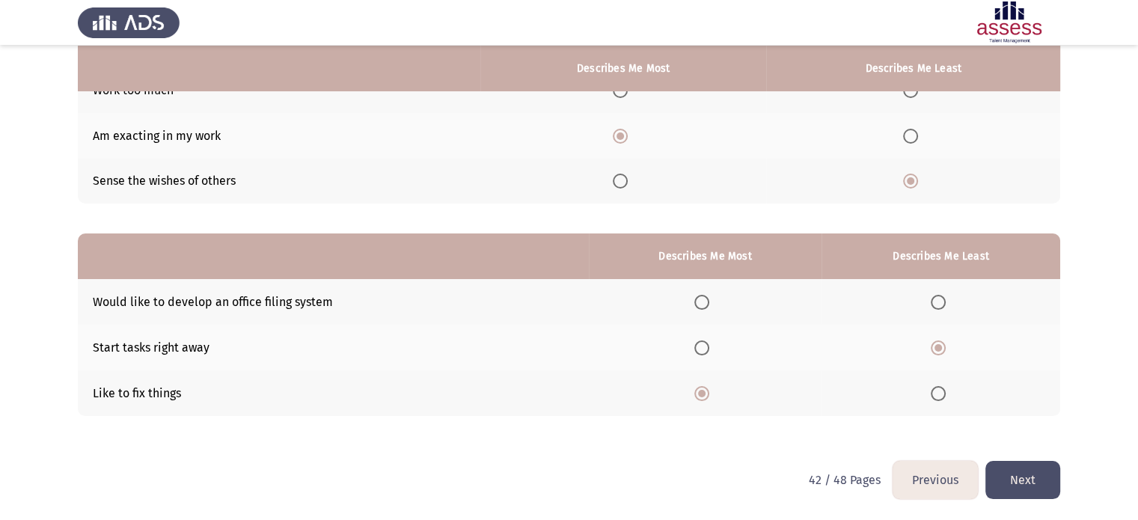
click at [934, 483] on button "Previous" at bounding box center [935, 480] width 85 height 38
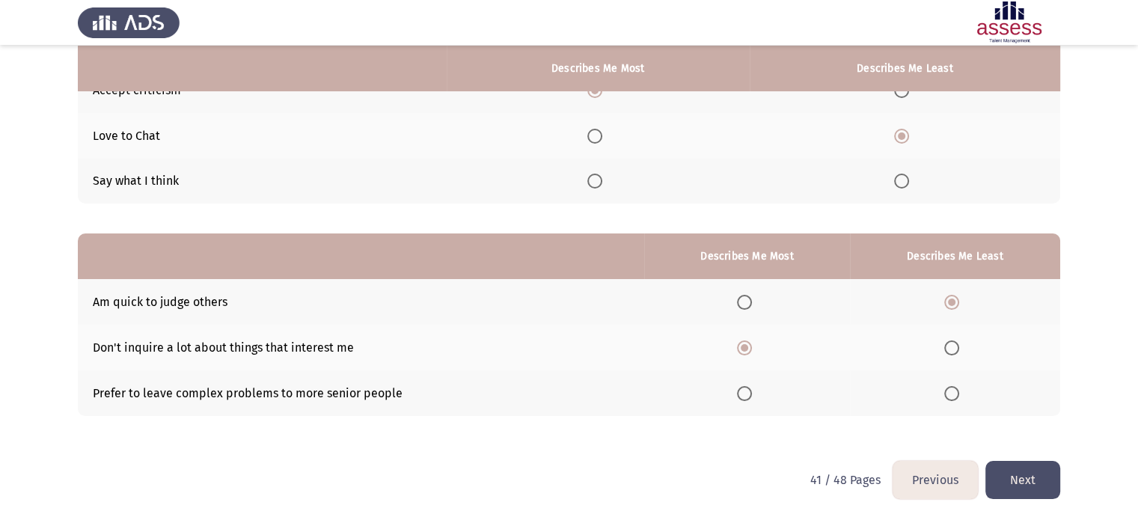
click at [1041, 481] on button "Next" at bounding box center [1022, 480] width 75 height 38
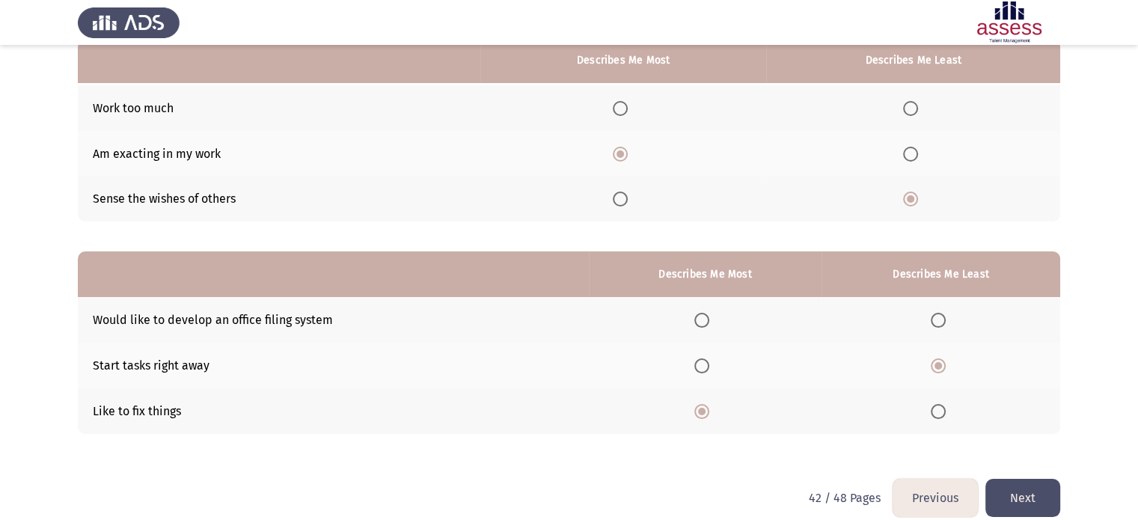
scroll to position [159, 0]
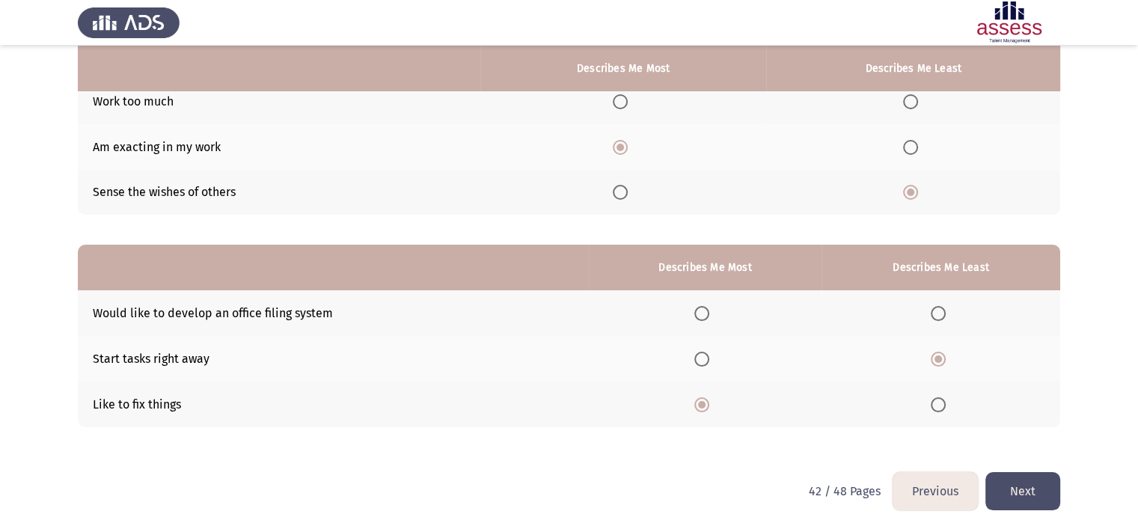
click at [934, 486] on button "Previous" at bounding box center [935, 491] width 85 height 38
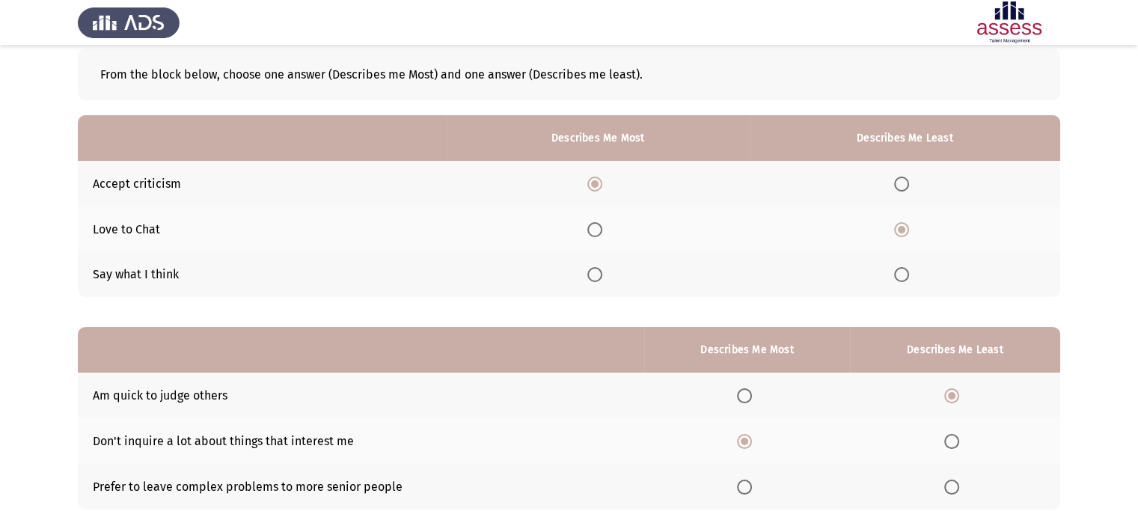
scroll to position [171, 0]
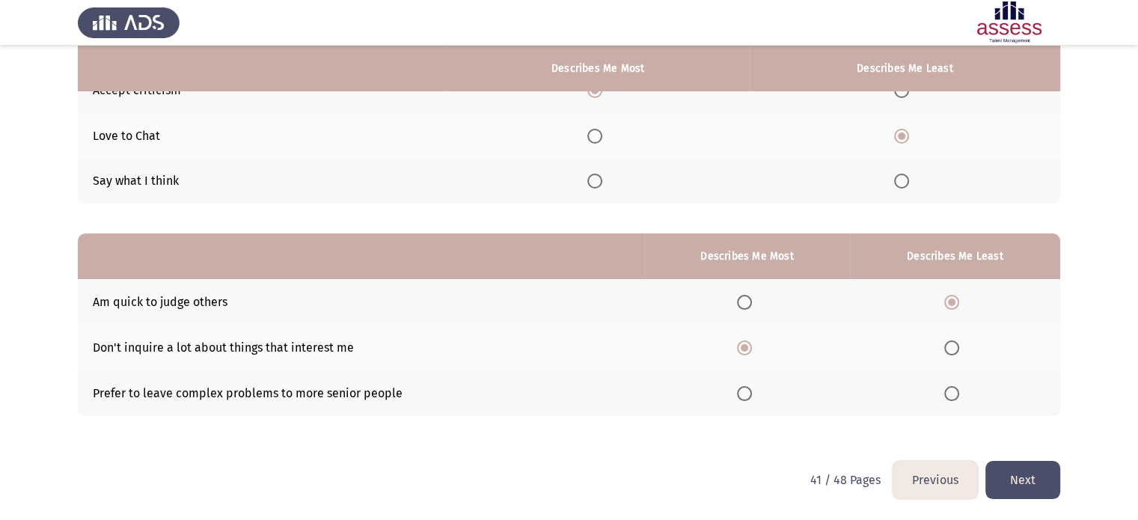
click at [1036, 477] on button "Next" at bounding box center [1022, 480] width 75 height 38
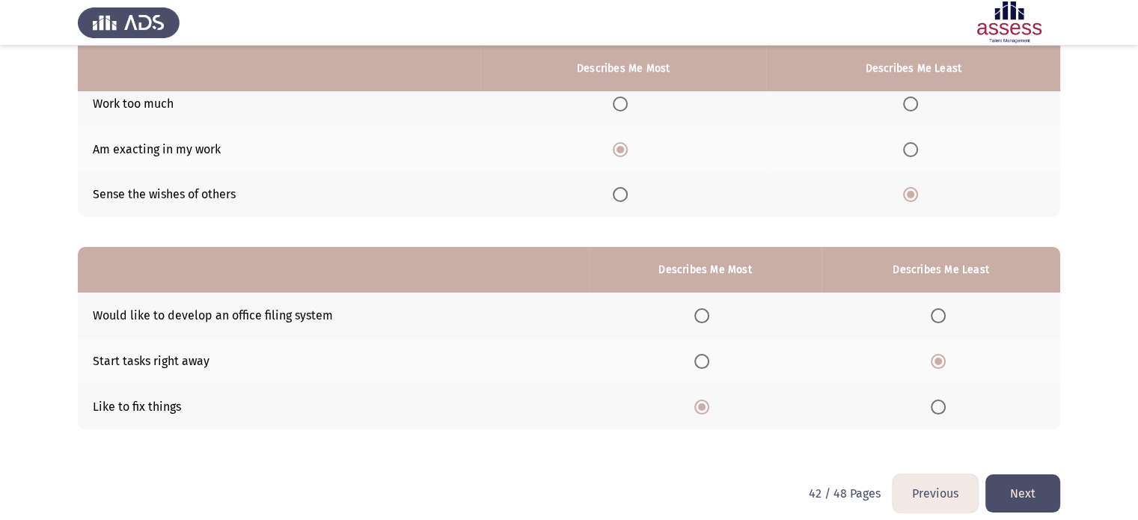
scroll to position [158, 0]
click at [1041, 501] on button "Next" at bounding box center [1022, 493] width 75 height 38
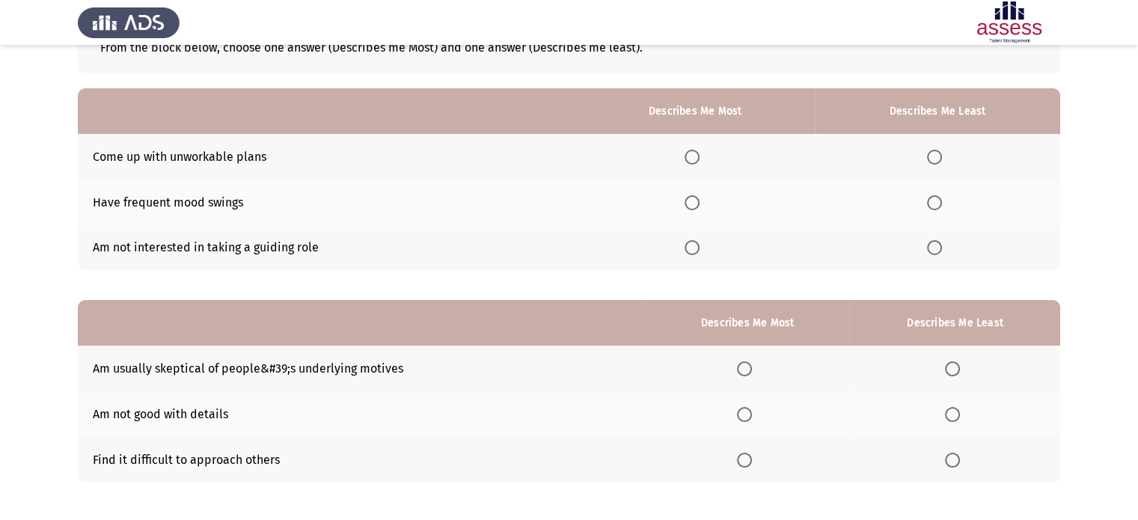
scroll to position [171, 0]
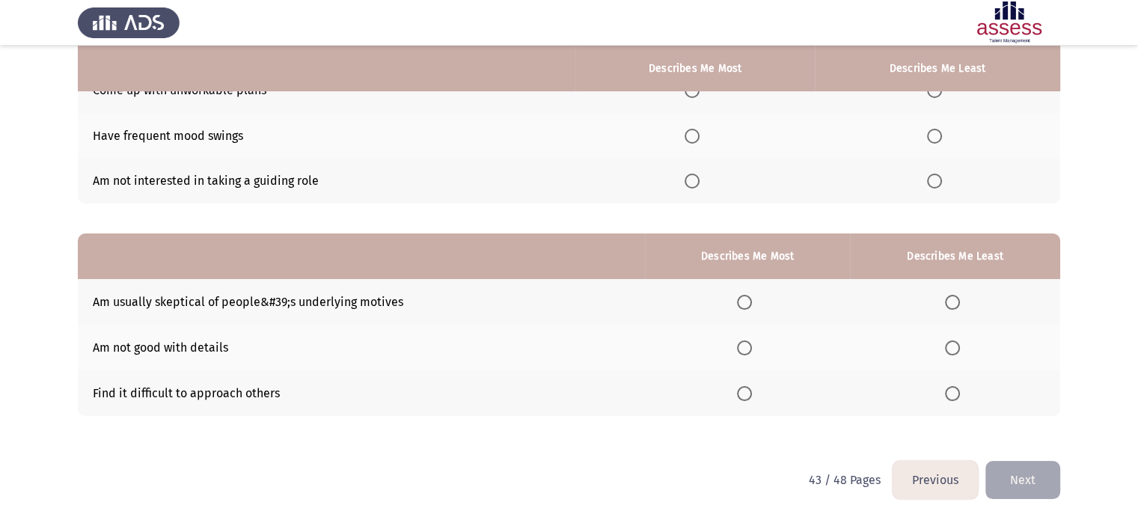
click at [926, 489] on button "Previous" at bounding box center [935, 480] width 85 height 38
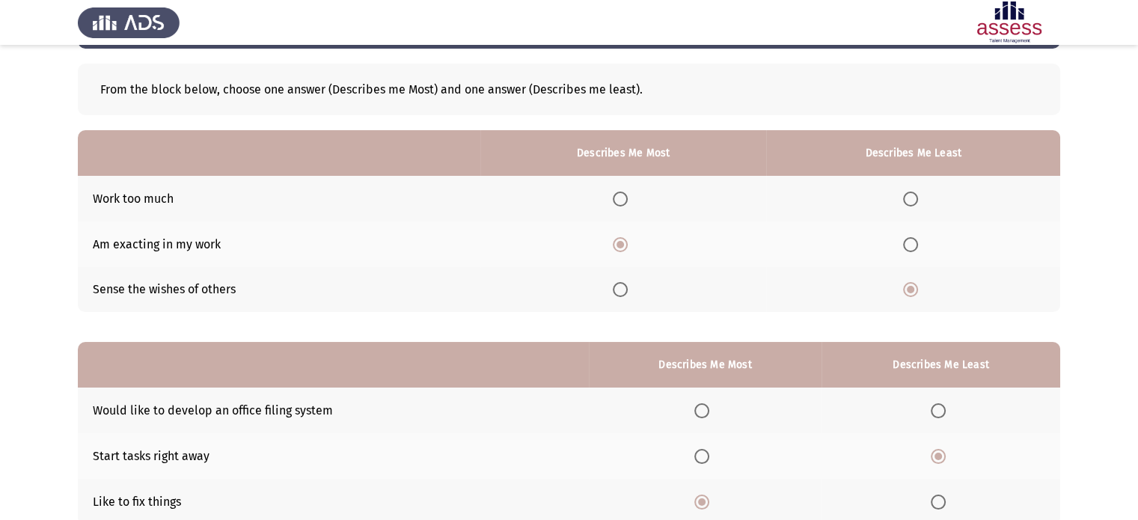
scroll to position [63, 0]
click at [920, 201] on label "Select an option" at bounding box center [913, 198] width 21 height 15
click at [918, 201] on input "Select an option" at bounding box center [910, 198] width 15 height 15
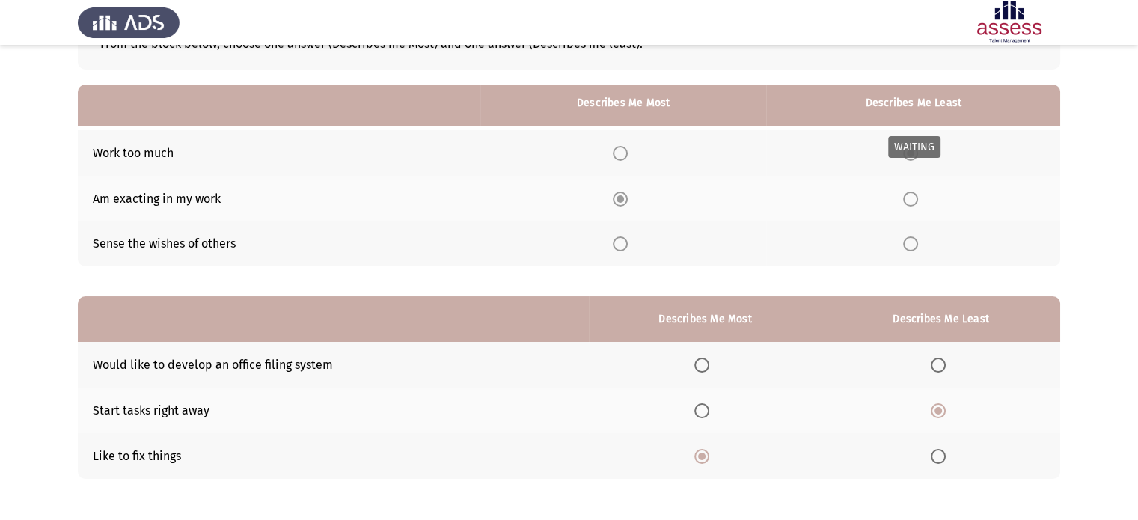
scroll to position [156, 0]
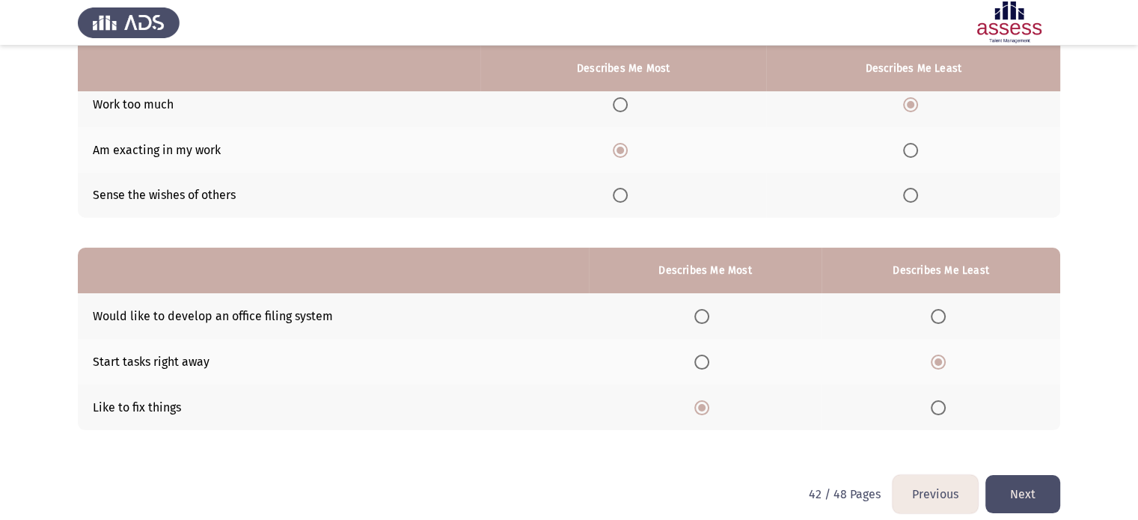
click at [1039, 491] on button "Next" at bounding box center [1022, 494] width 75 height 38
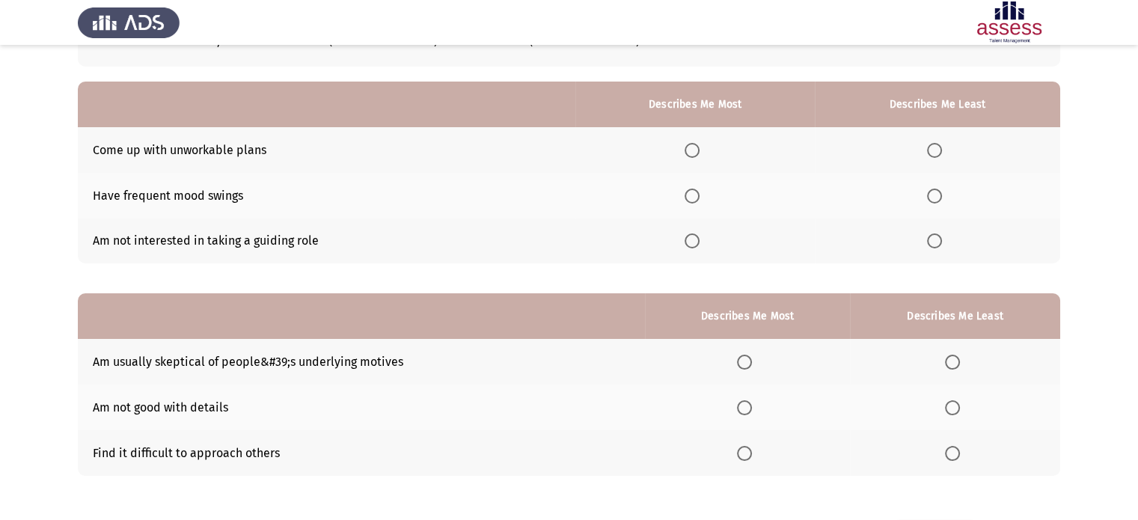
scroll to position [111, 0]
click at [940, 148] on span "Select an option" at bounding box center [934, 150] width 15 height 15
click at [940, 148] on input "Select an option" at bounding box center [934, 150] width 15 height 15
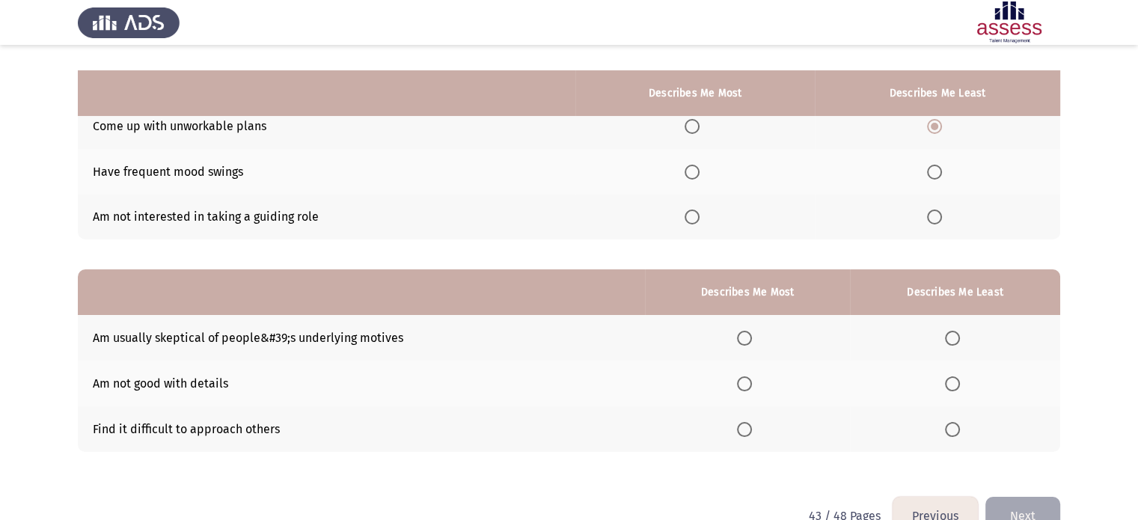
scroll to position [171, 0]
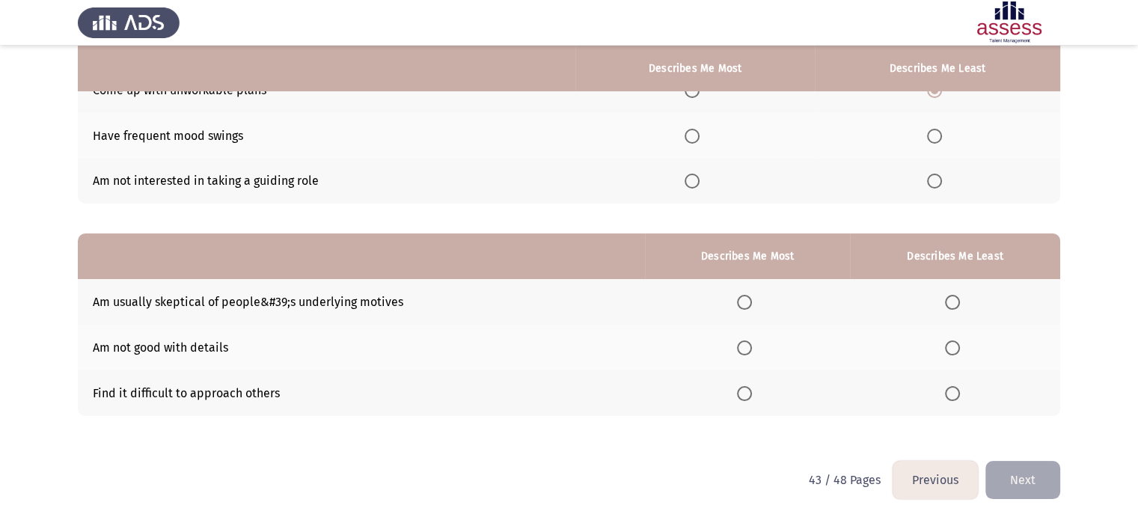
click at [943, 480] on button "Previous" at bounding box center [935, 480] width 85 height 38
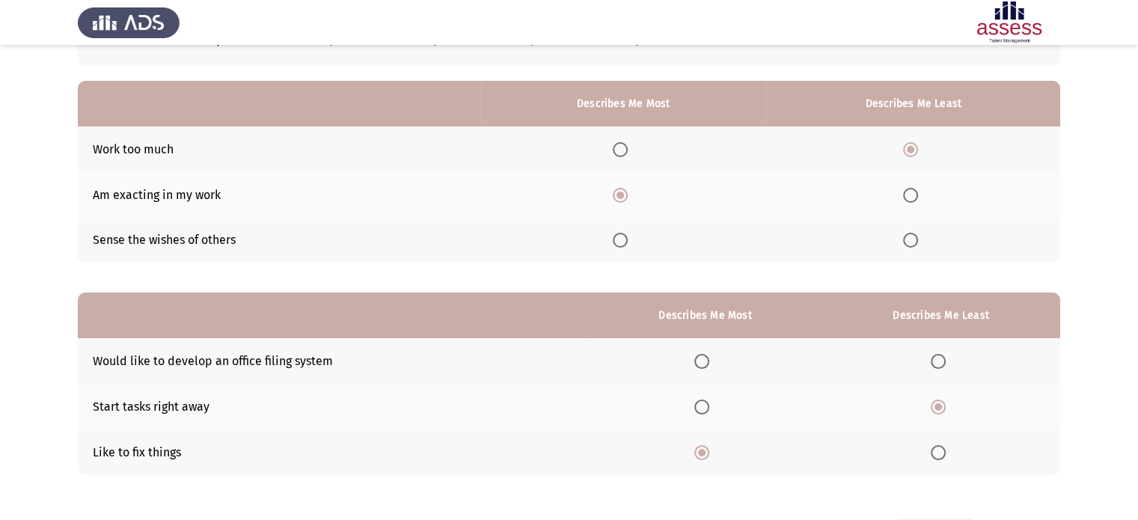
scroll to position [117, 0]
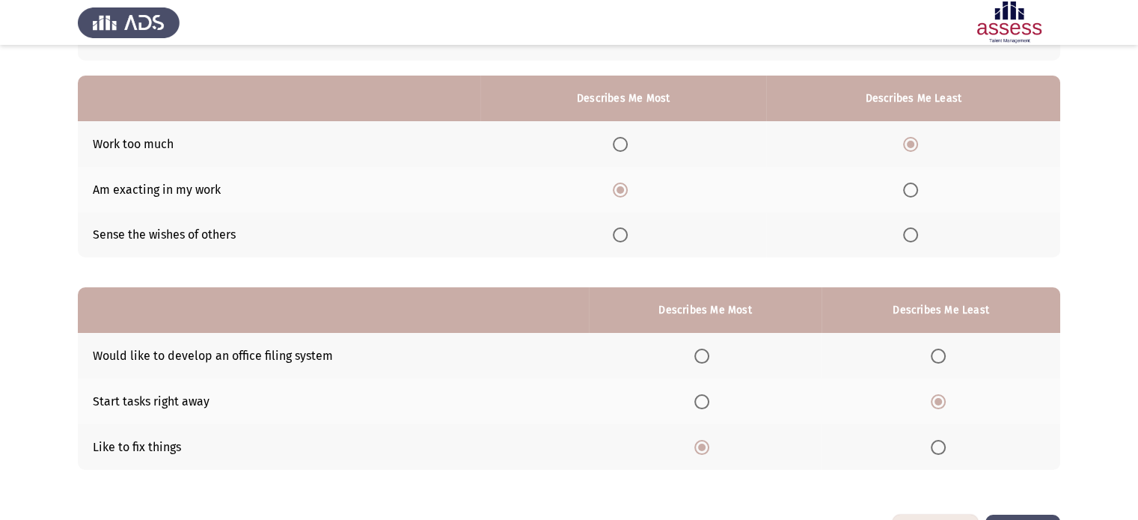
click at [703, 407] on span "Select an option" at bounding box center [701, 401] width 15 height 15
click at [703, 407] on input "Select an option" at bounding box center [701, 401] width 15 height 15
click at [943, 356] on span "Select an option" at bounding box center [938, 356] width 15 height 15
click at [943, 356] on input "Select an option" at bounding box center [938, 356] width 15 height 15
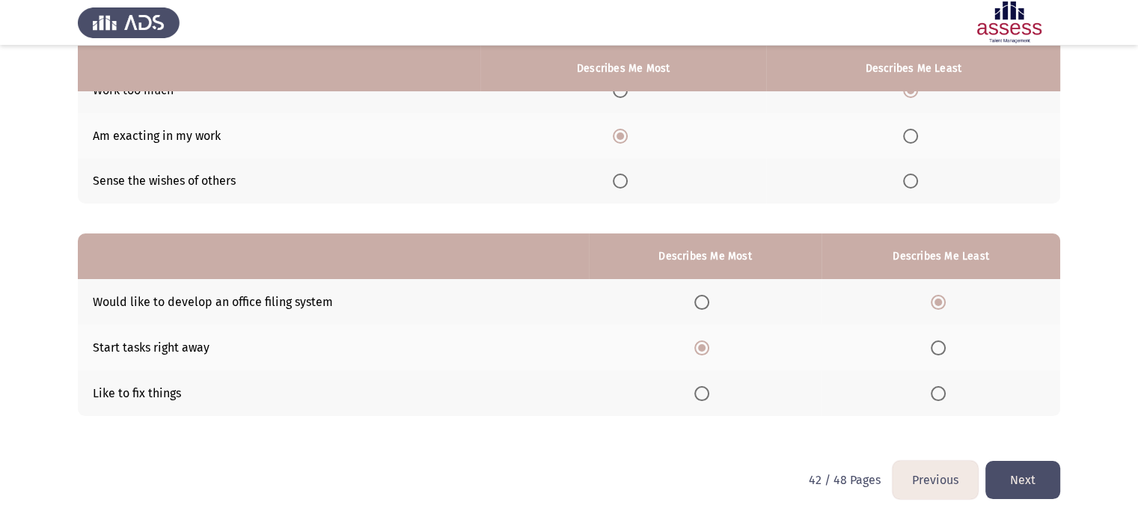
click at [1033, 482] on button "Next" at bounding box center [1022, 480] width 75 height 38
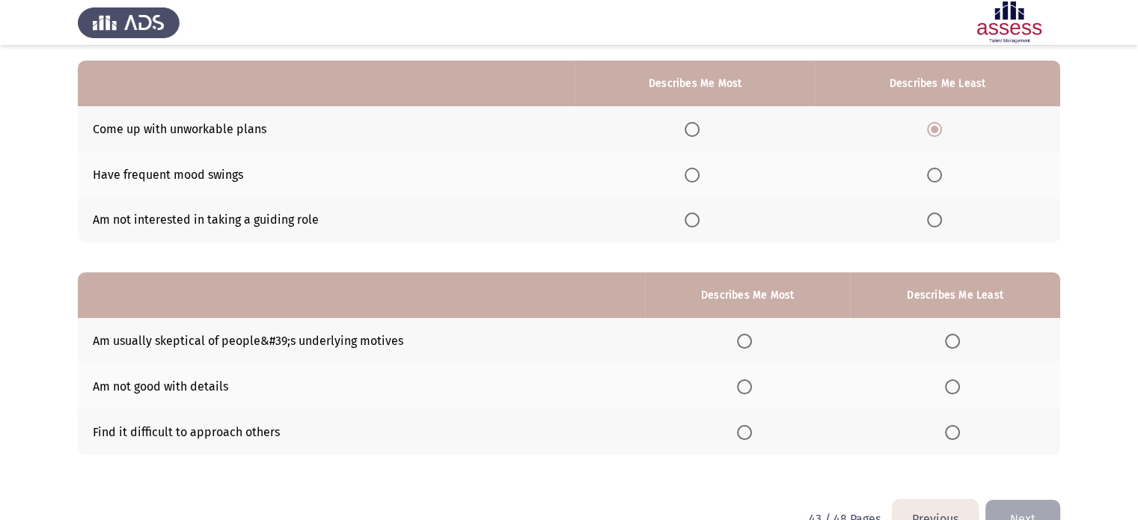
scroll to position [132, 0]
click at [950, 435] on span "Select an option" at bounding box center [952, 432] width 15 height 15
click at [950, 435] on input "Select an option" at bounding box center [952, 432] width 15 height 15
click at [748, 385] on span "Select an option" at bounding box center [744, 386] width 15 height 15
click at [748, 385] on input "Select an option" at bounding box center [744, 386] width 15 height 15
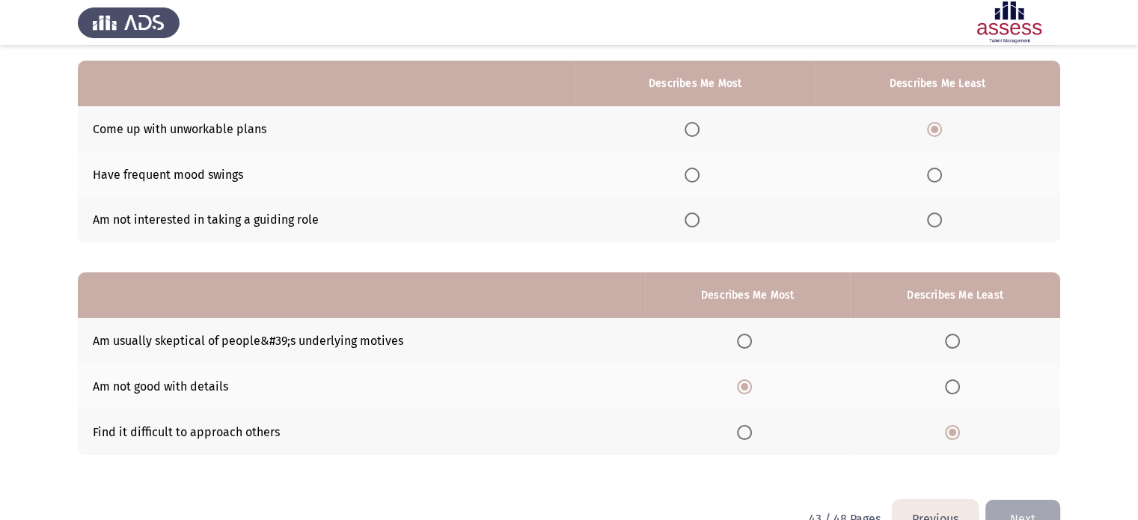
click at [894, 450] on th at bounding box center [955, 432] width 210 height 46
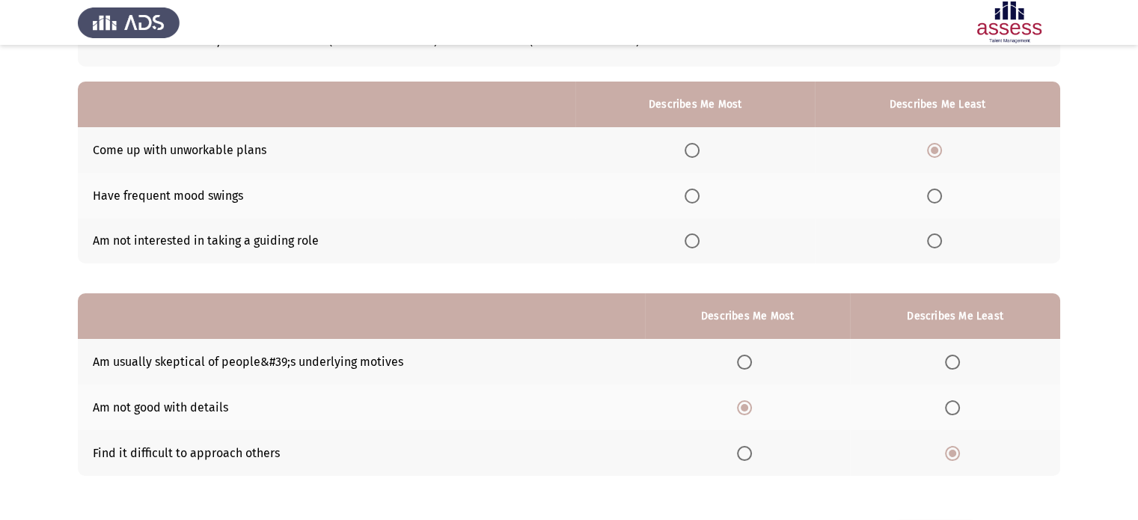
scroll to position [111, 0]
click at [744, 367] on span "Select an option" at bounding box center [744, 362] width 15 height 15
click at [744, 367] on input "Select an option" at bounding box center [744, 362] width 15 height 15
click at [950, 408] on span "Select an option" at bounding box center [952, 407] width 15 height 15
click at [950, 408] on input "Select an option" at bounding box center [952, 407] width 15 height 15
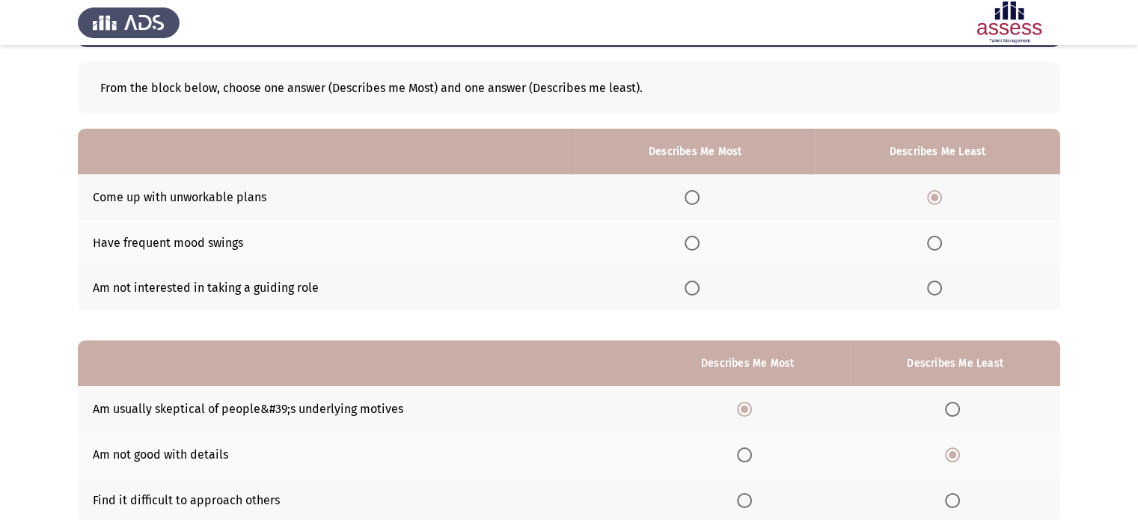
scroll to position [63, 0]
click at [934, 244] on span "Select an option" at bounding box center [934, 244] width 0 height 0
click at [934, 242] on input "Select an option" at bounding box center [934, 243] width 15 height 15
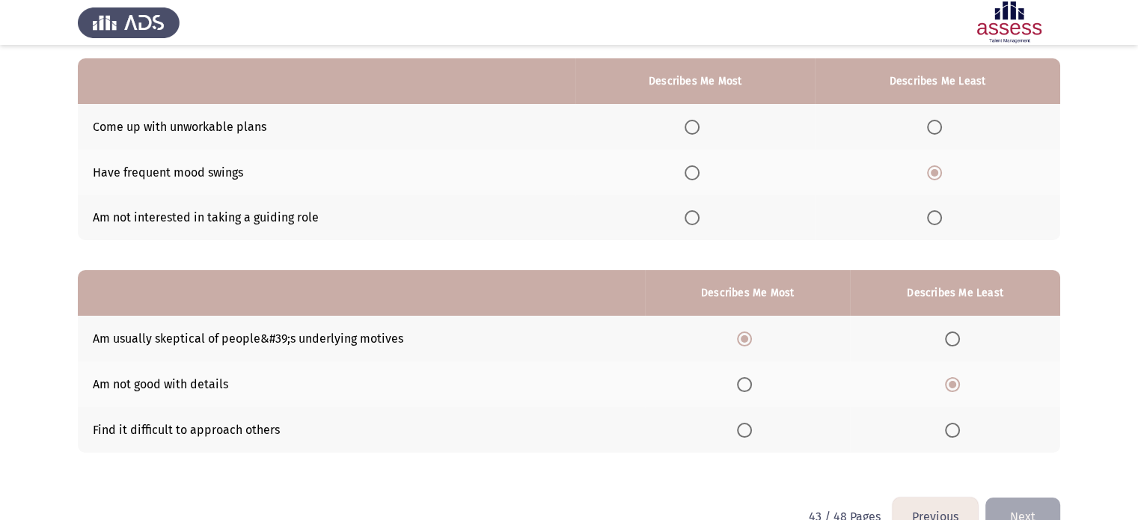
scroll to position [171, 0]
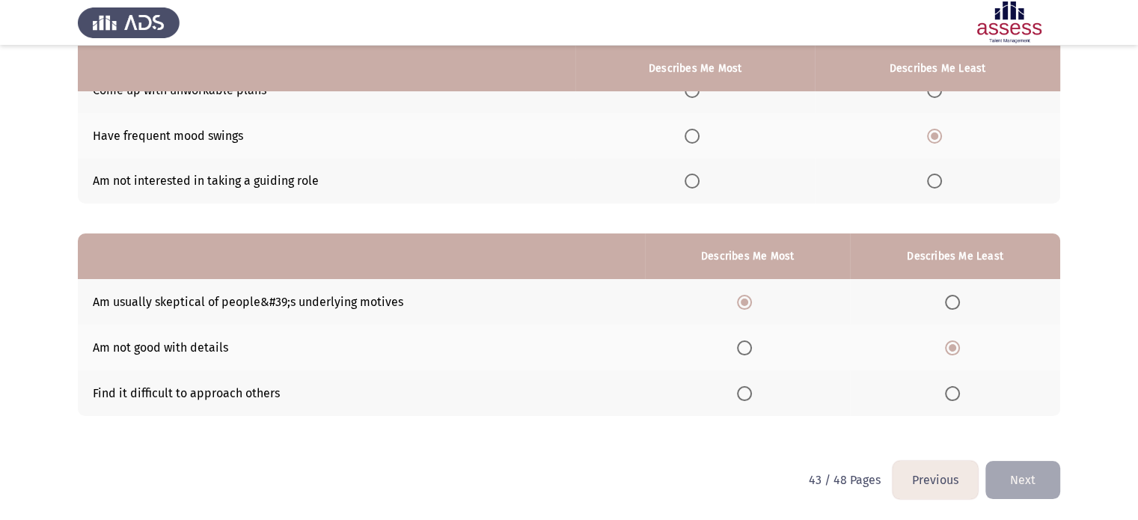
click at [1012, 483] on button "Next" at bounding box center [1022, 480] width 75 height 38
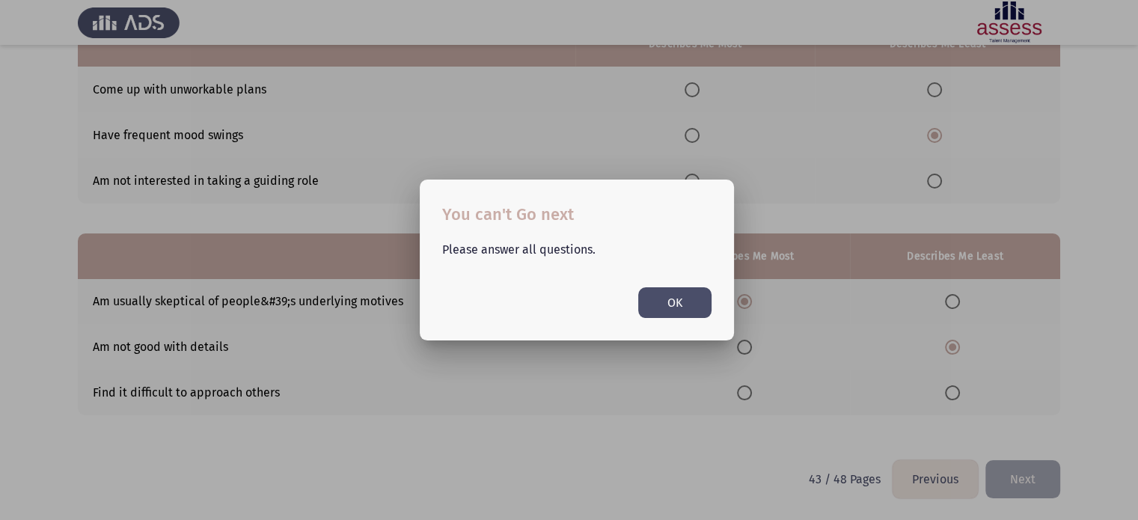
scroll to position [0, 0]
click at [694, 311] on button "OK" at bounding box center [674, 302] width 73 height 31
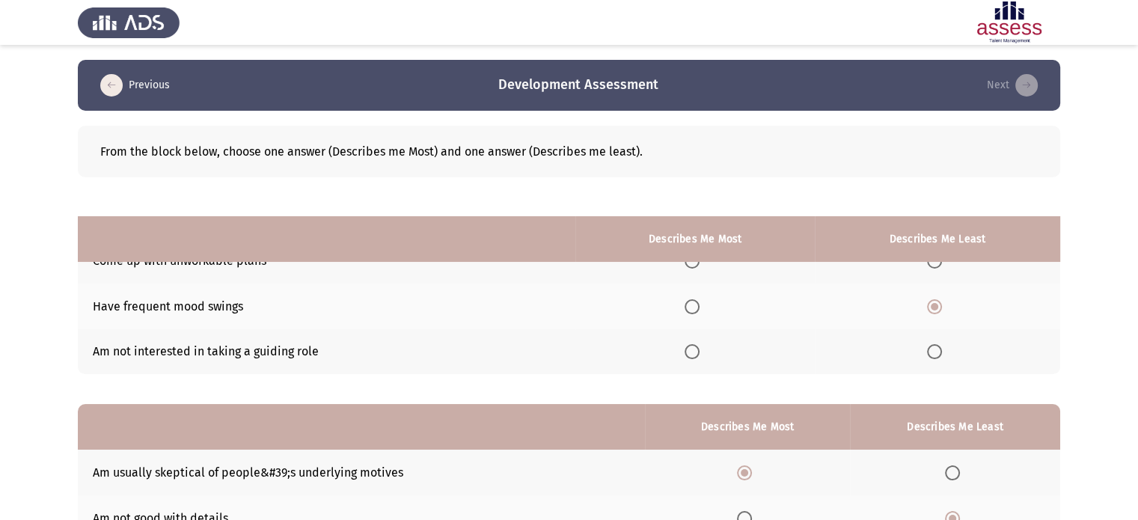
scroll to position [171, 0]
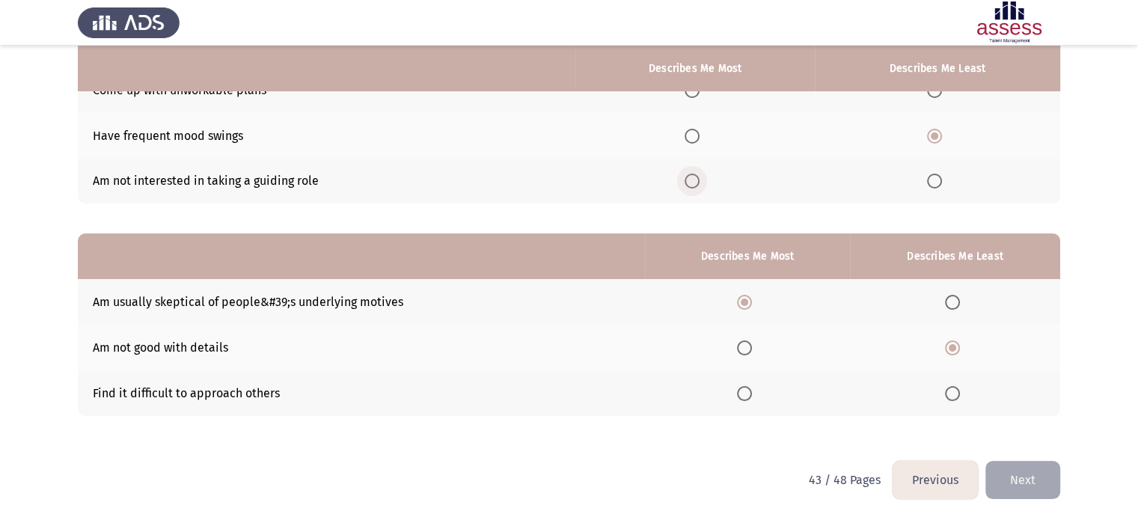
click at [691, 185] on span "Select an option" at bounding box center [692, 181] width 15 height 15
click at [691, 185] on input "Select an option" at bounding box center [692, 181] width 15 height 15
click at [997, 477] on button "Next" at bounding box center [1022, 480] width 75 height 38
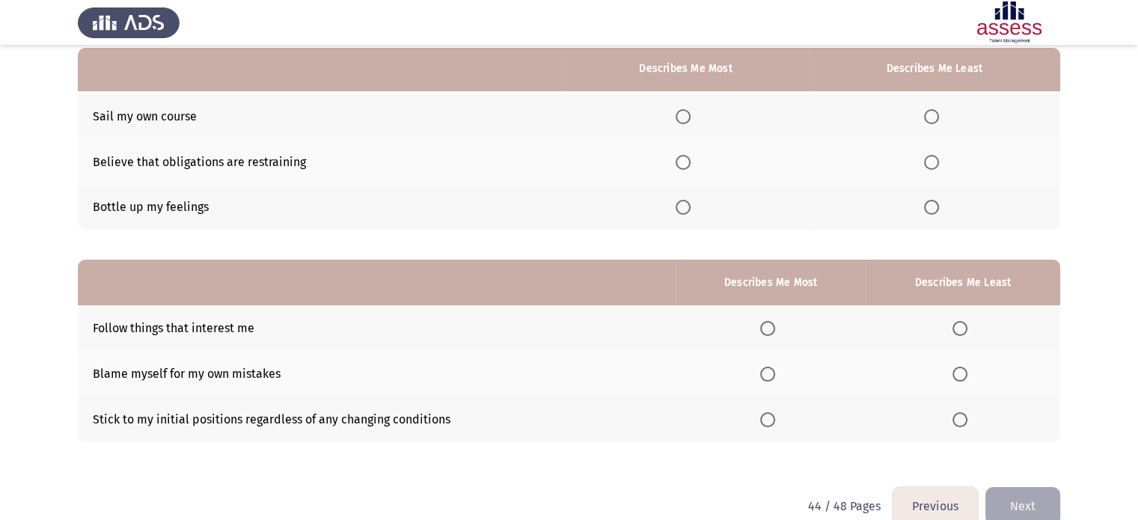
scroll to position [144, 0]
click at [932, 213] on span "Select an option" at bounding box center [931, 208] width 15 height 15
click at [932, 213] on input "Select an option" at bounding box center [931, 208] width 15 height 15
click at [681, 158] on span "Select an option" at bounding box center [683, 163] width 15 height 15
click at [681, 158] on input "Select an option" at bounding box center [683, 163] width 15 height 15
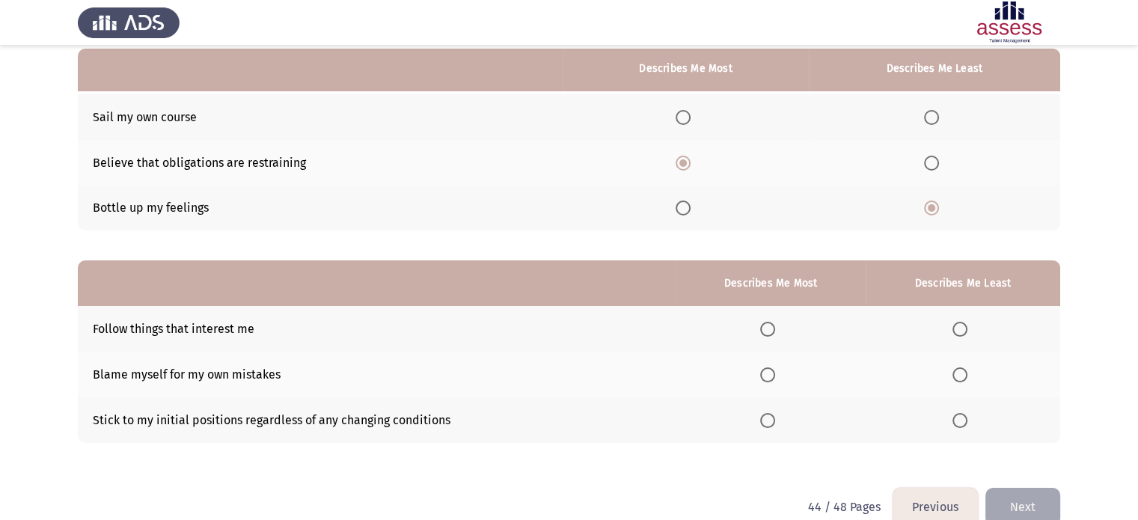
click at [915, 498] on button "Previous" at bounding box center [935, 507] width 85 height 38
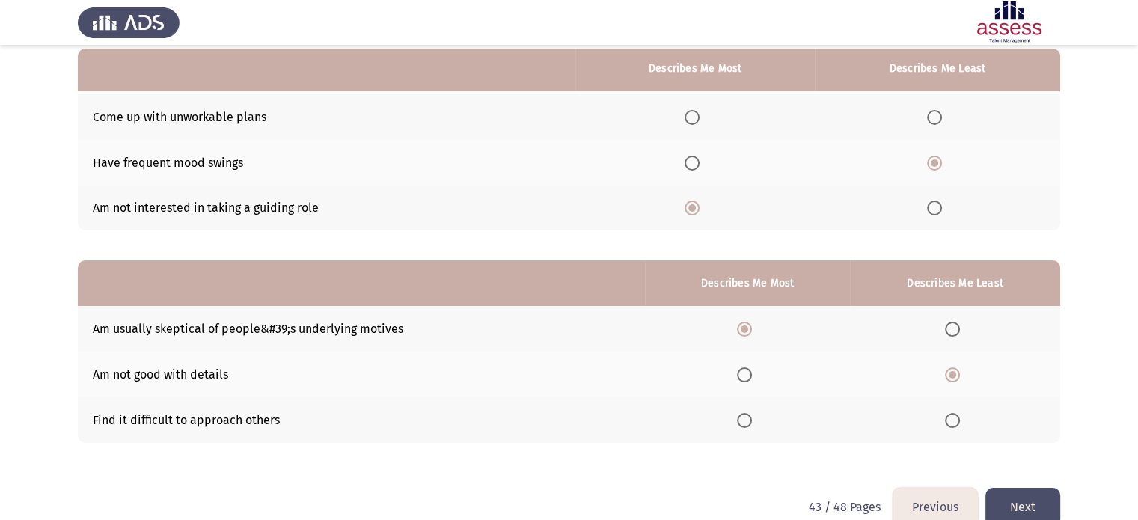
click at [1033, 511] on button "Next" at bounding box center [1022, 507] width 75 height 38
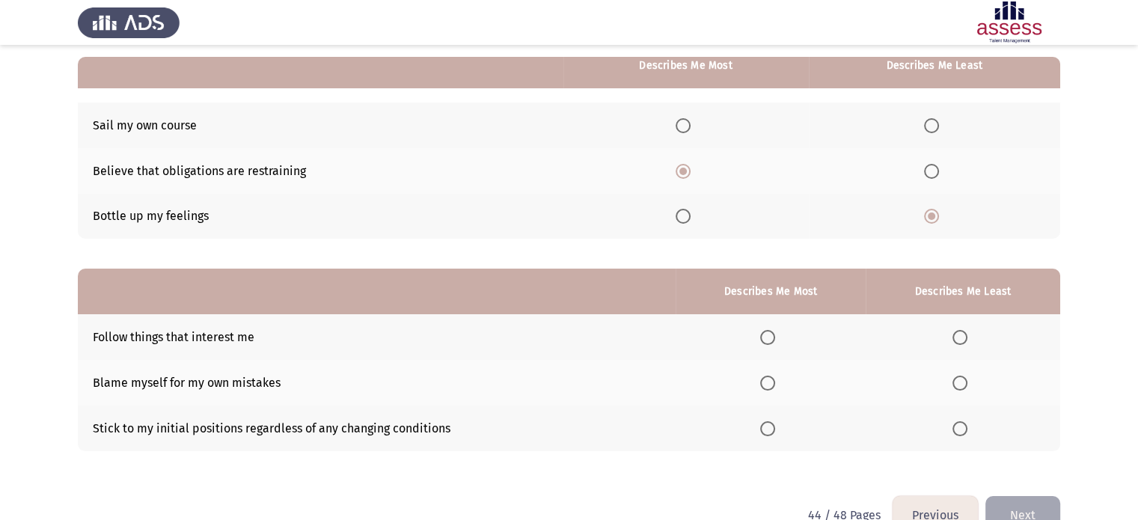
scroll to position [133, 0]
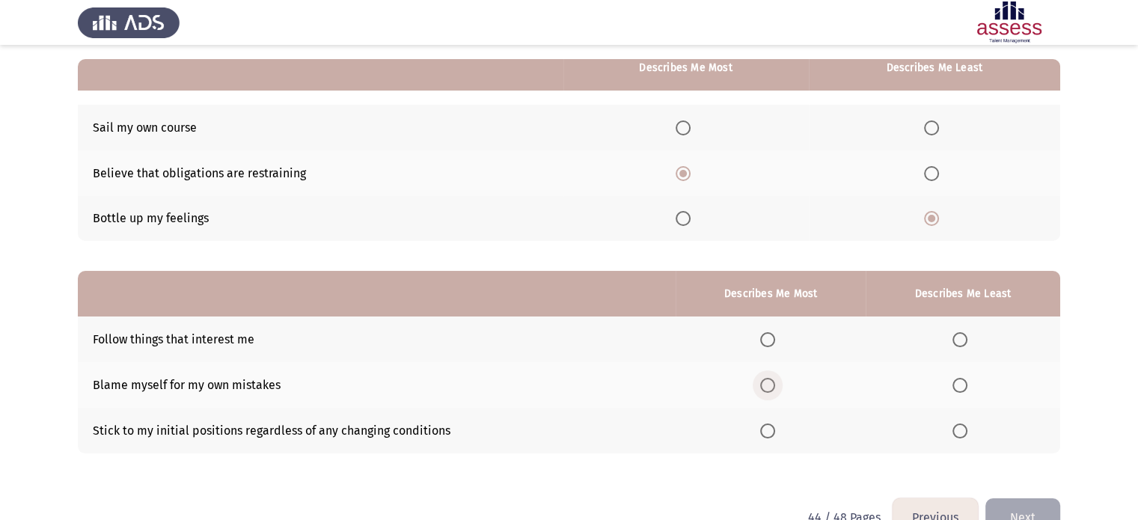
click at [773, 385] on span "Select an option" at bounding box center [767, 385] width 15 height 15
click at [773, 385] on input "Select an option" at bounding box center [767, 385] width 15 height 15
click at [961, 433] on span "Select an option" at bounding box center [959, 430] width 15 height 15
click at [961, 433] on input "Select an option" at bounding box center [959, 430] width 15 height 15
click at [683, 131] on span "Select an option" at bounding box center [683, 127] width 15 height 15
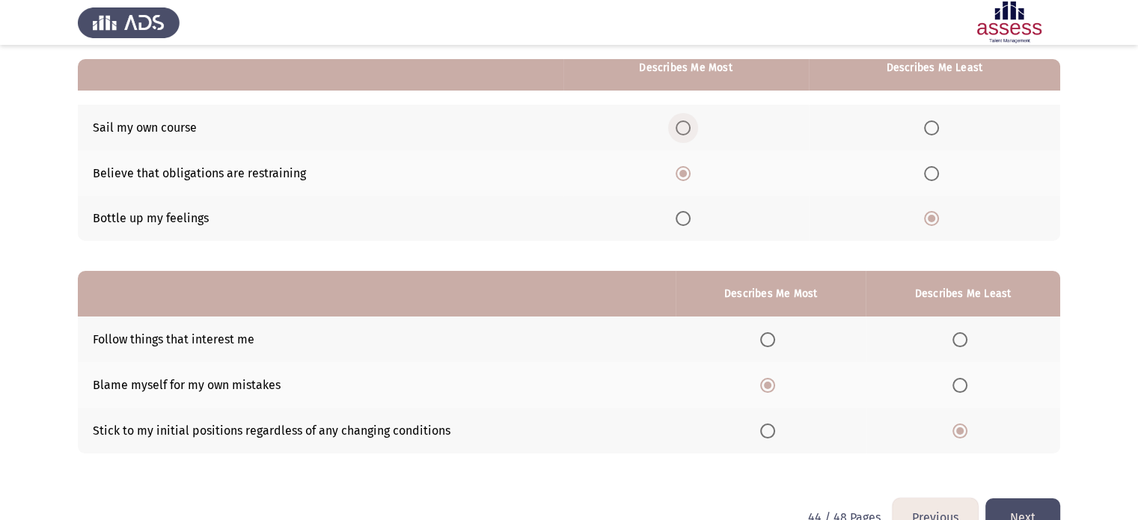
click at [683, 131] on input "Select an option" at bounding box center [683, 127] width 15 height 15
click at [1027, 511] on button "Next" at bounding box center [1022, 517] width 75 height 38
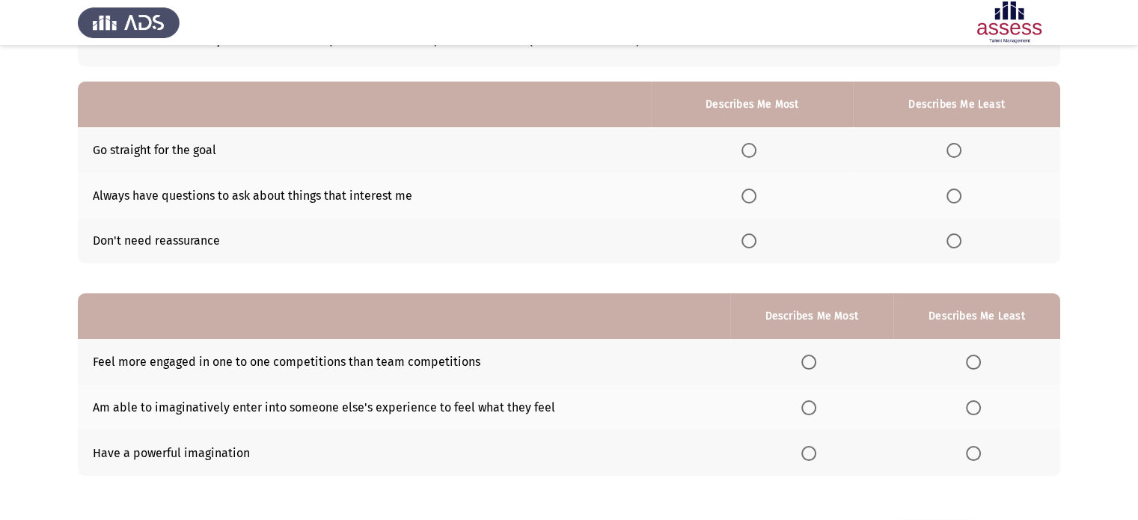
scroll to position [134, 0]
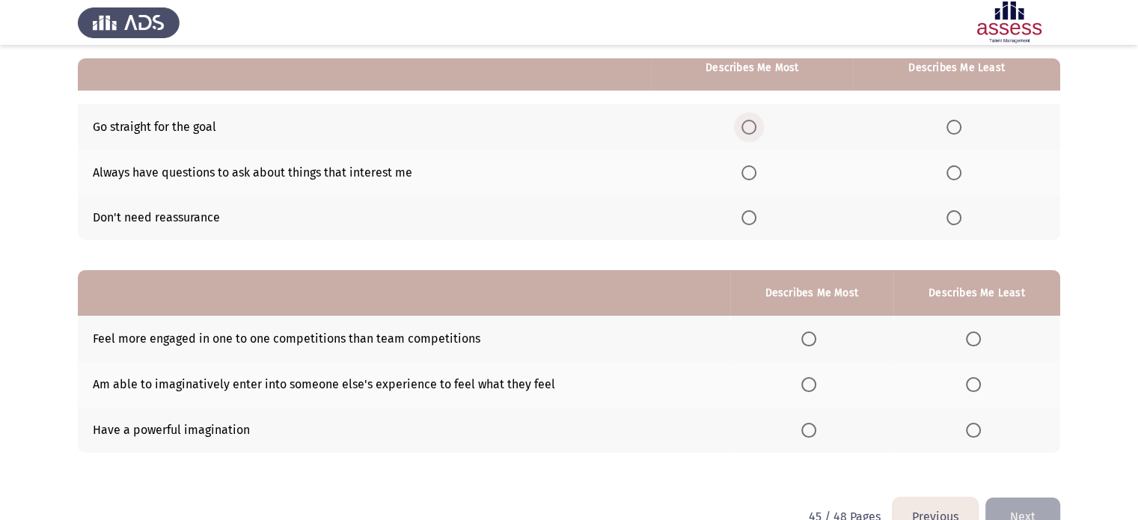
click at [749, 131] on span "Select an option" at bounding box center [748, 127] width 15 height 15
click at [749, 131] on input "Select an option" at bounding box center [748, 127] width 15 height 15
click at [955, 174] on span "Select an option" at bounding box center [953, 172] width 15 height 15
click at [955, 174] on input "Select an option" at bounding box center [953, 172] width 15 height 15
click at [943, 508] on button "Previous" at bounding box center [935, 517] width 85 height 38
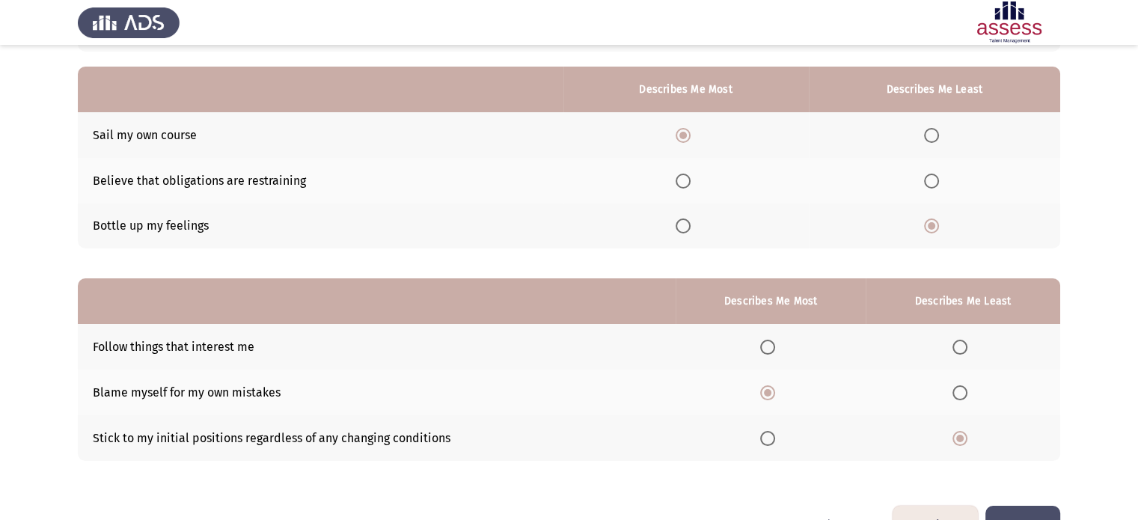
scroll to position [171, 0]
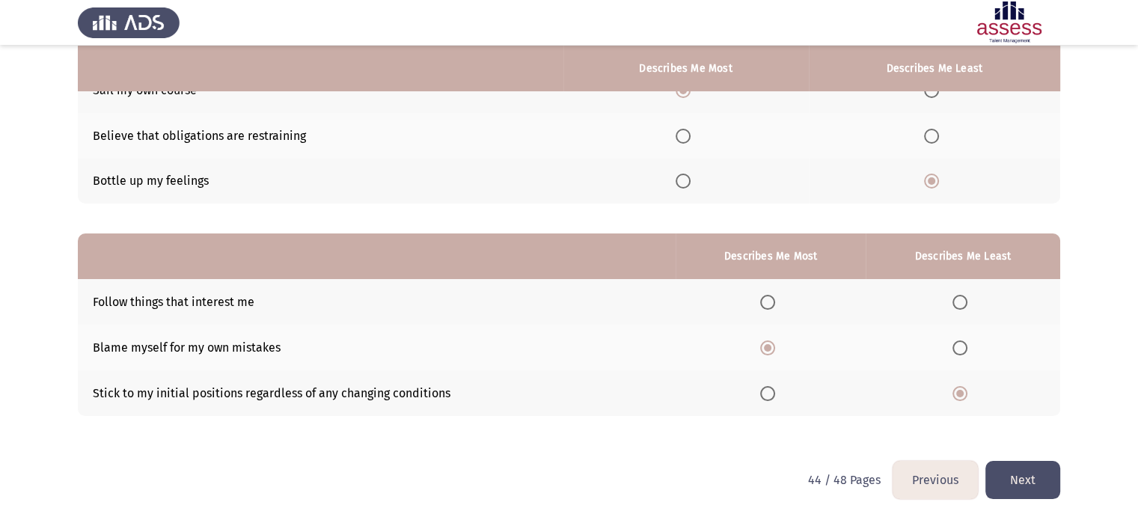
click at [1033, 482] on button "Next" at bounding box center [1022, 480] width 75 height 38
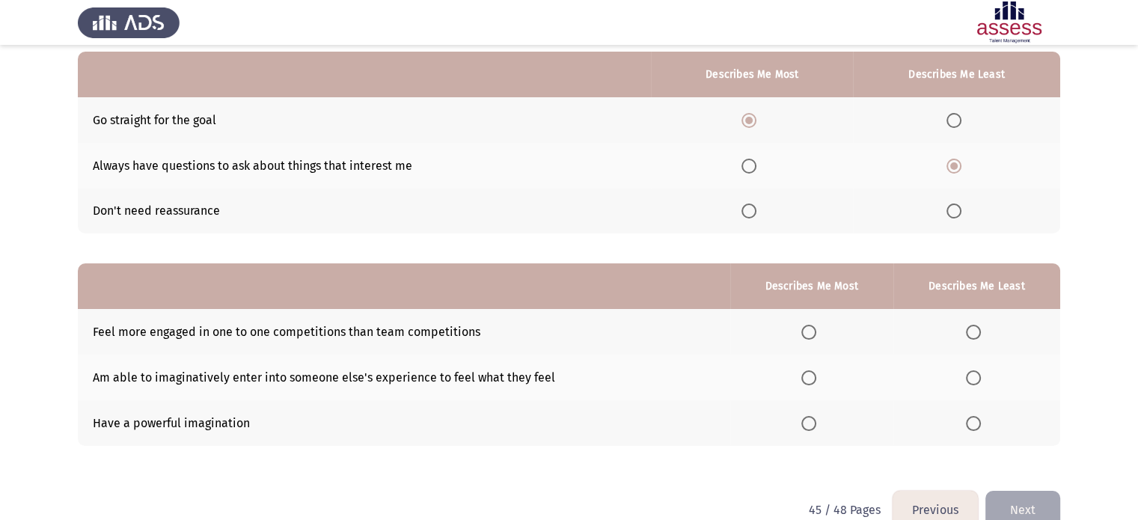
scroll to position [150, 0]
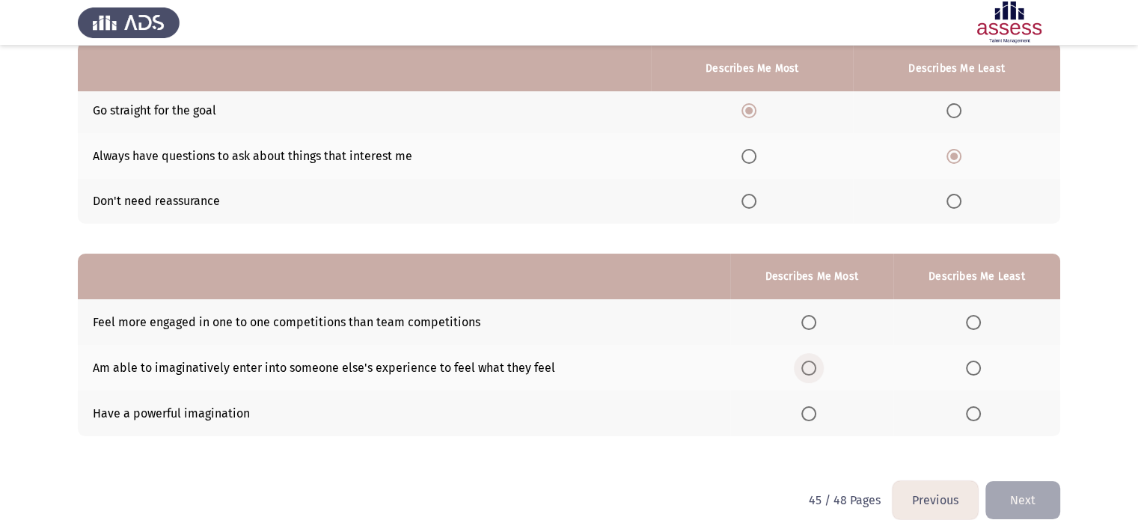
click at [805, 373] on span "Select an option" at bounding box center [808, 368] width 15 height 15
click at [805, 373] on input "Select an option" at bounding box center [808, 368] width 15 height 15
click at [975, 322] on span "Select an option" at bounding box center [973, 322] width 15 height 15
click at [975, 322] on input "Select an option" at bounding box center [973, 322] width 15 height 15
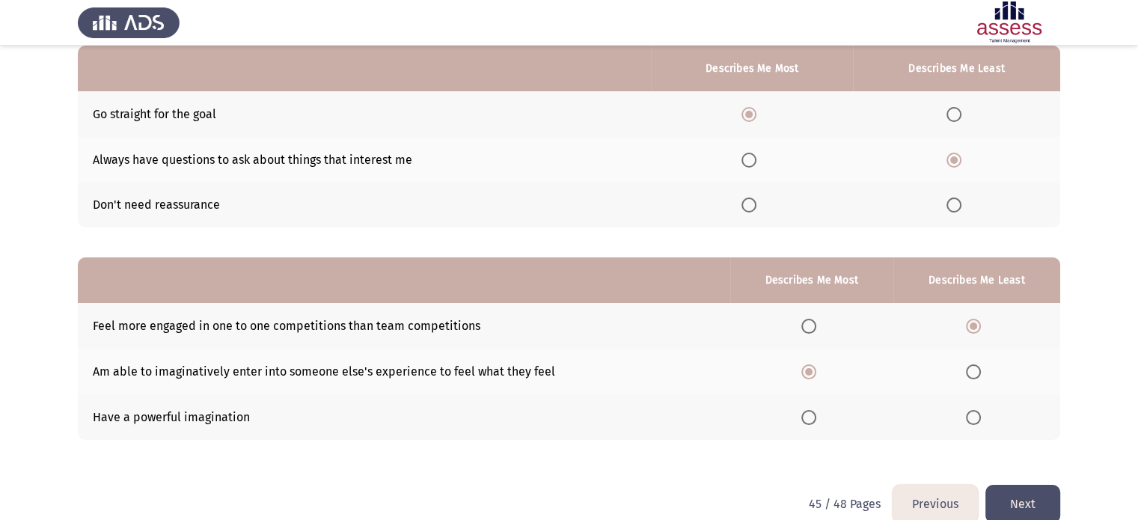
scroll to position [171, 0]
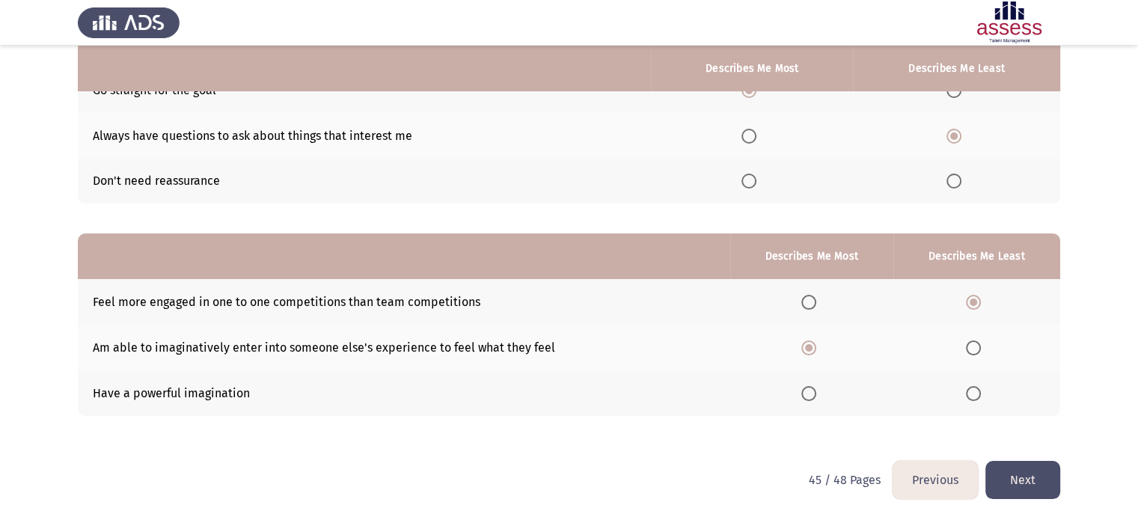
click at [1018, 481] on button "Next" at bounding box center [1022, 480] width 75 height 38
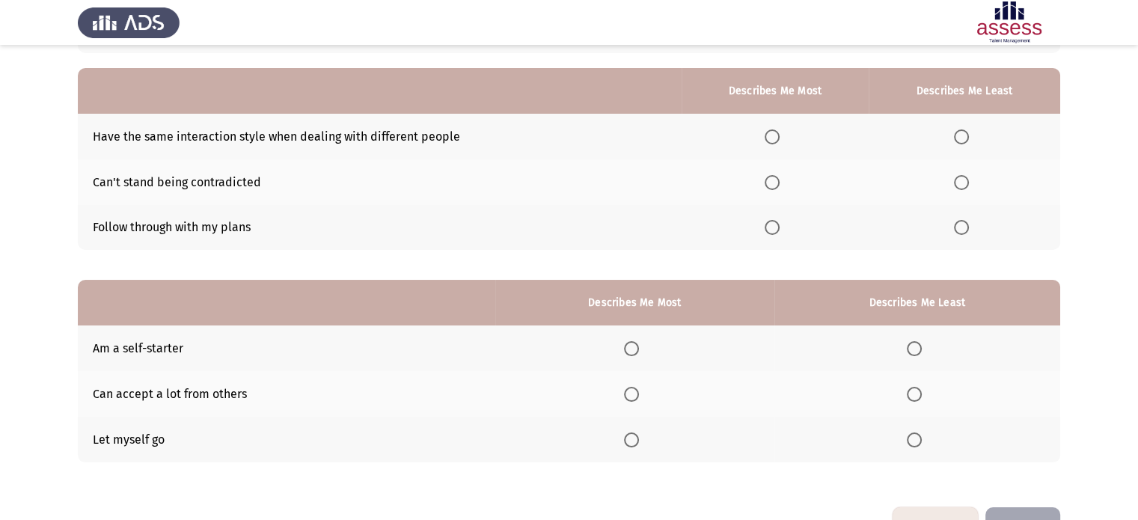
scroll to position [133, 0]
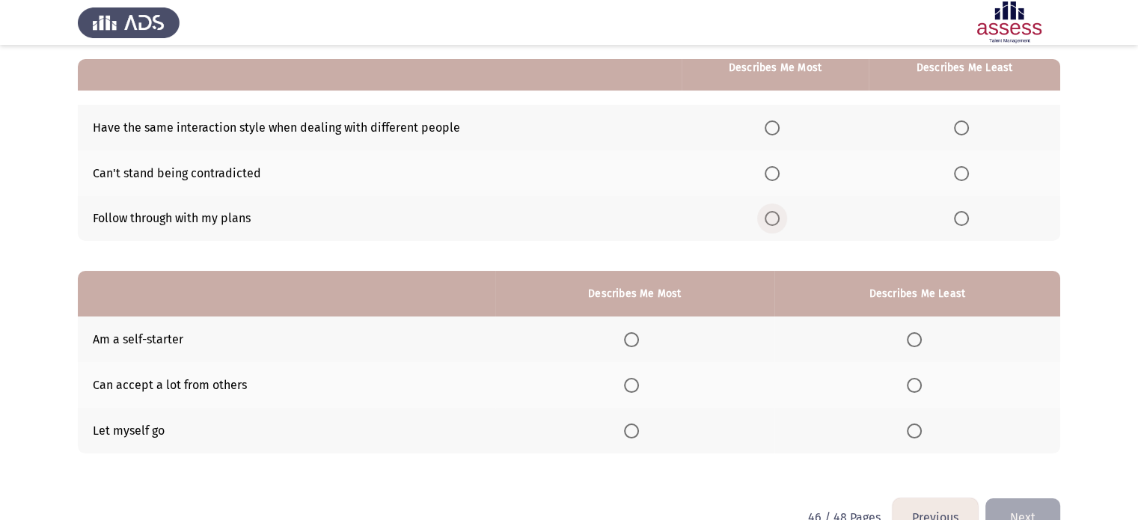
click at [778, 218] on span "Select an option" at bounding box center [772, 218] width 15 height 15
click at [778, 218] on input "Select an option" at bounding box center [772, 218] width 15 height 15
click at [965, 132] on span "Select an option" at bounding box center [961, 127] width 15 height 15
click at [965, 132] on input "Select an option" at bounding box center [961, 127] width 15 height 15
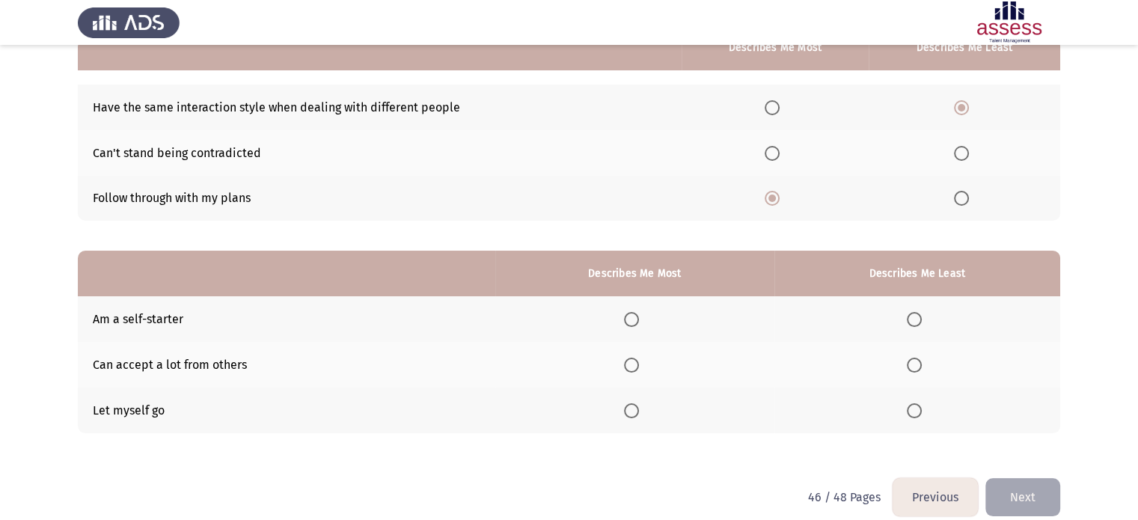
scroll to position [171, 0]
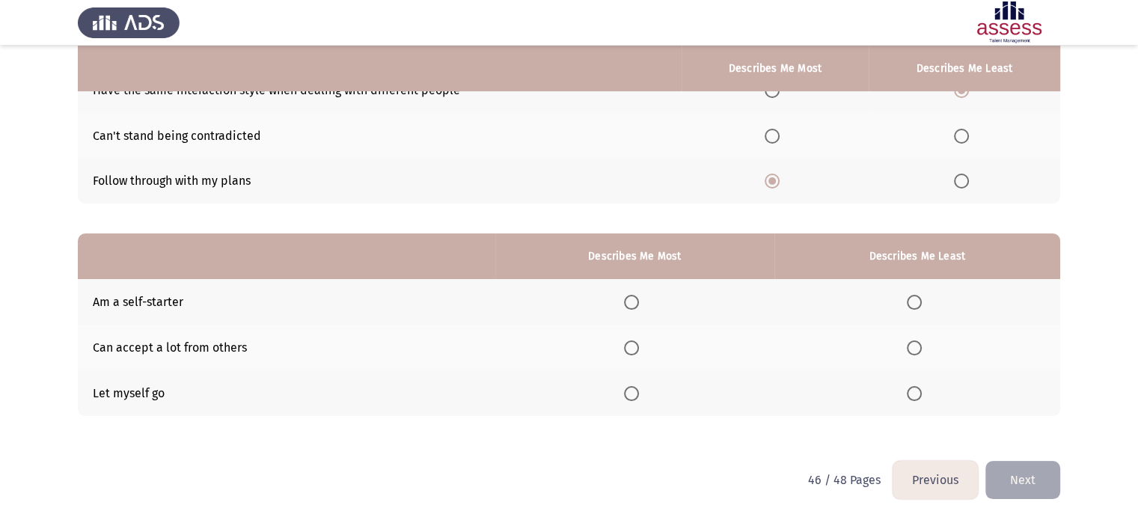
click at [902, 481] on button "Previous" at bounding box center [935, 480] width 85 height 38
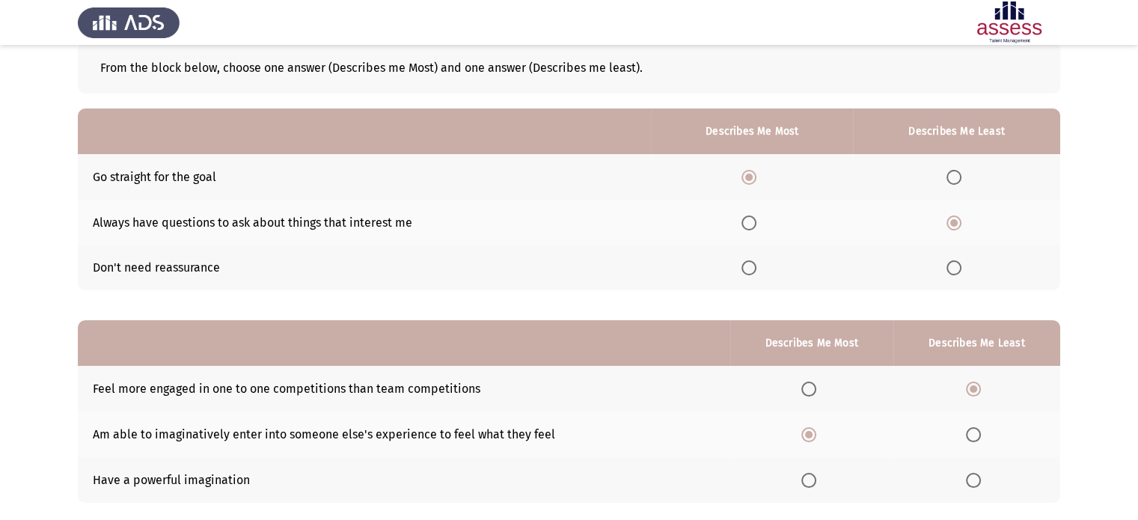
scroll to position [123, 0]
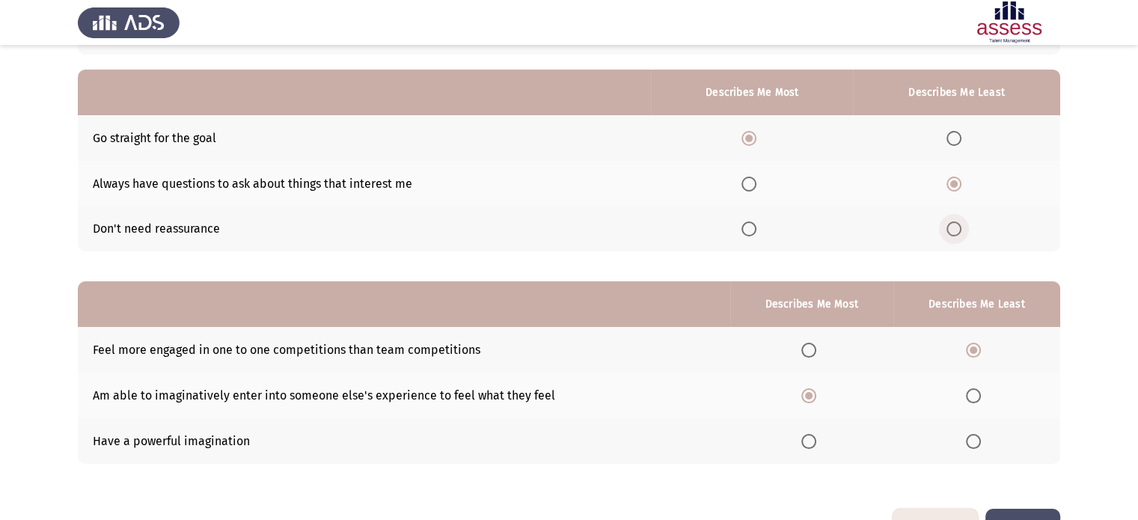
click at [952, 229] on span "Select an option" at bounding box center [953, 228] width 15 height 15
click at [952, 229] on input "Select an option" at bounding box center [953, 228] width 15 height 15
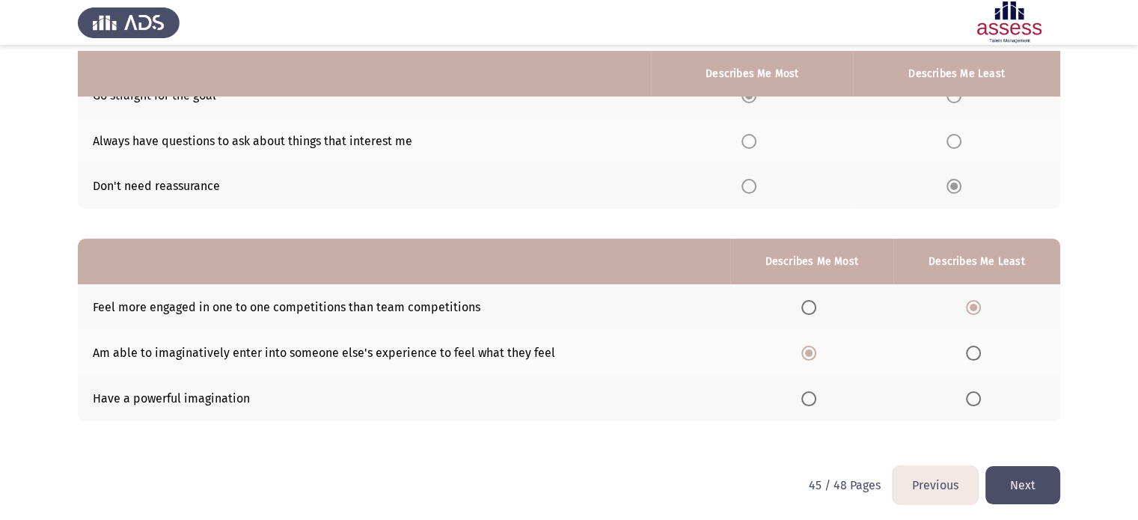
scroll to position [171, 0]
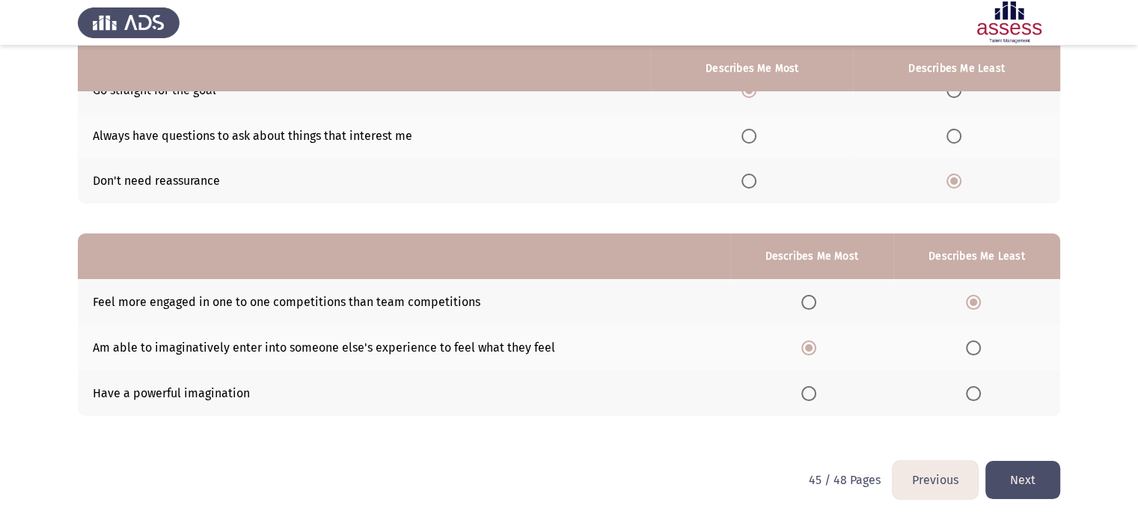
click at [1026, 469] on button "Next" at bounding box center [1022, 480] width 75 height 38
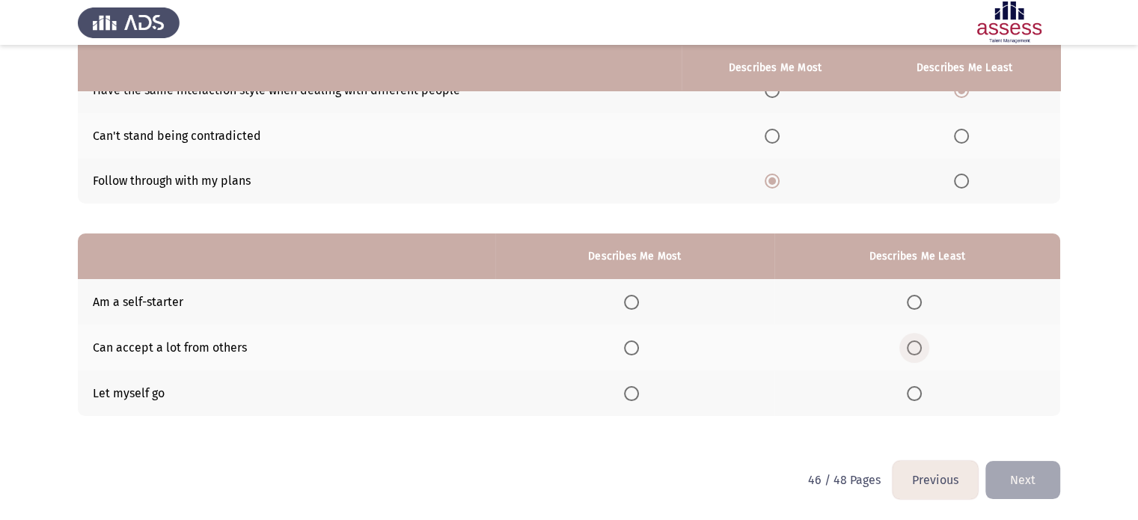
click at [913, 352] on span "Select an option" at bounding box center [914, 347] width 15 height 15
click at [913, 352] on input "Select an option" at bounding box center [914, 347] width 15 height 15
click at [630, 305] on span "Select an option" at bounding box center [631, 302] width 15 height 15
click at [630, 305] on input "Select an option" at bounding box center [631, 302] width 15 height 15
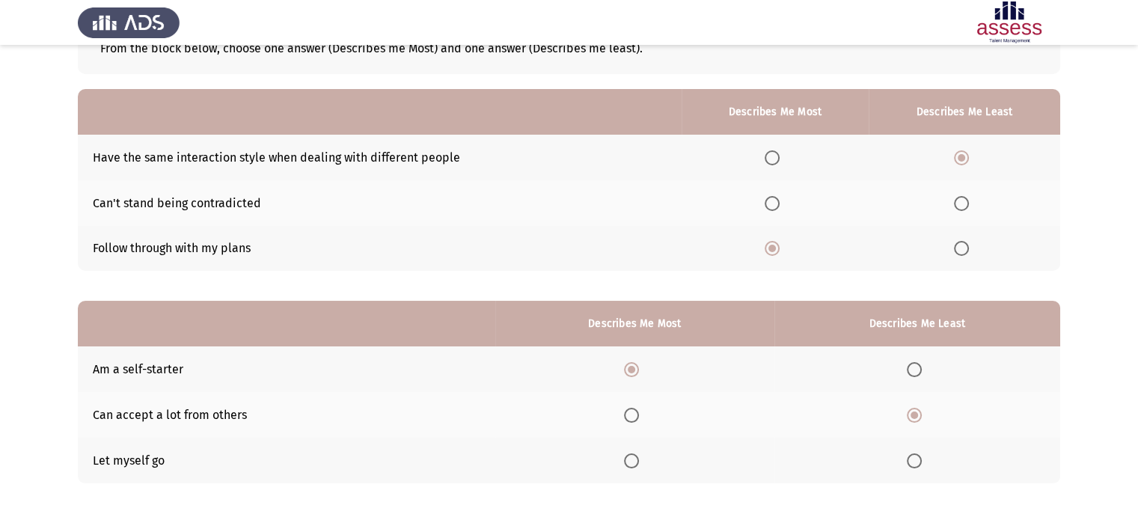
scroll to position [102, 0]
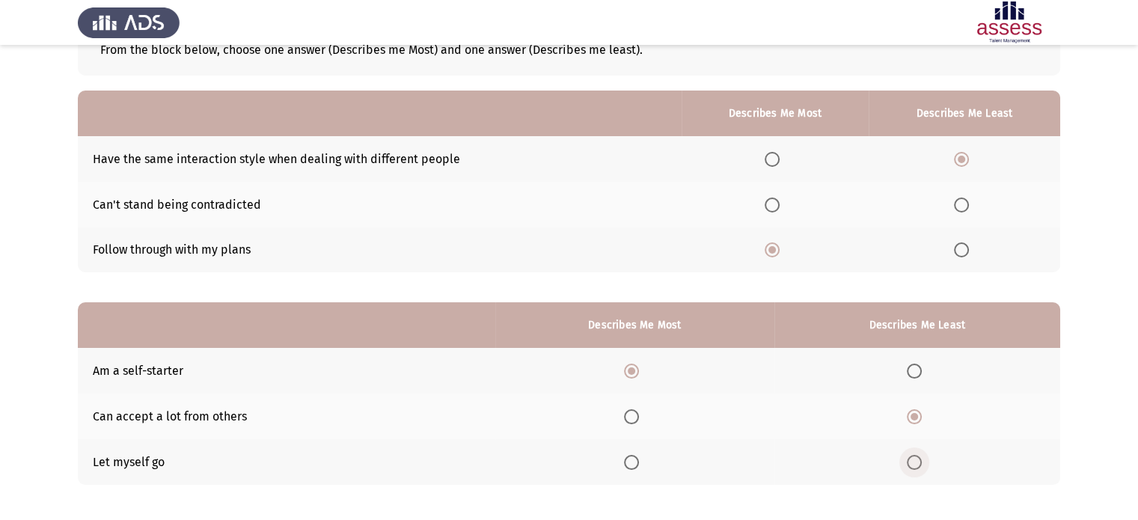
click at [916, 467] on span "Select an option" at bounding box center [914, 462] width 15 height 15
click at [916, 467] on input "Select an option" at bounding box center [914, 462] width 15 height 15
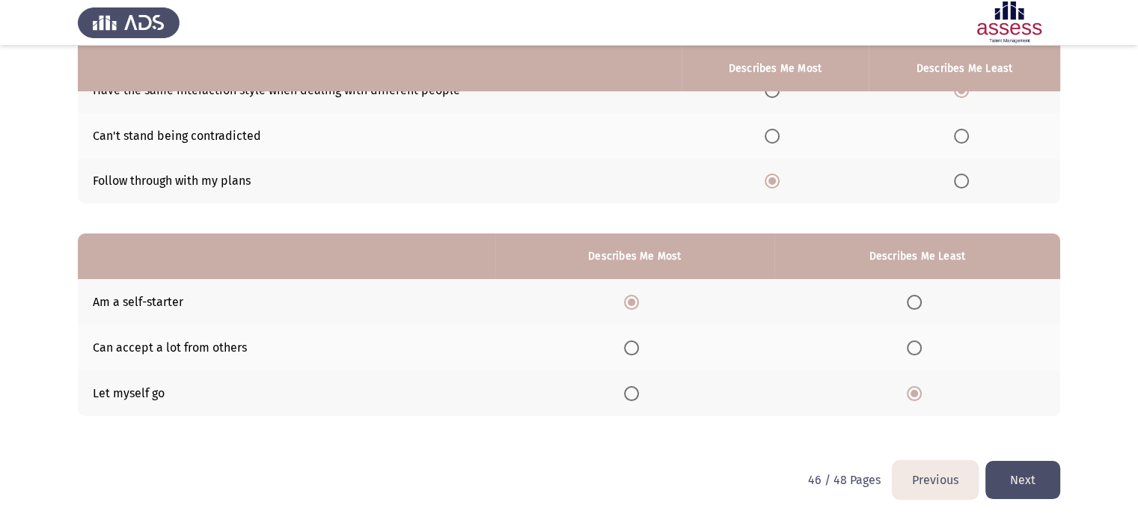
scroll to position [171, 0]
click at [1033, 486] on button "Next" at bounding box center [1022, 480] width 75 height 38
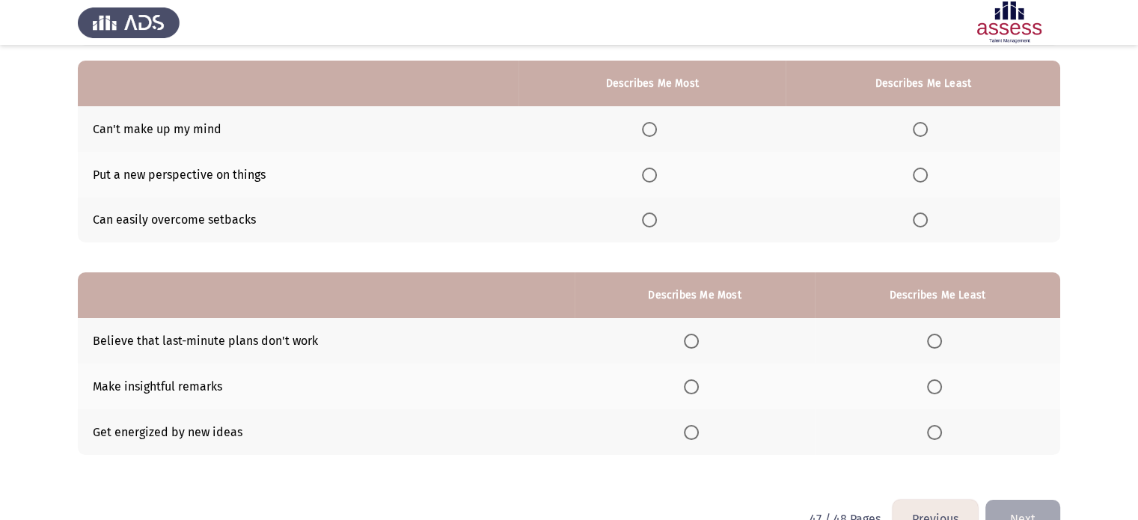
scroll to position [135, 0]
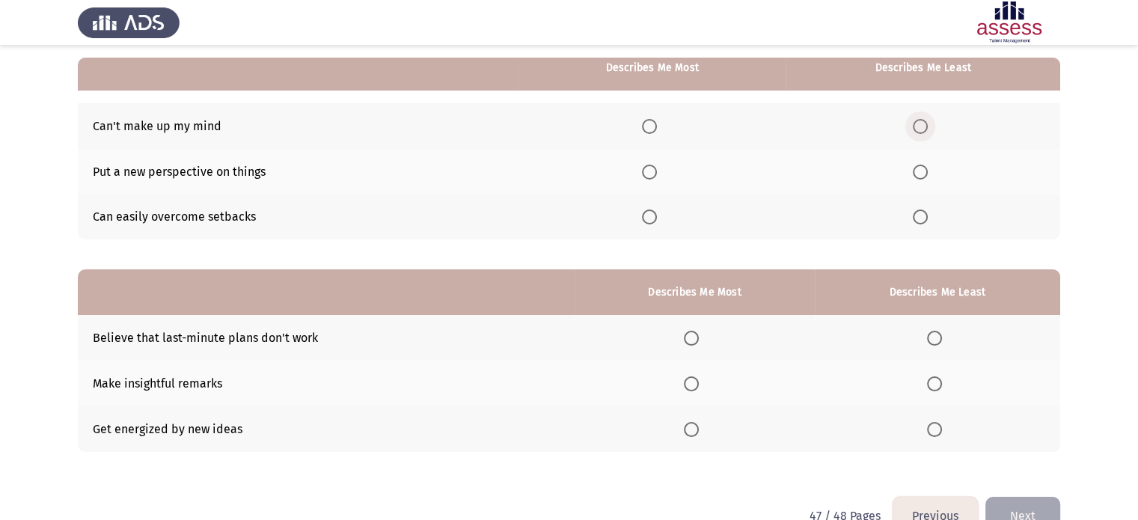
click at [916, 131] on span "Select an option" at bounding box center [920, 126] width 15 height 15
click at [916, 131] on input "Select an option" at bounding box center [920, 126] width 15 height 15
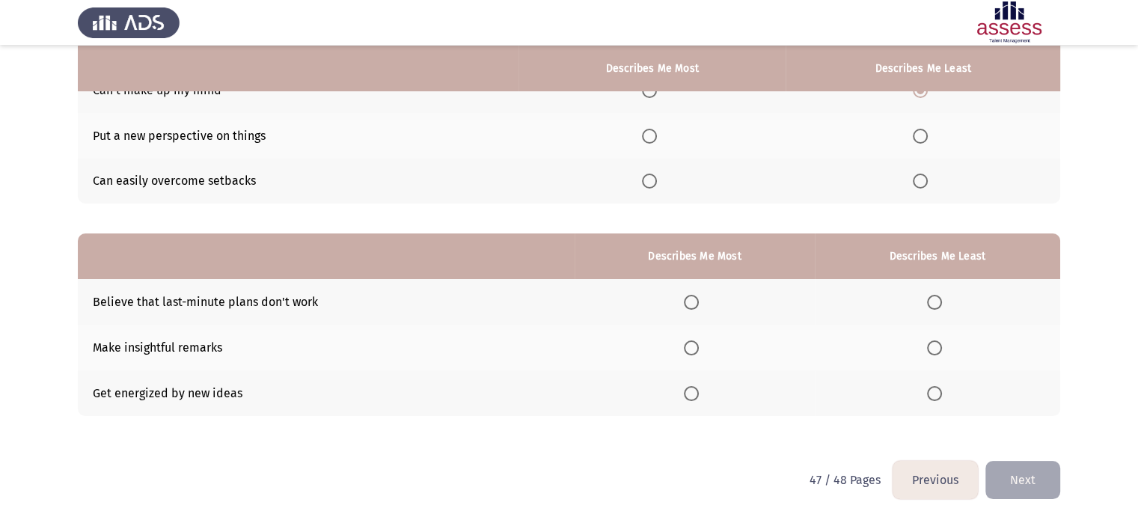
click at [928, 485] on button "Previous" at bounding box center [935, 480] width 85 height 38
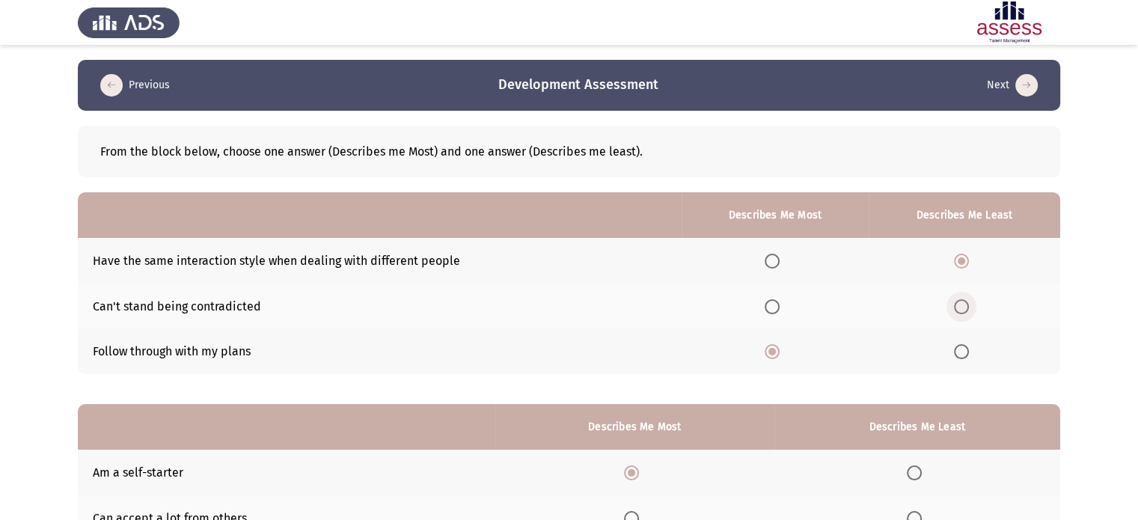
click at [967, 311] on span "Select an option" at bounding box center [961, 306] width 15 height 15
click at [967, 311] on input "Select an option" at bounding box center [961, 306] width 15 height 15
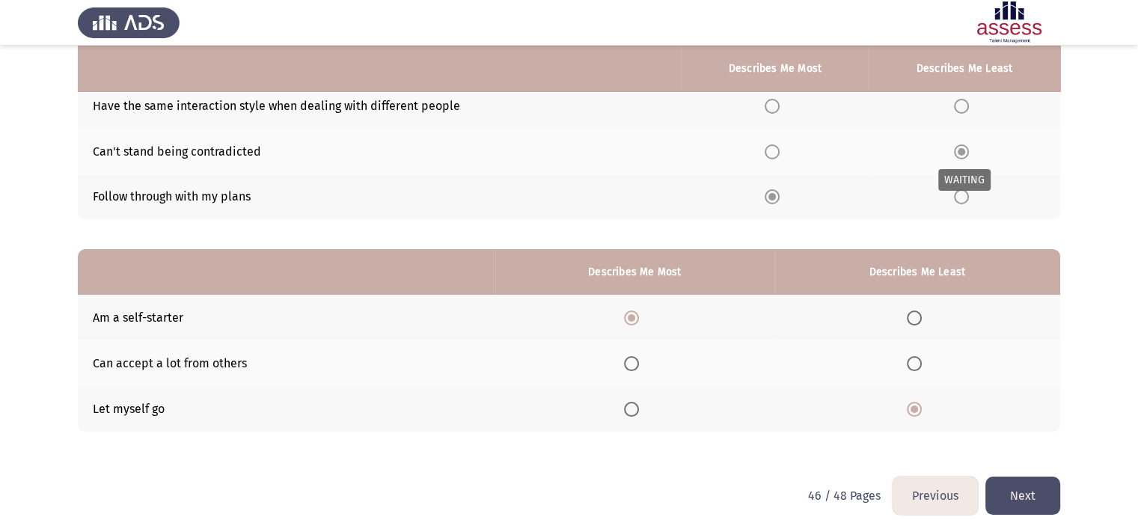
scroll to position [156, 0]
click at [192, 425] on td "Let myself go" at bounding box center [286, 408] width 417 height 46
click at [1033, 489] on button "Next" at bounding box center [1022, 495] width 75 height 38
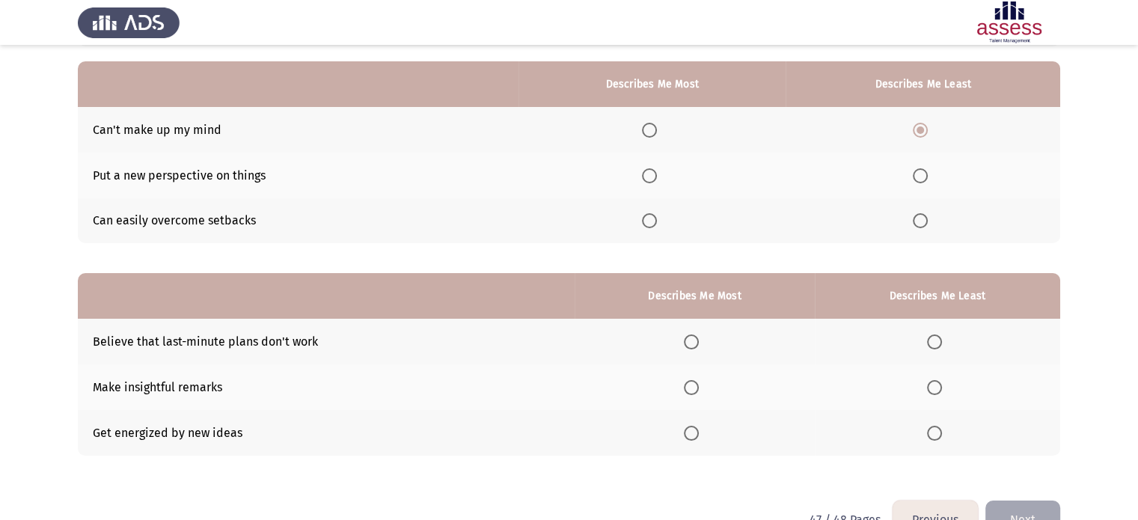
scroll to position [132, 0]
click at [652, 221] on span "Select an option" at bounding box center [649, 219] width 15 height 15
click at [652, 221] on input "Select an option" at bounding box center [649, 219] width 15 height 15
click at [691, 388] on span "Select an option" at bounding box center [691, 386] width 15 height 15
click at [691, 388] on input "Select an option" at bounding box center [691, 386] width 15 height 15
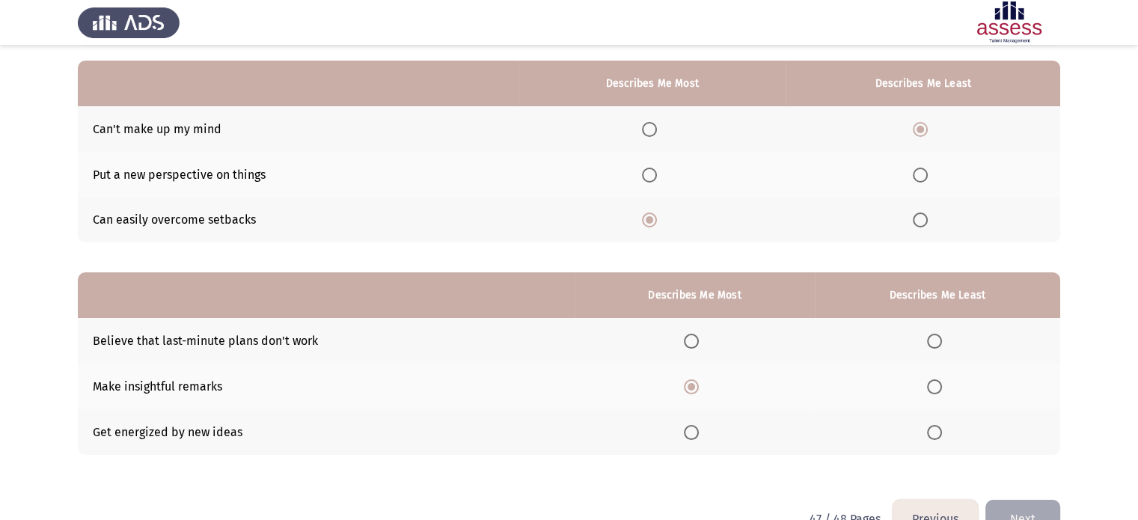
click at [685, 432] on span "Select an option" at bounding box center [691, 432] width 15 height 15
click at [685, 432] on input "Select an option" at bounding box center [691, 432] width 15 height 15
click at [933, 336] on span "Select an option" at bounding box center [934, 341] width 15 height 15
click at [933, 336] on input "Select an option" at bounding box center [934, 341] width 15 height 15
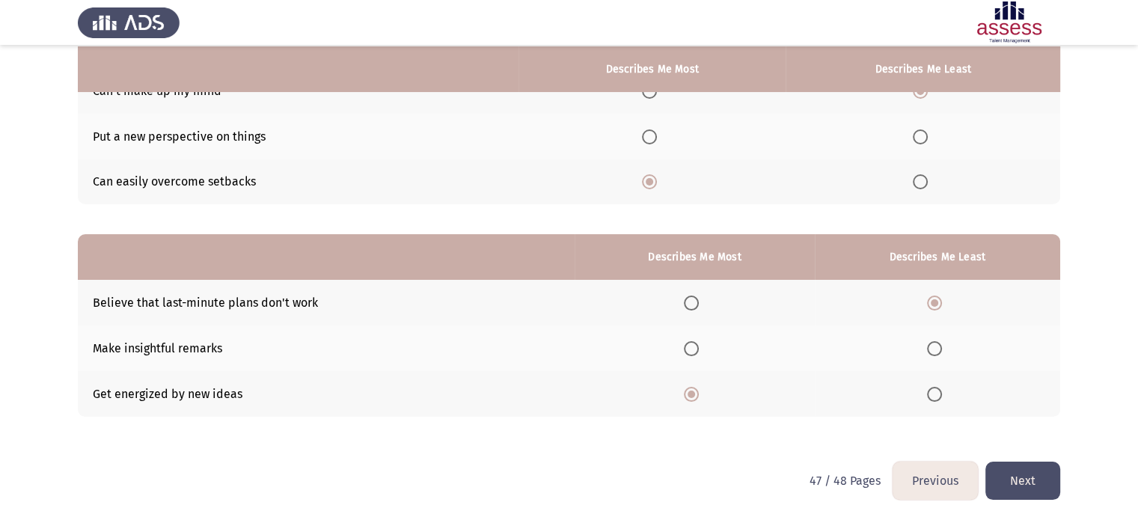
scroll to position [171, 0]
click at [1013, 489] on button "Next" at bounding box center [1022, 480] width 75 height 38
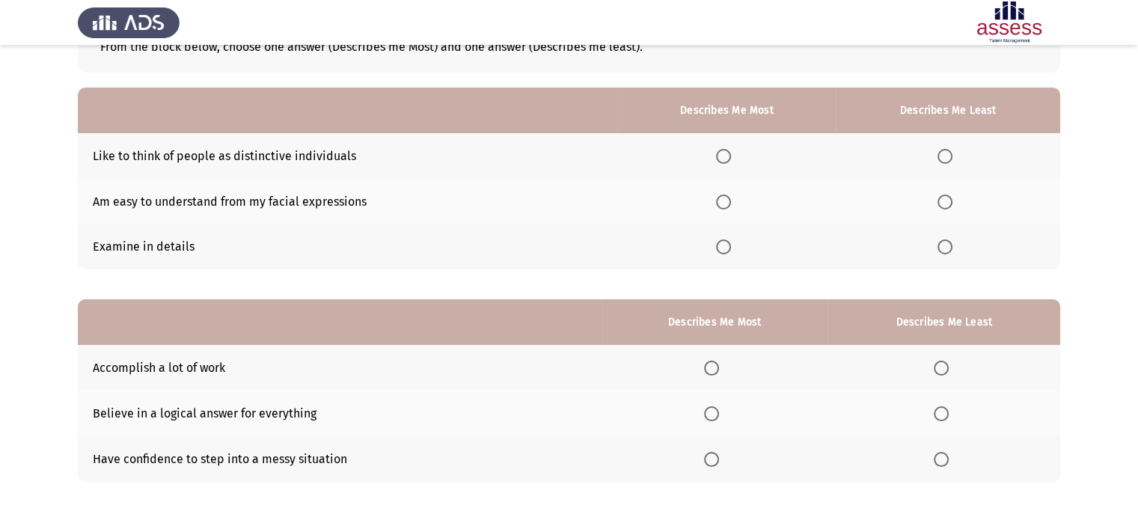
scroll to position [110, 0]
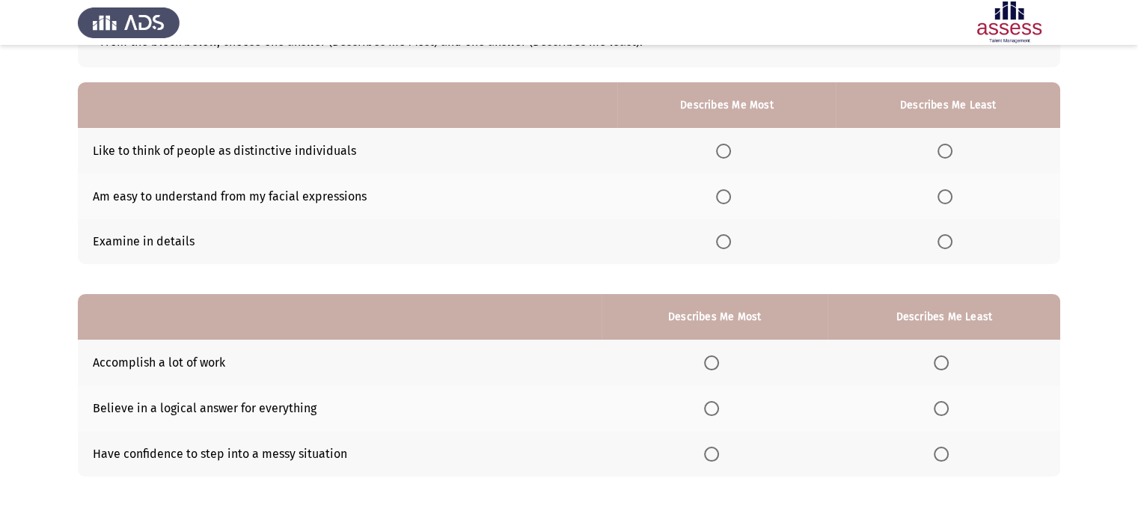
click at [712, 368] on span "Select an option" at bounding box center [711, 362] width 15 height 15
click at [712, 368] on input "Select an option" at bounding box center [711, 362] width 15 height 15
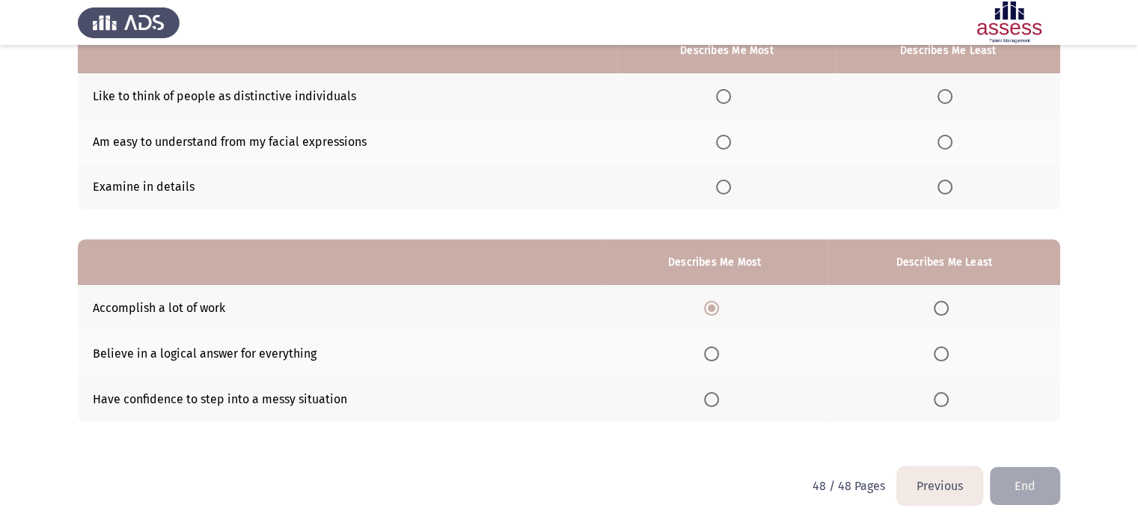
scroll to position [171, 0]
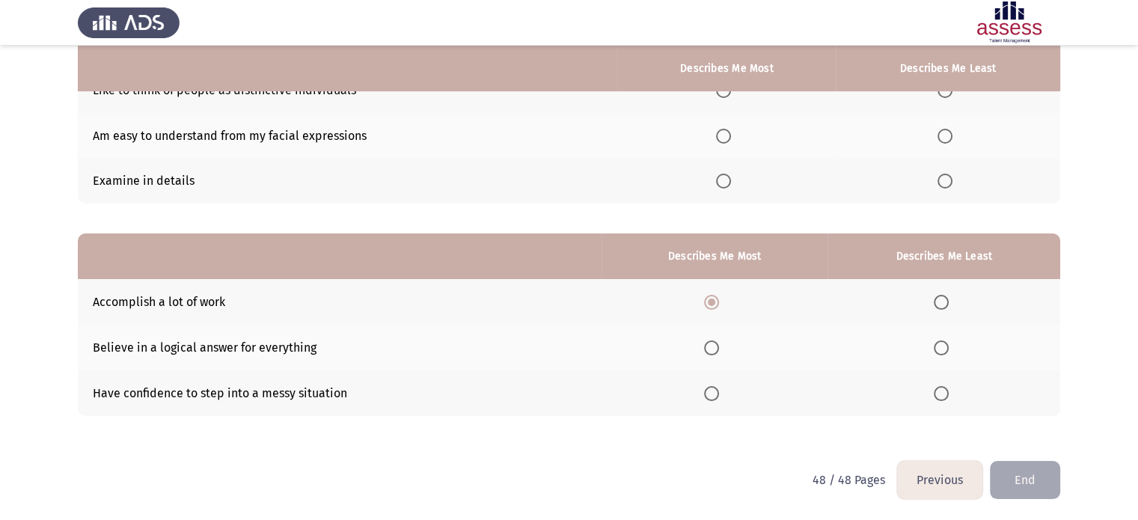
click at [938, 488] on button "Previous" at bounding box center [939, 480] width 85 height 38
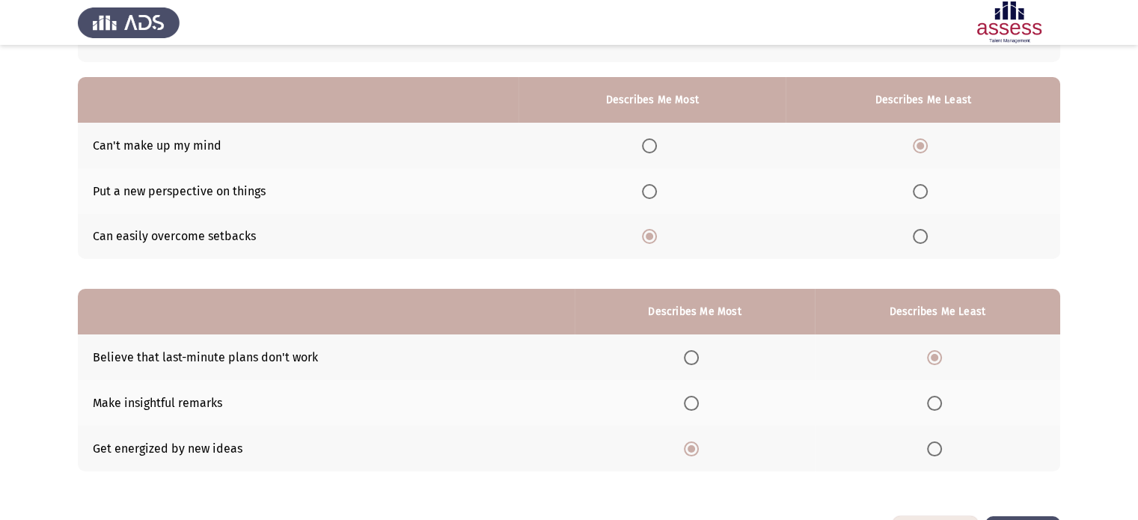
scroll to position [114, 0]
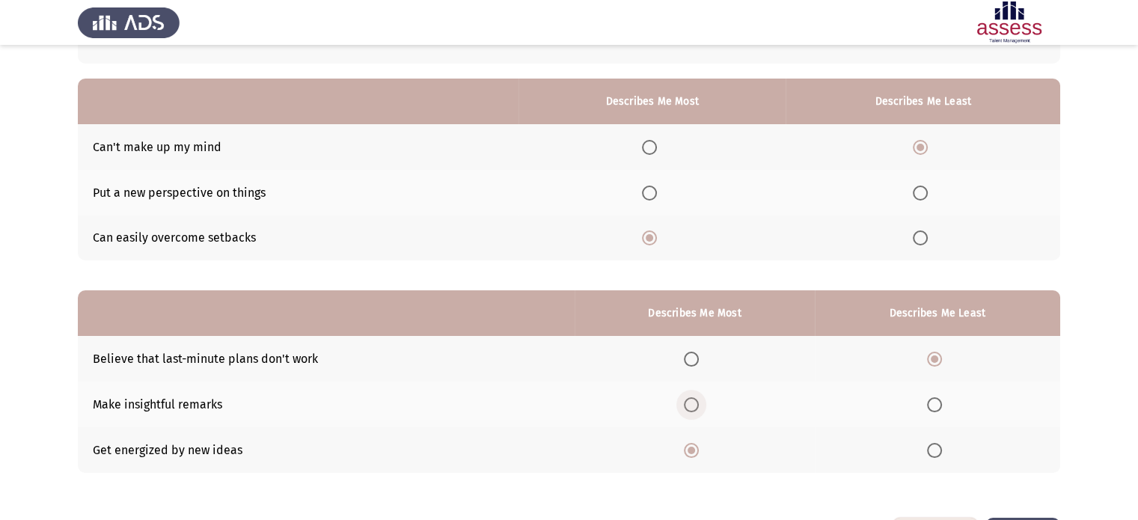
click at [689, 406] on span "Select an option" at bounding box center [691, 404] width 15 height 15
click at [689, 406] on input "Select an option" at bounding box center [691, 404] width 15 height 15
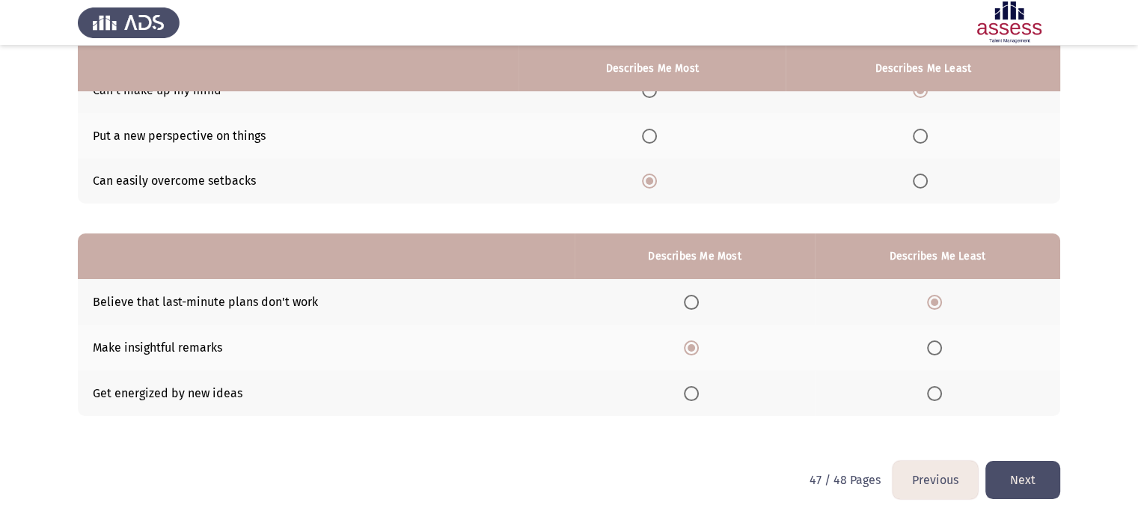
click at [1018, 486] on button "Next" at bounding box center [1022, 480] width 75 height 38
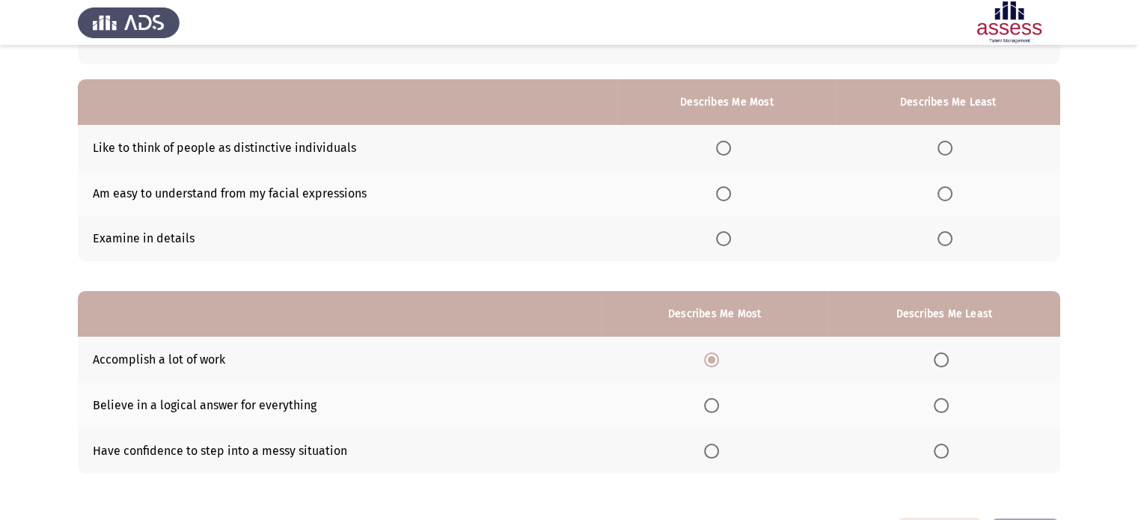
scroll to position [111, 0]
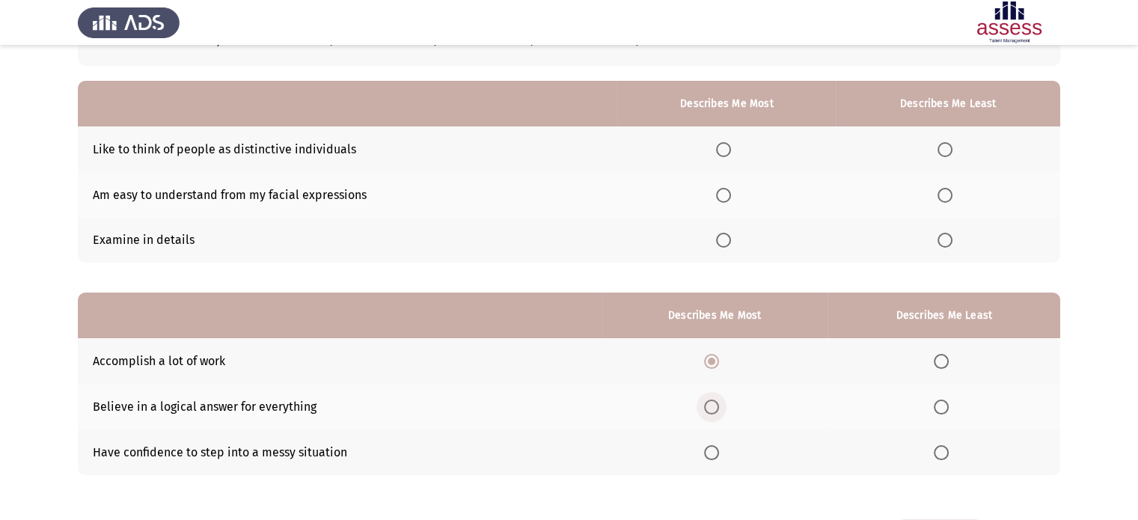
click at [710, 406] on span "Select an option" at bounding box center [711, 407] width 15 height 15
click at [710, 406] on input "Select an option" at bounding box center [711, 407] width 15 height 15
click at [719, 242] on span "Select an option" at bounding box center [723, 240] width 15 height 15
click at [719, 242] on input "Select an option" at bounding box center [723, 240] width 15 height 15
click at [936, 194] on th at bounding box center [948, 195] width 224 height 46
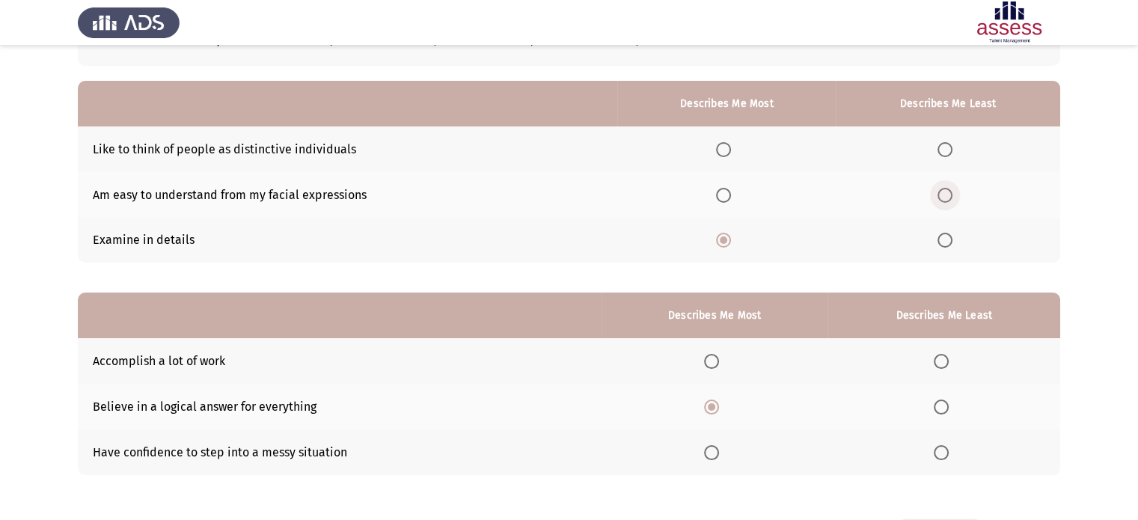
click at [941, 194] on span "Select an option" at bounding box center [944, 195] width 15 height 15
click at [941, 194] on input "Select an option" at bounding box center [944, 195] width 15 height 15
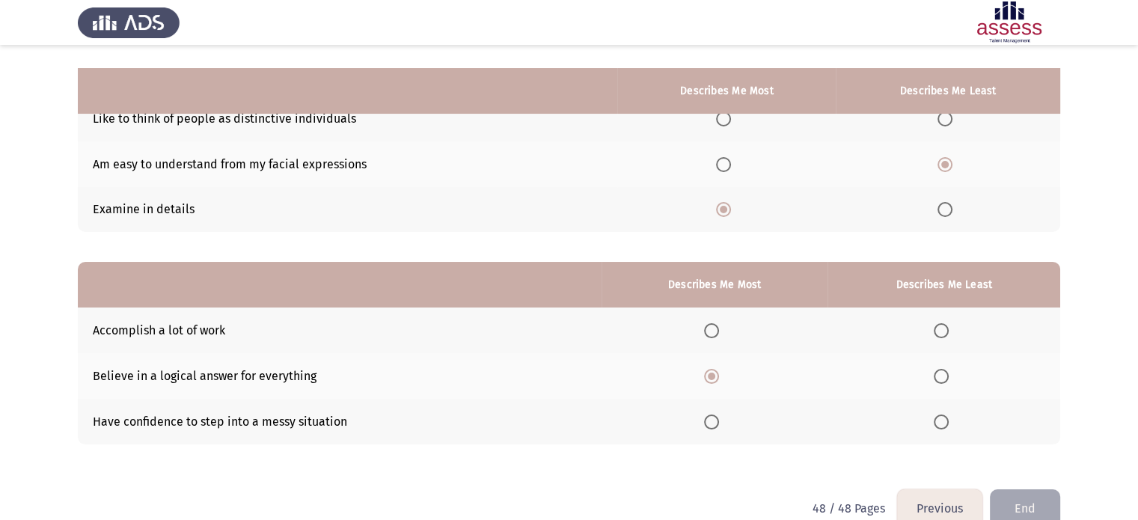
scroll to position [171, 0]
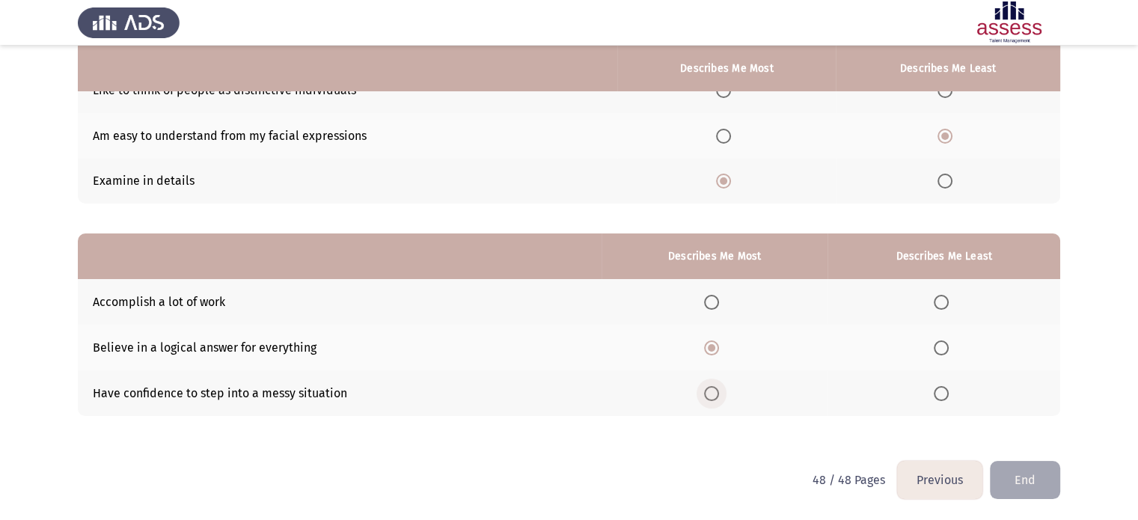
click at [718, 398] on label "Select an option" at bounding box center [714, 393] width 21 height 15
click at [718, 398] on input "Select an option" at bounding box center [711, 393] width 15 height 15
click at [935, 352] on span "Select an option" at bounding box center [941, 347] width 15 height 15
click at [935, 352] on input "Select an option" at bounding box center [941, 347] width 15 height 15
click at [1011, 476] on button "End" at bounding box center [1025, 480] width 70 height 38
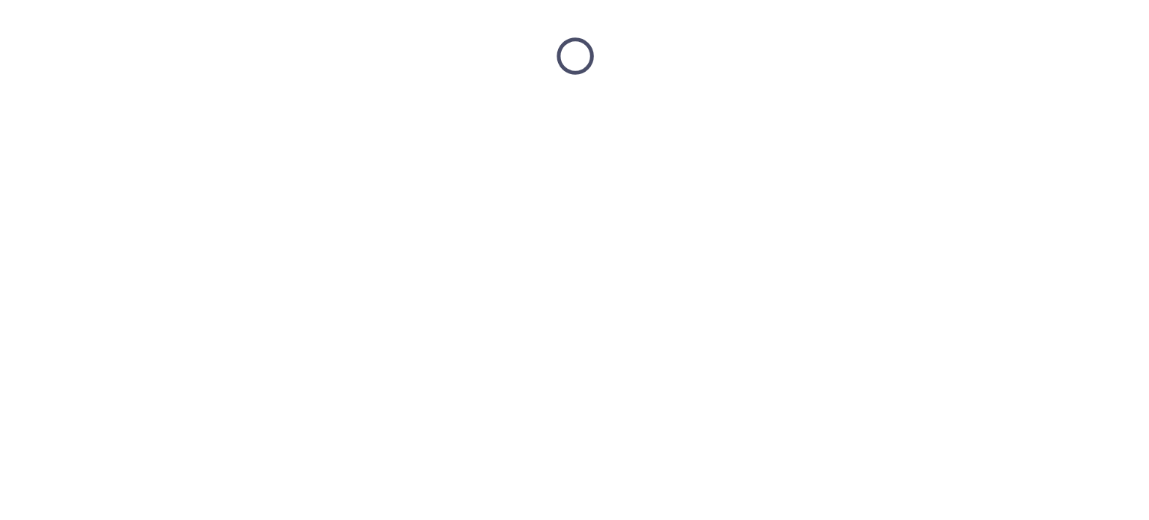
scroll to position [0, 0]
